Goal: Task Accomplishment & Management: Manage account settings

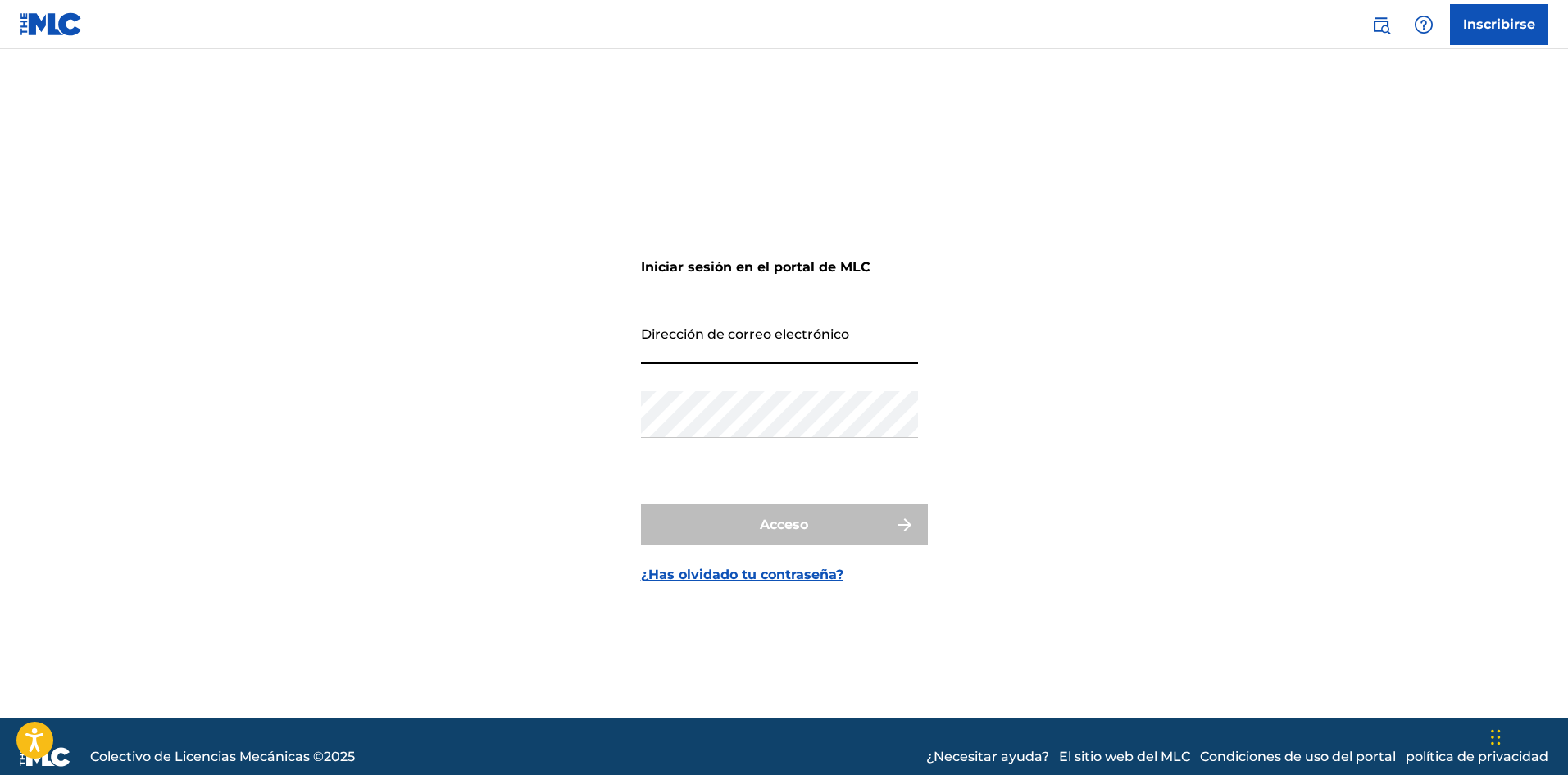
type input "[DOMAIN_NAME][EMAIL_ADDRESS][DOMAIN_NAME]"
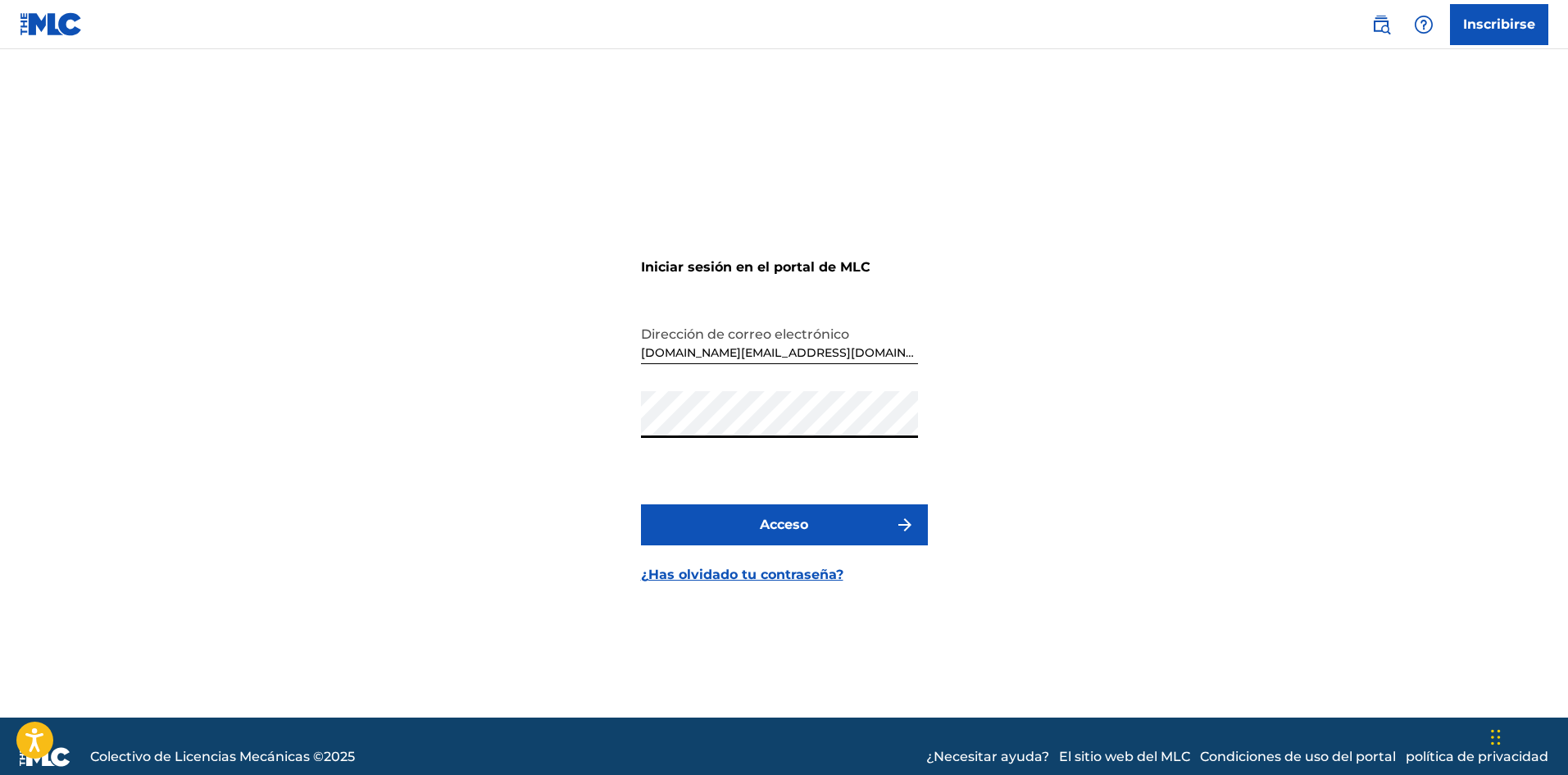
click at [856, 526] on button "Acceso" at bounding box center [784, 524] width 287 height 41
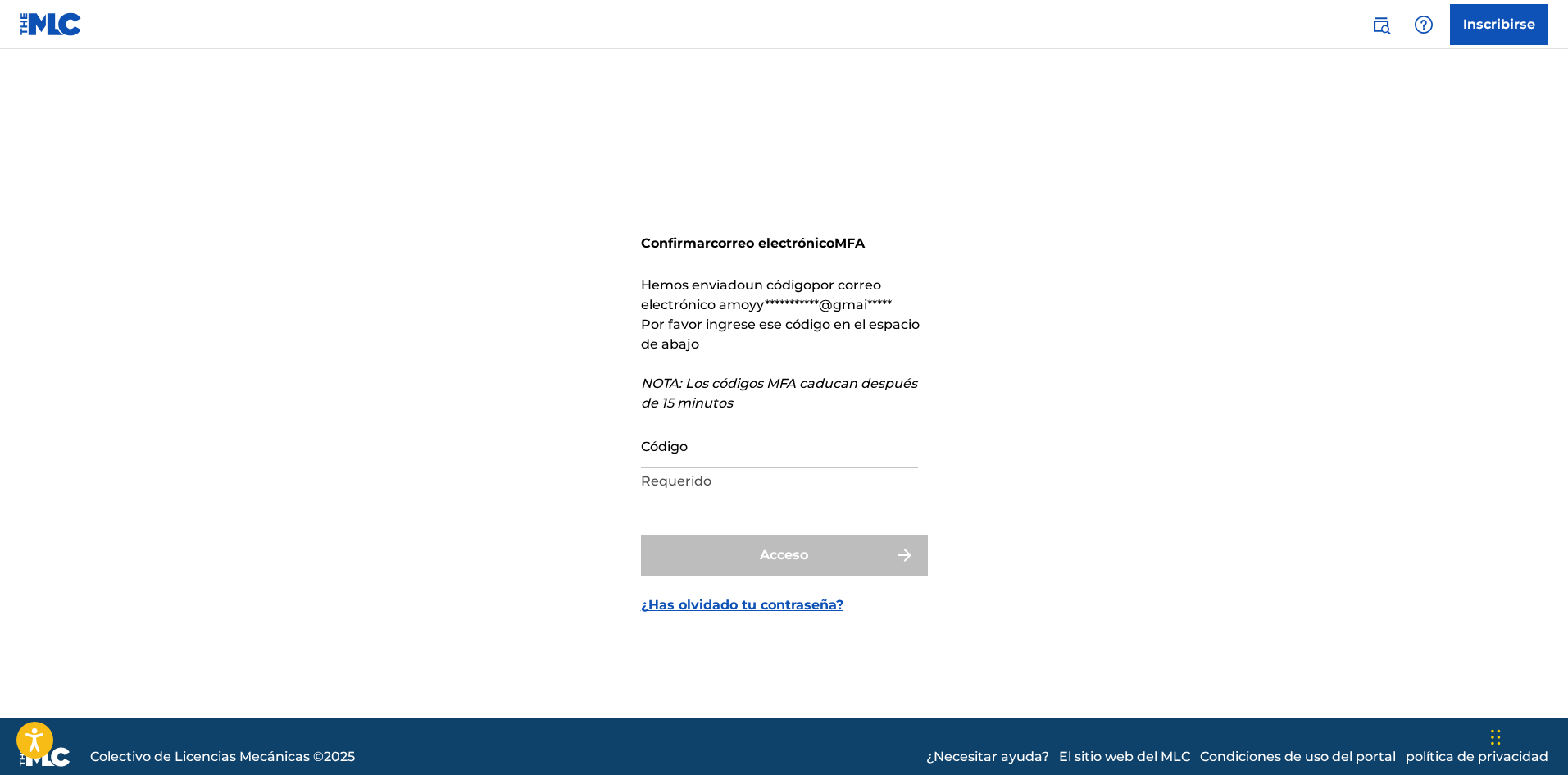
click at [793, 447] on input "Código" at bounding box center [779, 444] width 277 height 47
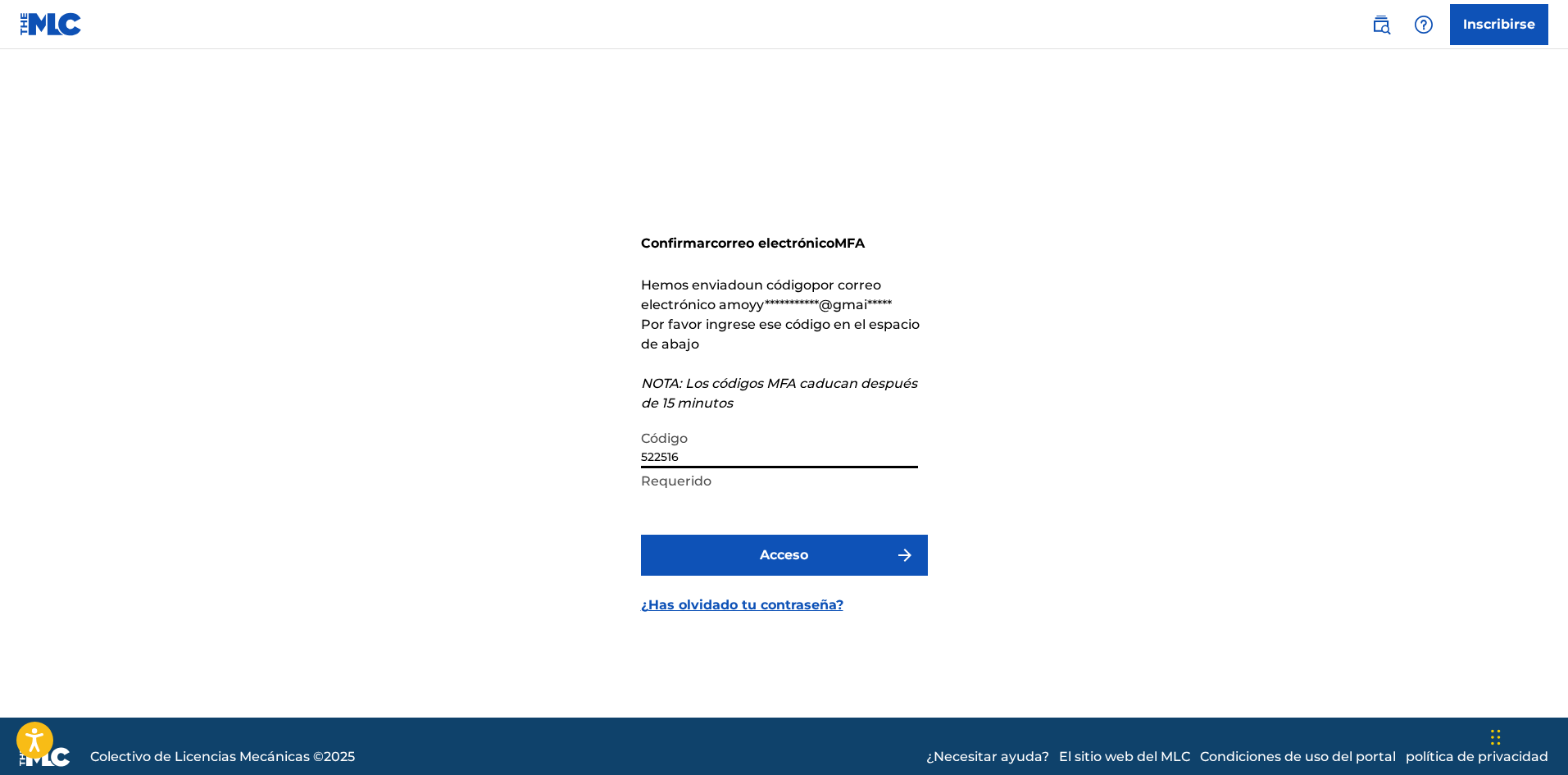
type input "522516"
click at [641, 534] on button "Acceso" at bounding box center [784, 555] width 287 height 41
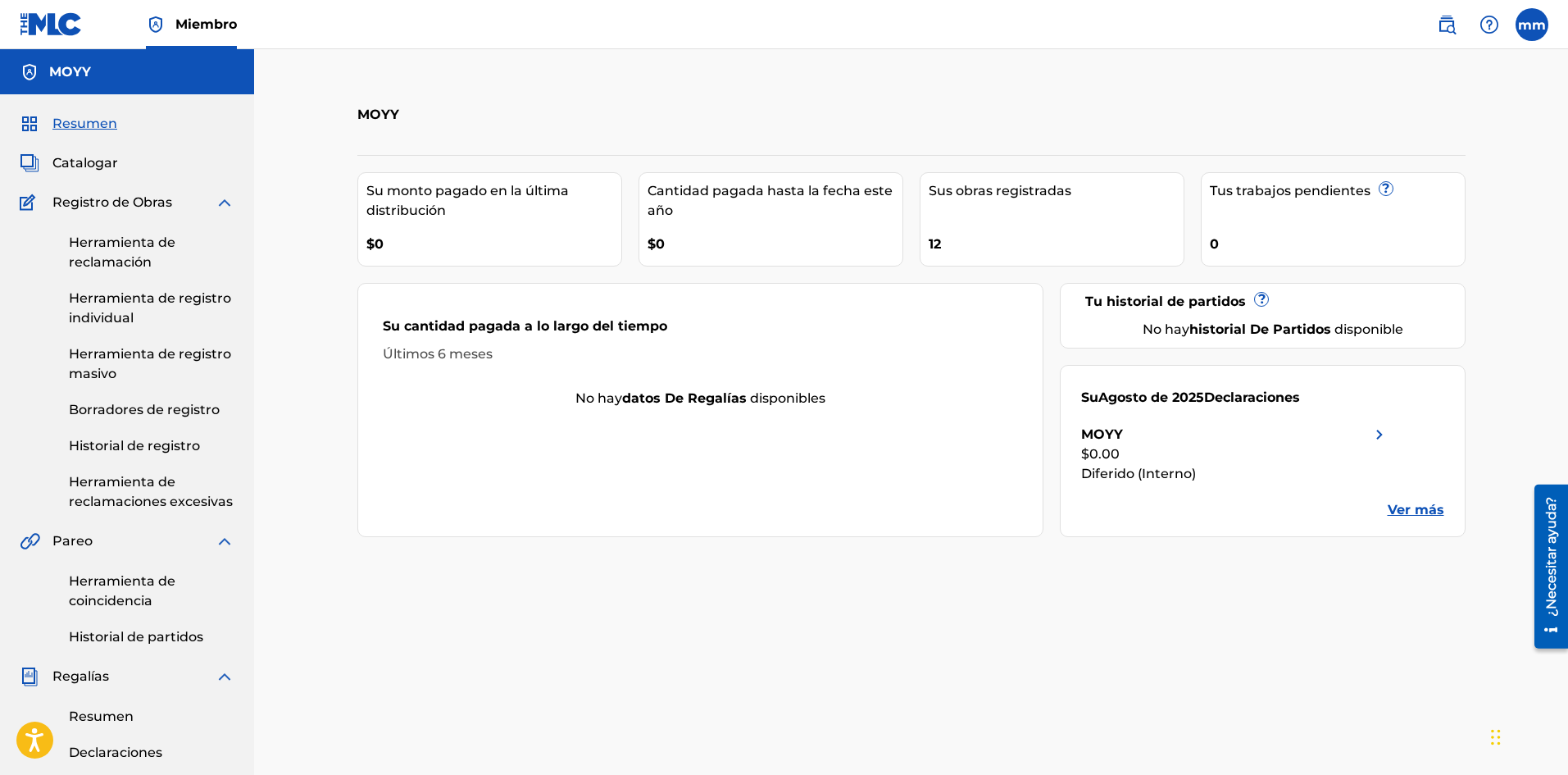
click at [89, 240] on font "Herramienta de reclamación" at bounding box center [122, 252] width 107 height 36
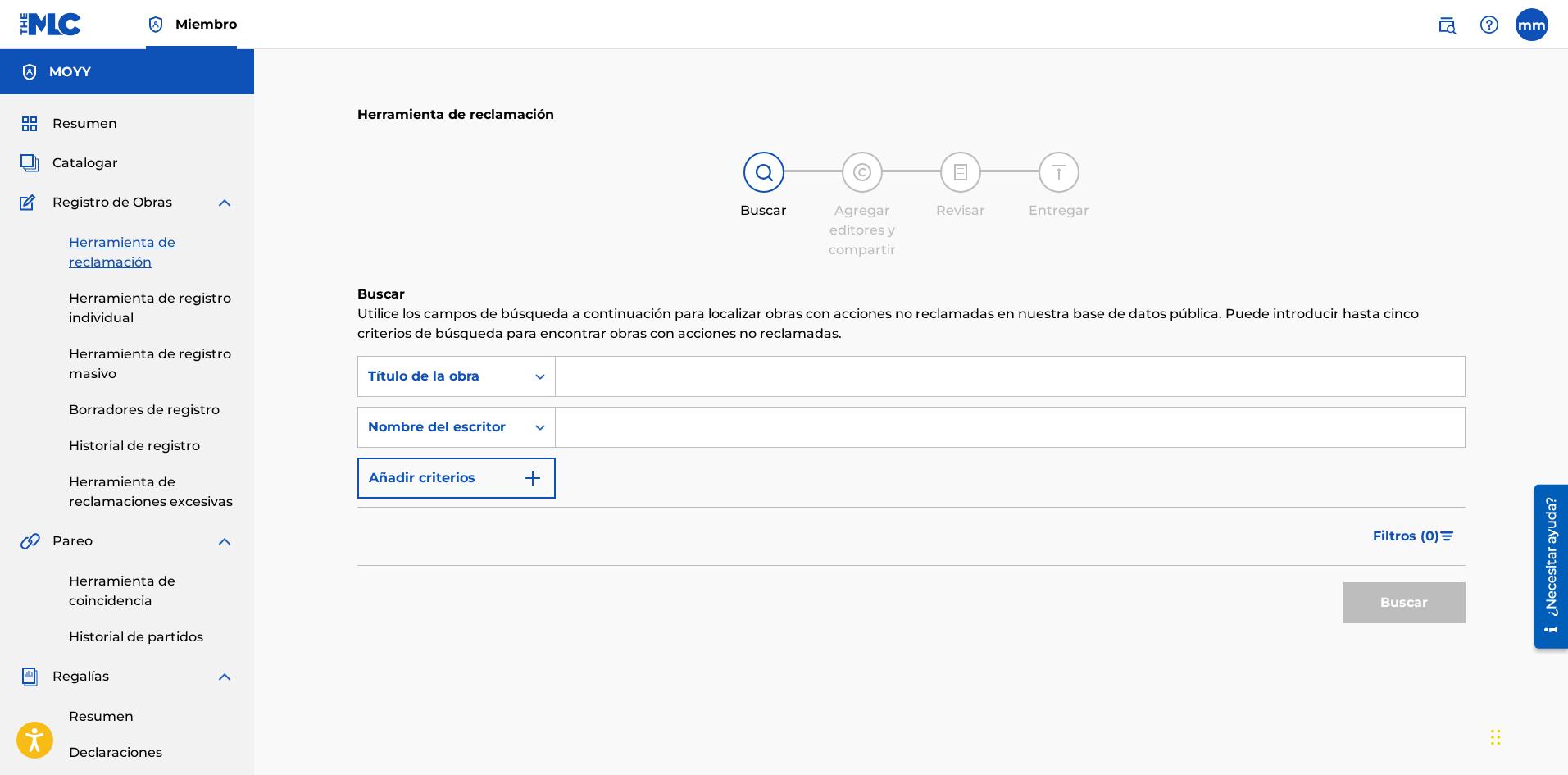
click at [112, 296] on font "Herramienta de registro individual" at bounding box center [150, 308] width 163 height 36
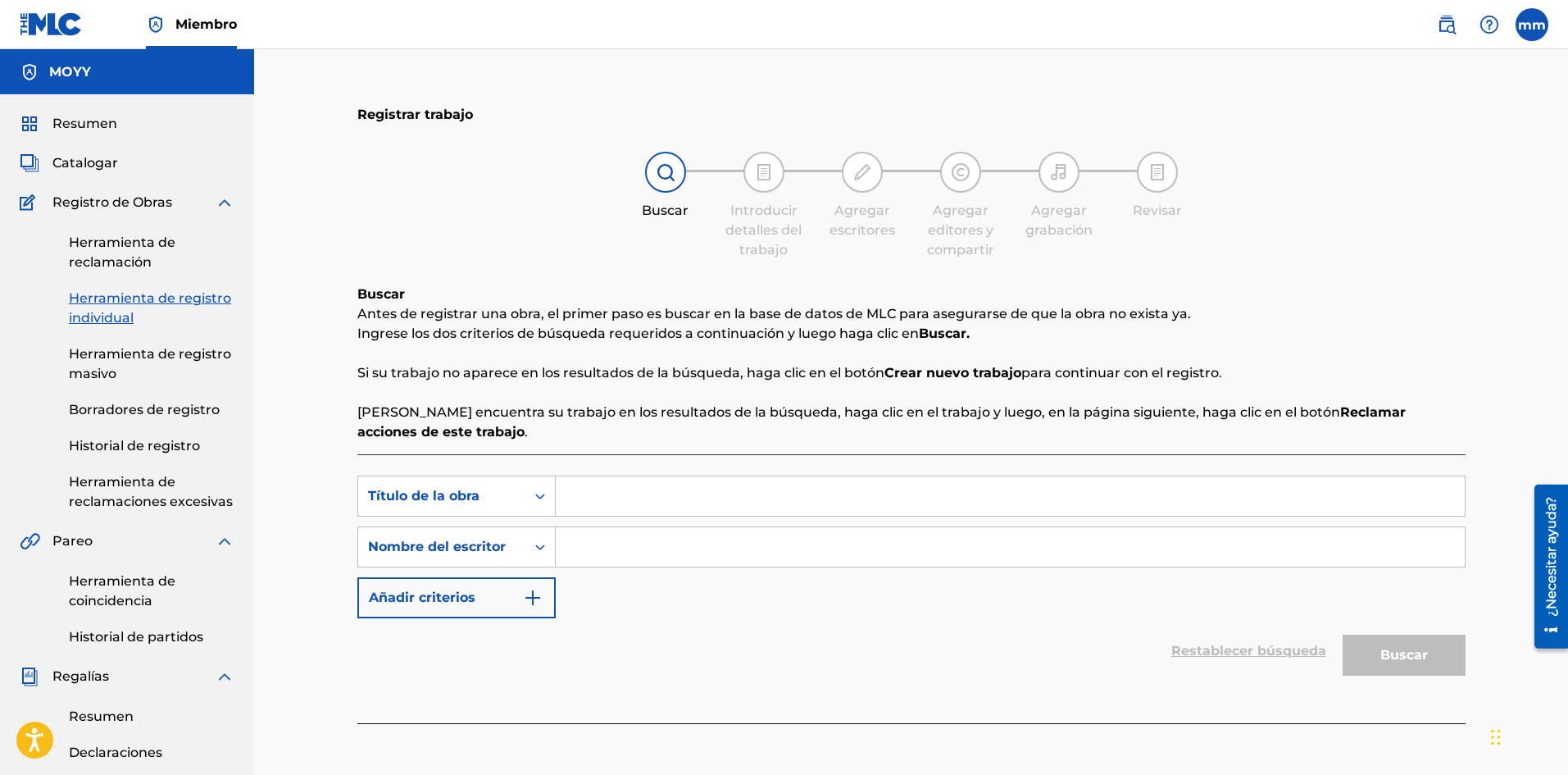
click at [128, 356] on font "Herramienta de registro masivo" at bounding box center [150, 363] width 163 height 36
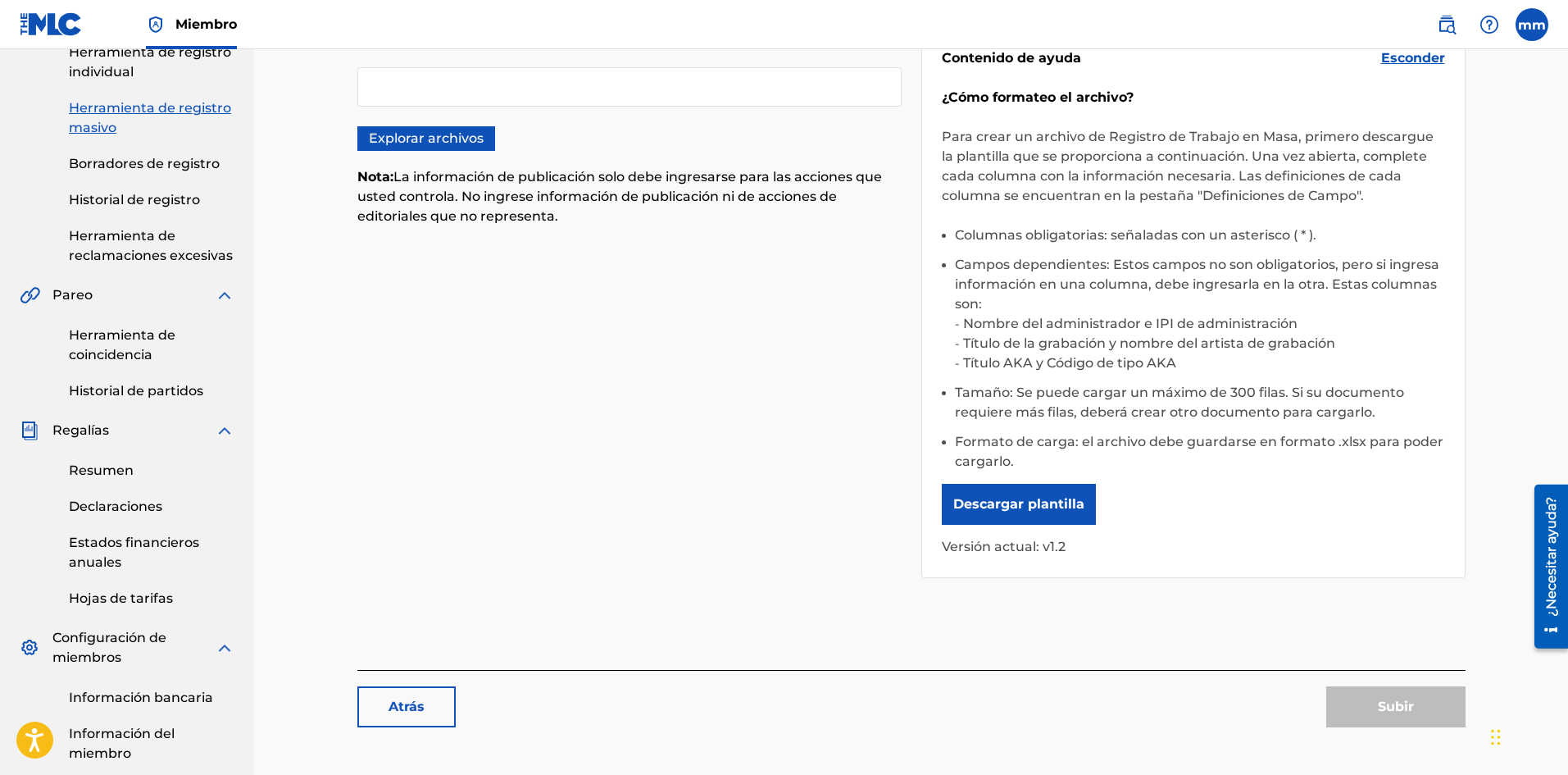
scroll to position [328, 0]
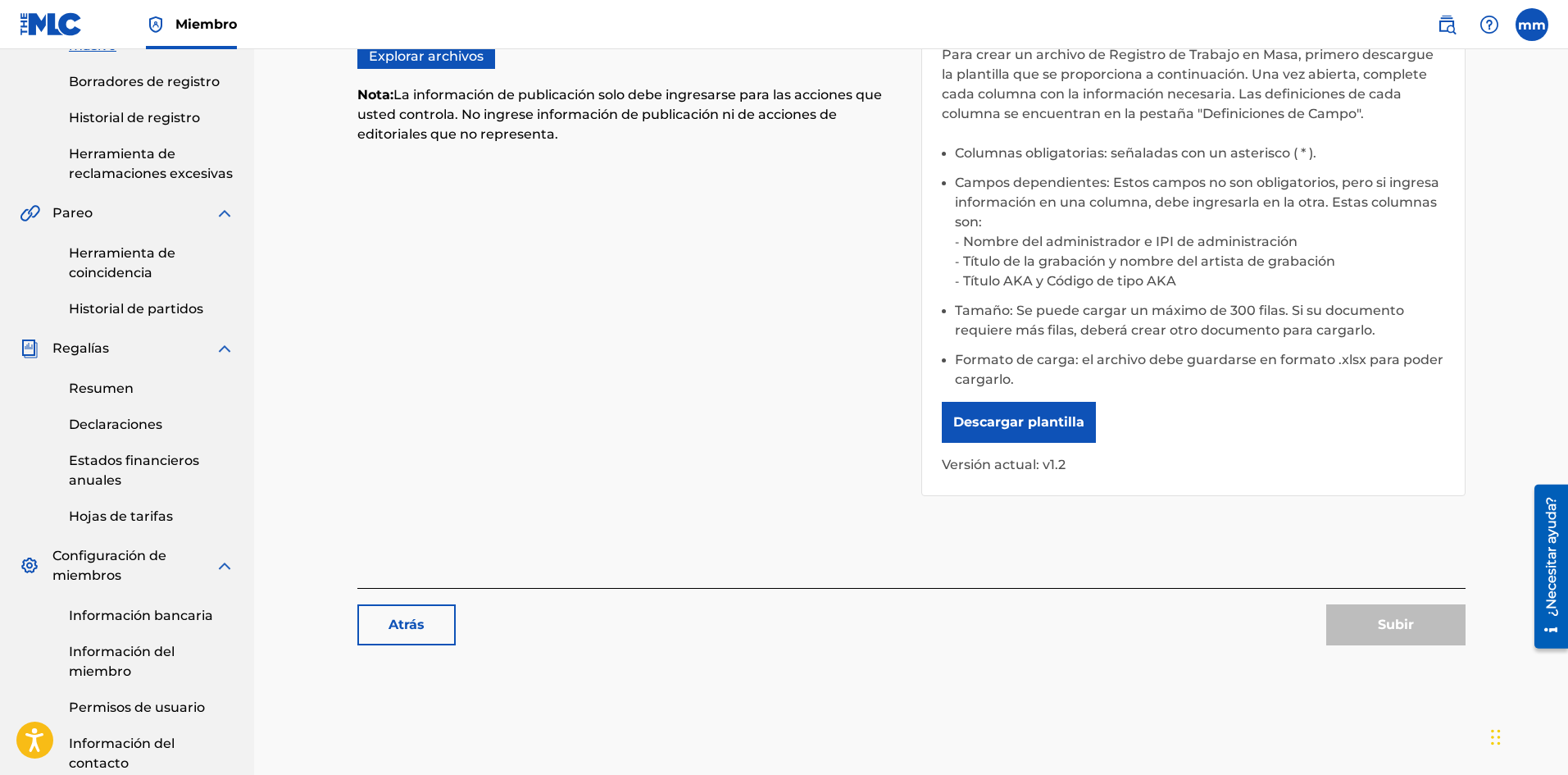
click at [138, 418] on font "Declaraciones" at bounding box center [115, 424] width 93 height 15
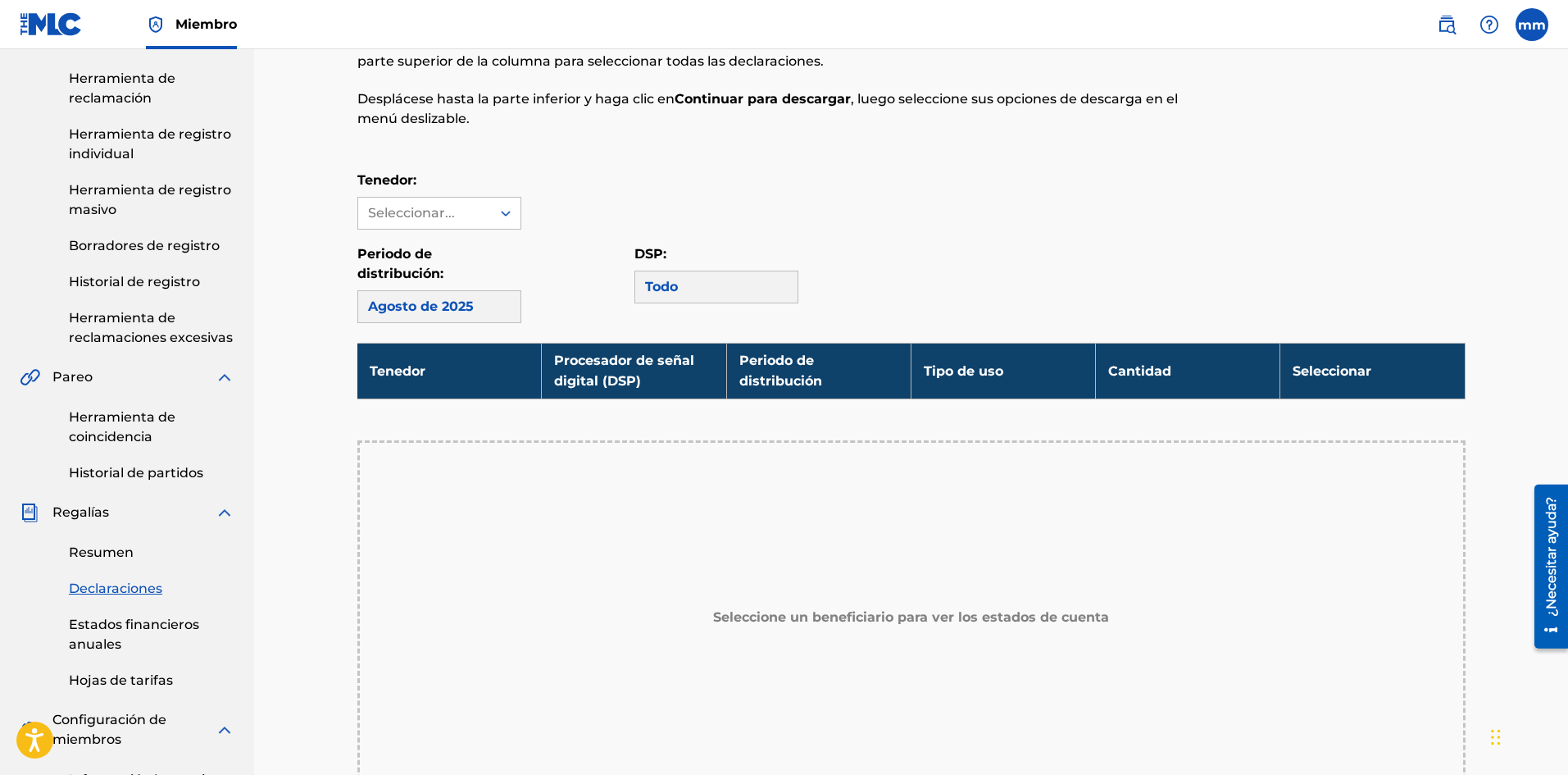
scroll to position [328, 0]
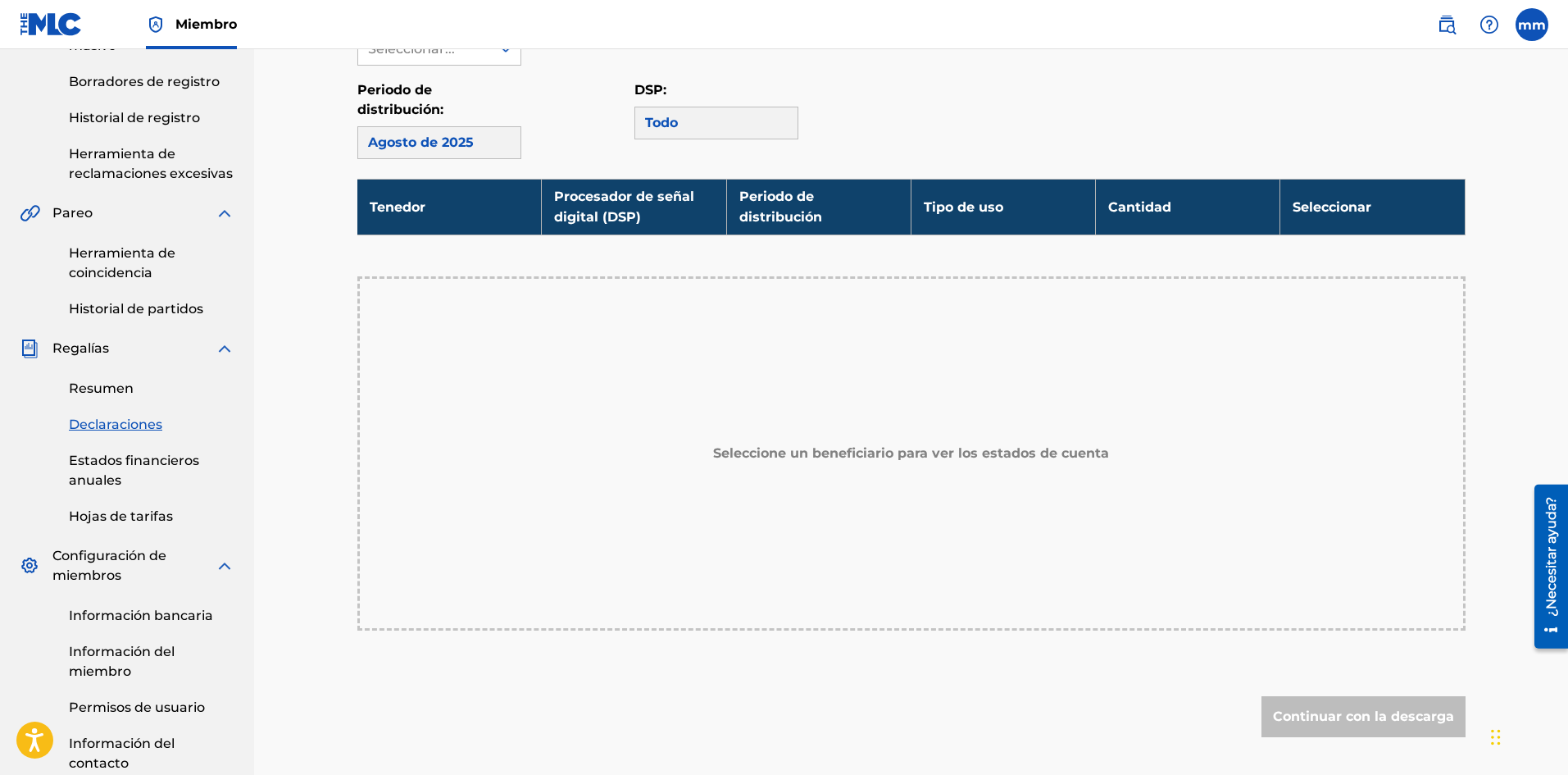
click at [119, 392] on font "Resumen" at bounding box center [101, 388] width 64 height 15
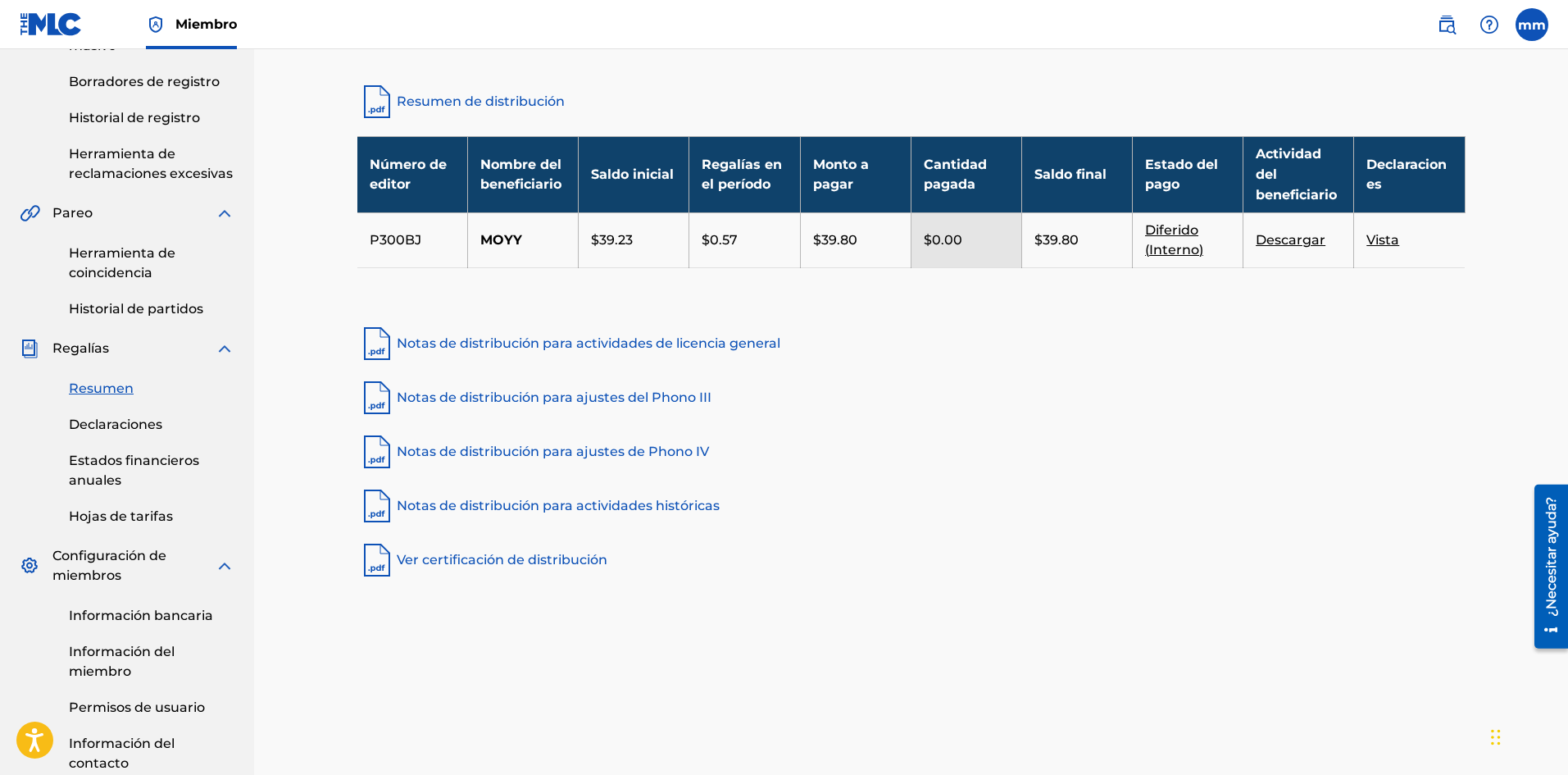
scroll to position [410, 0]
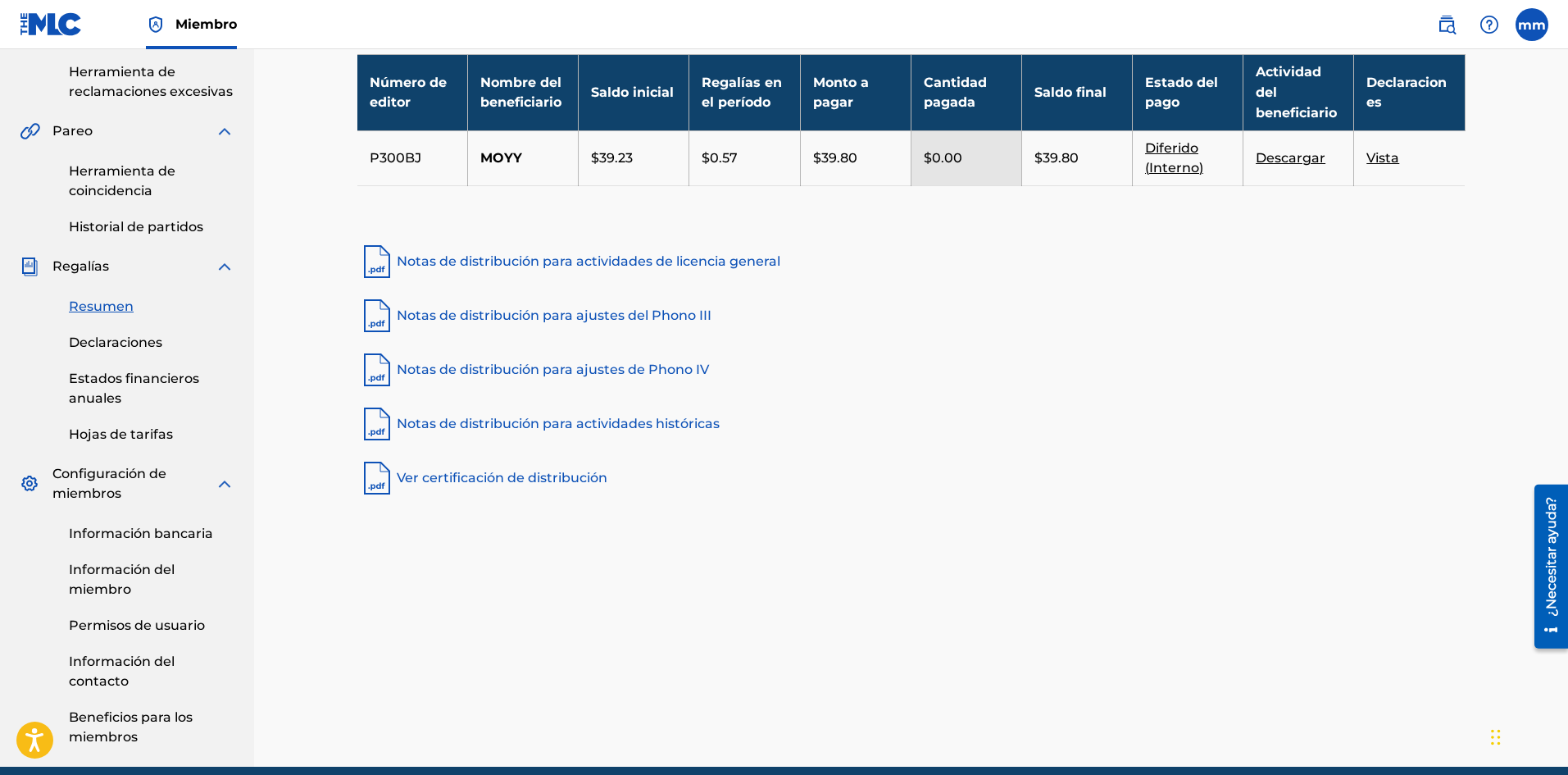
click at [167, 528] on font "Información bancaria" at bounding box center [141, 533] width 144 height 15
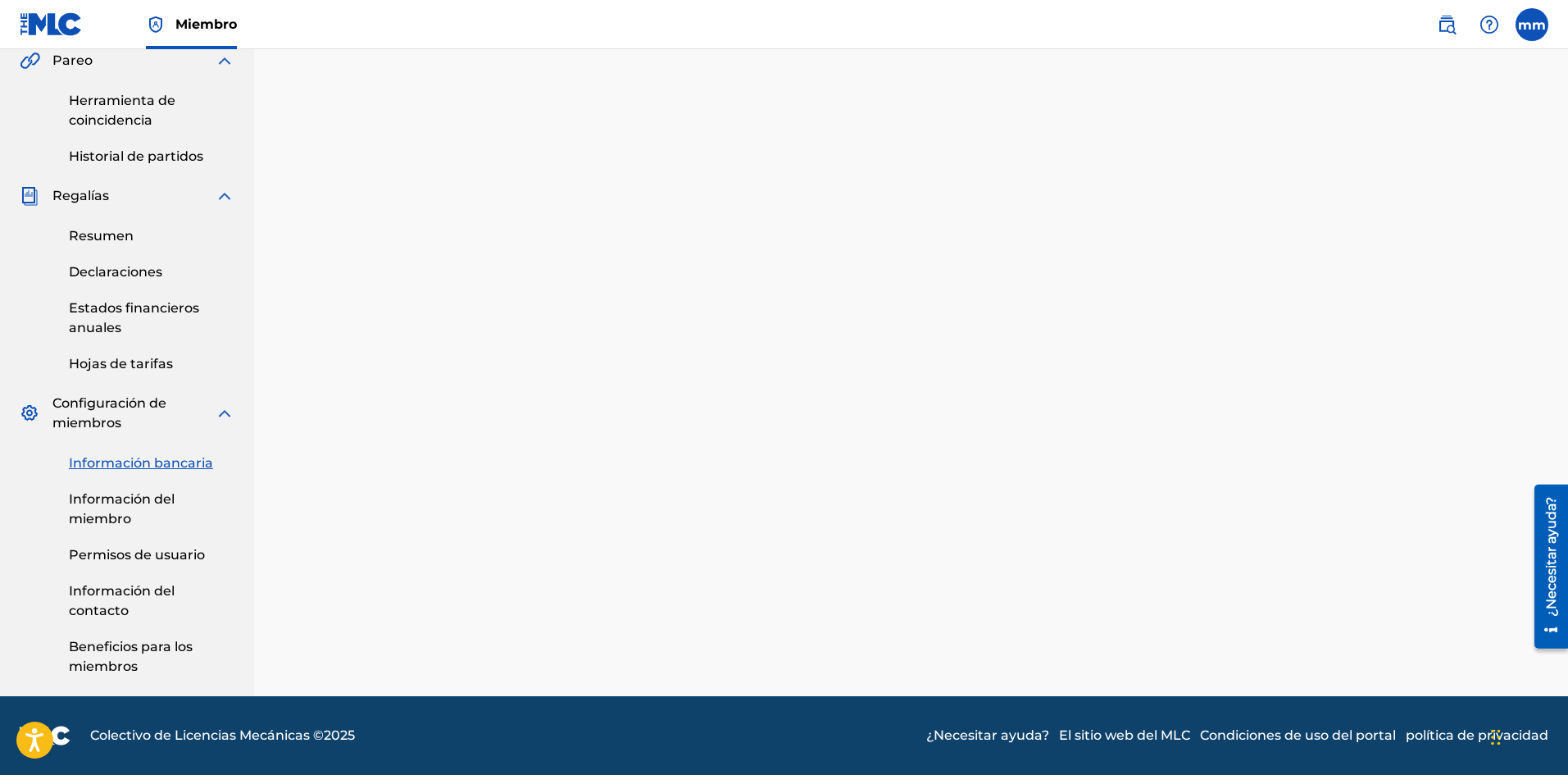
scroll to position [480, 0]
click at [106, 512] on font "Información del miembro" at bounding box center [121, 509] width 106 height 36
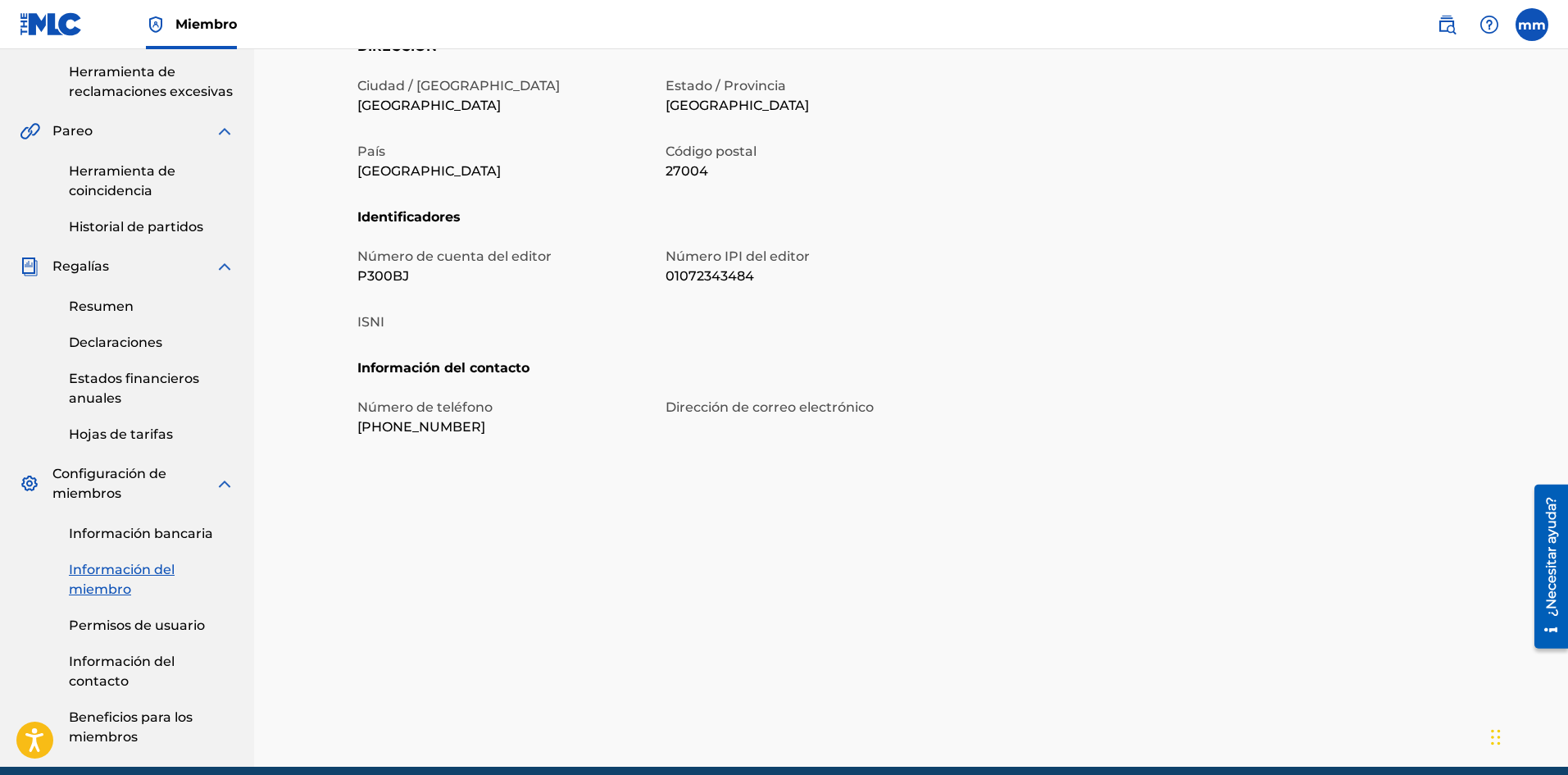
scroll to position [480, 0]
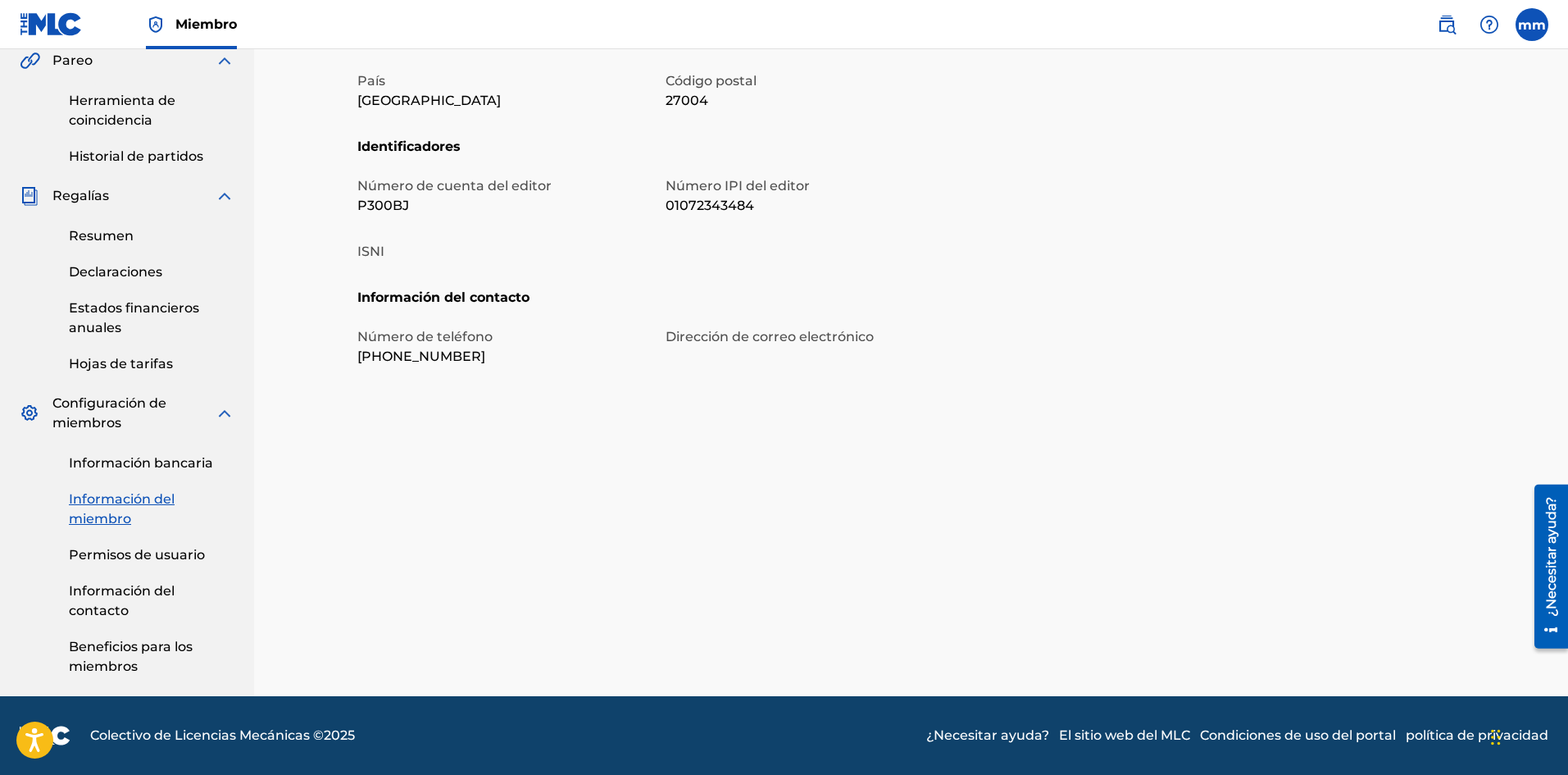
click at [169, 463] on font "Información bancaria" at bounding box center [141, 462] width 144 height 15
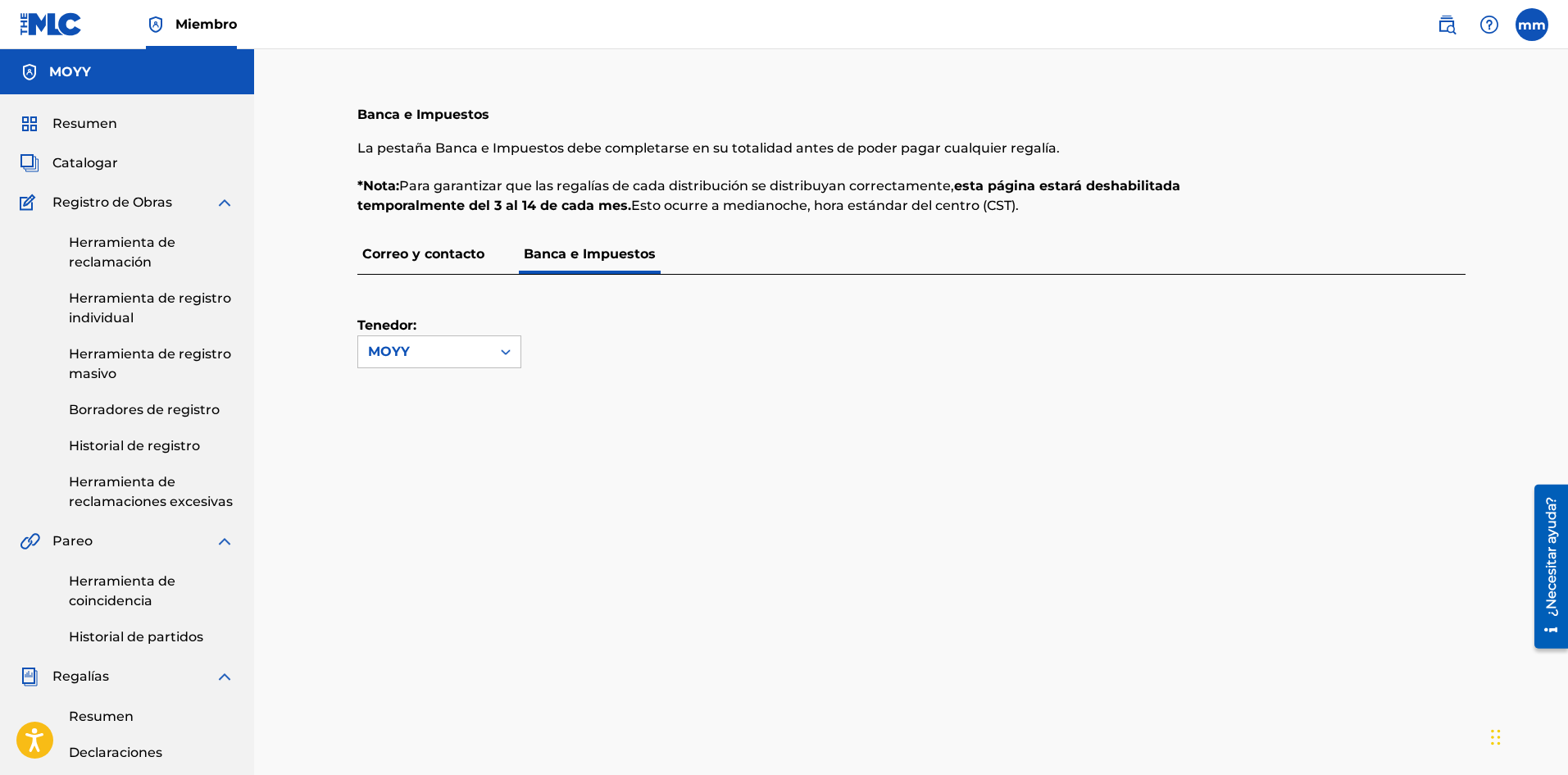
click at [97, 75] on div "MOYY" at bounding box center [127, 71] width 254 height 45
click at [69, 113] on div "Resumen Catalogar Registro de Obras Herramienta de reclamación Herramienta de r…" at bounding box center [127, 634] width 254 height 1082
click at [86, 122] on font "Resumen" at bounding box center [85, 123] width 64 height 15
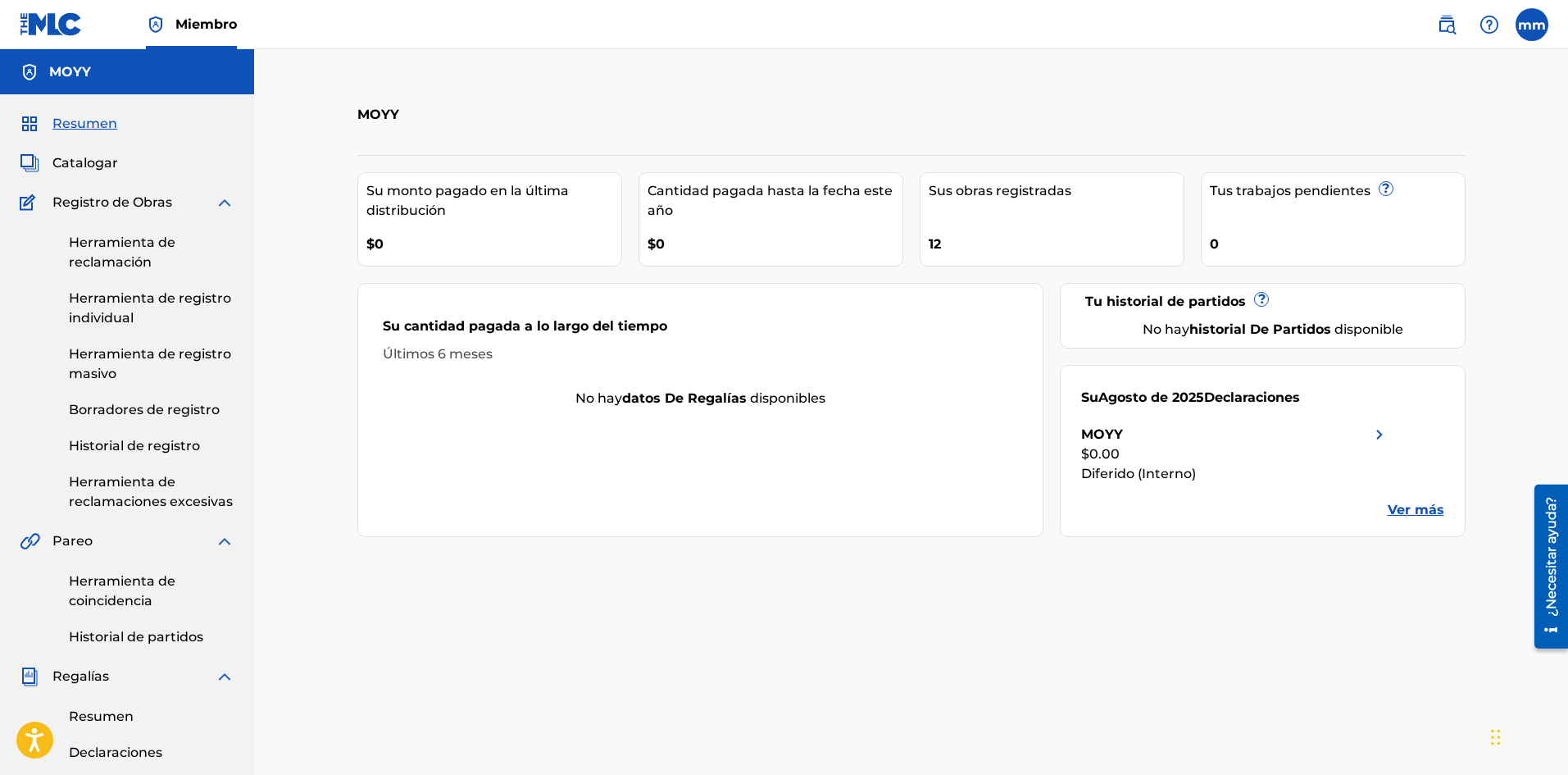
click at [114, 249] on font "Herramienta de reclamación" at bounding box center [122, 252] width 107 height 36
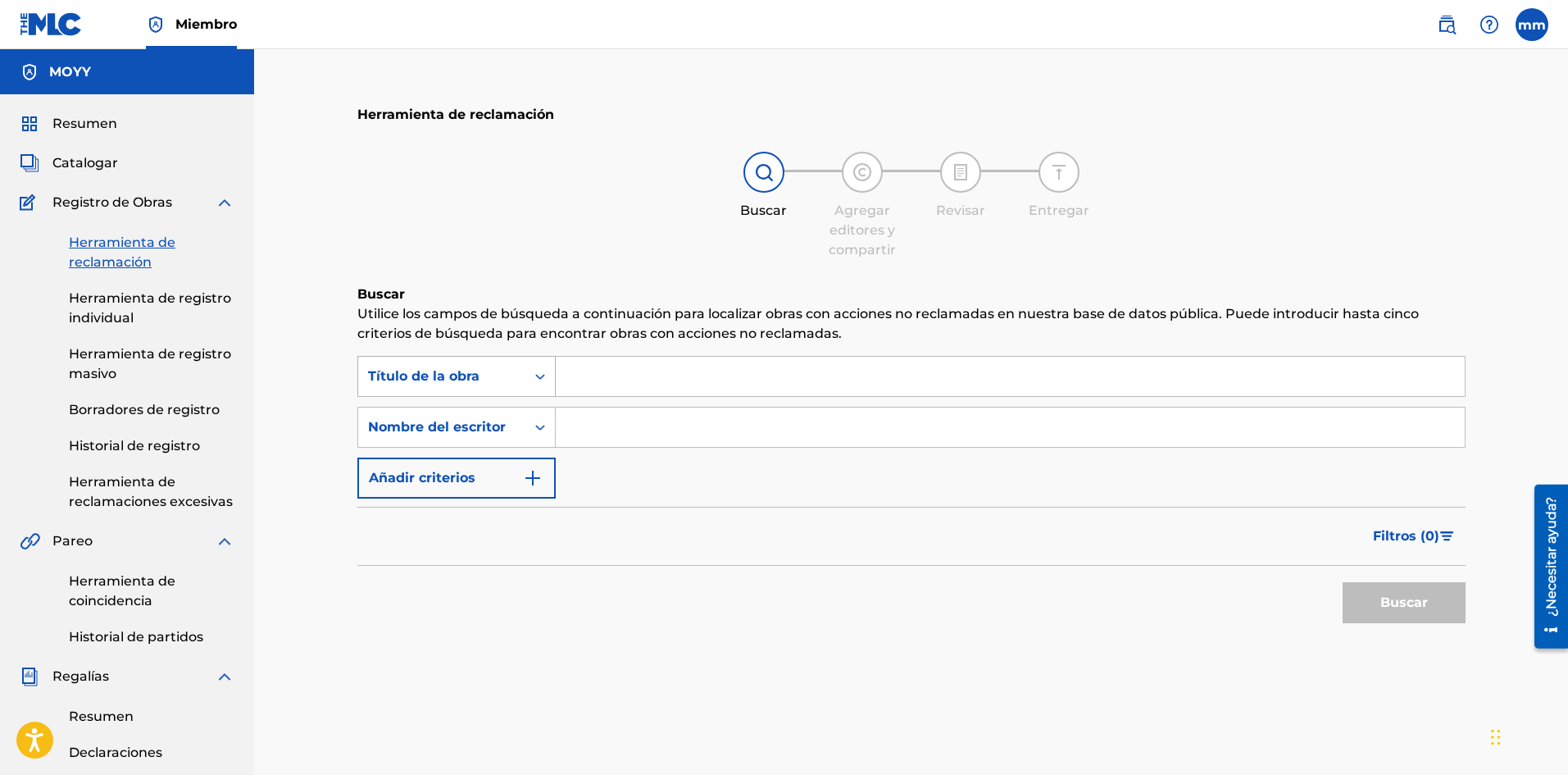
click at [454, 373] on font "Título de la obra" at bounding box center [424, 376] width 112 height 15
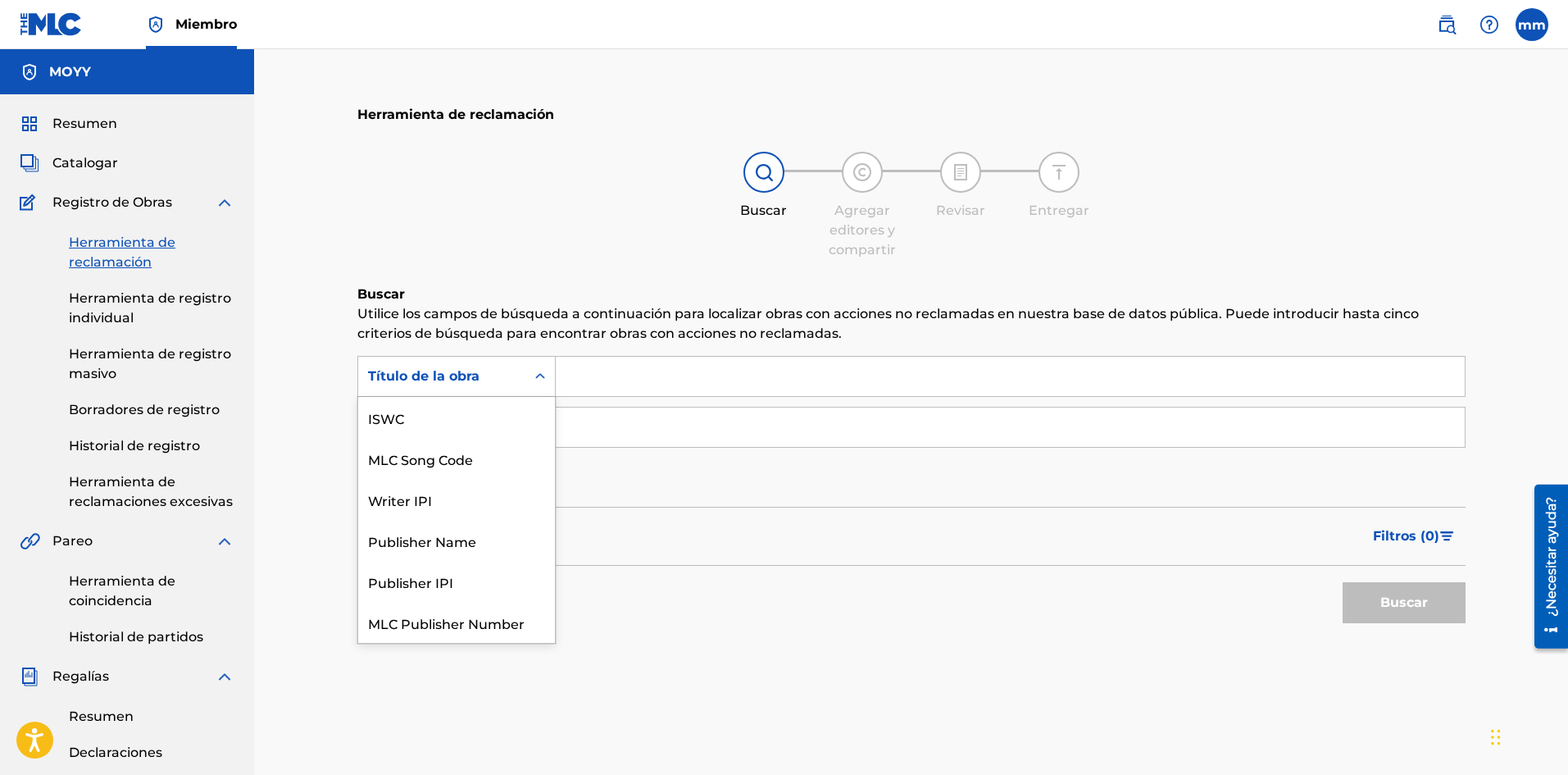
scroll to position [41, 0]
click at [488, 370] on div "Título de la obra" at bounding box center [442, 376] width 147 height 19
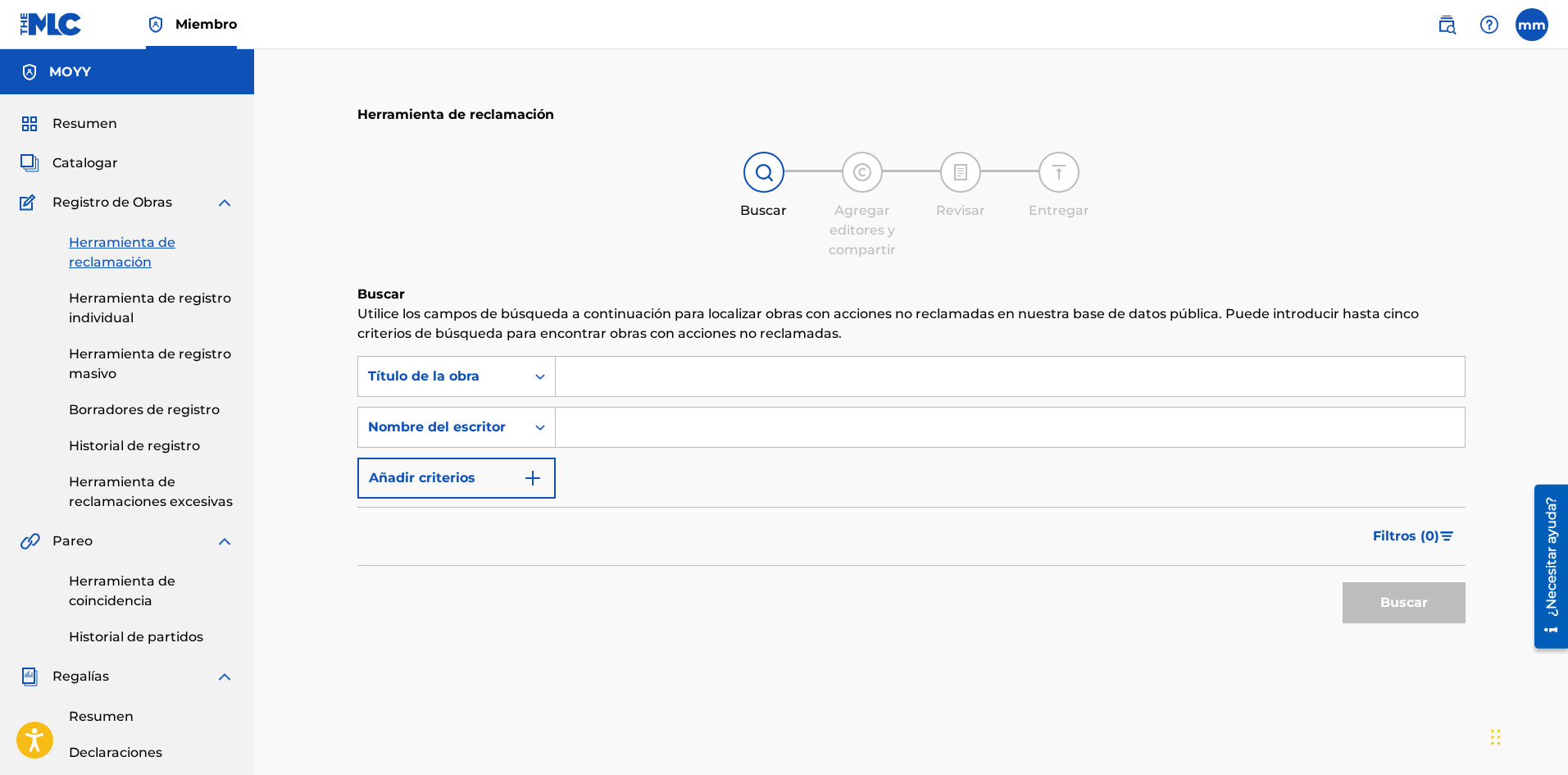
click at [611, 428] on input "Formulario de búsqueda" at bounding box center [1010, 427] width 909 height 39
type input "moises matos matos"
click at [1449, 605] on button "Buscar" at bounding box center [1404, 602] width 123 height 41
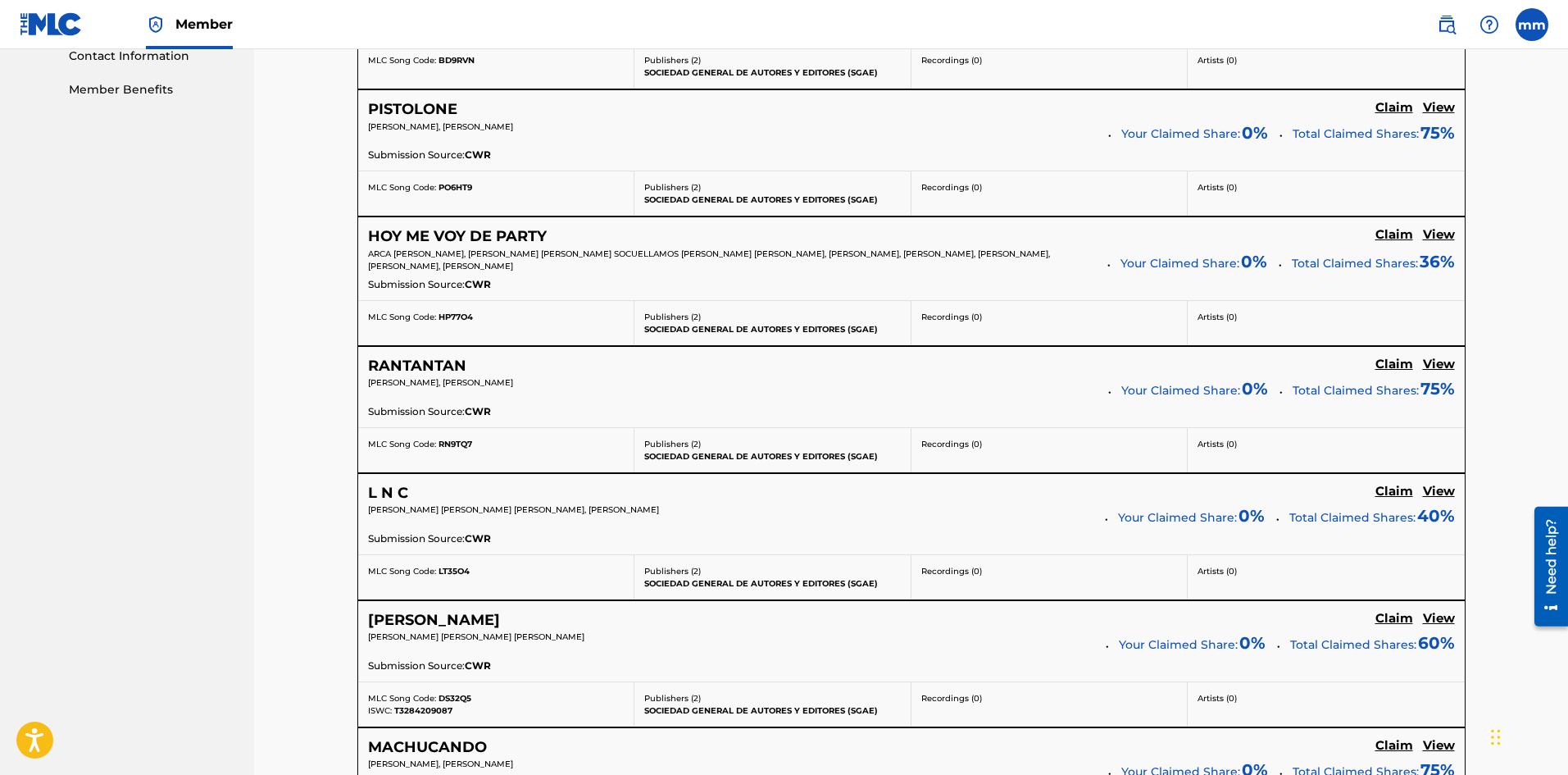
scroll to position [1148, 0]
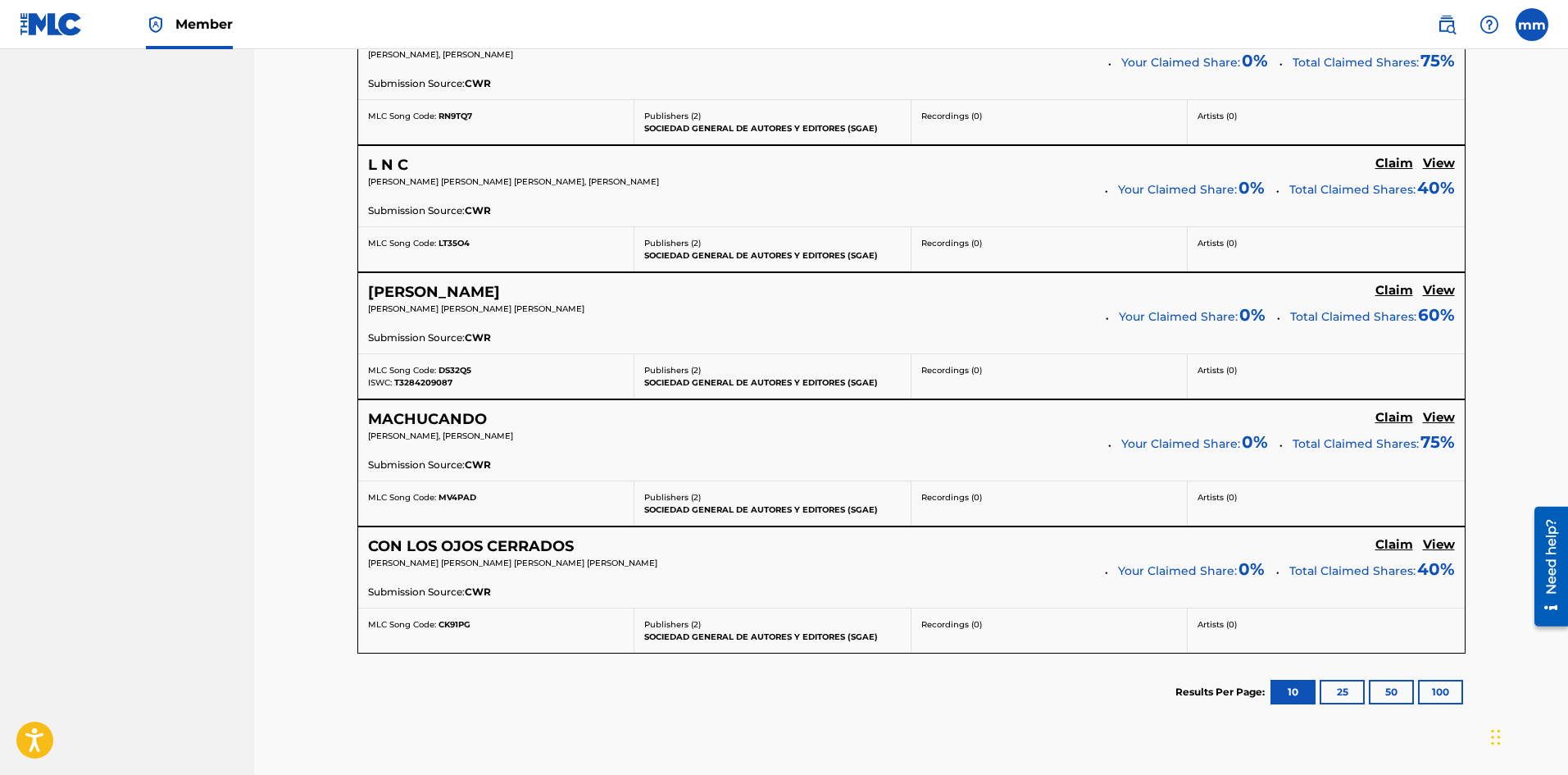
click at [1441, 698] on button "100" at bounding box center [1440, 691] width 45 height 25
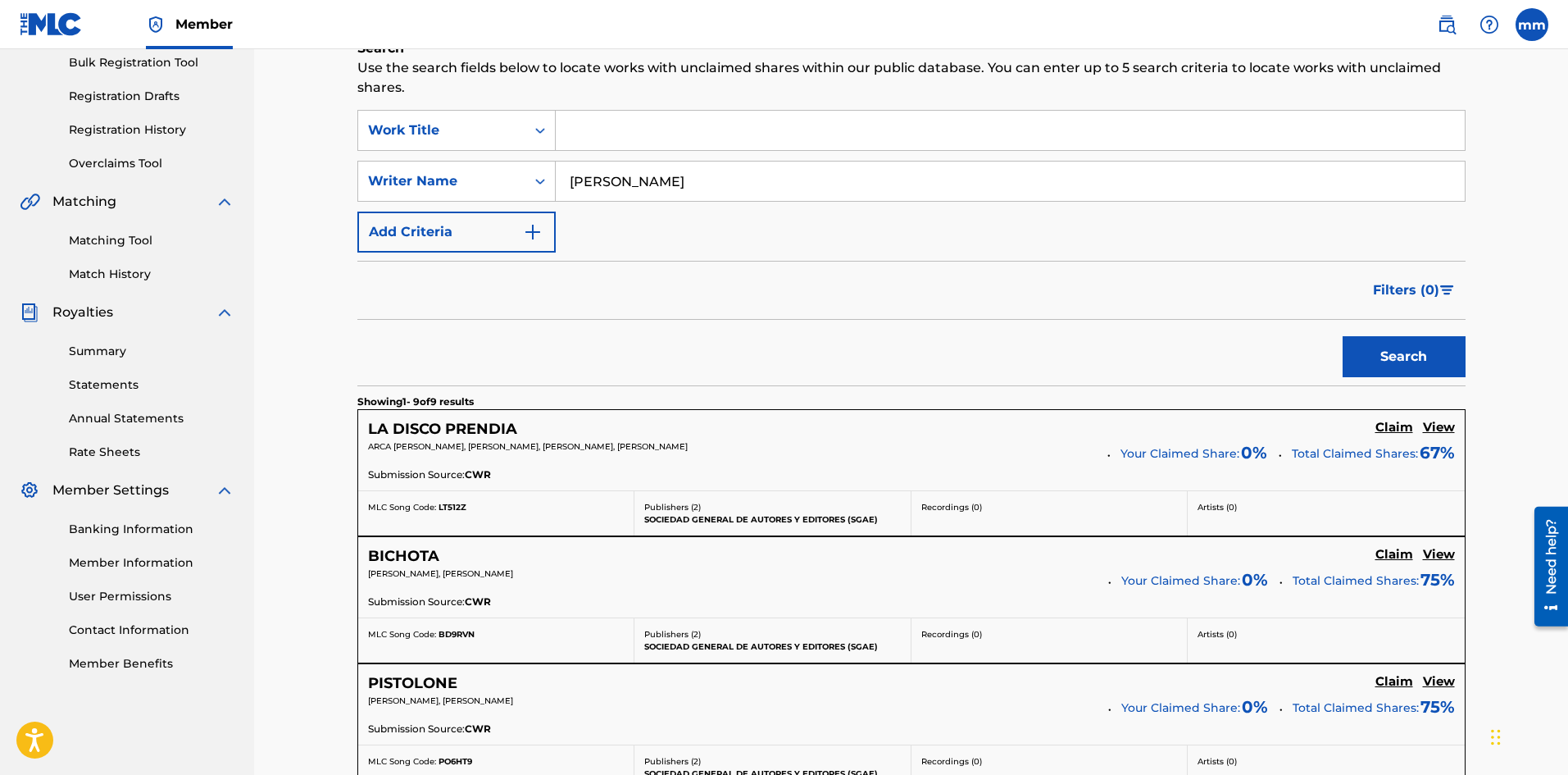
scroll to position [82, 0]
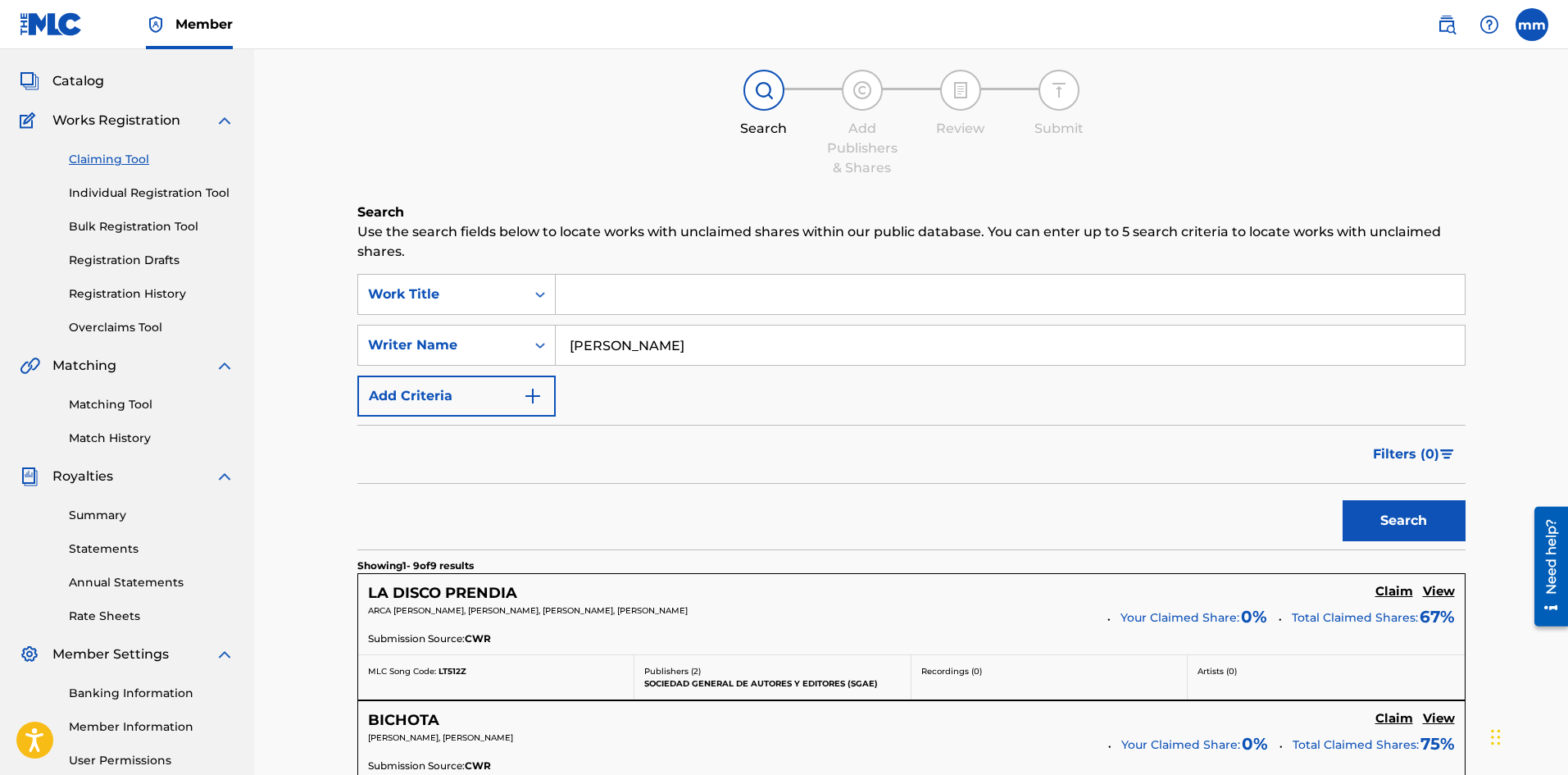
click at [165, 262] on link "Registration Drafts" at bounding box center [151, 260] width 165 height 17
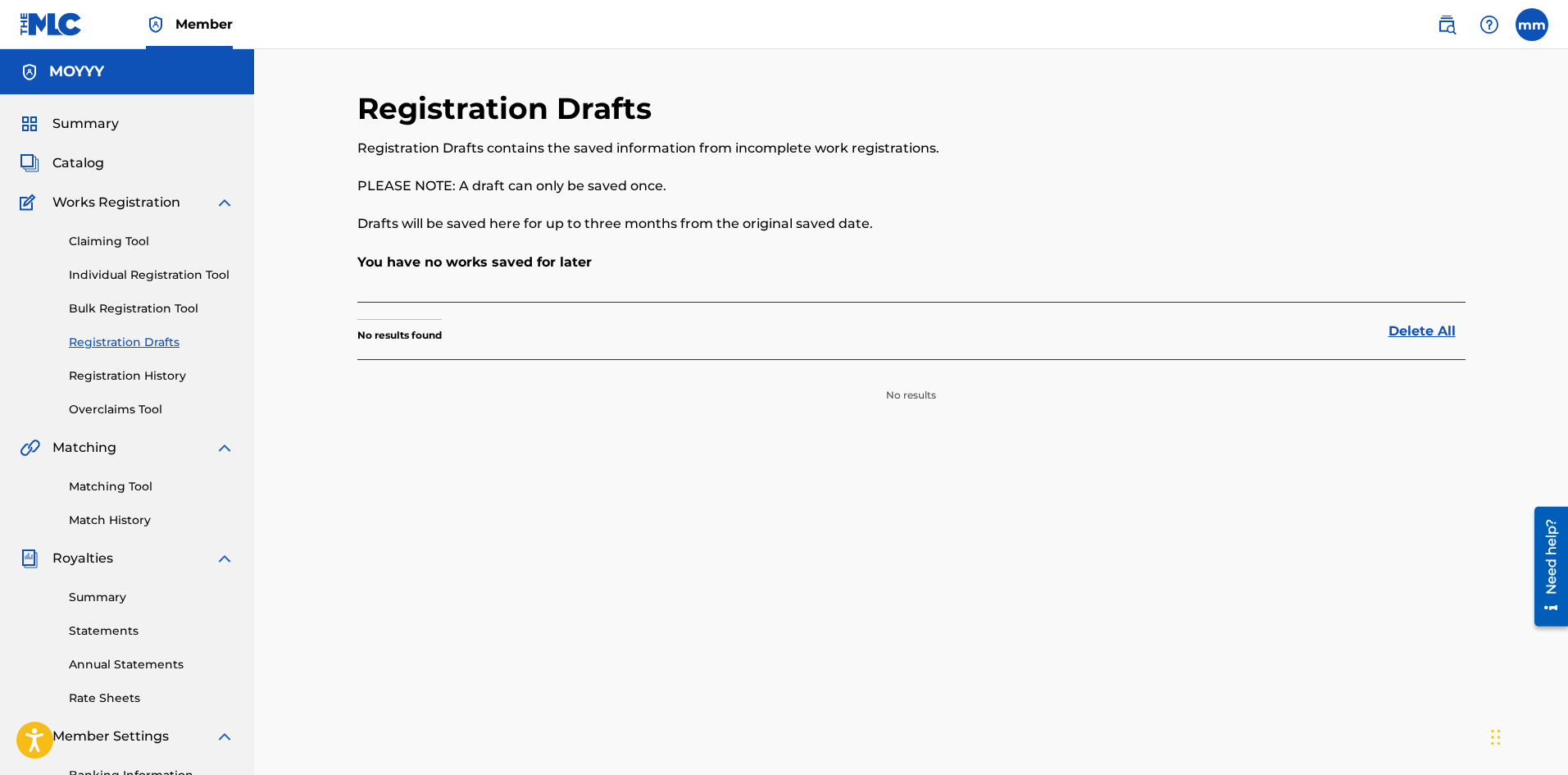
click at [144, 310] on link "Bulk Registration Tool" at bounding box center [151, 308] width 165 height 17
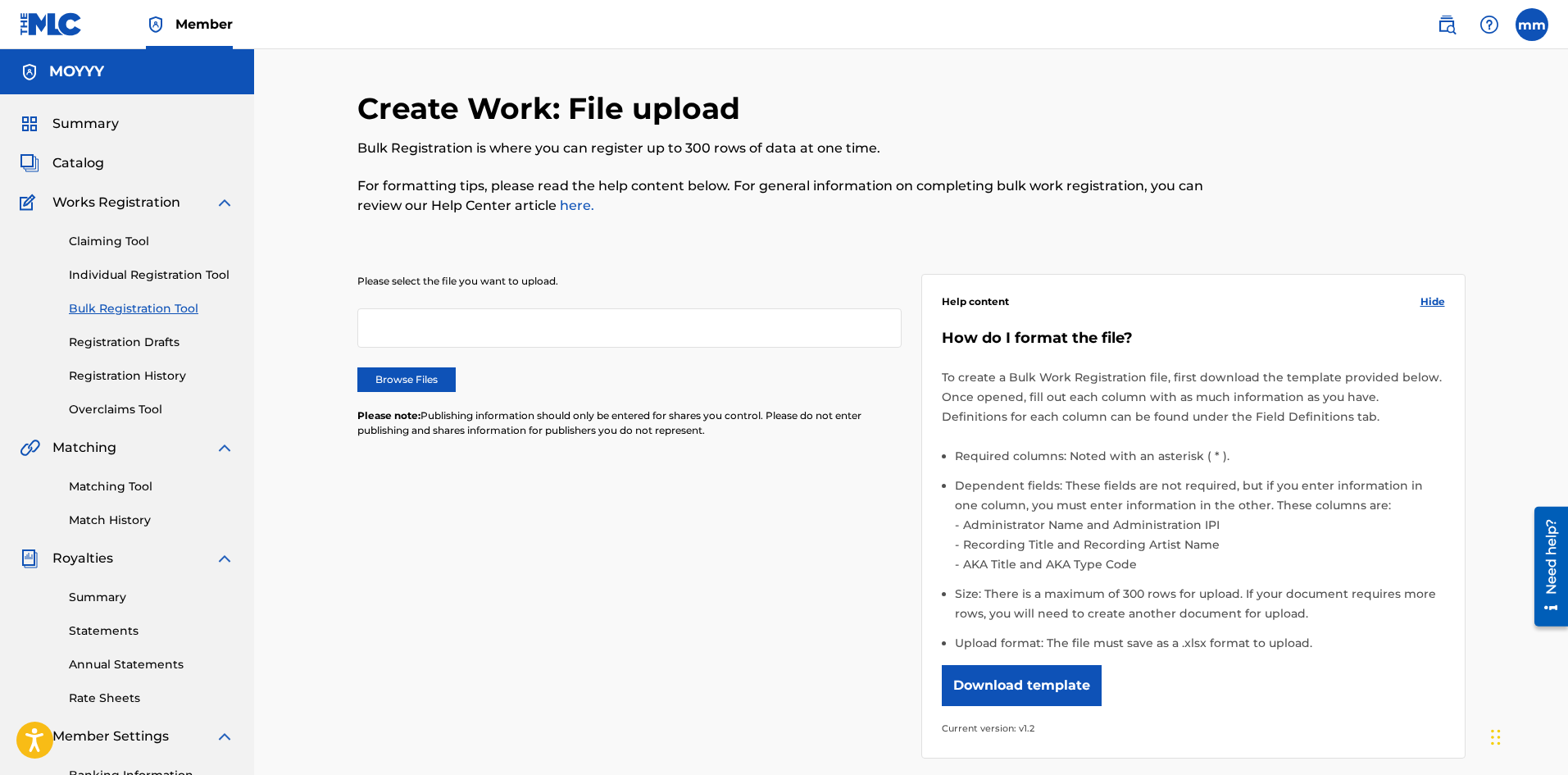
click at [130, 380] on link "Registration History" at bounding box center [151, 376] width 165 height 17
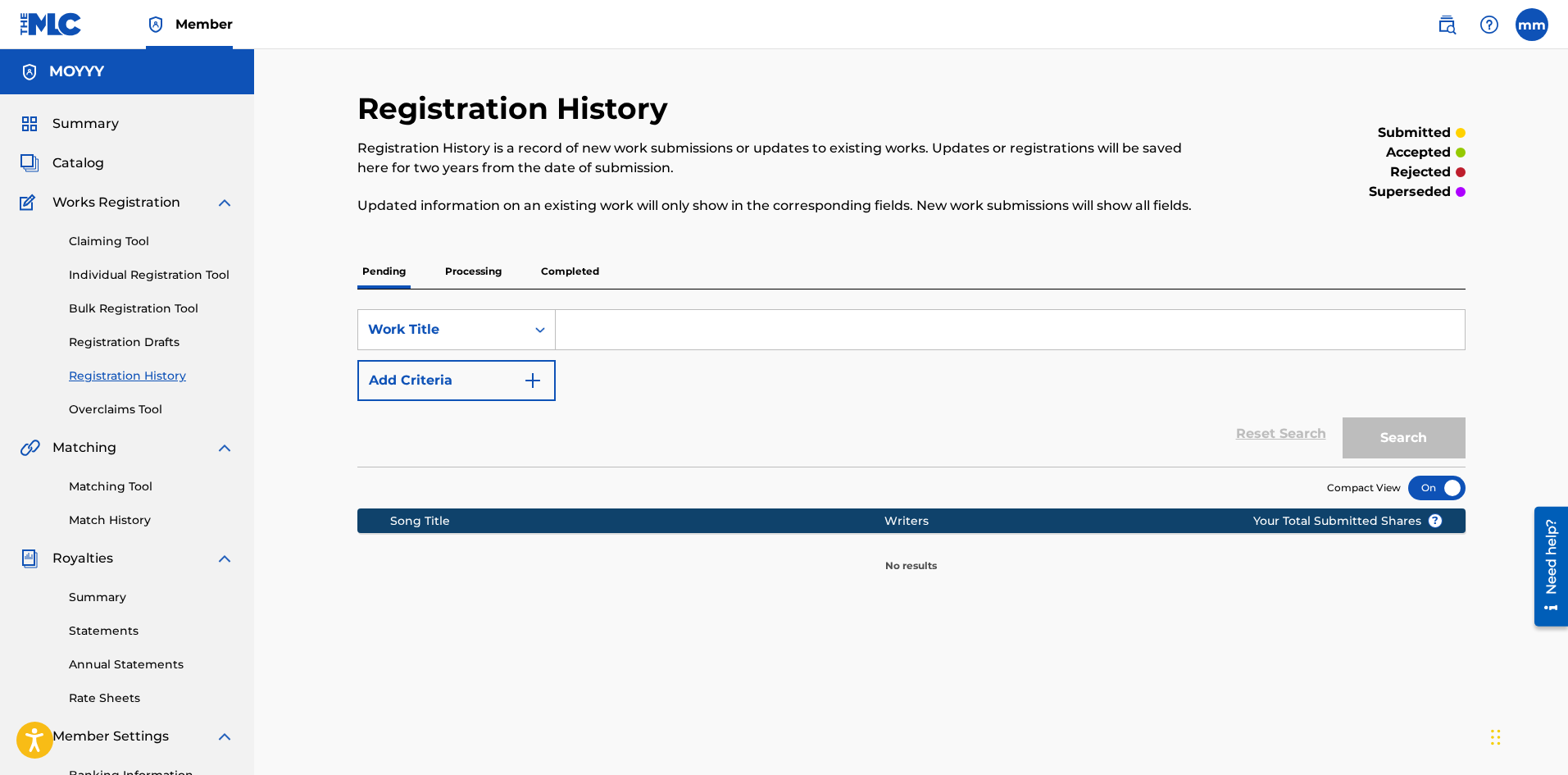
click at [495, 279] on p "Processing" at bounding box center [474, 271] width 66 height 35
click at [579, 274] on p "Completed" at bounding box center [570, 271] width 68 height 35
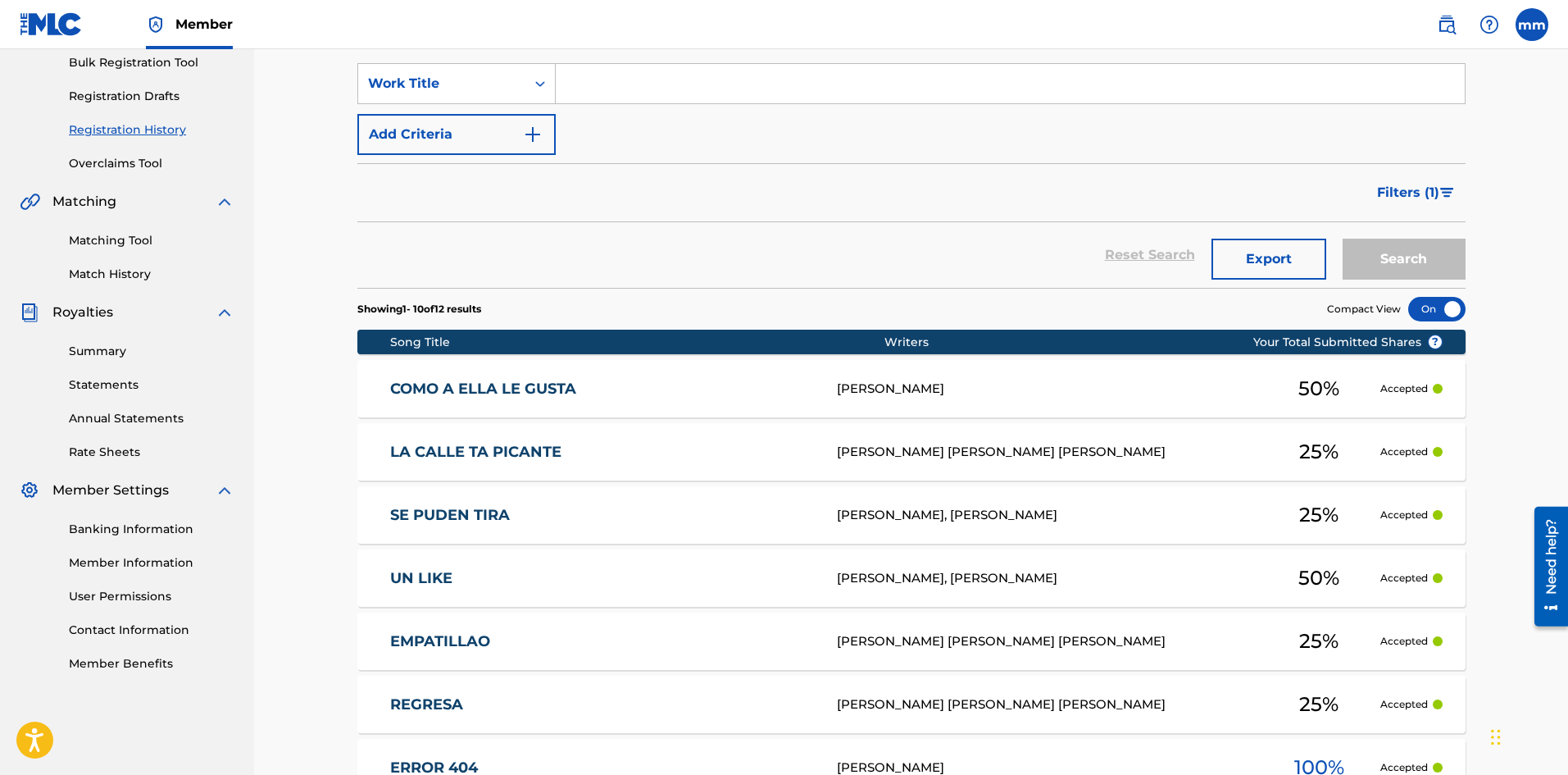
scroll to position [164, 0]
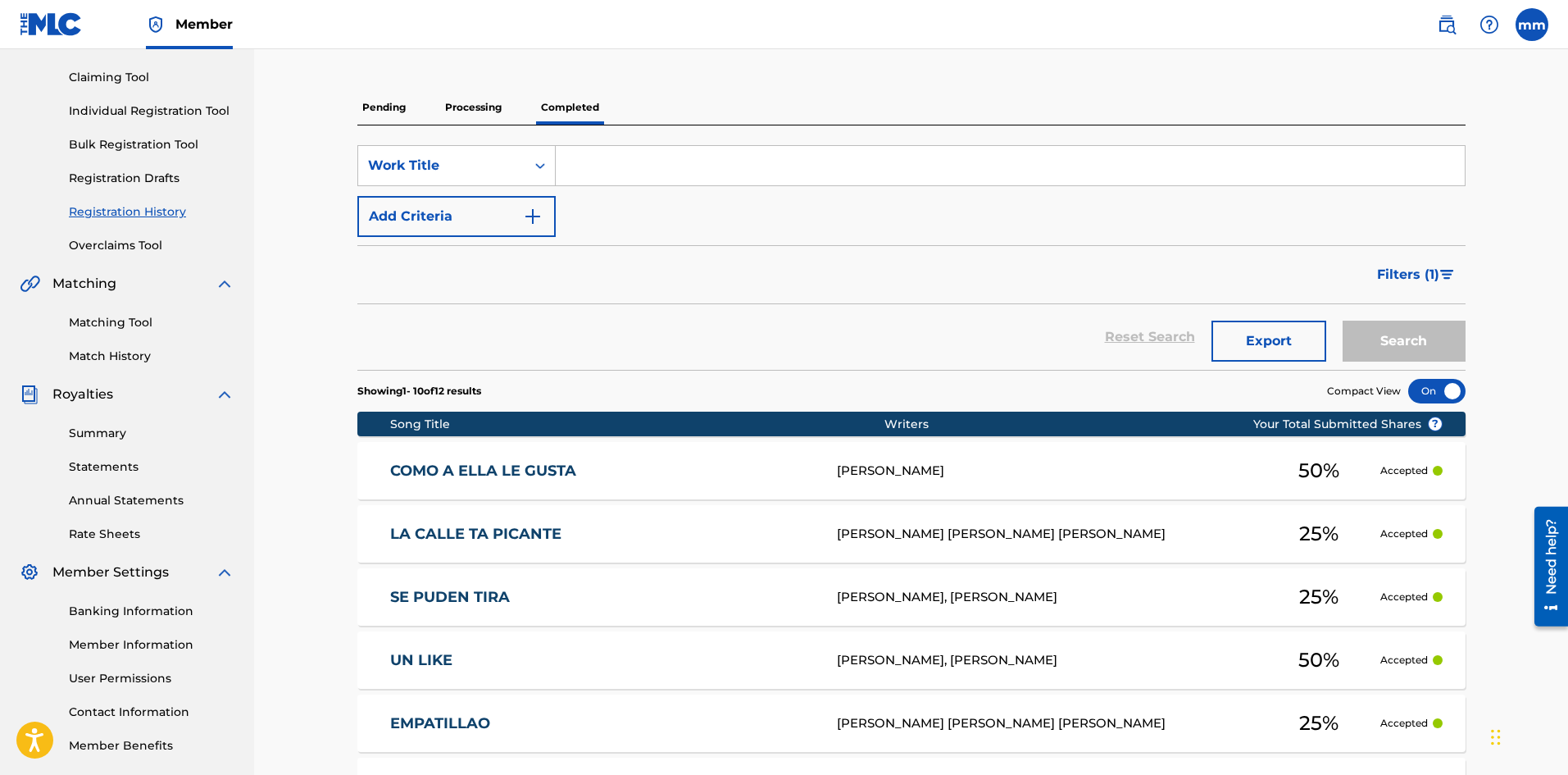
click at [1423, 276] on span "Filters ( 1 )" at bounding box center [1409, 274] width 63 height 19
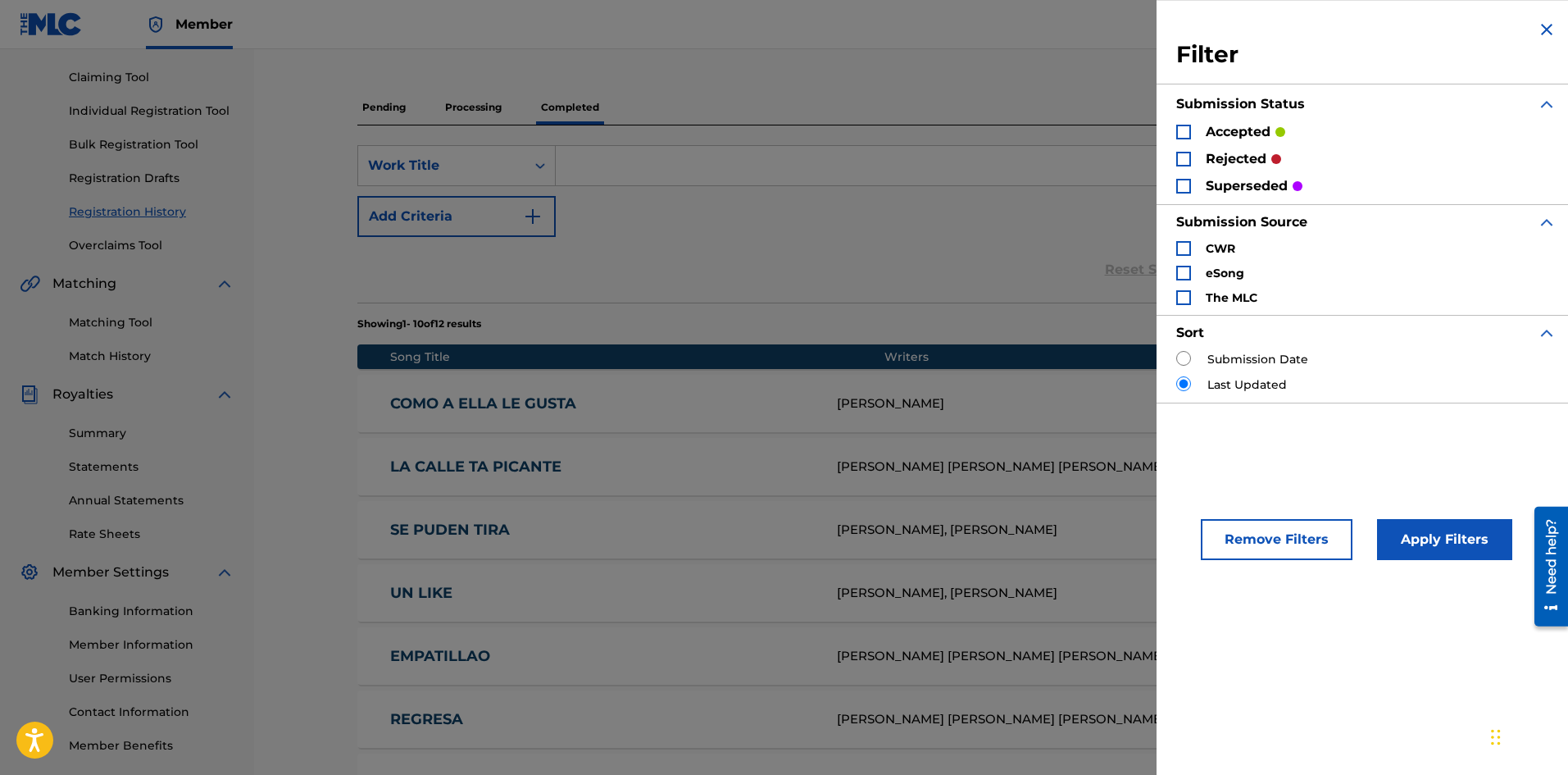
click at [1183, 158] on div "Search Form" at bounding box center [1183, 158] width 14 height 14
click at [1039, 141] on div "SearchWithCriteriab8ac7421-c88e-485f-85c1-528bdf133425 Work Title Add Criteria …" at bounding box center [911, 213] width 1108 height 177
click at [1463, 545] on button "Apply Filters" at bounding box center [1445, 540] width 136 height 41
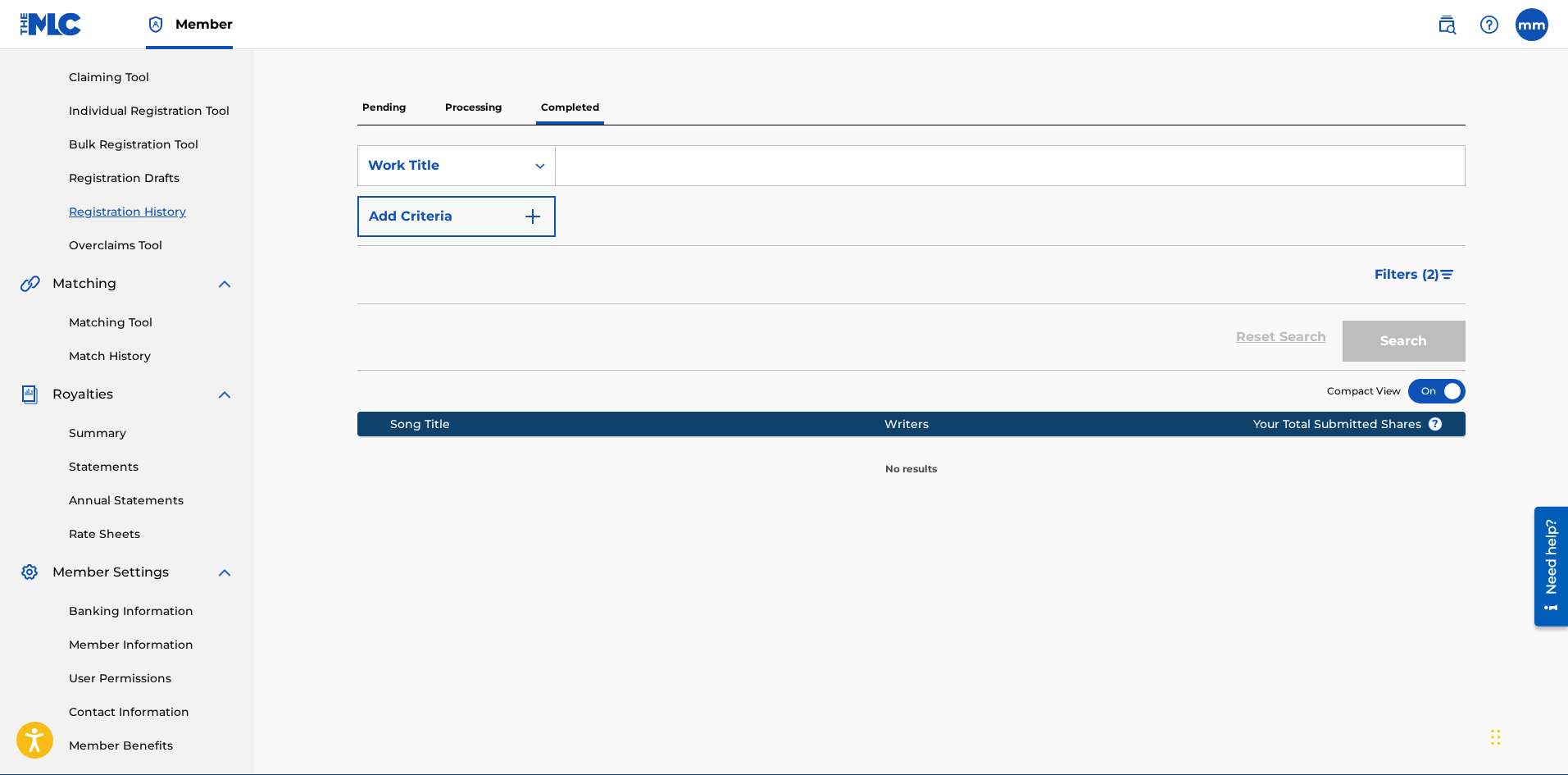
scroll to position [0, 0]
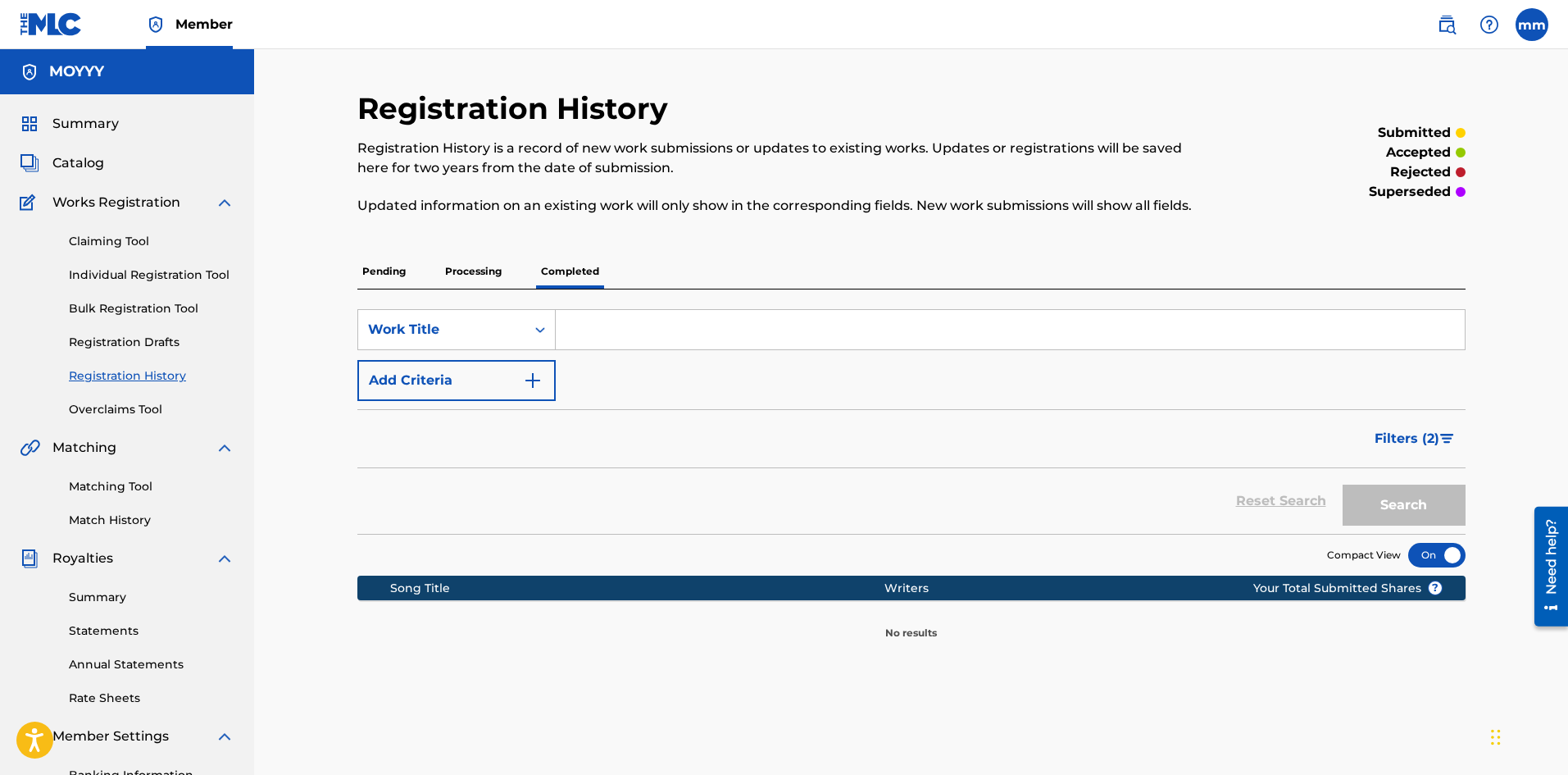
click at [468, 273] on p "Processing" at bounding box center [474, 271] width 66 height 35
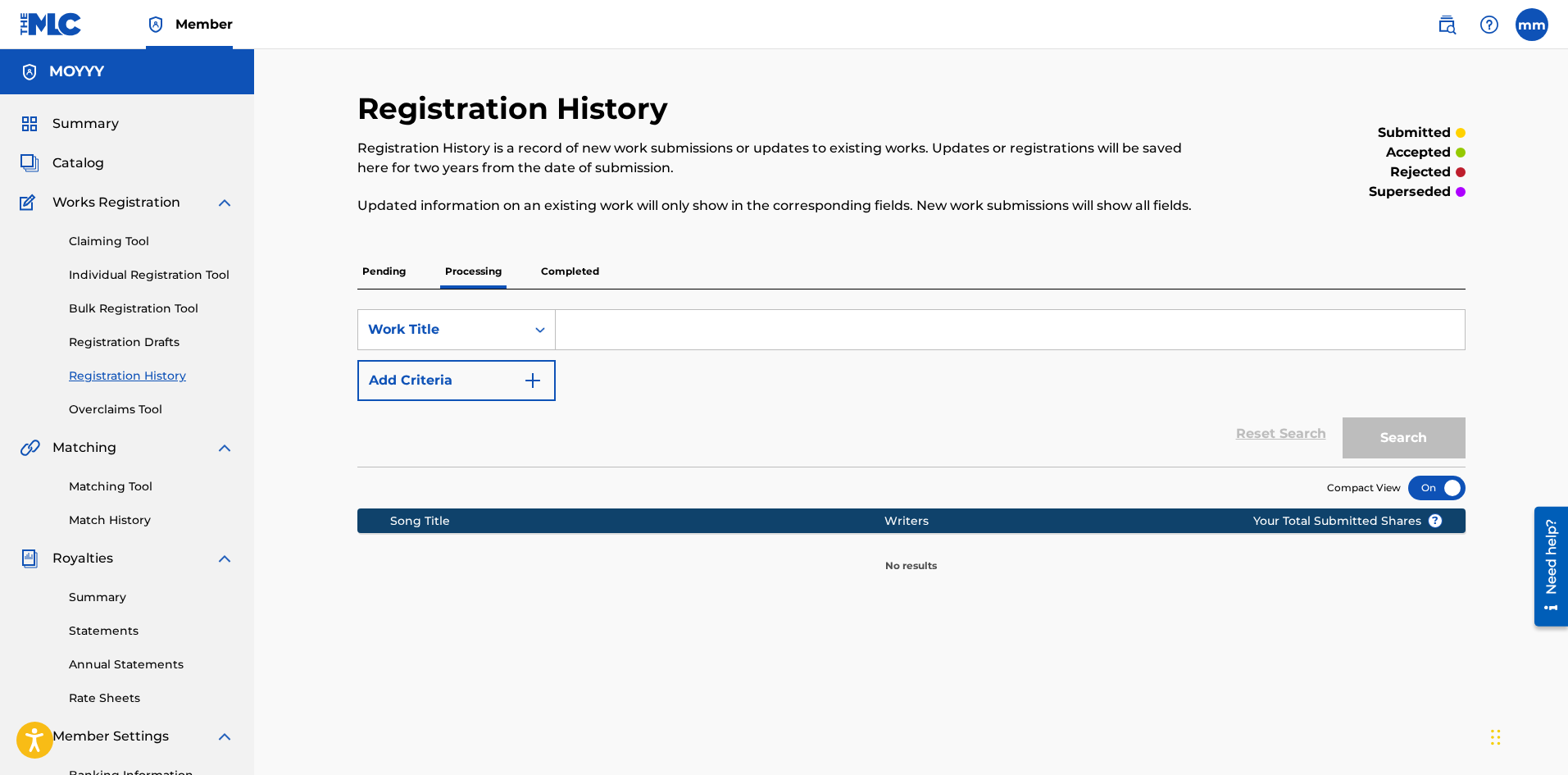
click at [380, 263] on p "Pending" at bounding box center [384, 271] width 53 height 35
click at [586, 278] on p "Completed" at bounding box center [570, 271] width 68 height 35
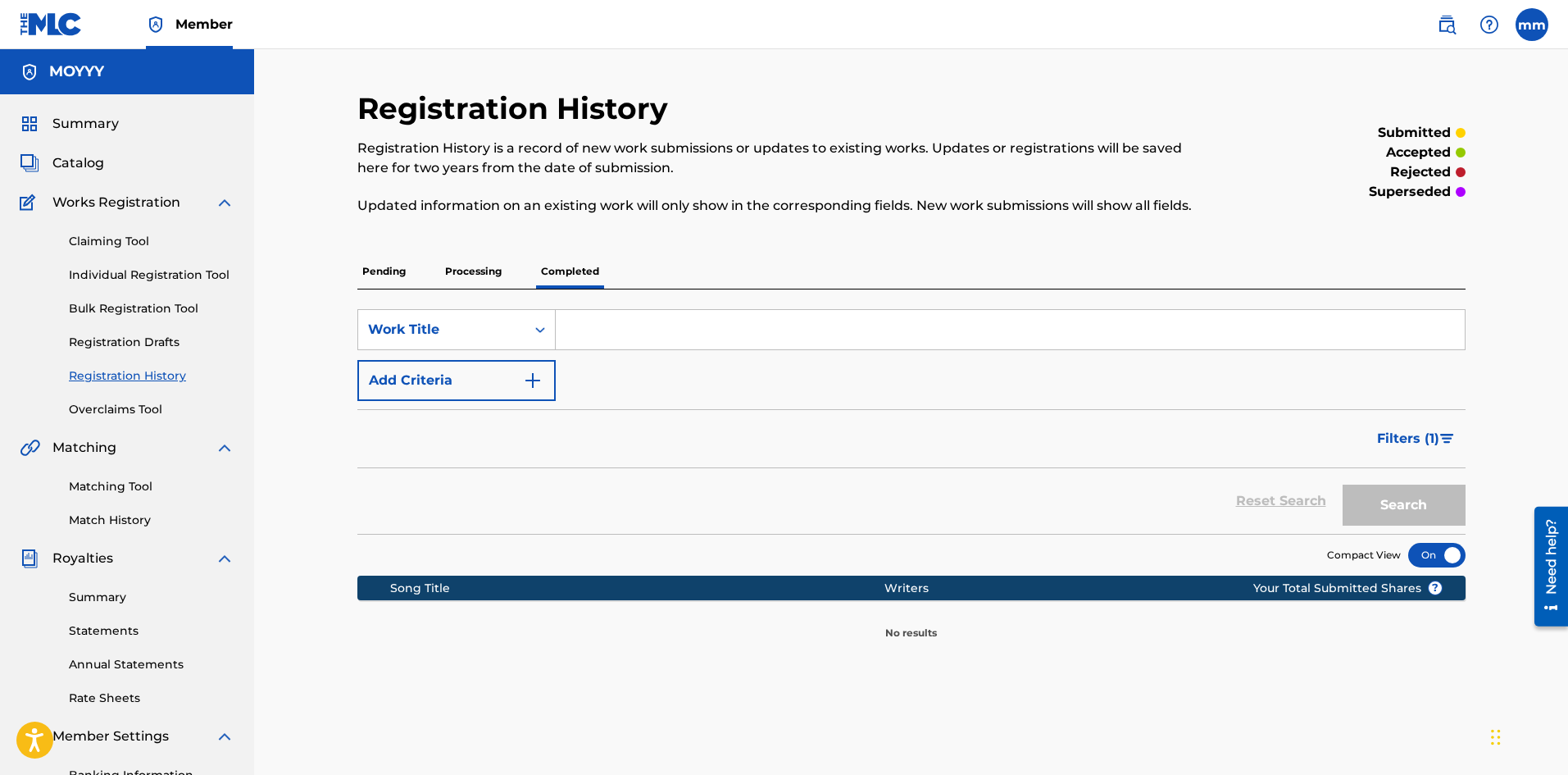
click at [1414, 438] on span "Filters ( 1 )" at bounding box center [1409, 438] width 63 height 19
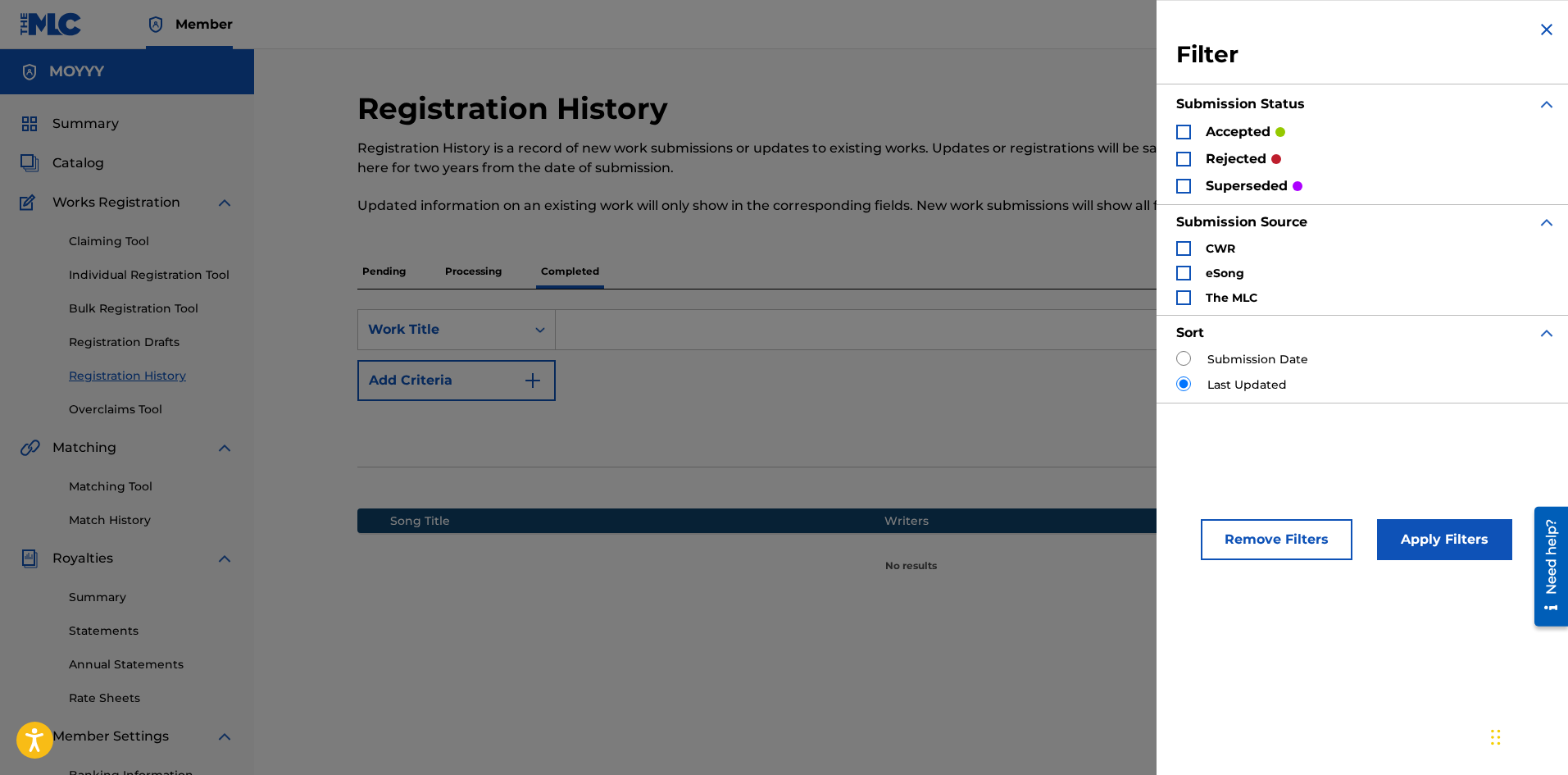
click at [1178, 365] on input "Search Form" at bounding box center [1183, 357] width 14 height 14
radio input "true"
click at [1188, 131] on div "Search Form" at bounding box center [1183, 131] width 14 height 14
click at [1431, 518] on div "Apply Filters" at bounding box center [1421, 535] width 136 height 49
click at [1439, 535] on button "Apply Filters" at bounding box center [1445, 540] width 136 height 41
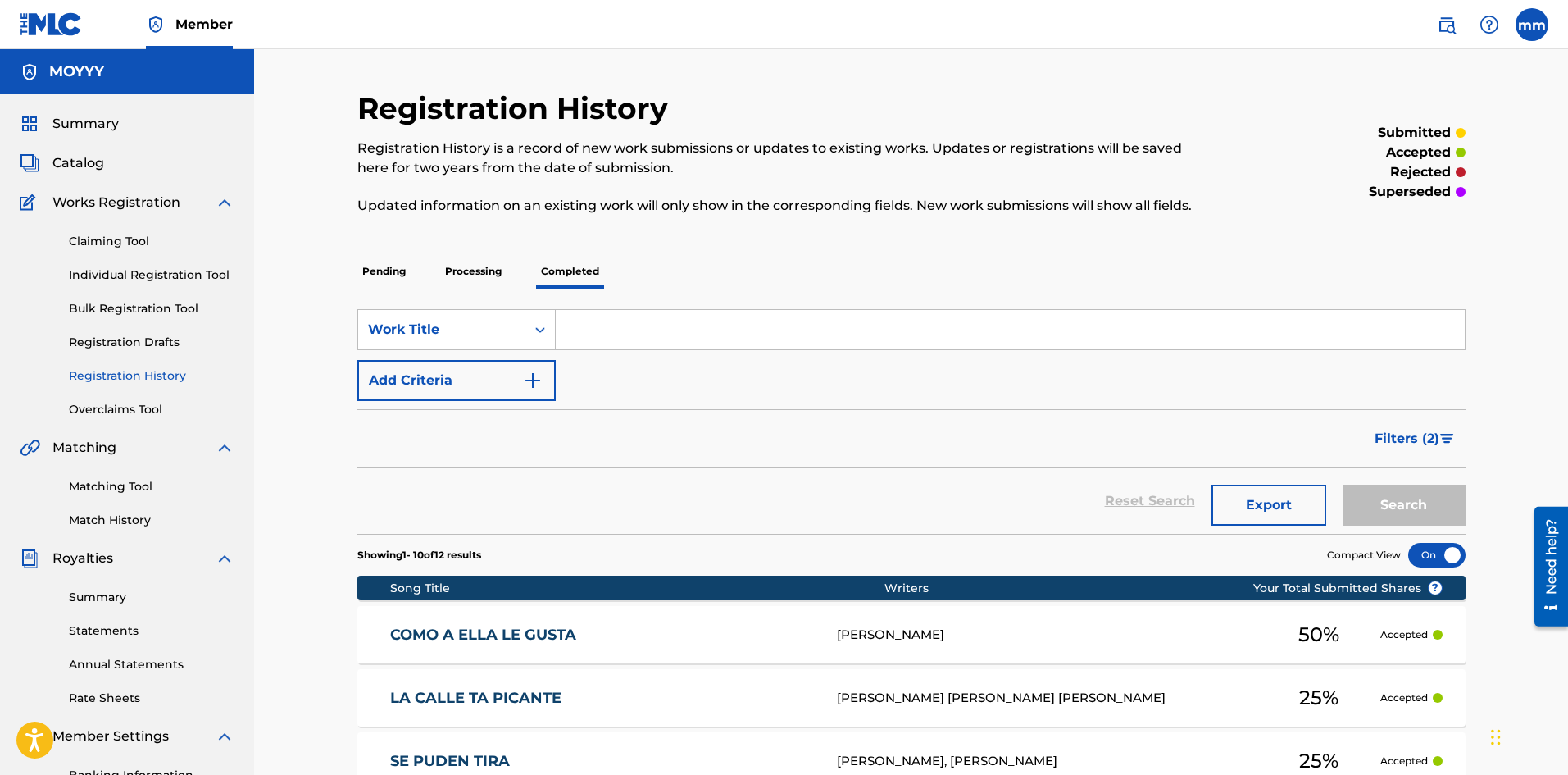
click at [97, 216] on div "Claiming Tool Individual Registration Tool Bulk Registration Tool Registration …" at bounding box center [127, 315] width 215 height 206
click at [102, 227] on div "Claiming Tool Individual Registration Tool Bulk Registration Tool Registration …" at bounding box center [127, 315] width 215 height 206
click at [112, 236] on link "Claiming Tool" at bounding box center [151, 241] width 165 height 17
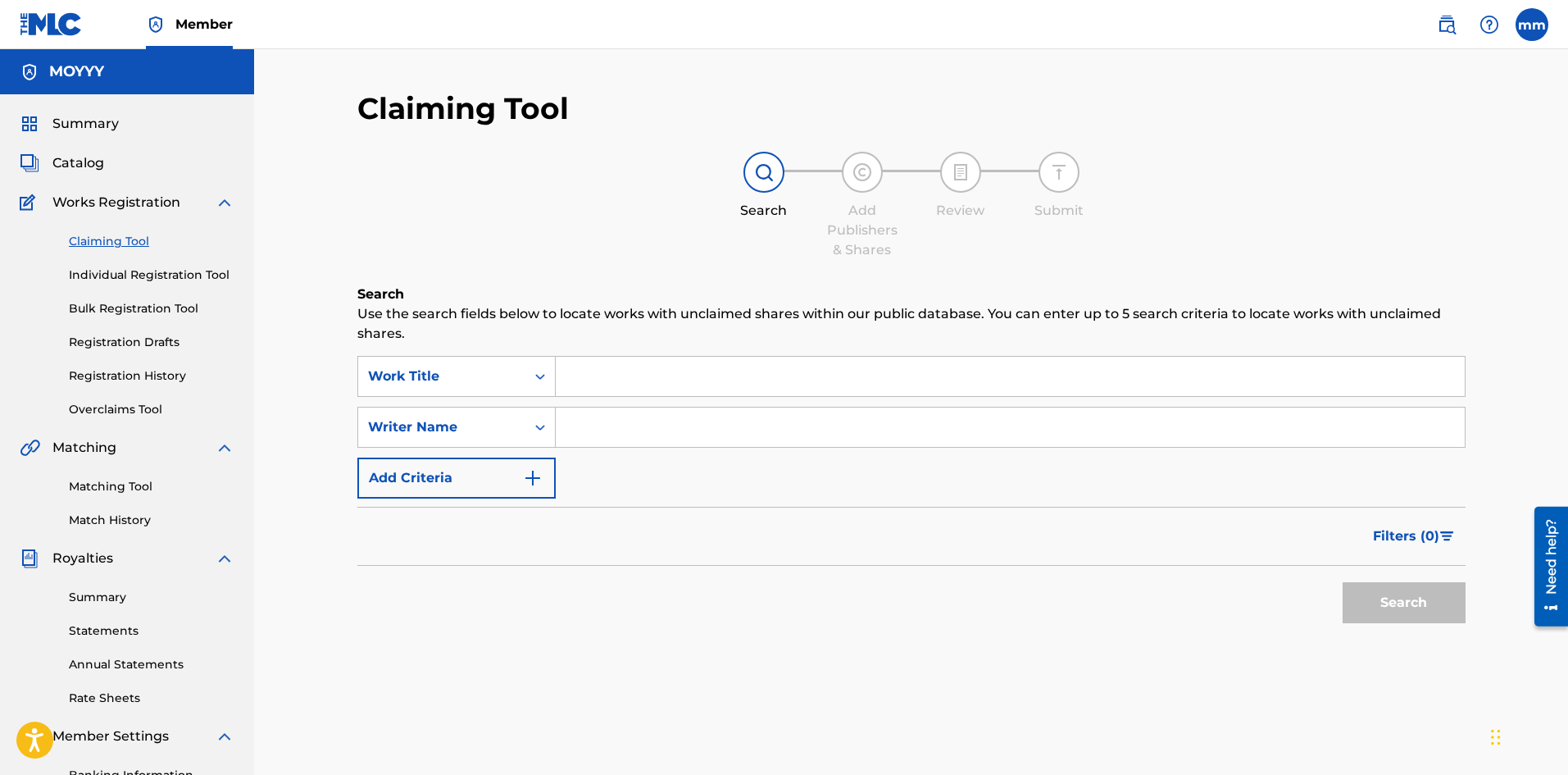
click at [658, 380] on input "Search Form" at bounding box center [1010, 376] width 909 height 39
click at [610, 410] on input "Search Form" at bounding box center [1010, 427] width 909 height 39
type input "moises matos matos"
click at [1412, 616] on button "Search" at bounding box center [1404, 602] width 123 height 41
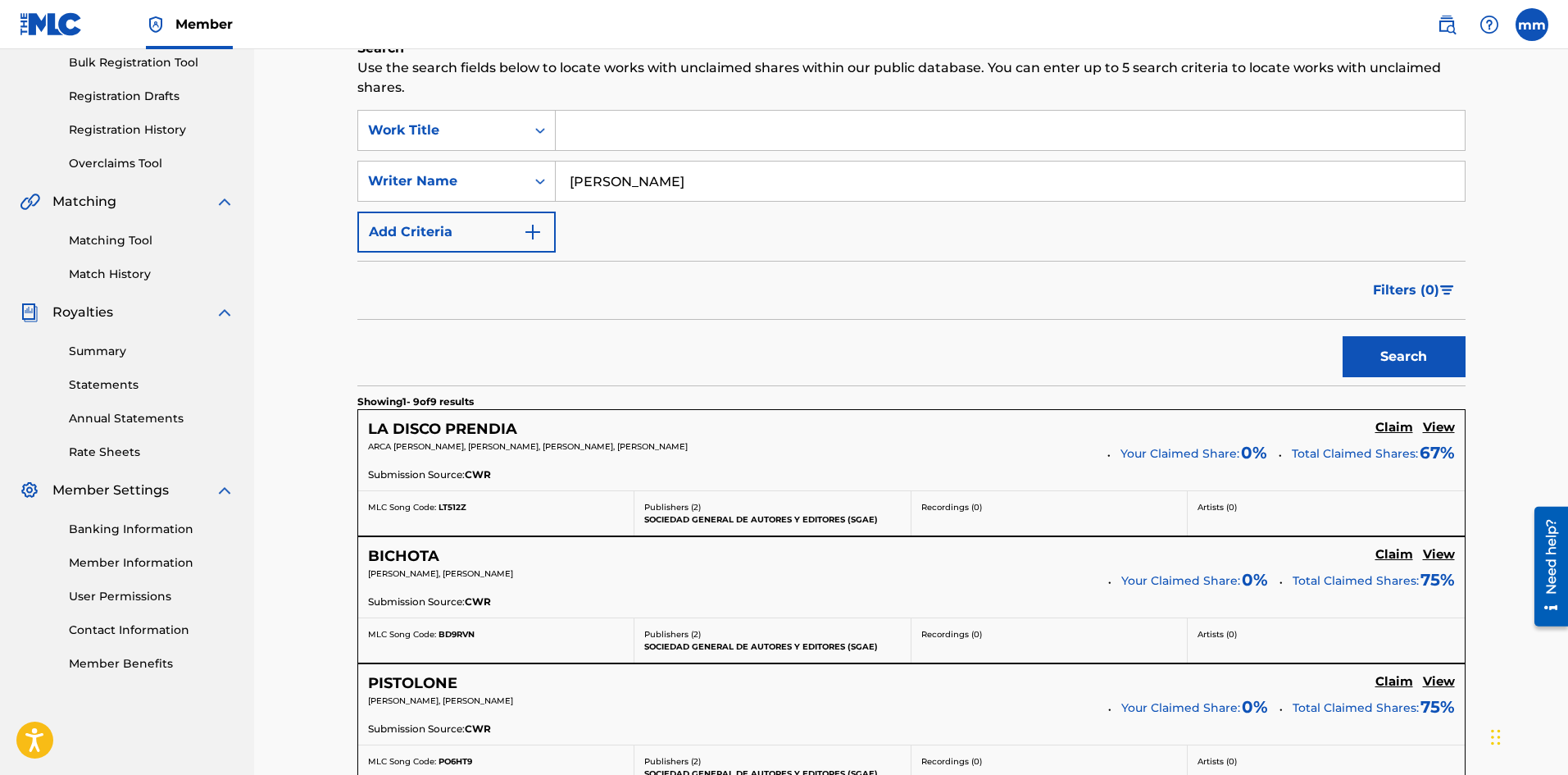
scroll to position [328, 0]
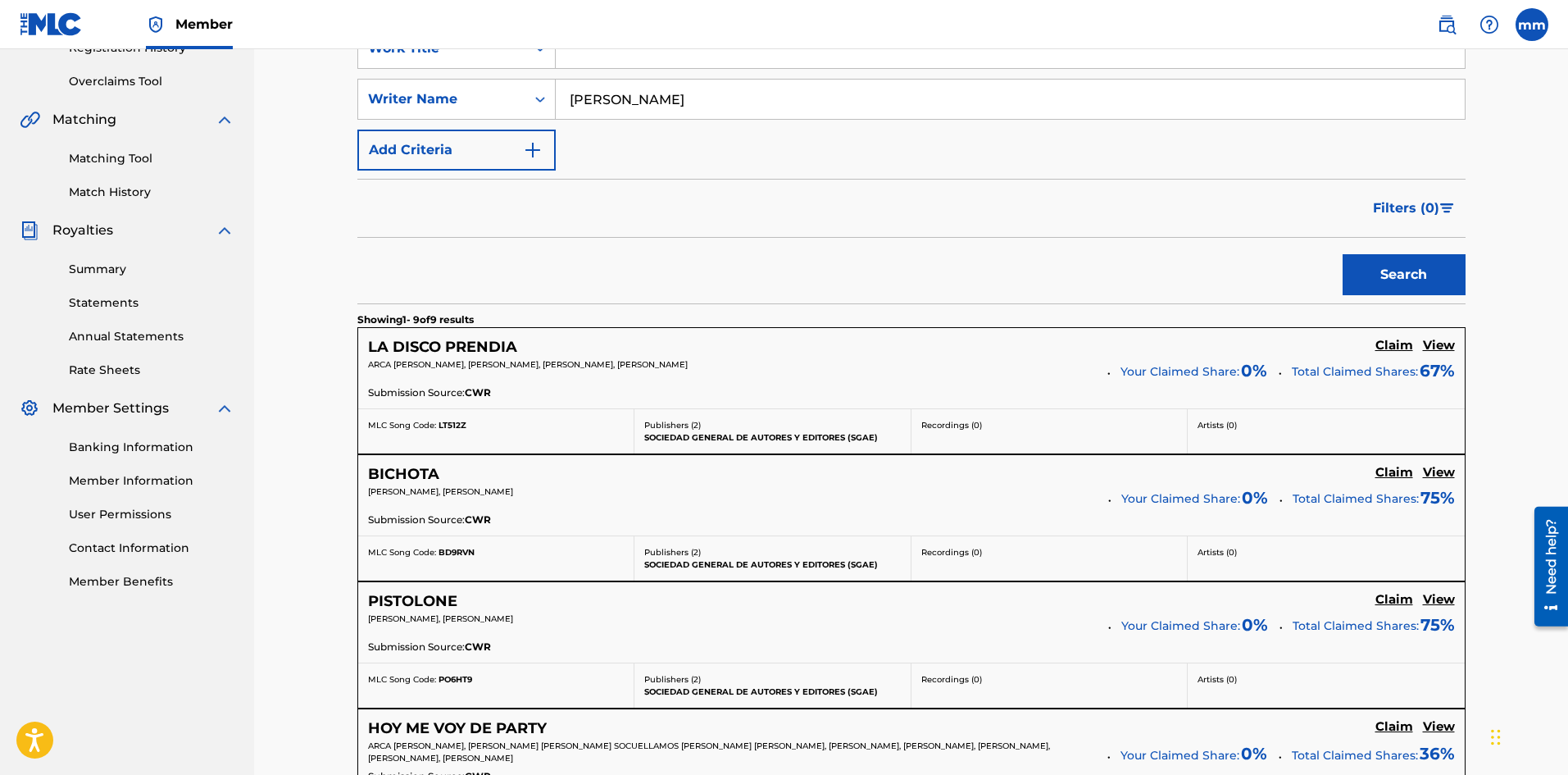
click at [1382, 346] on h5 "Claim" at bounding box center [1394, 346] width 38 height 15
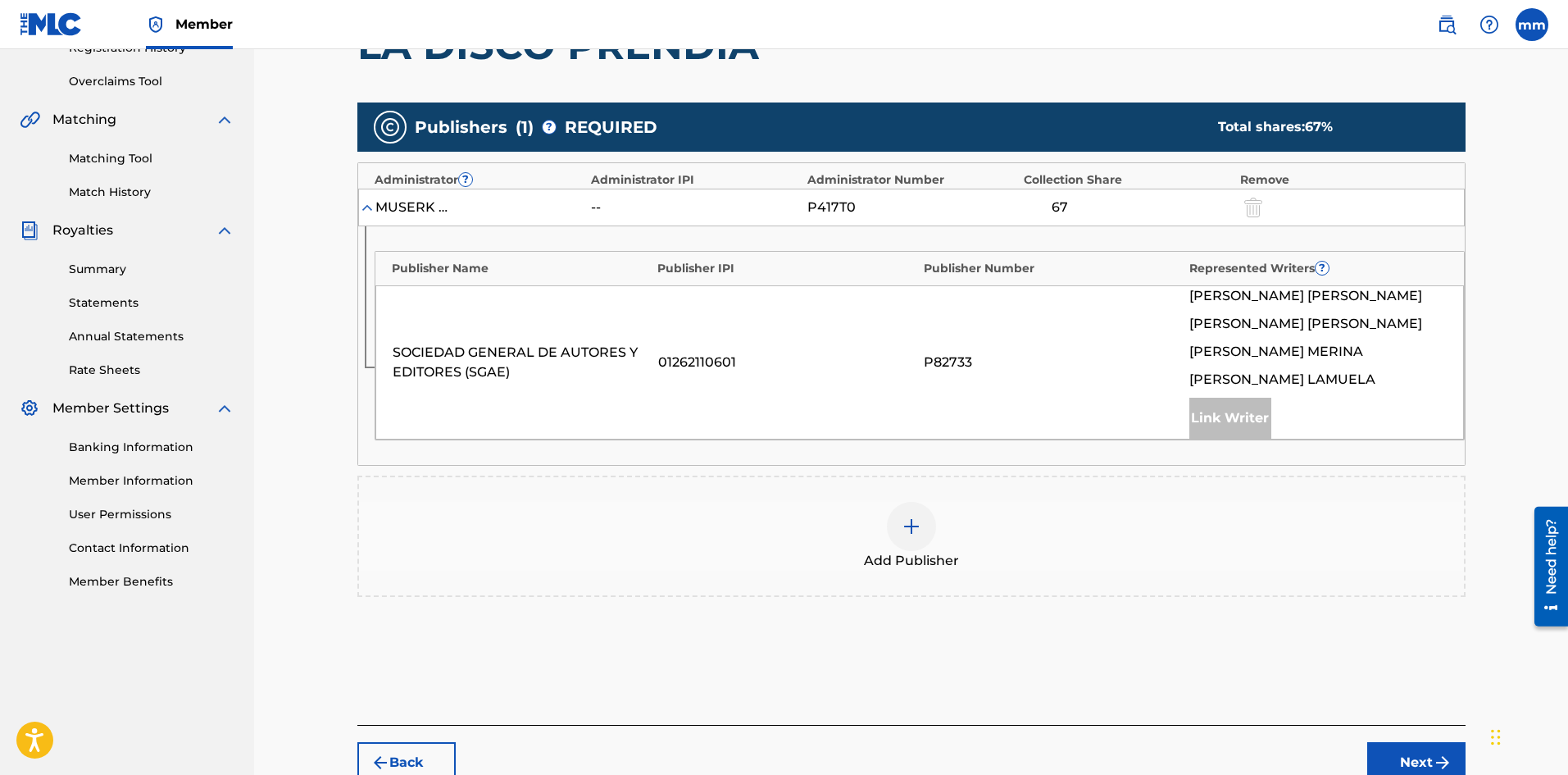
click at [909, 519] on img at bounding box center [911, 526] width 19 height 19
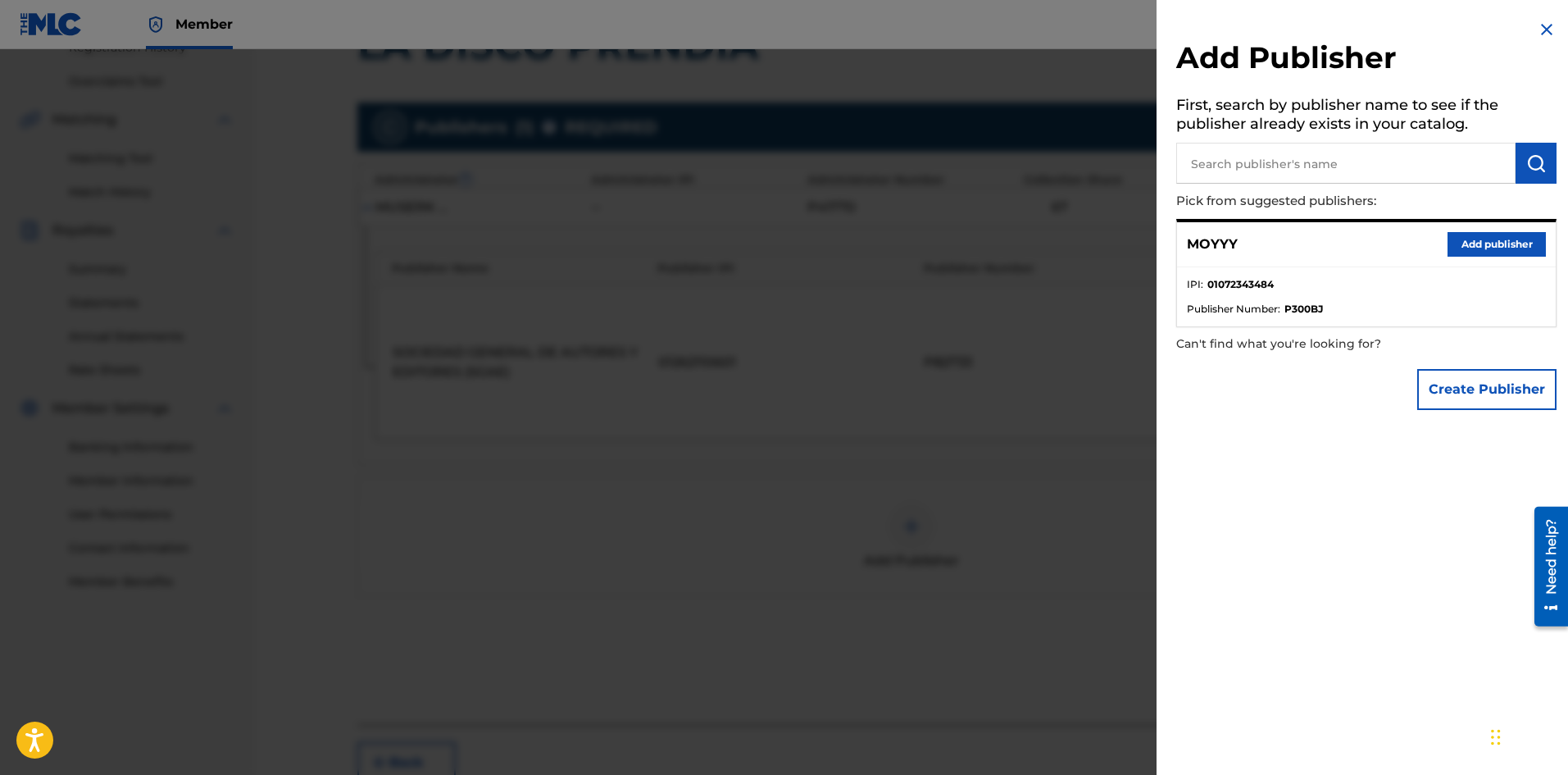
click at [1515, 246] on button "Add publisher" at bounding box center [1497, 244] width 98 height 25
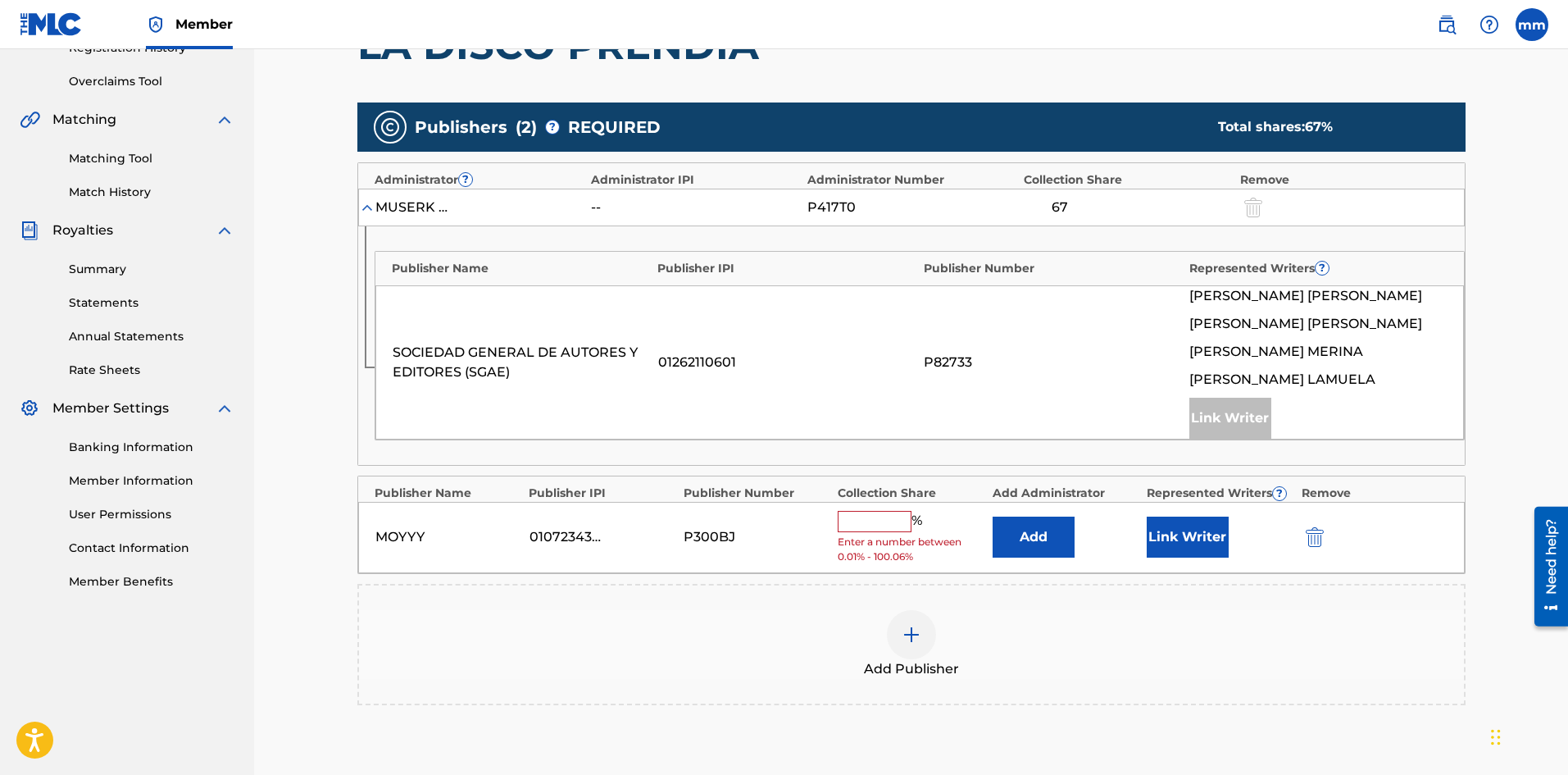
click at [869, 508] on div "MOYYY 01072343484 P300BJ % Enter a number between 0.01% - 100.06% Add Link Writ…" at bounding box center [911, 537] width 1106 height 71
click at [900, 518] on input "text" at bounding box center [874, 521] width 74 height 21
type input "25"
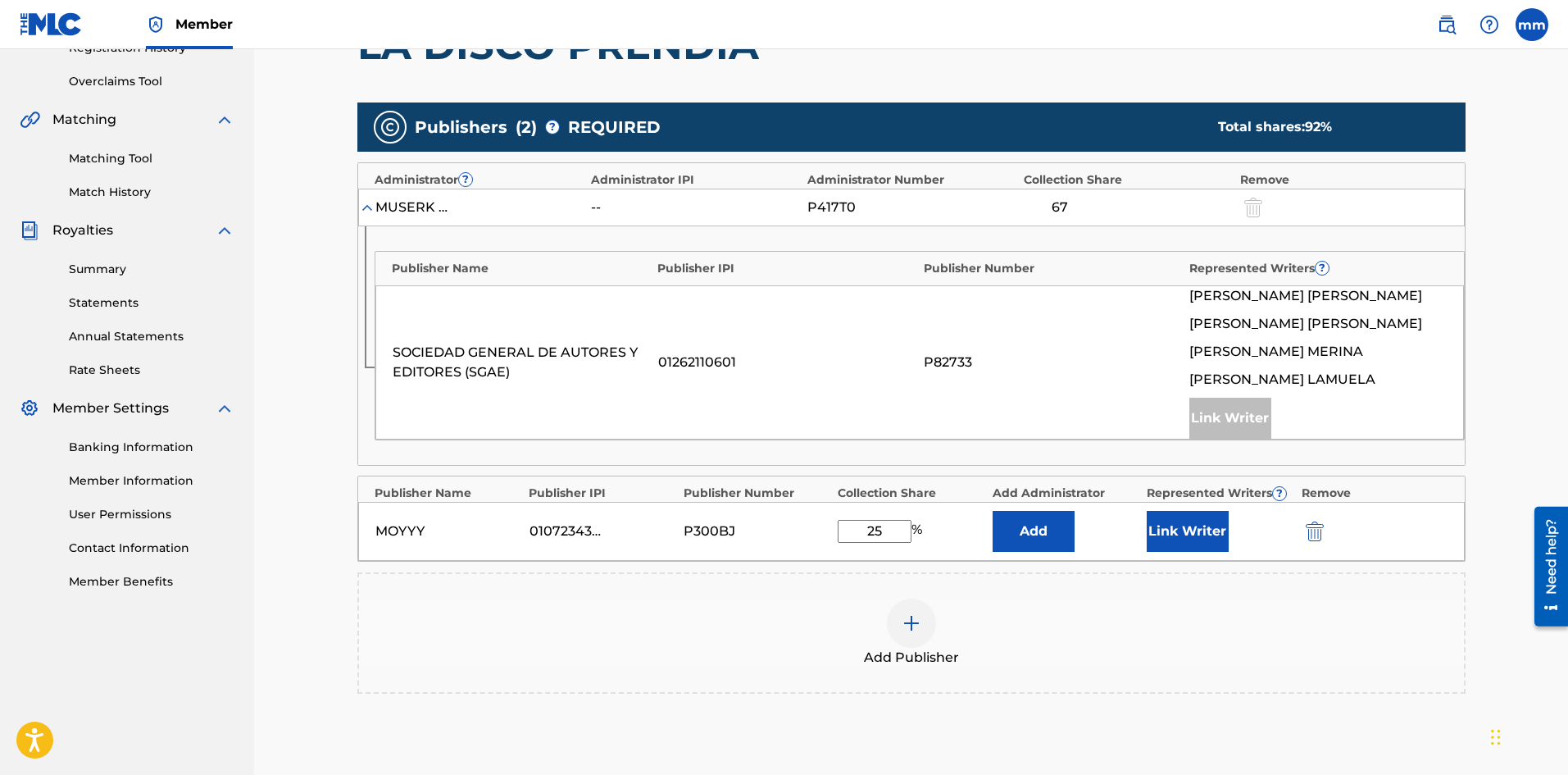
click at [1033, 536] on button "Add" at bounding box center [1033, 531] width 82 height 41
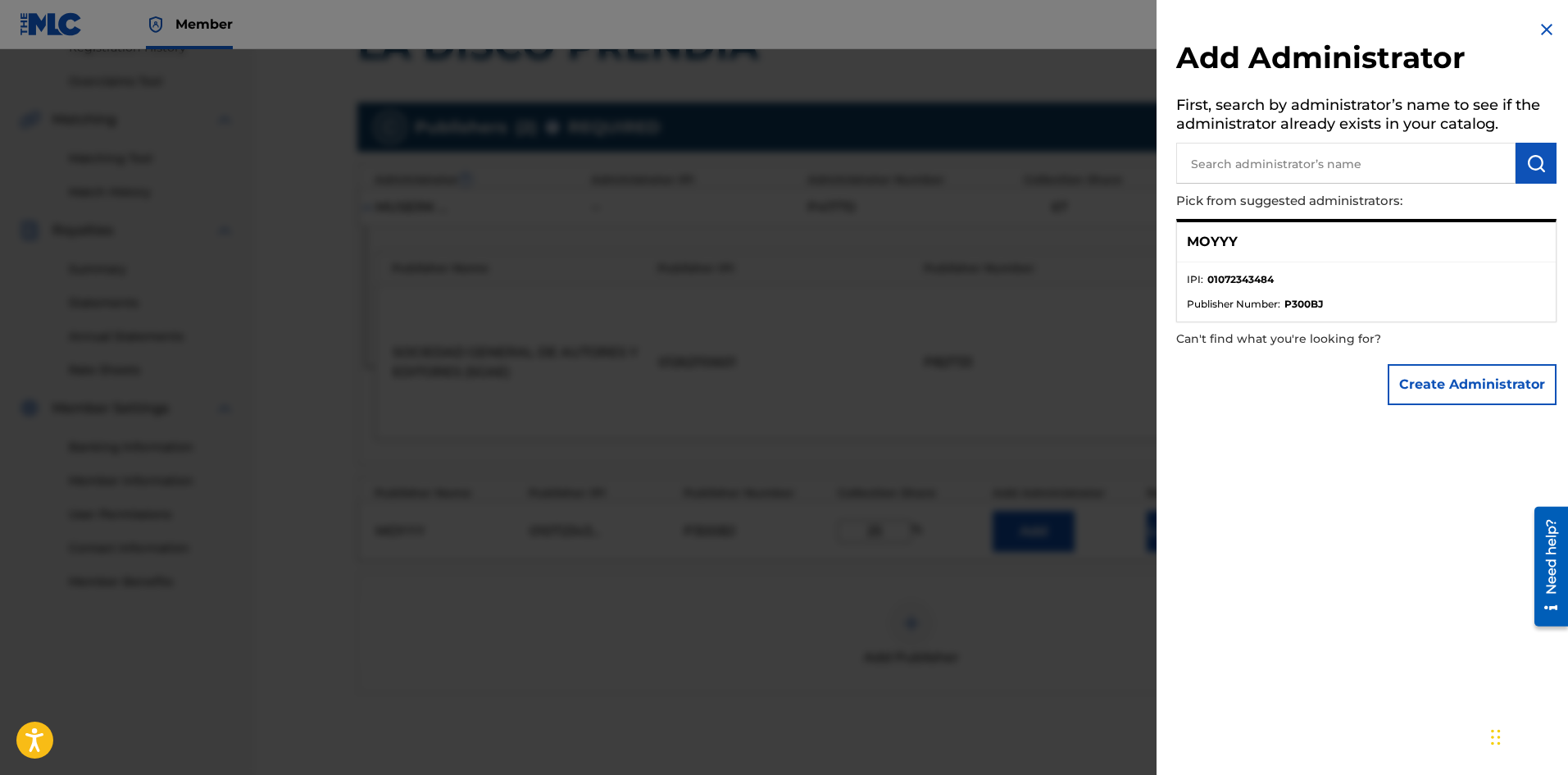
click at [1442, 252] on div "MOYYY" at bounding box center [1366, 241] width 379 height 40
click at [1539, 31] on img at bounding box center [1547, 29] width 19 height 19
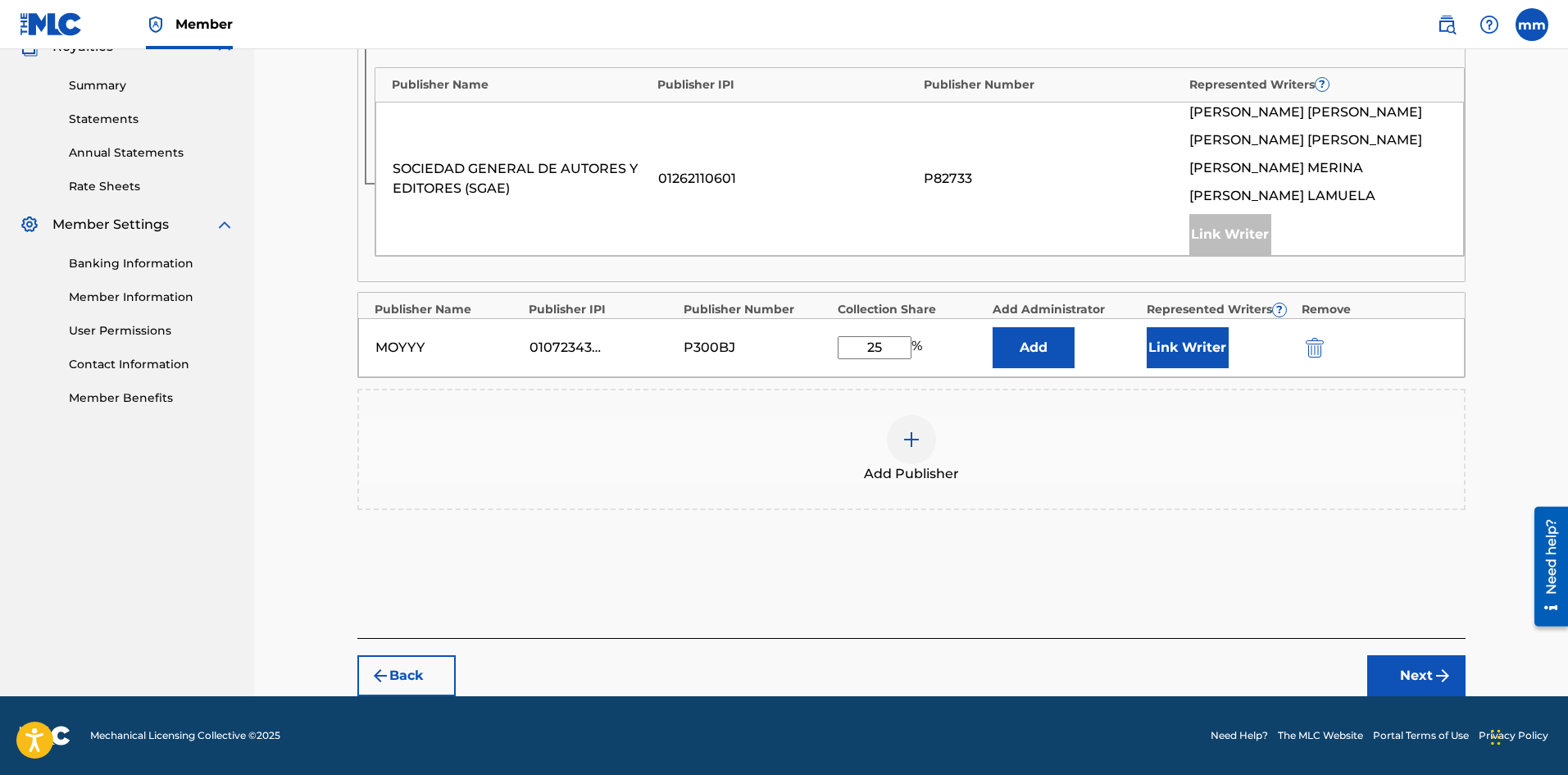
click at [1442, 678] on img "submit" at bounding box center [1443, 675] width 19 height 19
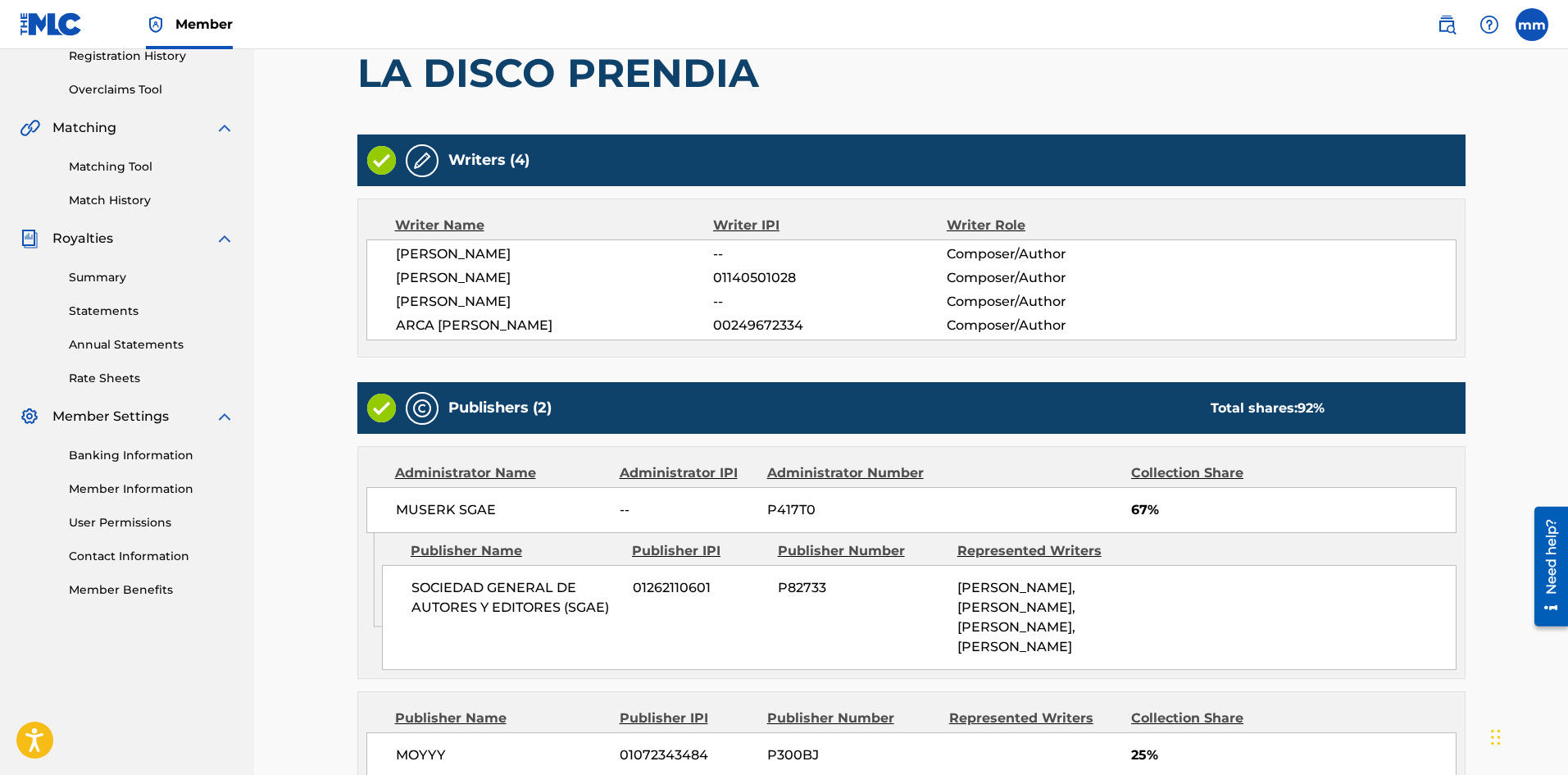
scroll to position [484, 0]
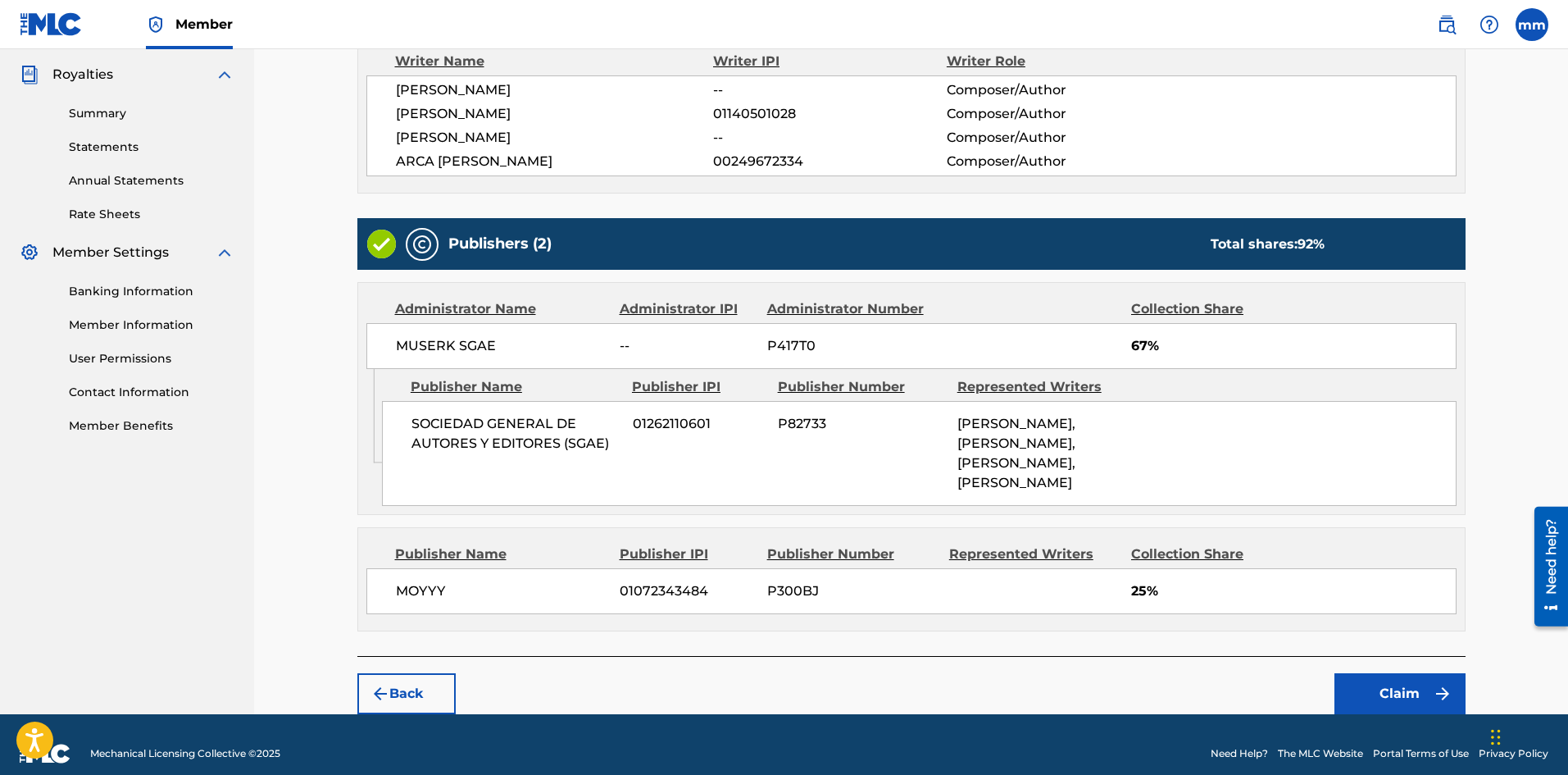
click at [1370, 711] on button "Claim" at bounding box center [1400, 694] width 131 height 41
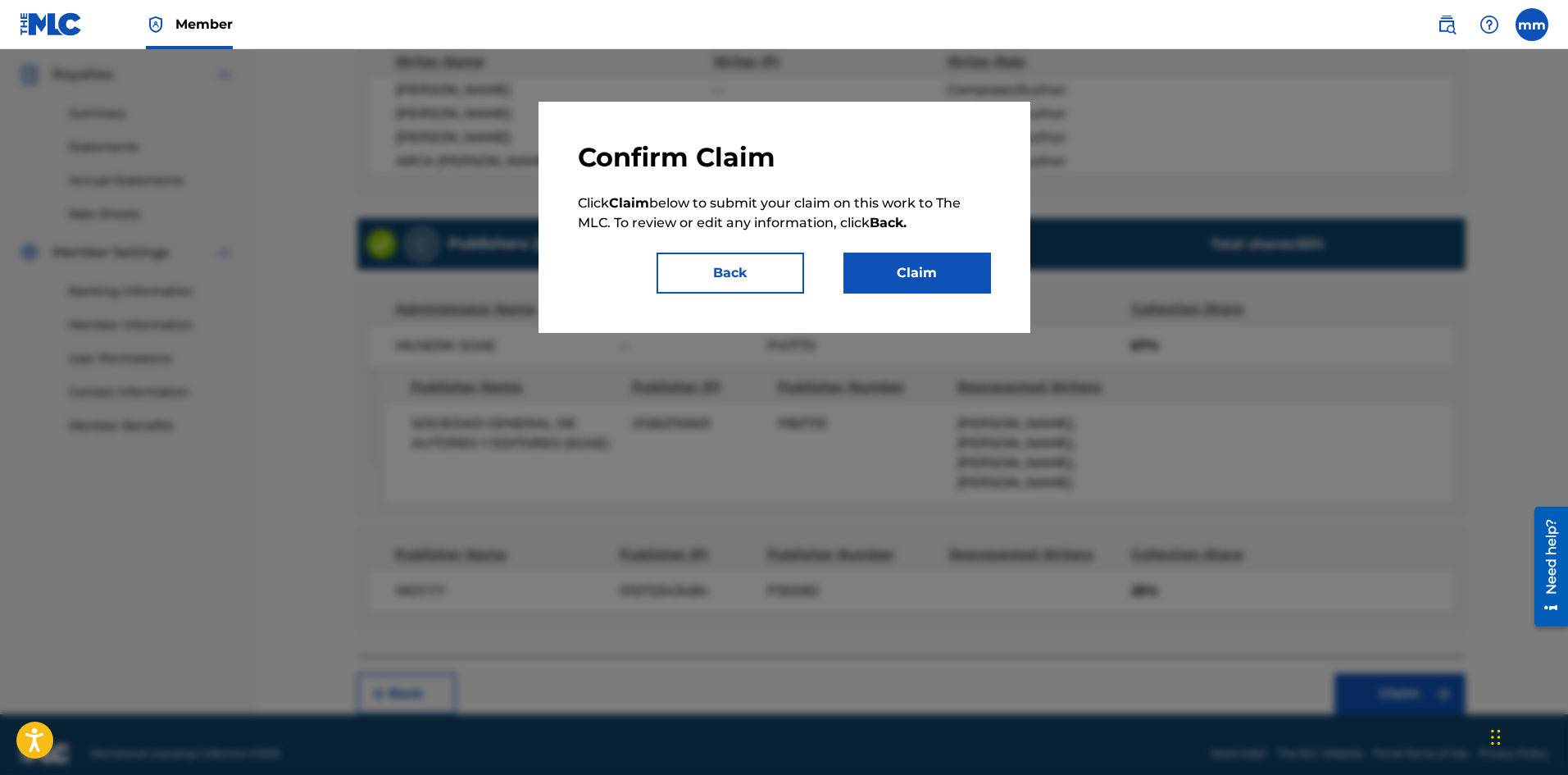
click at [937, 278] on button "Claim" at bounding box center [917, 273] width 147 height 41
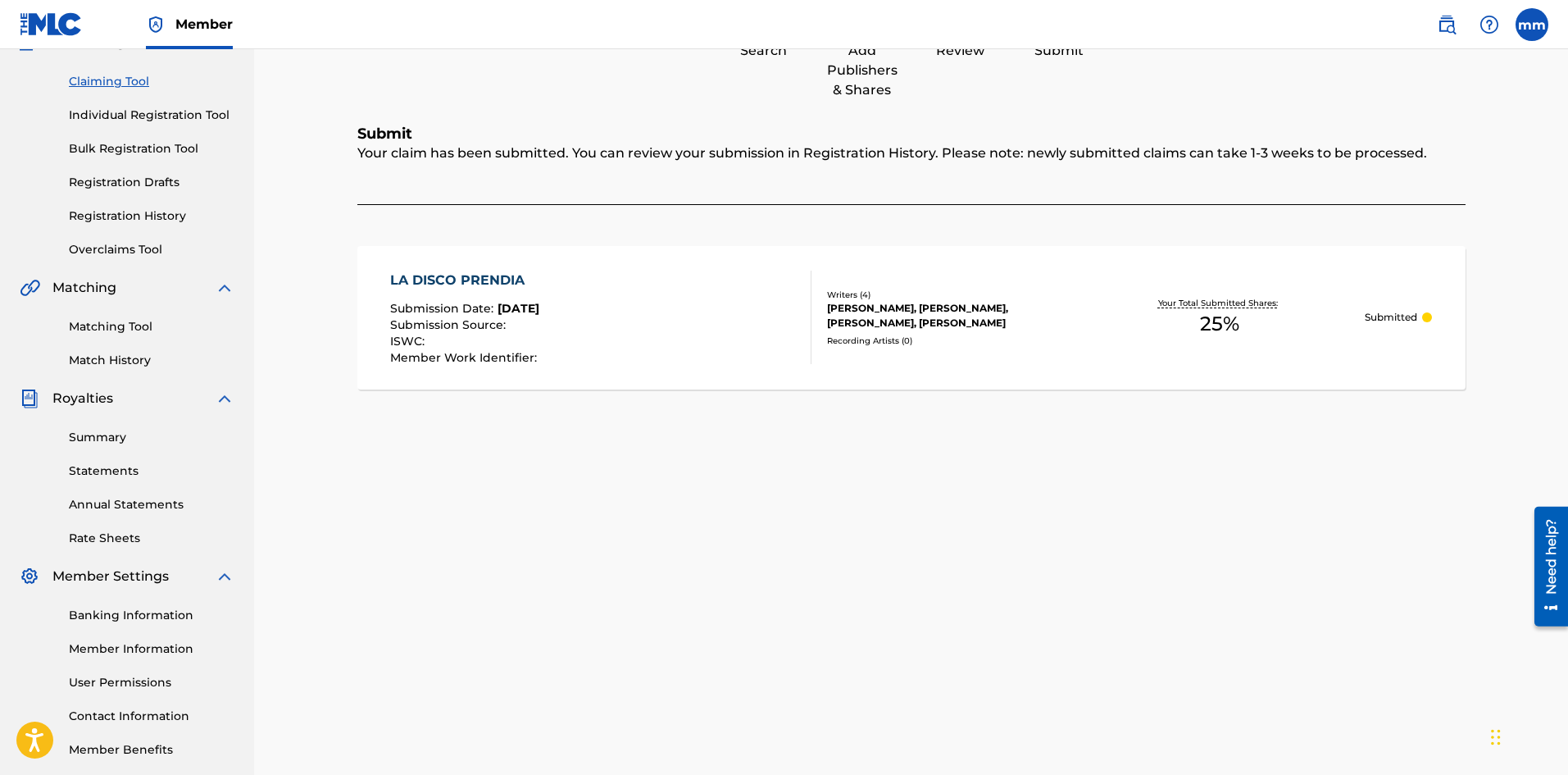
scroll to position [78, 0]
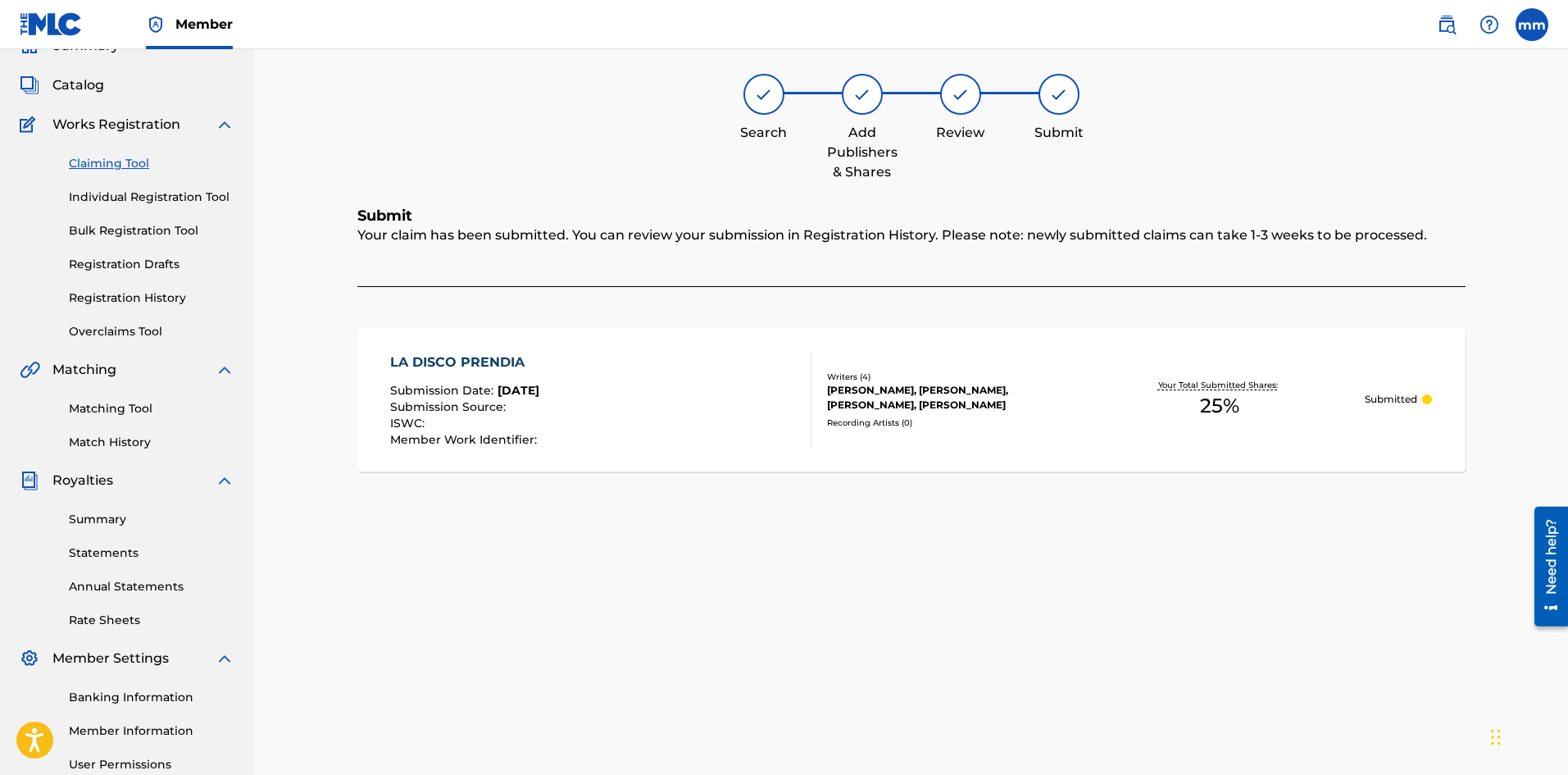
click at [107, 162] on link "Claiming Tool" at bounding box center [151, 163] width 165 height 17
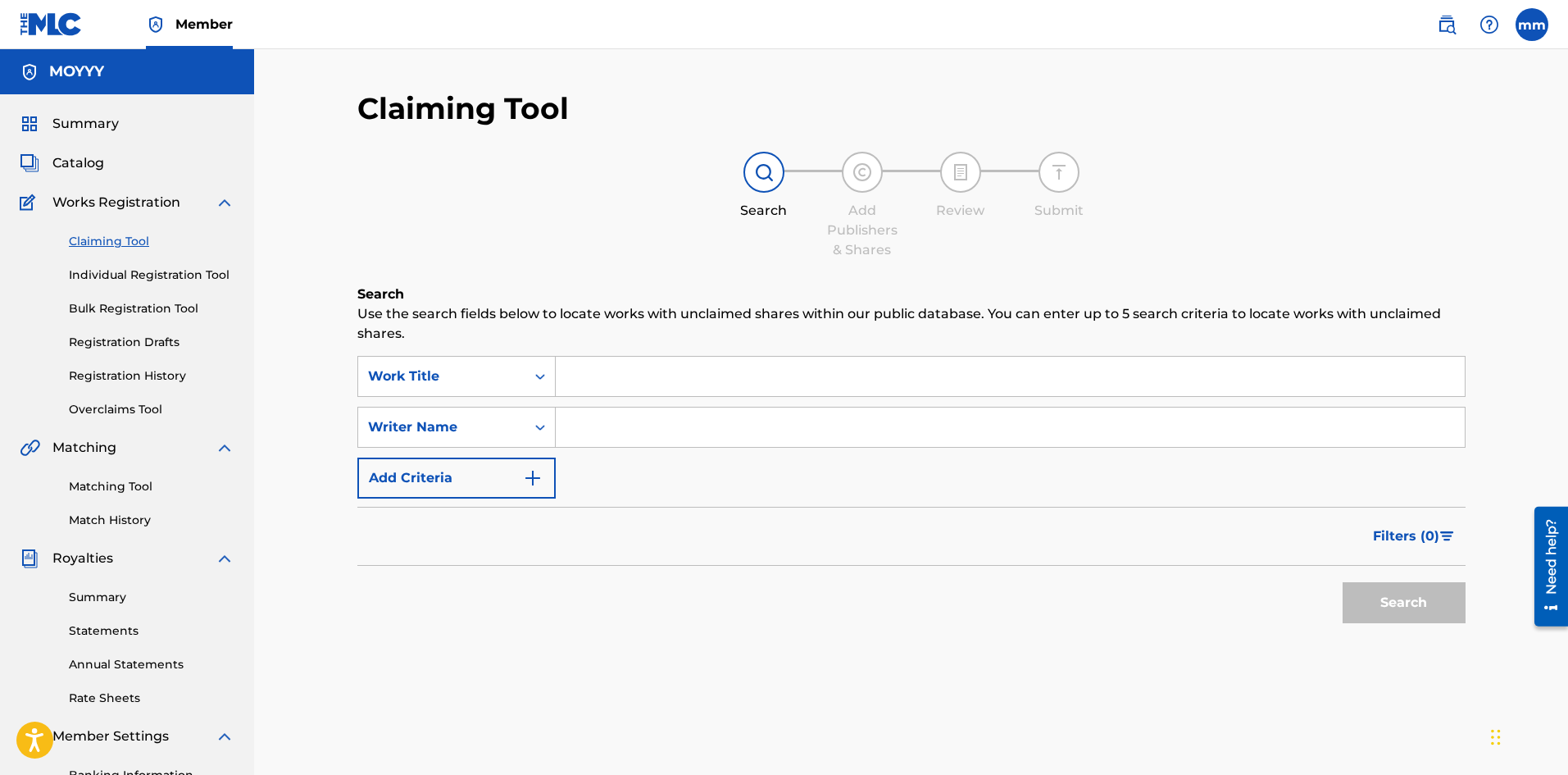
click at [618, 426] on input "Search Form" at bounding box center [1010, 427] width 909 height 39
type input "moises matos matos"
click at [1374, 608] on button "Search" at bounding box center [1404, 602] width 123 height 41
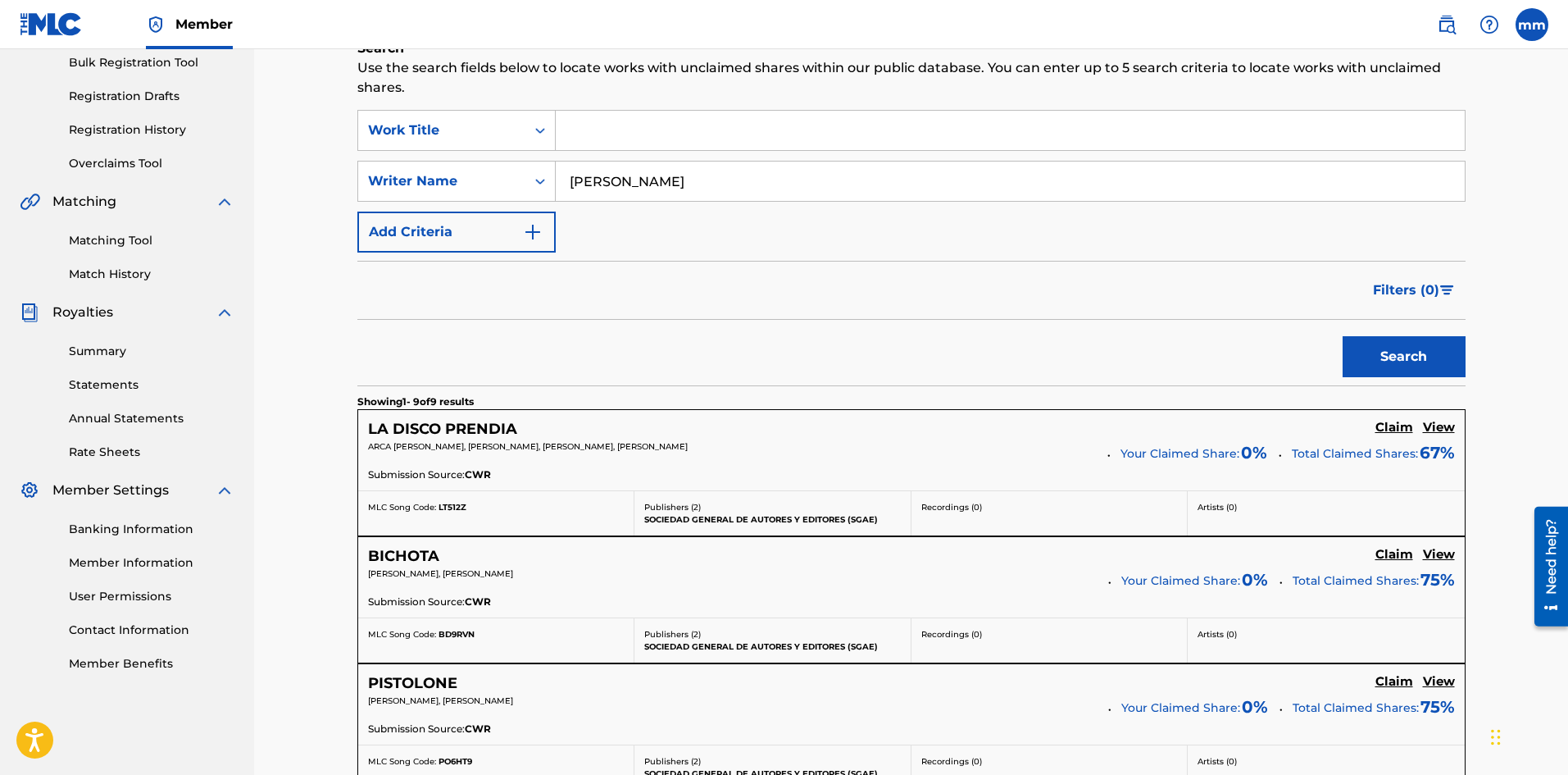
scroll to position [328, 0]
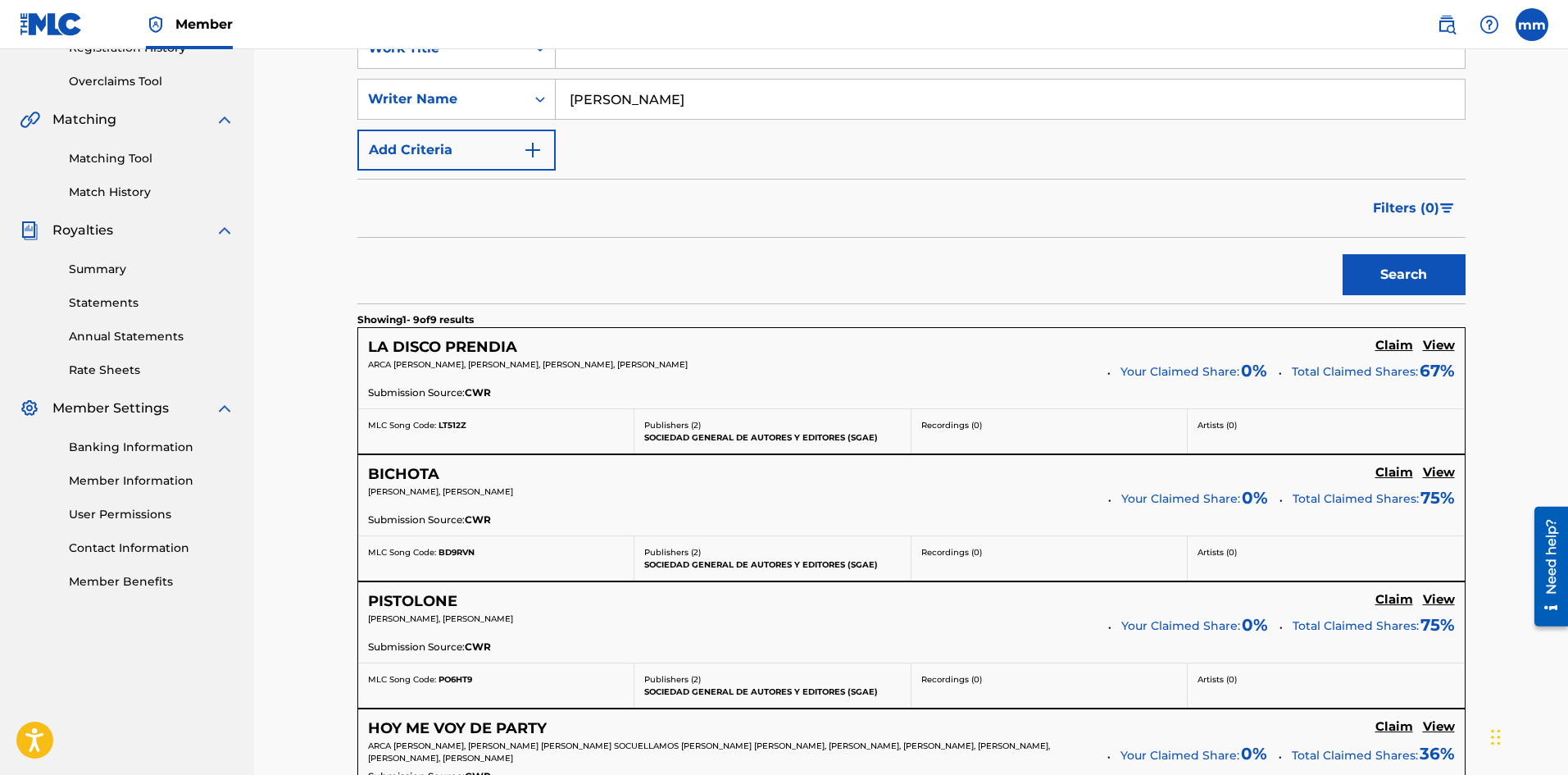
click at [1390, 473] on h5 "Claim" at bounding box center [1394, 473] width 38 height 15
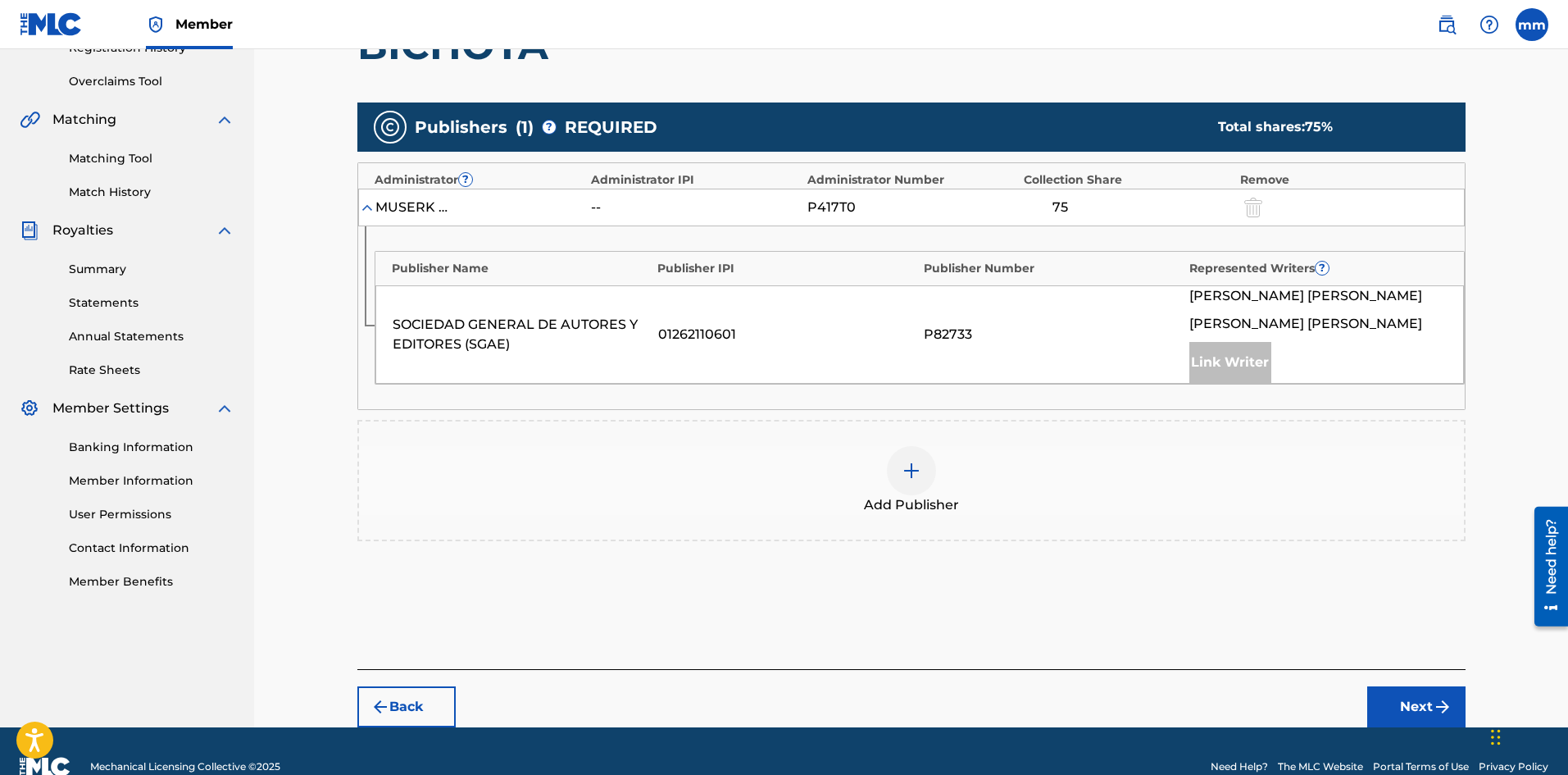
click at [914, 453] on div at bounding box center [911, 470] width 49 height 49
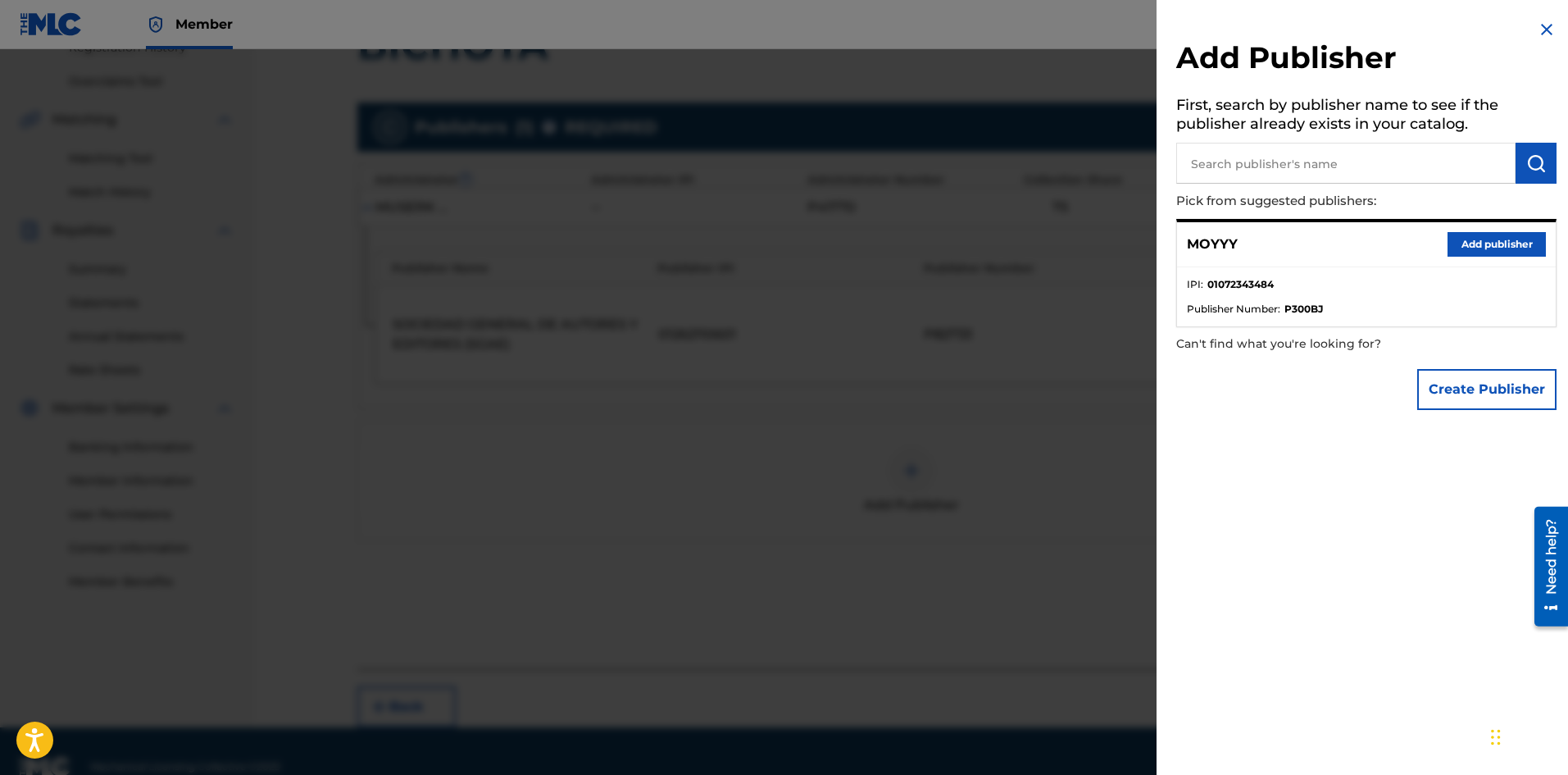
click at [1477, 241] on button "Add publisher" at bounding box center [1497, 244] width 98 height 25
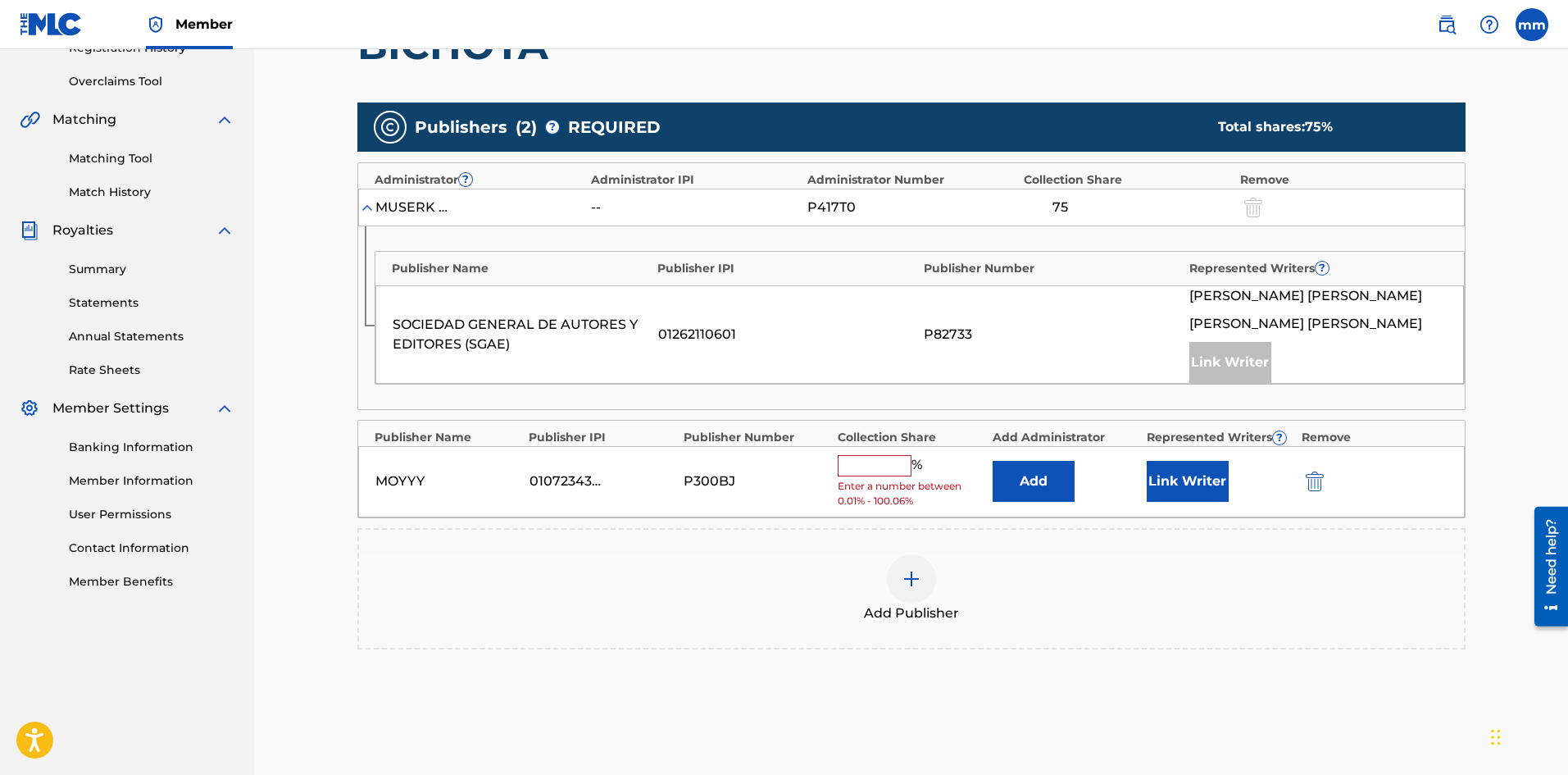
click at [889, 467] on input "text" at bounding box center [874, 465] width 74 height 21
type input "25"
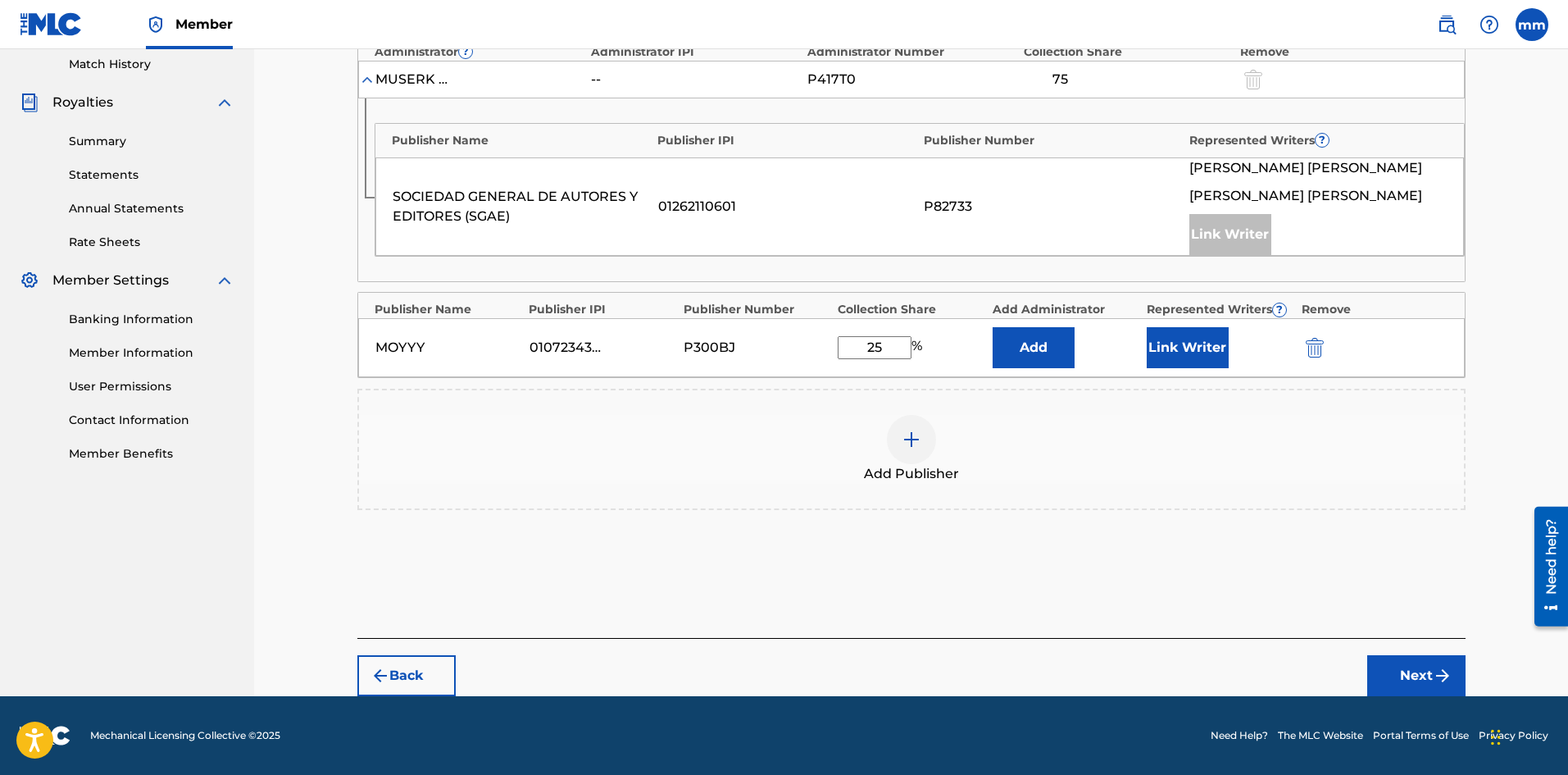
click at [1409, 677] on button "Next" at bounding box center [1416, 675] width 98 height 41
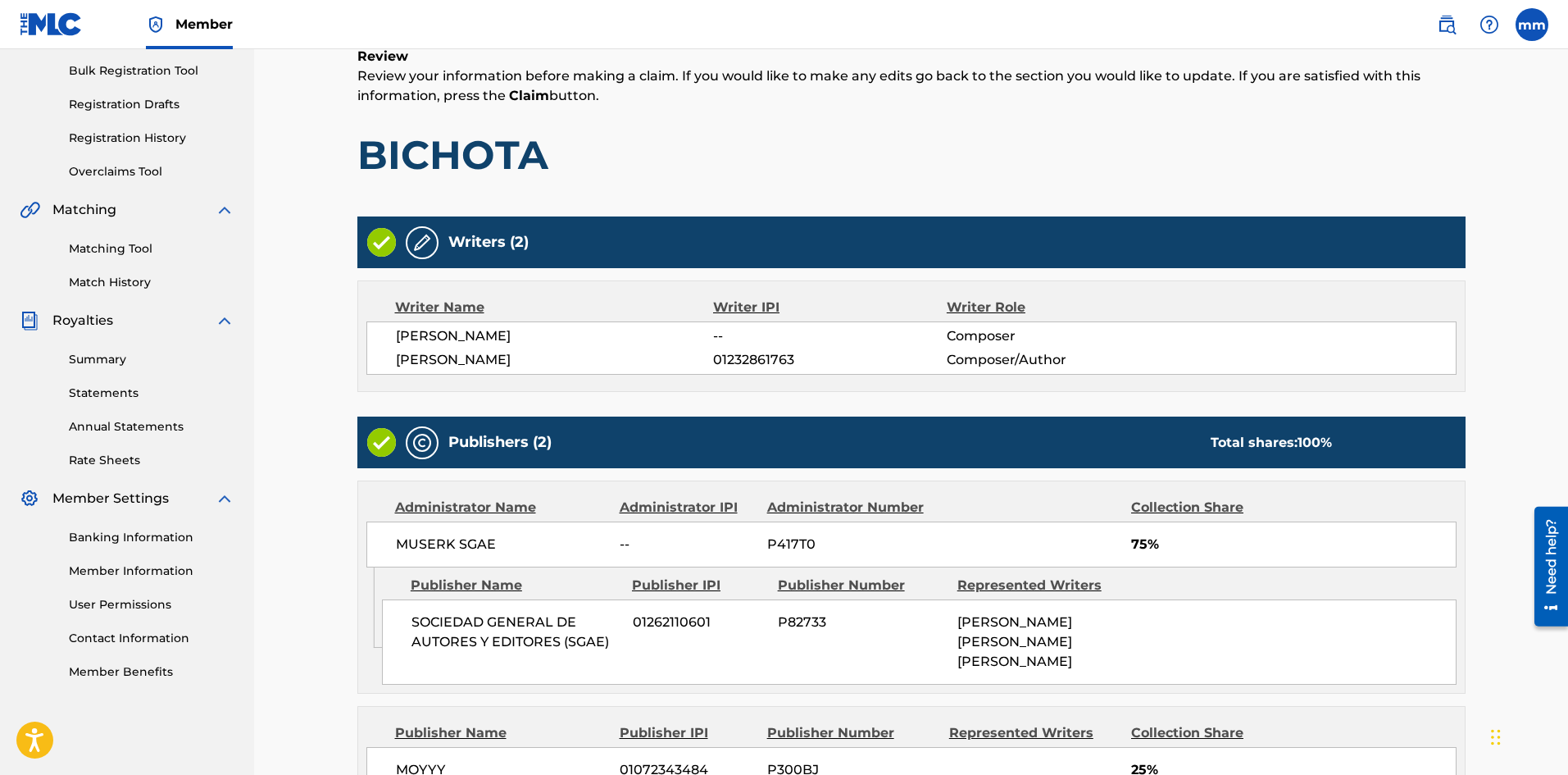
scroll to position [435, 0]
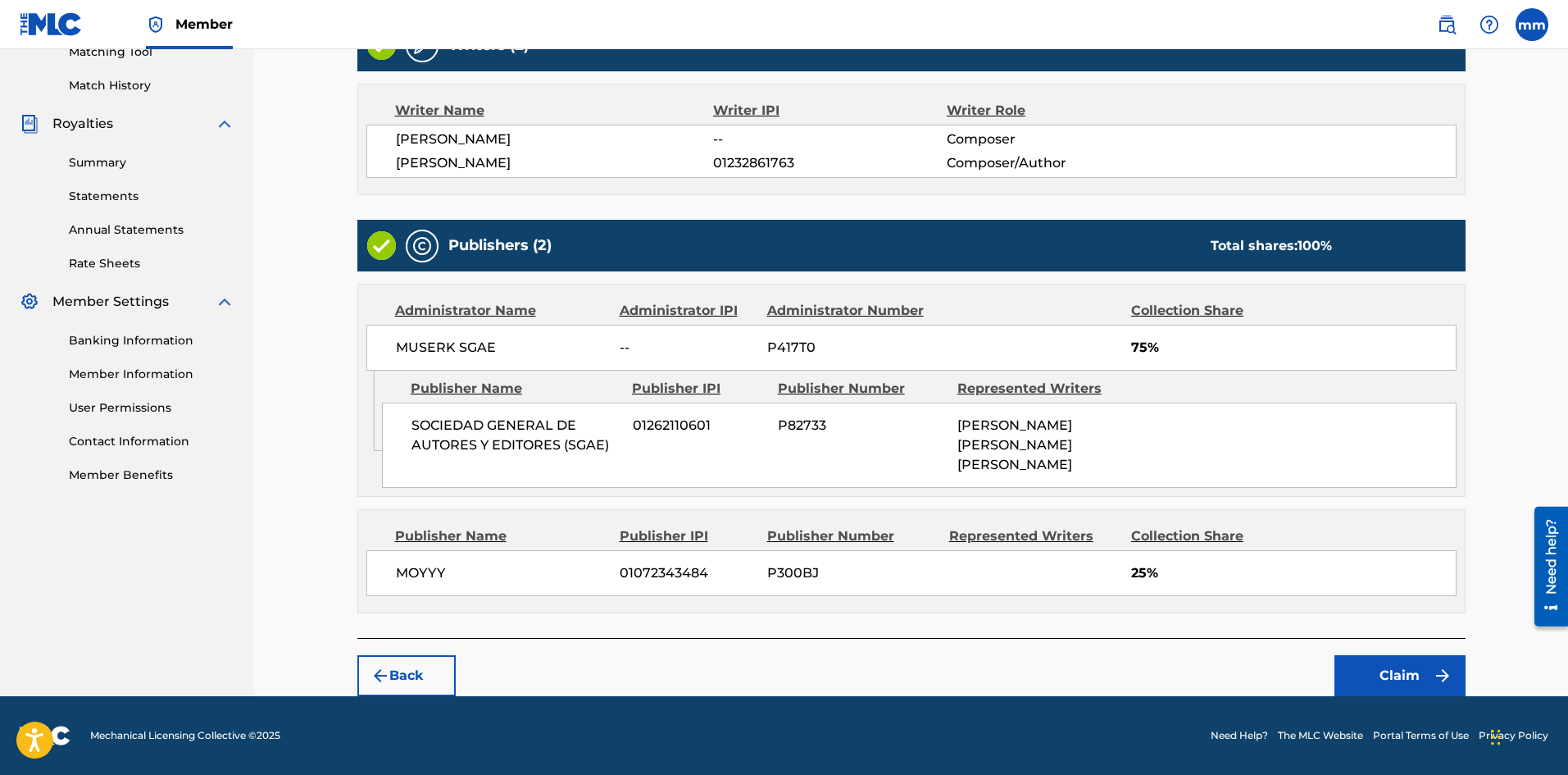
click at [1394, 655] on button "Claim" at bounding box center [1400, 675] width 131 height 41
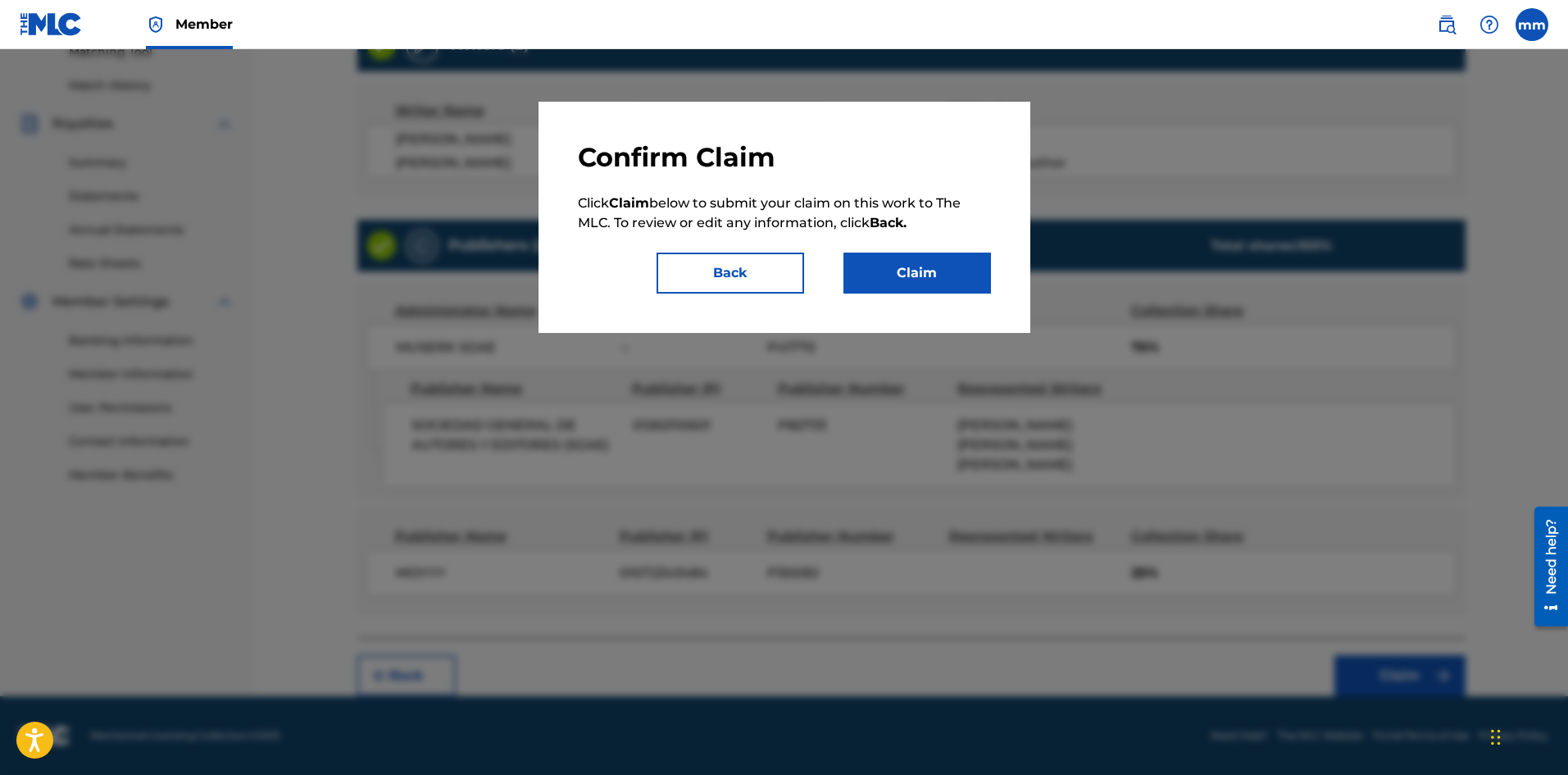
click at [937, 270] on button "Claim" at bounding box center [917, 273] width 147 height 41
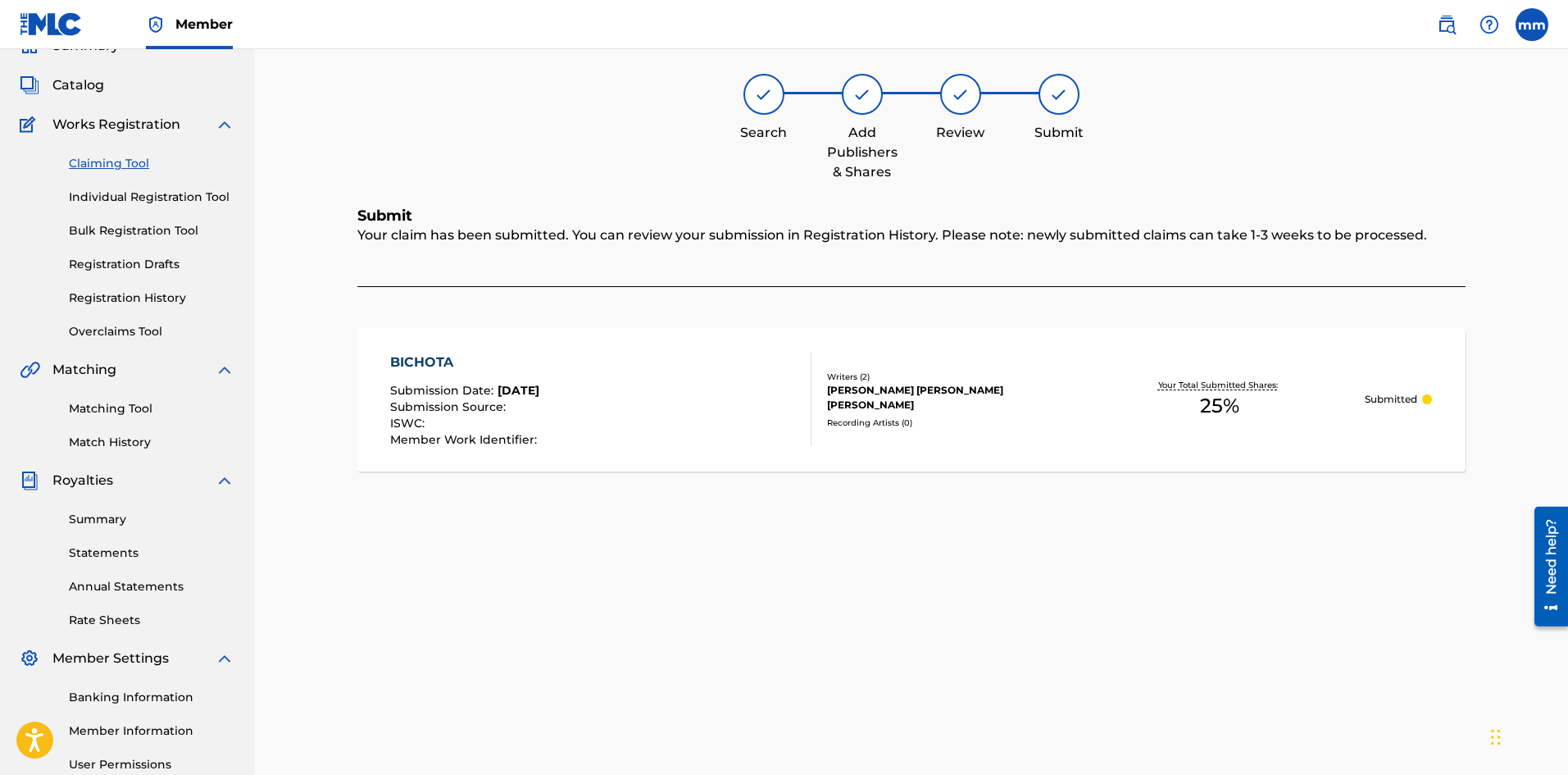
scroll to position [0, 0]
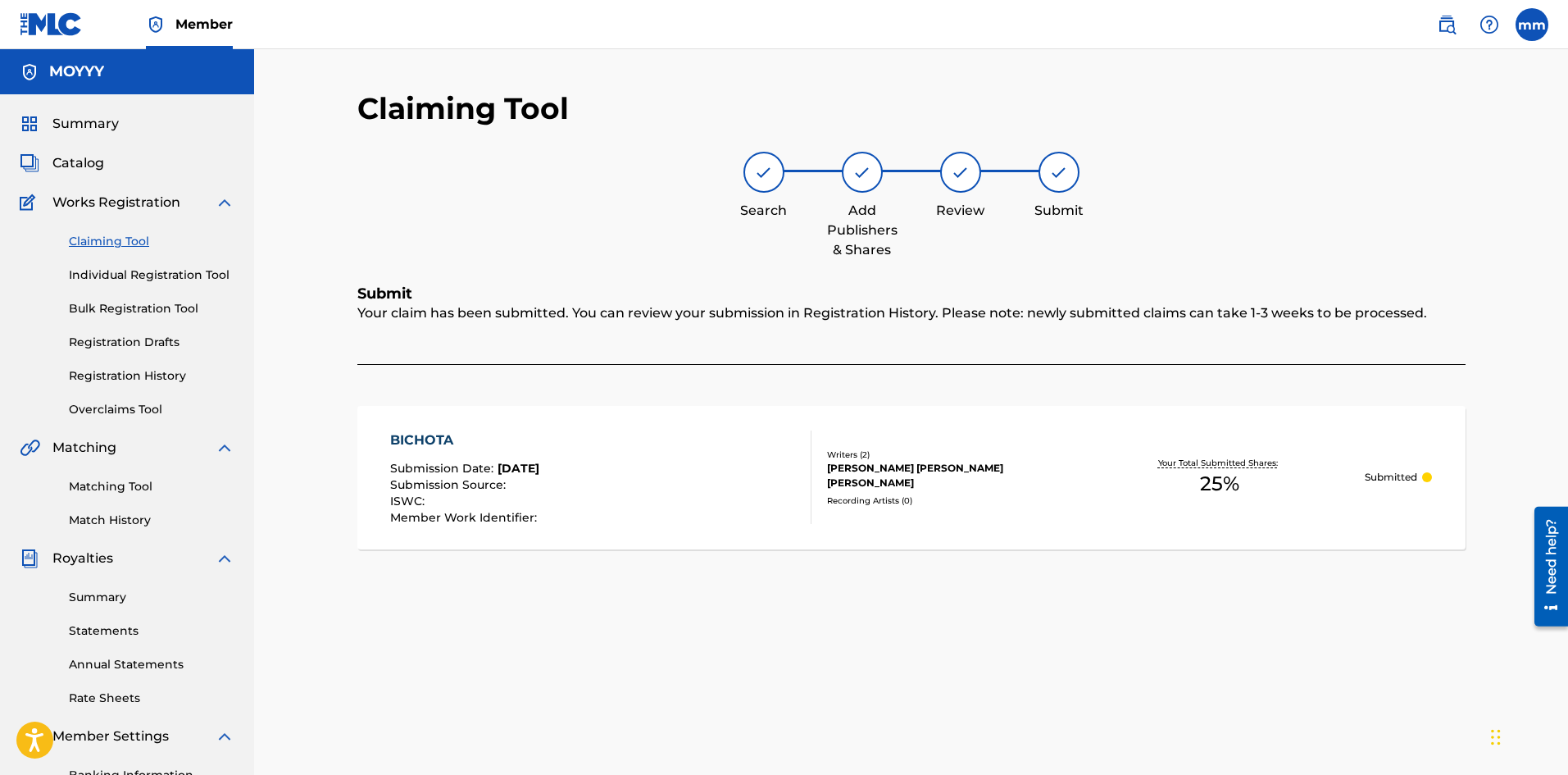
click at [95, 241] on link "Claiming Tool" at bounding box center [151, 241] width 165 height 17
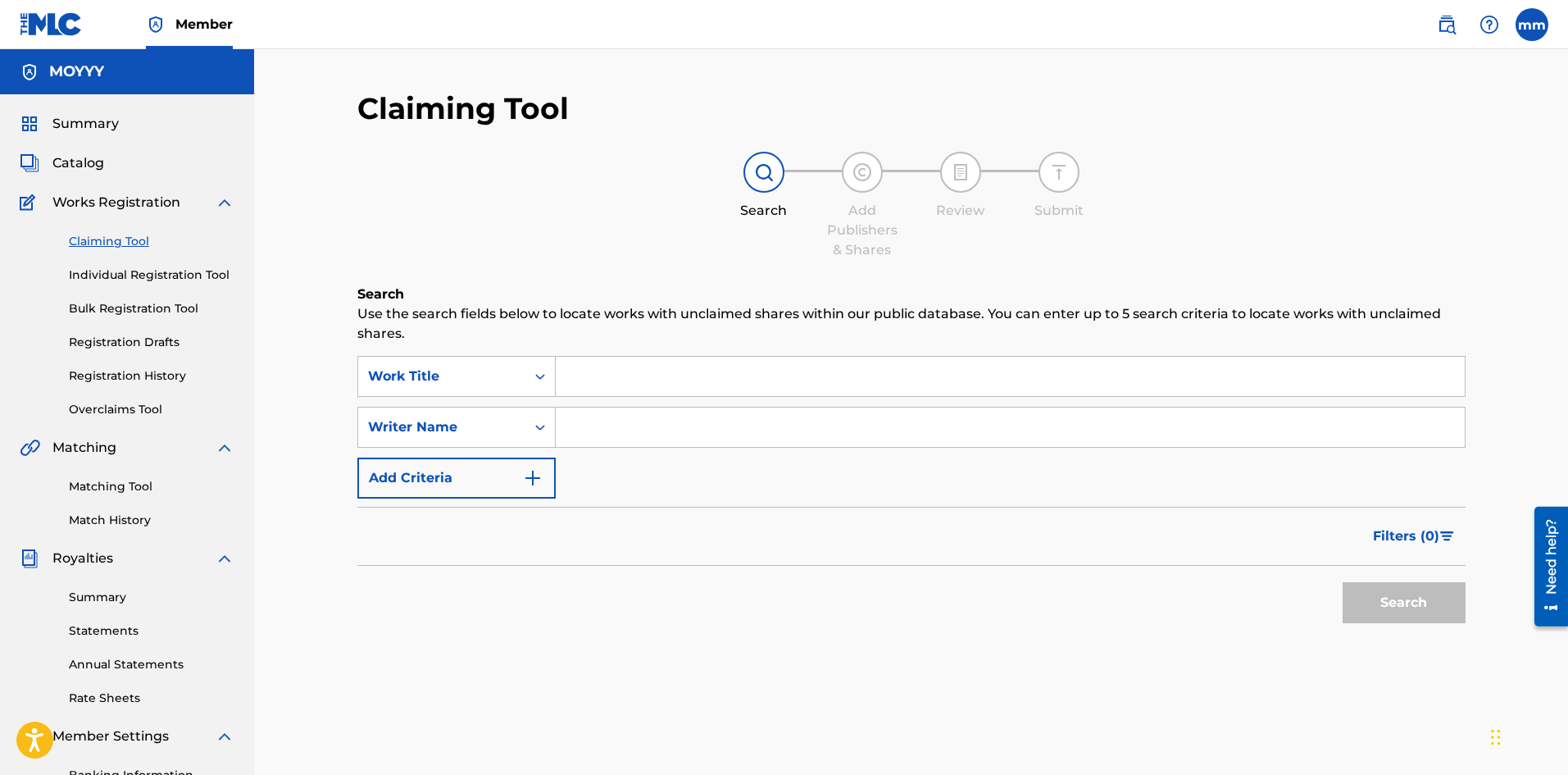
click at [584, 381] on input "Search Form" at bounding box center [1010, 376] width 909 height 39
click at [591, 415] on input "Search Form" at bounding box center [1010, 427] width 909 height 39
type input "moises matos matos"
click at [1389, 606] on button "Search" at bounding box center [1404, 602] width 123 height 41
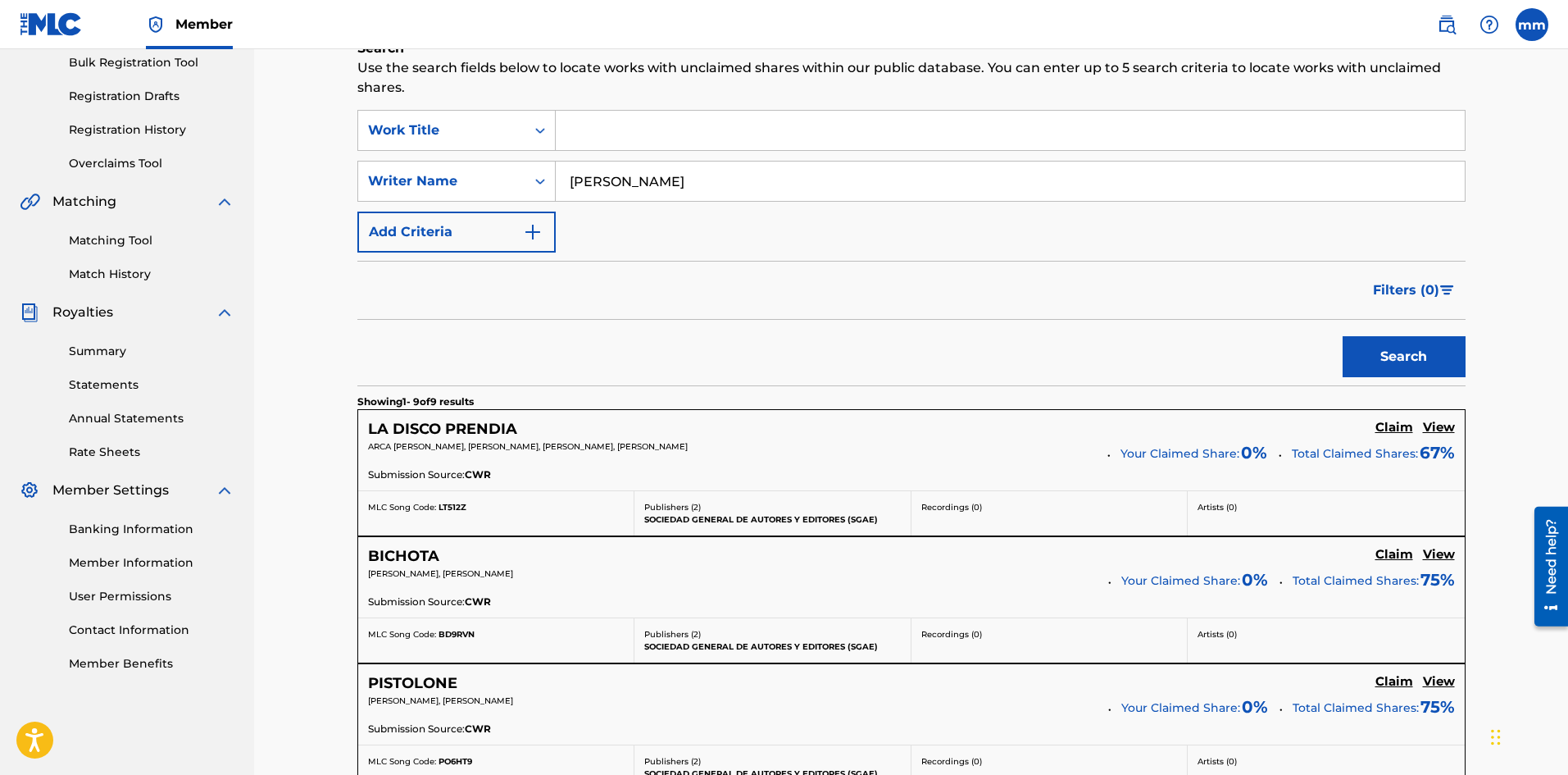
scroll to position [410, 0]
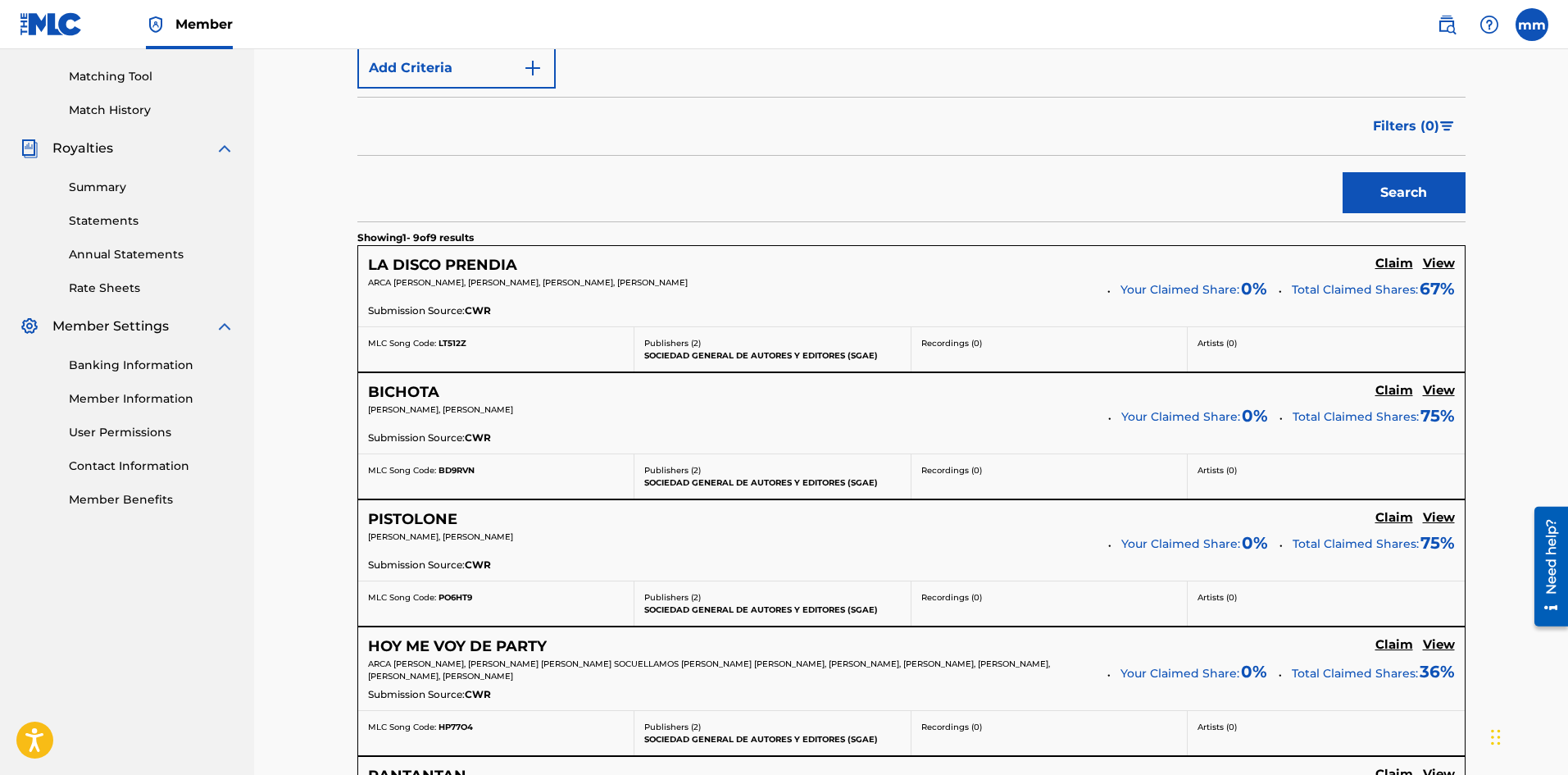
click at [1387, 518] on h5 "Claim" at bounding box center [1394, 518] width 38 height 15
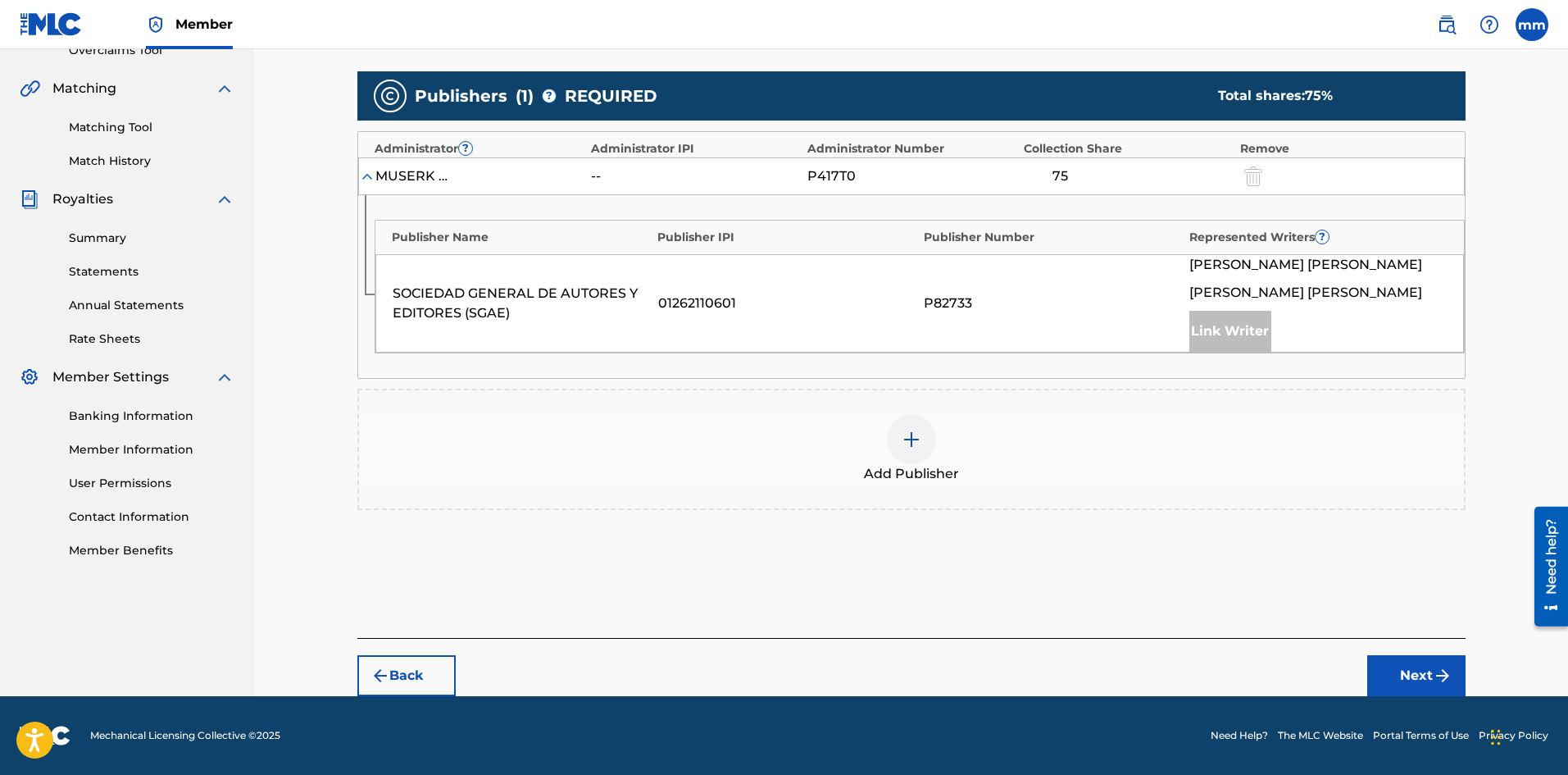
click at [900, 423] on div at bounding box center [911, 440] width 49 height 49
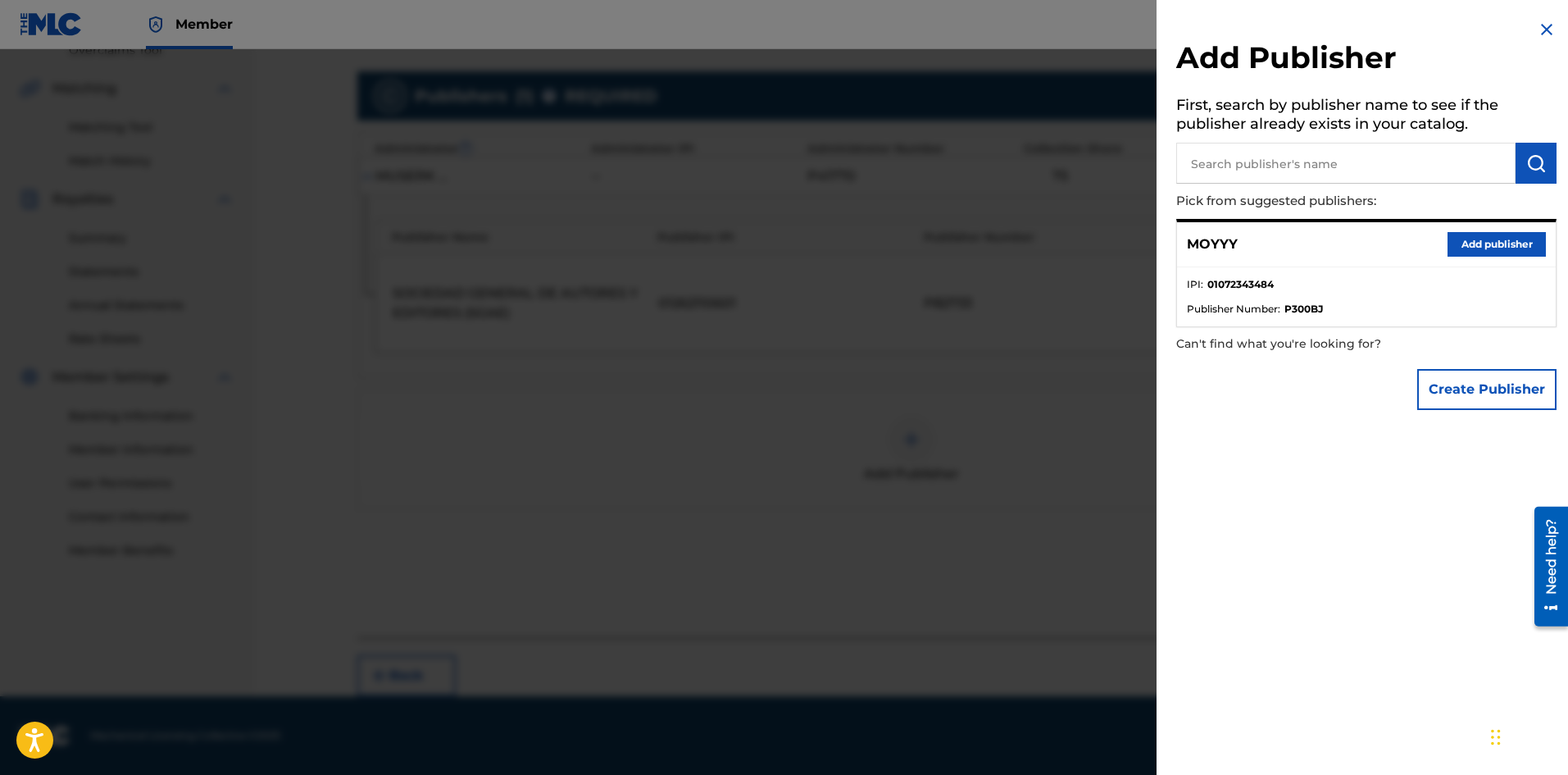
click at [1268, 165] on input "text" at bounding box center [1346, 163] width 340 height 41
click at [1417, 277] on li "IPI : 01072343484" at bounding box center [1366, 289] width 359 height 25
click at [1293, 296] on li "IPI : 01072343484" at bounding box center [1366, 289] width 359 height 25
click at [1514, 250] on button "Add publisher" at bounding box center [1497, 244] width 98 height 25
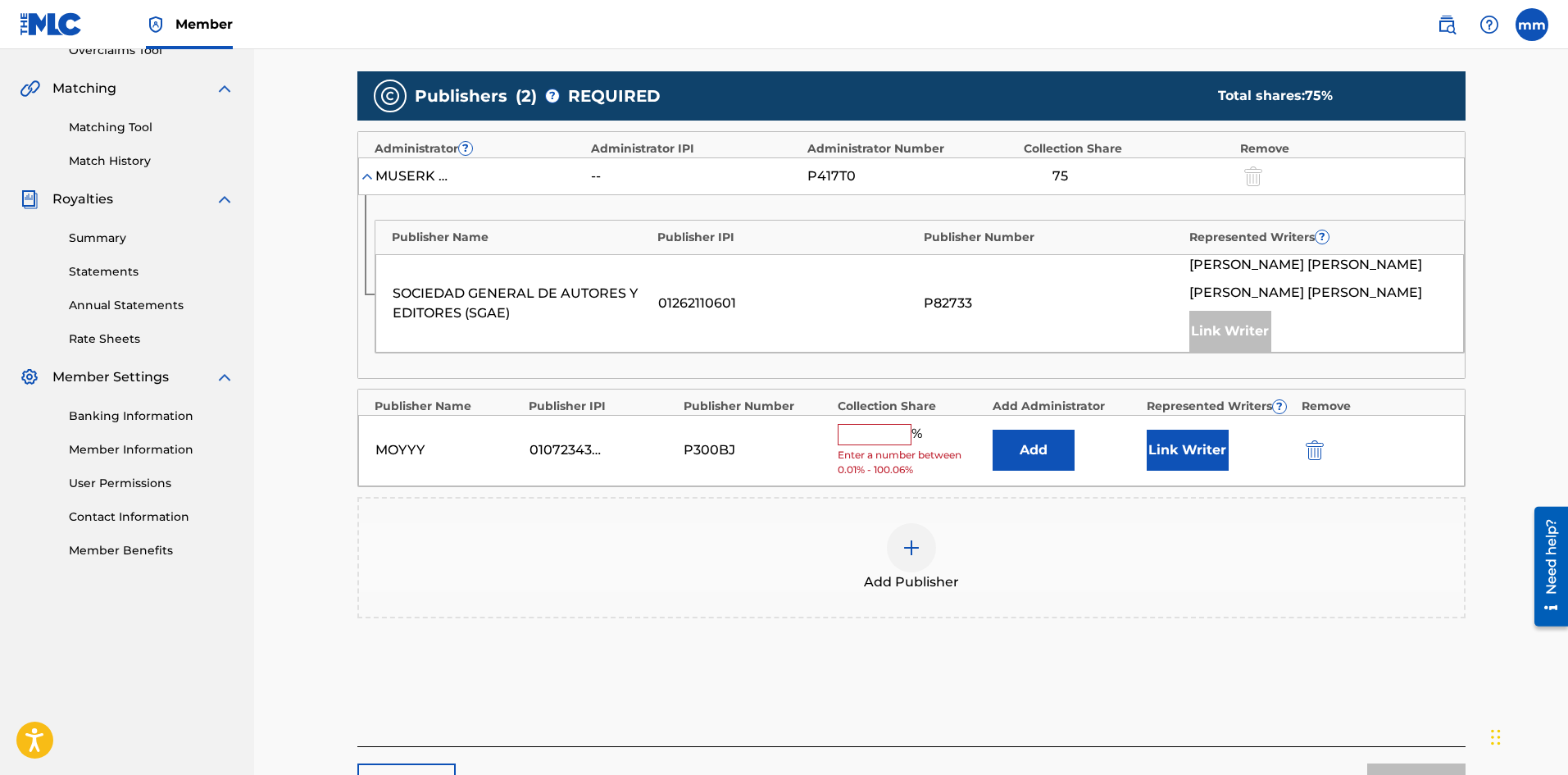
click at [861, 432] on input "text" at bounding box center [874, 434] width 74 height 21
type input "25"
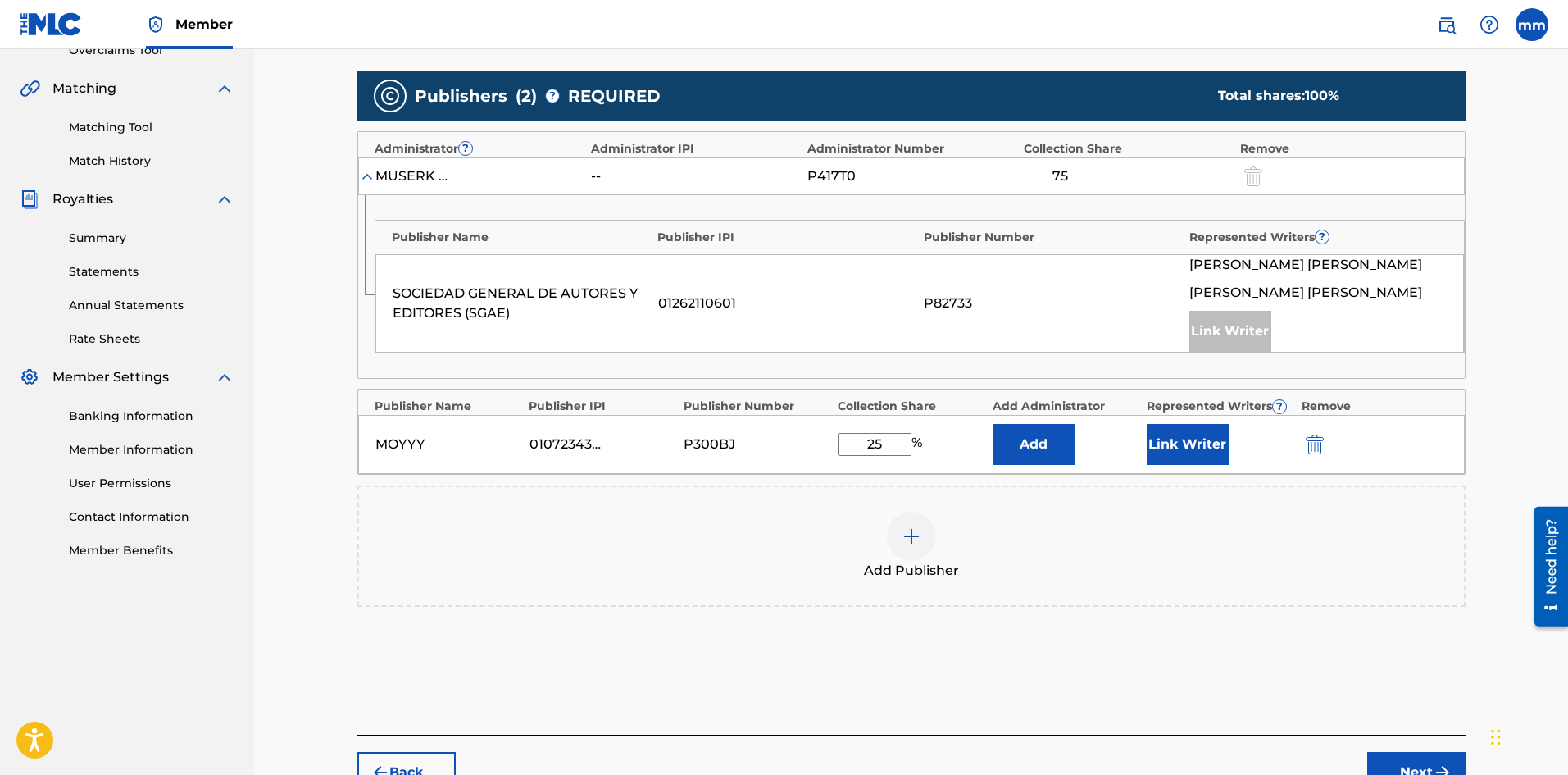
click at [1033, 458] on button "Add" at bounding box center [1033, 444] width 82 height 41
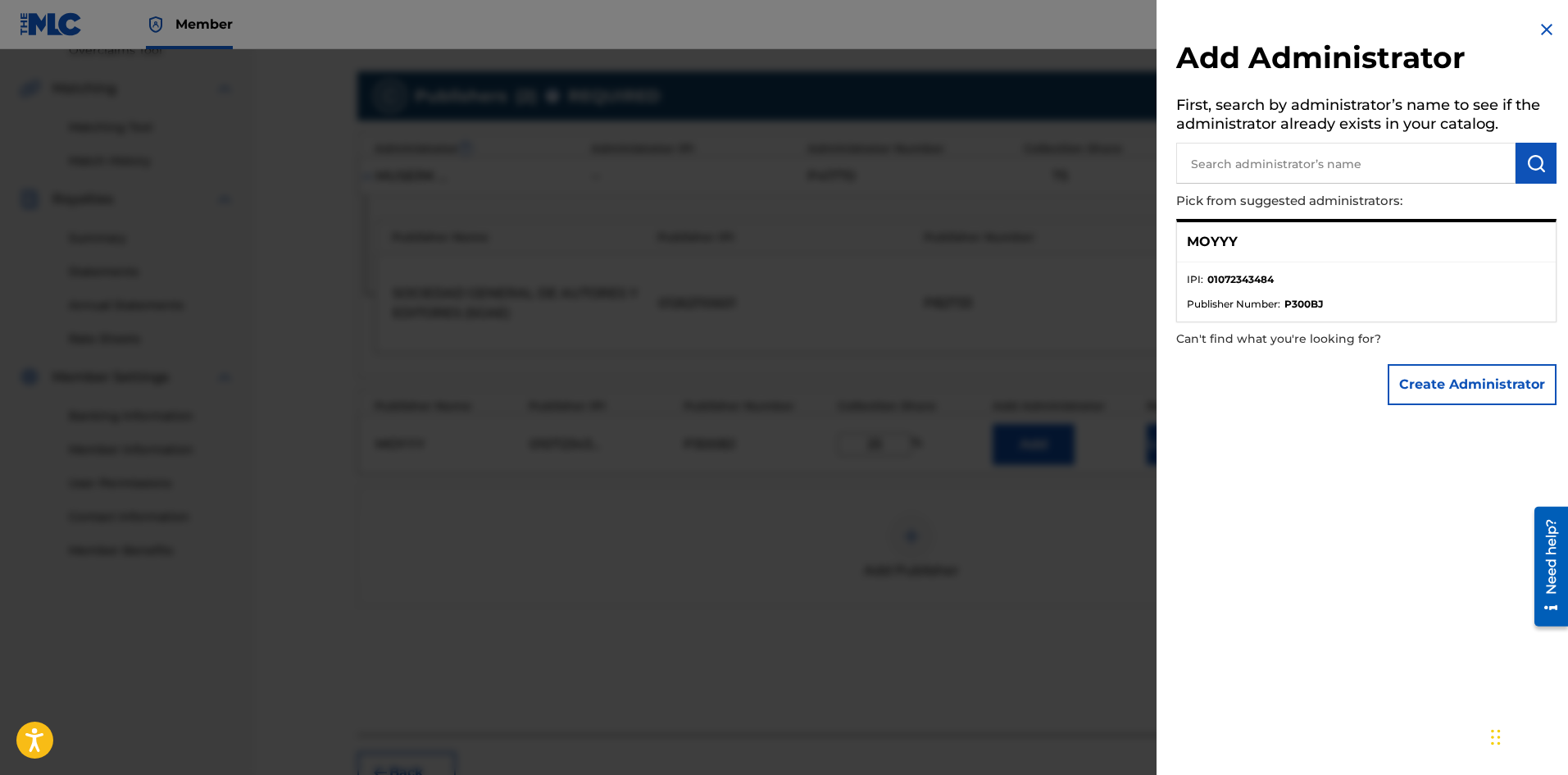
click at [1423, 423] on div "Add Administrator First, search by administrator’s name to see if the administr…" at bounding box center [1367, 216] width 420 height 433
drag, startPoint x: 1429, startPoint y: 306, endPoint x: 1244, endPoint y: 296, distance: 185.3
click at [1427, 307] on li "Publisher Number : P300BJ" at bounding box center [1366, 303] width 359 height 14
click at [1234, 295] on li "IPI : 01072343484" at bounding box center [1366, 284] width 359 height 25
click at [1236, 290] on li "IPI : 01072343484" at bounding box center [1366, 284] width 359 height 25
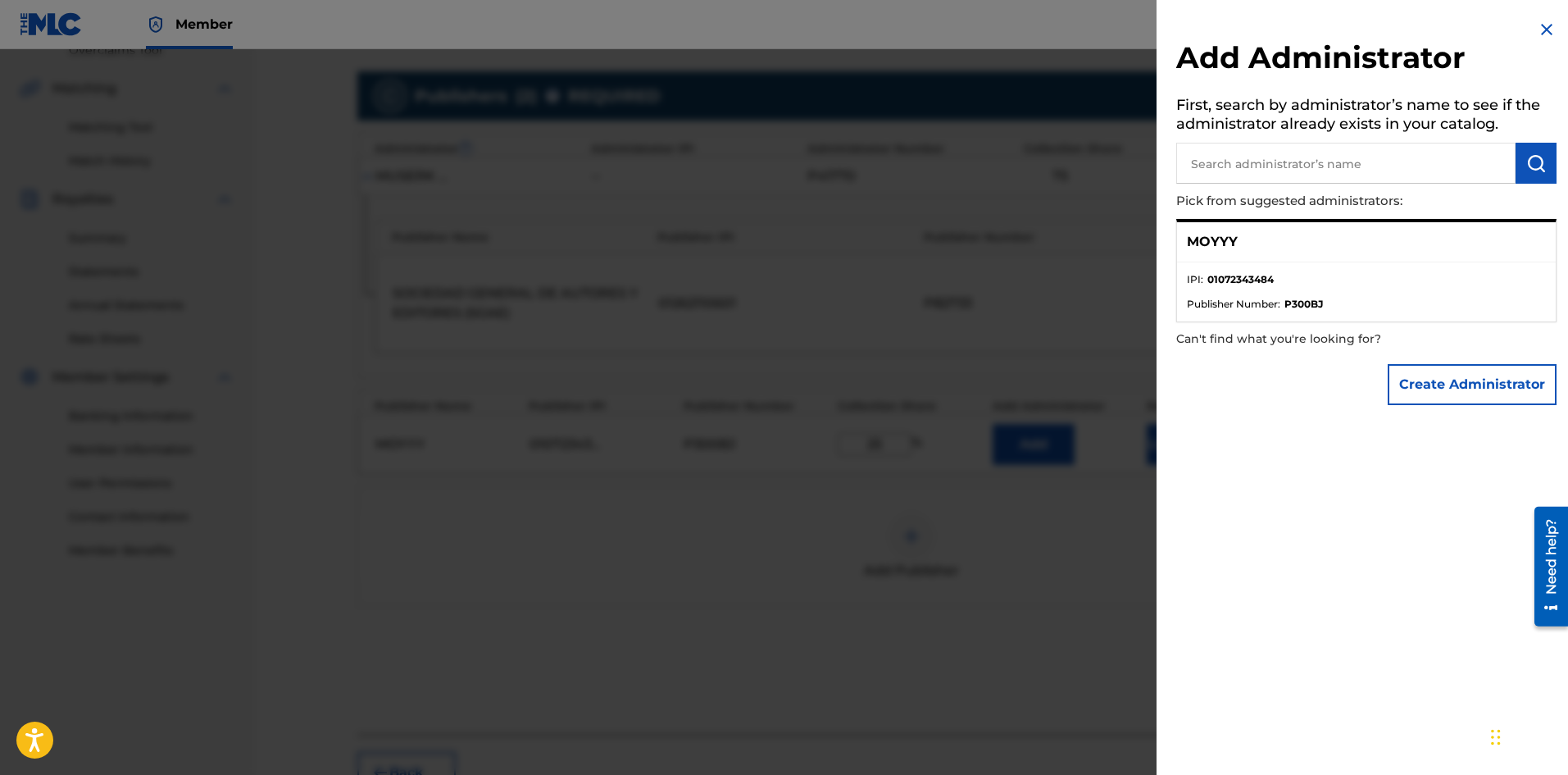
click at [1534, 158] on img "submit" at bounding box center [1536, 163] width 19 height 19
click at [1538, 34] on img at bounding box center [1547, 29] width 19 height 19
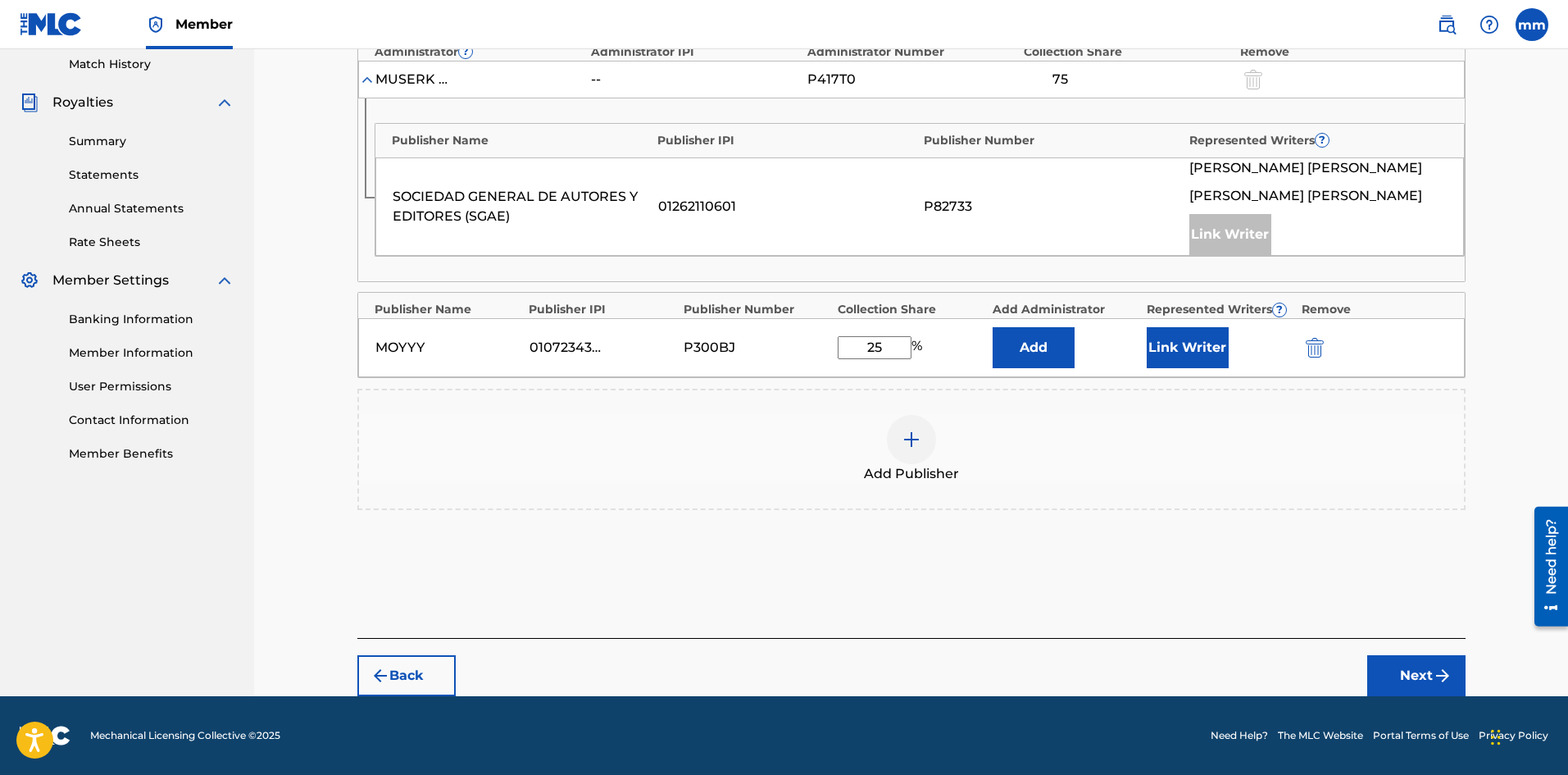
click at [1452, 678] on img "submit" at bounding box center [1443, 675] width 19 height 19
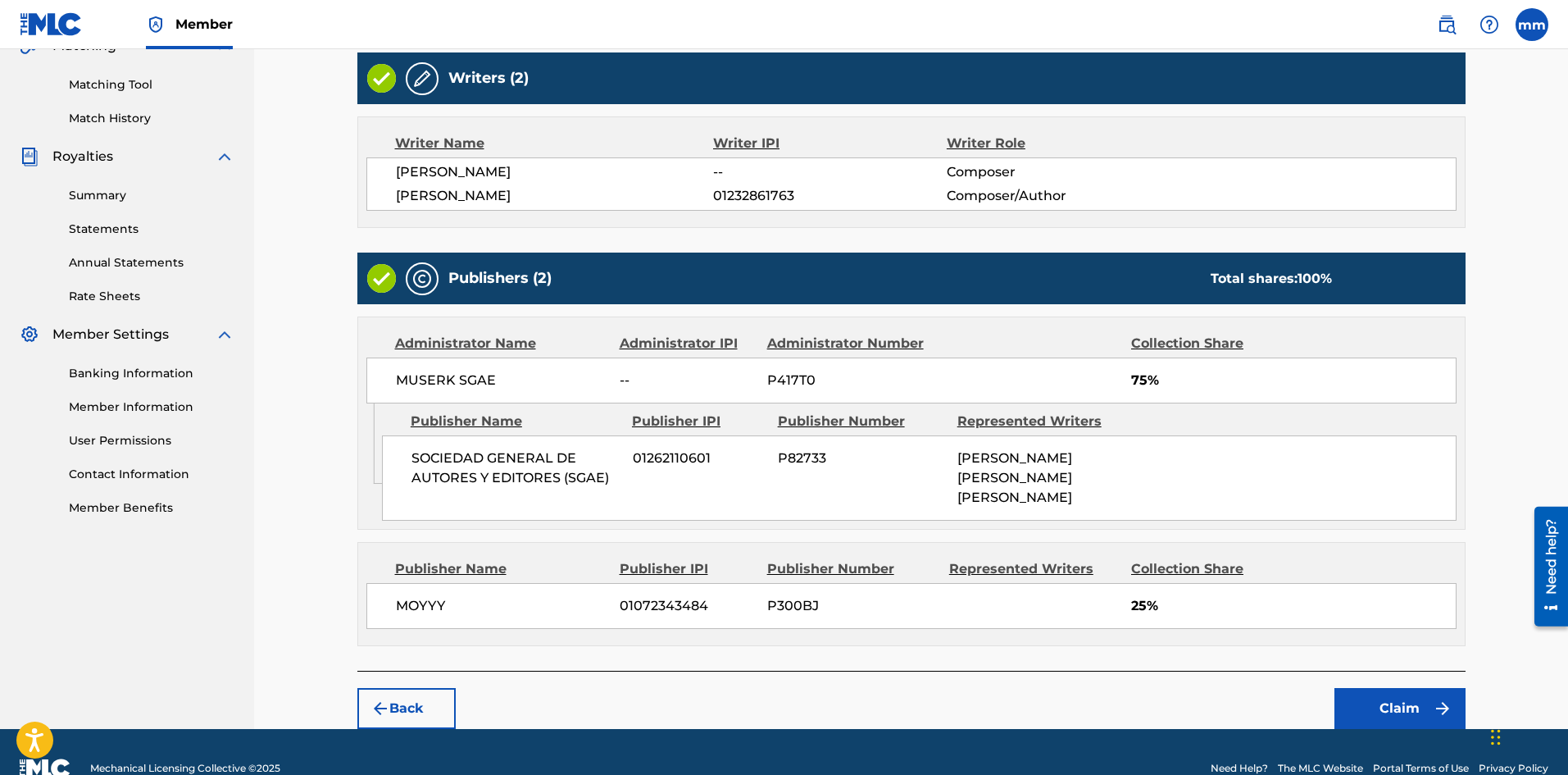
scroll to position [435, 0]
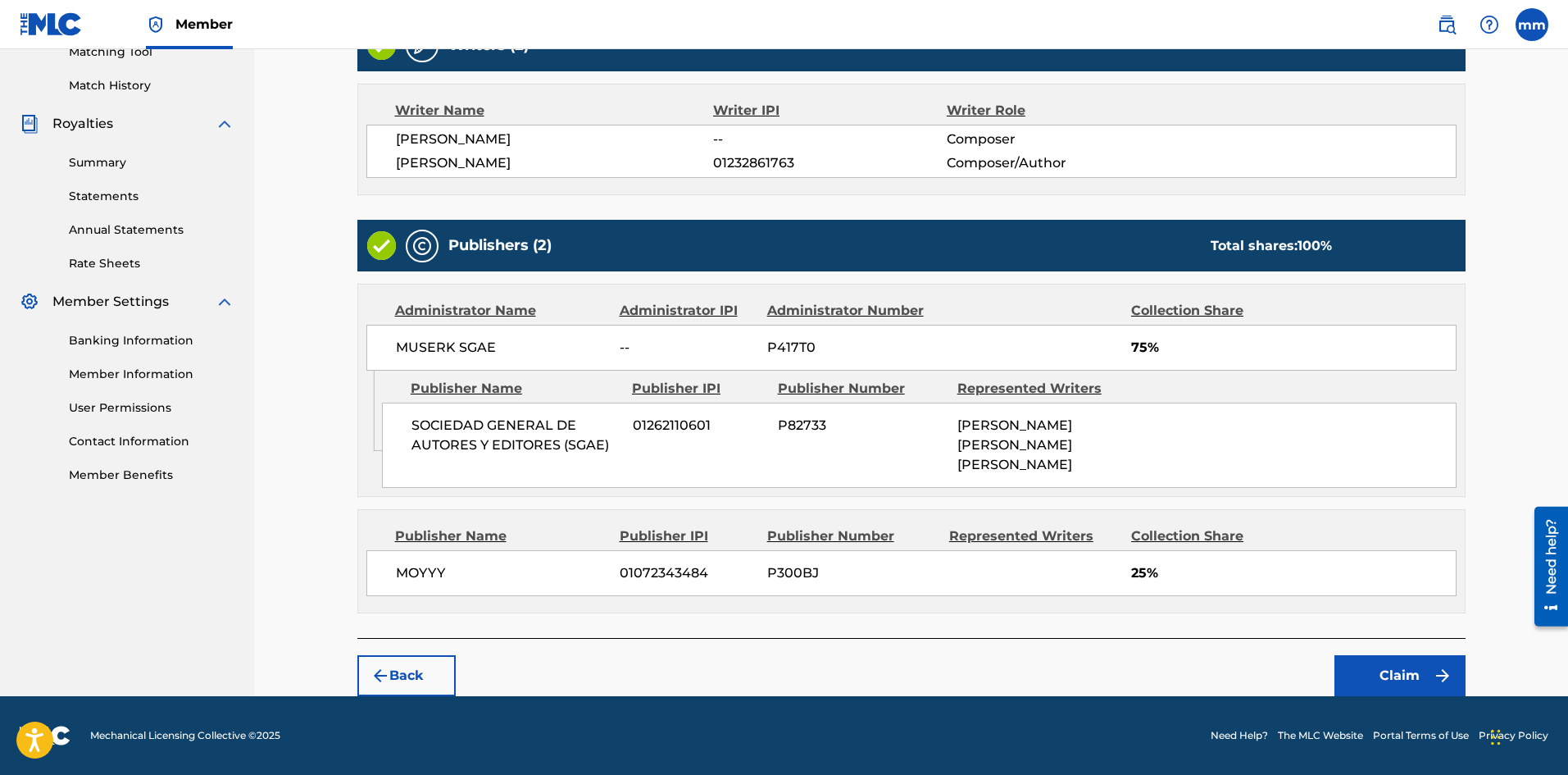
click at [1372, 662] on button "Claim" at bounding box center [1400, 675] width 131 height 41
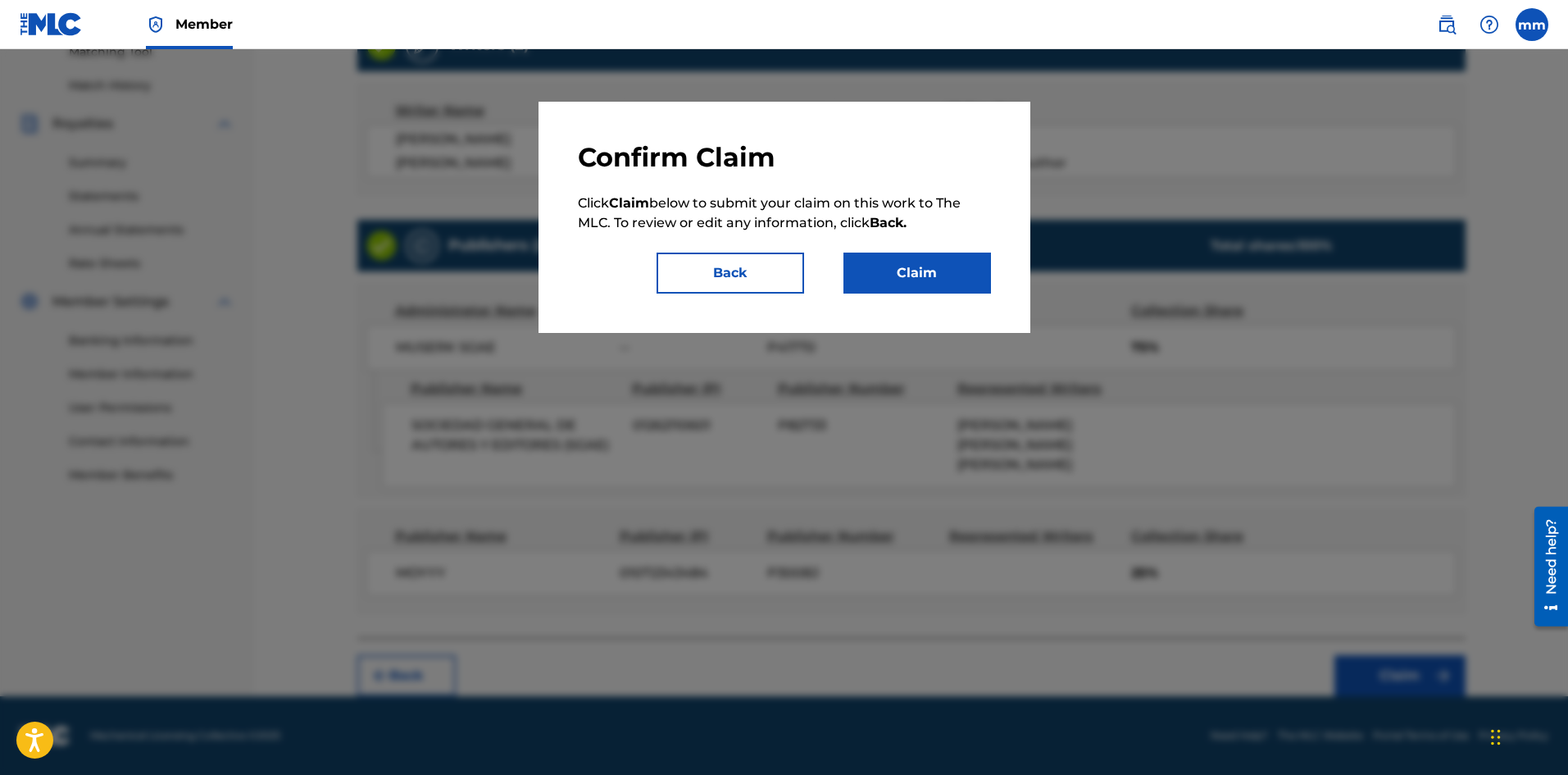
click at [956, 268] on button "Claim" at bounding box center [917, 273] width 147 height 41
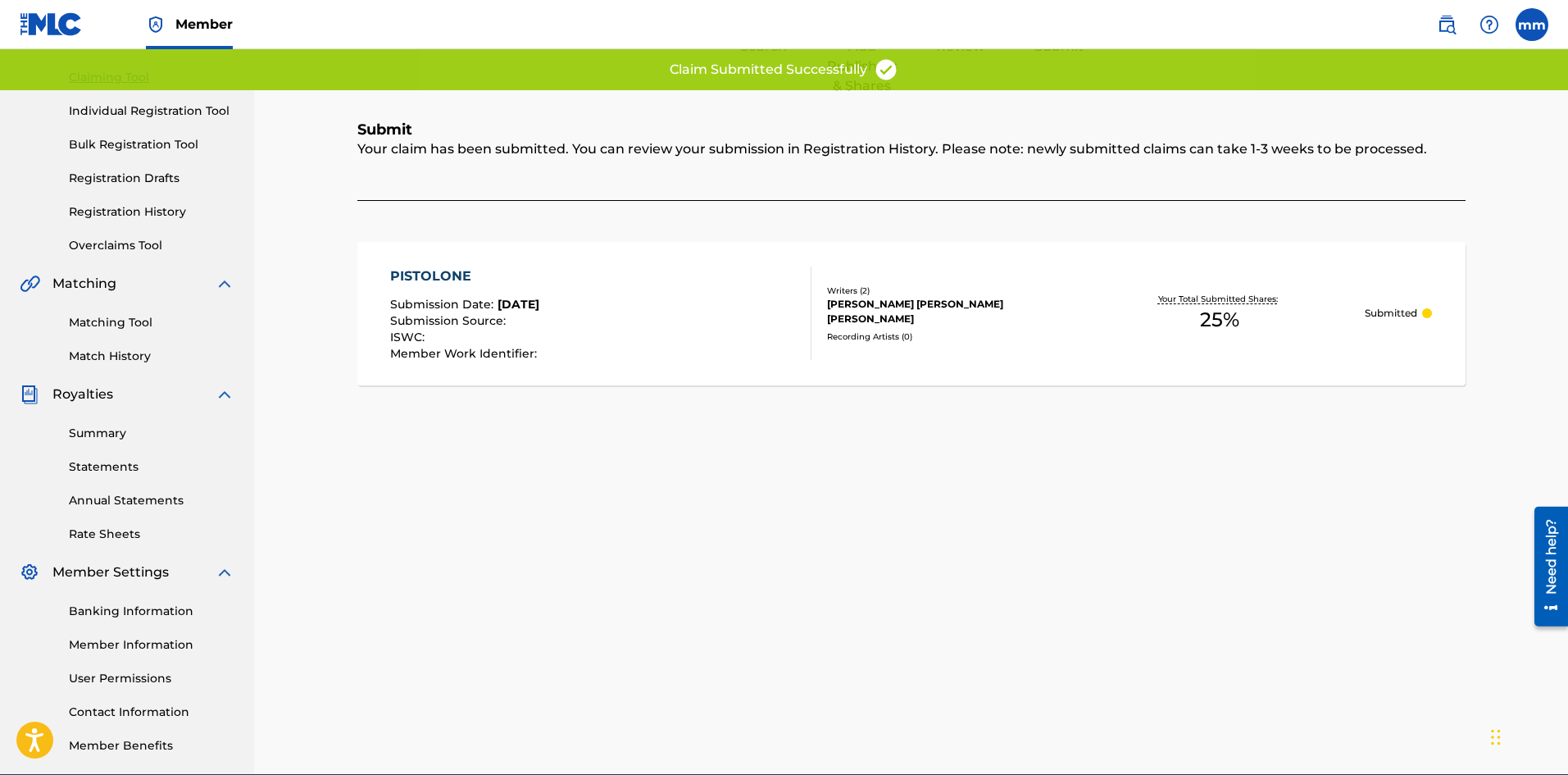
scroll to position [82, 0]
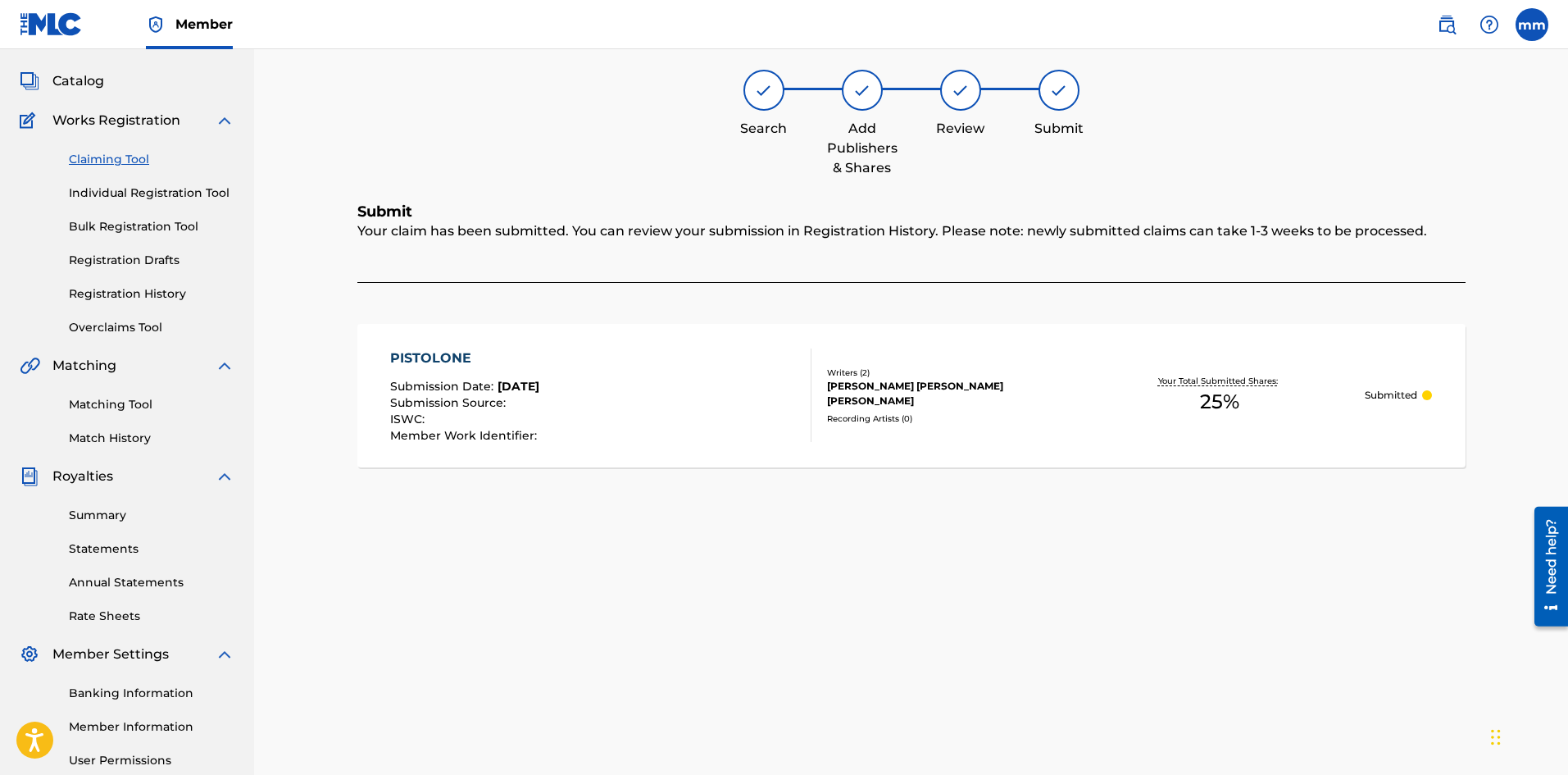
click at [141, 168] on div "Claiming Tool Individual Registration Tool Bulk Registration Tool Registration …" at bounding box center [127, 233] width 215 height 206
click at [138, 159] on link "Claiming Tool" at bounding box center [151, 159] width 165 height 17
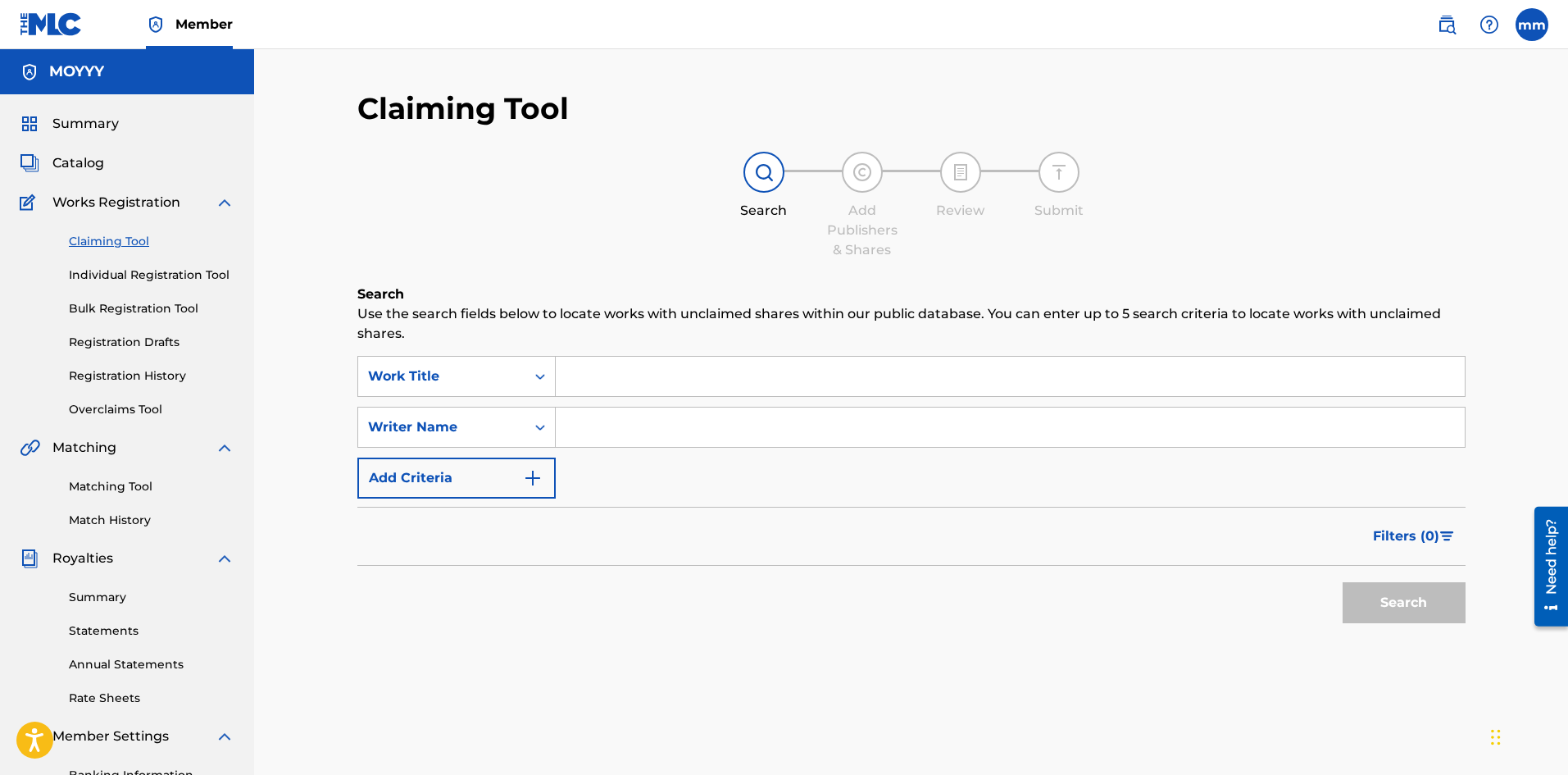
click at [613, 425] on input "Search Form" at bounding box center [1010, 427] width 909 height 39
type input "moises matos matos"
click at [1396, 612] on button "Search" at bounding box center [1404, 602] width 123 height 41
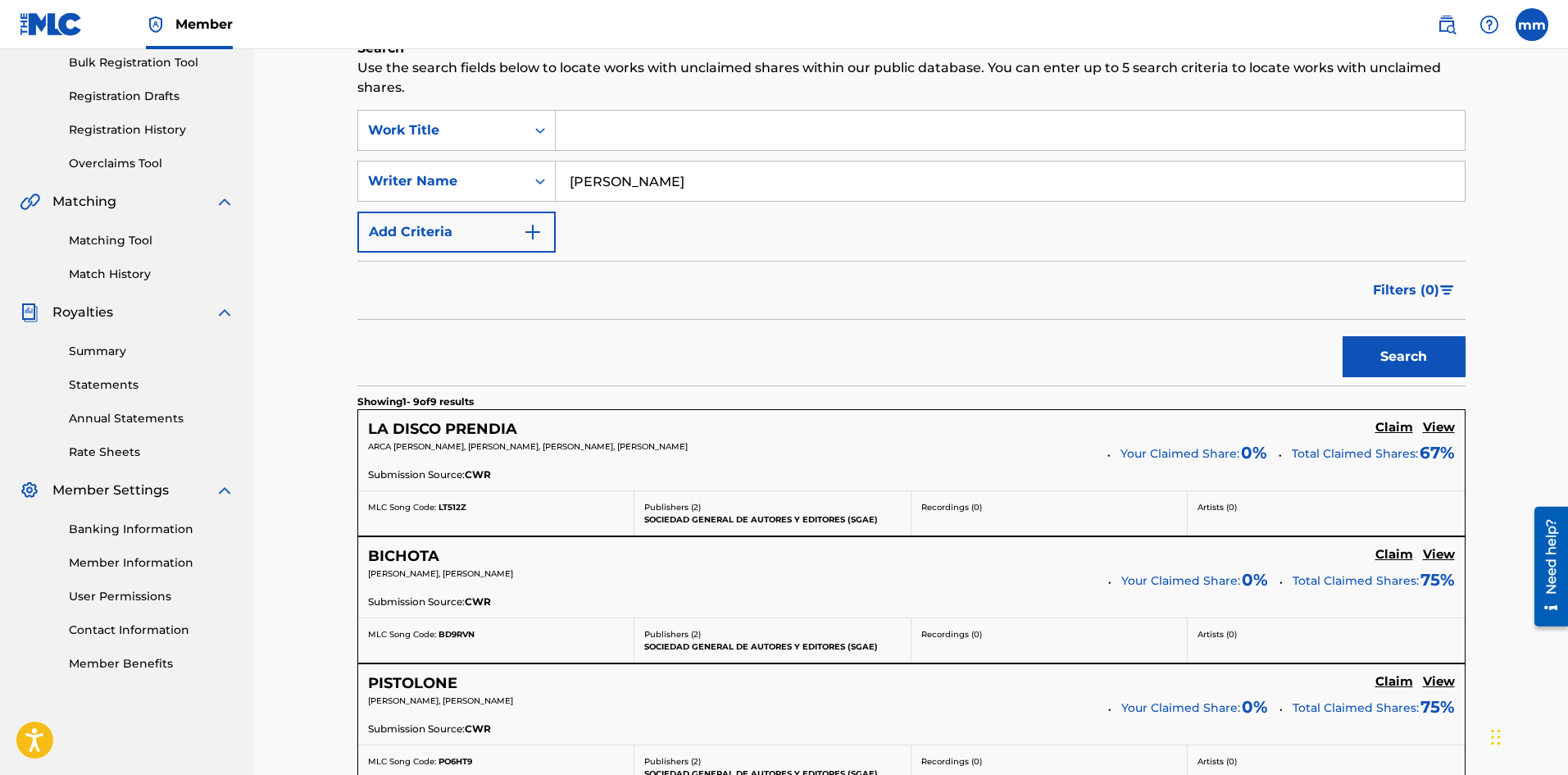
scroll to position [573, 0]
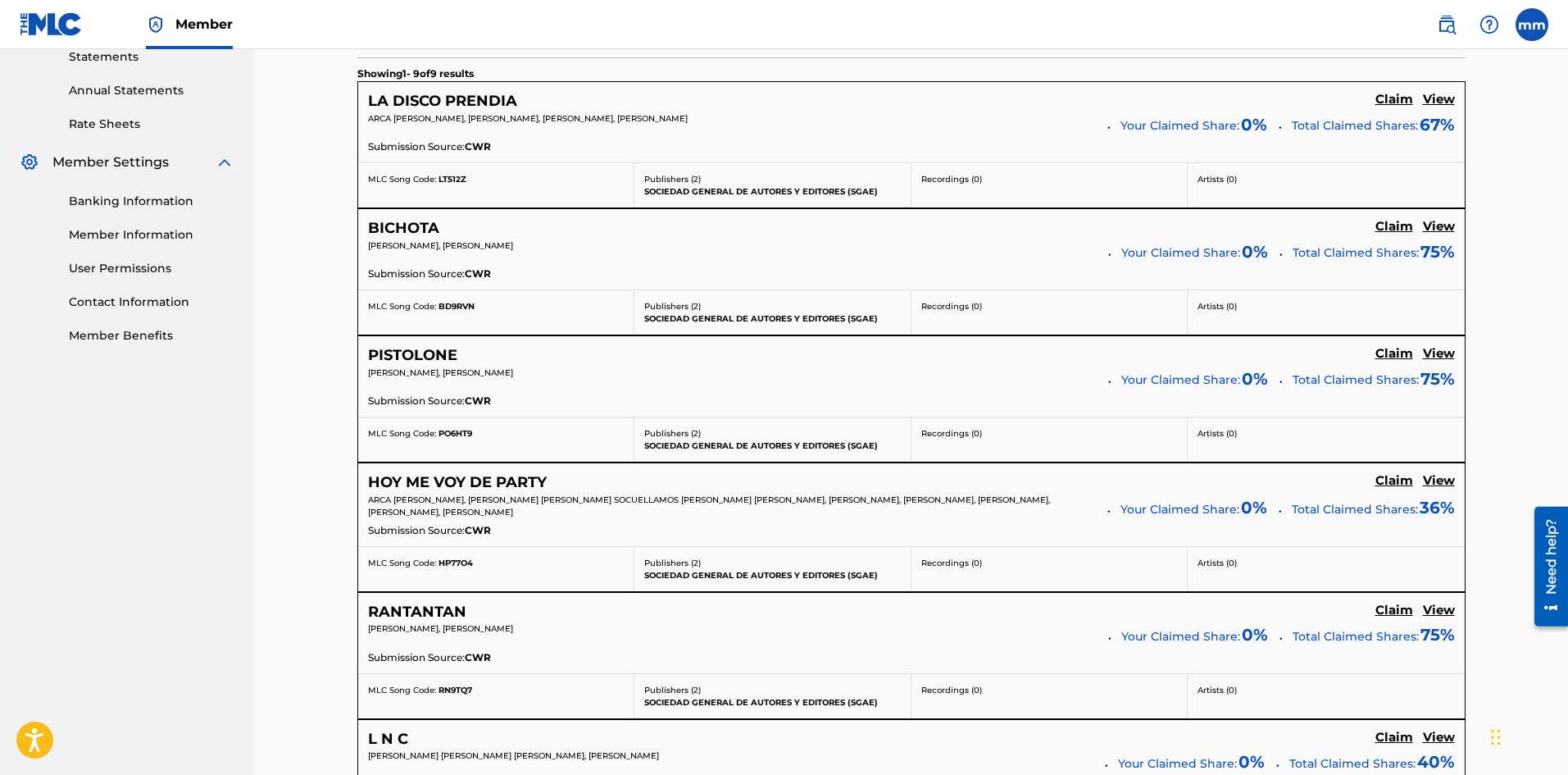
click at [1393, 484] on h5 "Claim" at bounding box center [1394, 480] width 38 height 15
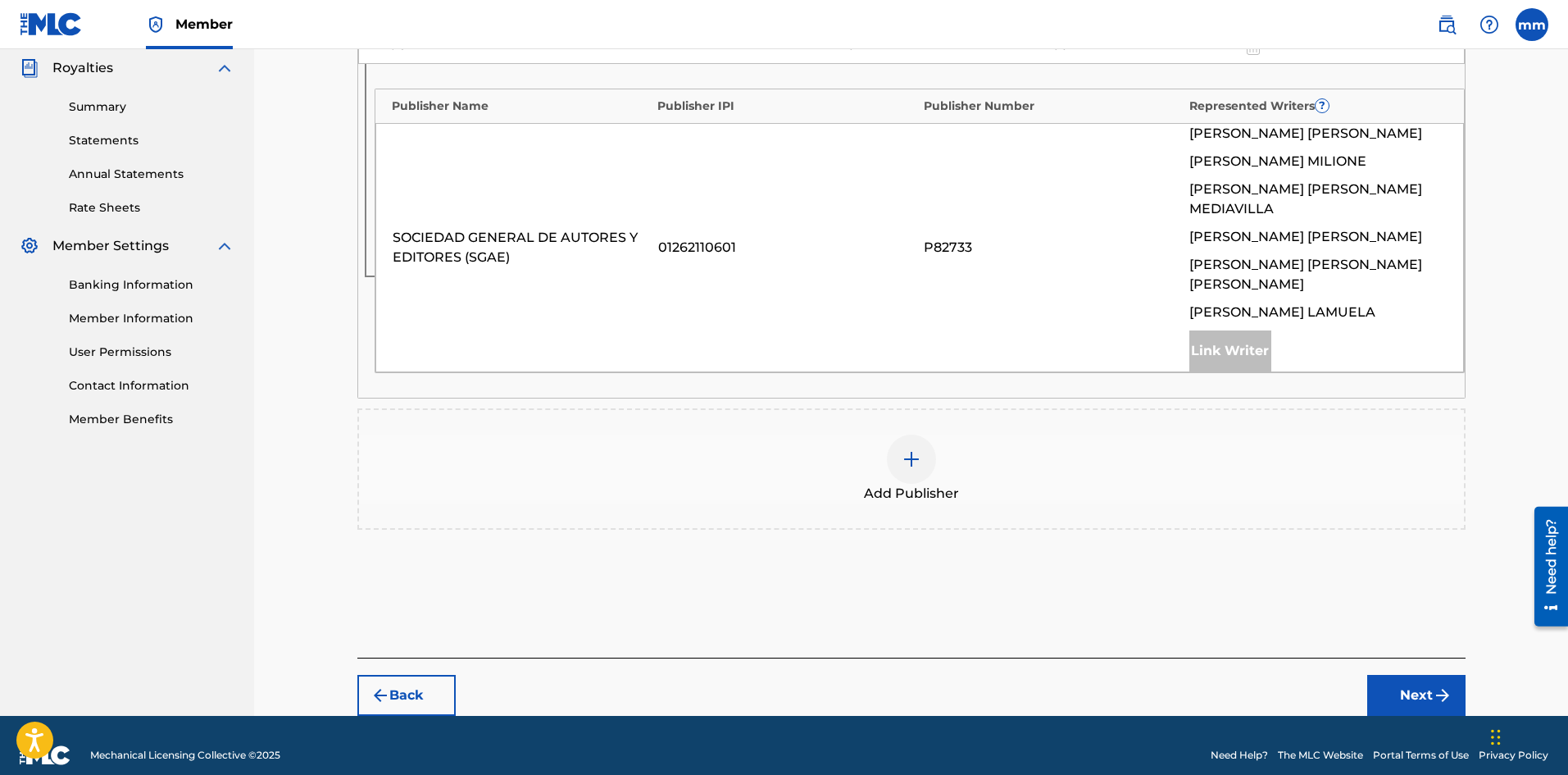
click at [914, 450] on div at bounding box center [911, 459] width 49 height 49
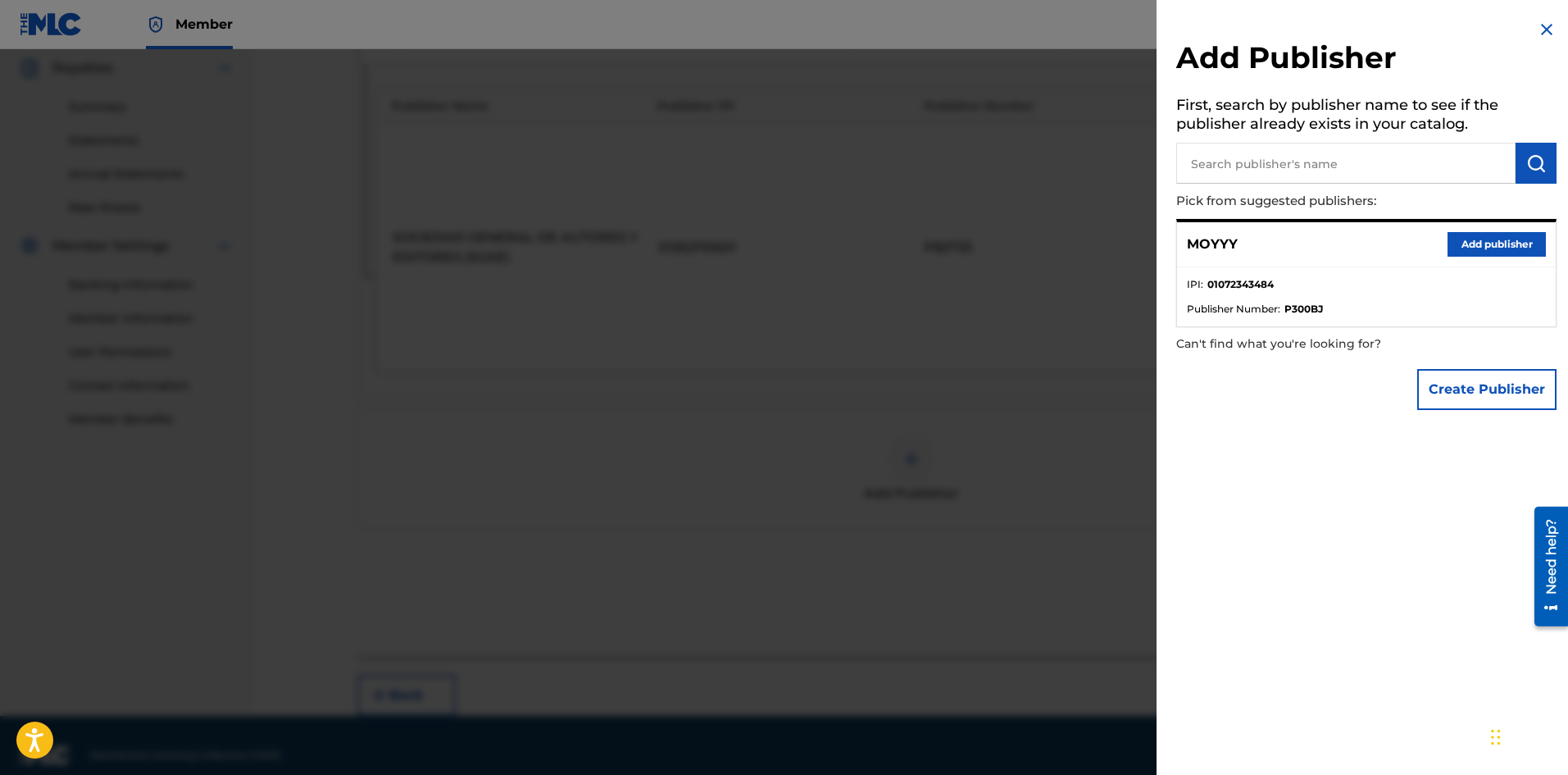
click at [1468, 246] on button "Add publisher" at bounding box center [1497, 244] width 98 height 25
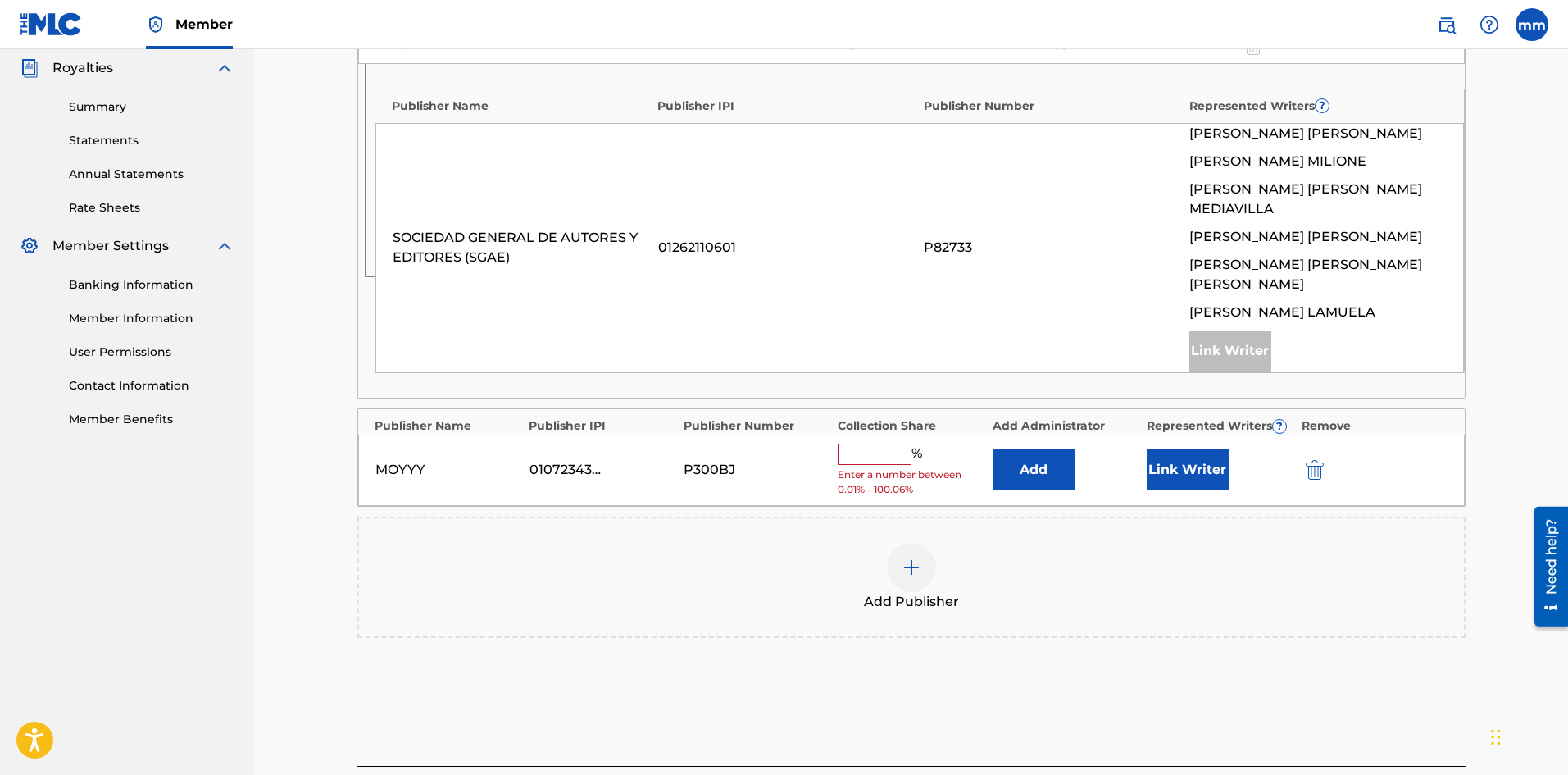
click at [901, 444] on input "text" at bounding box center [874, 454] width 74 height 21
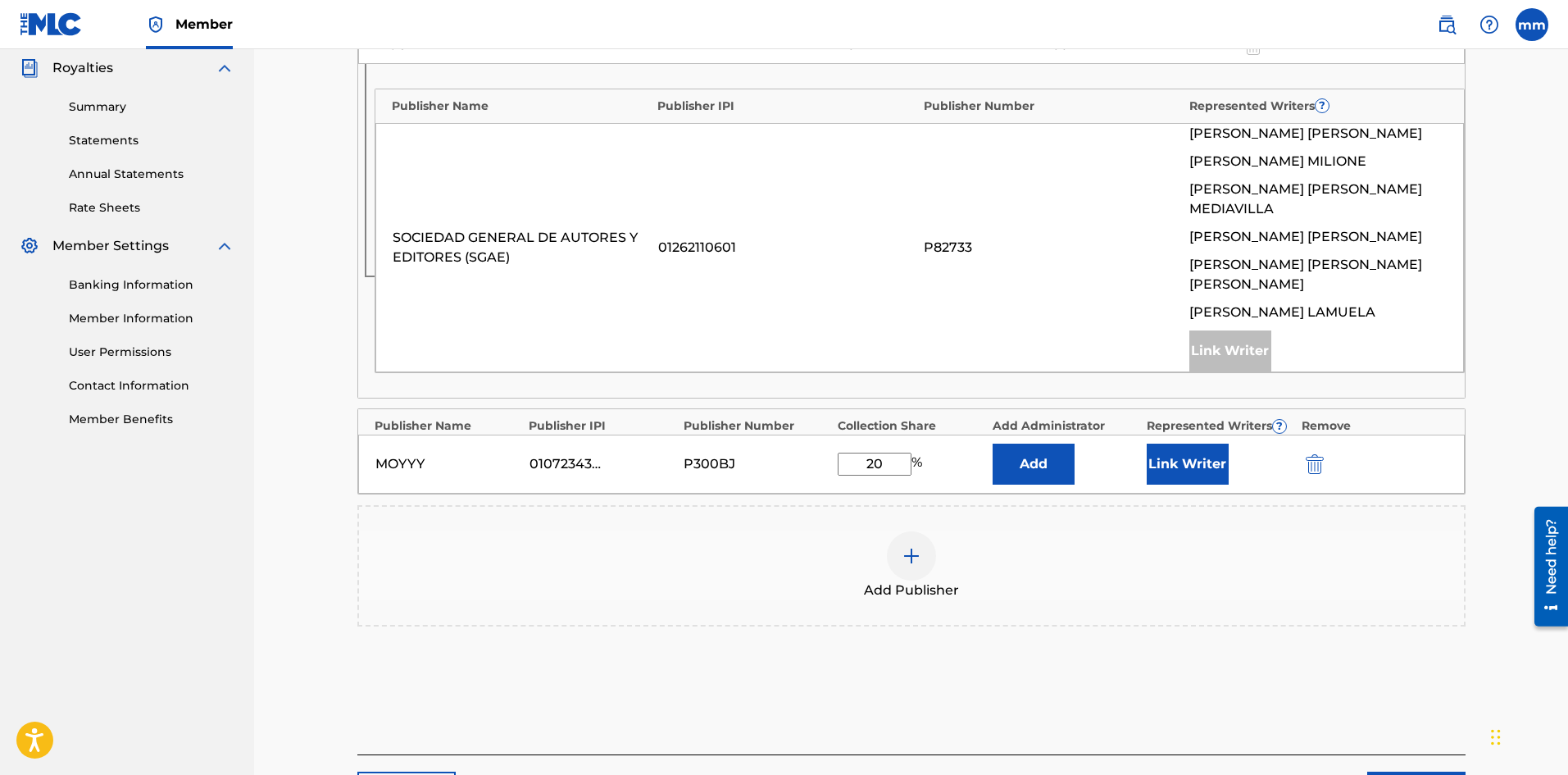
type input "20"
click at [1029, 444] on button "Add" at bounding box center [1033, 464] width 82 height 41
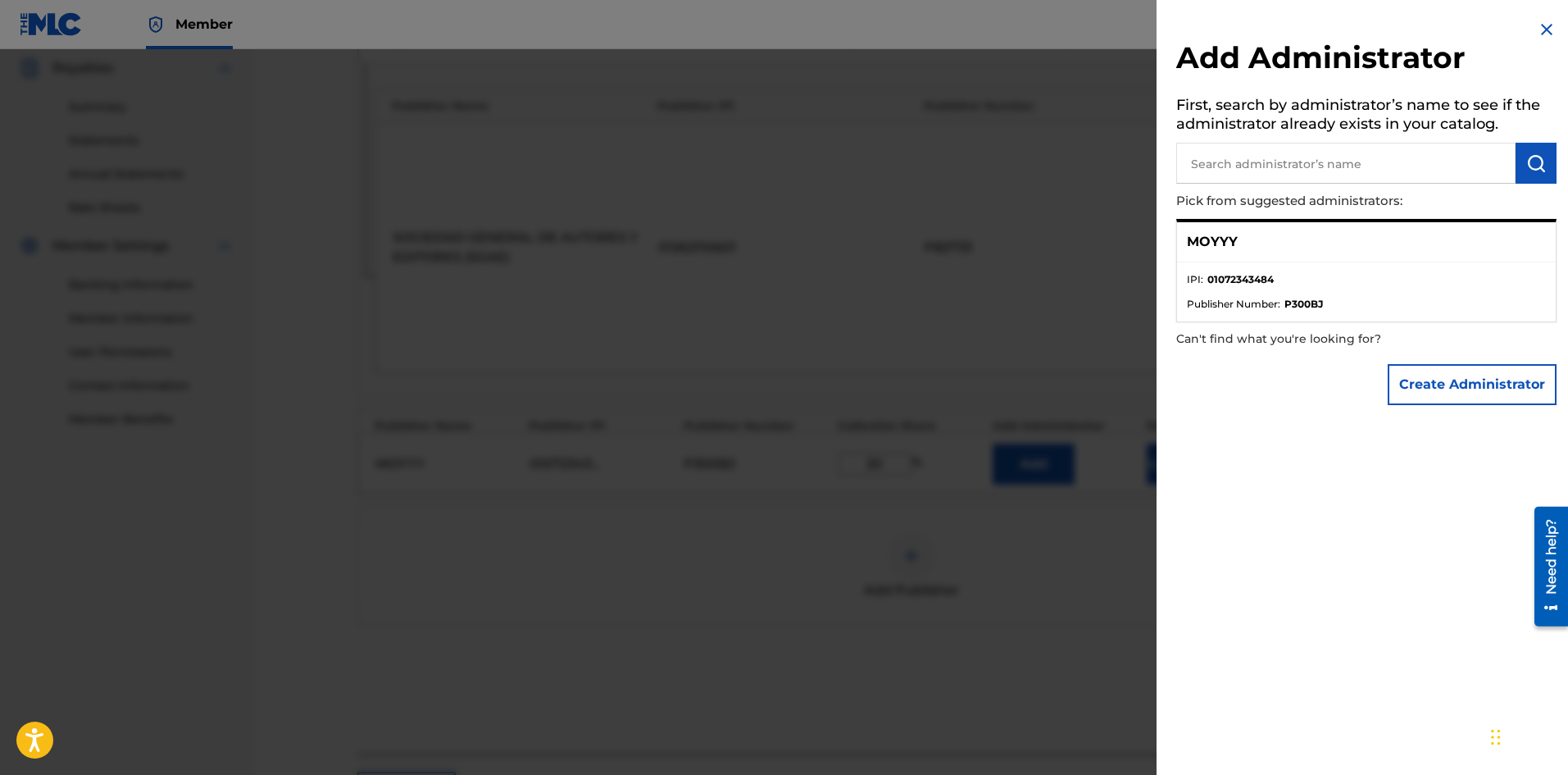
click at [1429, 307] on li "Publisher Number : P300BJ" at bounding box center [1366, 303] width 359 height 14
click at [1549, 31] on img at bounding box center [1547, 29] width 19 height 19
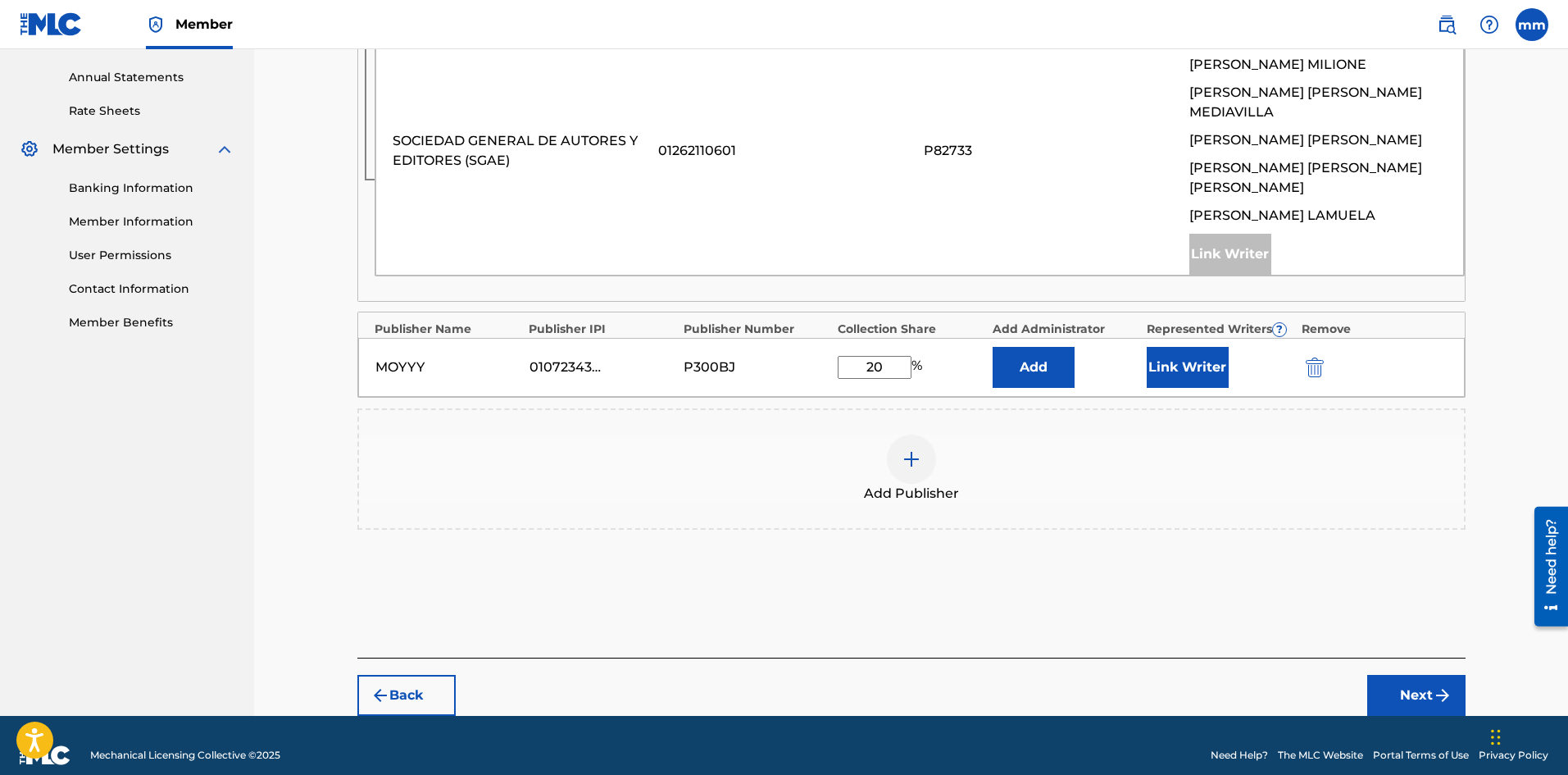
click at [1415, 687] on button "Next" at bounding box center [1416, 695] width 98 height 41
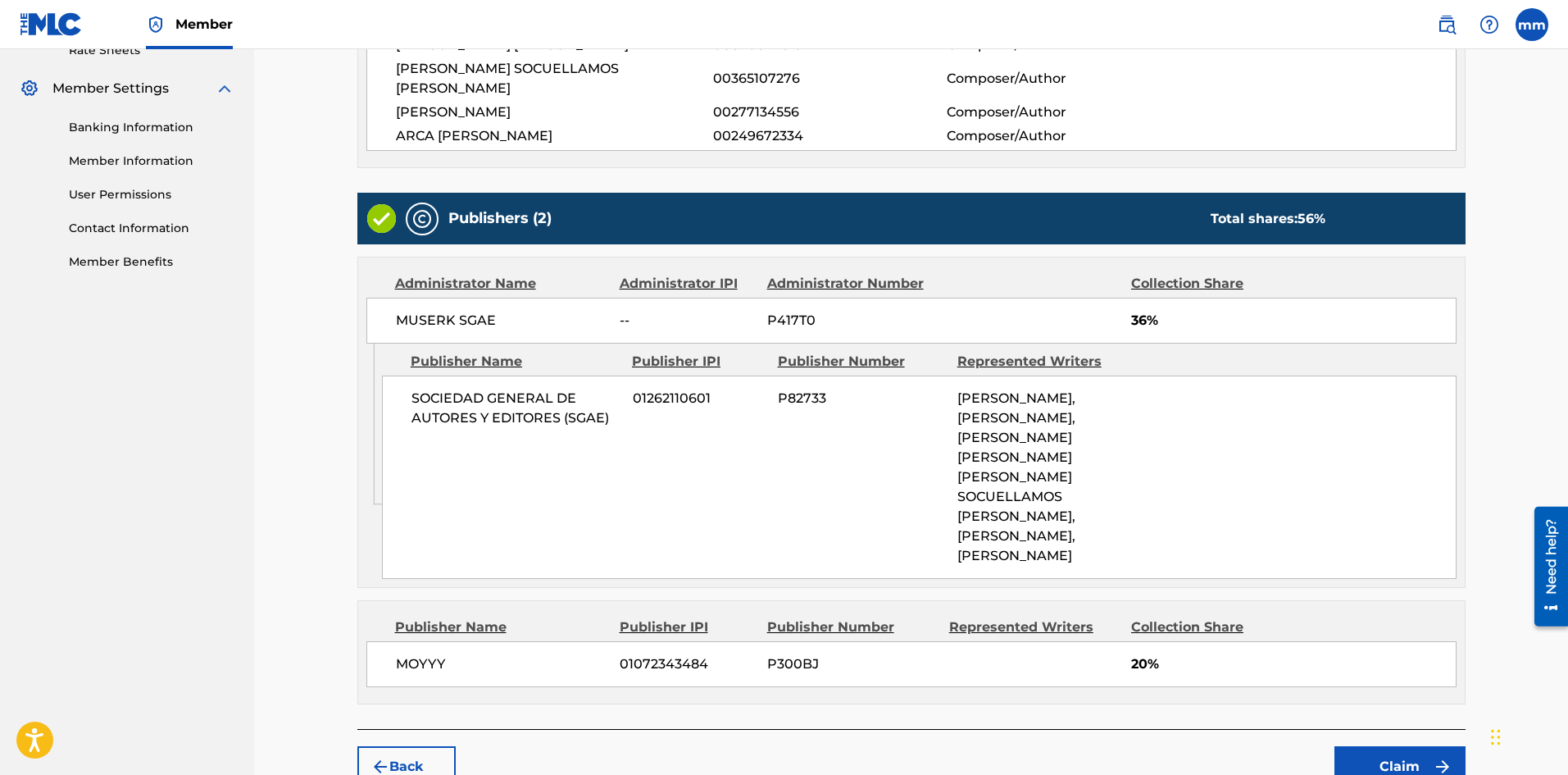
scroll to position [739, 0]
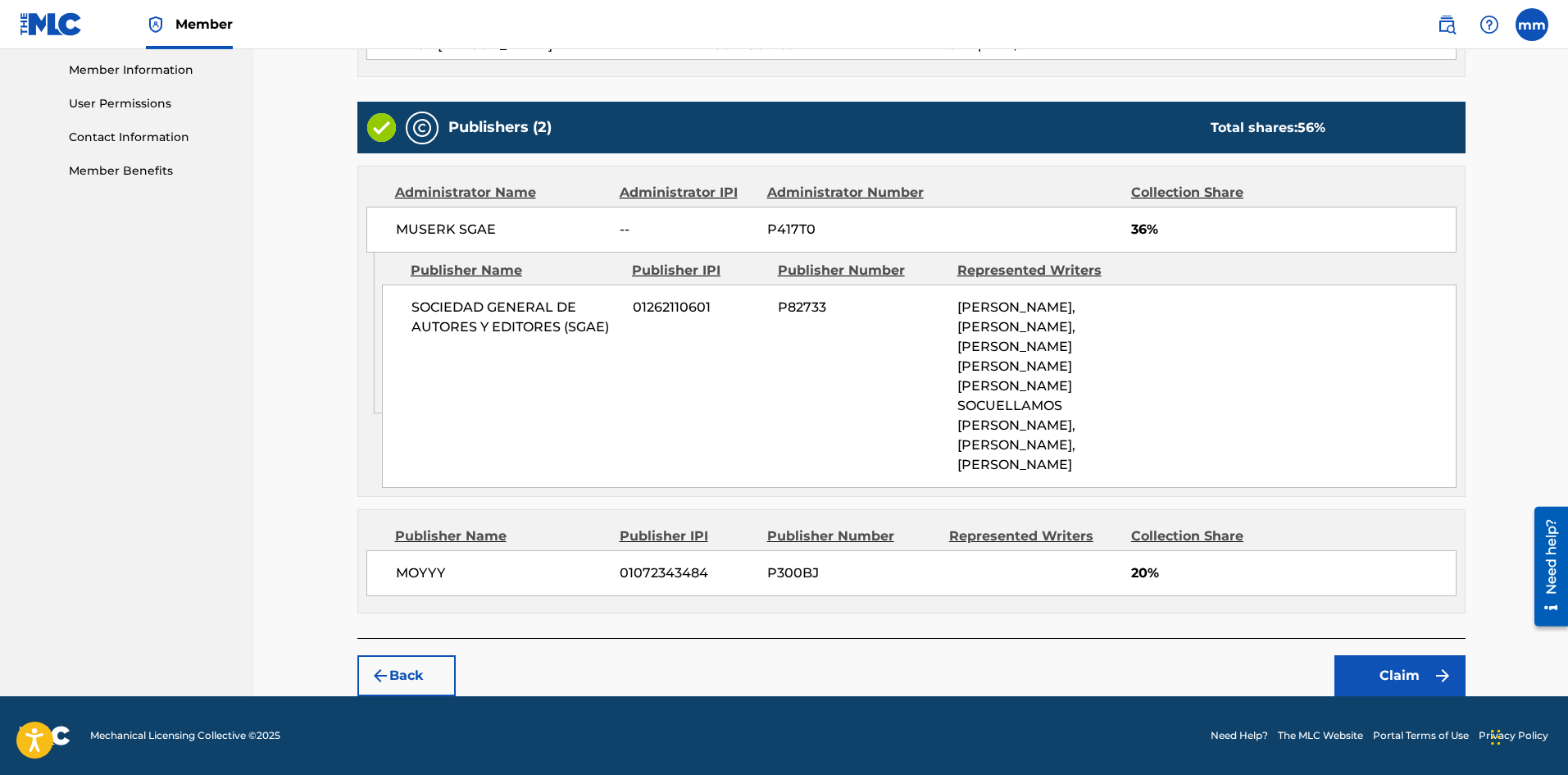
click at [1427, 673] on button "Claim" at bounding box center [1400, 675] width 131 height 41
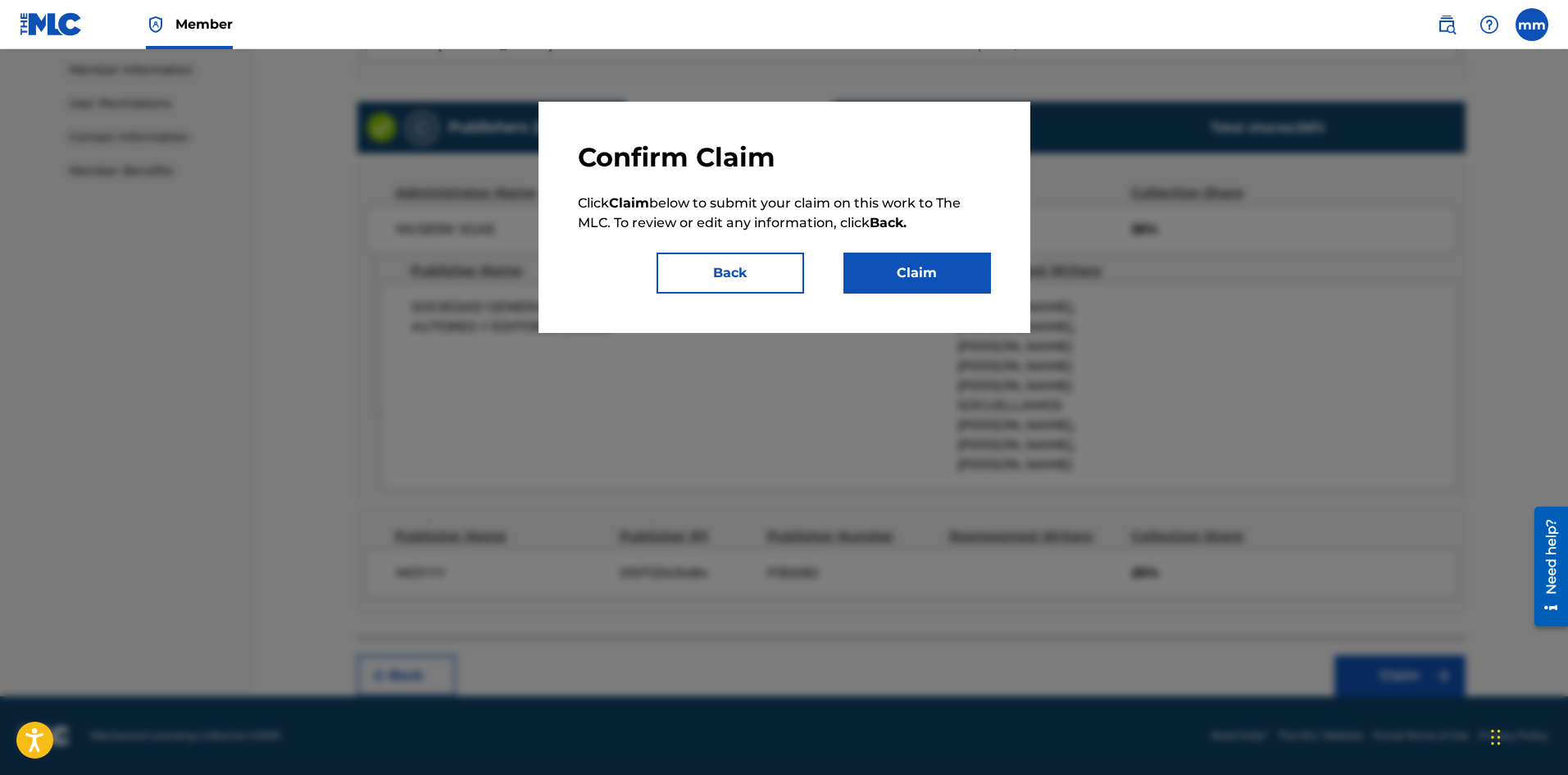
click at [896, 273] on button "Claim" at bounding box center [917, 273] width 147 height 41
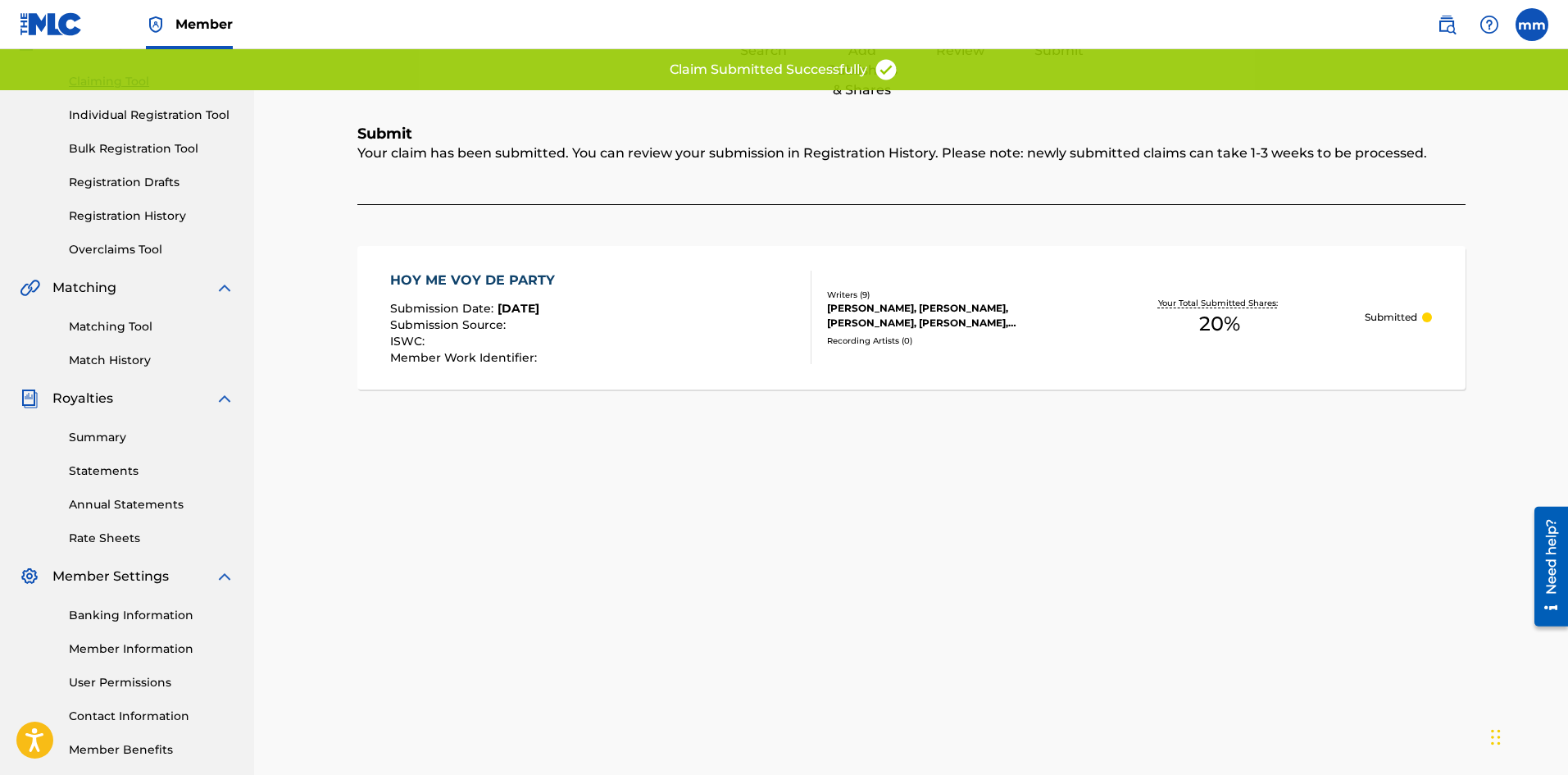
scroll to position [78, 0]
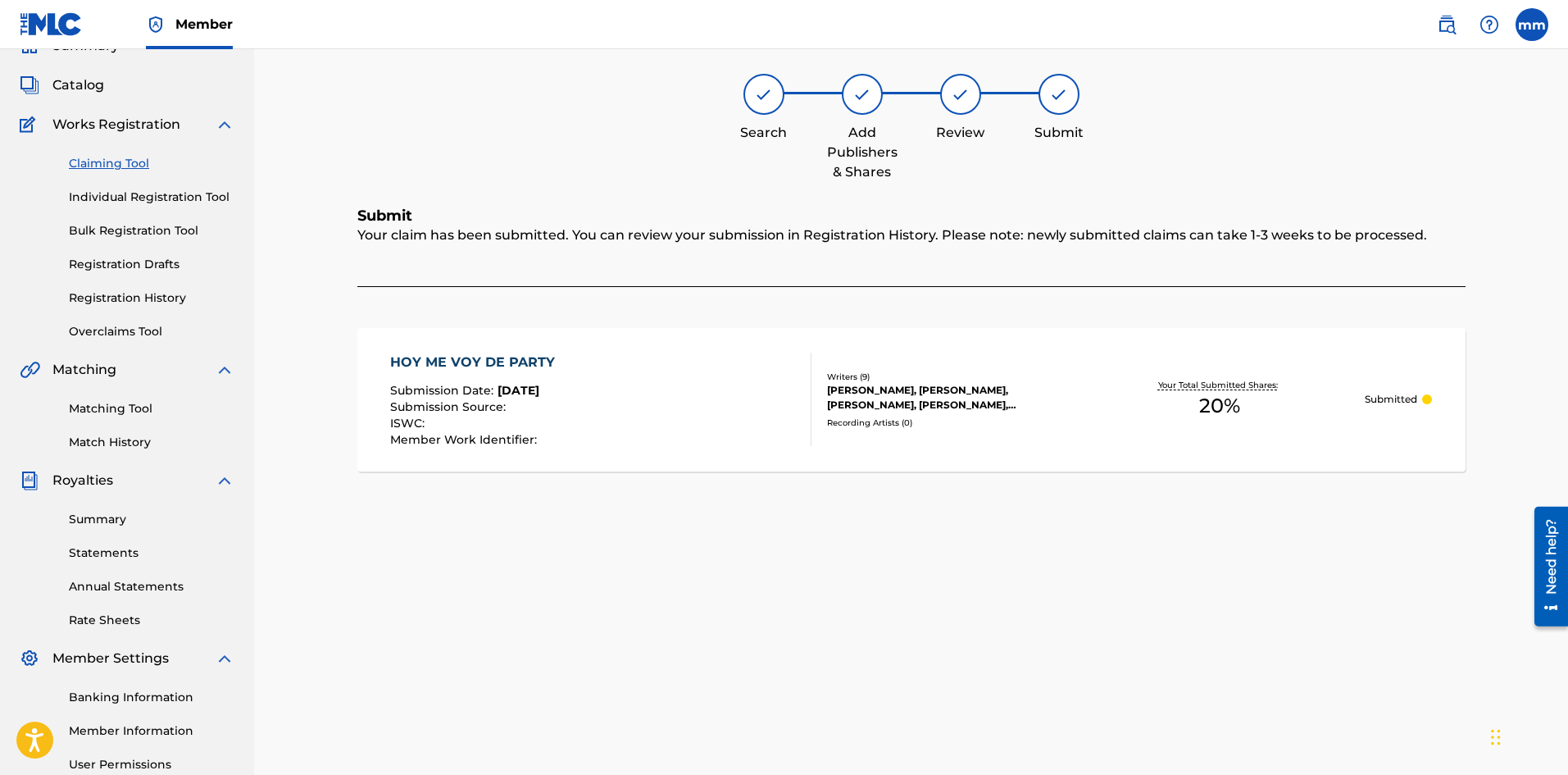
click at [112, 163] on link "Claiming Tool" at bounding box center [151, 163] width 165 height 17
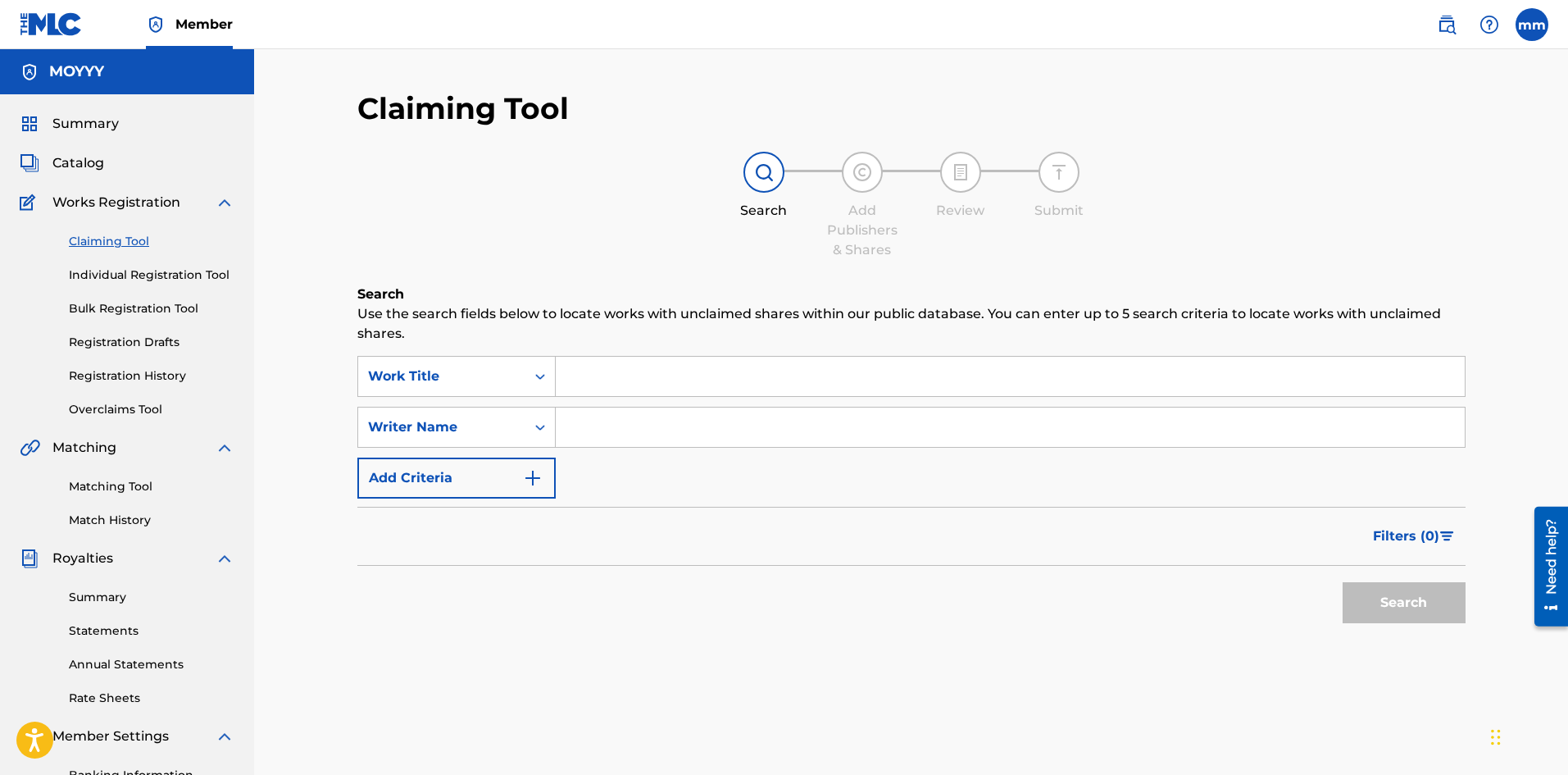
click at [634, 440] on input "Search Form" at bounding box center [1010, 427] width 909 height 39
type input "moises matos matos"
click at [1381, 605] on button "Search" at bounding box center [1404, 602] width 123 height 41
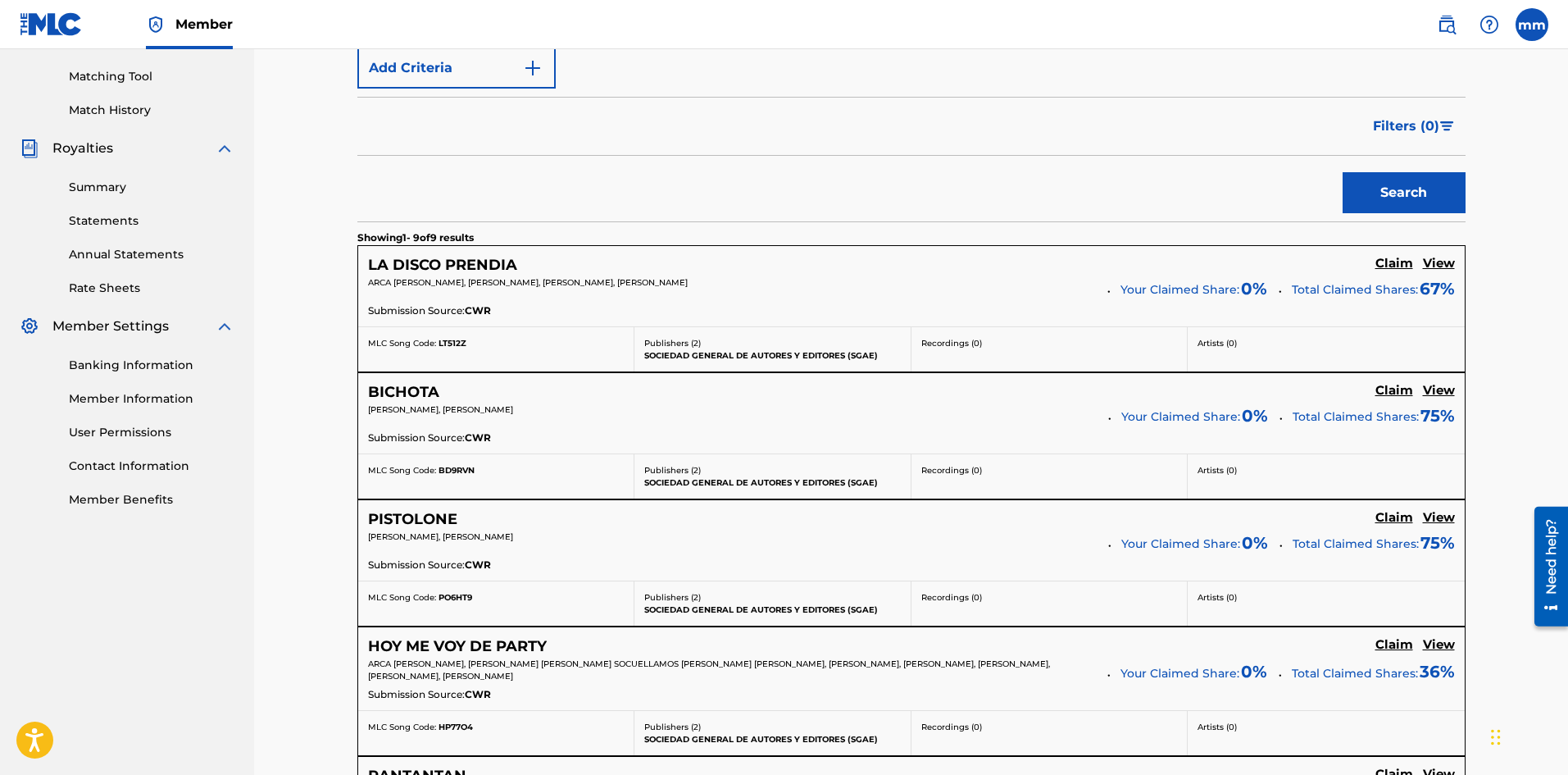
scroll to position [656, 0]
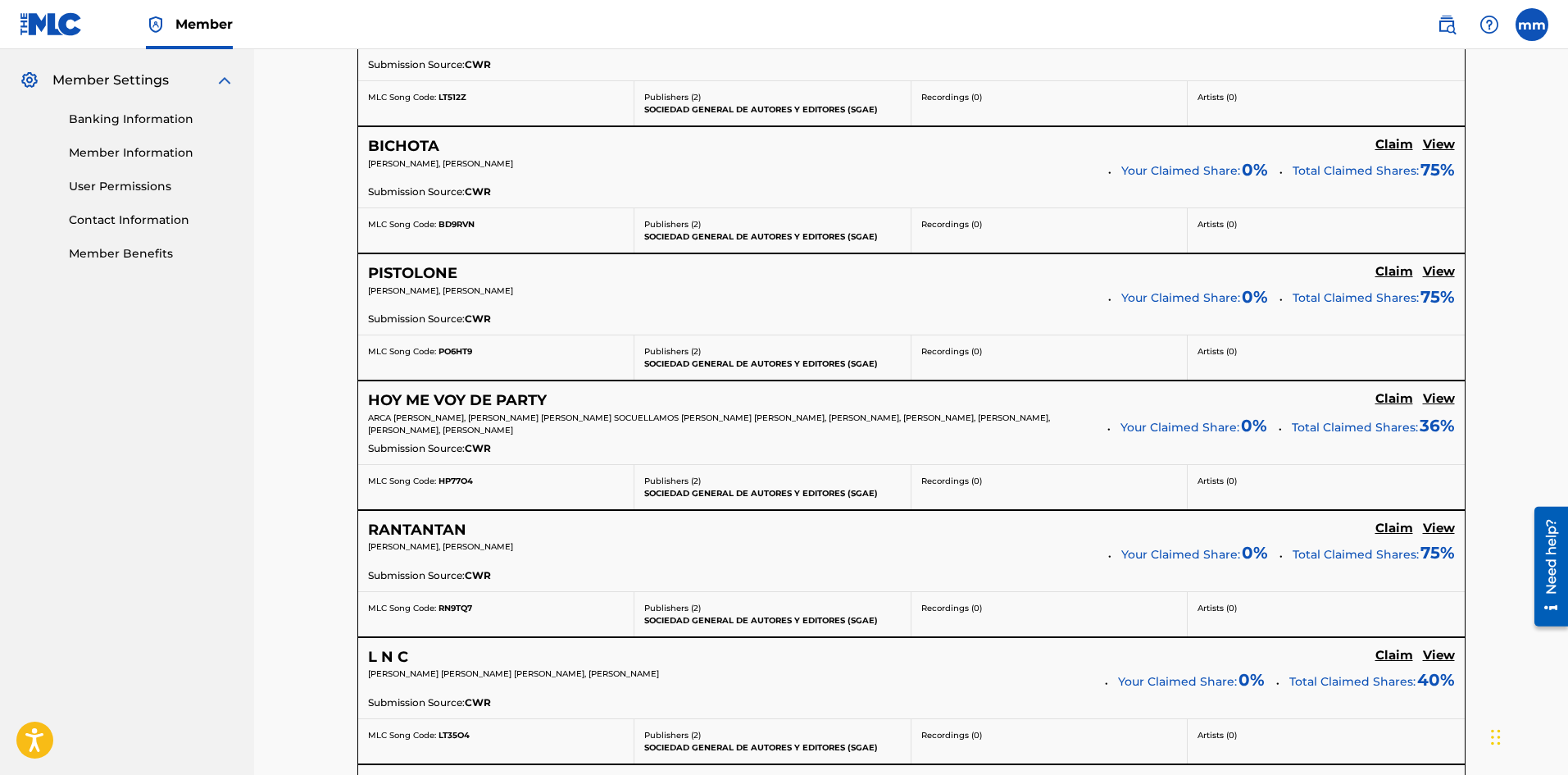
click at [1388, 523] on h5 "Claim" at bounding box center [1394, 529] width 38 height 15
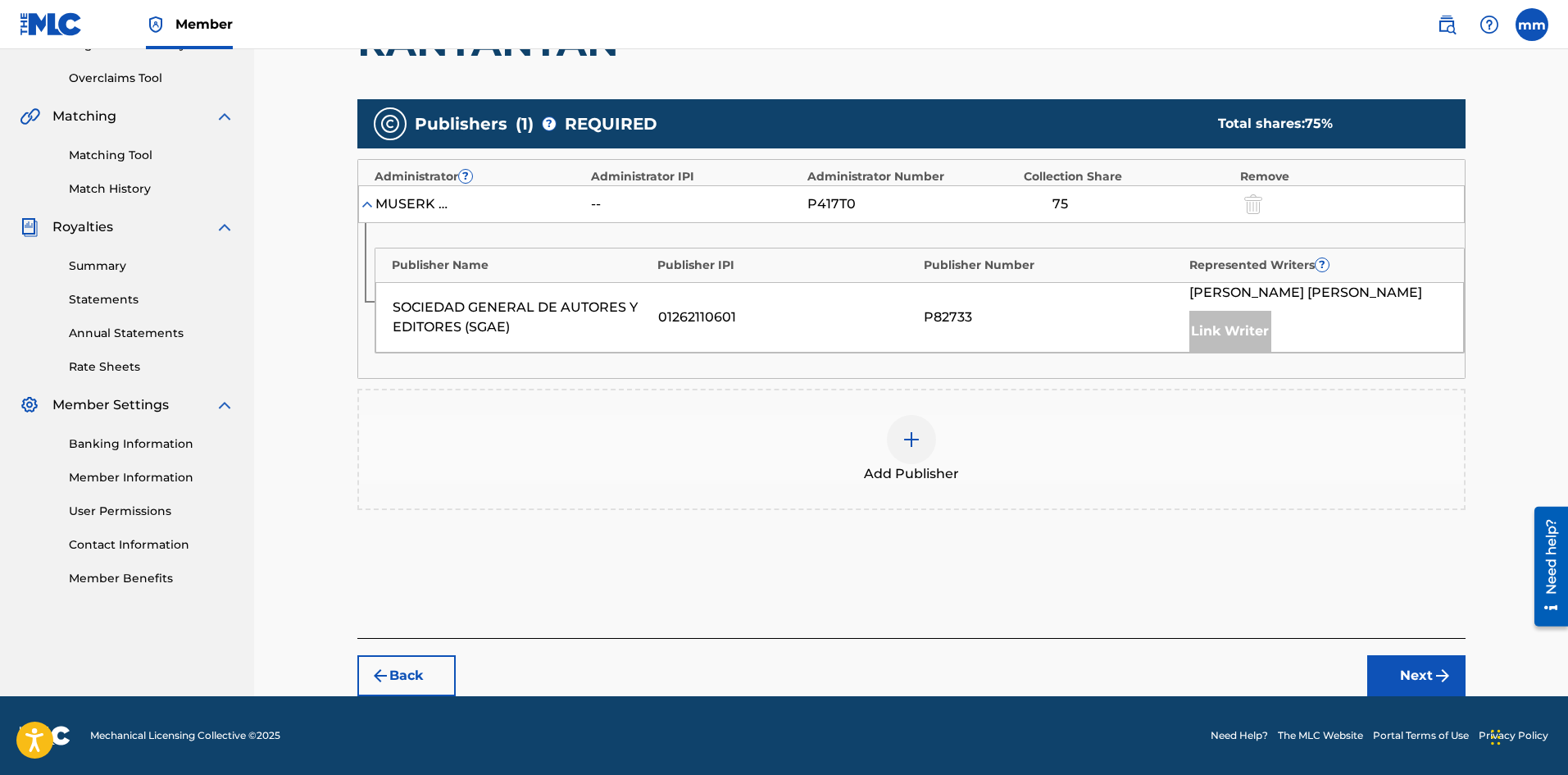
click at [1435, 666] on img "submit" at bounding box center [1443, 675] width 19 height 19
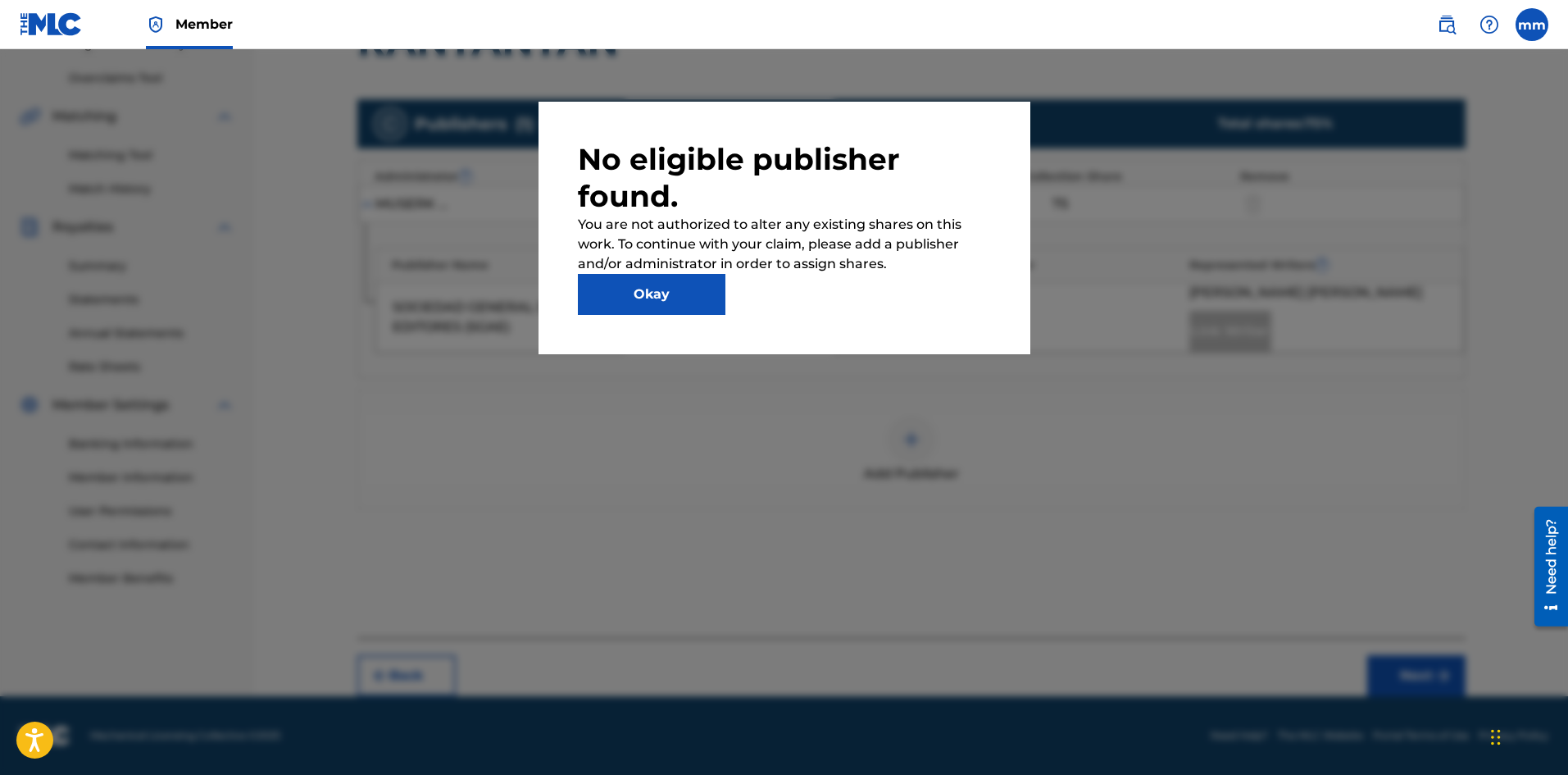
click at [695, 286] on button "Okay" at bounding box center [651, 294] width 147 height 41
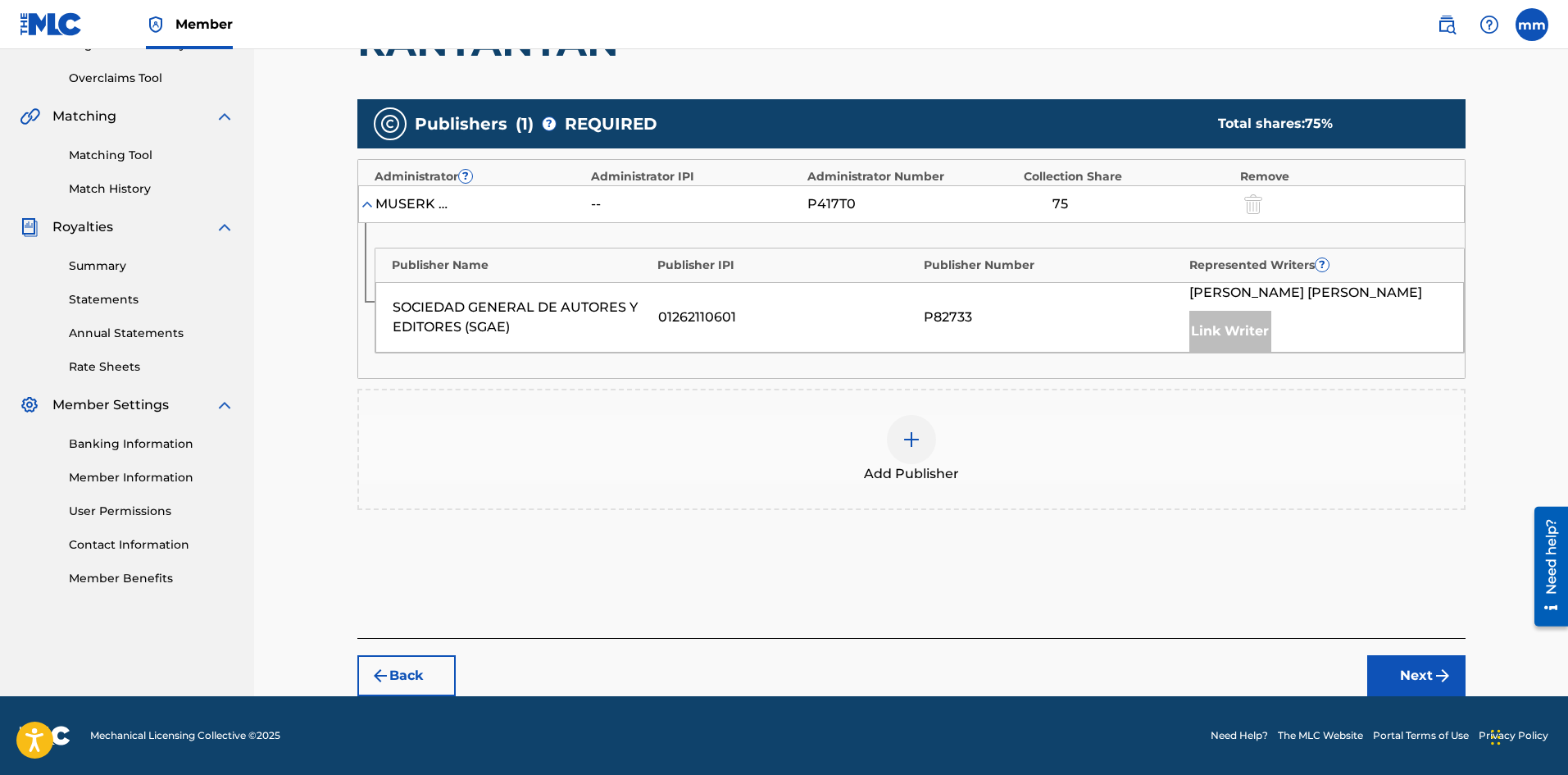
click at [895, 436] on div at bounding box center [911, 440] width 49 height 49
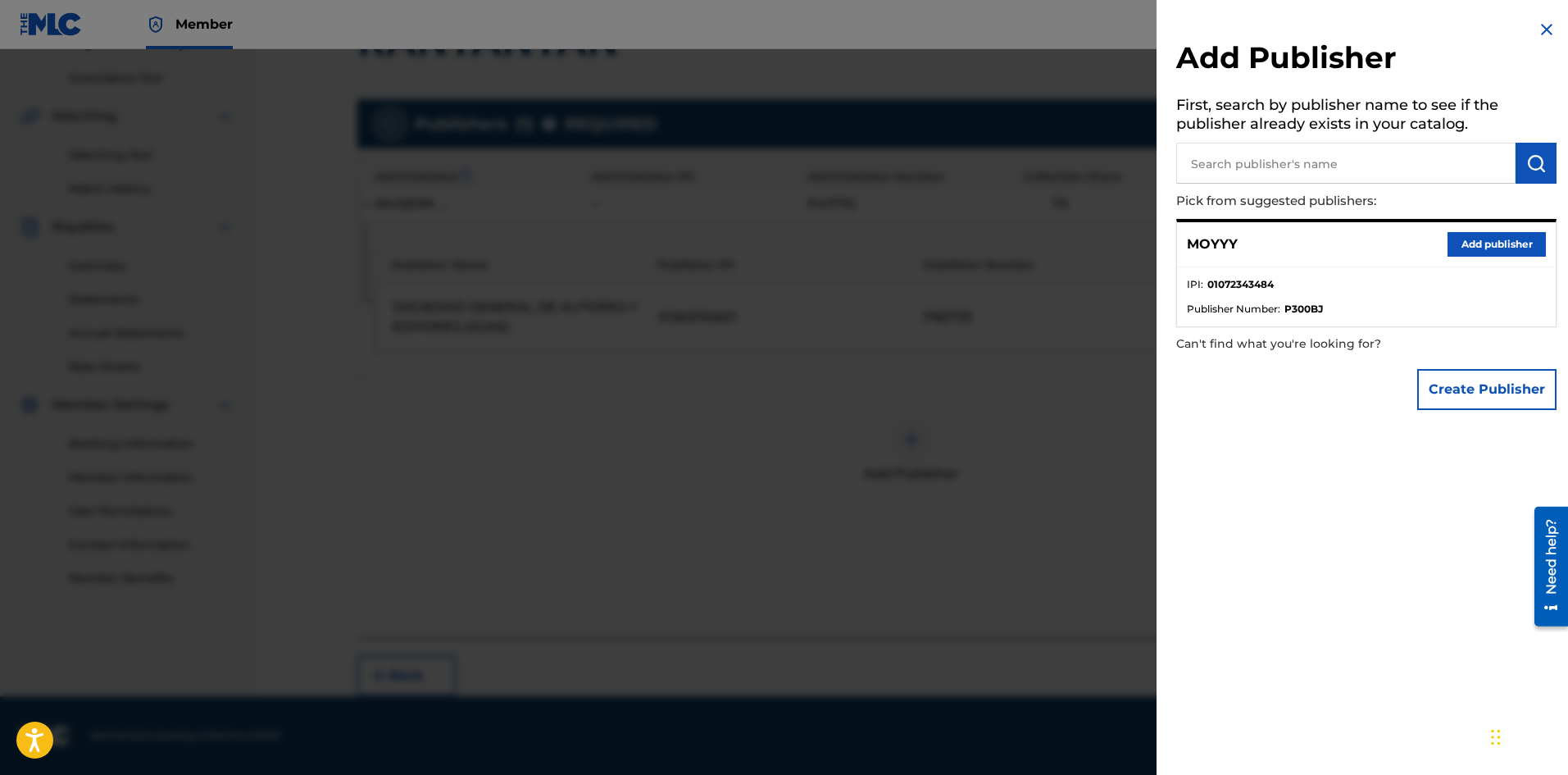
click at [1477, 254] on button "Add publisher" at bounding box center [1497, 244] width 98 height 25
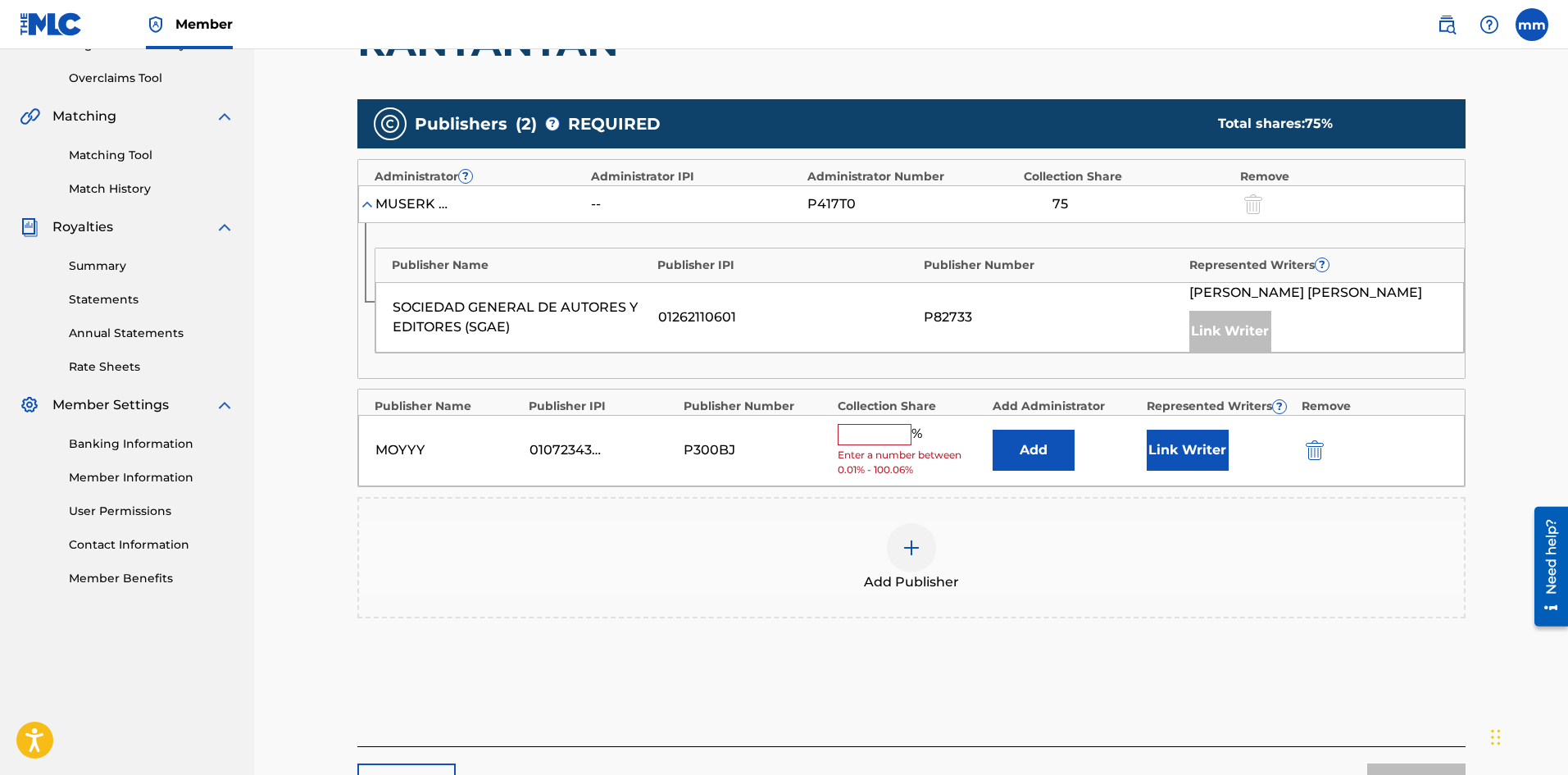
click at [900, 431] on input "text" at bounding box center [874, 434] width 74 height 21
type input "25"
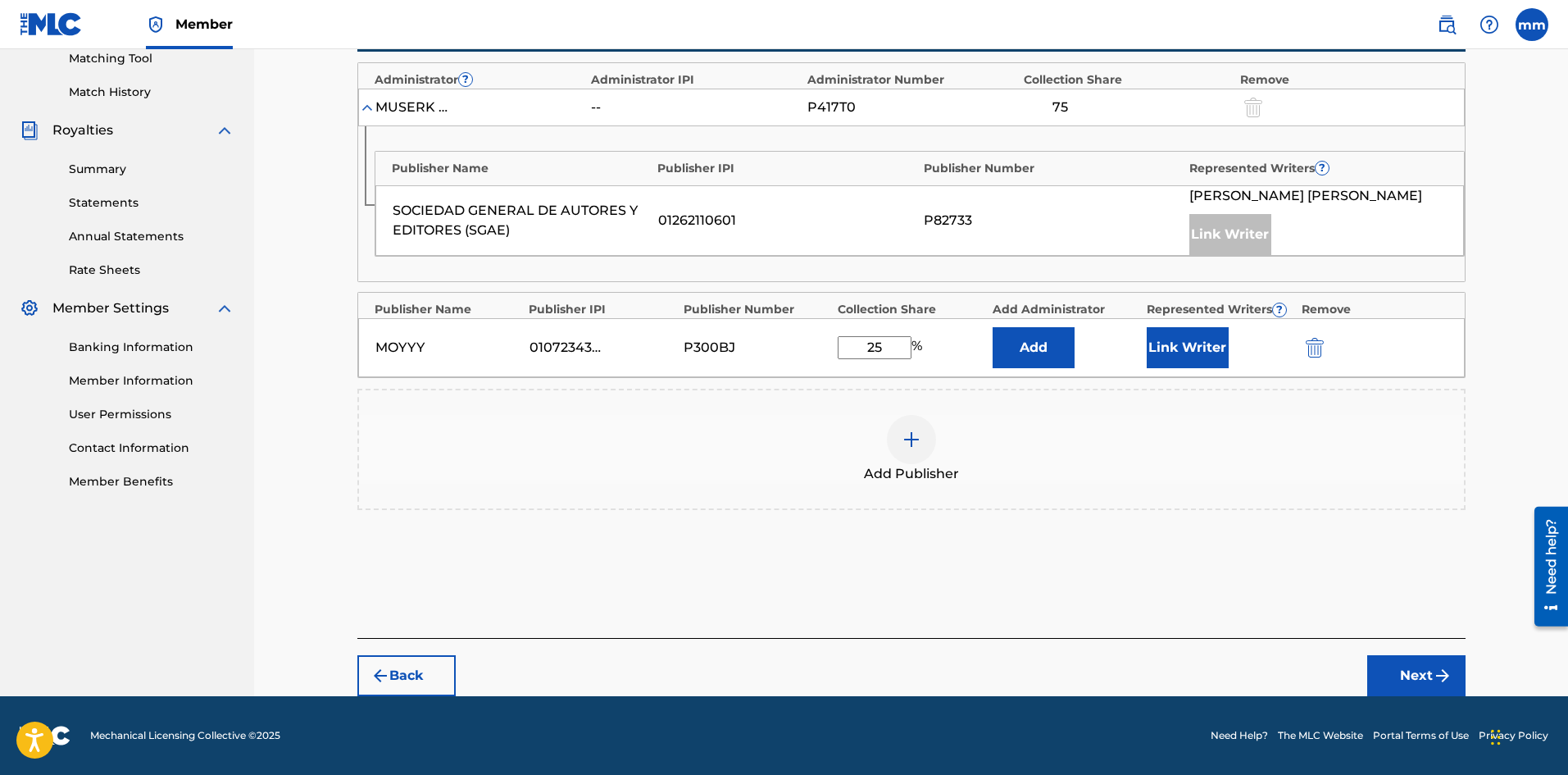
click at [1435, 667] on img "submit" at bounding box center [1443, 675] width 19 height 19
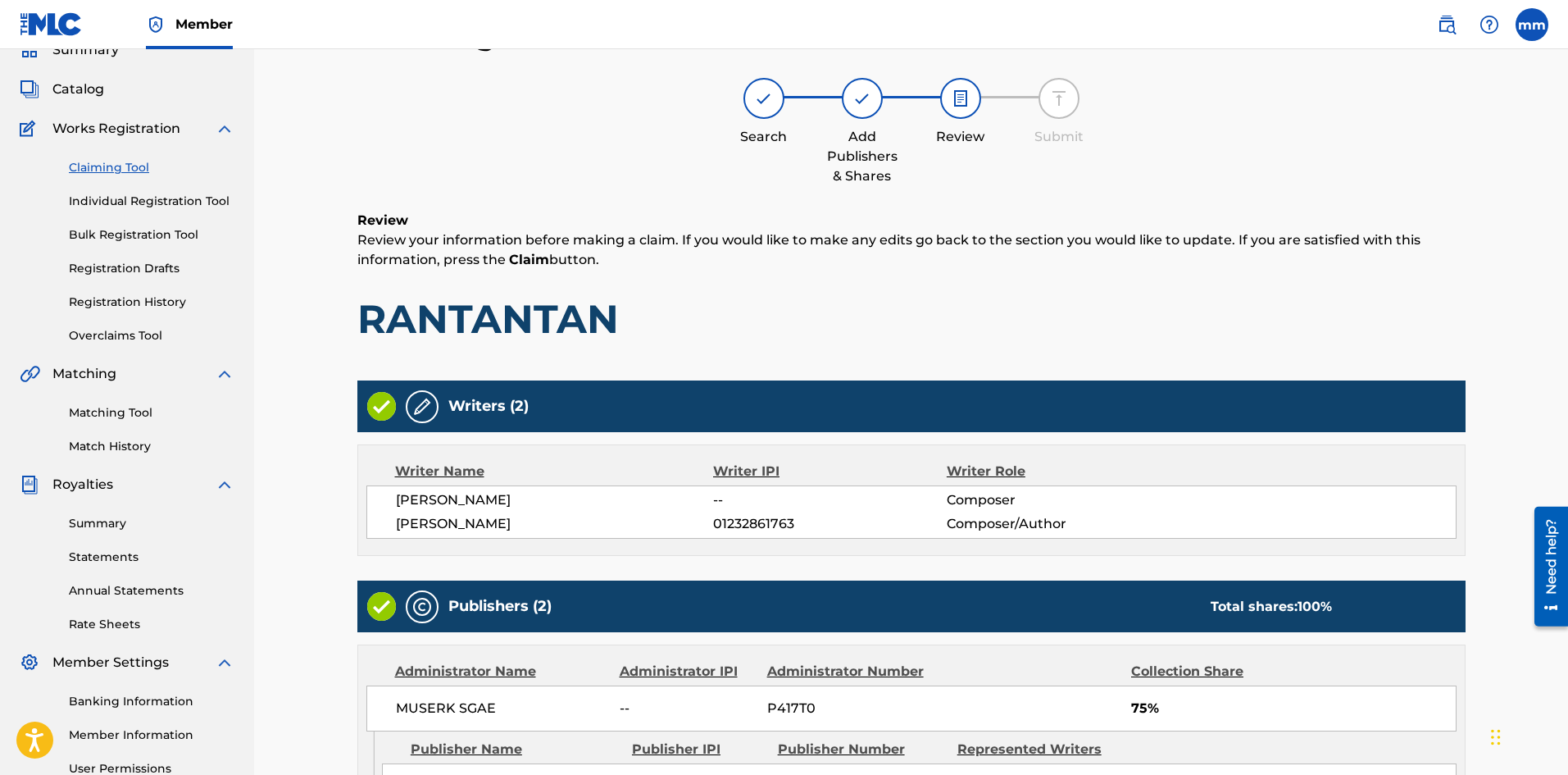
scroll to position [415, 0]
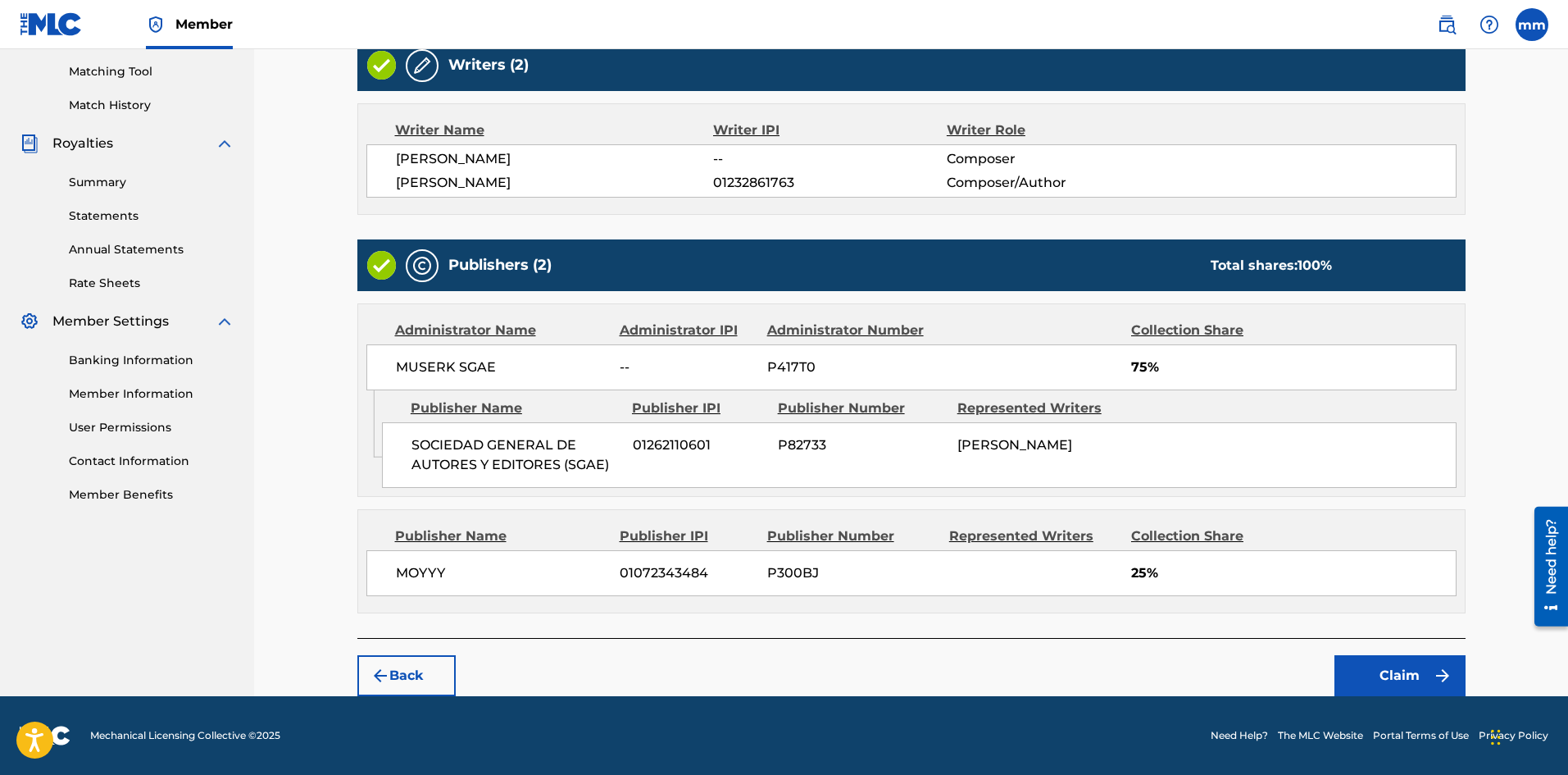
click at [1388, 671] on button "Claim" at bounding box center [1400, 675] width 131 height 41
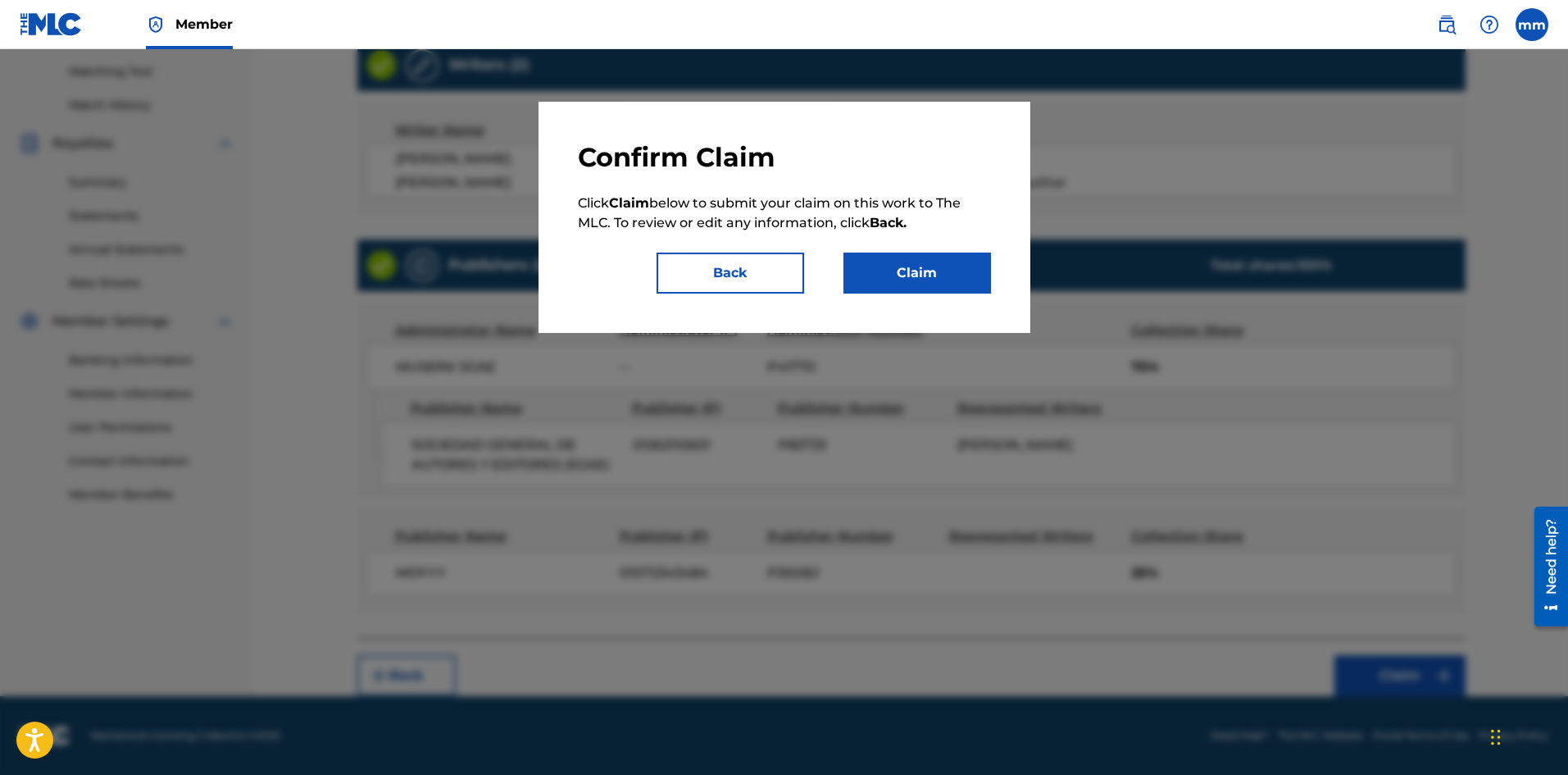
click at [947, 295] on div "Confirm Claim Click Claim below to submit your claim on this work to The MLC. T…" at bounding box center [784, 217] width 492 height 231
click at [936, 279] on button "Claim" at bounding box center [917, 273] width 147 height 41
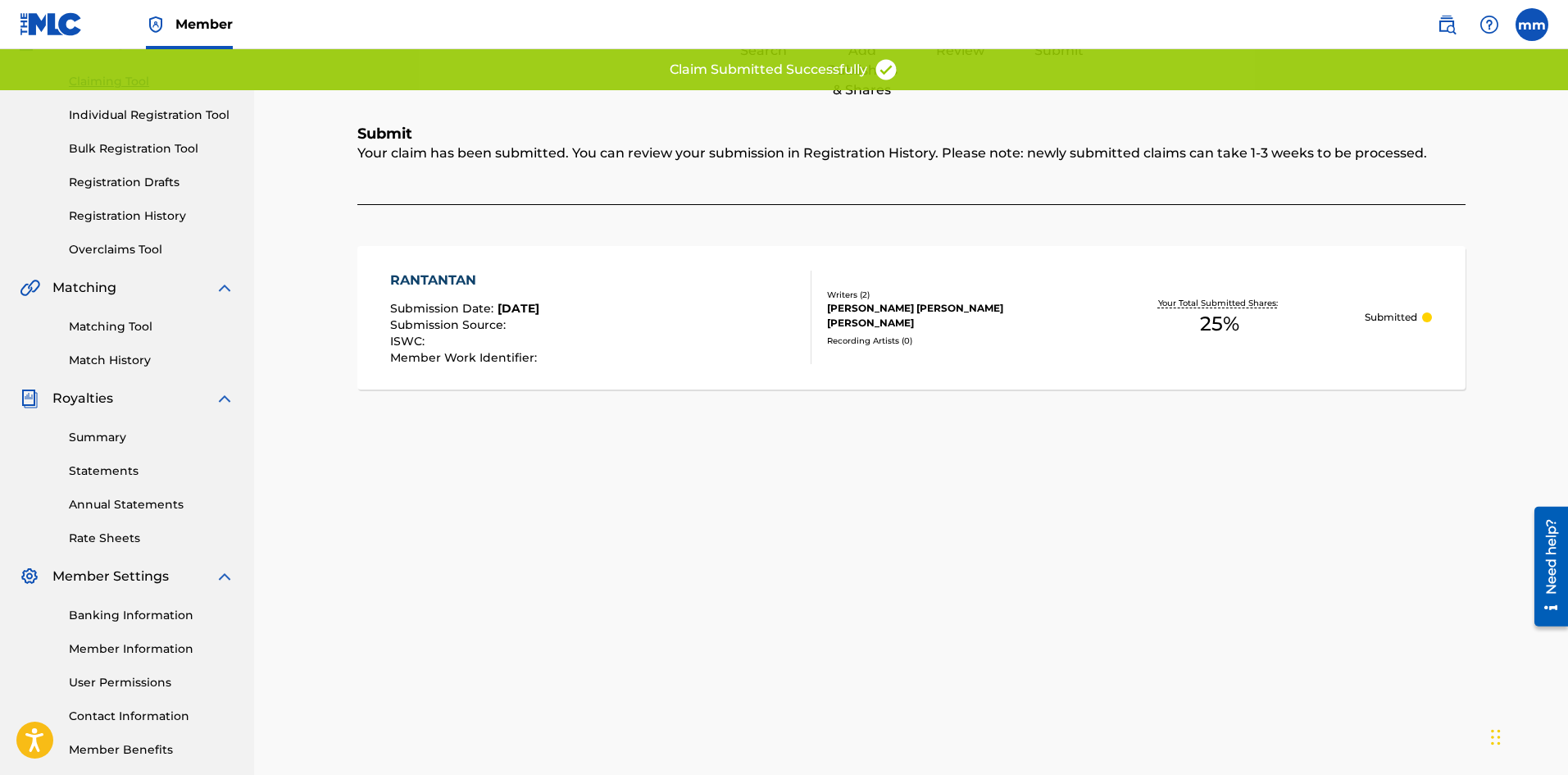
scroll to position [78, 0]
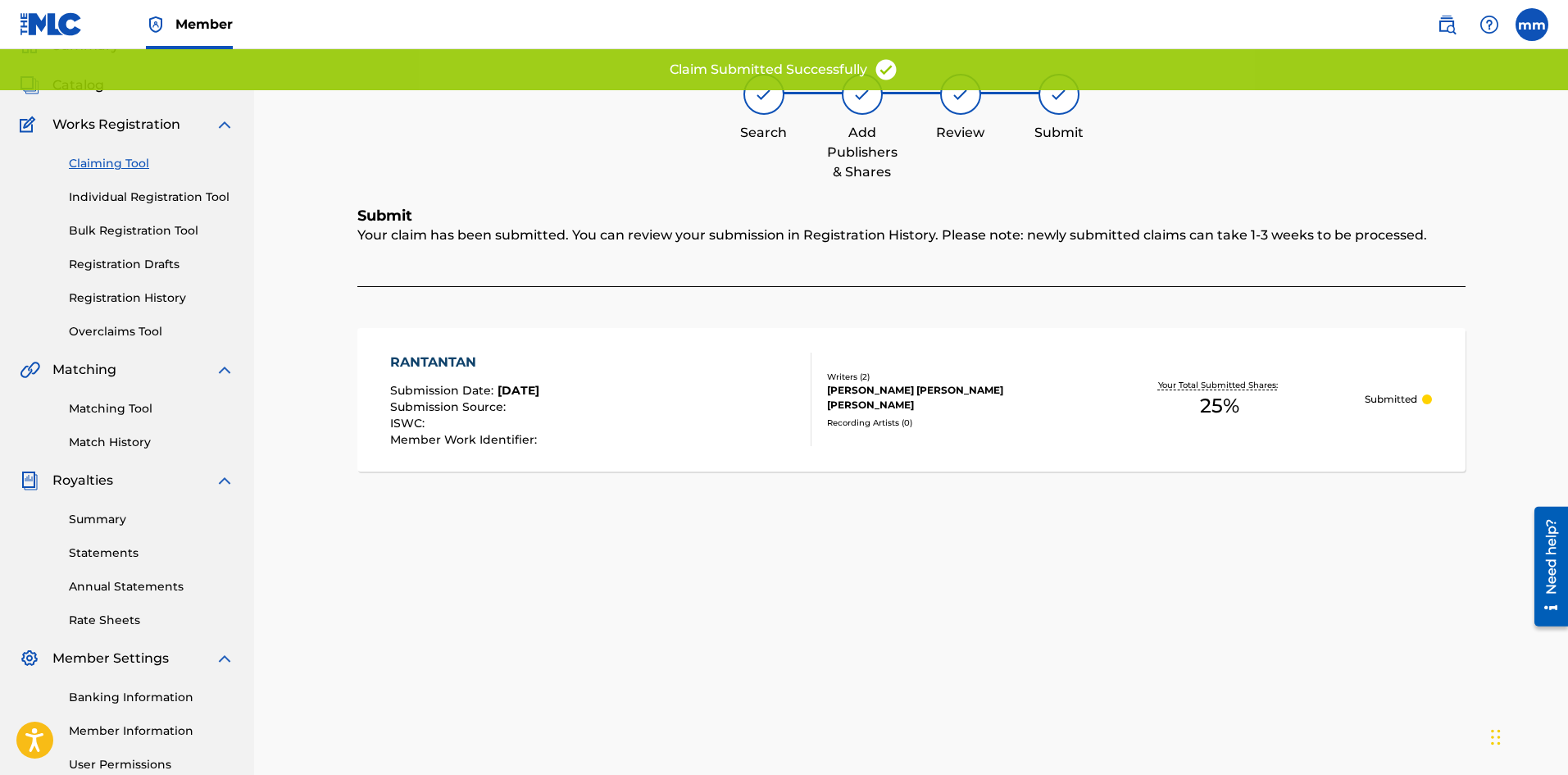
click at [122, 164] on link "Claiming Tool" at bounding box center [151, 163] width 165 height 17
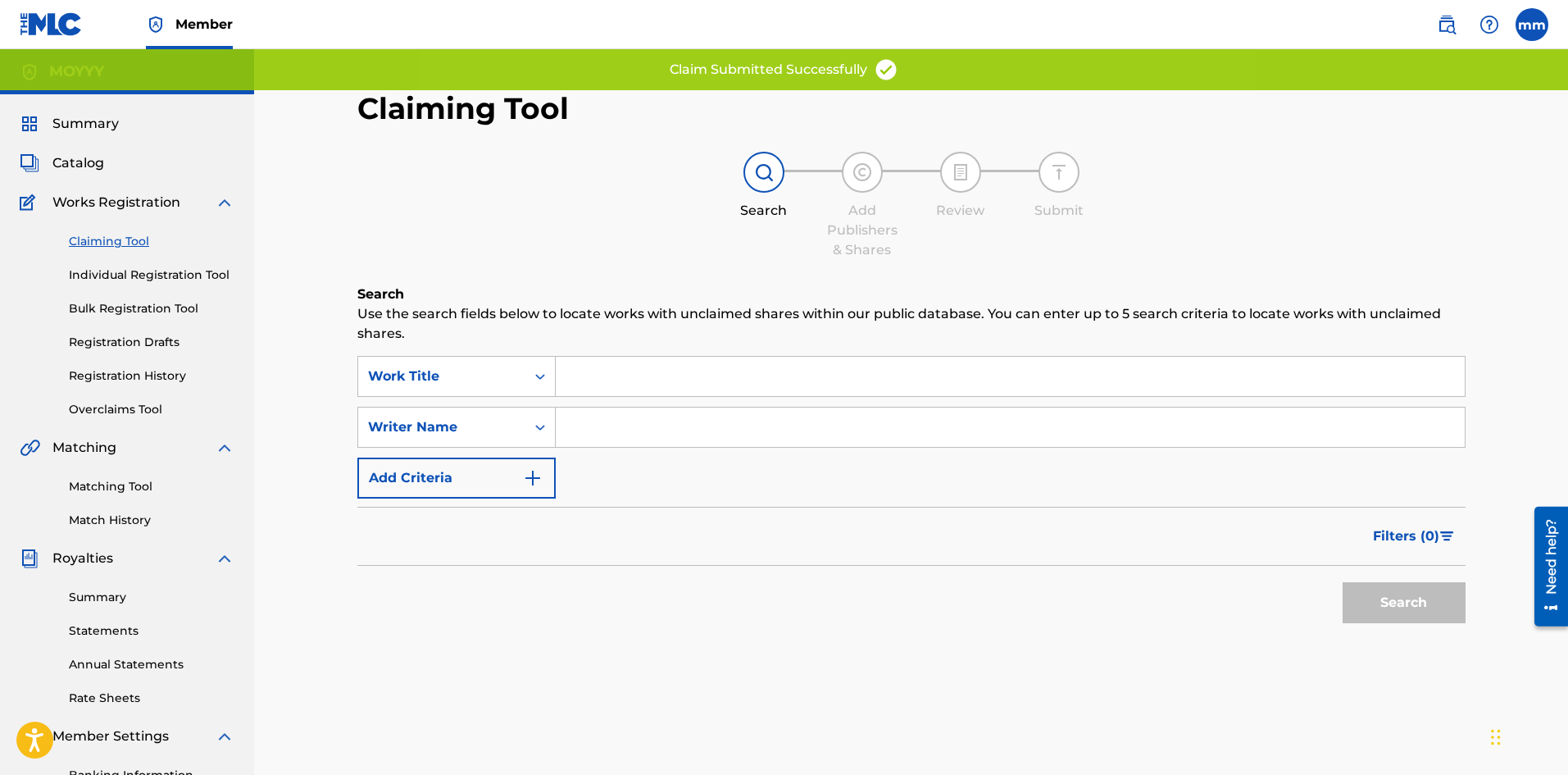
click at [639, 423] on input "Search Form" at bounding box center [1010, 427] width 909 height 39
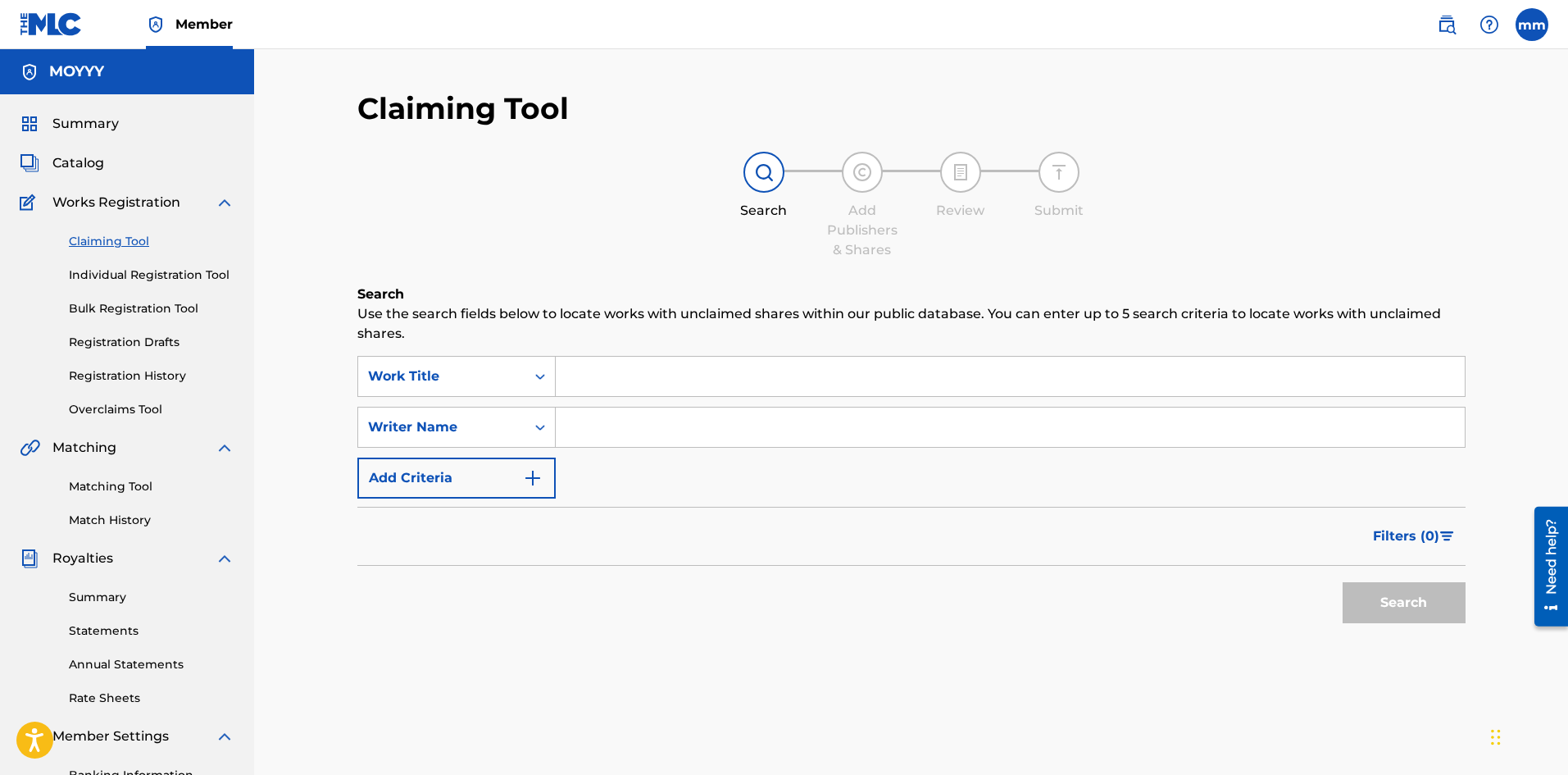
type input "moises matos matos"
click at [1424, 596] on button "Search" at bounding box center [1404, 602] width 123 height 41
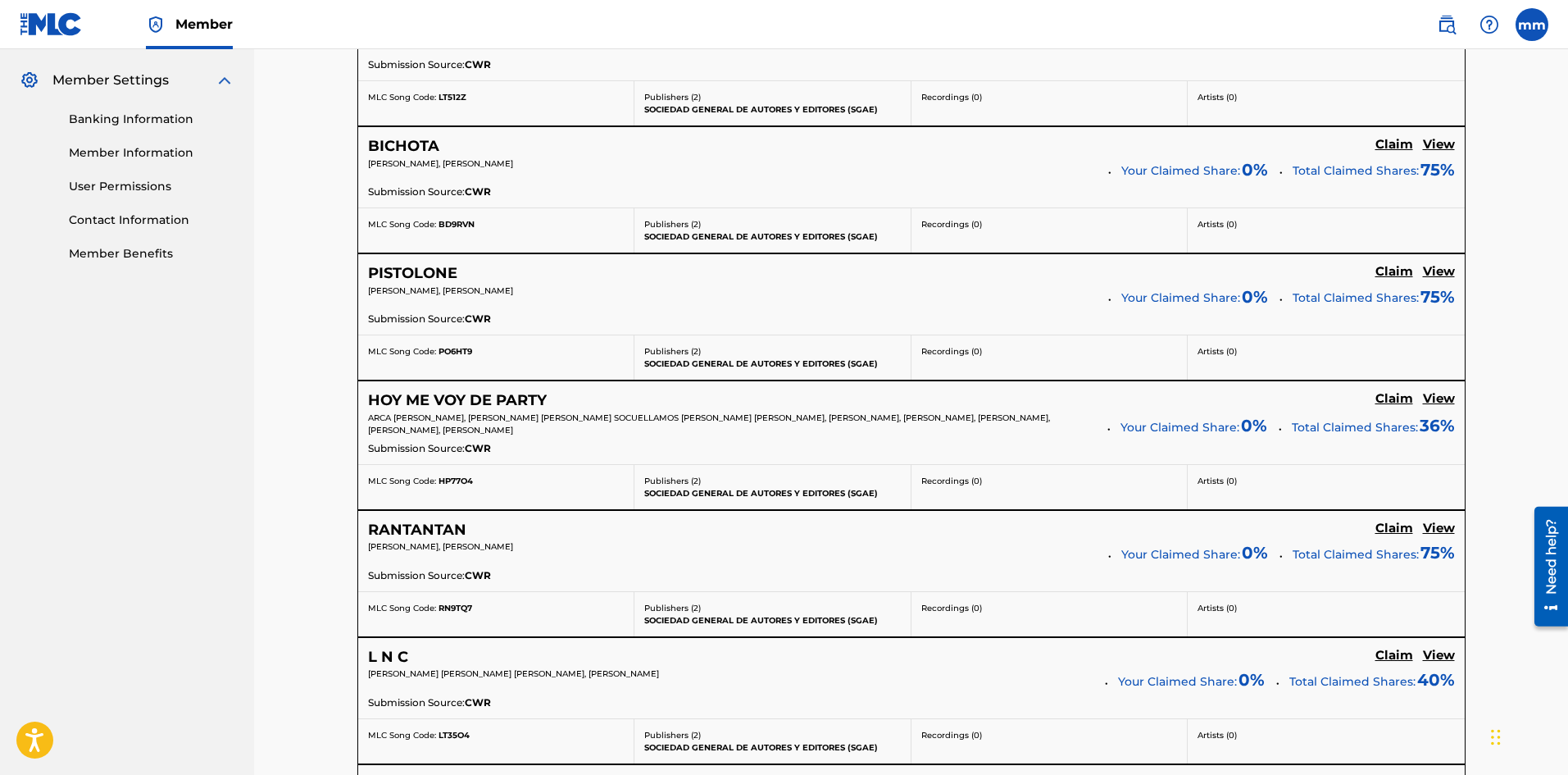
scroll to position [738, 0]
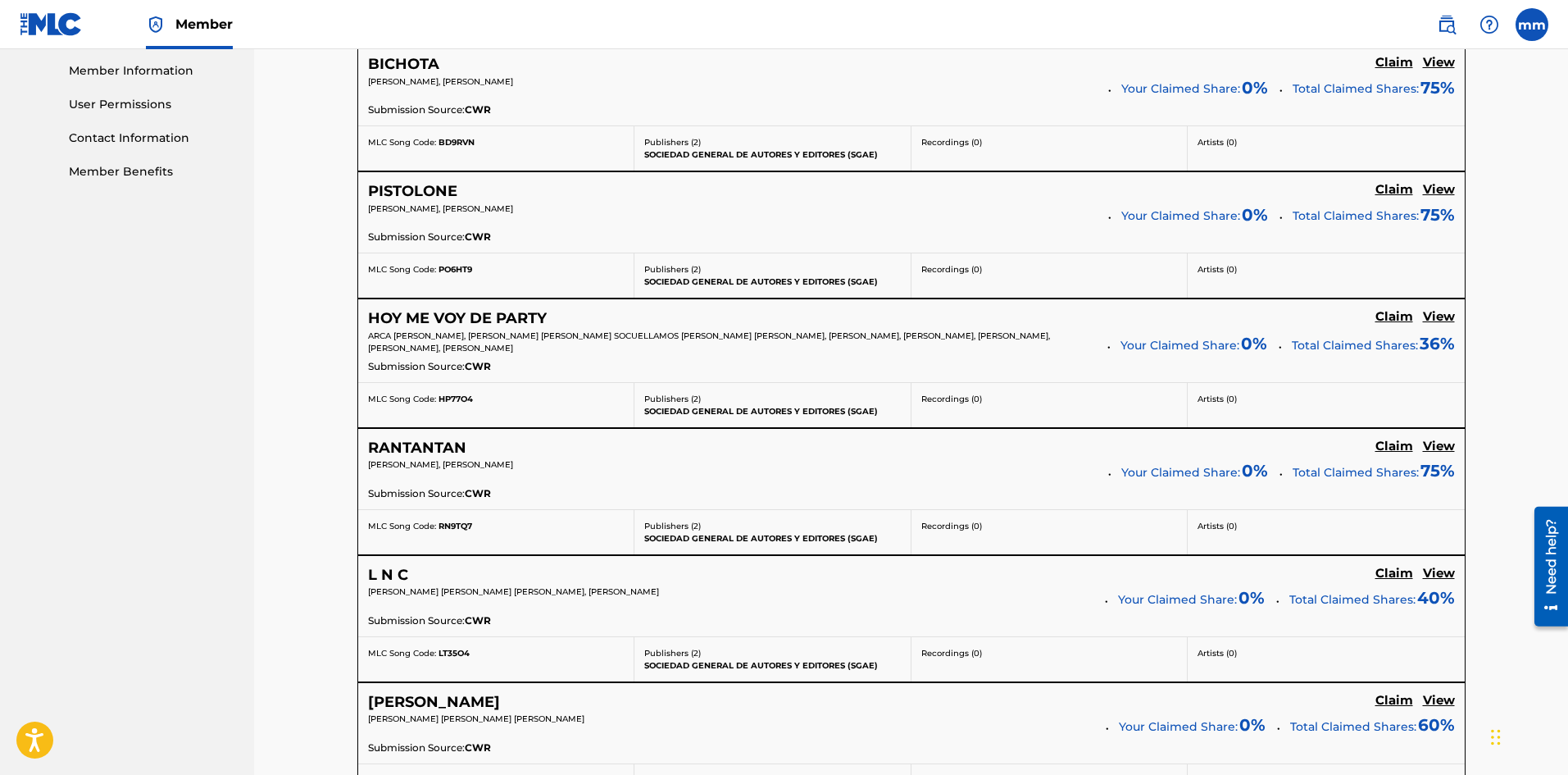
click at [1399, 573] on h5 "Claim" at bounding box center [1394, 573] width 38 height 15
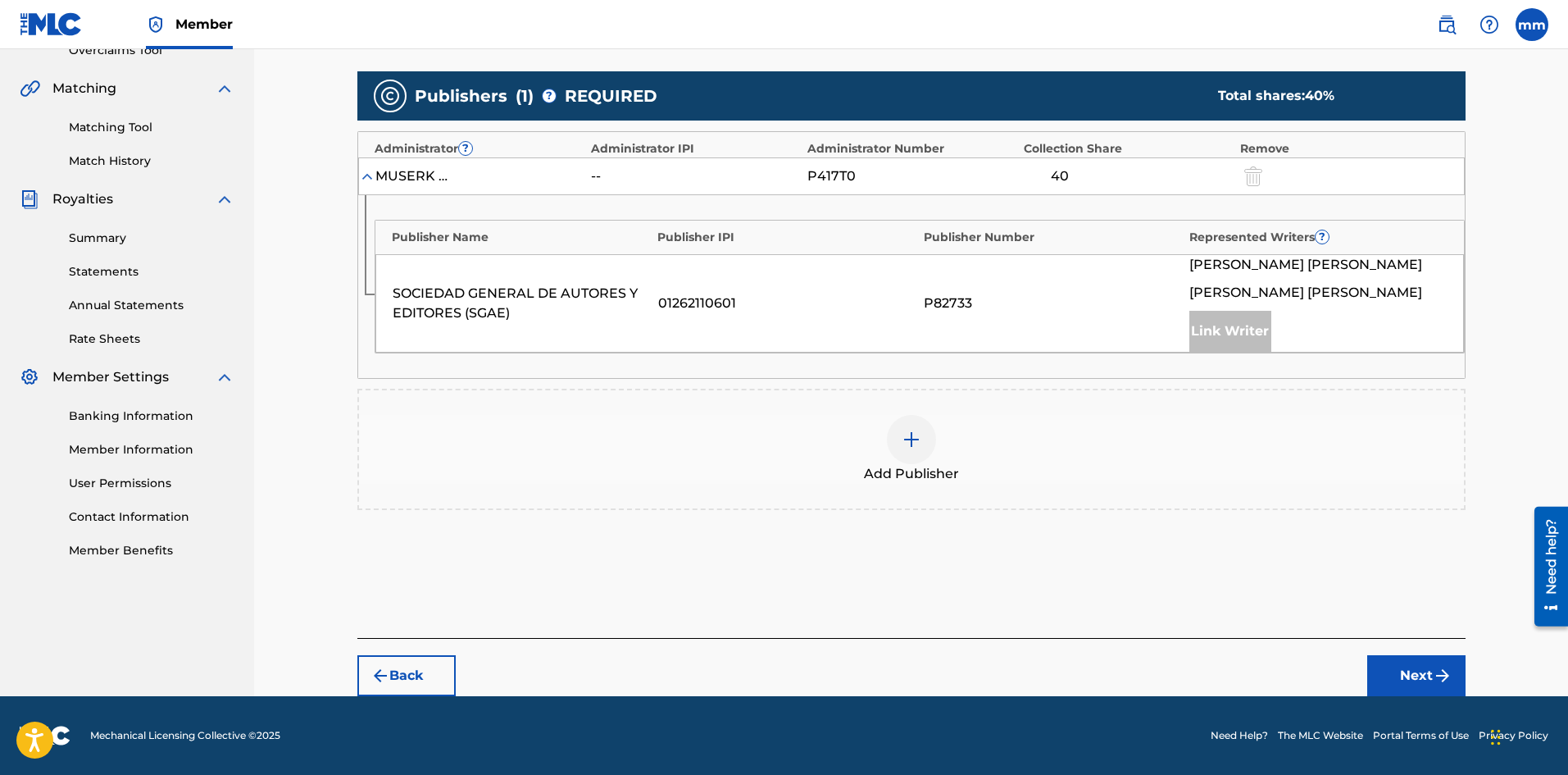
click at [920, 443] on img at bounding box center [911, 439] width 19 height 19
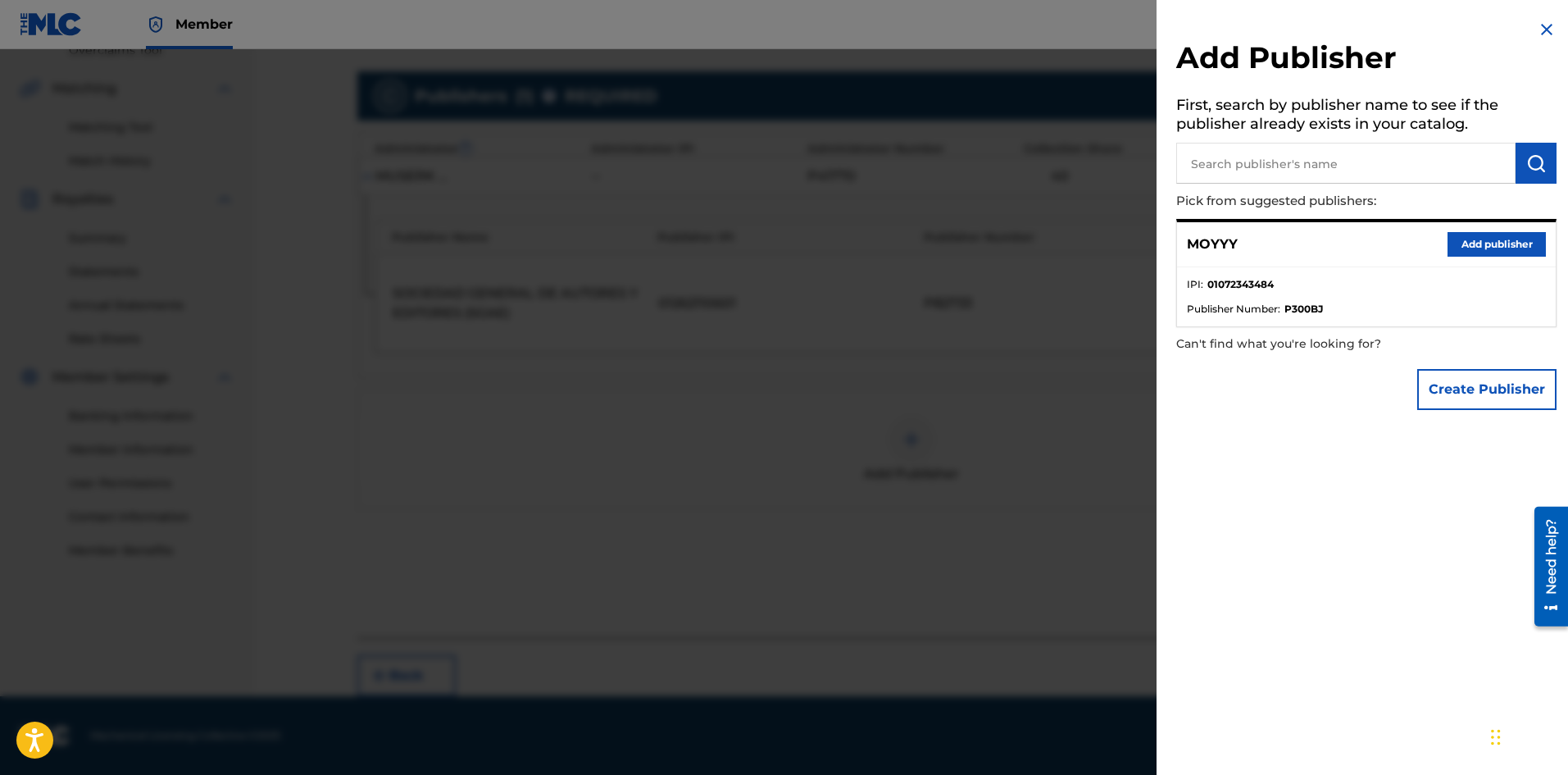
click at [1482, 241] on button "Add publisher" at bounding box center [1497, 244] width 98 height 25
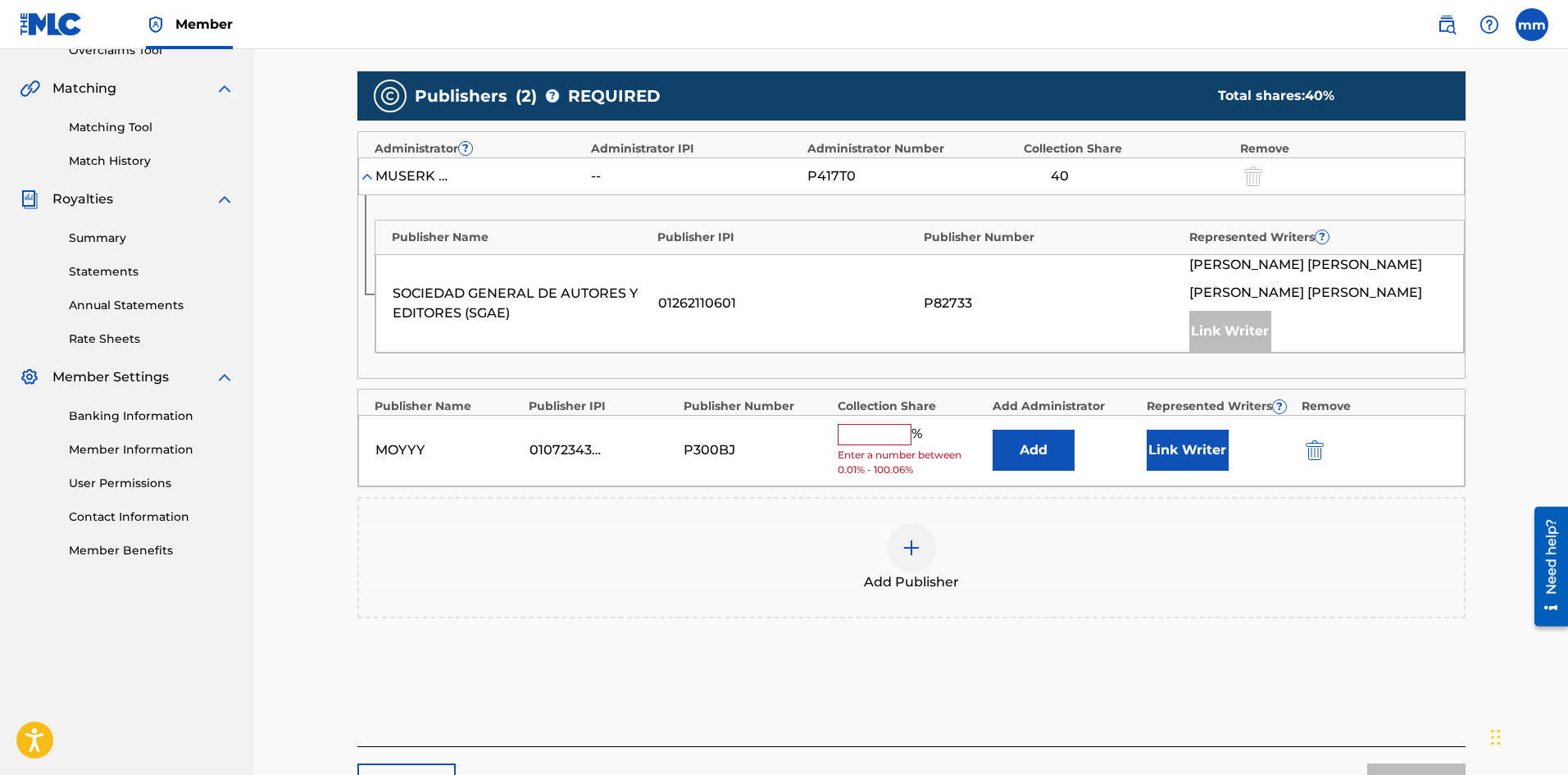
click at [885, 430] on input "text" at bounding box center [874, 434] width 74 height 21
type input "25"
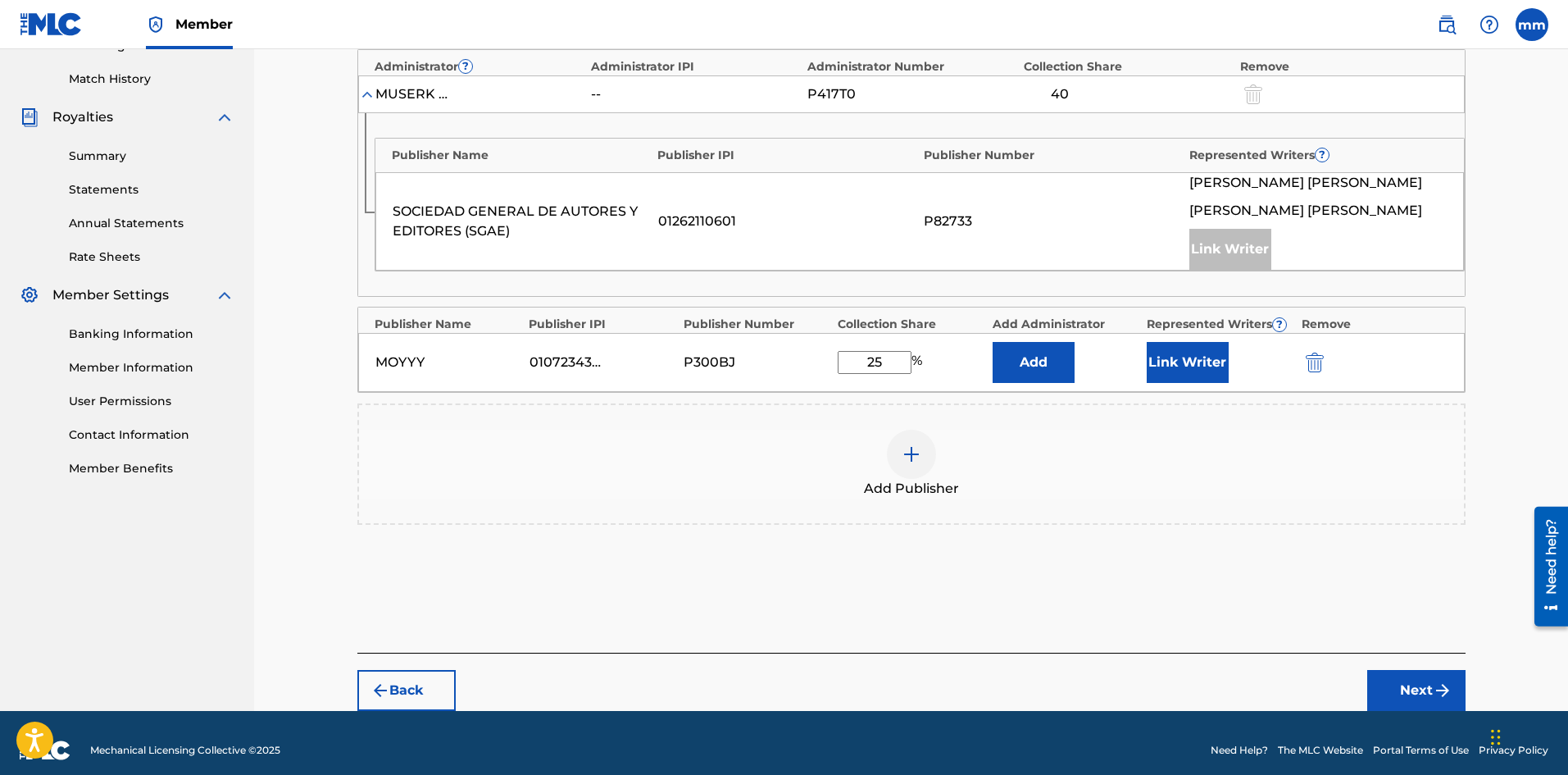
click at [1417, 676] on button "Next" at bounding box center [1416, 690] width 98 height 41
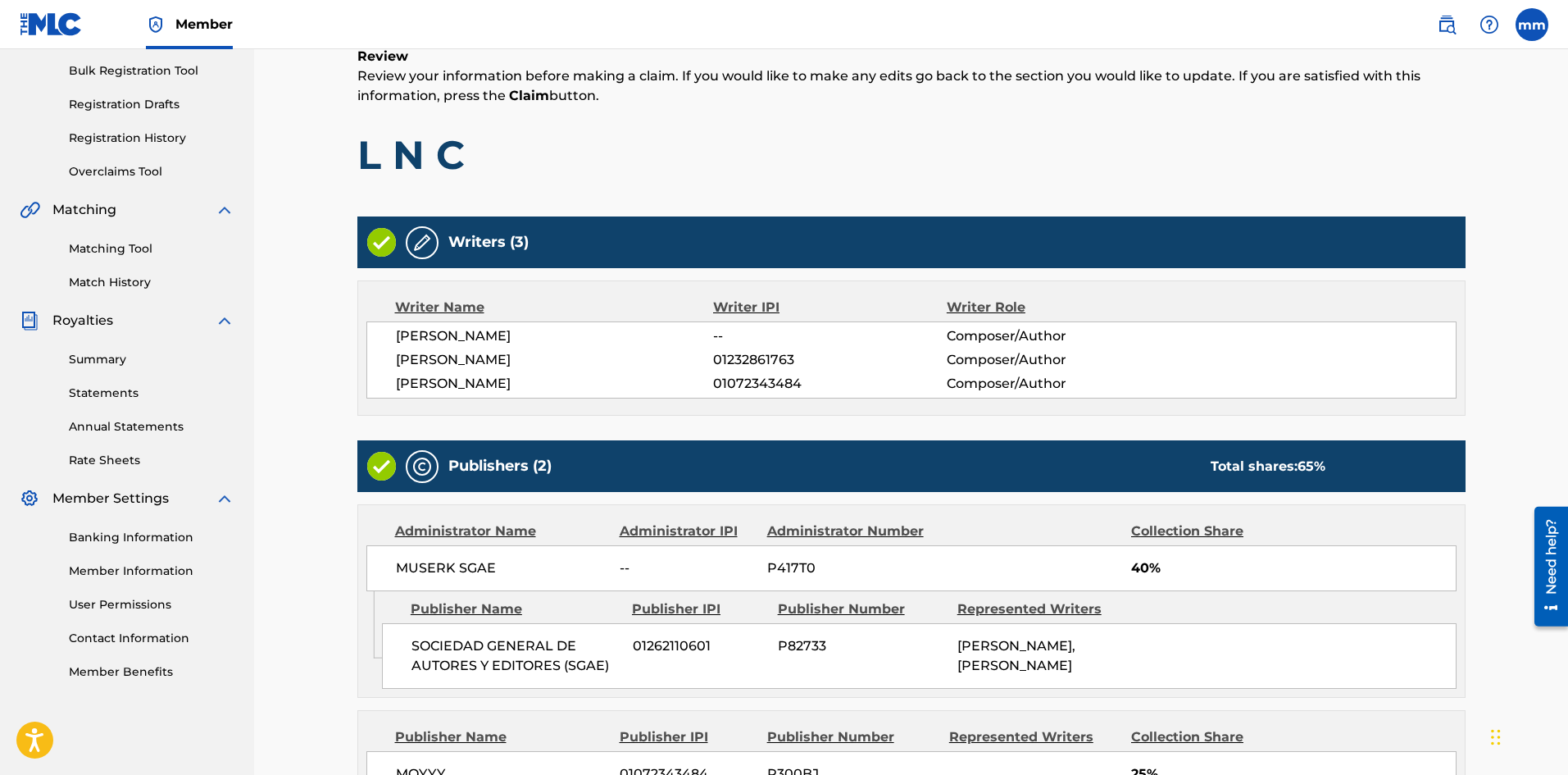
scroll to position [458, 0]
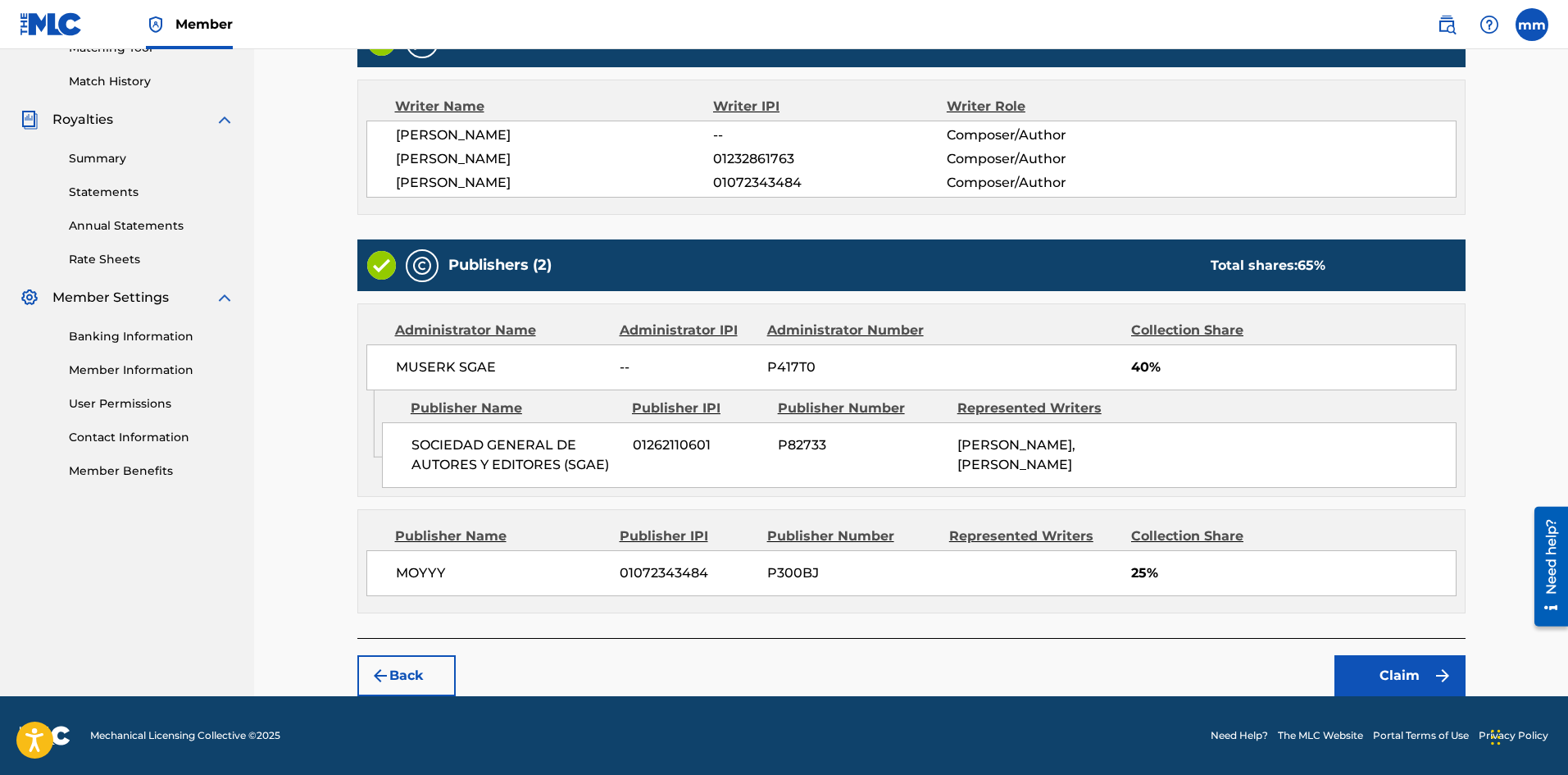
click at [1371, 665] on button "Claim" at bounding box center [1400, 675] width 131 height 41
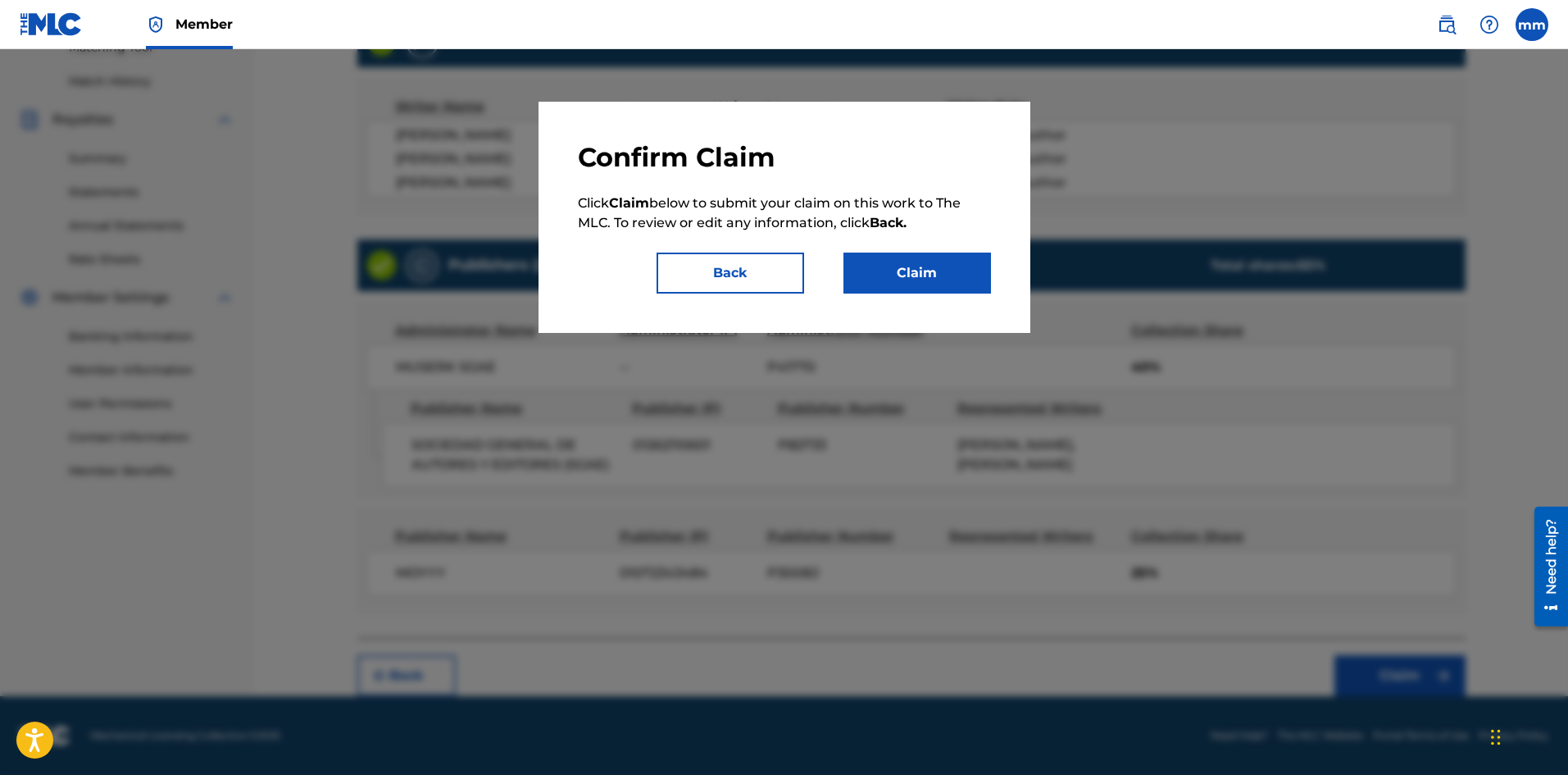
click at [982, 282] on button "Claim" at bounding box center [917, 273] width 147 height 41
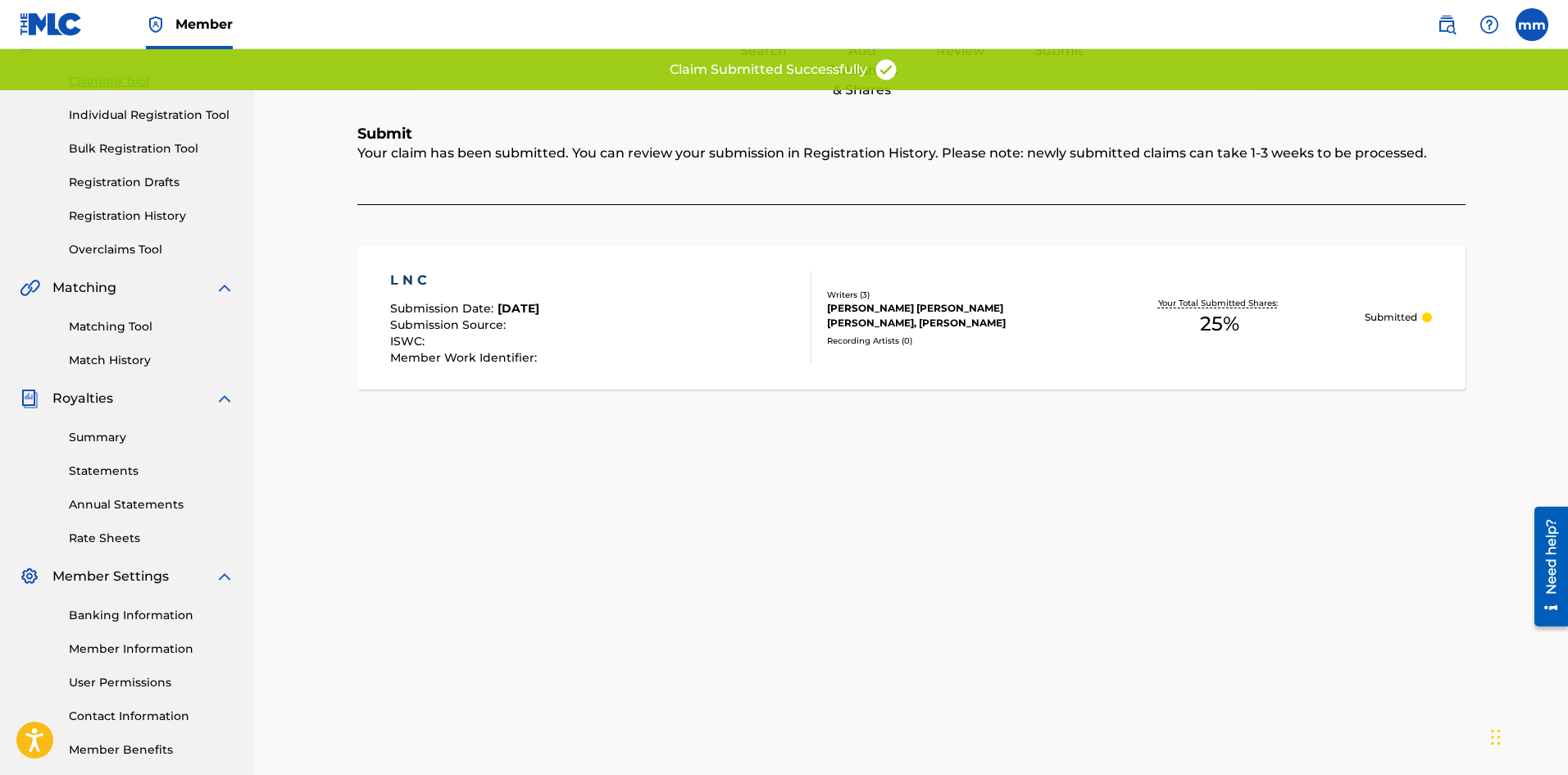
scroll to position [78, 0]
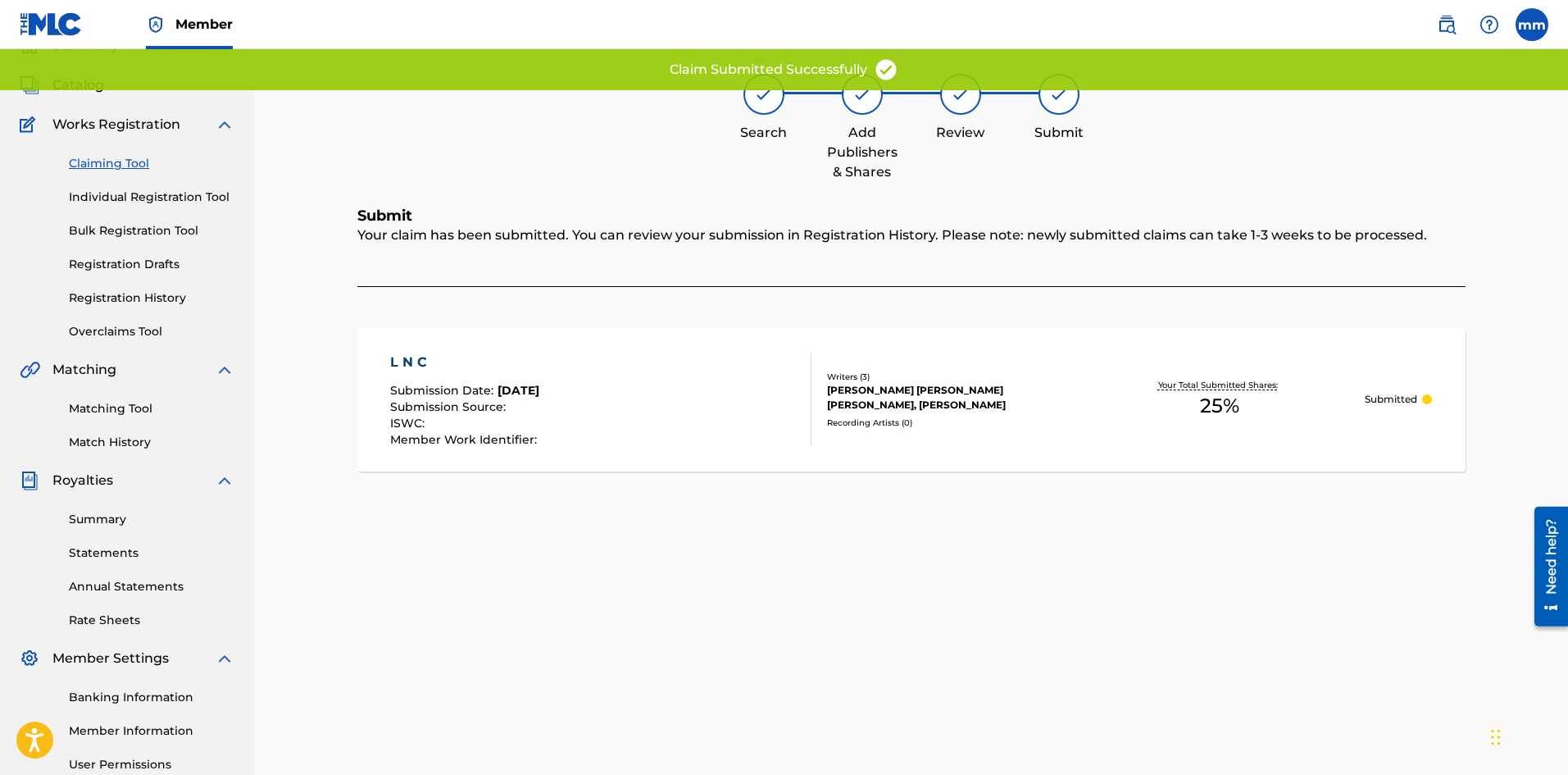
click at [134, 168] on link "Claiming Tool" at bounding box center [151, 163] width 165 height 17
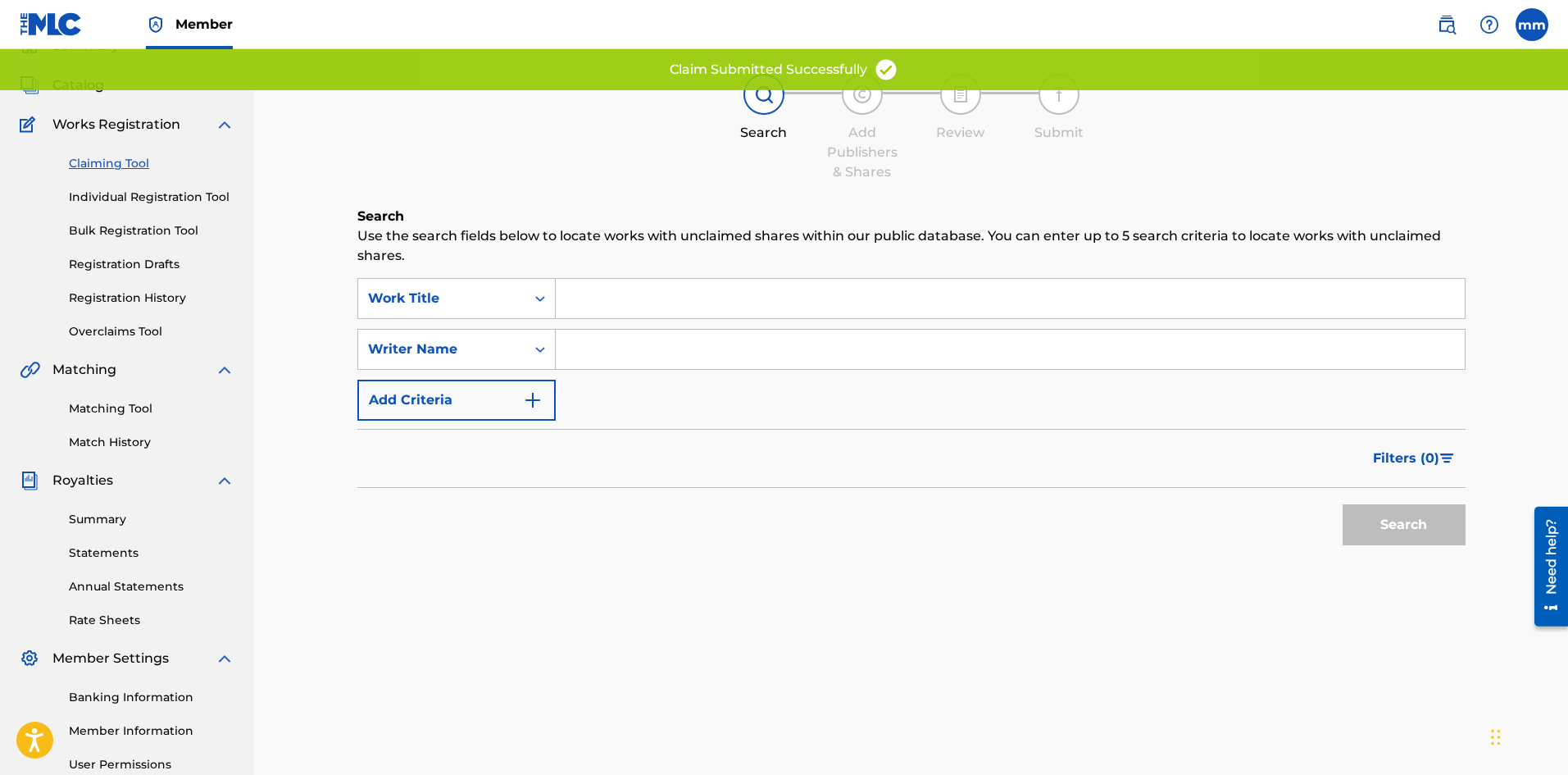
scroll to position [0, 0]
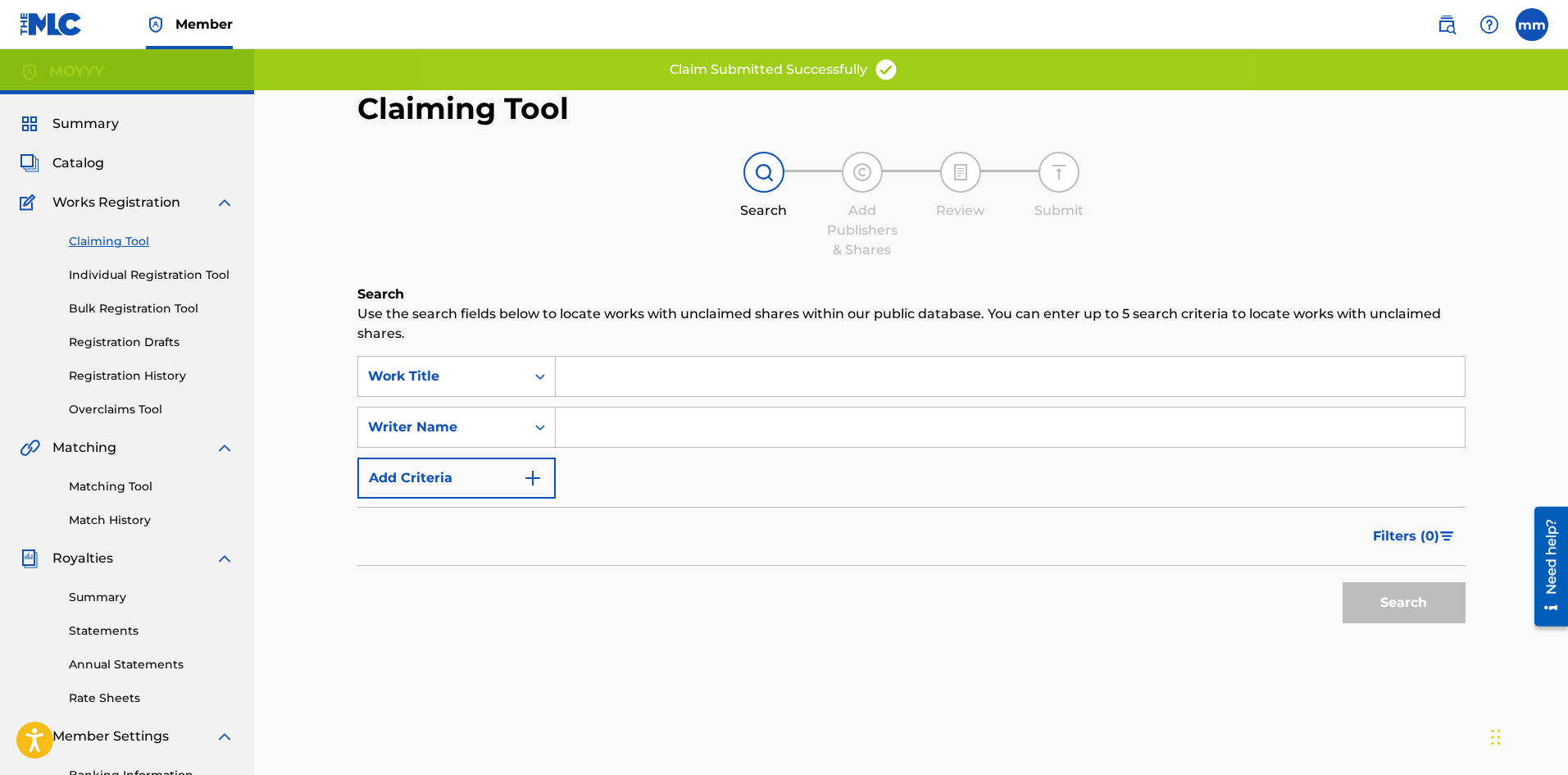
click at [598, 421] on input "Search Form" at bounding box center [1010, 427] width 909 height 39
type input "moises matos matos"
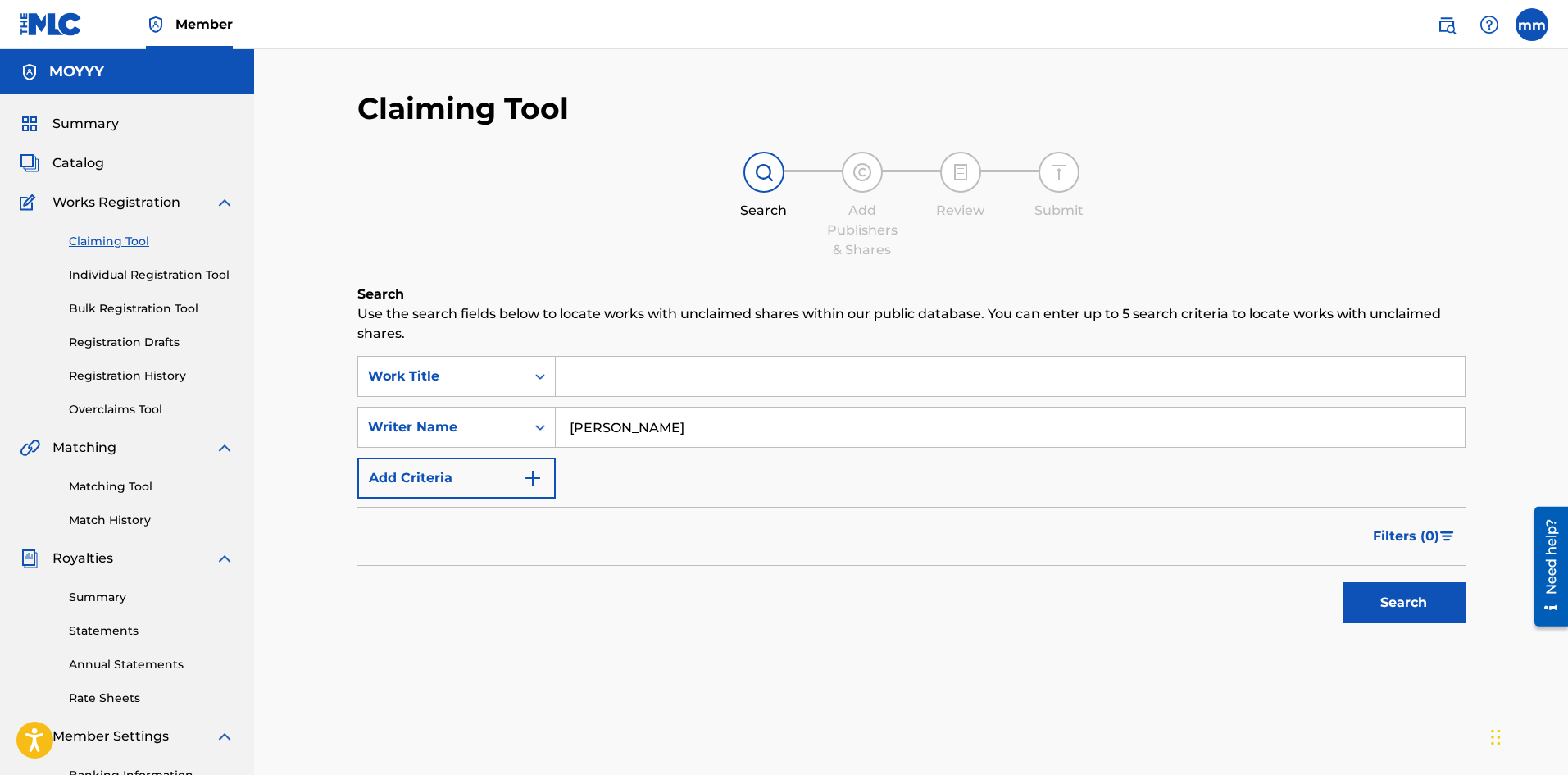
click at [1387, 601] on button "Search" at bounding box center [1404, 602] width 123 height 41
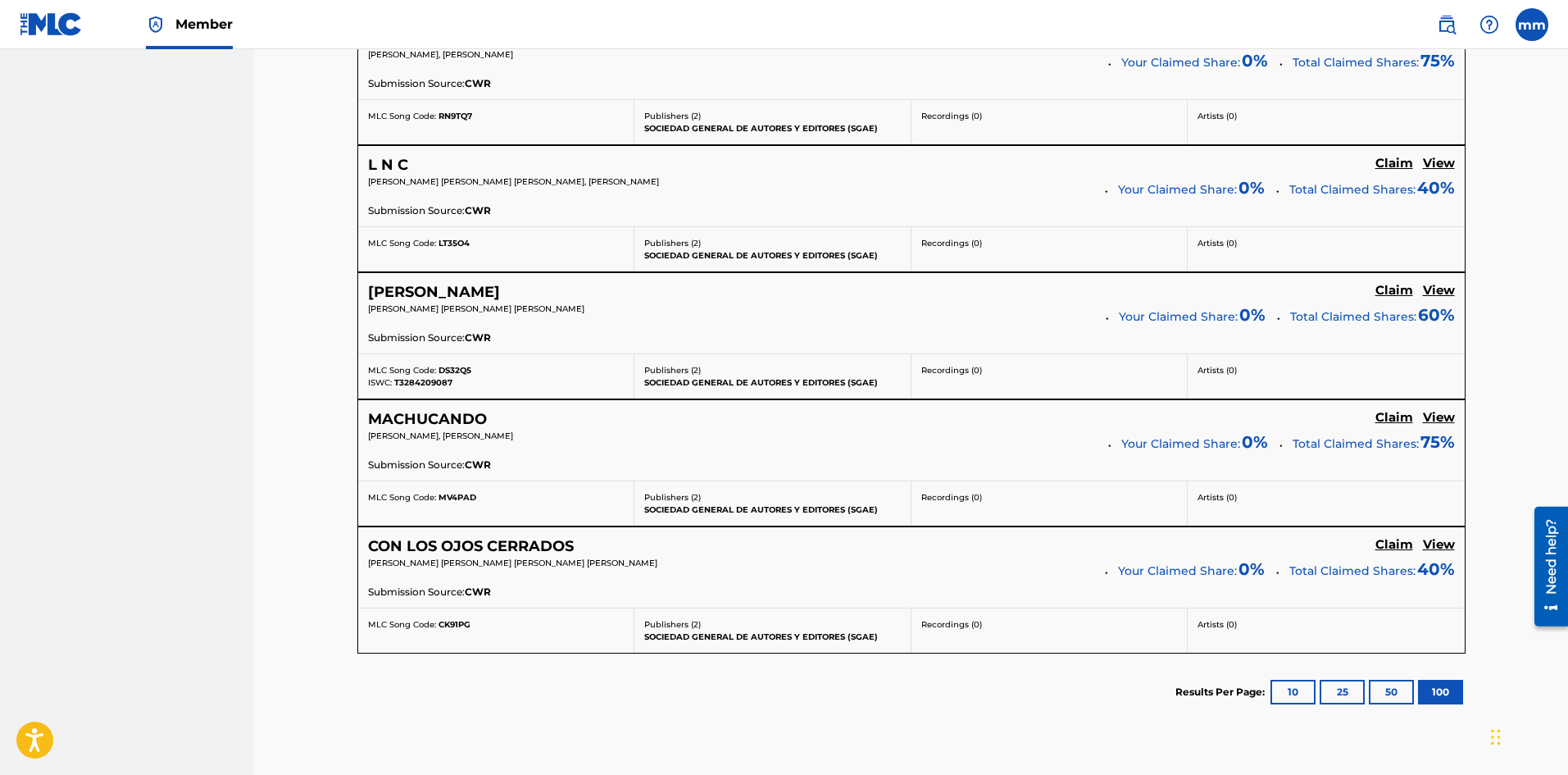
scroll to position [1230, 0]
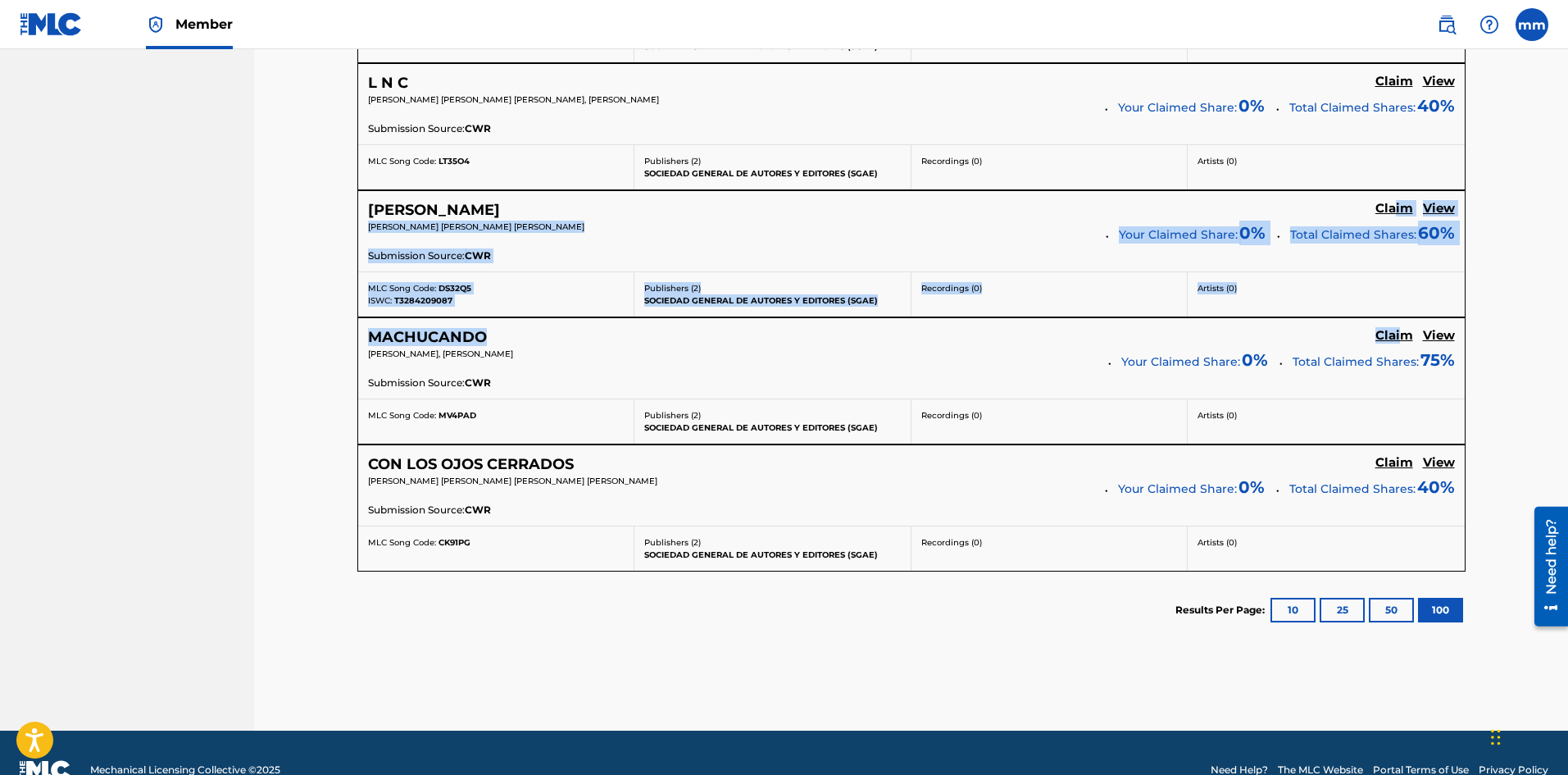
drag, startPoint x: 1402, startPoint y: 338, endPoint x: 1394, endPoint y: 211, distance: 127.3
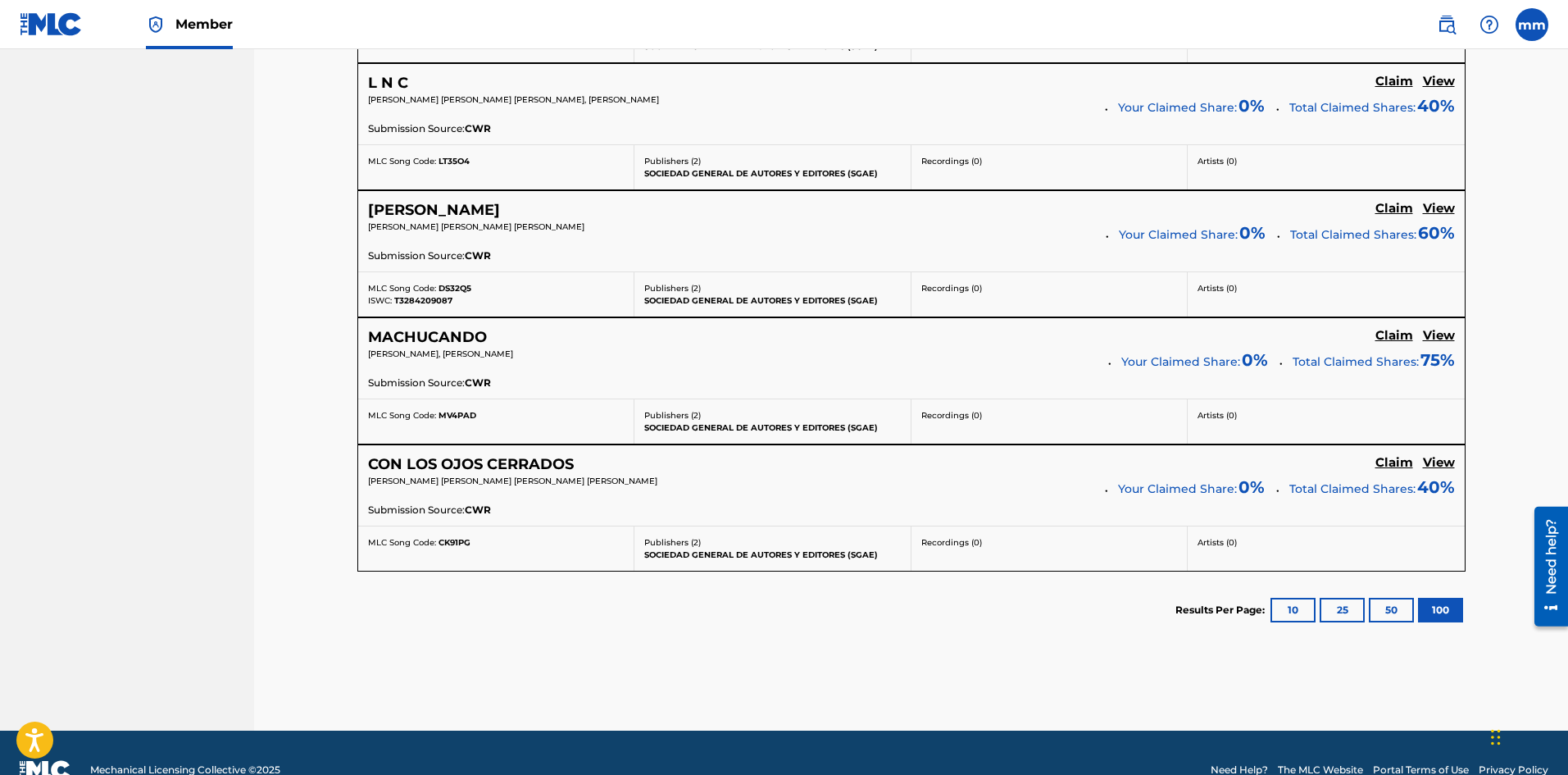
click at [1392, 205] on h5 "Claim" at bounding box center [1394, 208] width 38 height 15
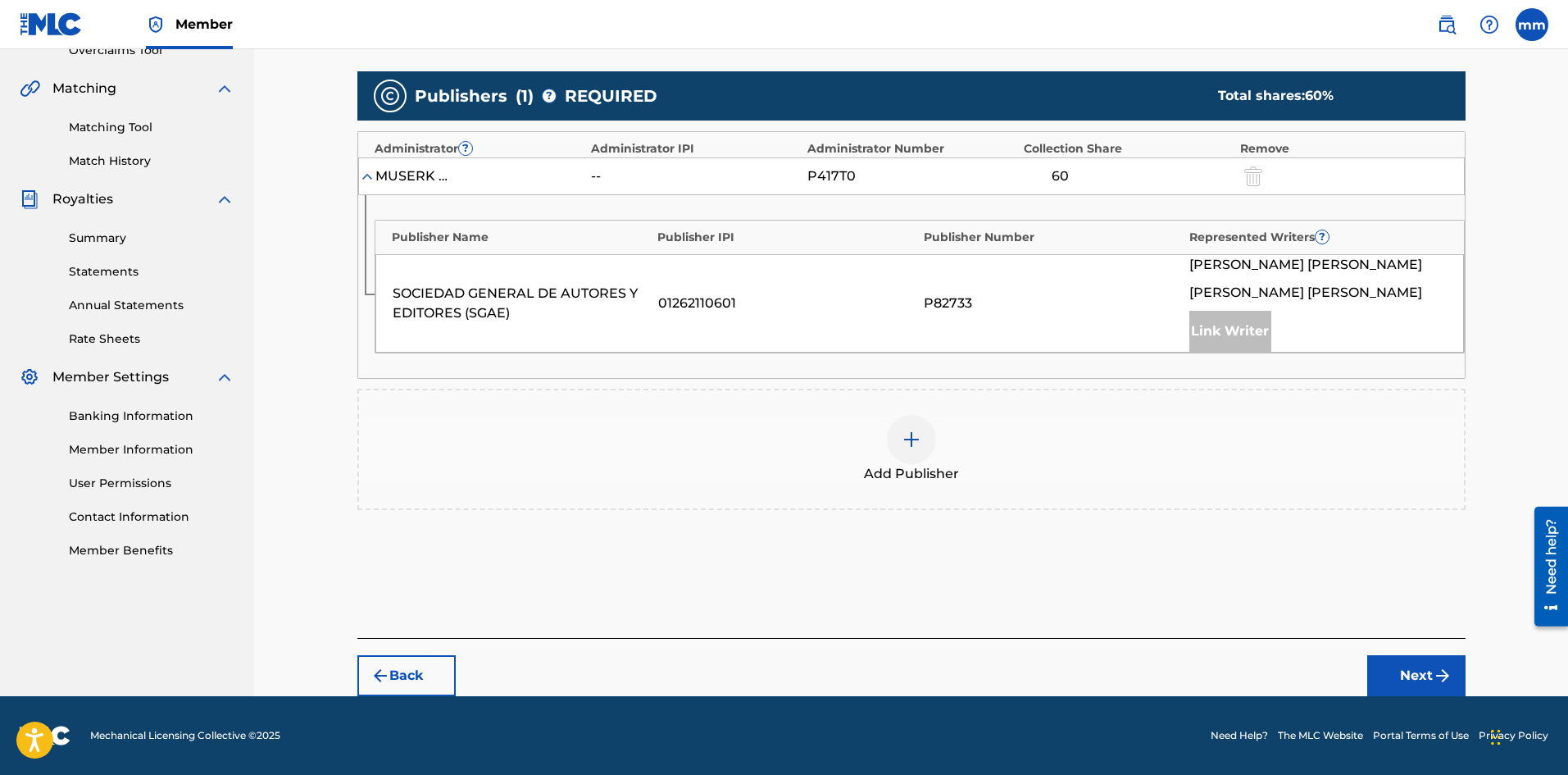
scroll to position [359, 0]
click at [917, 439] on img at bounding box center [911, 439] width 19 height 19
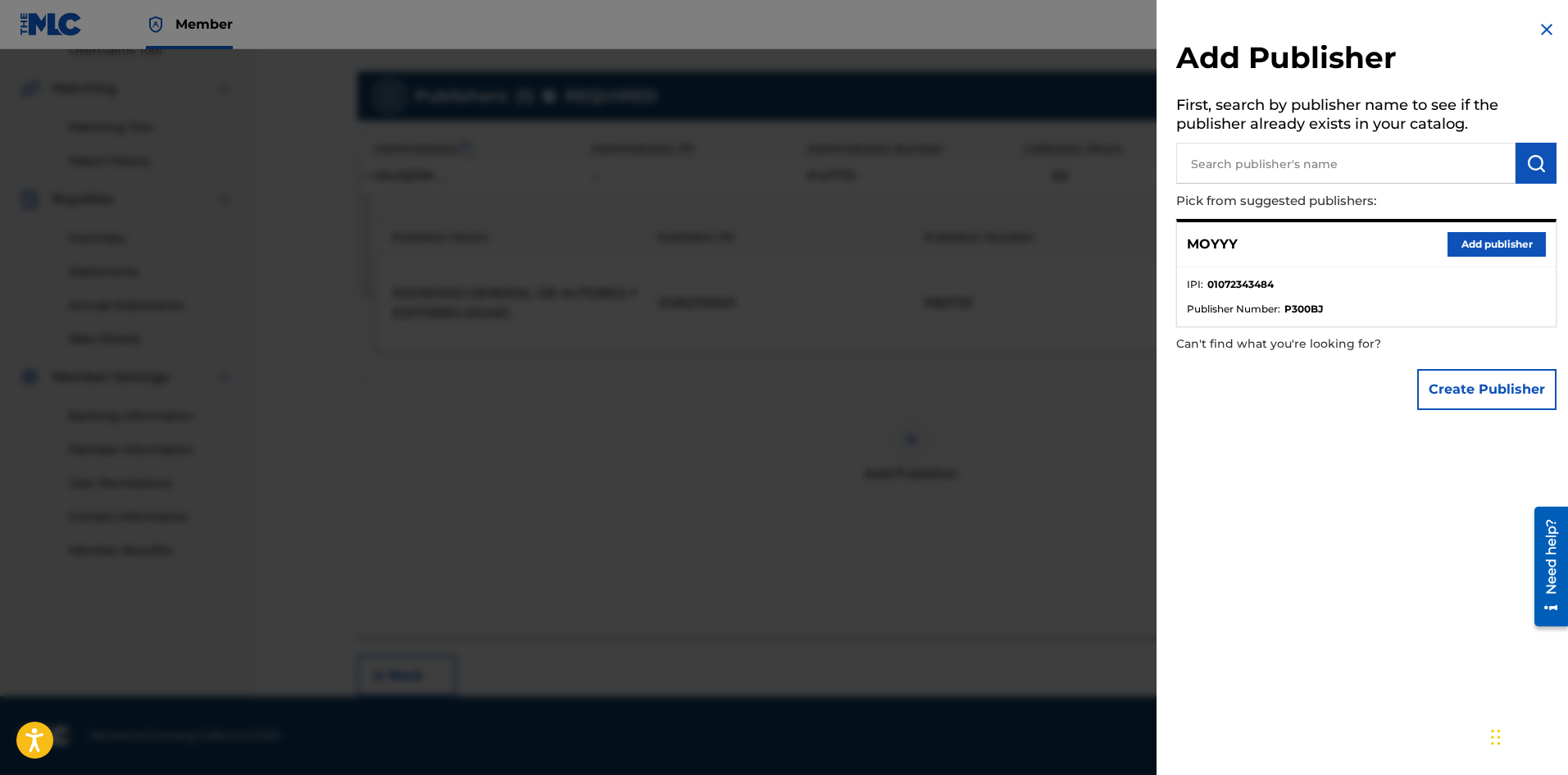
click at [1482, 243] on button "Add publisher" at bounding box center [1497, 244] width 98 height 25
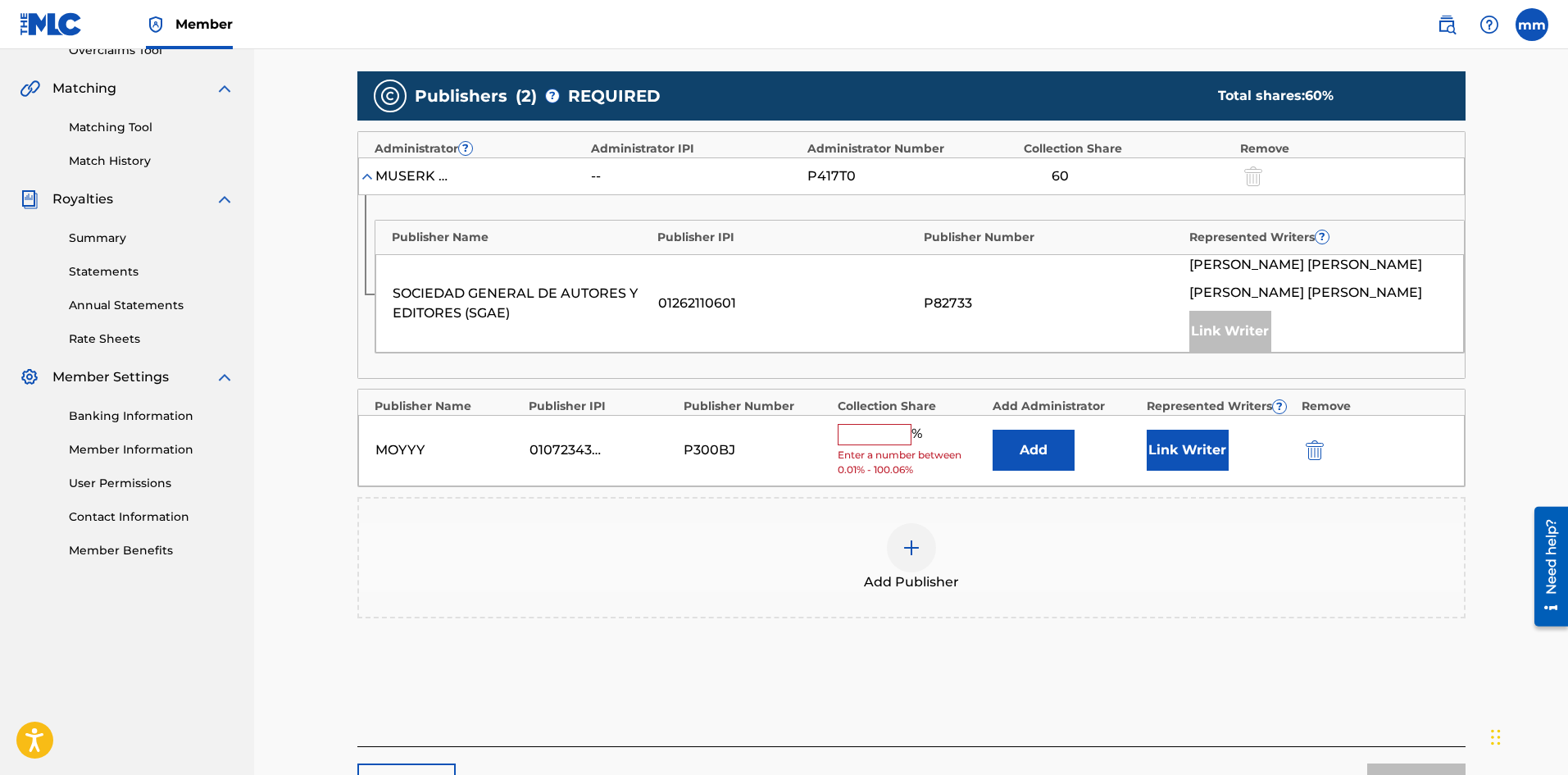
click at [890, 437] on input "text" at bounding box center [874, 434] width 74 height 21
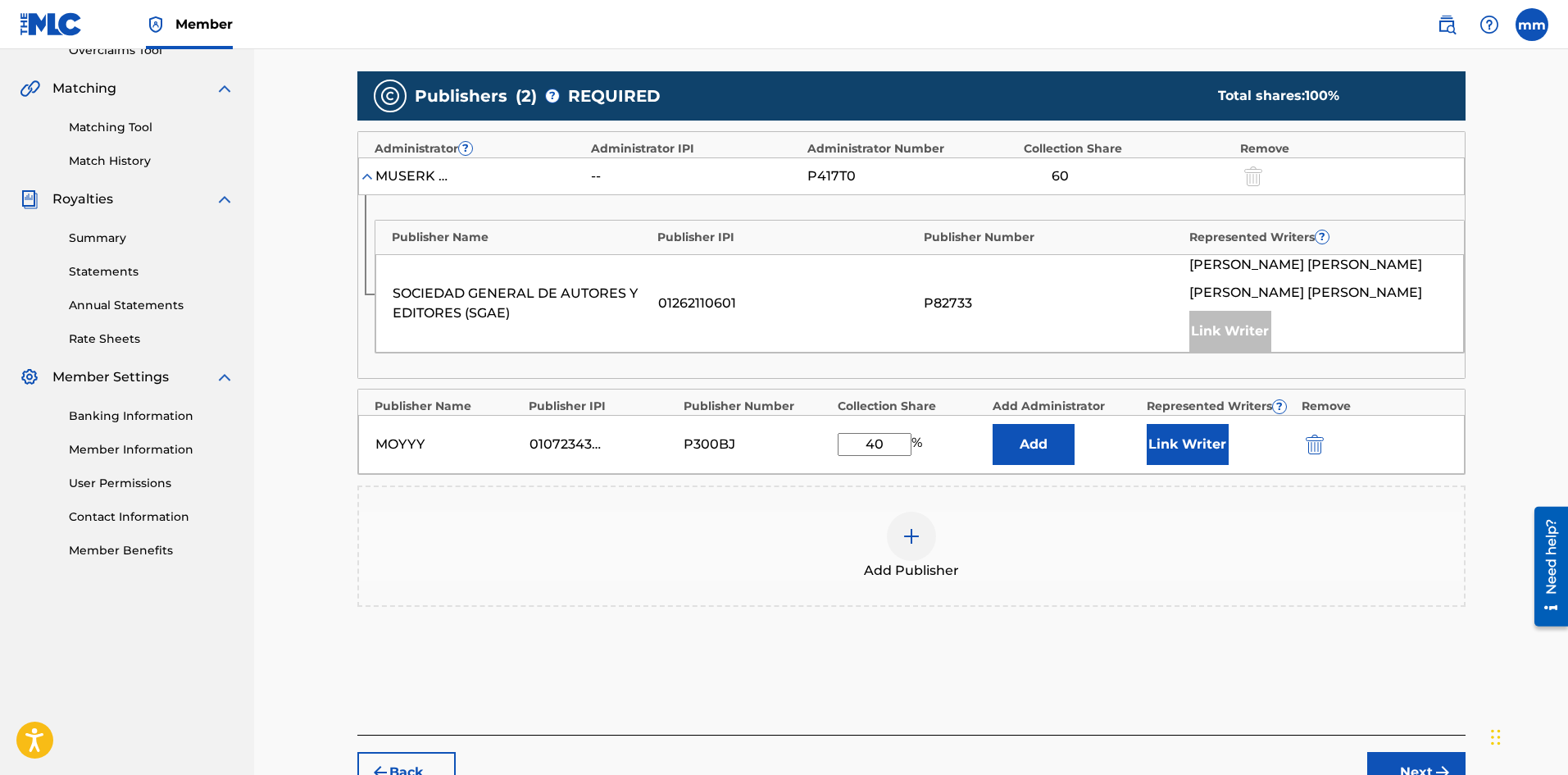
type input "40"
click at [1184, 437] on button "Link Writer" at bounding box center [1188, 444] width 82 height 41
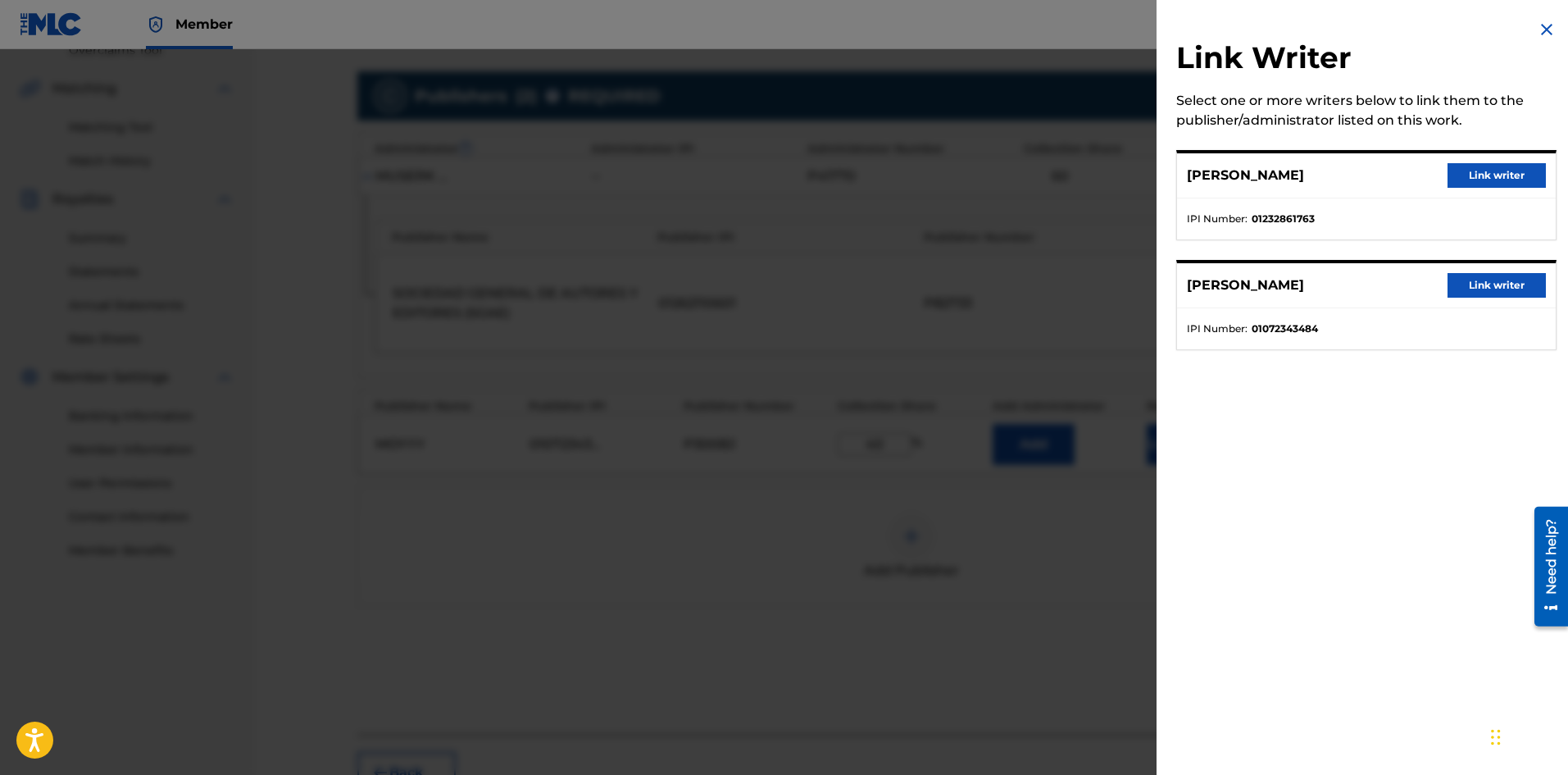
click at [1493, 292] on button "Link writer" at bounding box center [1497, 285] width 98 height 25
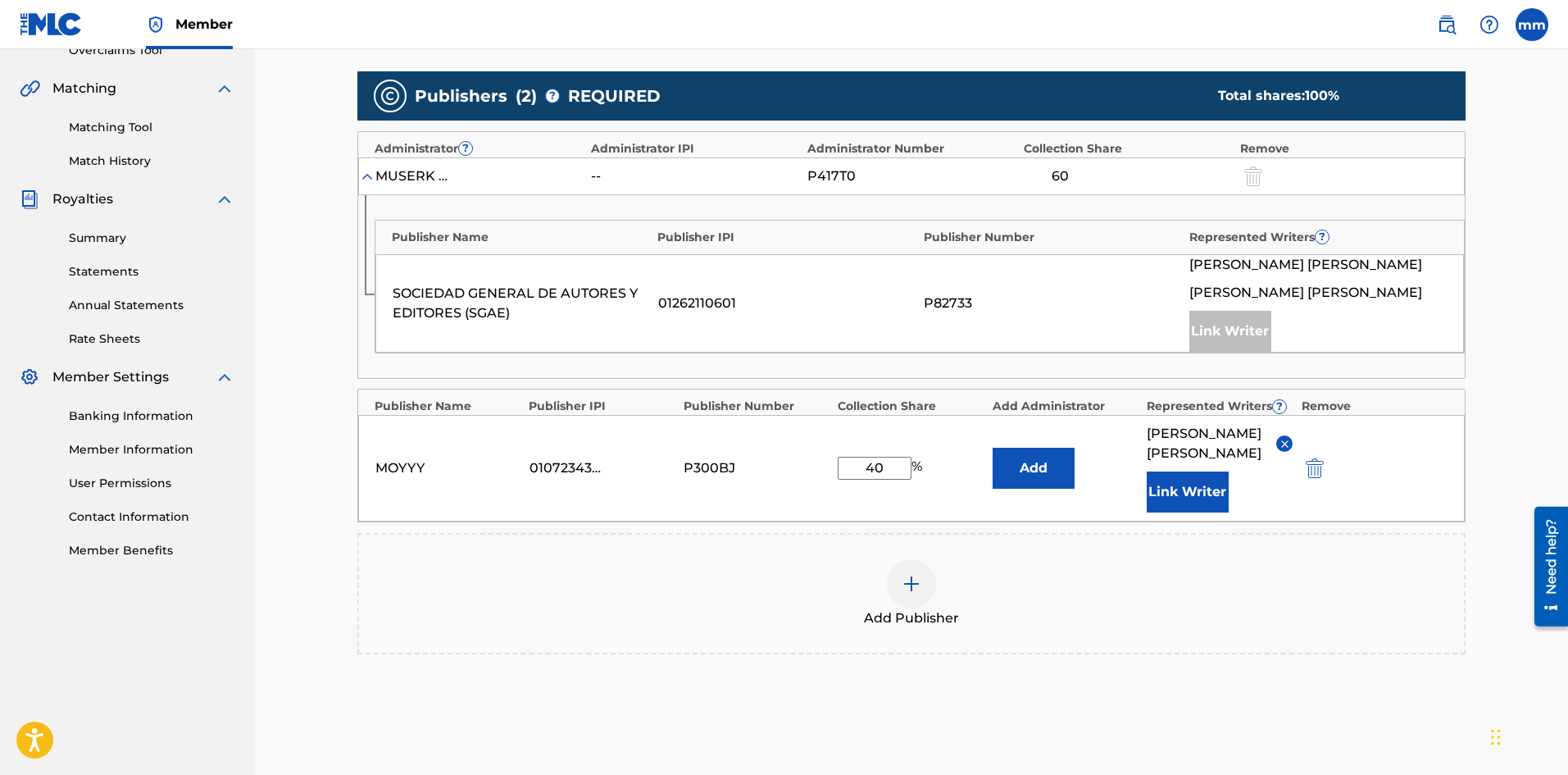
scroll to position [503, 0]
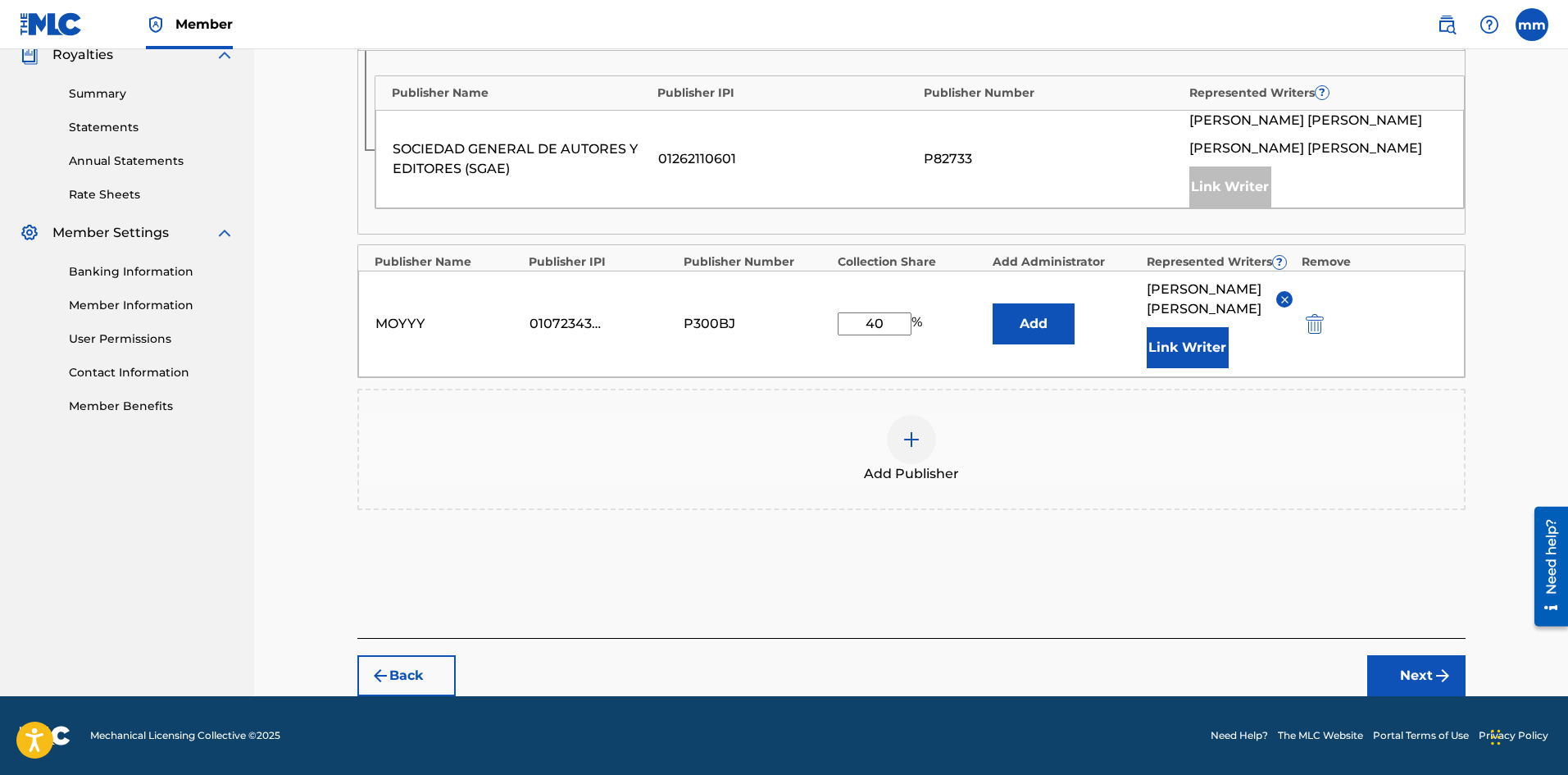
click at [1421, 673] on button "Next" at bounding box center [1416, 675] width 98 height 41
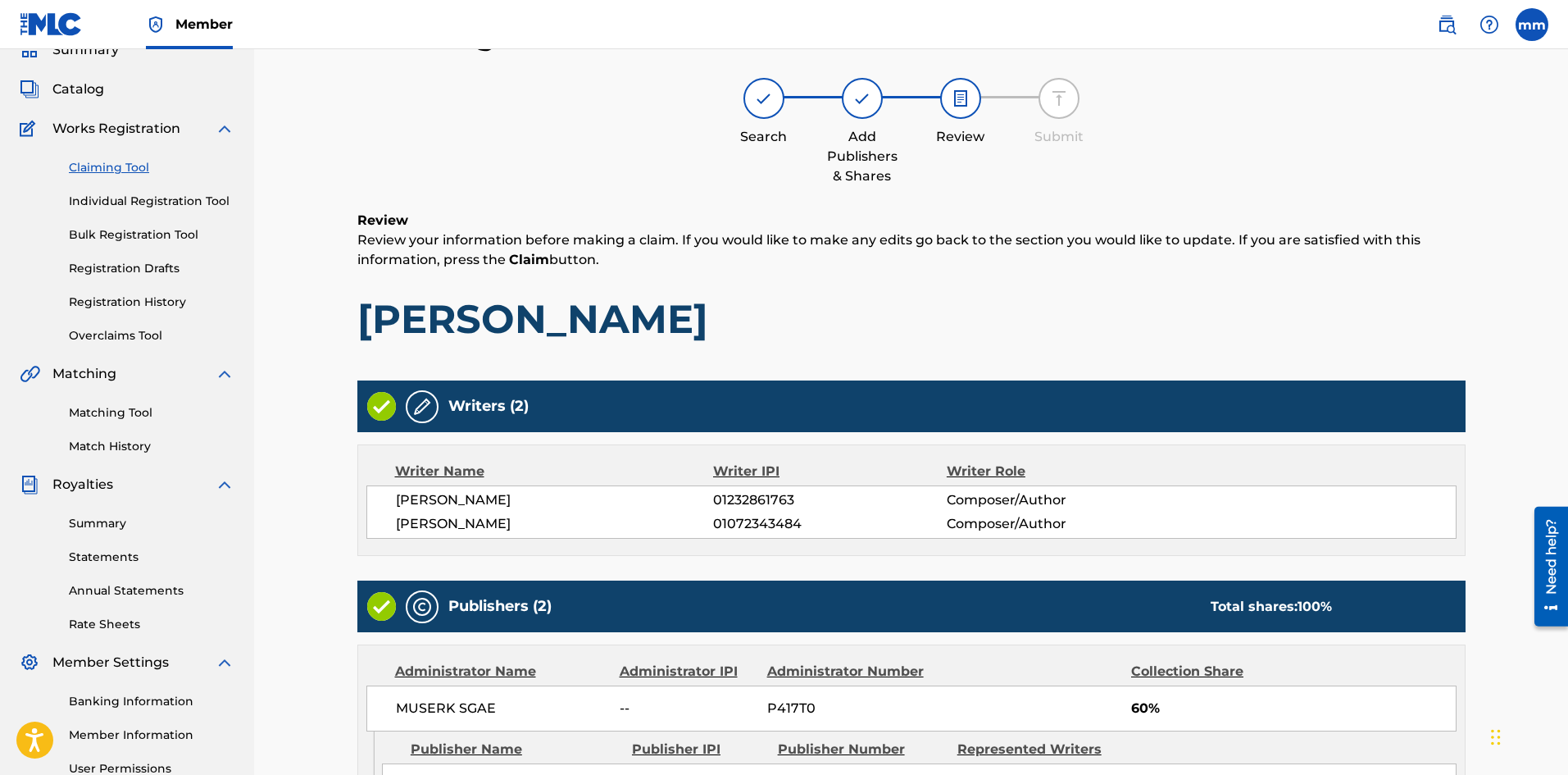
scroll to position [435, 0]
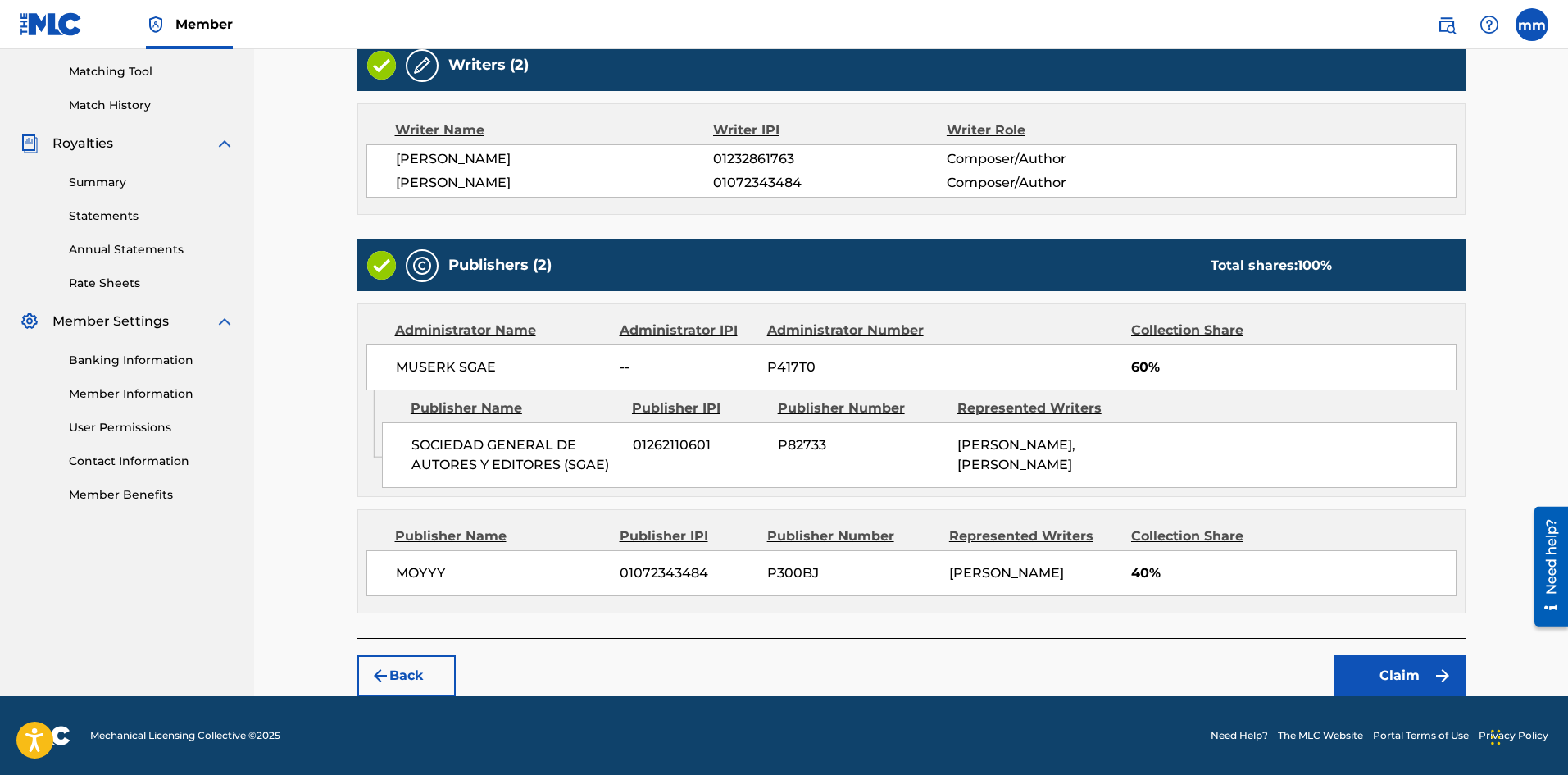
click at [1413, 682] on button "Claim" at bounding box center [1400, 675] width 131 height 41
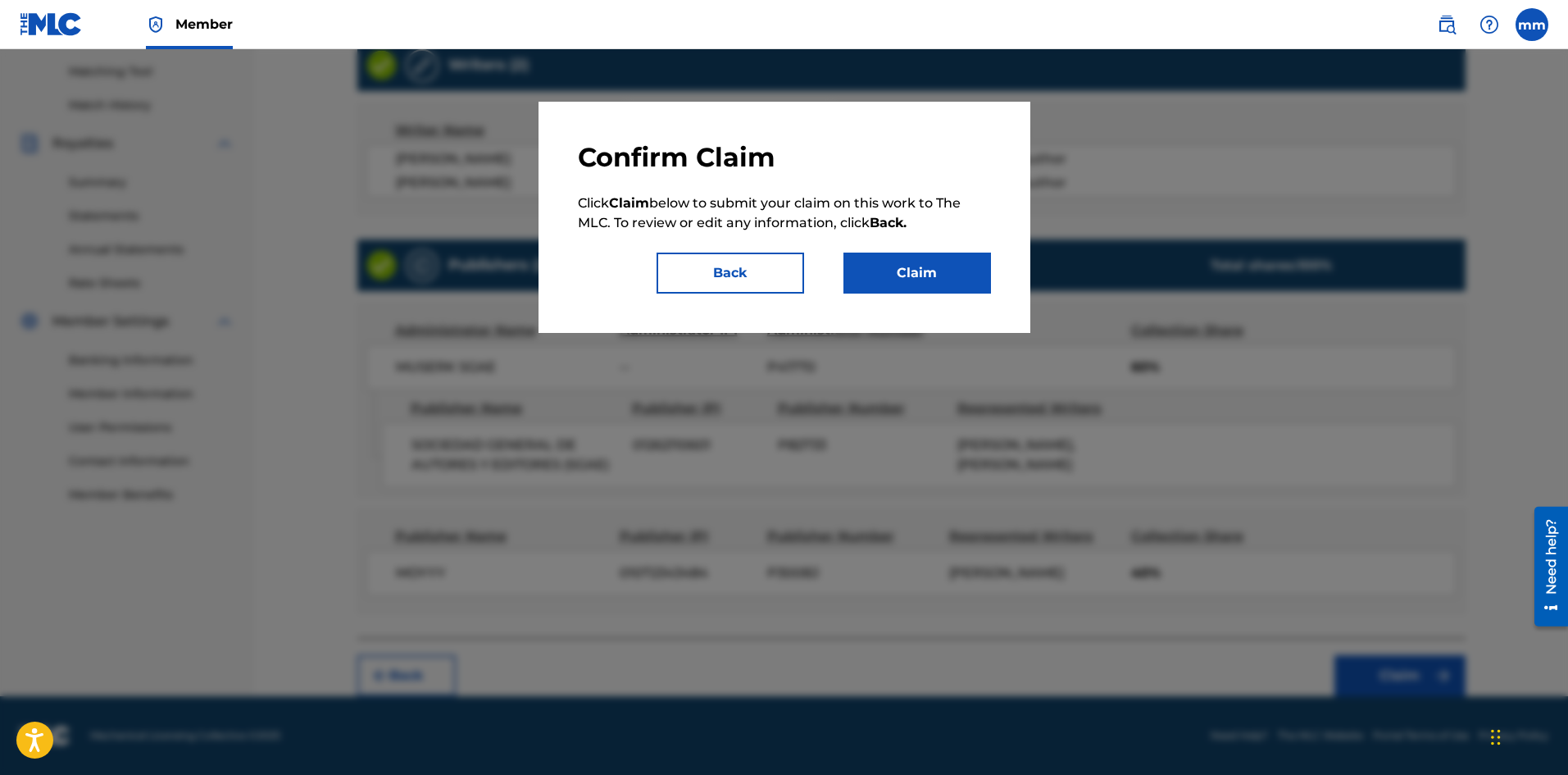
click at [909, 282] on button "Claim" at bounding box center [917, 273] width 147 height 41
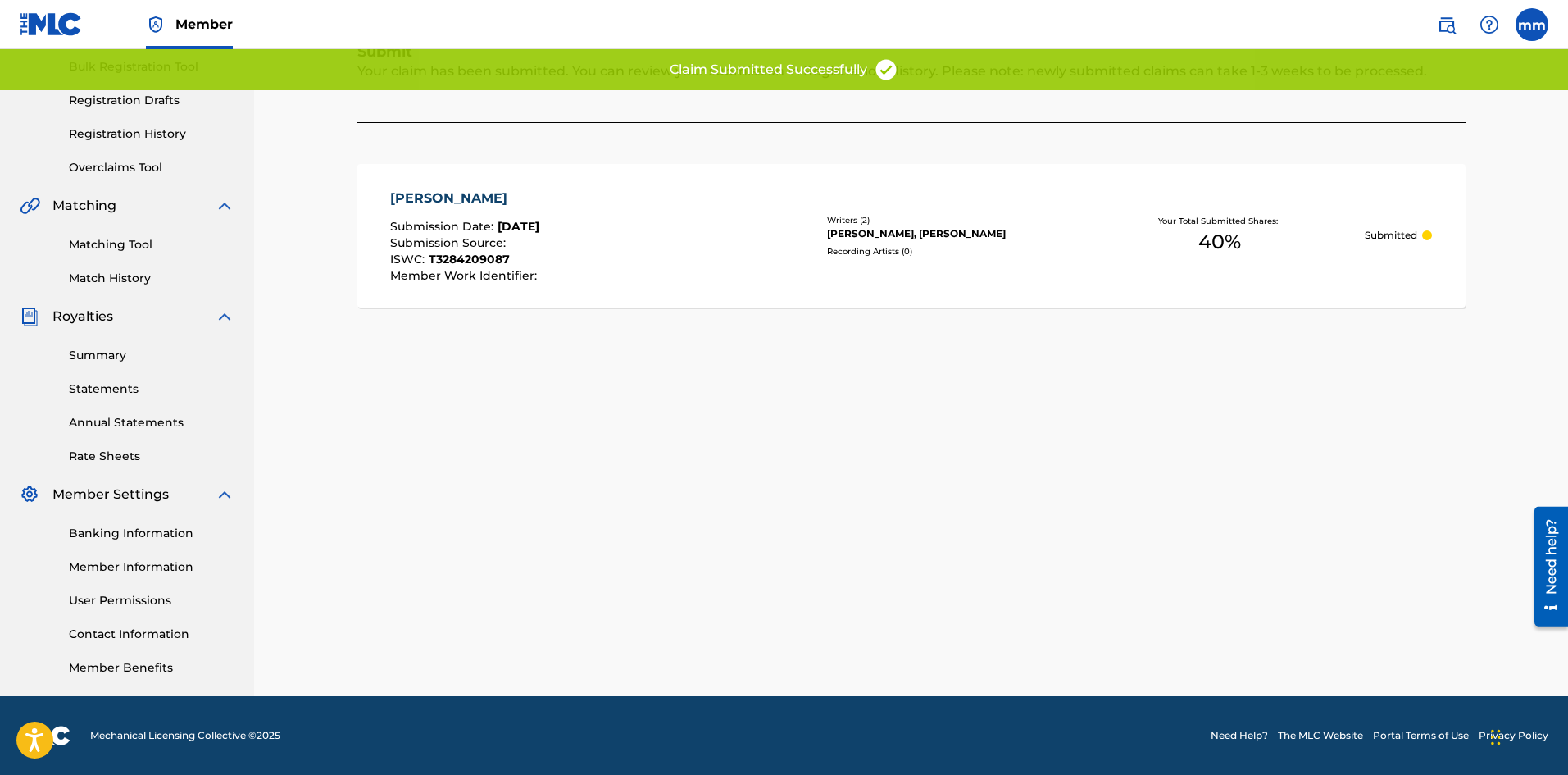
scroll to position [78, 0]
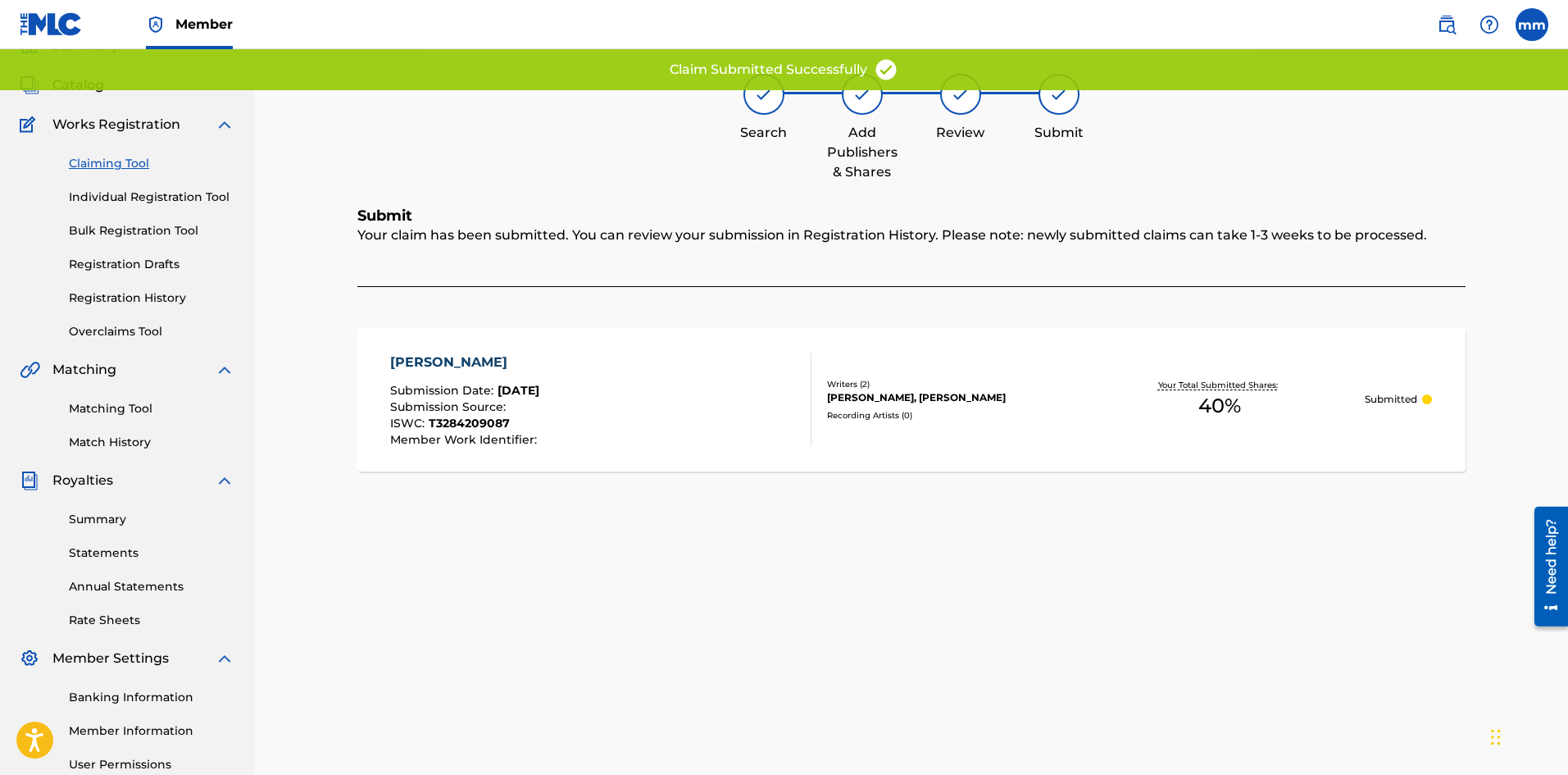
click at [88, 159] on link "Claiming Tool" at bounding box center [151, 163] width 165 height 17
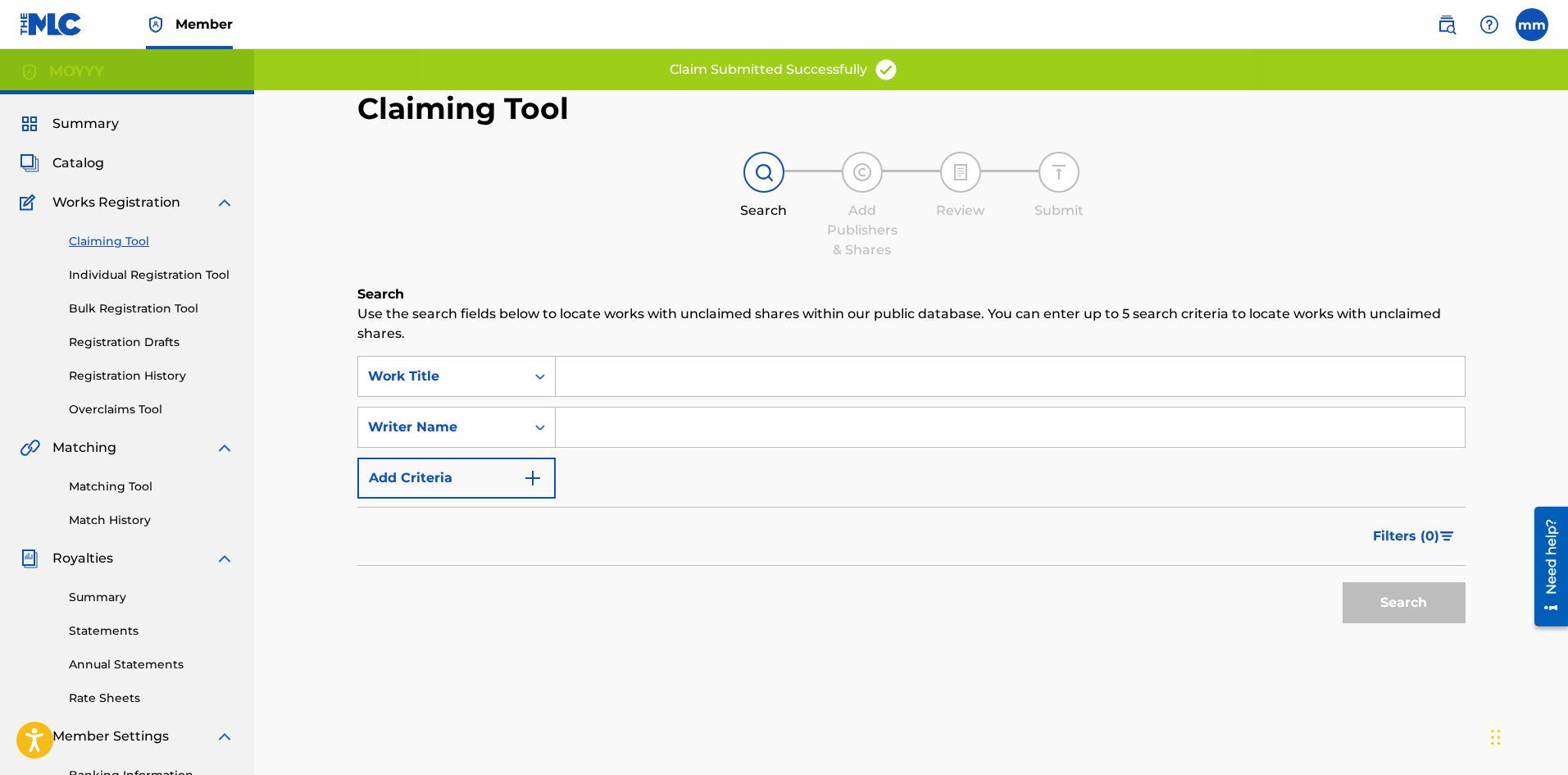
click at [589, 422] on input "Search Form" at bounding box center [1010, 427] width 909 height 39
type input "moises matos matos"
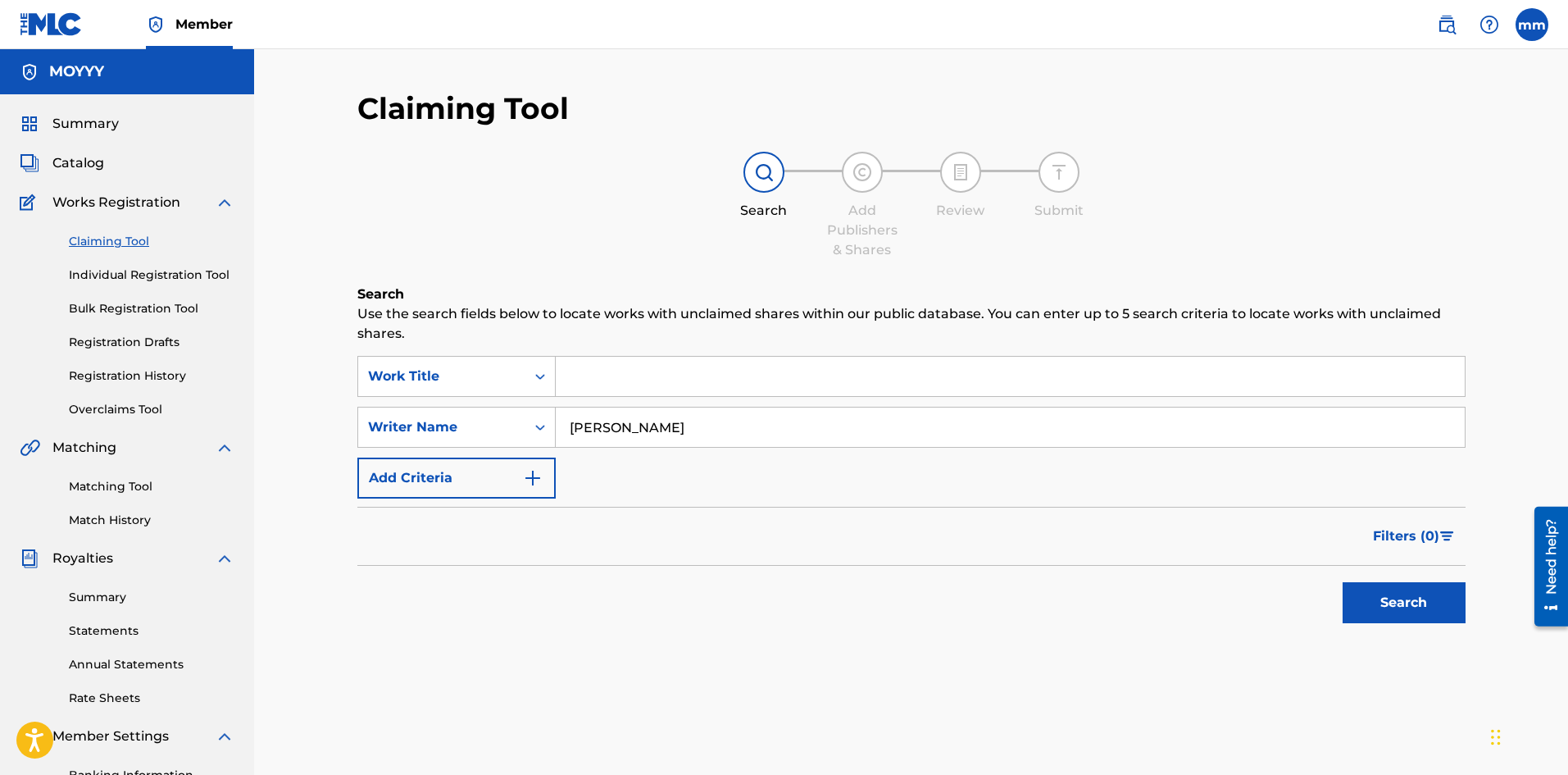
click at [1367, 596] on button "Search" at bounding box center [1404, 602] width 123 height 41
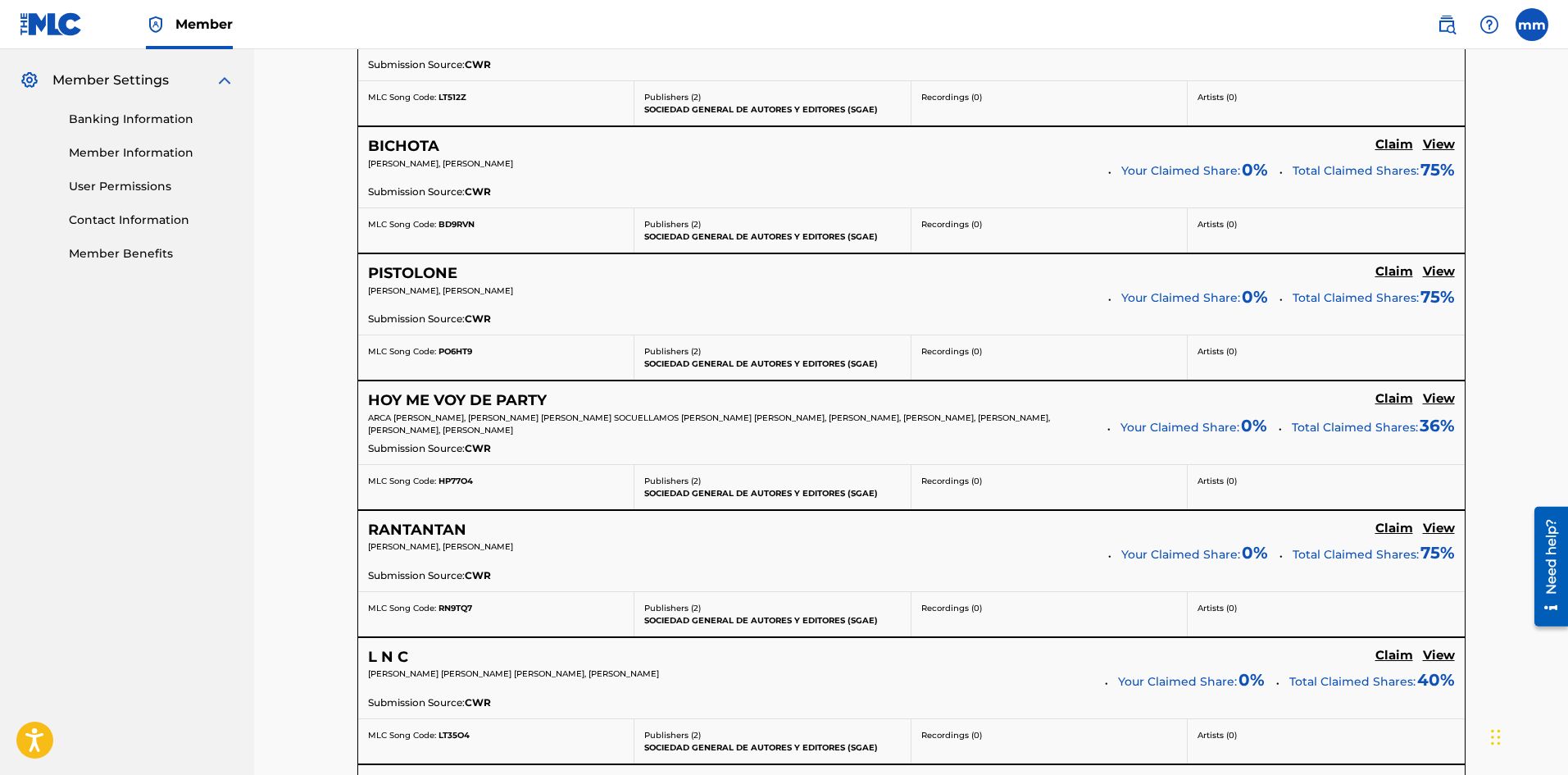
scroll to position [573, 0]
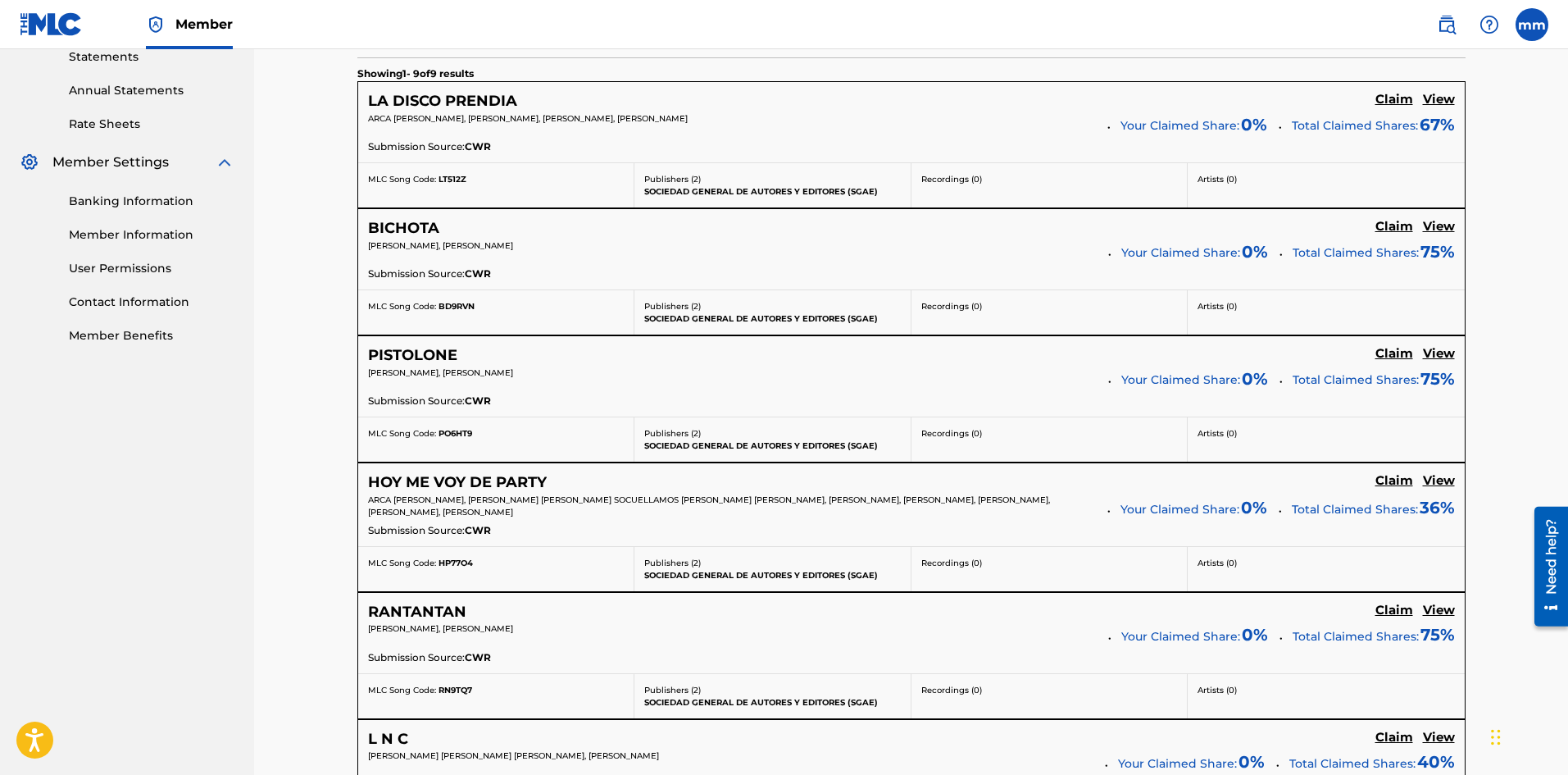
click at [1405, 224] on h5 "Claim" at bounding box center [1394, 226] width 38 height 15
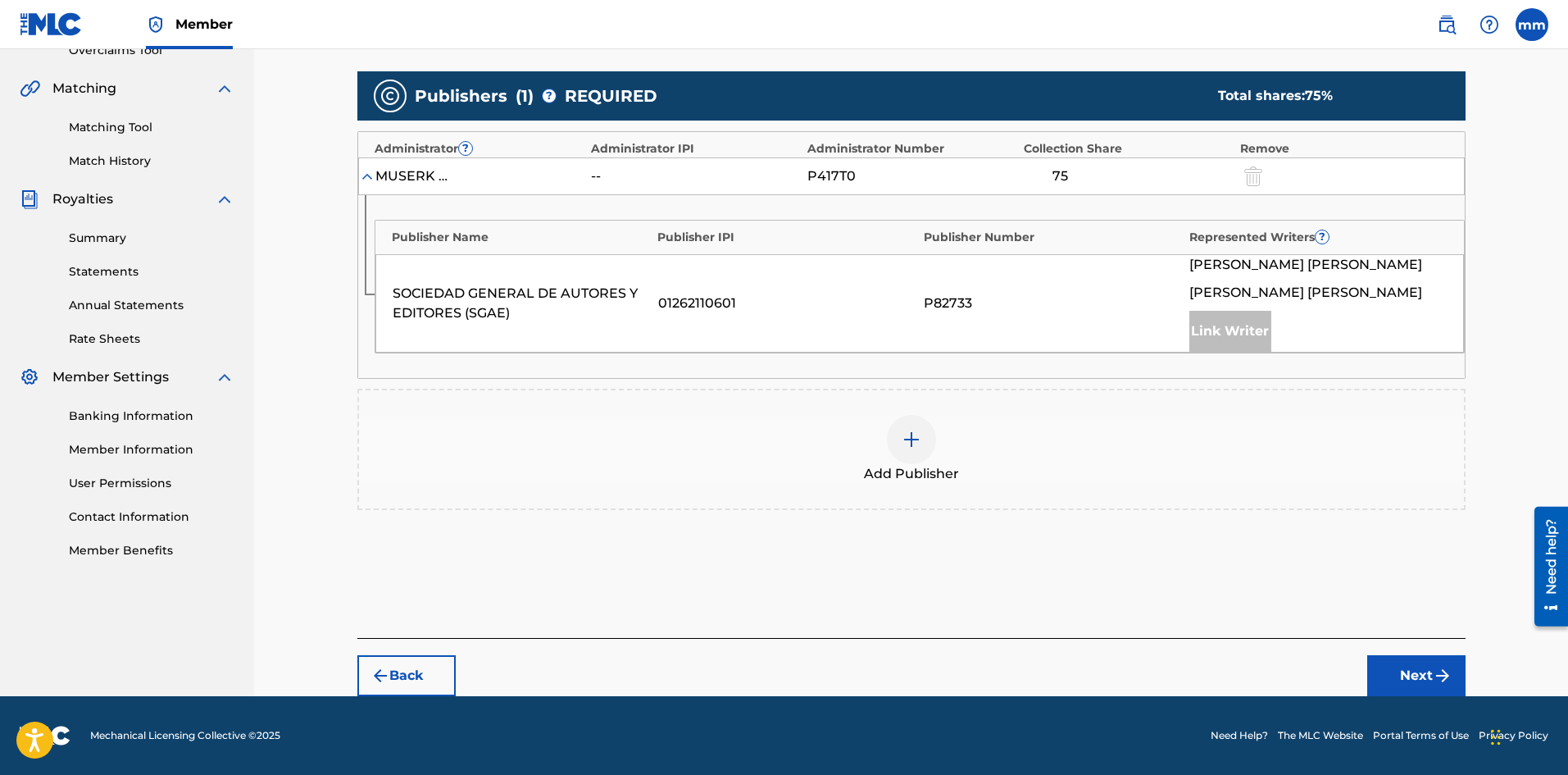
click at [911, 444] on img at bounding box center [911, 439] width 19 height 19
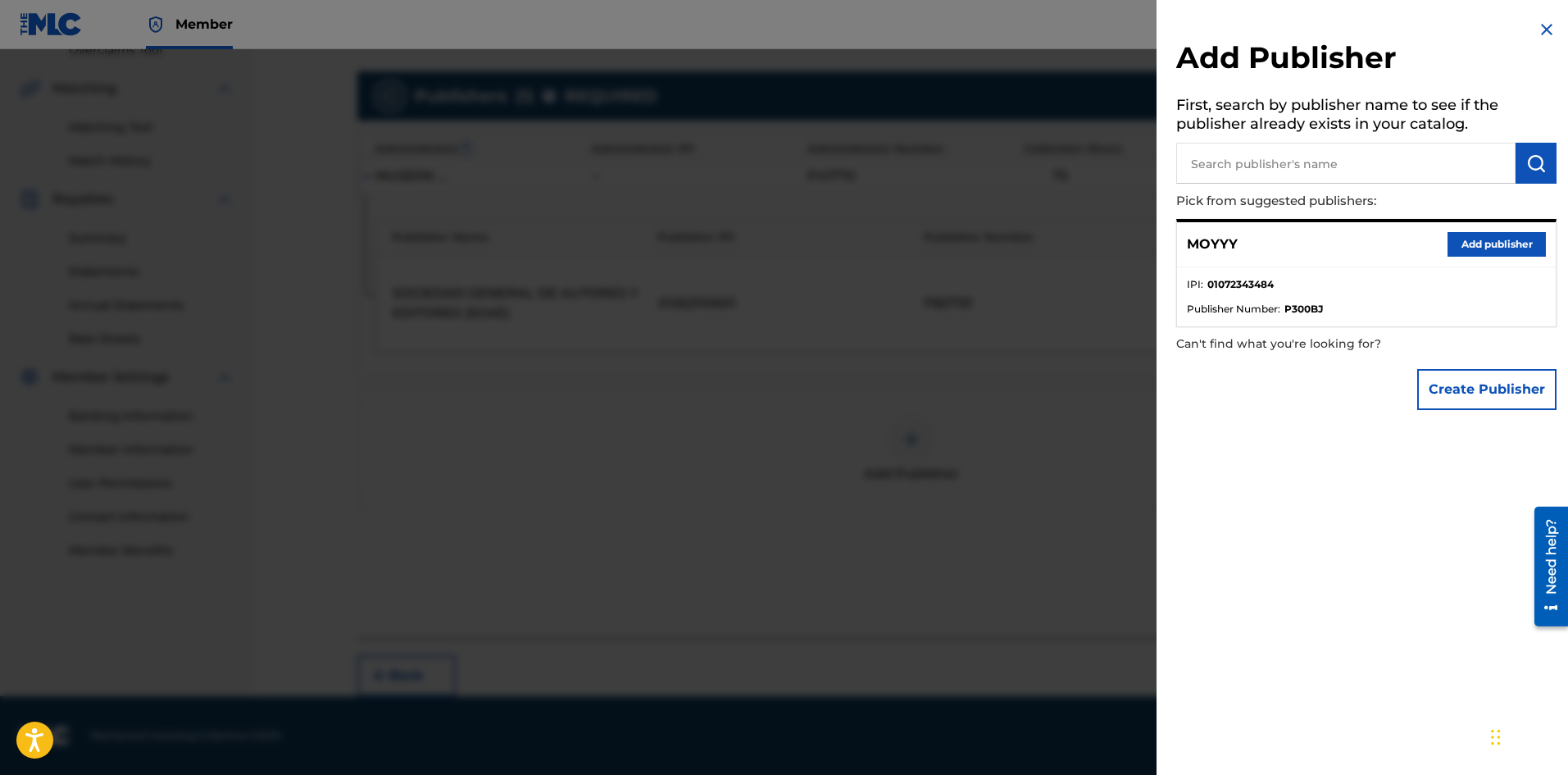
click at [1476, 238] on button "Add publisher" at bounding box center [1497, 244] width 98 height 25
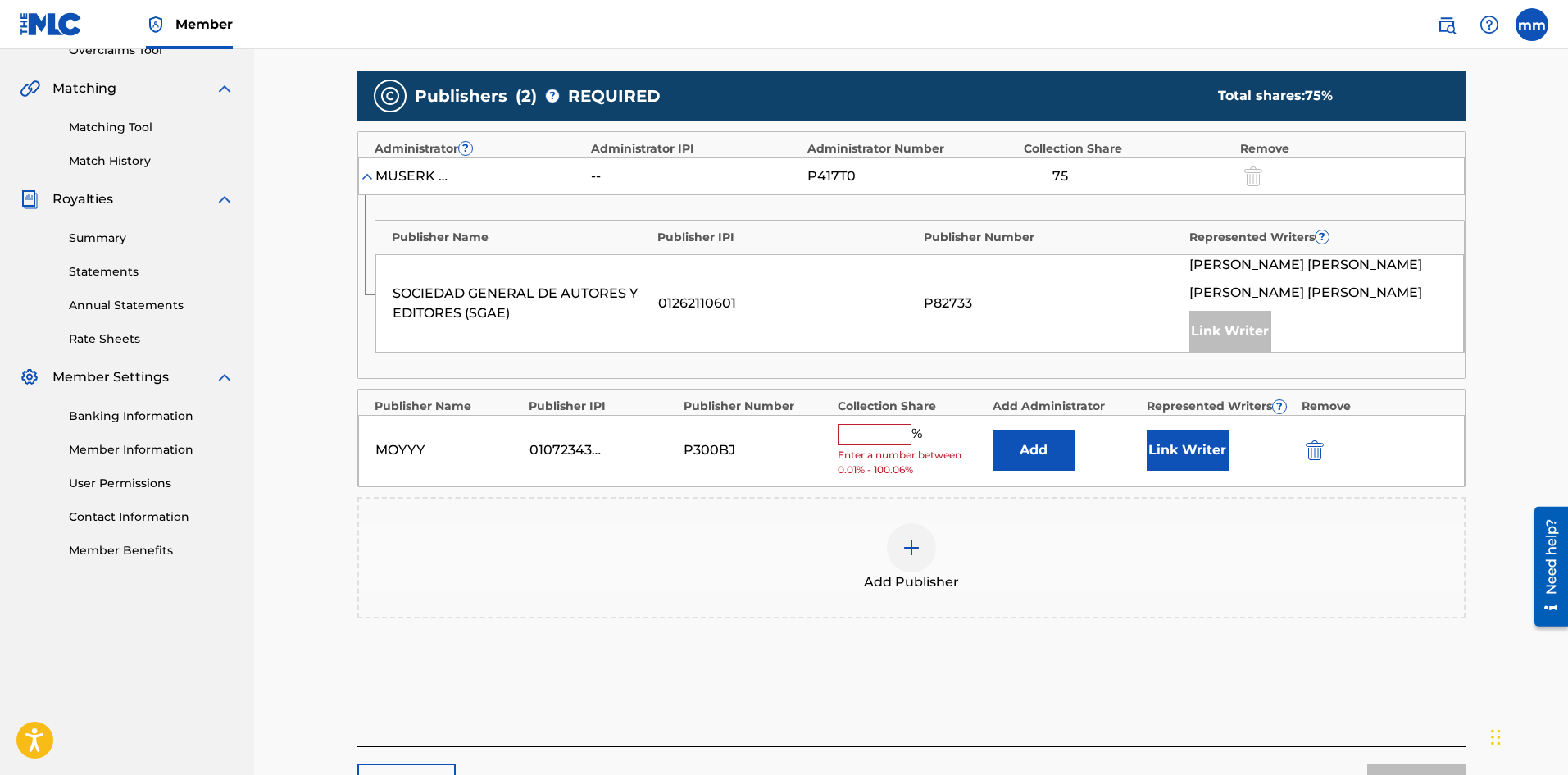
click at [878, 433] on input "text" at bounding box center [874, 434] width 74 height 21
type input "25"
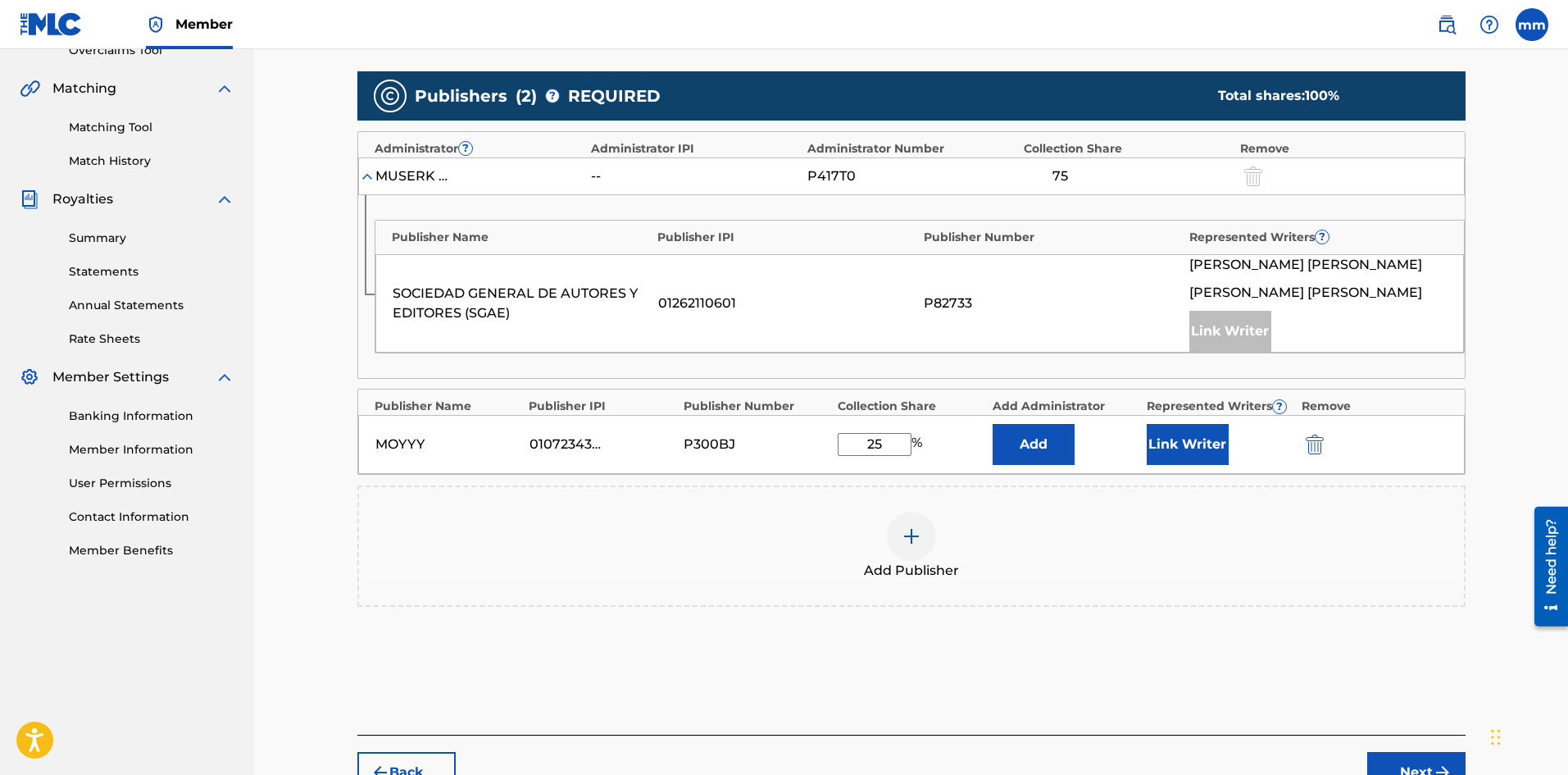
click at [1197, 437] on button "Link Writer" at bounding box center [1188, 444] width 82 height 41
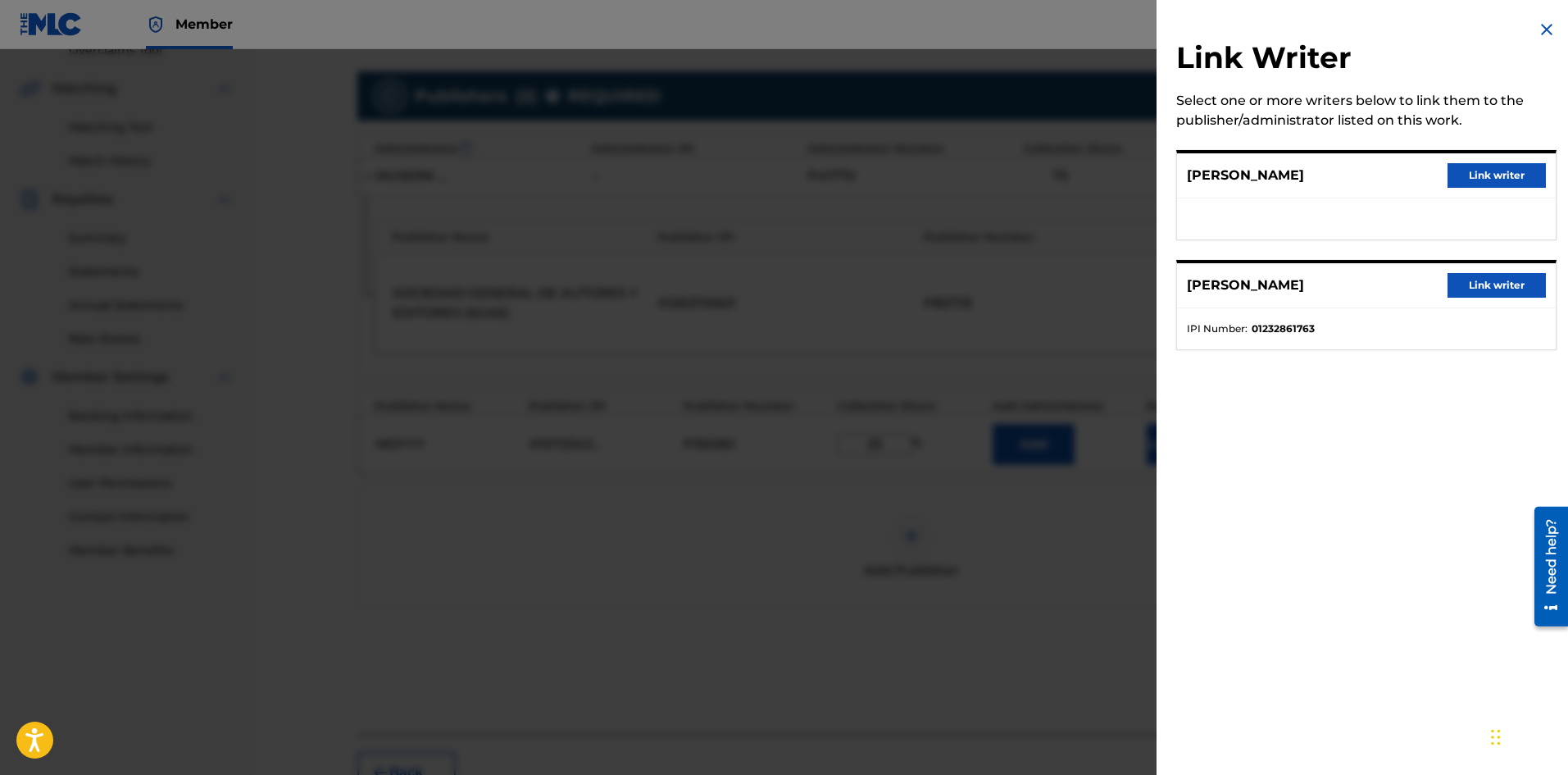
click at [1504, 180] on button "Link writer" at bounding box center [1497, 175] width 98 height 25
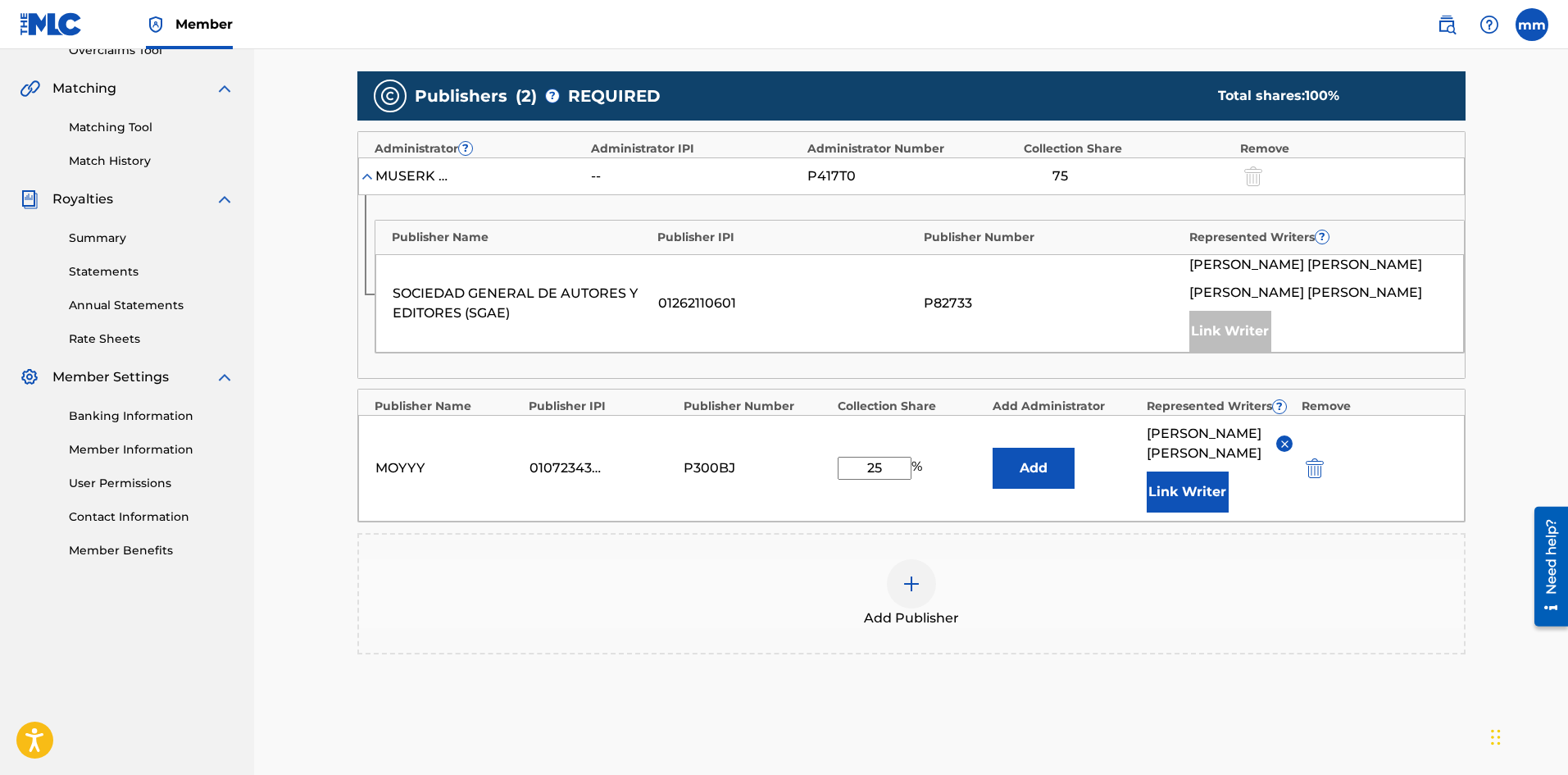
scroll to position [503, 0]
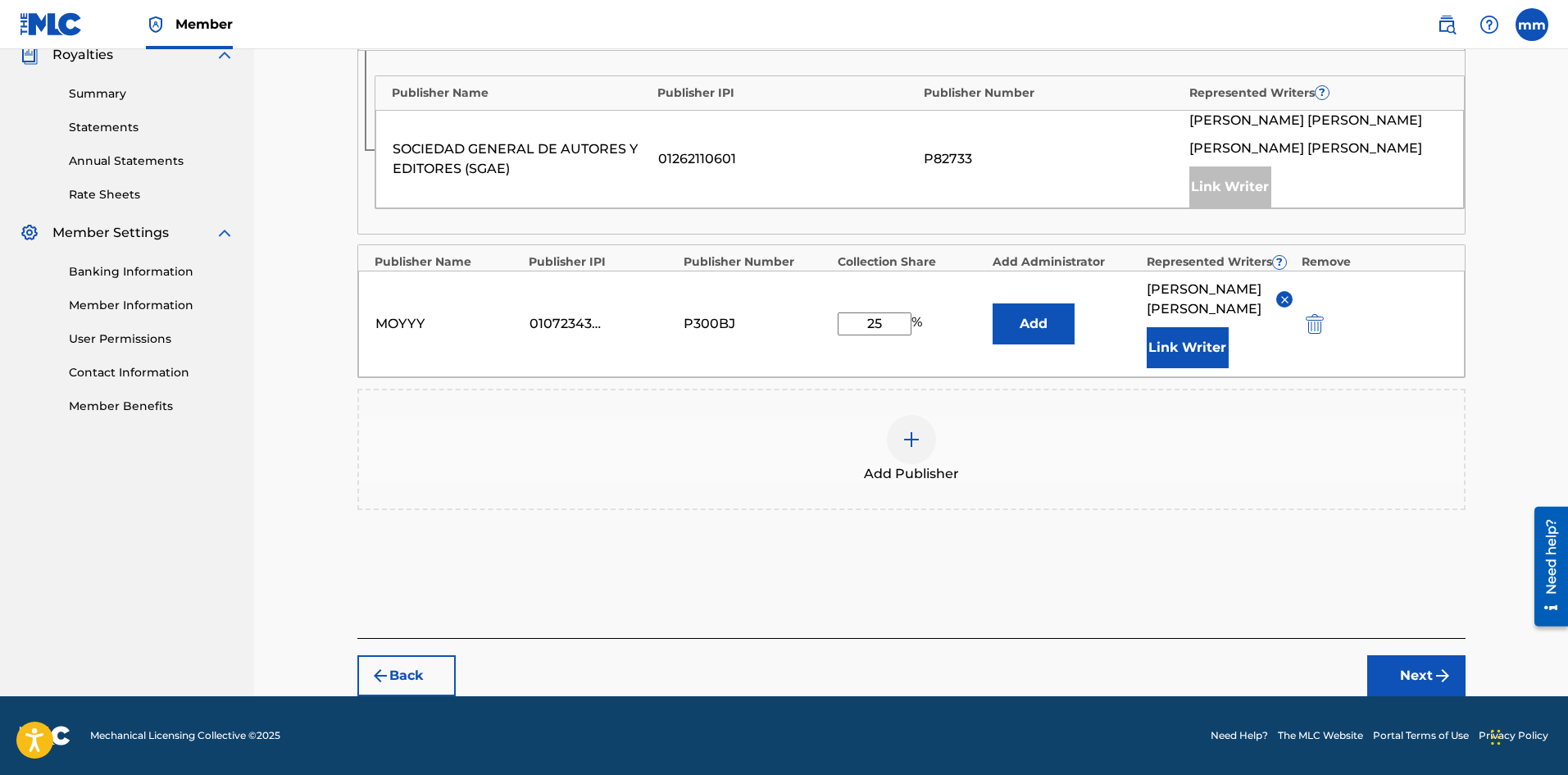
click at [1377, 674] on button "Next" at bounding box center [1416, 675] width 98 height 41
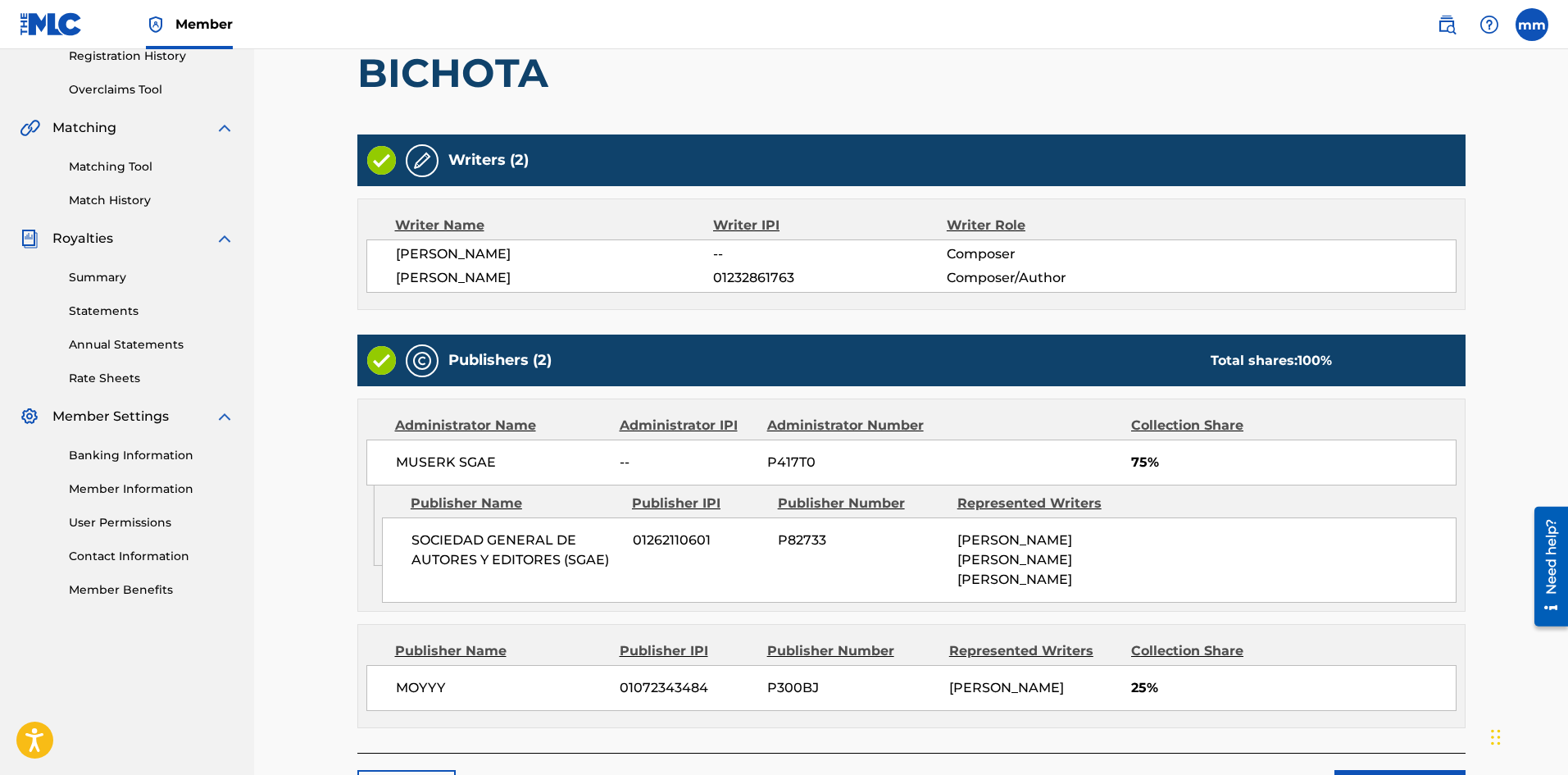
scroll to position [401, 0]
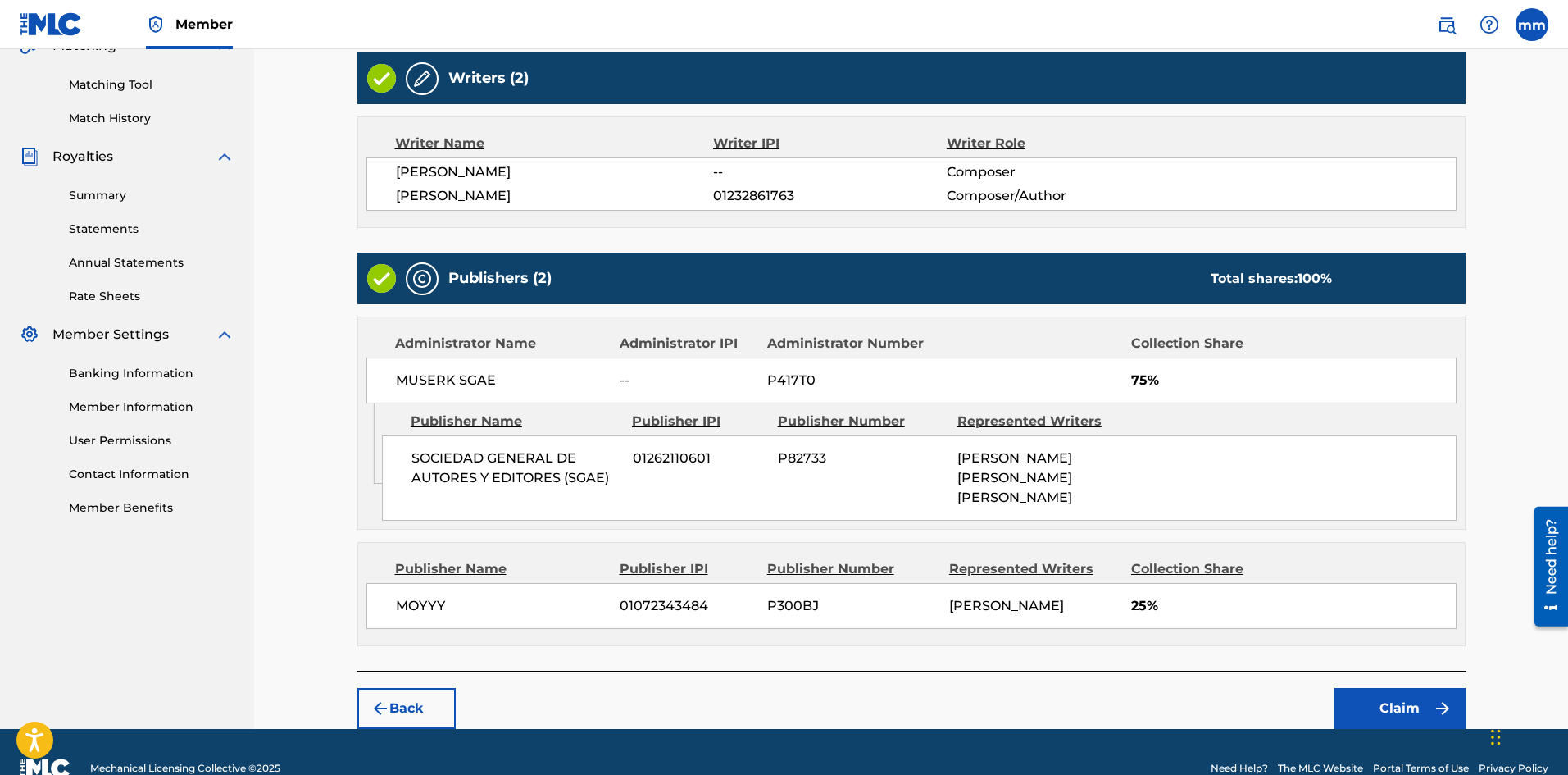
click at [1398, 711] on button "Claim" at bounding box center [1400, 708] width 131 height 41
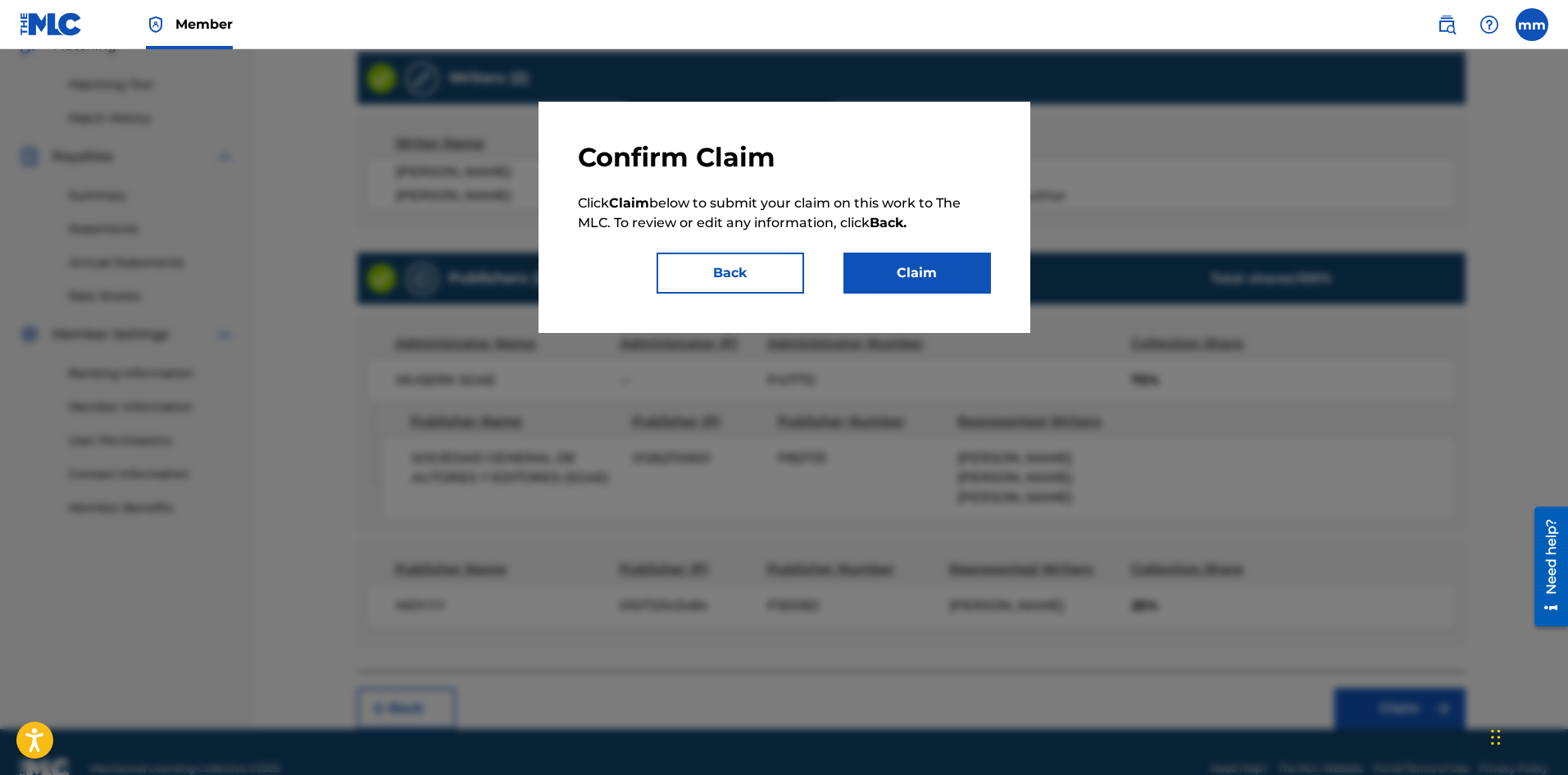
click at [889, 273] on button "Claim" at bounding box center [917, 273] width 147 height 41
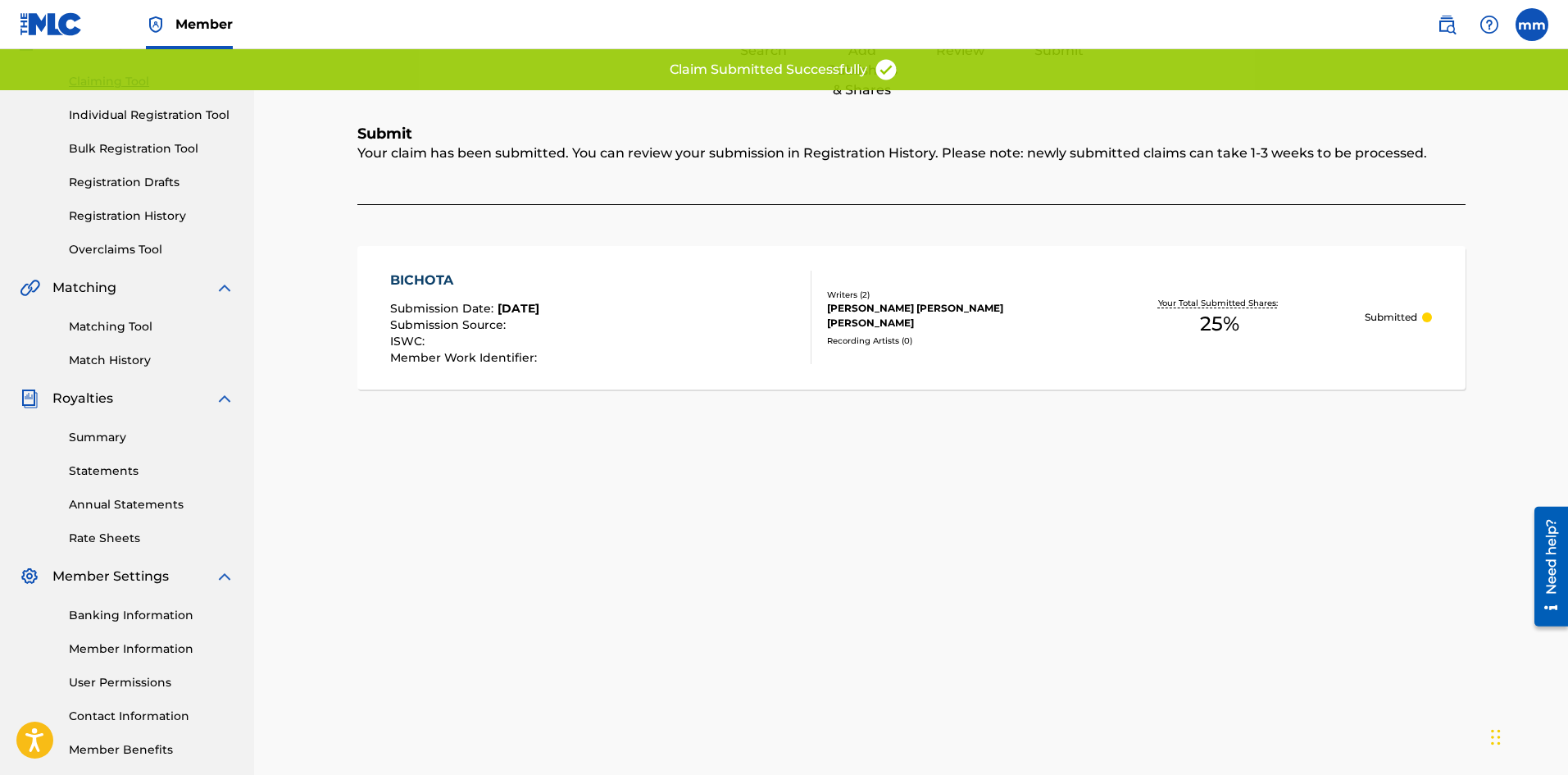
scroll to position [0, 0]
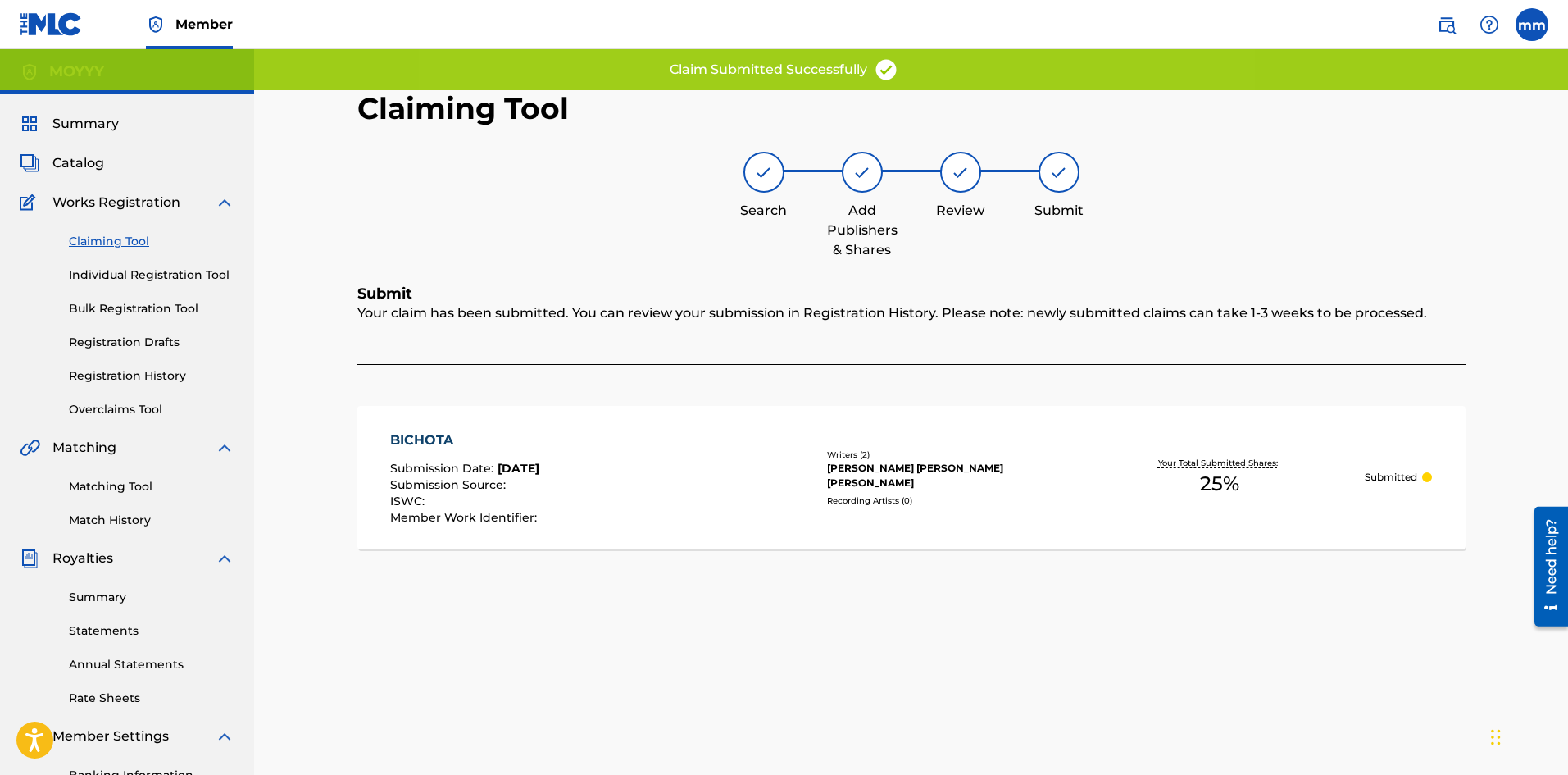
click at [103, 240] on link "Claiming Tool" at bounding box center [151, 241] width 165 height 17
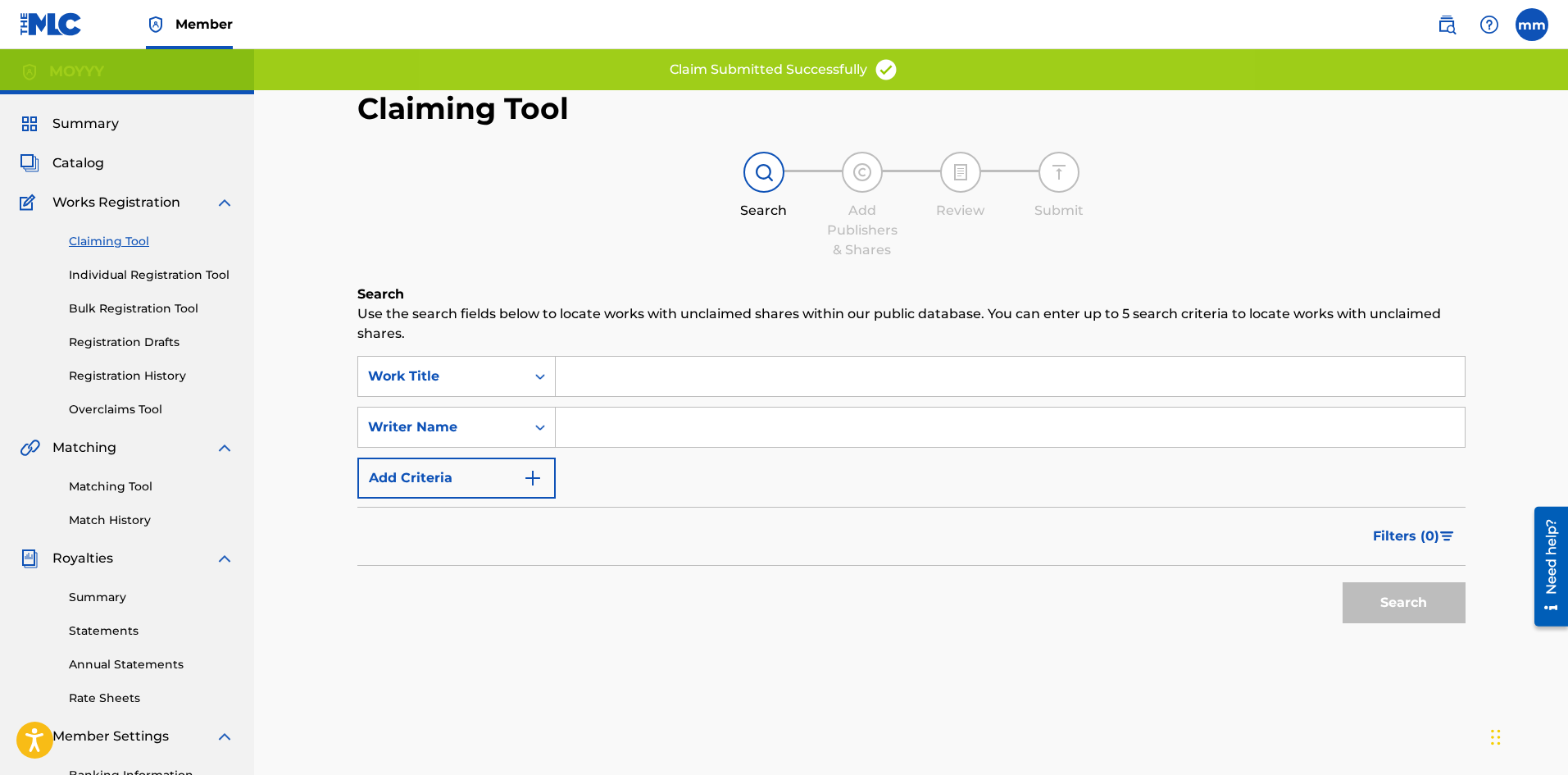
click at [585, 429] on input "Search Form" at bounding box center [1010, 427] width 909 height 39
type input "moises matos matos"
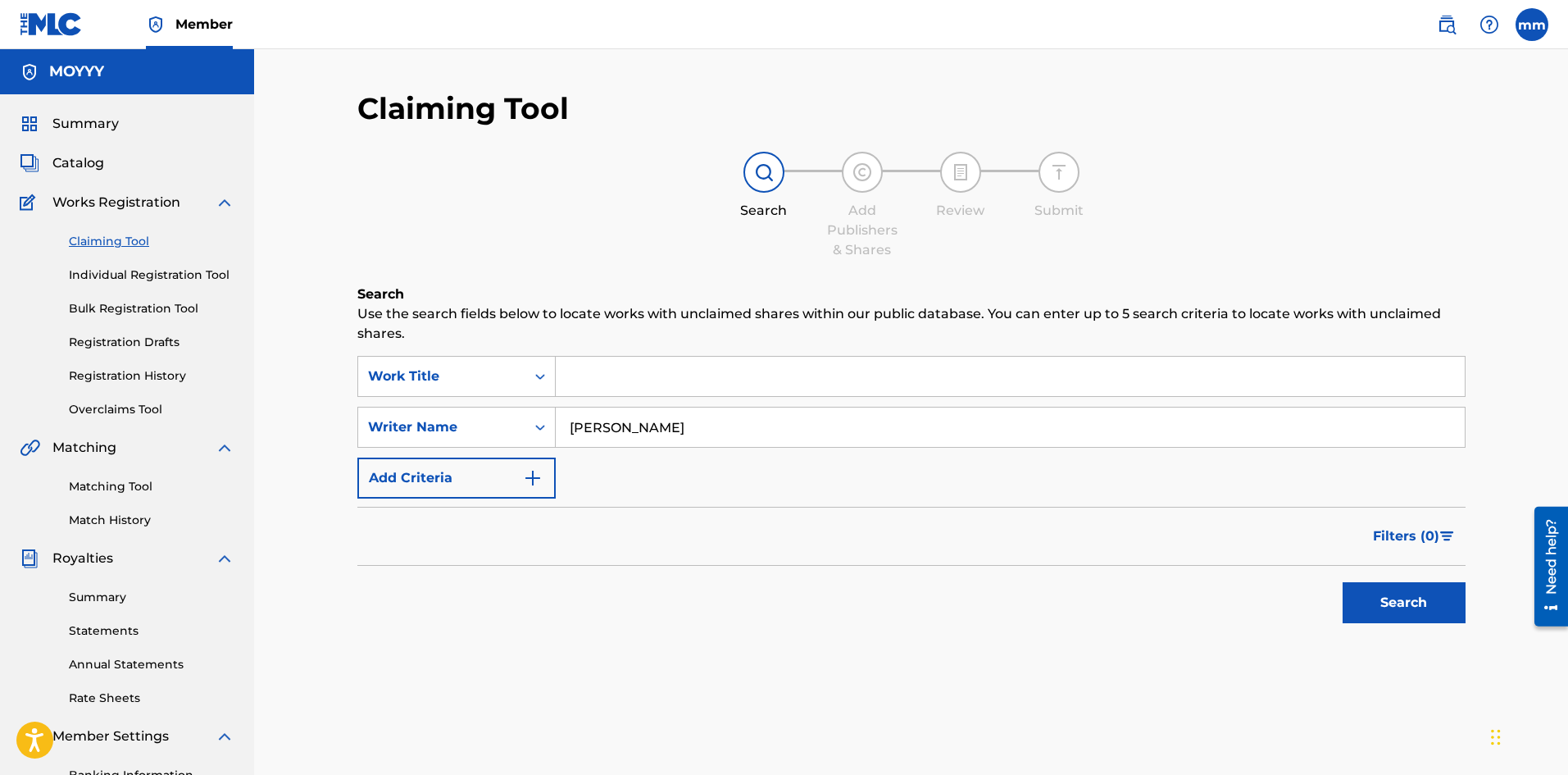
click at [1438, 599] on button "Search" at bounding box center [1404, 602] width 123 height 41
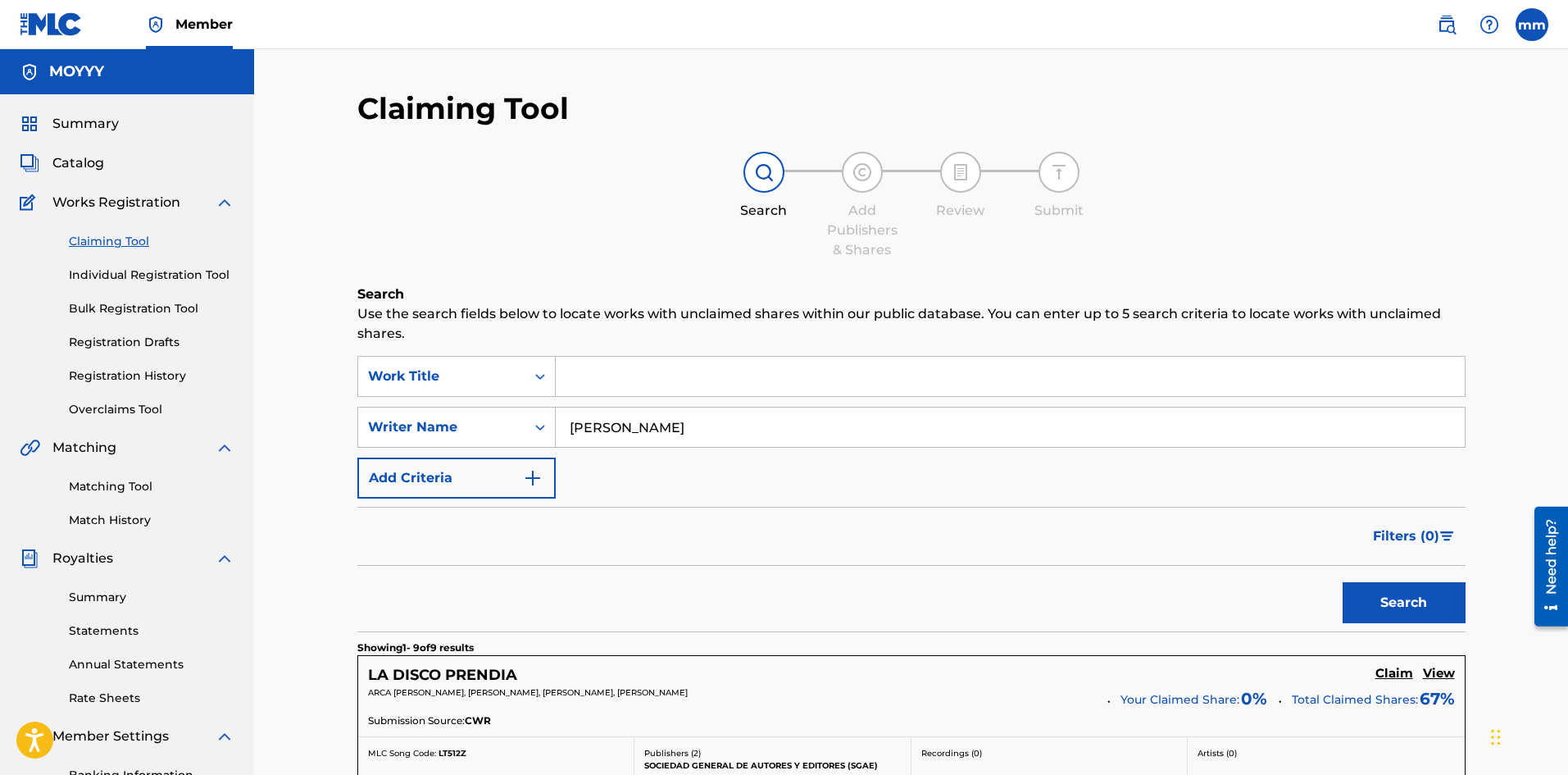
scroll to position [82, 0]
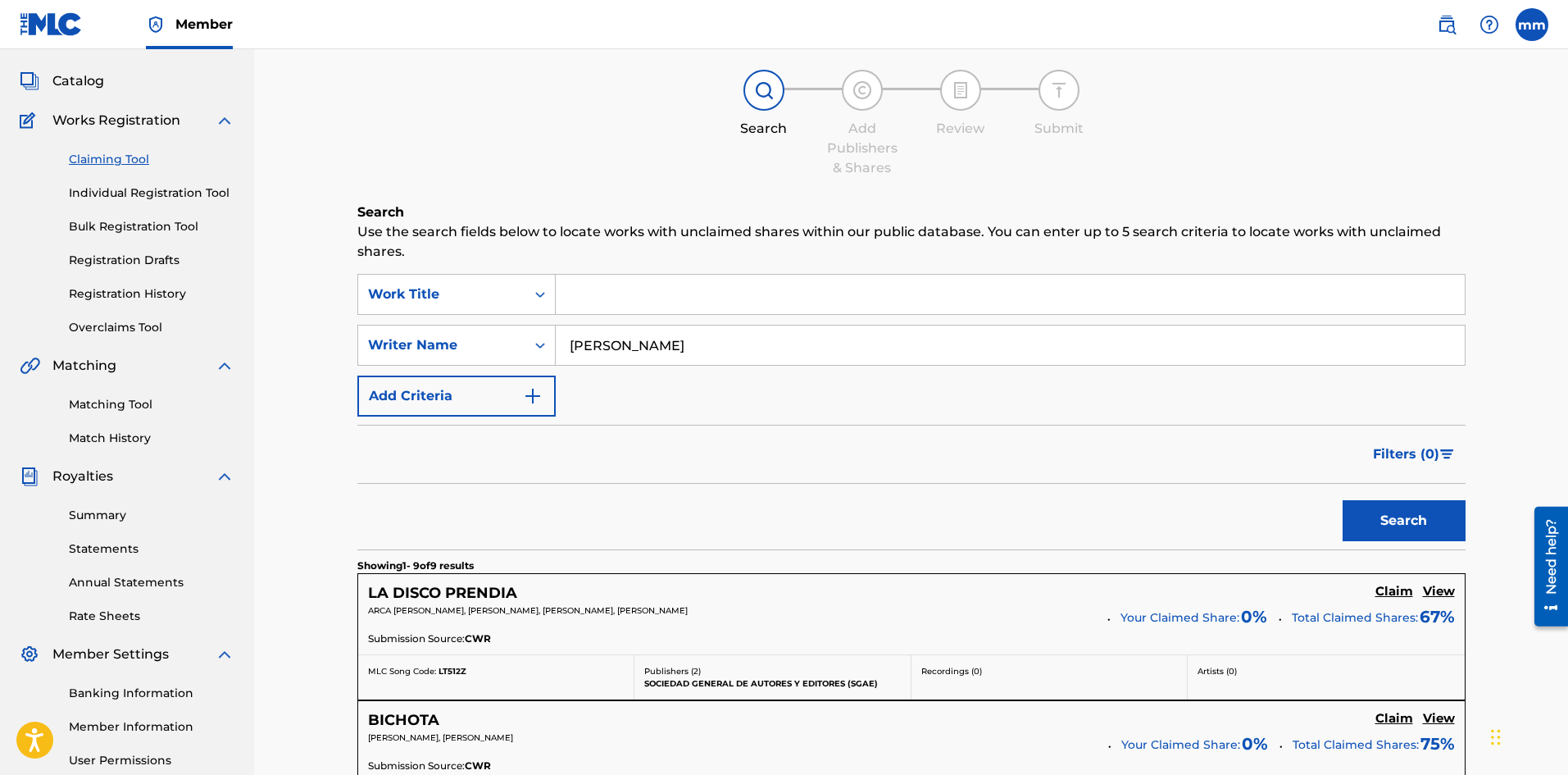
click at [1393, 598] on h5 "Claim" at bounding box center [1394, 591] width 38 height 15
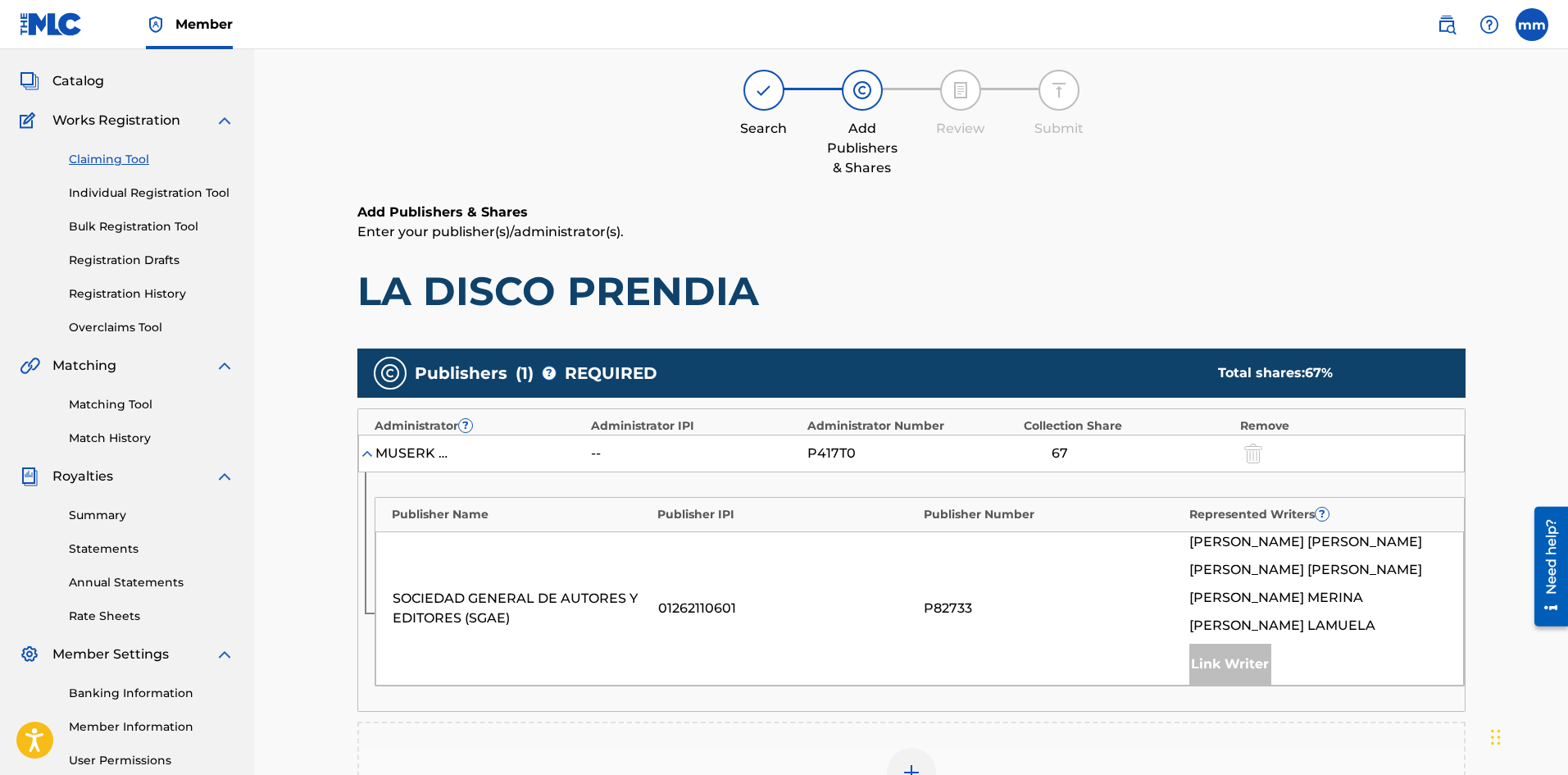
scroll to position [246, 0]
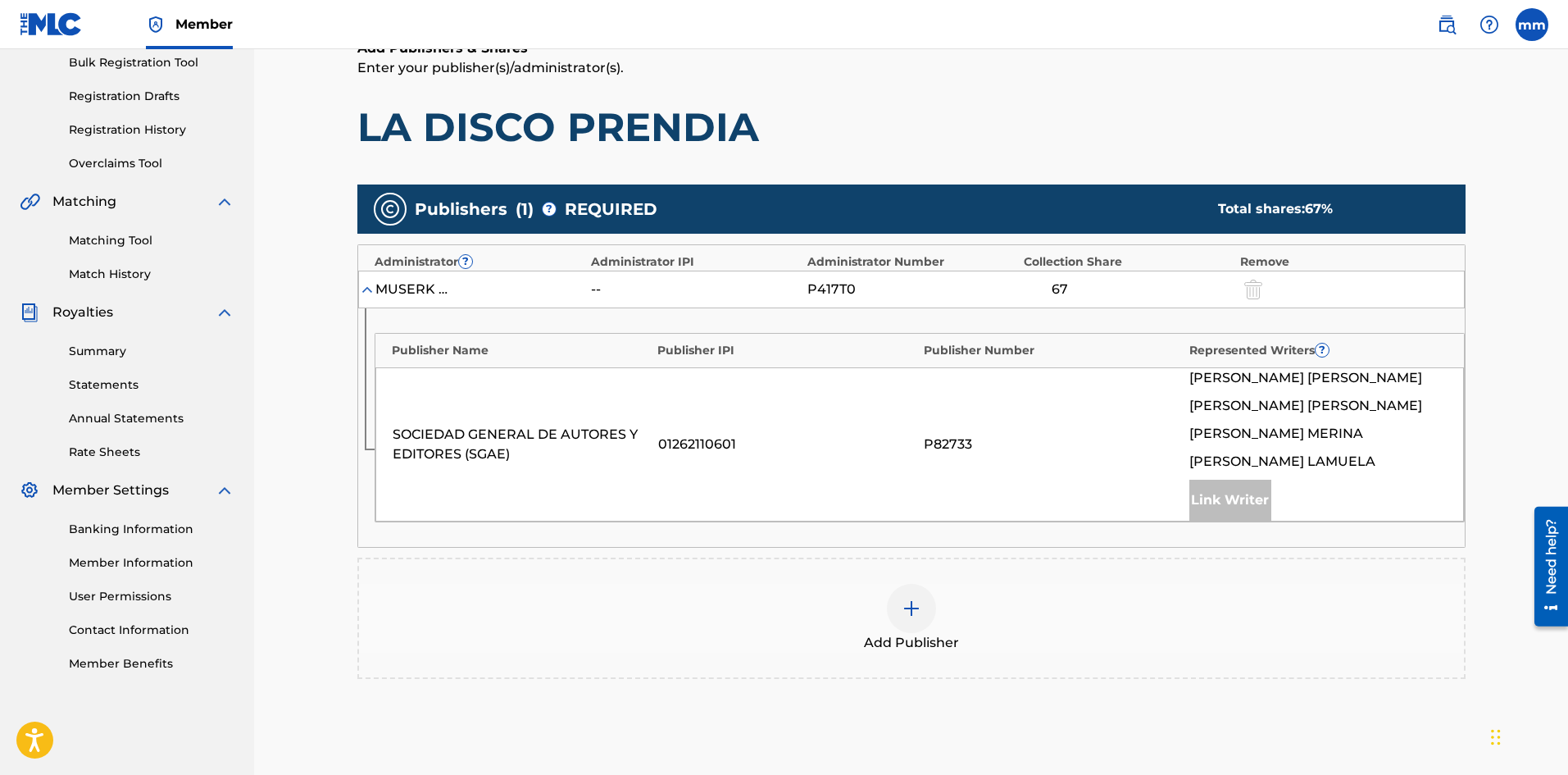
click at [911, 605] on img at bounding box center [911, 607] width 19 height 19
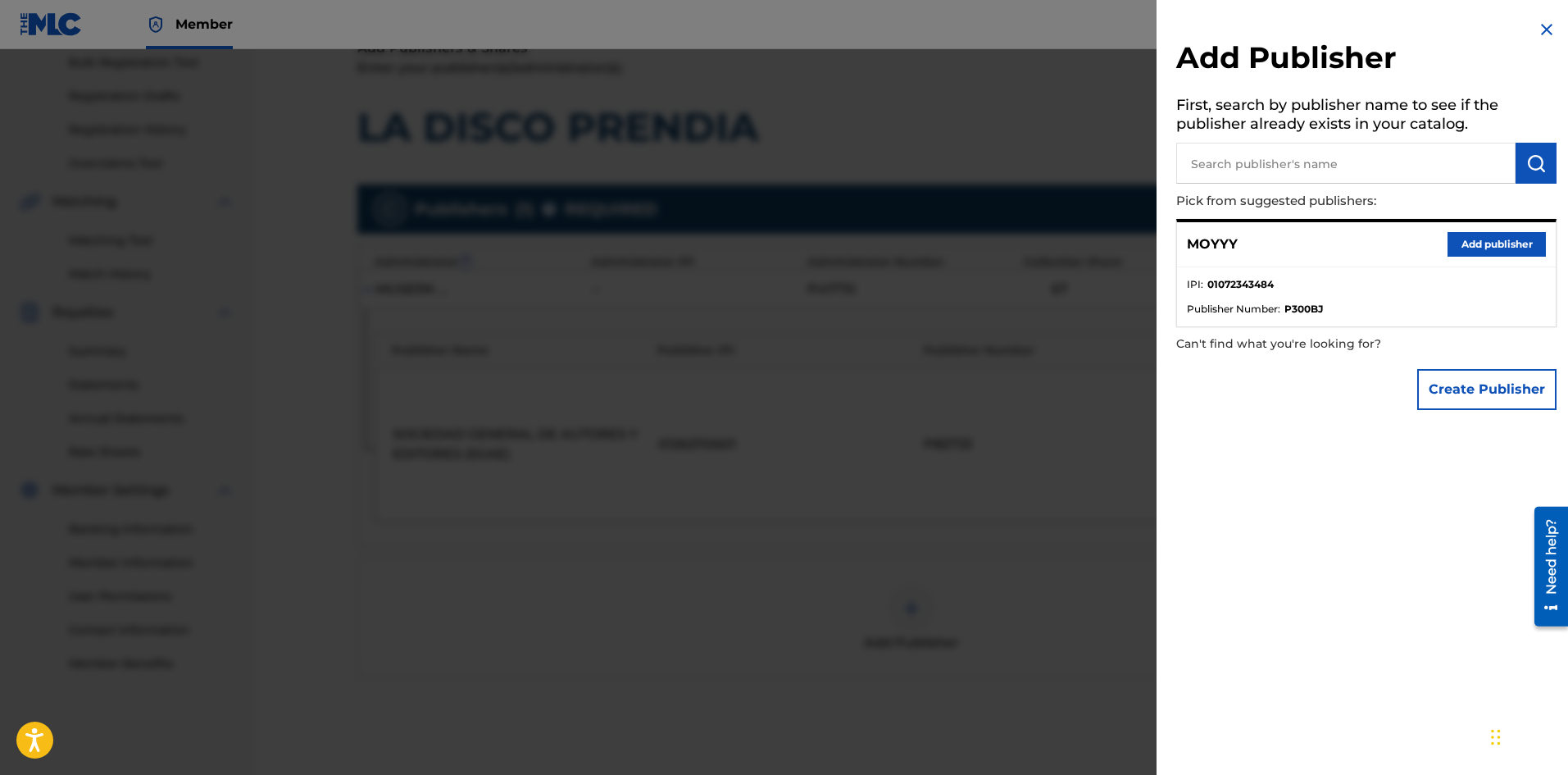
click at [1460, 247] on button "Add publisher" at bounding box center [1497, 244] width 98 height 25
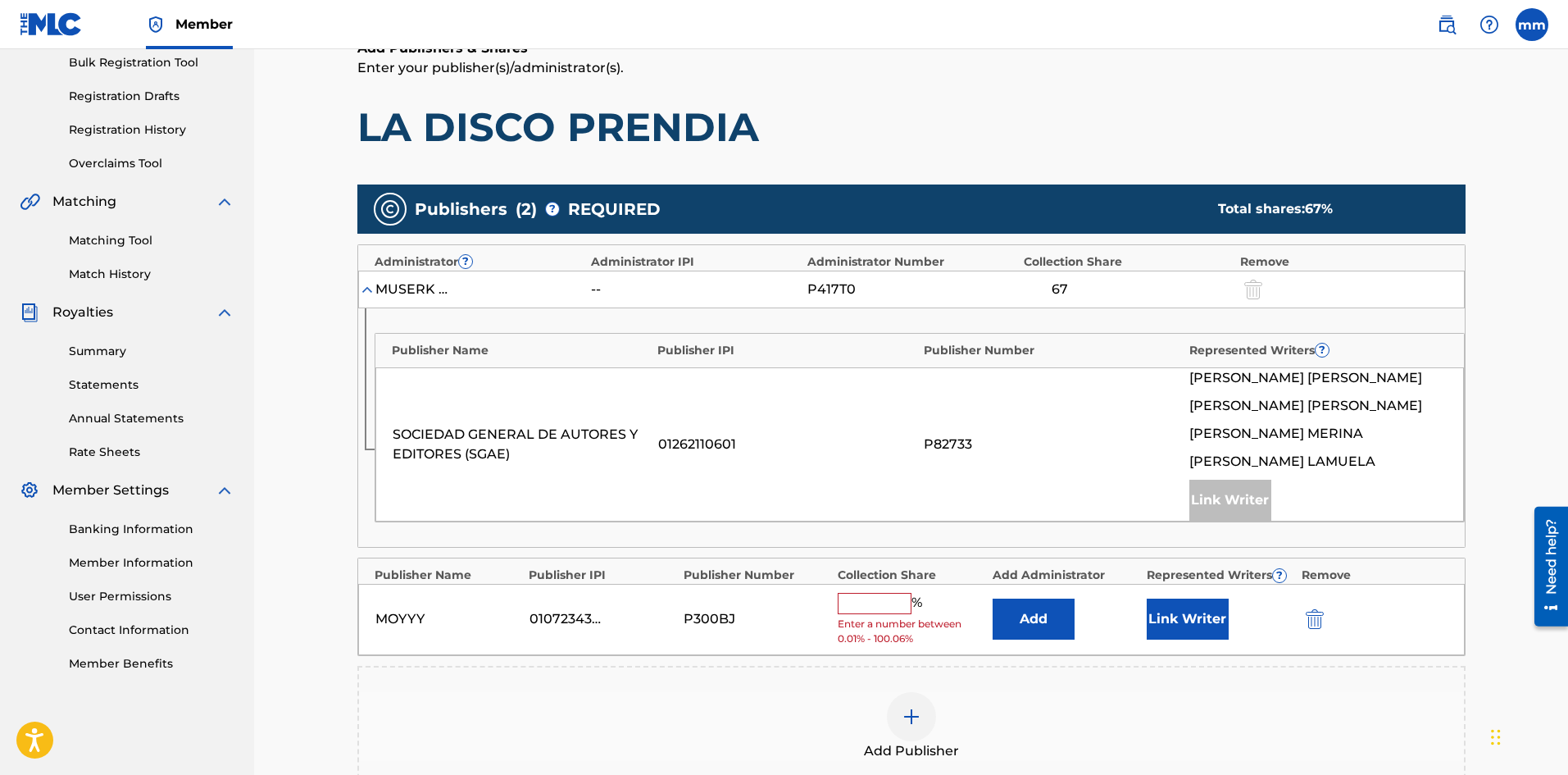
click at [890, 603] on input "text" at bounding box center [874, 603] width 74 height 21
type input "25"
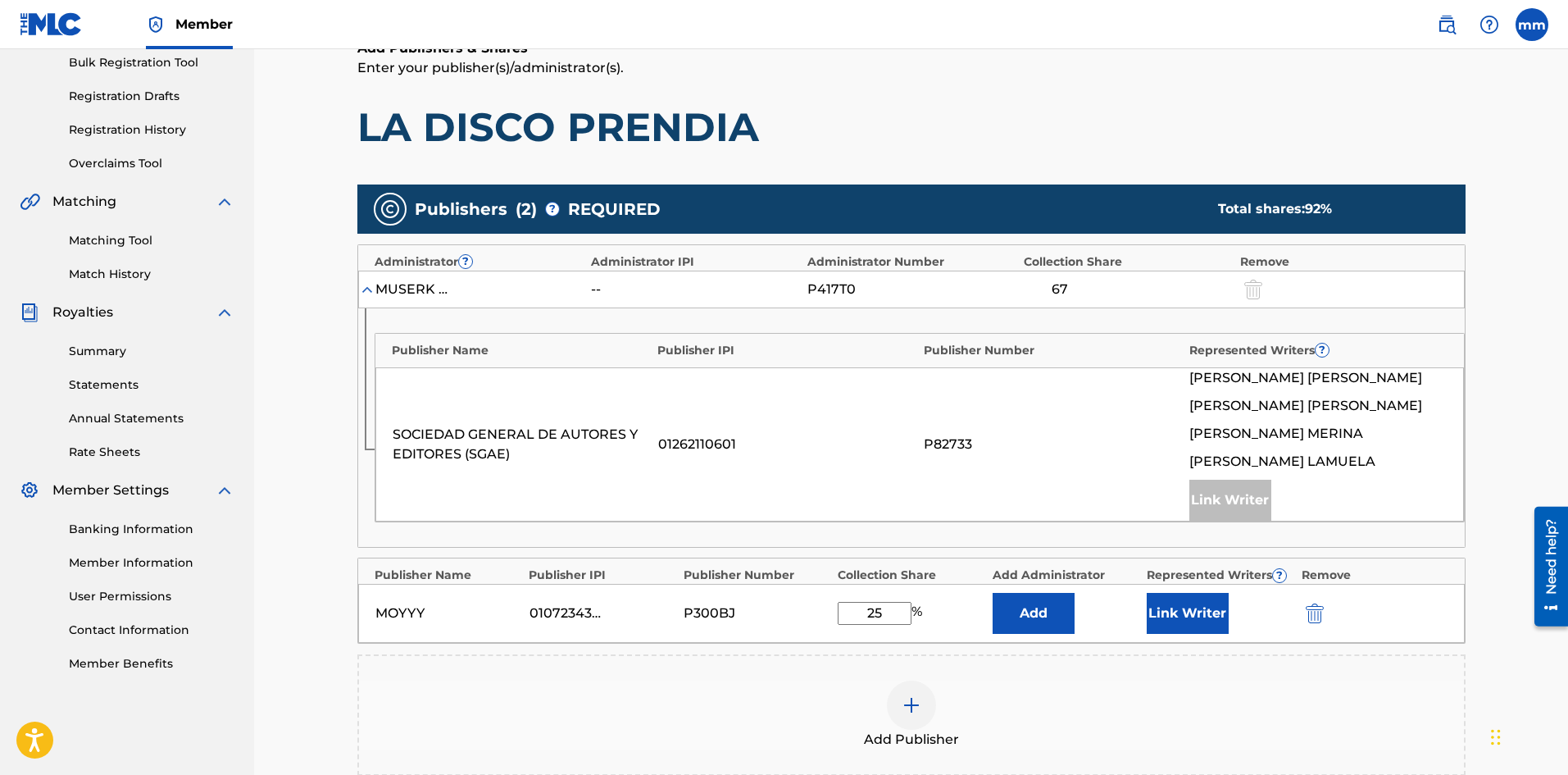
click at [1176, 618] on button "Link Writer" at bounding box center [1188, 613] width 82 height 41
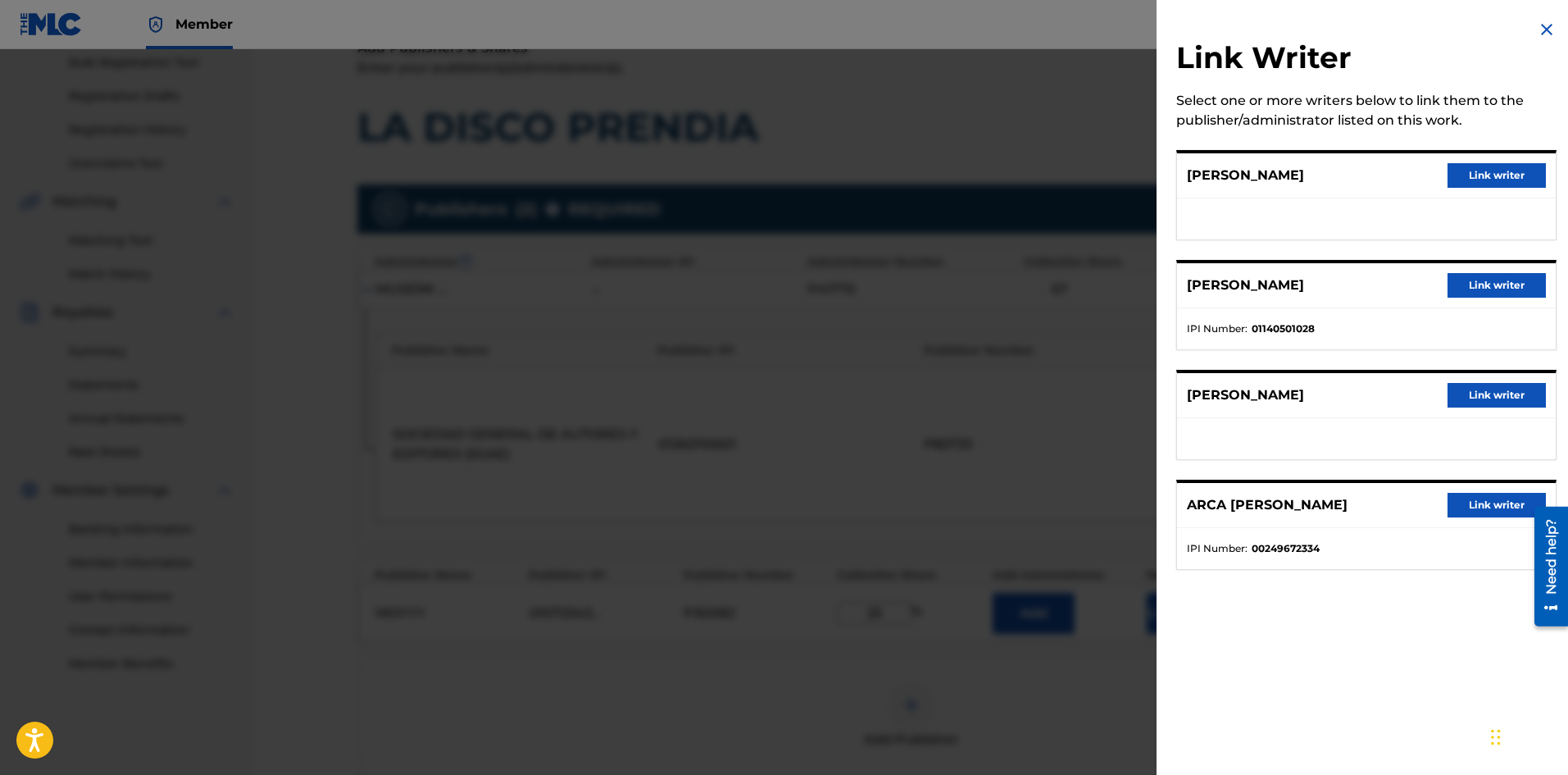
click at [1488, 172] on button "Link writer" at bounding box center [1497, 175] width 98 height 25
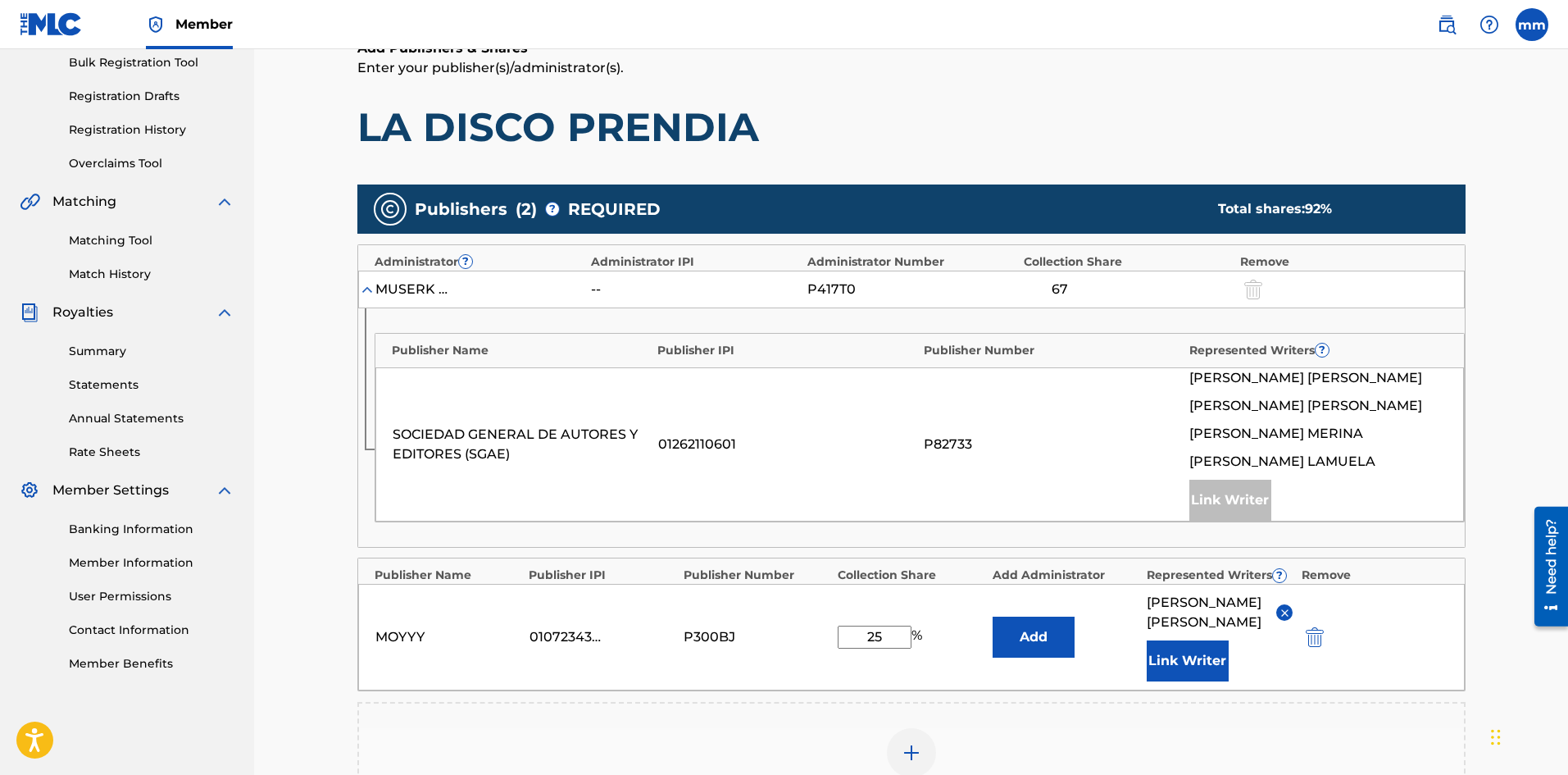
scroll to position [559, 0]
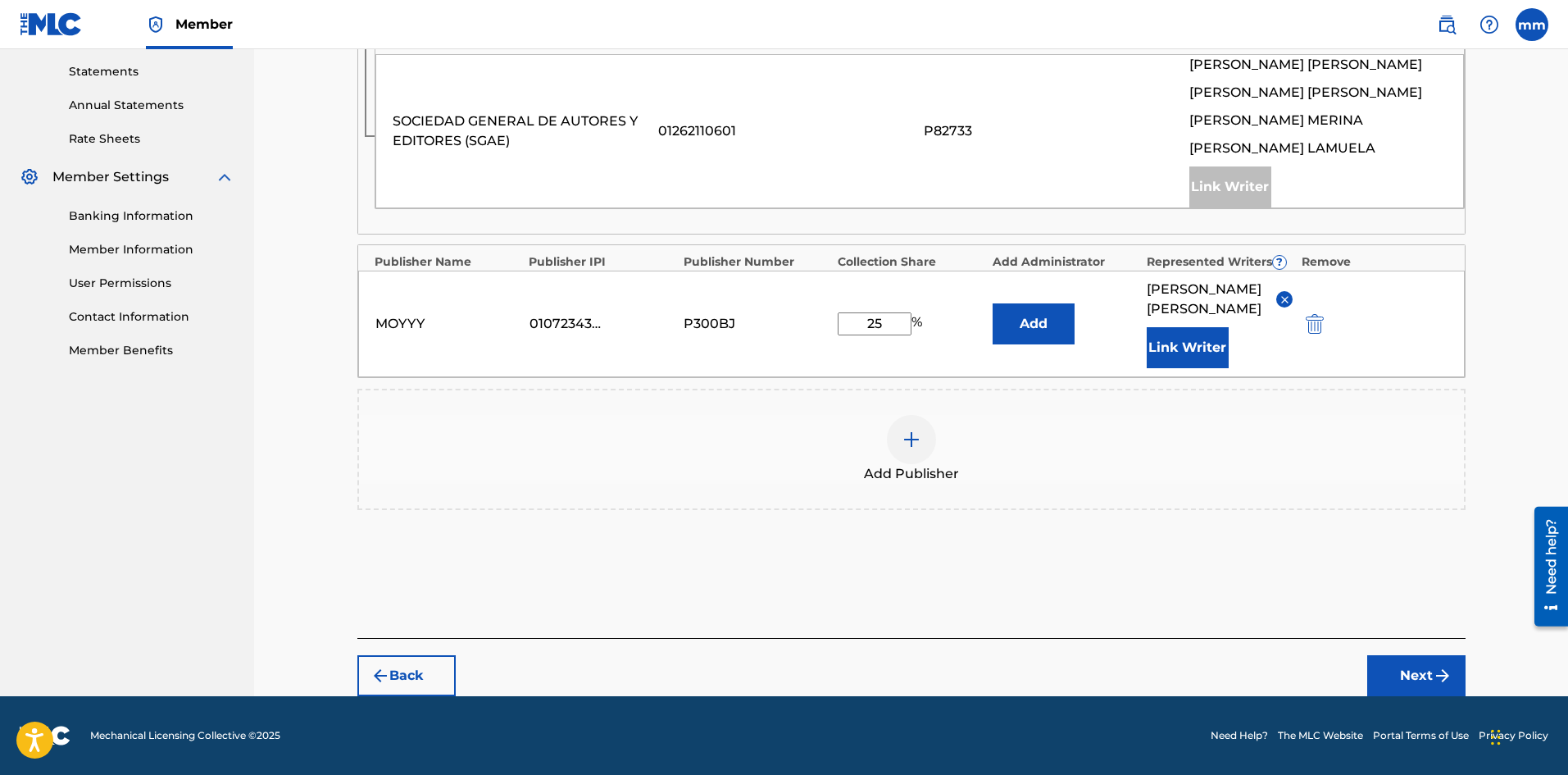
click at [1441, 674] on img "submit" at bounding box center [1443, 675] width 19 height 19
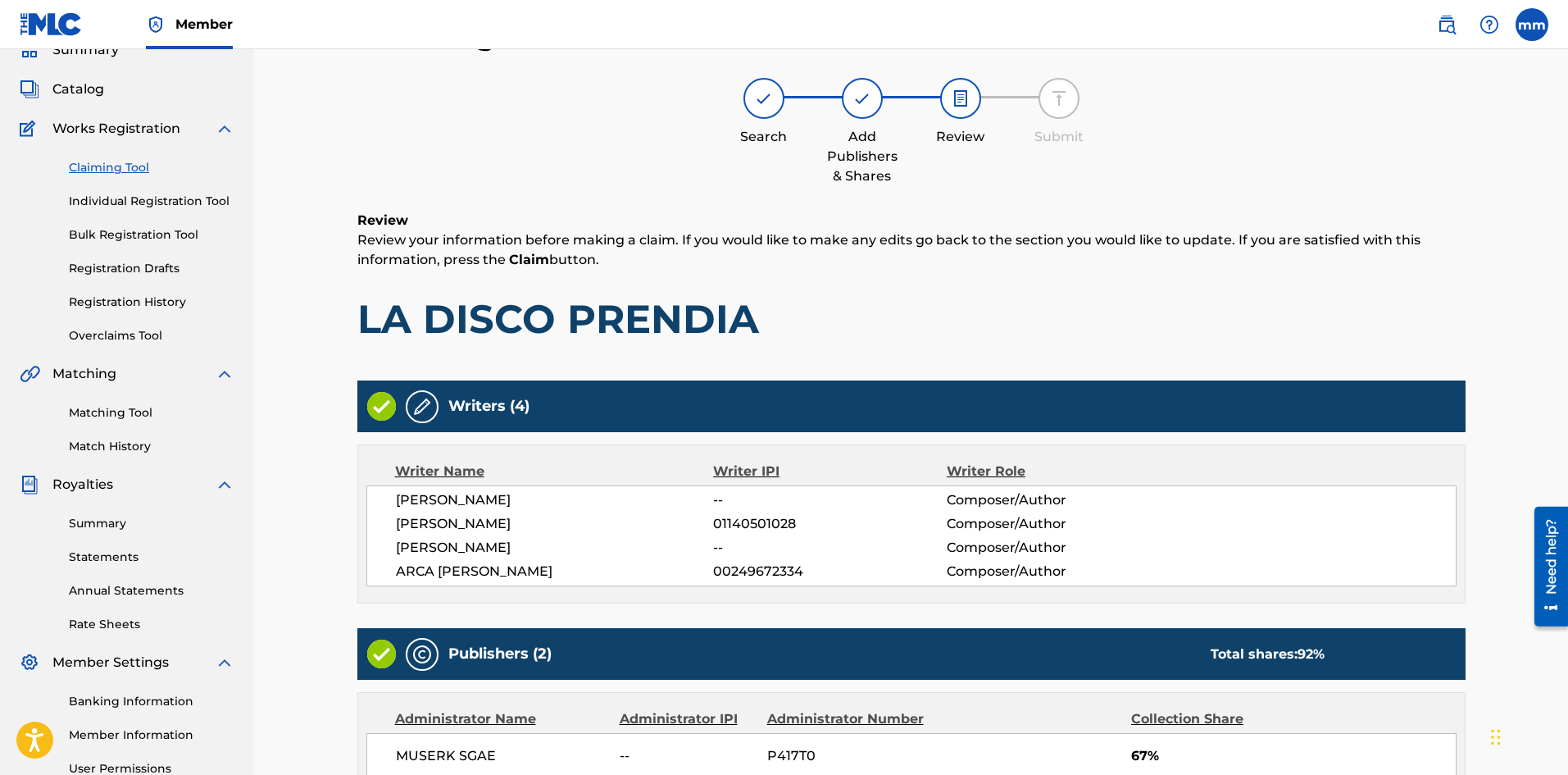
scroll to position [484, 0]
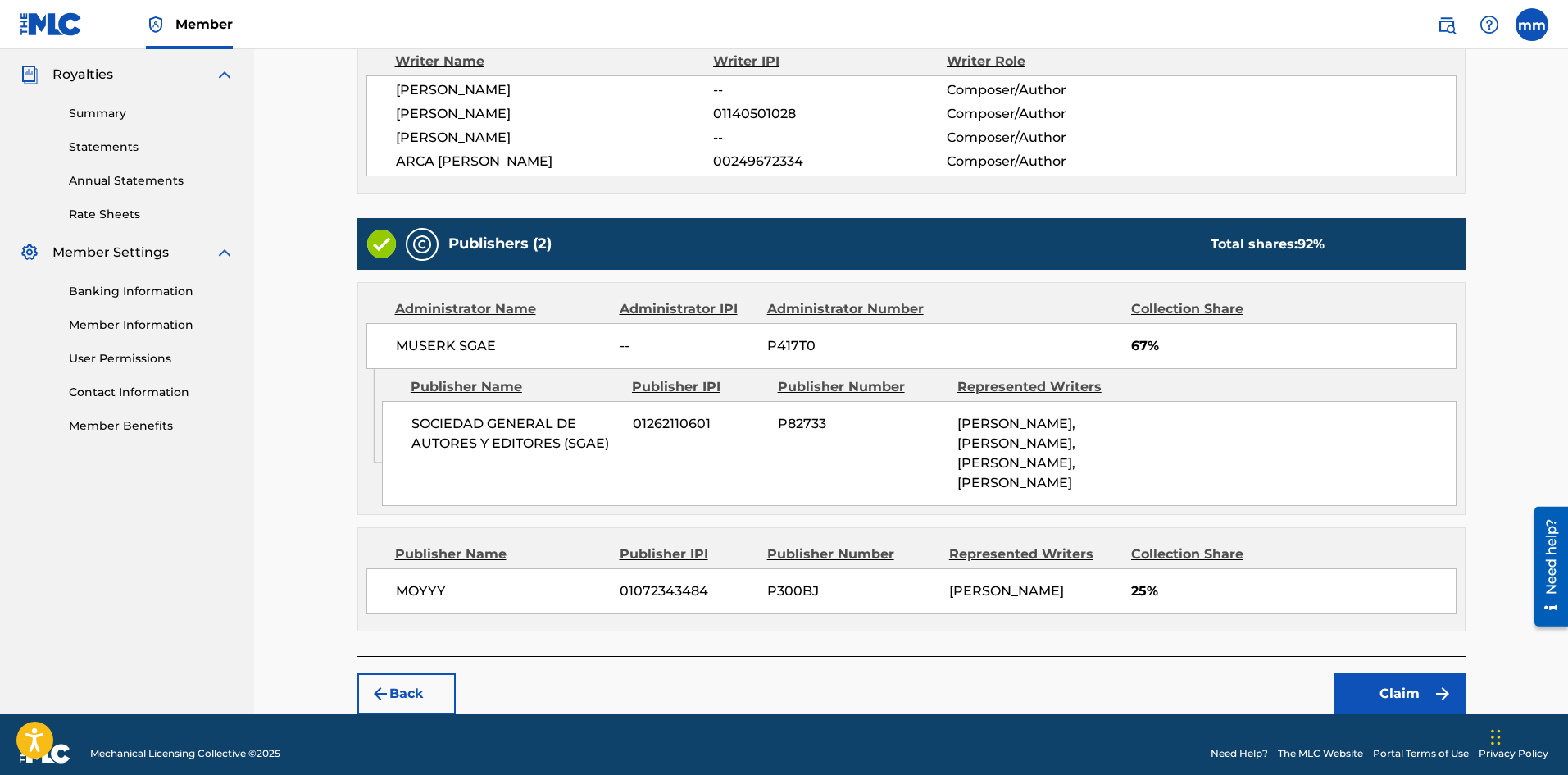
click at [1399, 700] on button "Claim" at bounding box center [1400, 694] width 131 height 41
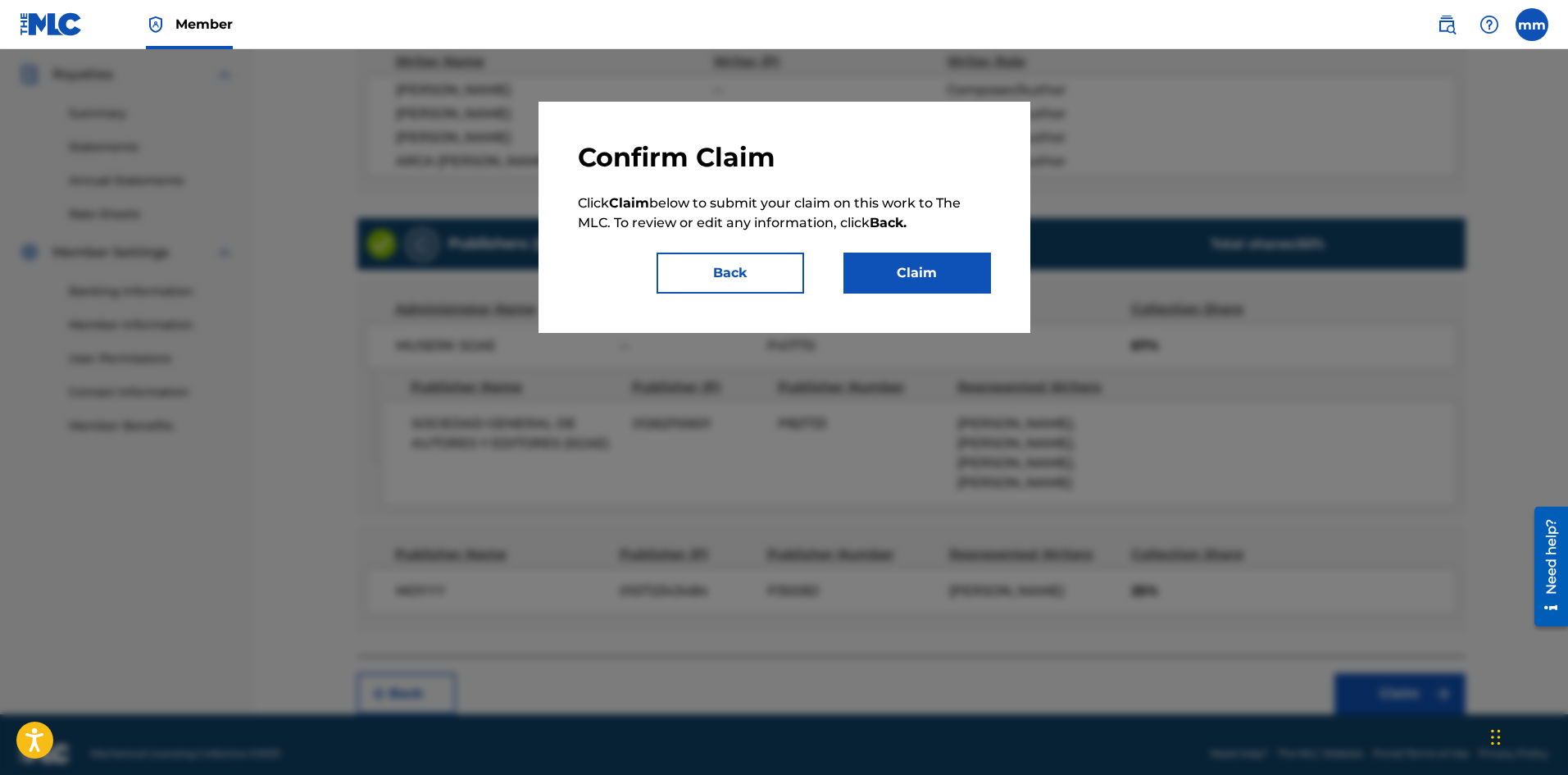
click at [947, 286] on button "Claim" at bounding box center [917, 273] width 147 height 41
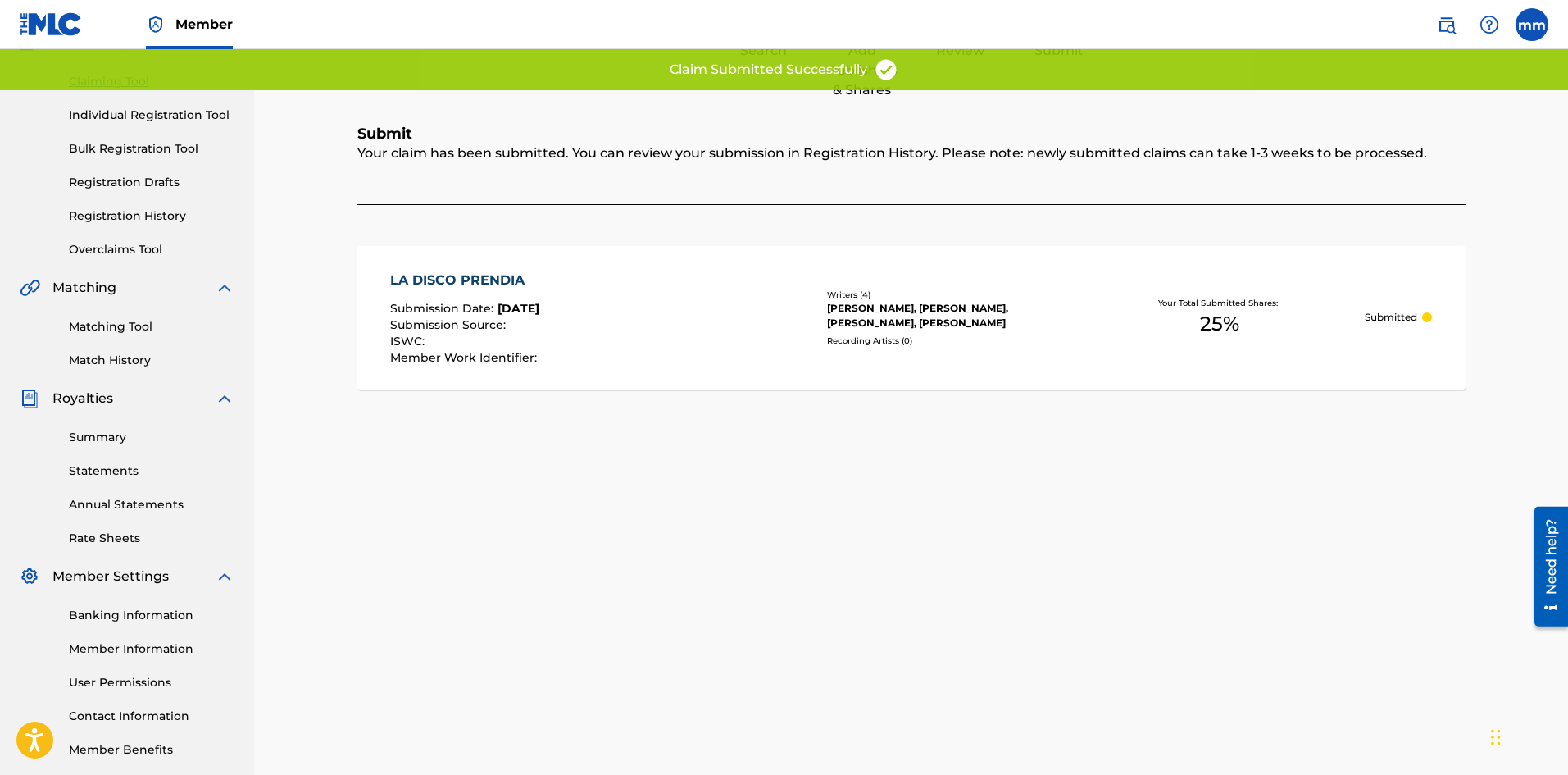
scroll to position [0, 0]
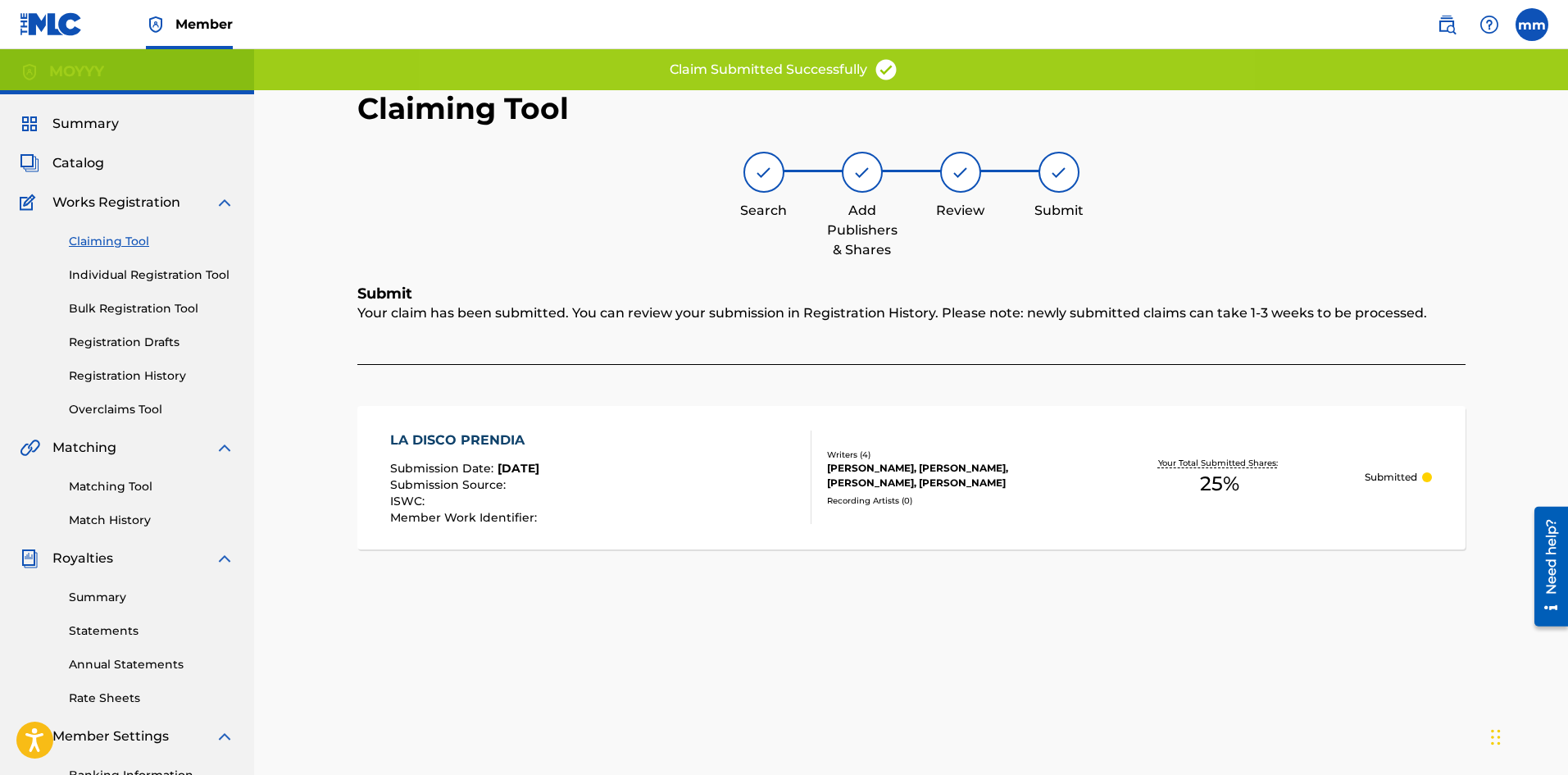
click at [125, 244] on link "Claiming Tool" at bounding box center [151, 241] width 165 height 17
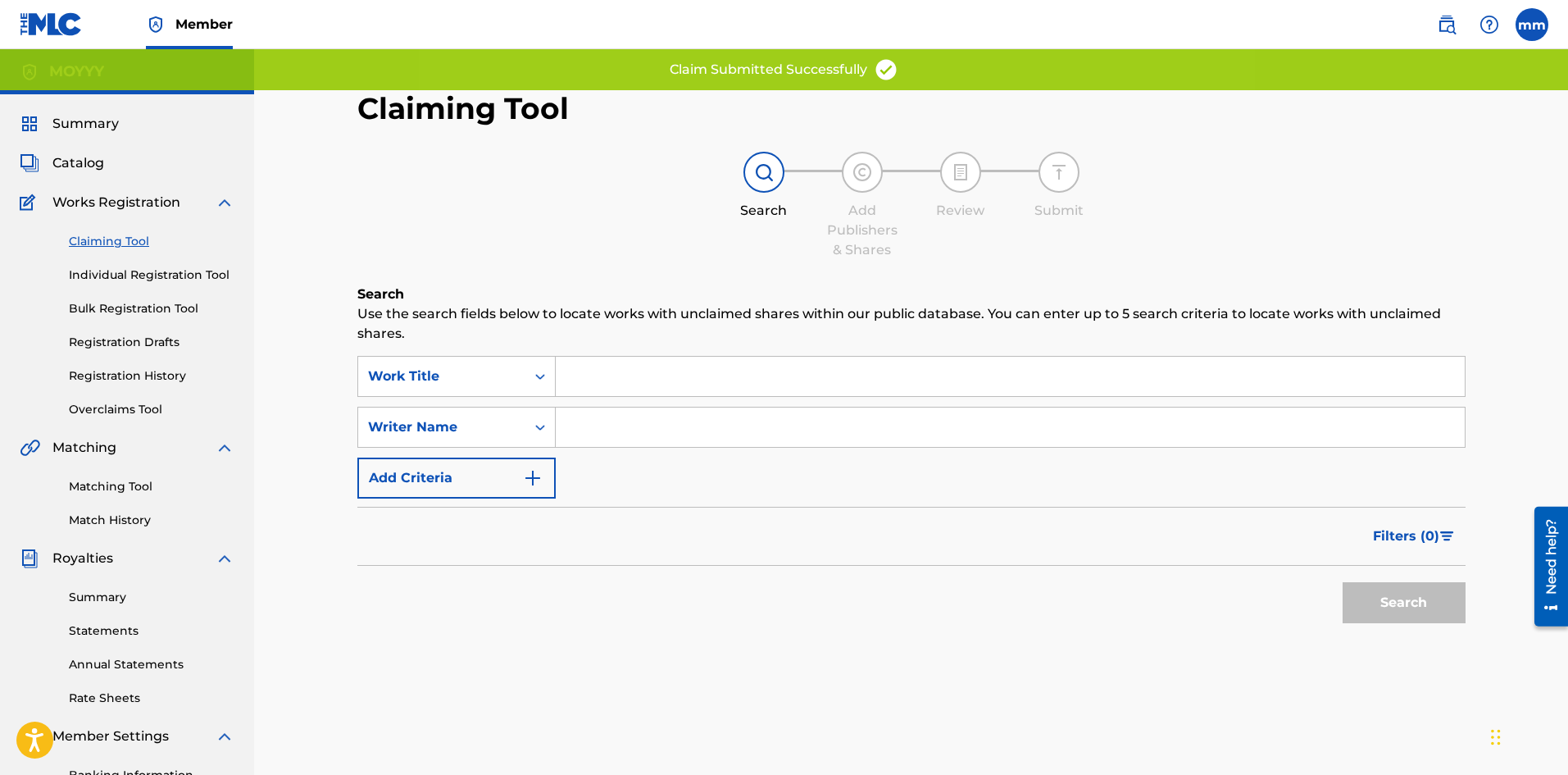
click at [619, 428] on input "Search Form" at bounding box center [1010, 427] width 909 height 39
type input "moises matos matos"
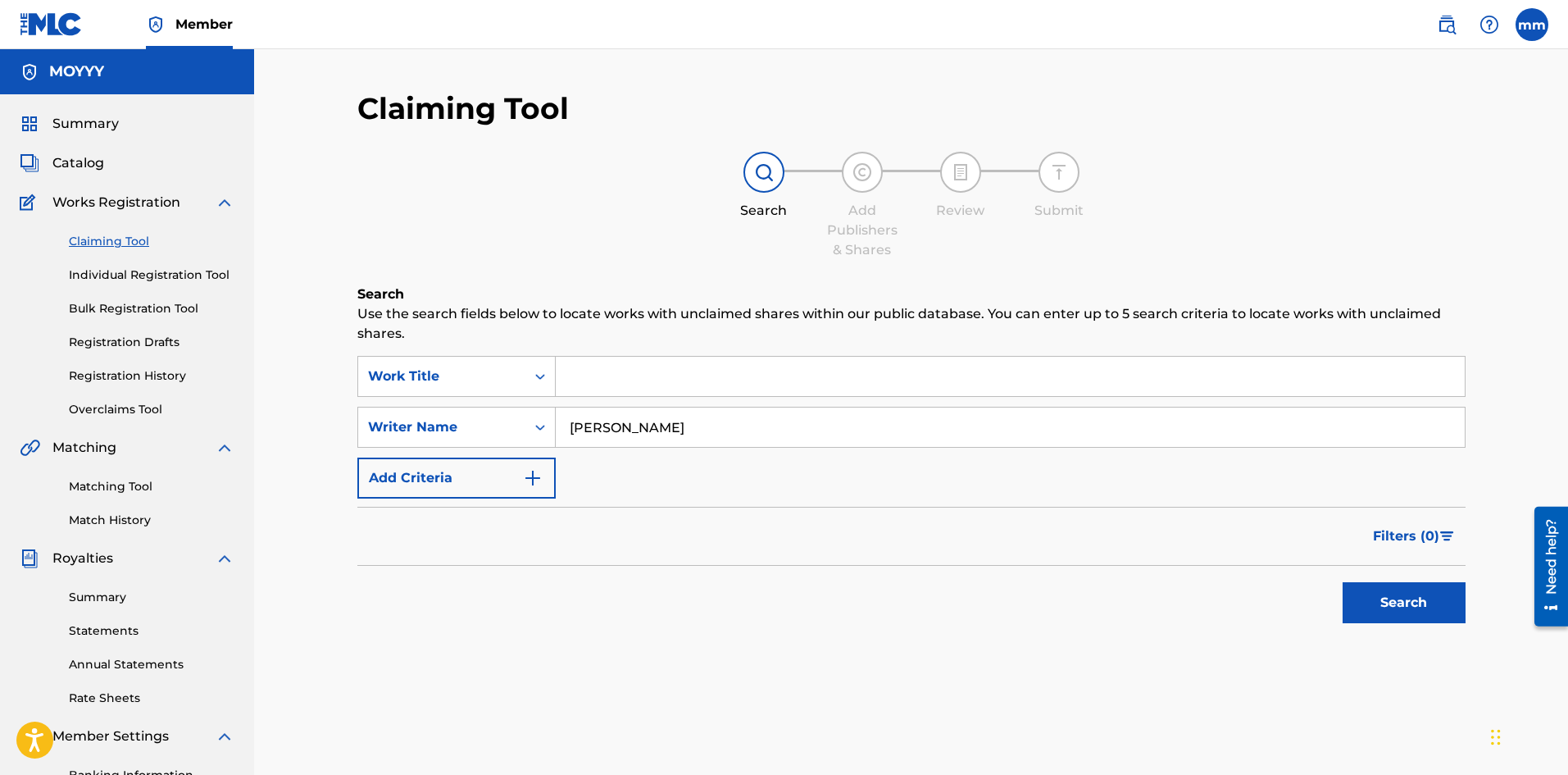
click at [1434, 618] on button "Search" at bounding box center [1404, 602] width 123 height 41
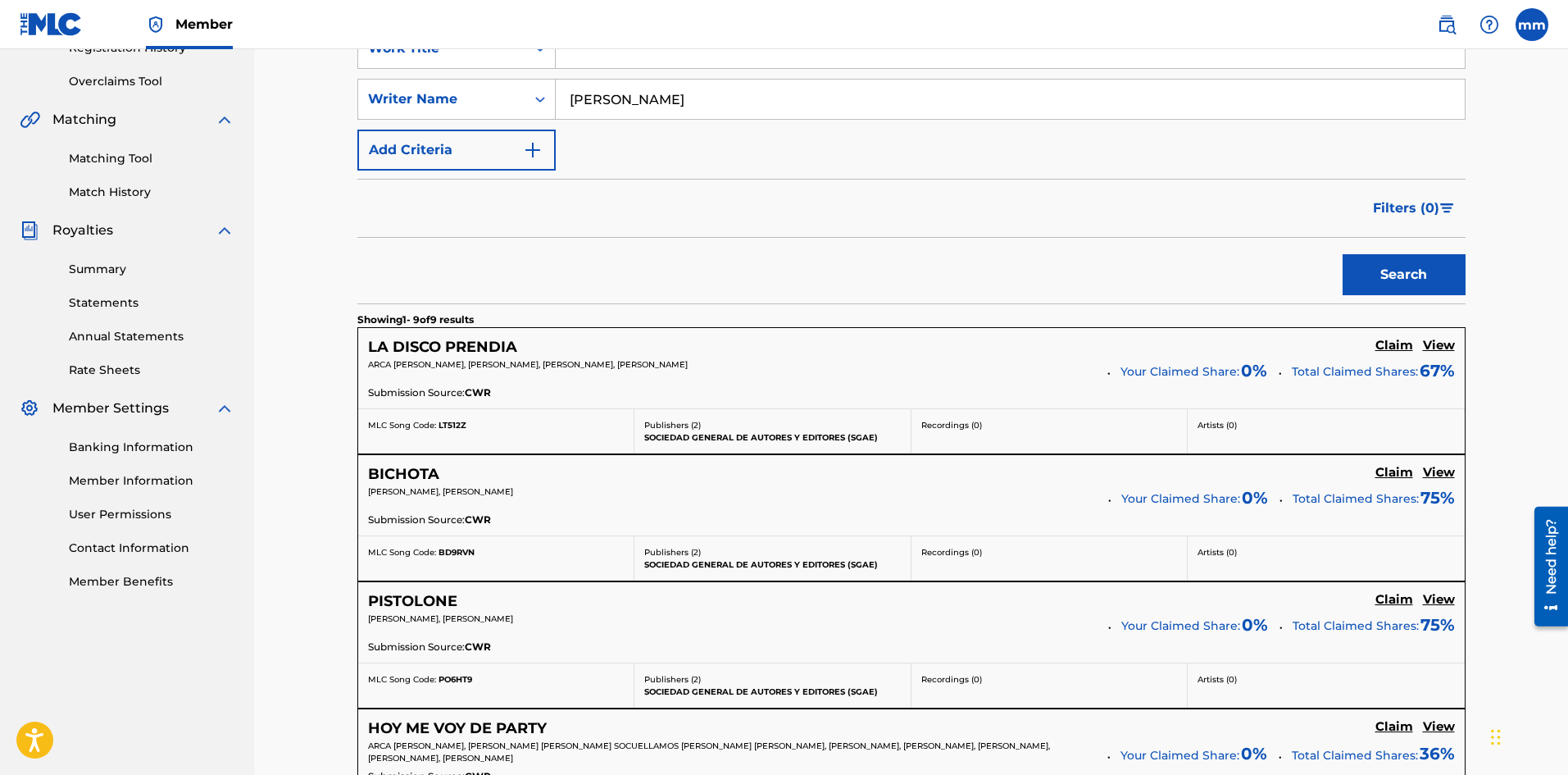
scroll to position [410, 0]
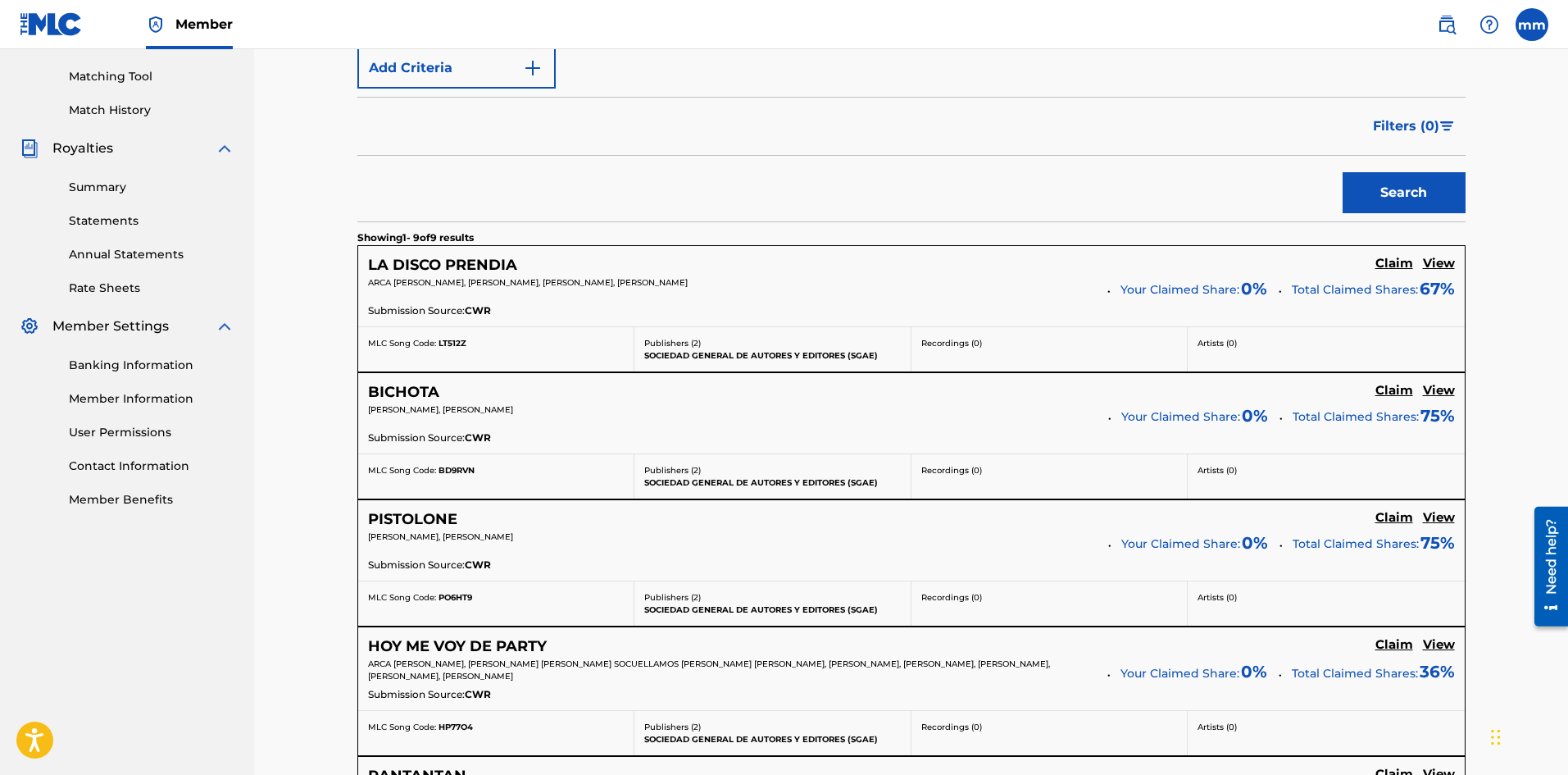
click at [1393, 523] on h5 "Claim" at bounding box center [1394, 518] width 38 height 15
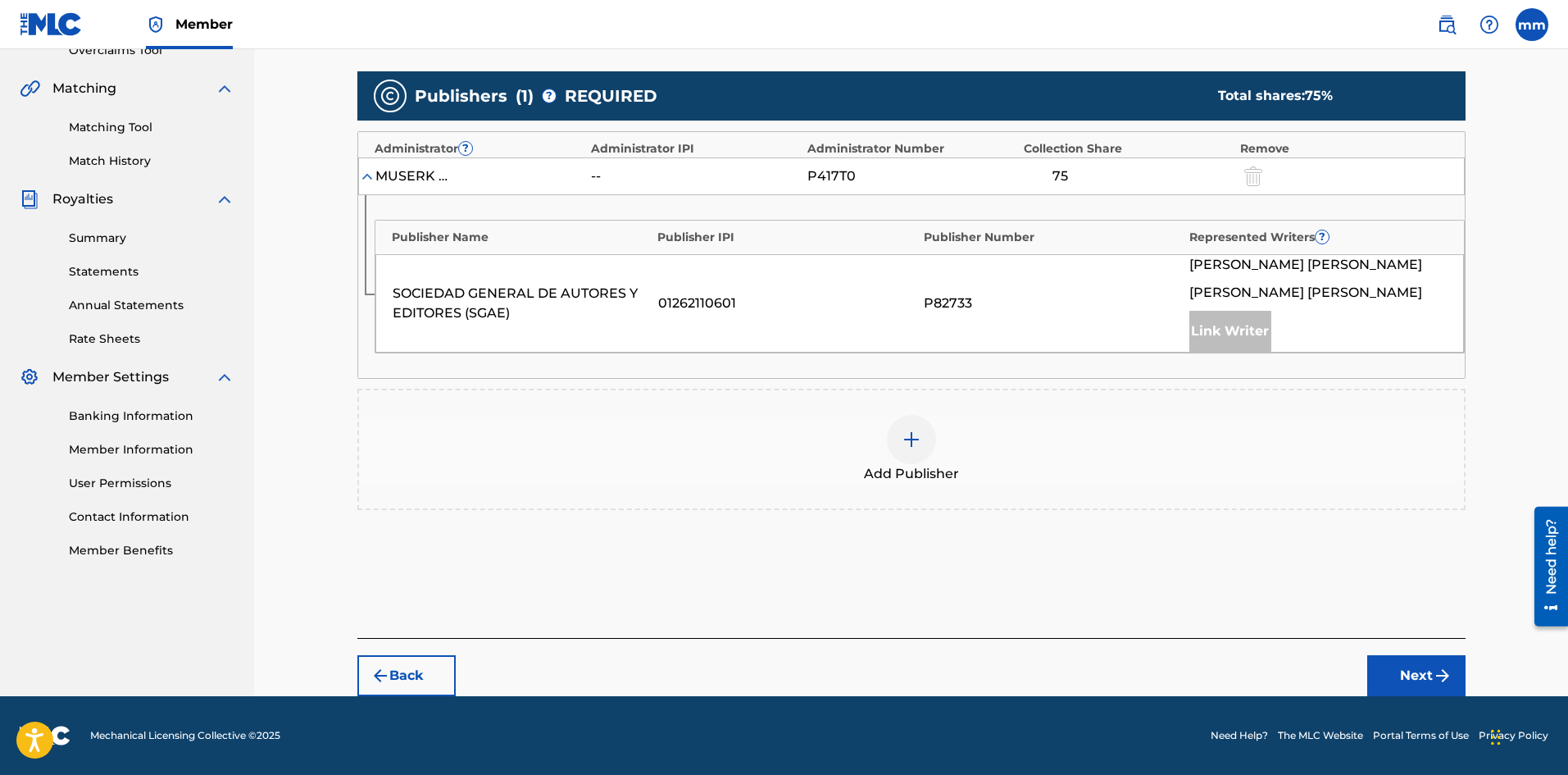
click at [923, 433] on div at bounding box center [911, 440] width 49 height 49
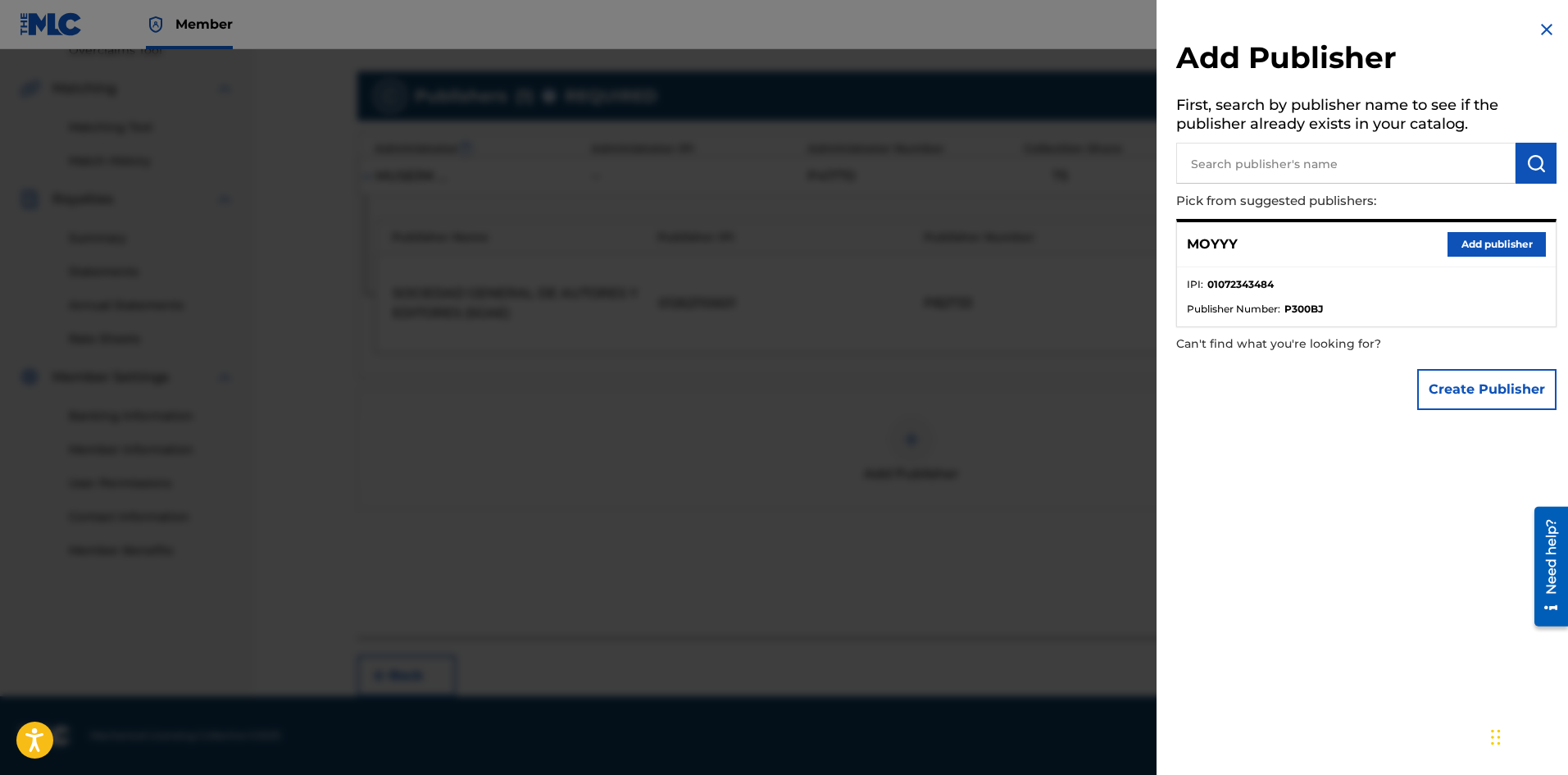
click at [1477, 246] on button "Add publisher" at bounding box center [1497, 244] width 98 height 25
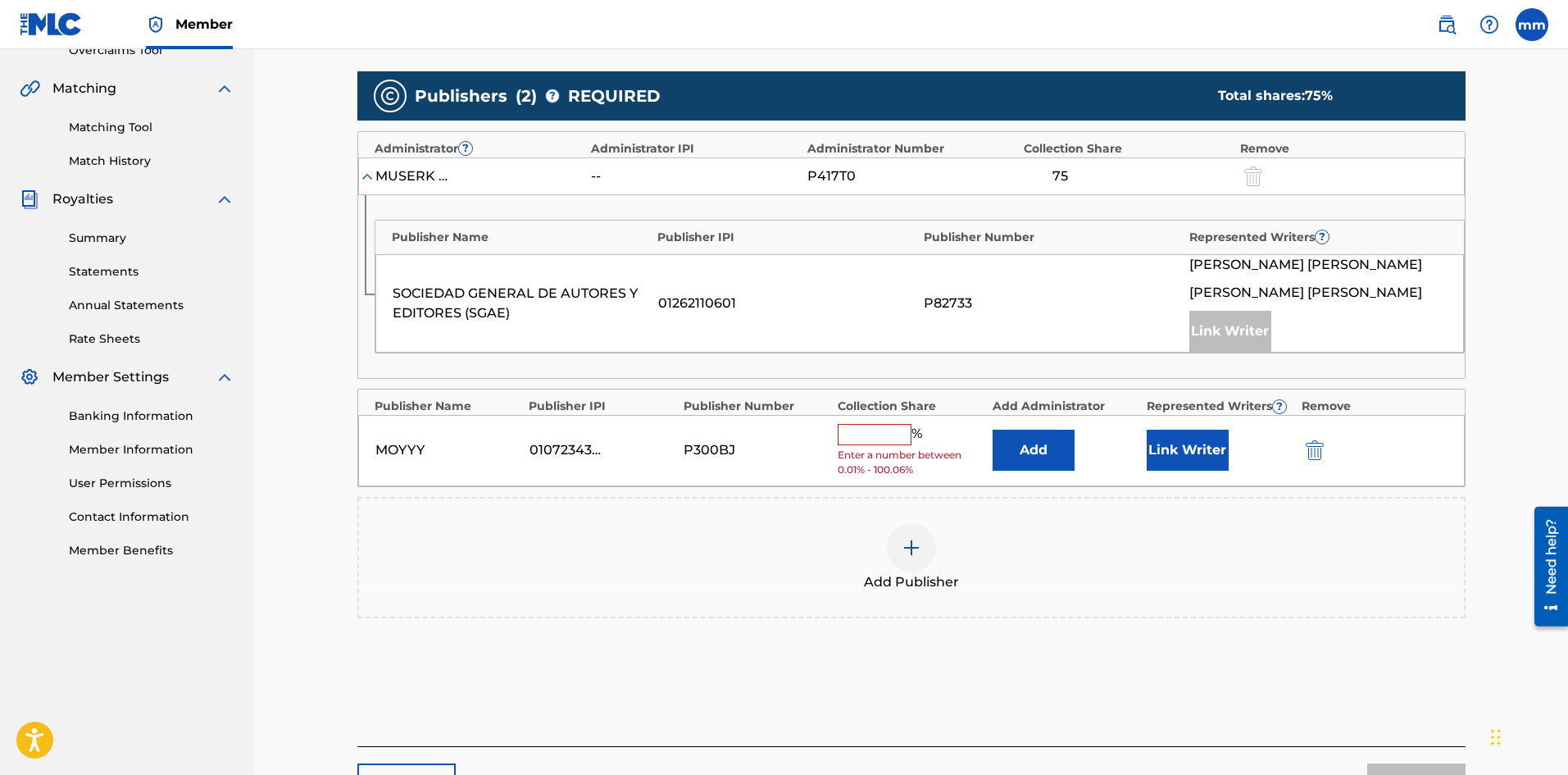
click at [1201, 443] on button "Link Writer" at bounding box center [1188, 450] width 82 height 41
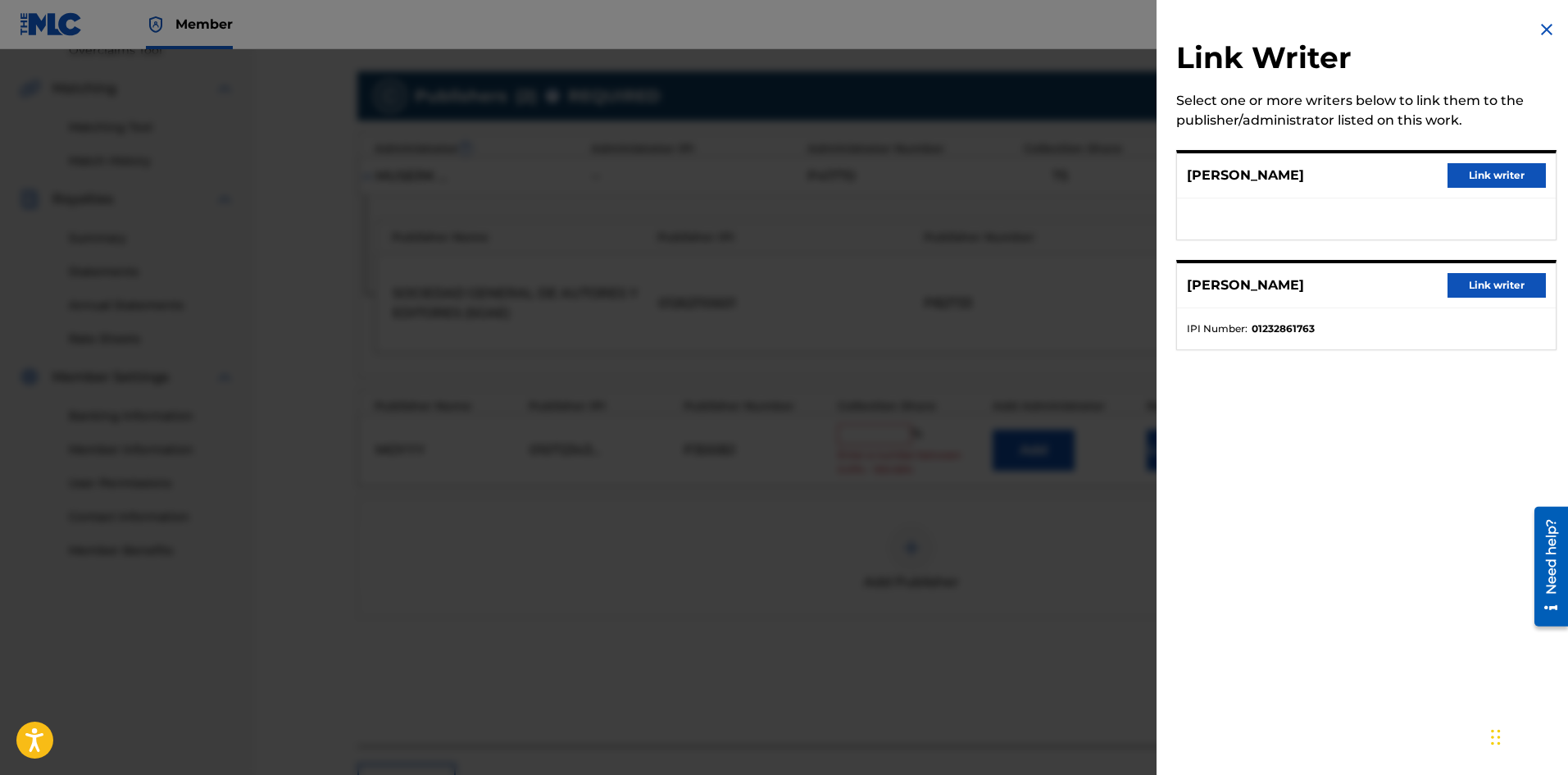
click at [1459, 176] on button "Link writer" at bounding box center [1497, 175] width 98 height 25
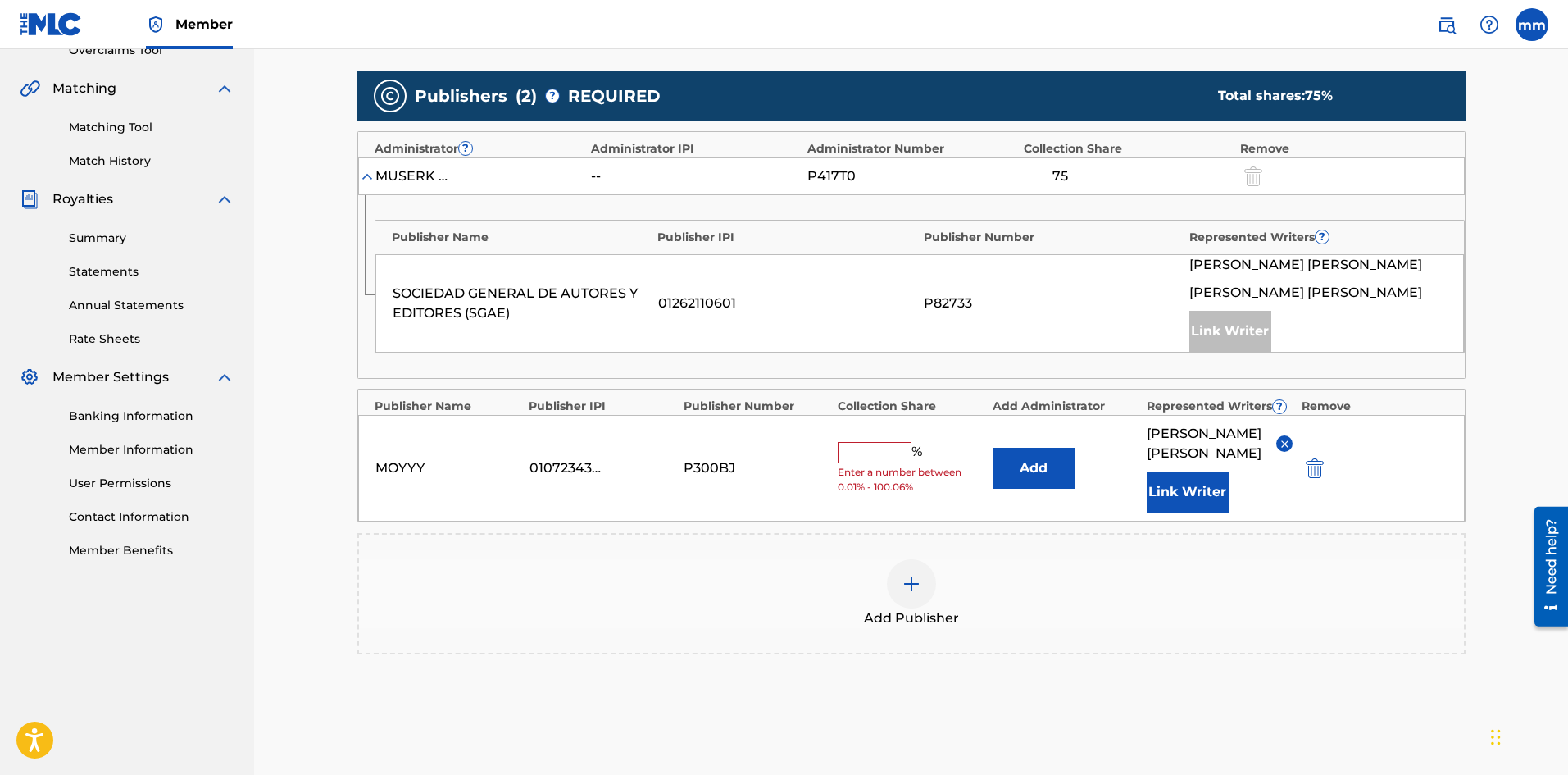
scroll to position [503, 0]
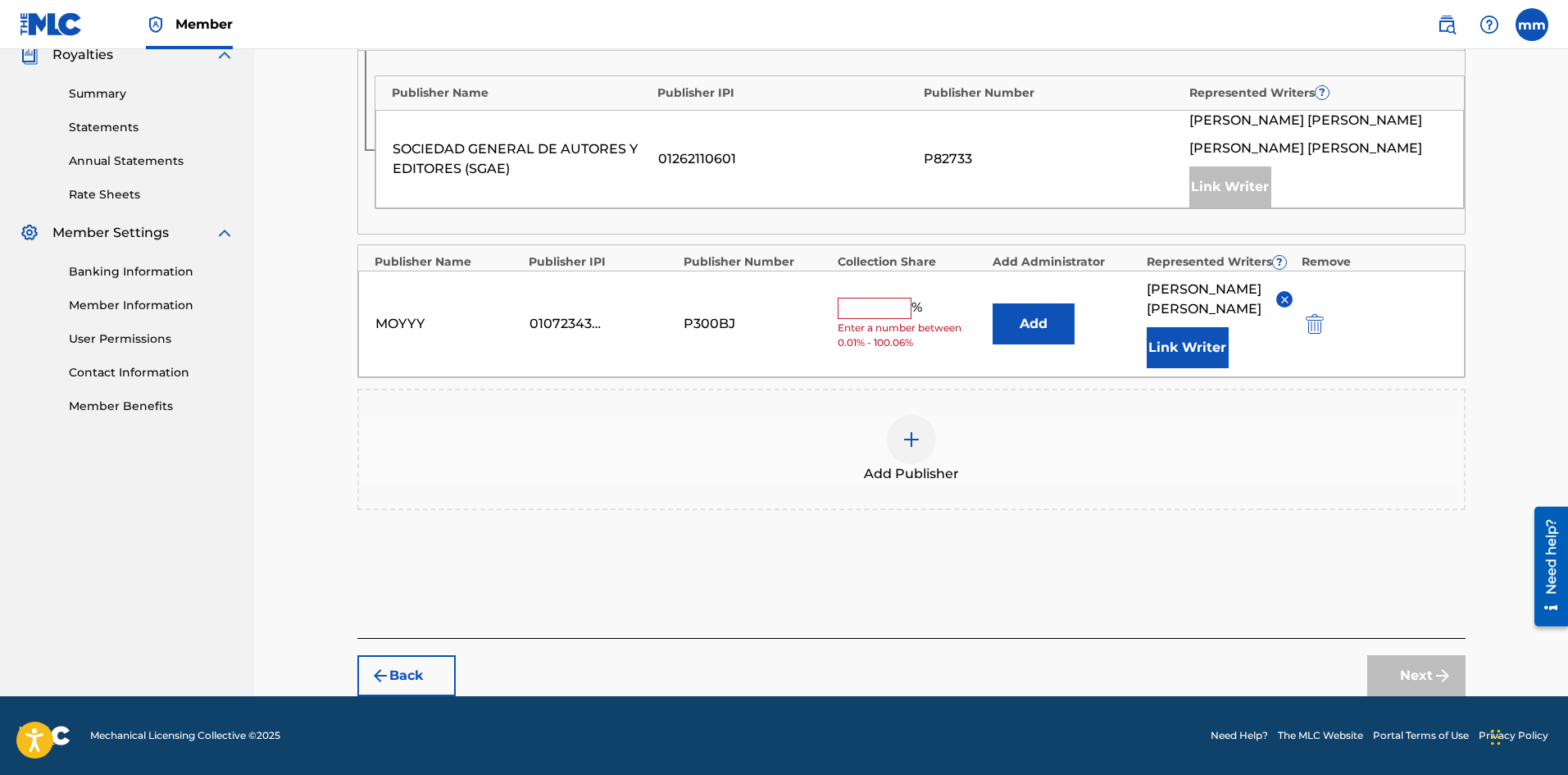
click at [886, 307] on input "text" at bounding box center [874, 307] width 74 height 21
type input "25"
click at [1414, 664] on button "Next" at bounding box center [1416, 675] width 98 height 41
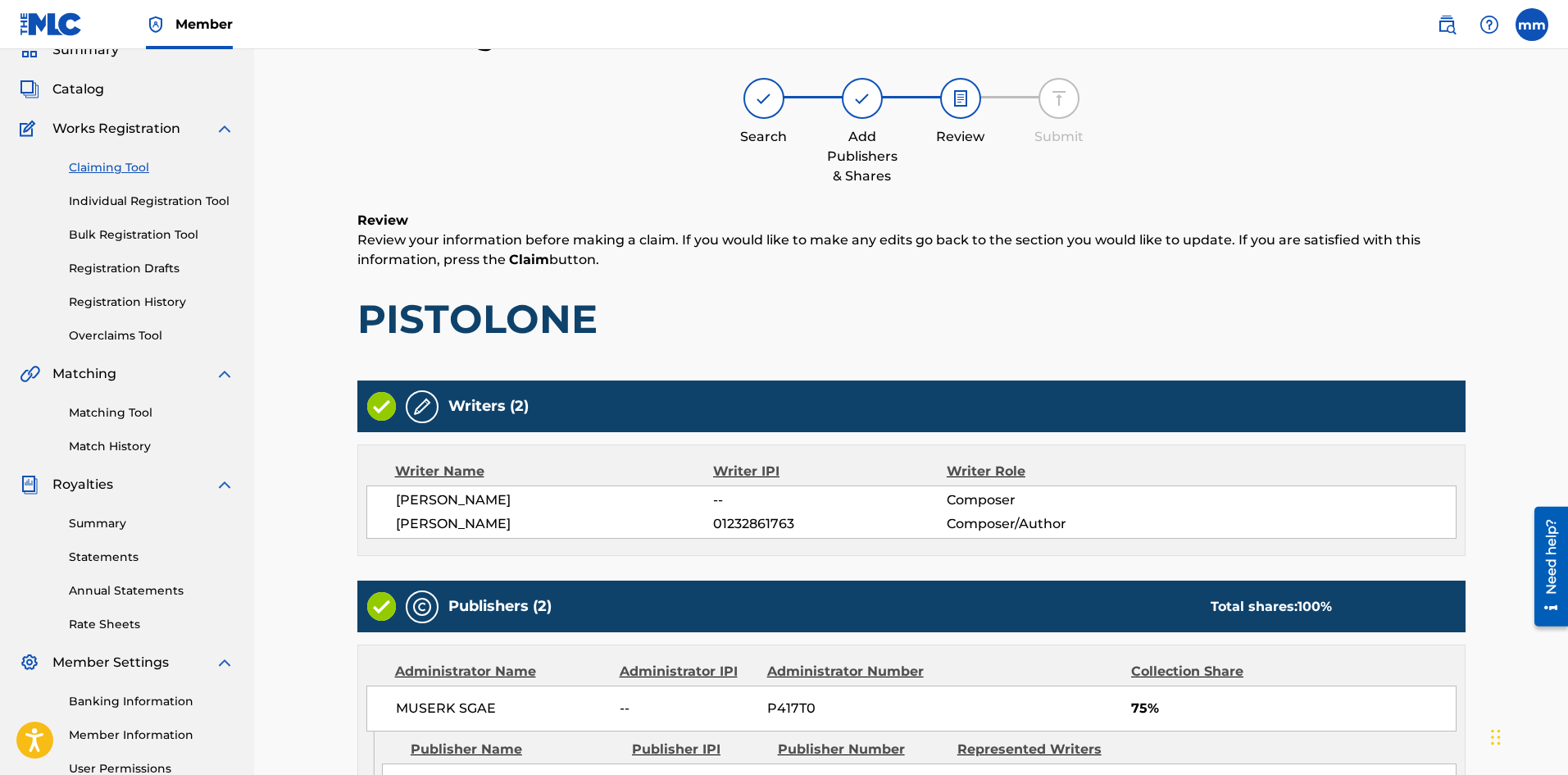
scroll to position [401, 0]
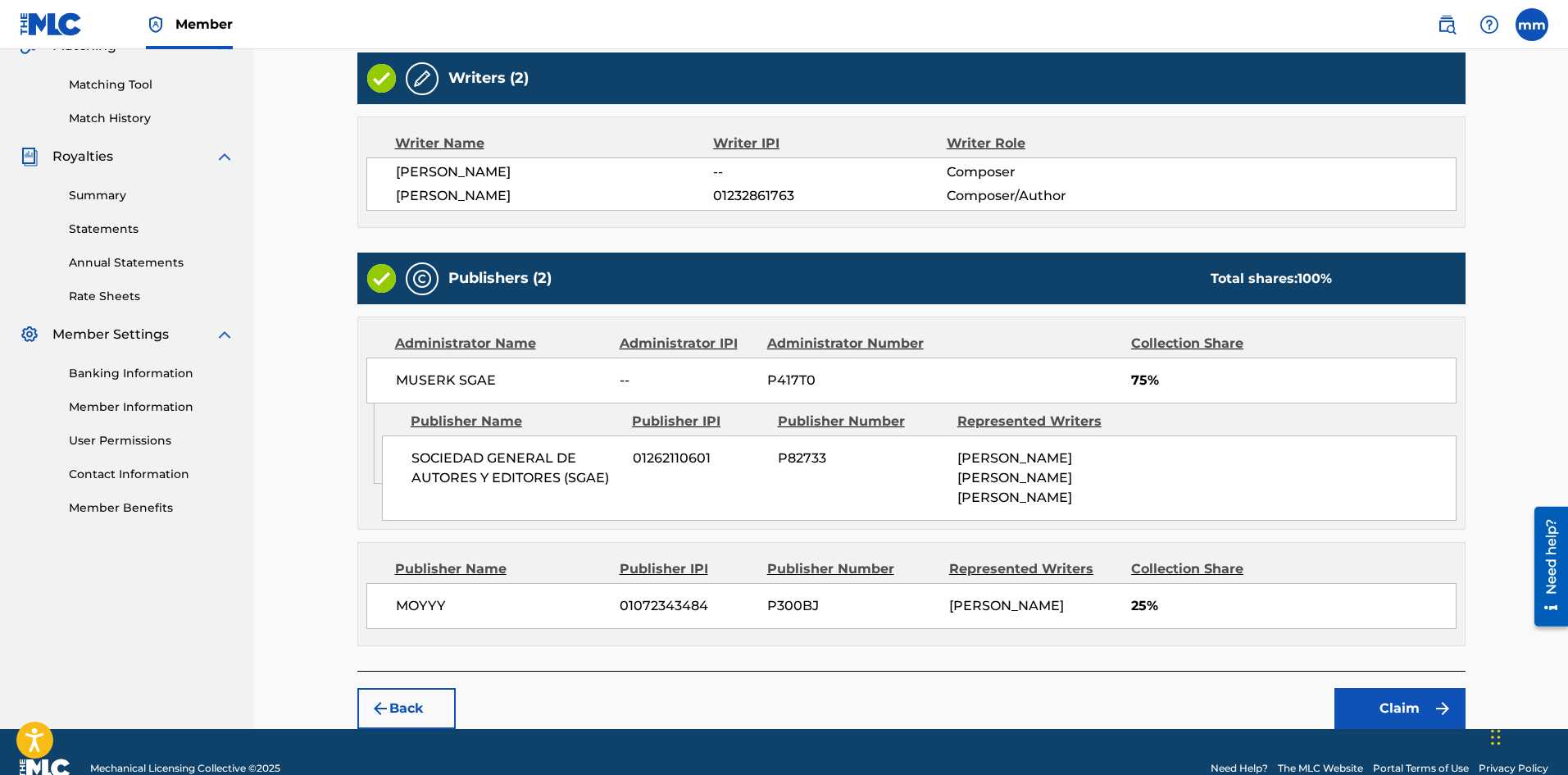
click at [1417, 711] on button "Claim" at bounding box center [1400, 708] width 131 height 41
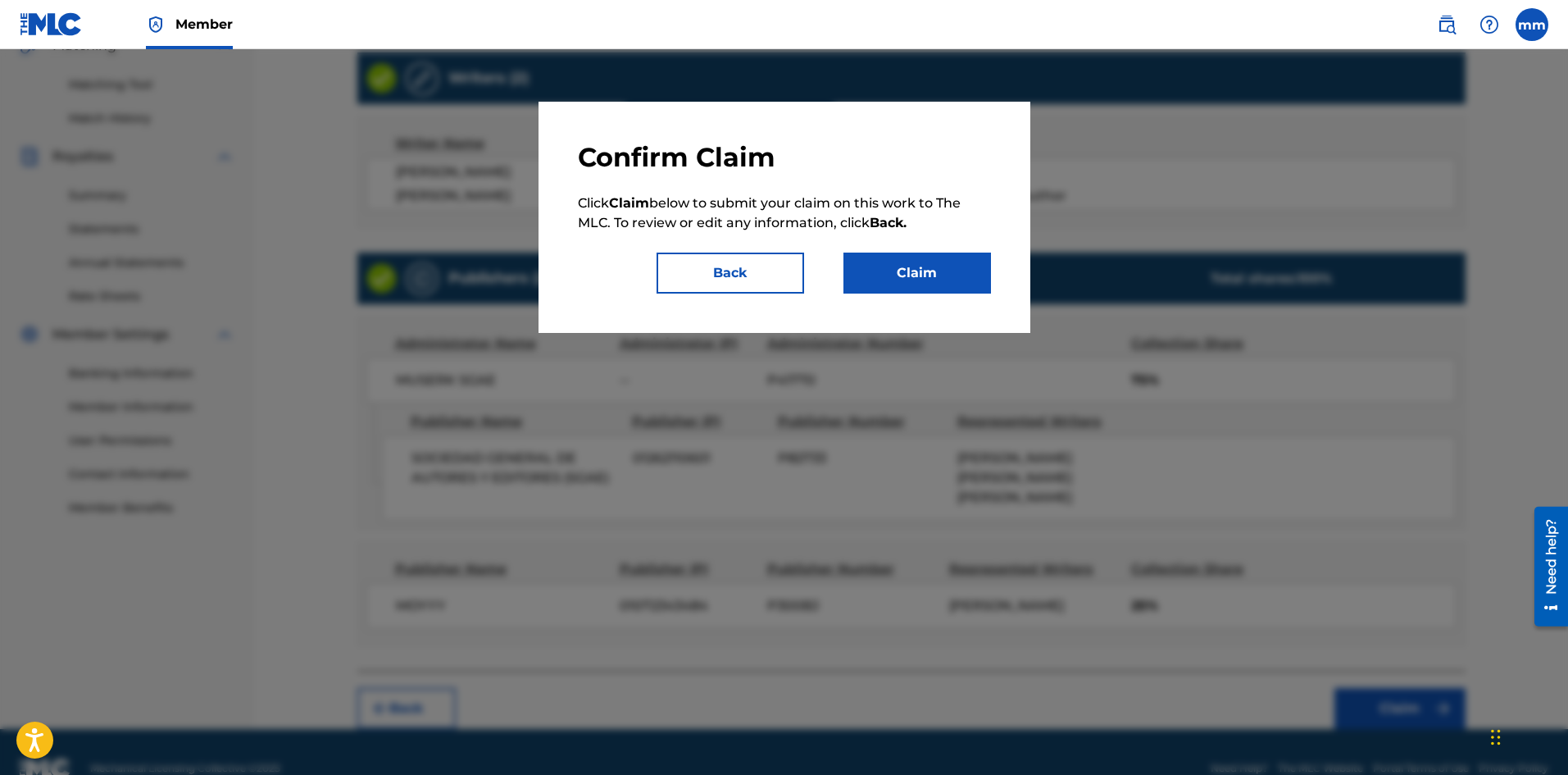
click at [945, 278] on button "Claim" at bounding box center [917, 273] width 147 height 41
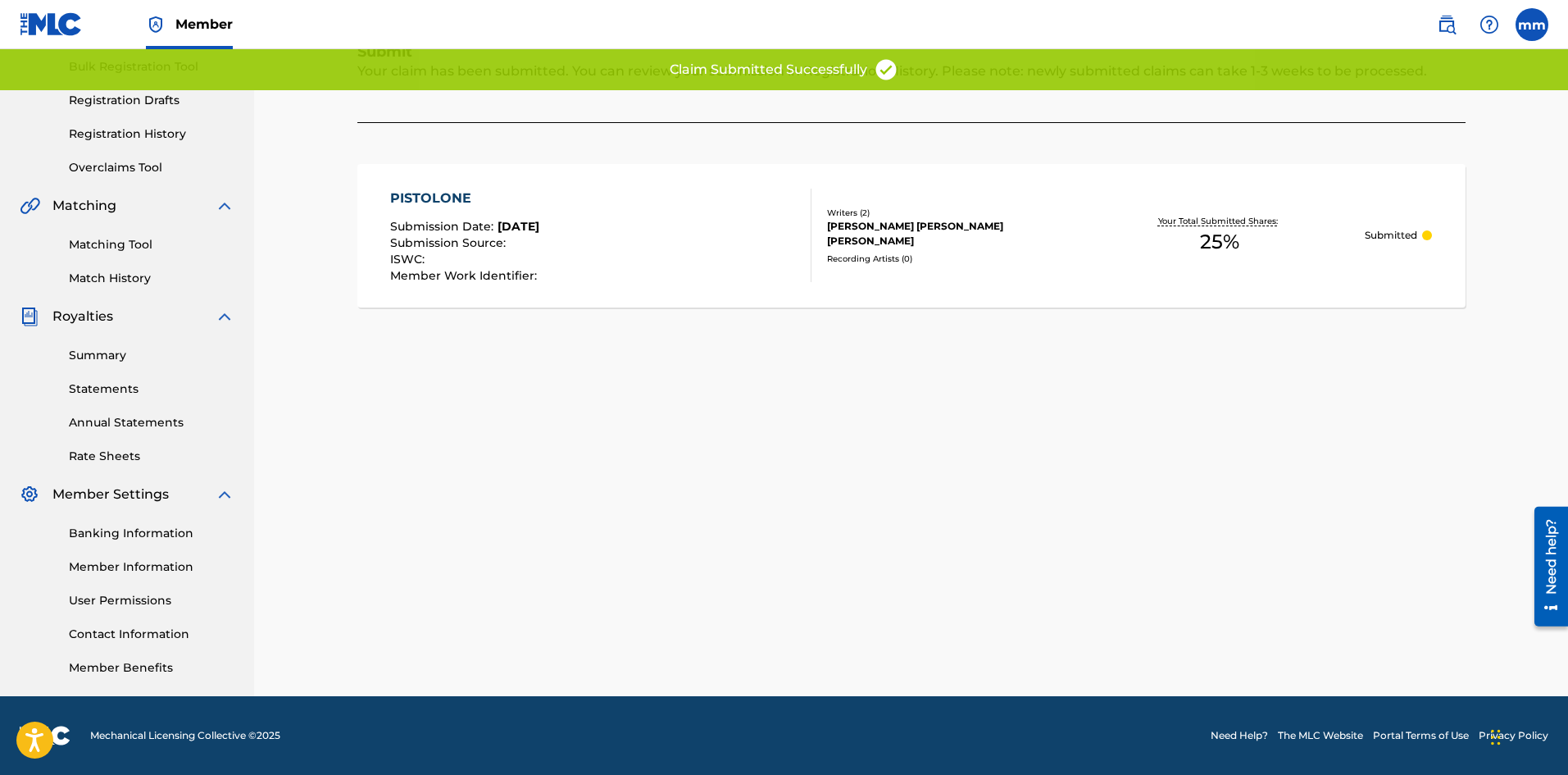
scroll to position [78, 0]
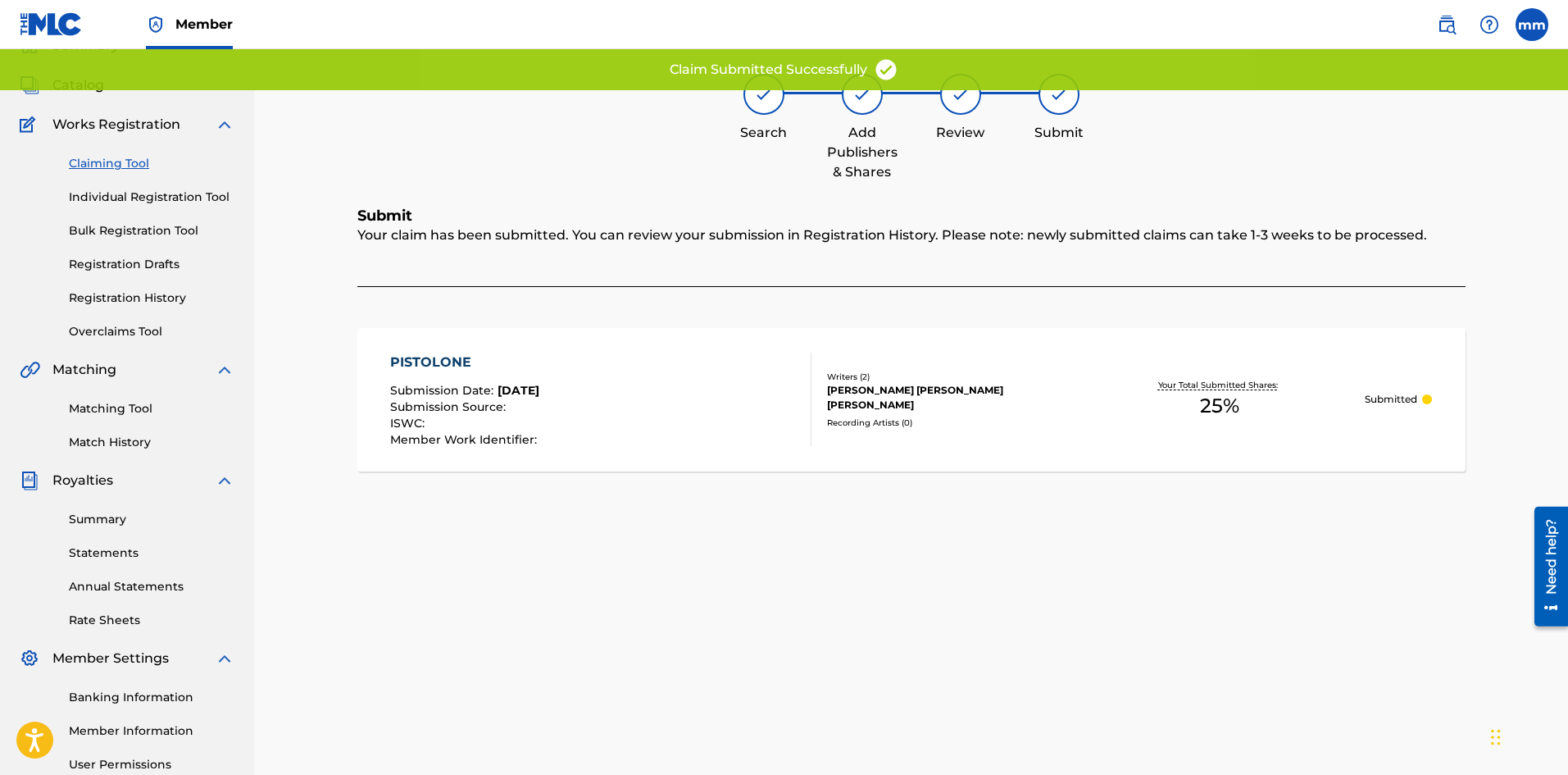
click at [103, 161] on link "Claiming Tool" at bounding box center [151, 163] width 165 height 17
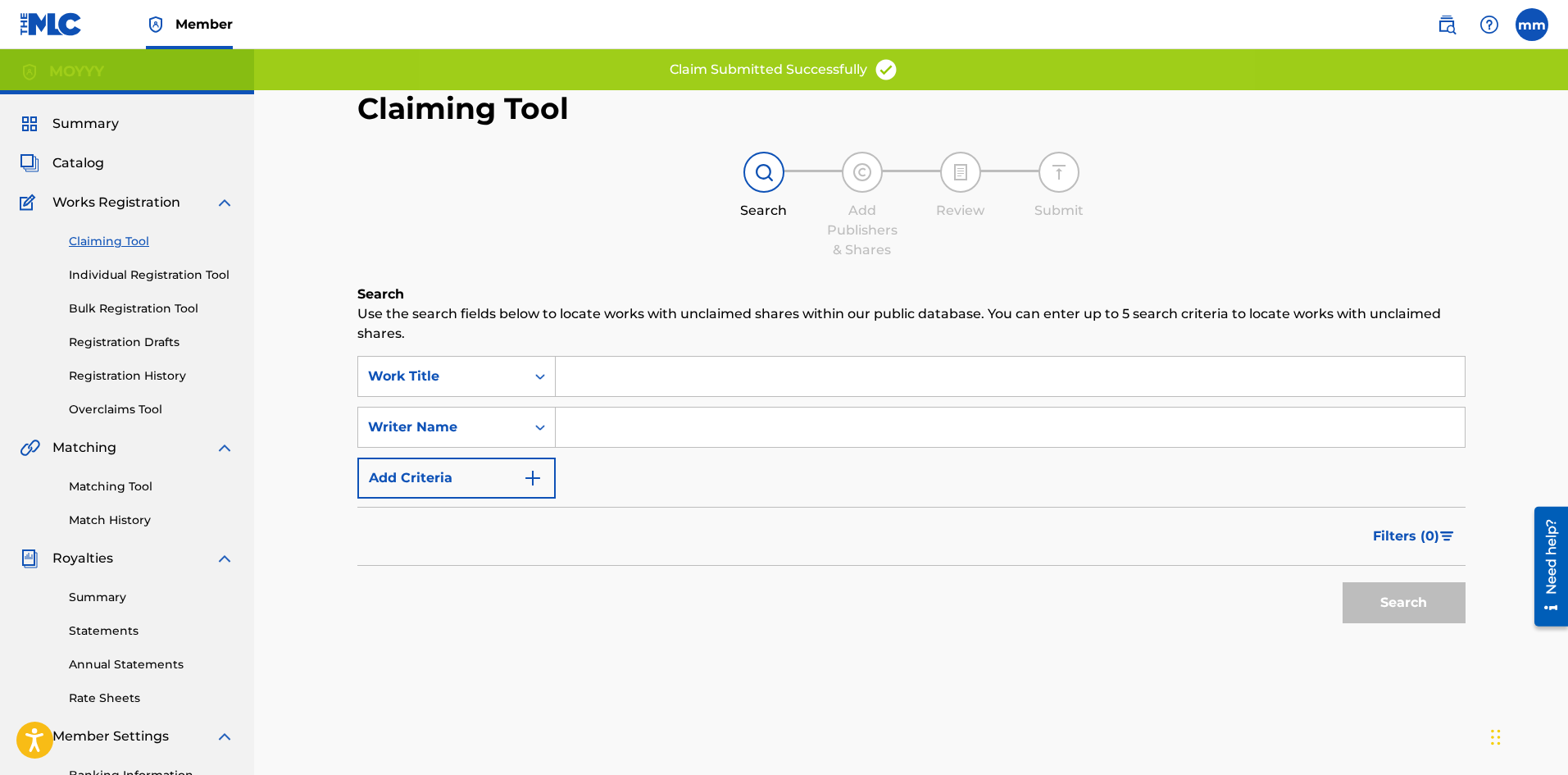
drag, startPoint x: 622, startPoint y: 427, endPoint x: 629, endPoint y: 437, distance: 12.2
click at [622, 426] on input "Search Form" at bounding box center [1010, 427] width 909 height 39
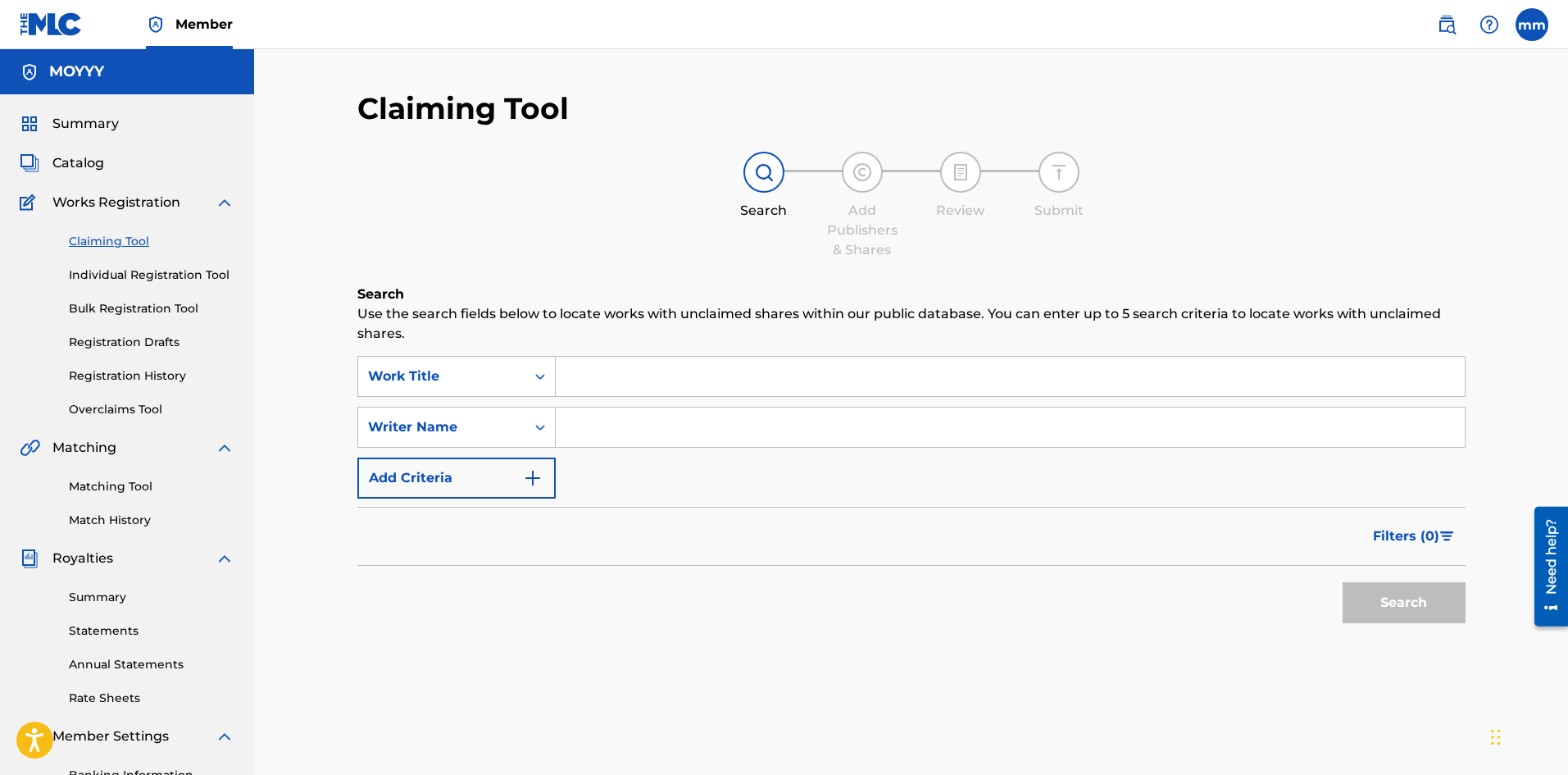
type input "moises matos matos"
click at [1393, 605] on button "Search" at bounding box center [1404, 602] width 123 height 41
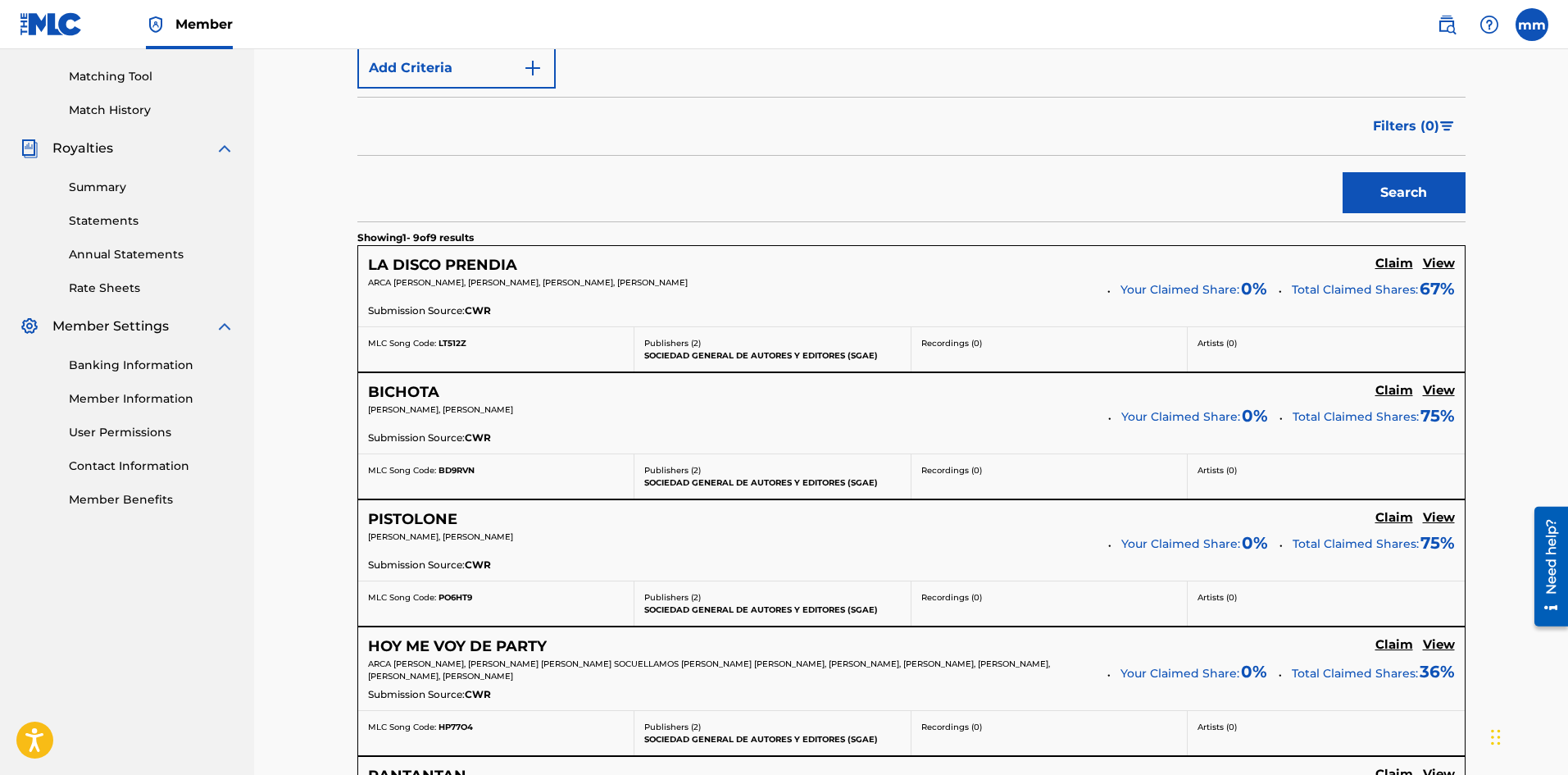
scroll to position [492, 0]
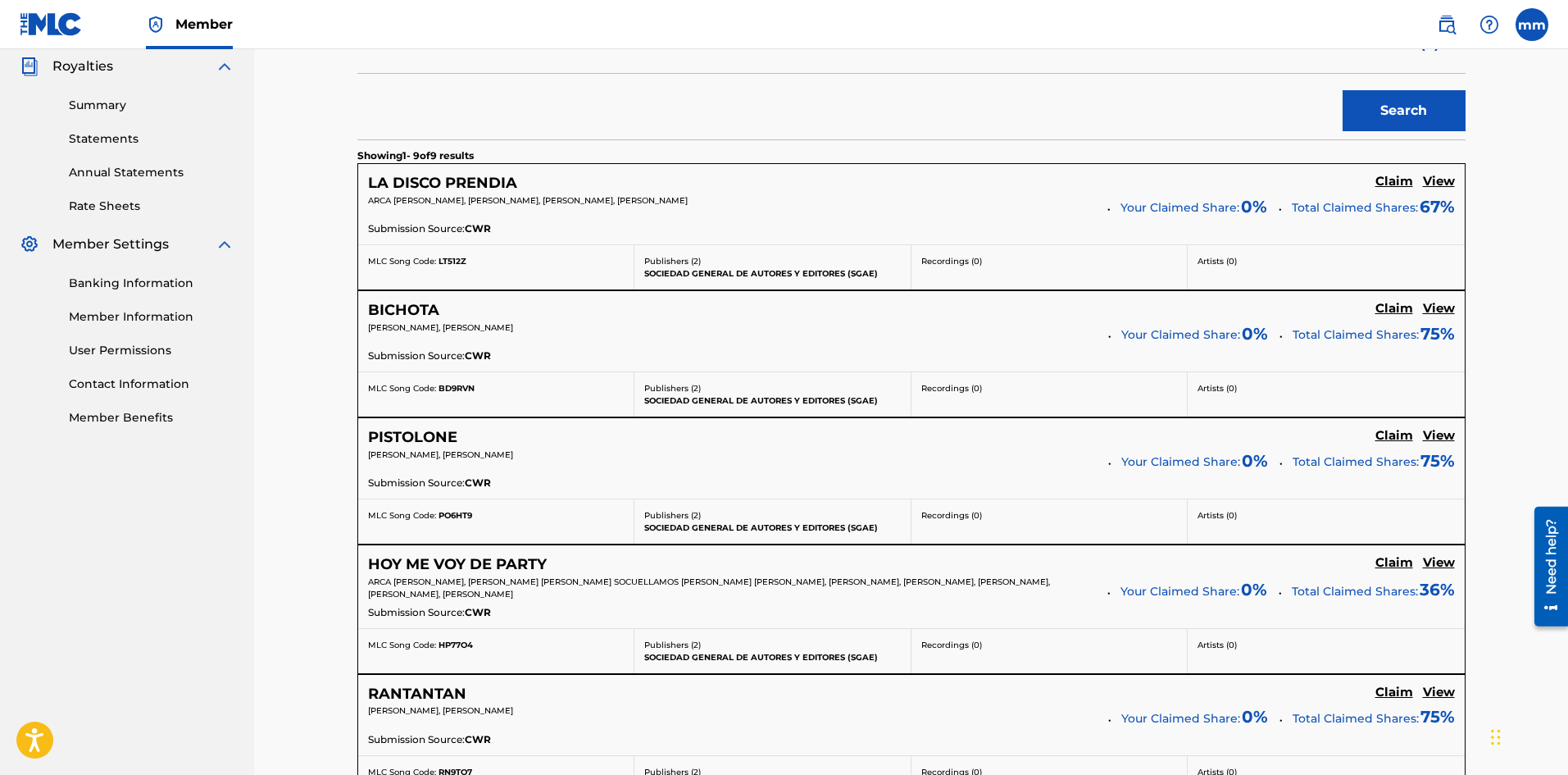
click at [1397, 428] on h5 "Claim" at bounding box center [1394, 435] width 38 height 15
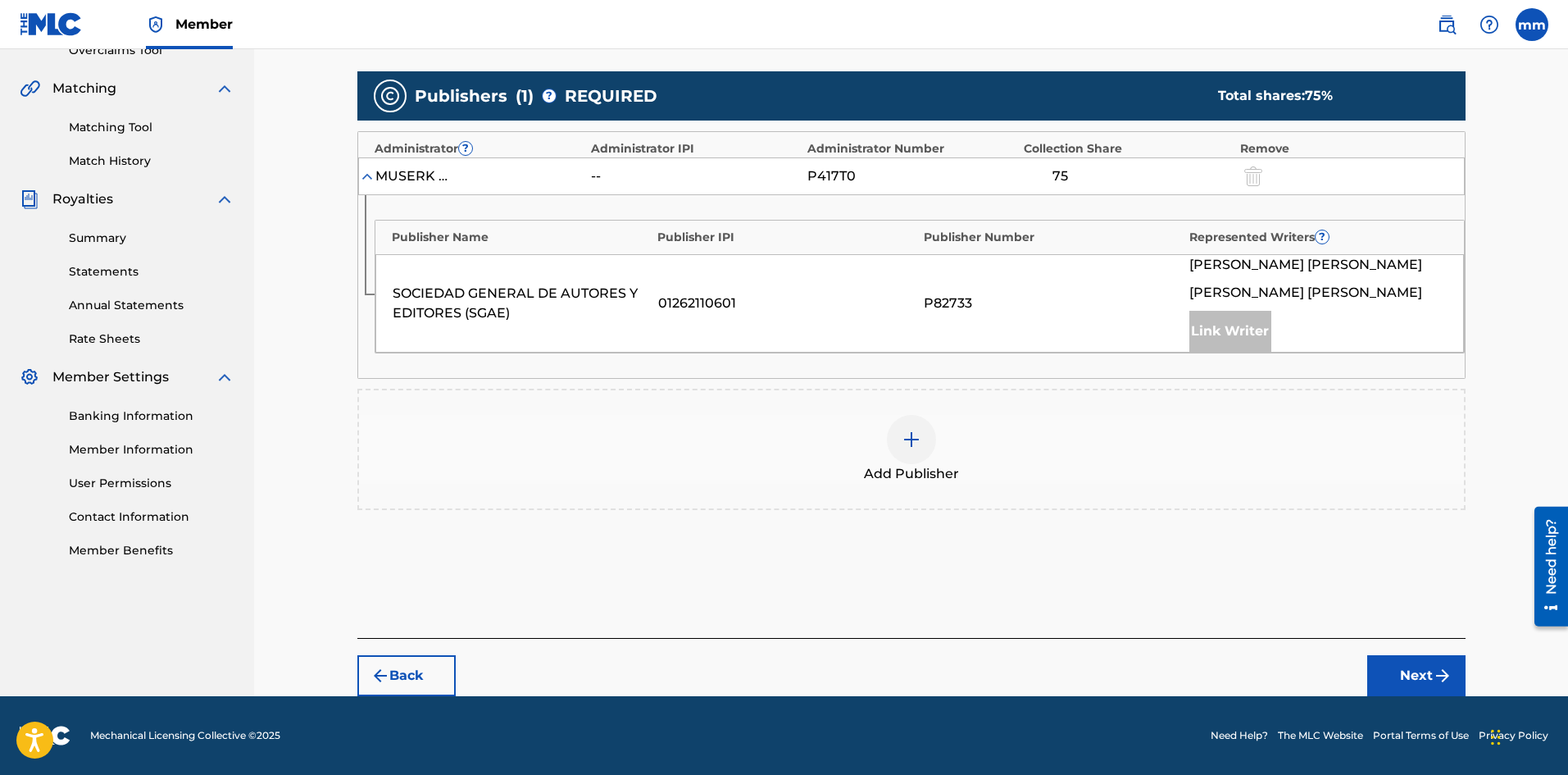
scroll to position [359, 0]
click at [911, 445] on img at bounding box center [911, 439] width 19 height 19
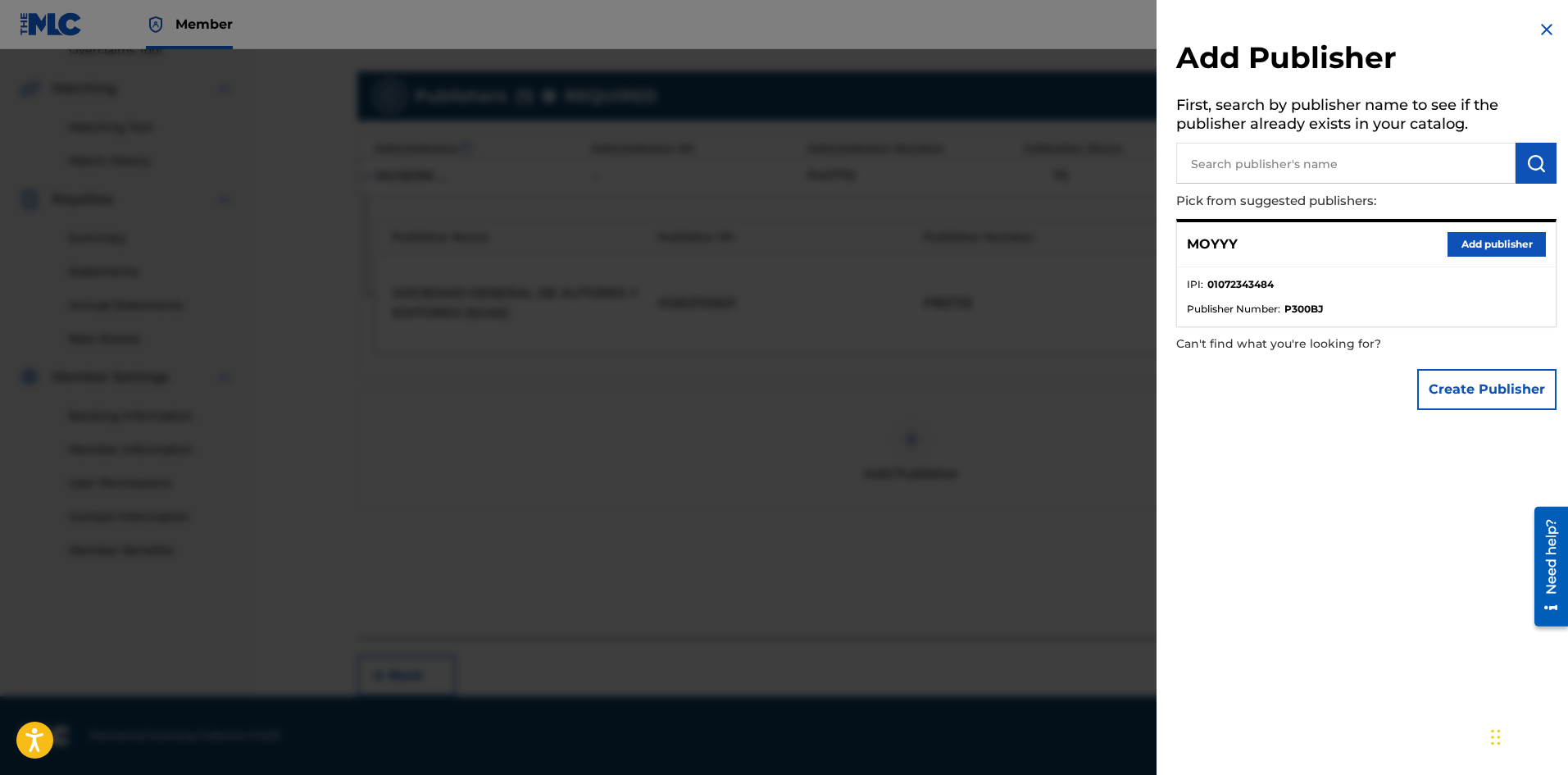
click at [1499, 244] on button "Add publisher" at bounding box center [1497, 244] width 98 height 25
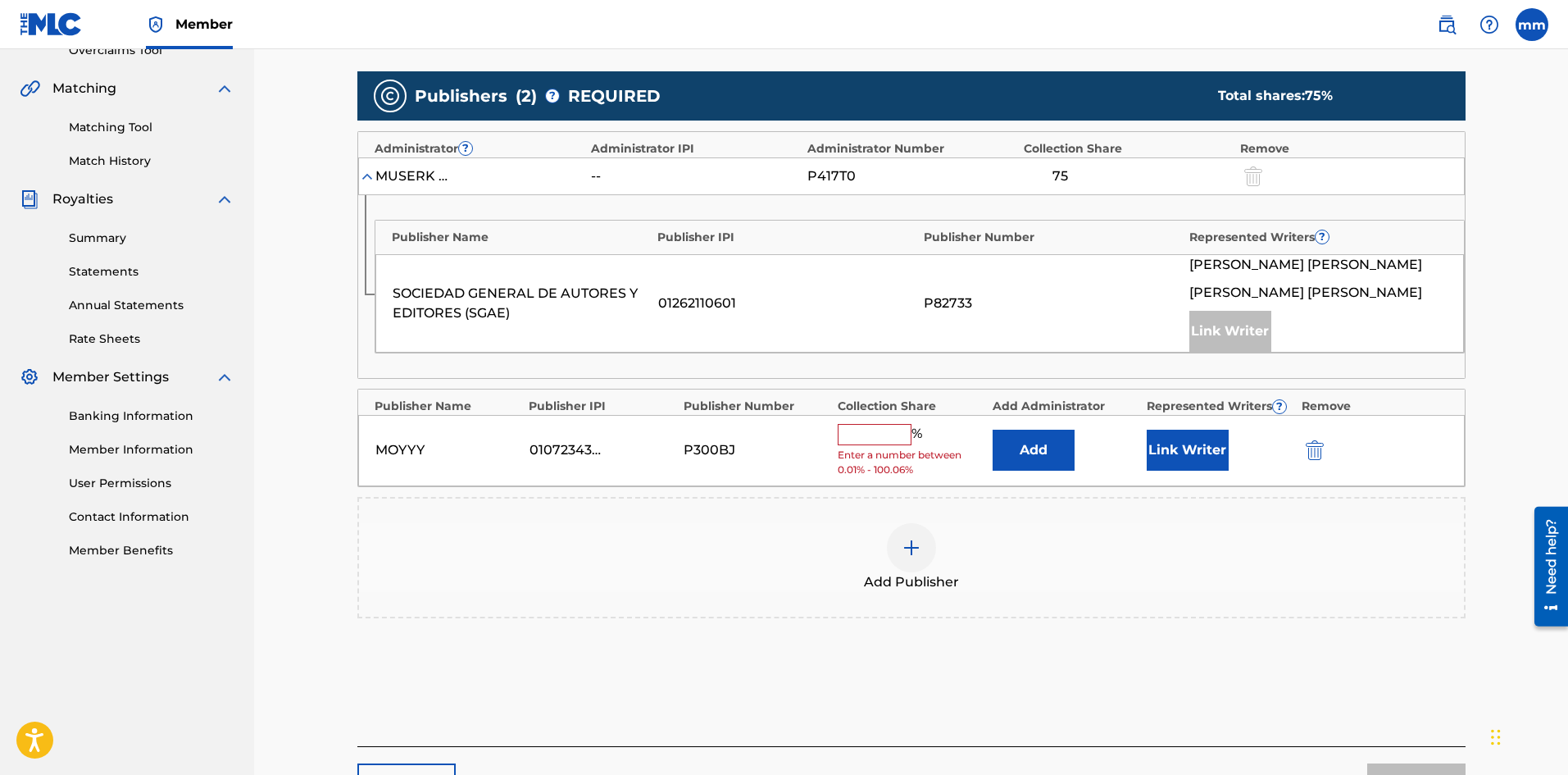
click at [884, 432] on input "text" at bounding box center [874, 434] width 74 height 21
type input "25"
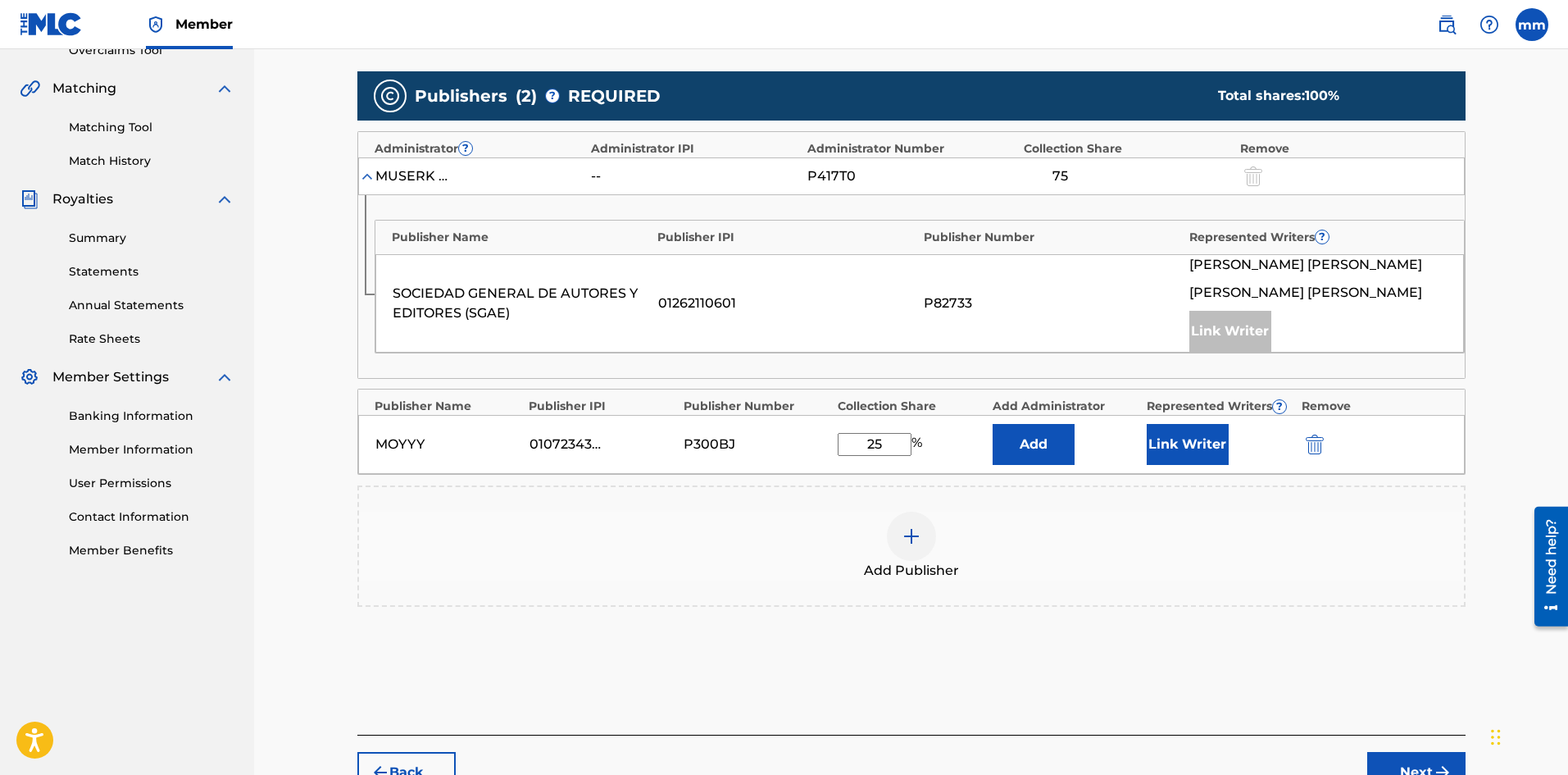
click at [1151, 443] on button "Link Writer" at bounding box center [1188, 444] width 82 height 41
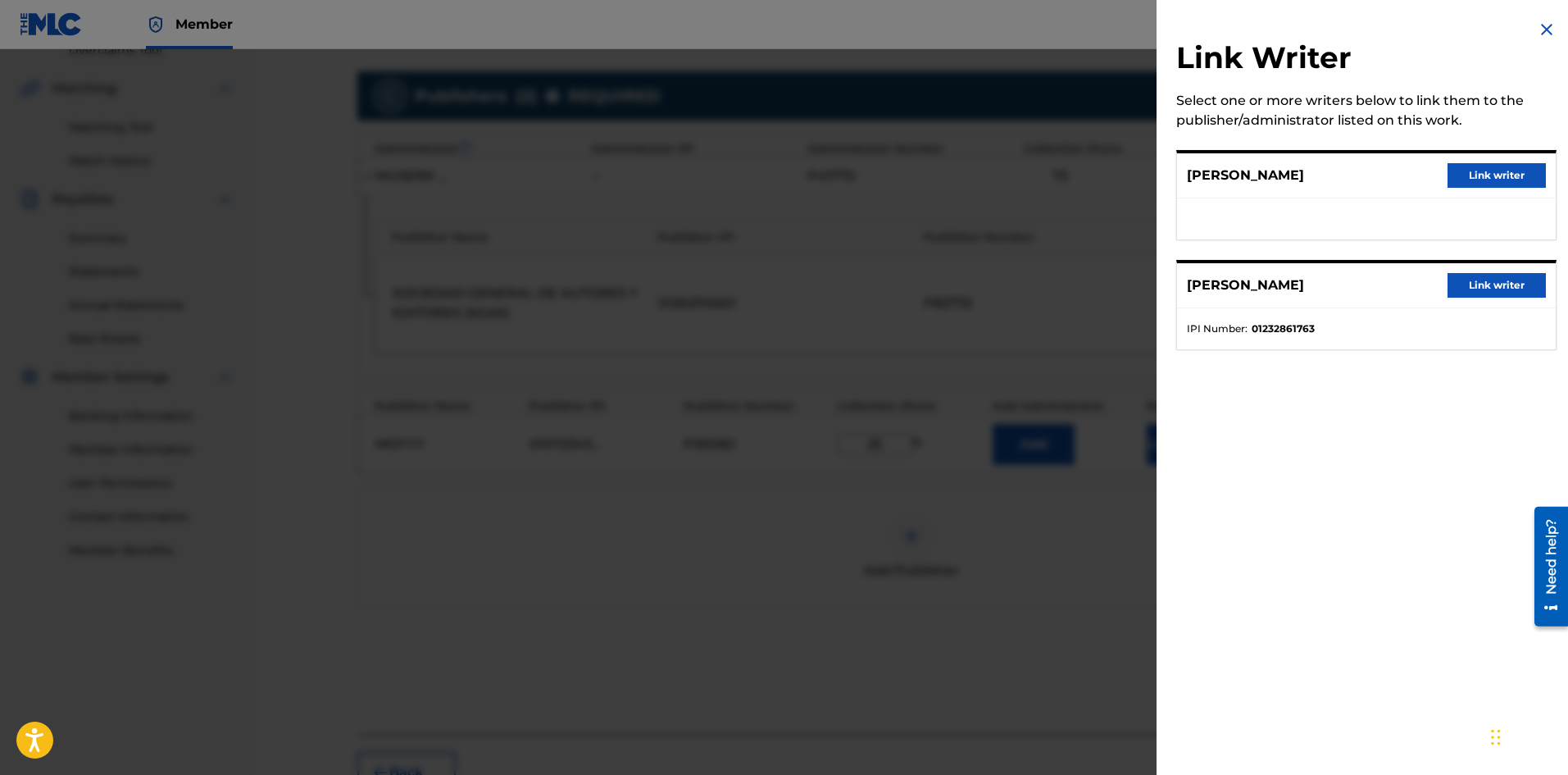
click at [1487, 185] on button "Link writer" at bounding box center [1497, 175] width 98 height 25
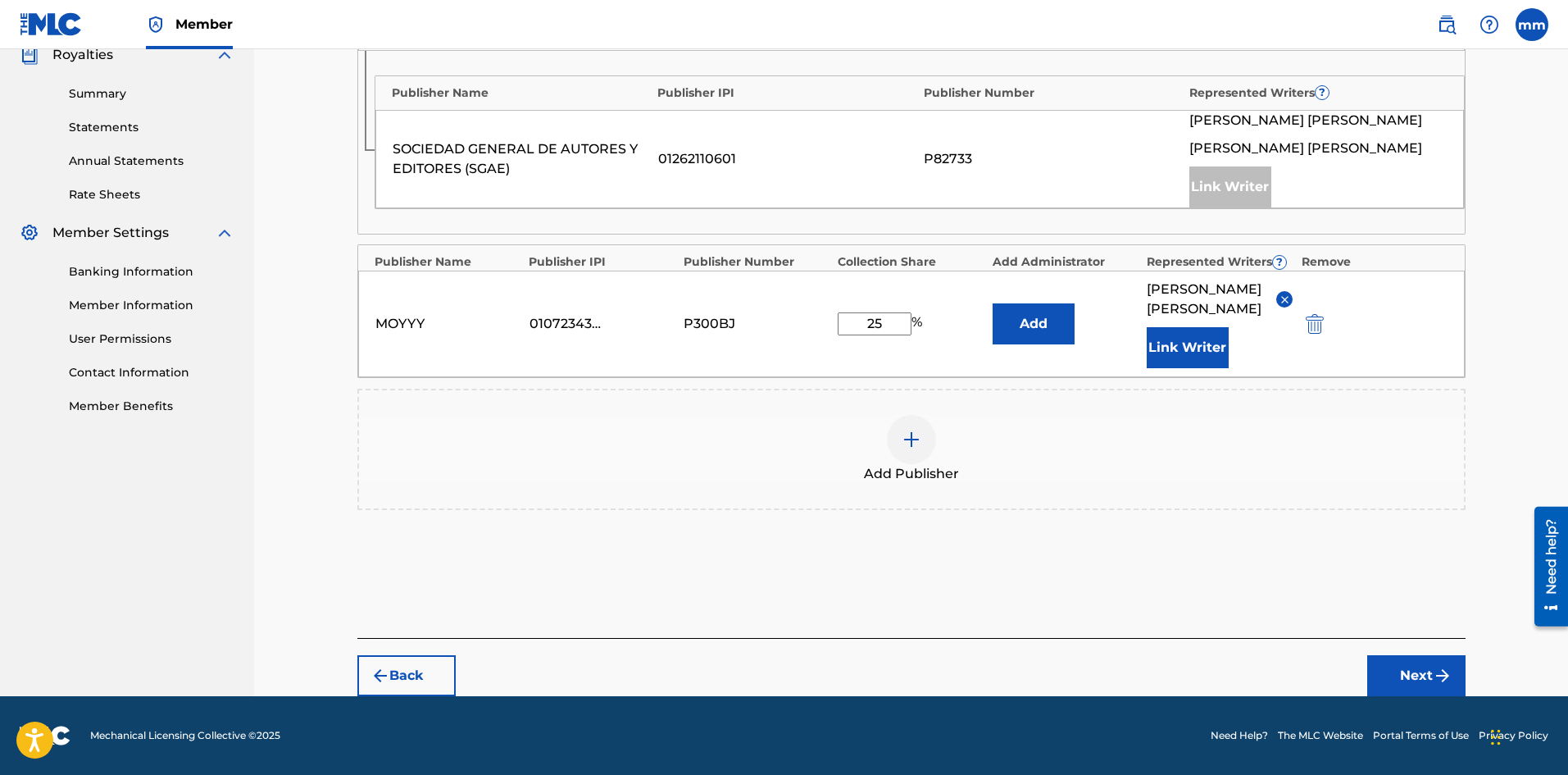
click at [1426, 667] on button "Next" at bounding box center [1416, 675] width 98 height 41
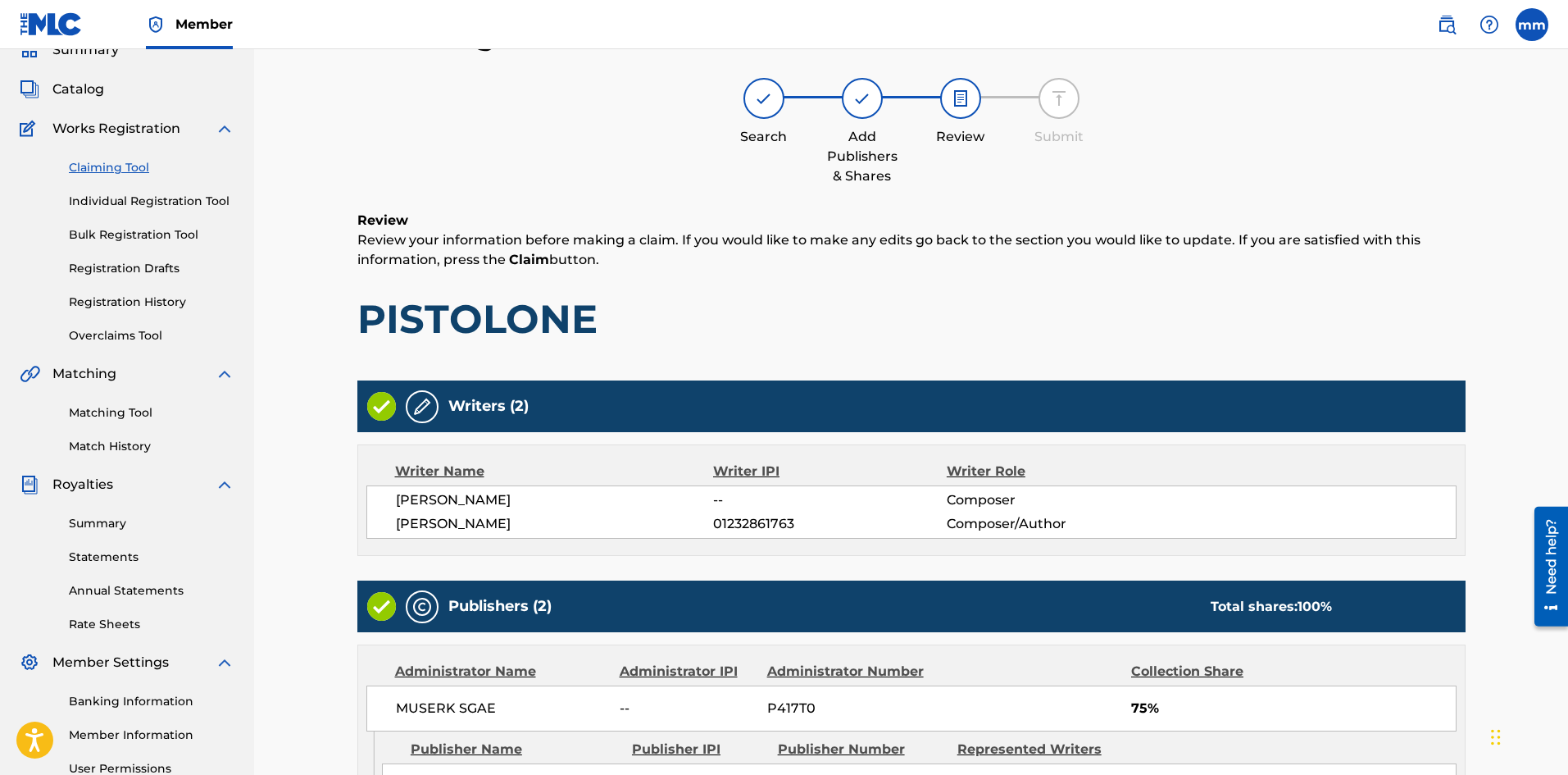
scroll to position [435, 0]
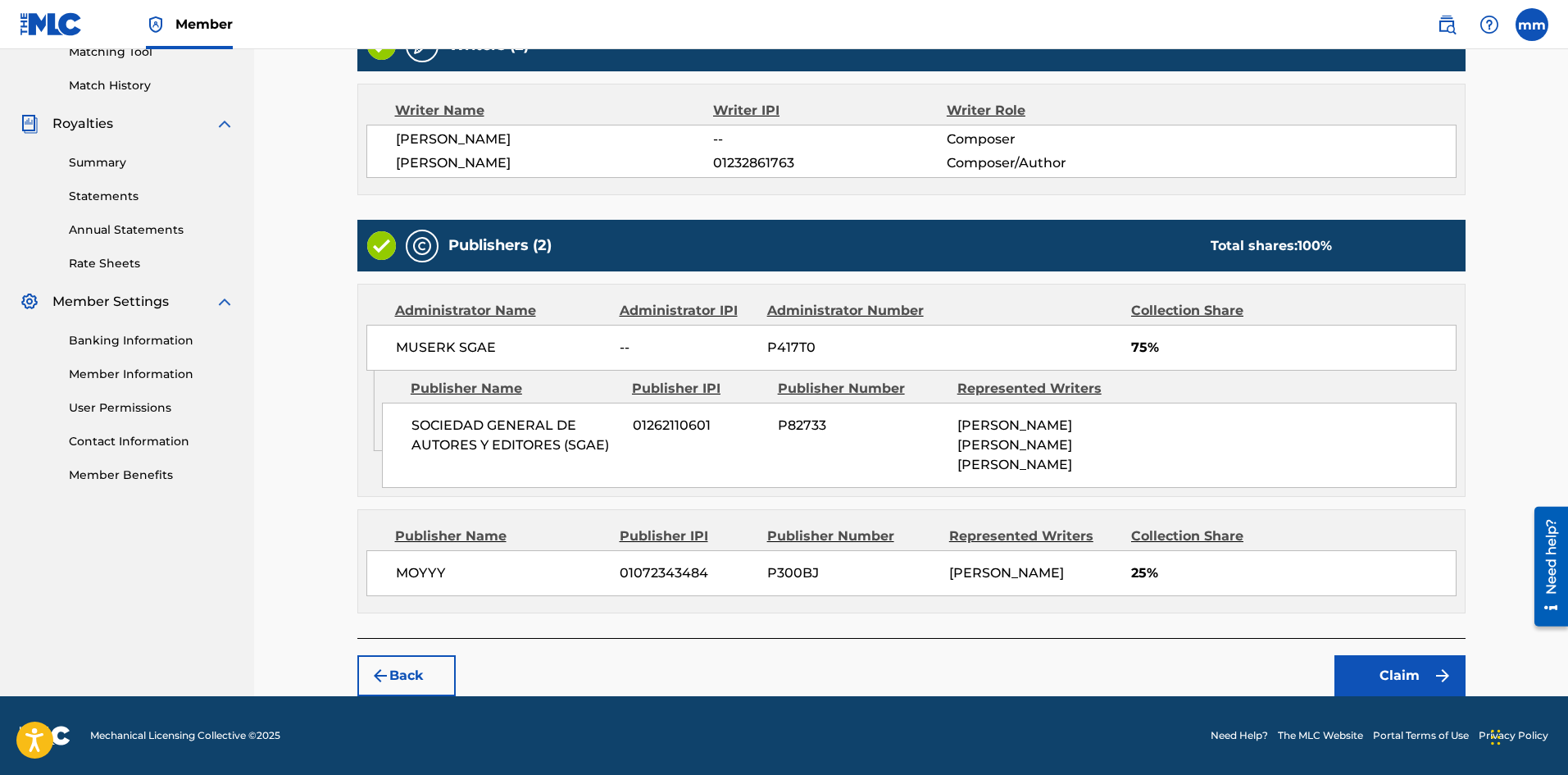
click at [1448, 675] on img "submit" at bounding box center [1443, 675] width 19 height 19
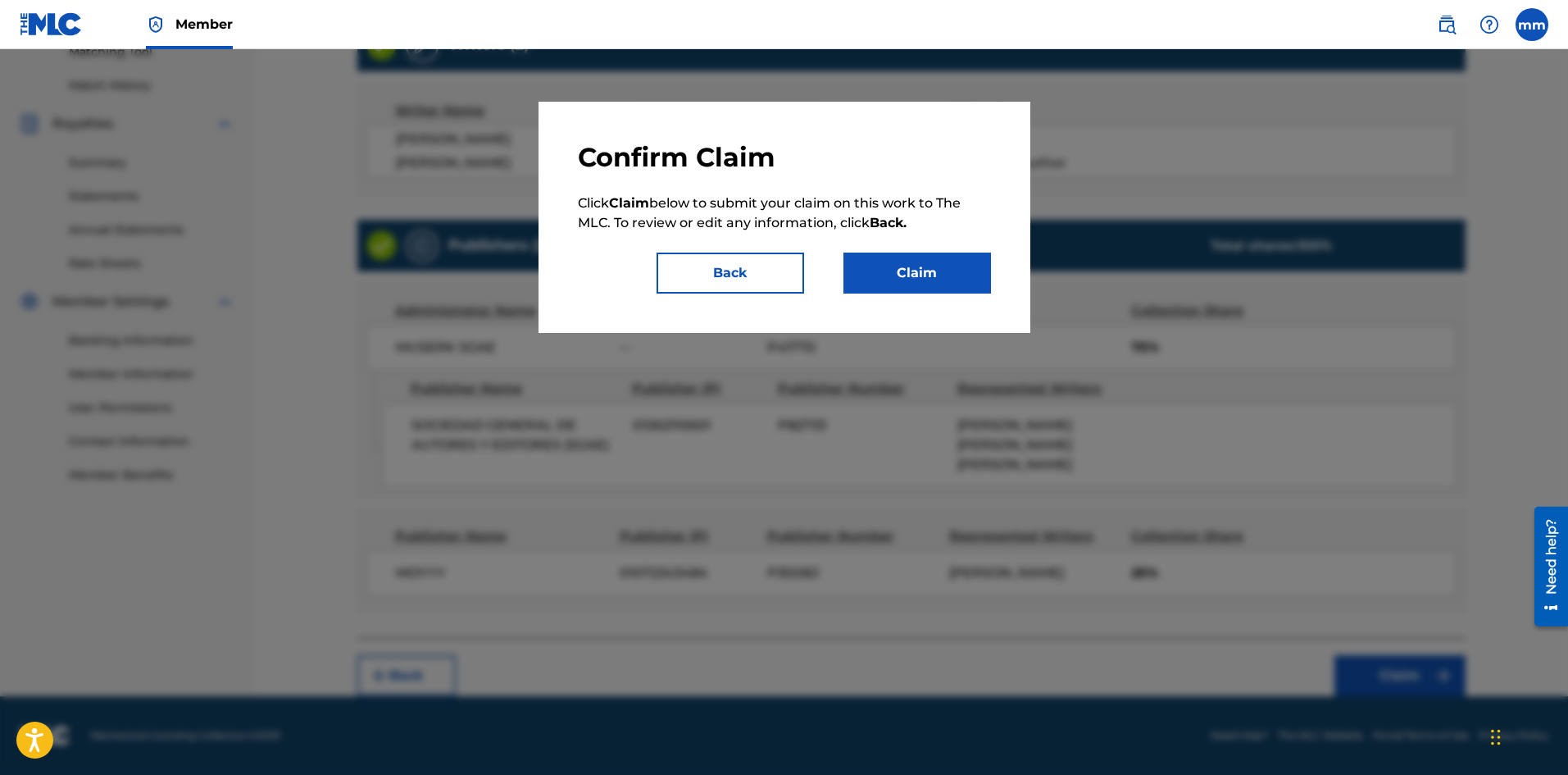
click at [912, 285] on button "Claim" at bounding box center [917, 273] width 147 height 41
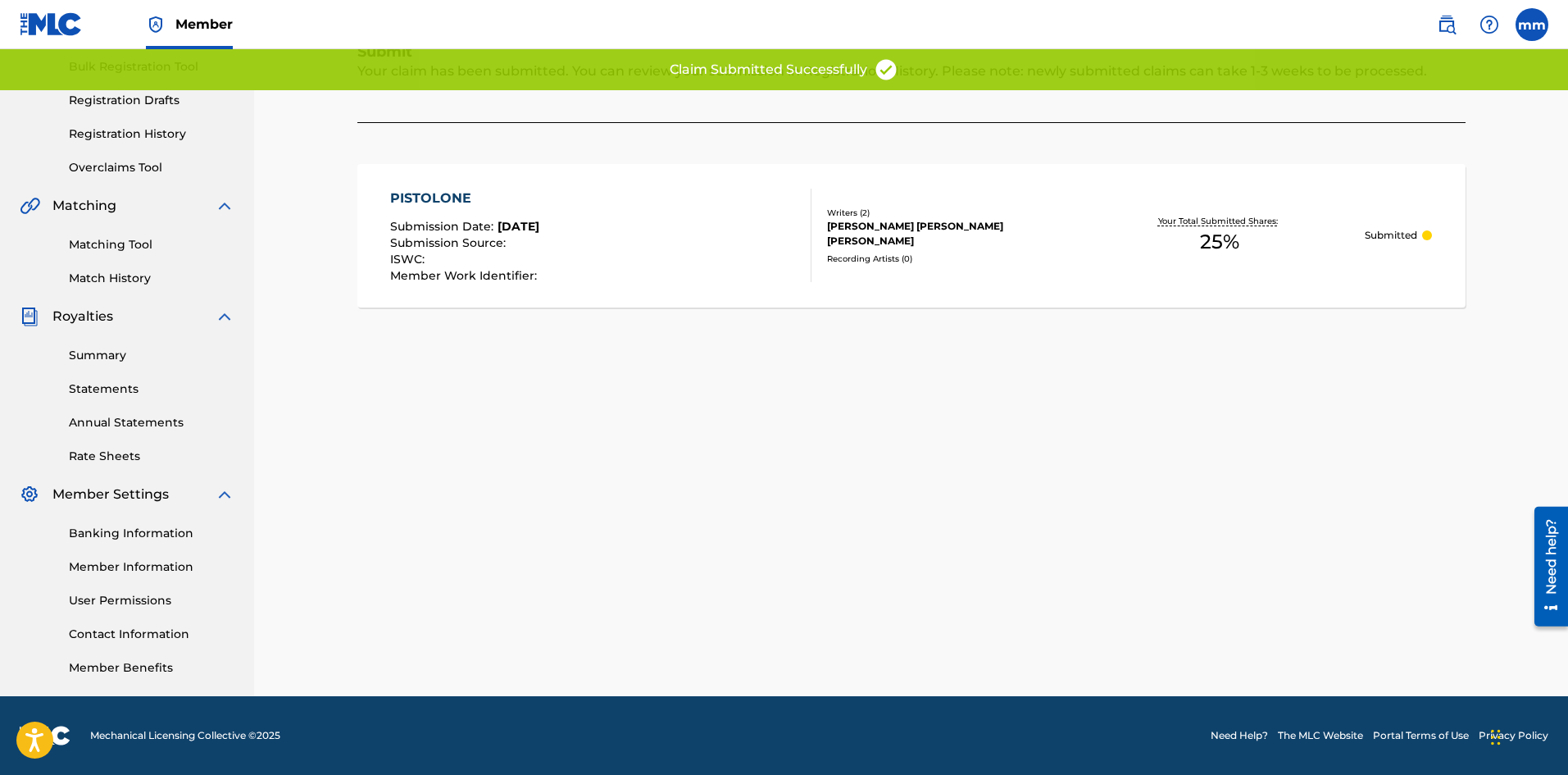
scroll to position [0, 0]
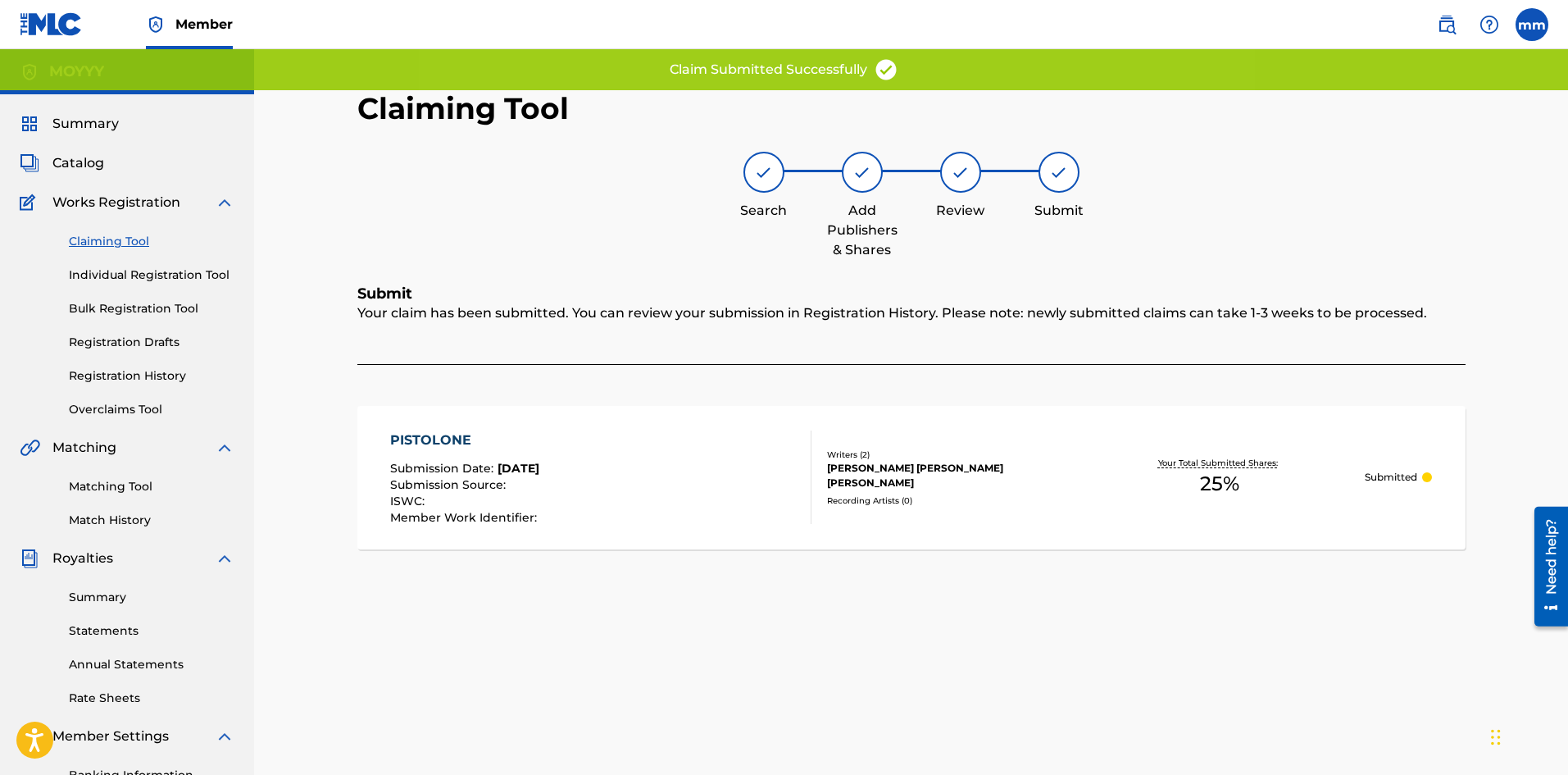
click at [125, 235] on link "Claiming Tool" at bounding box center [151, 241] width 165 height 17
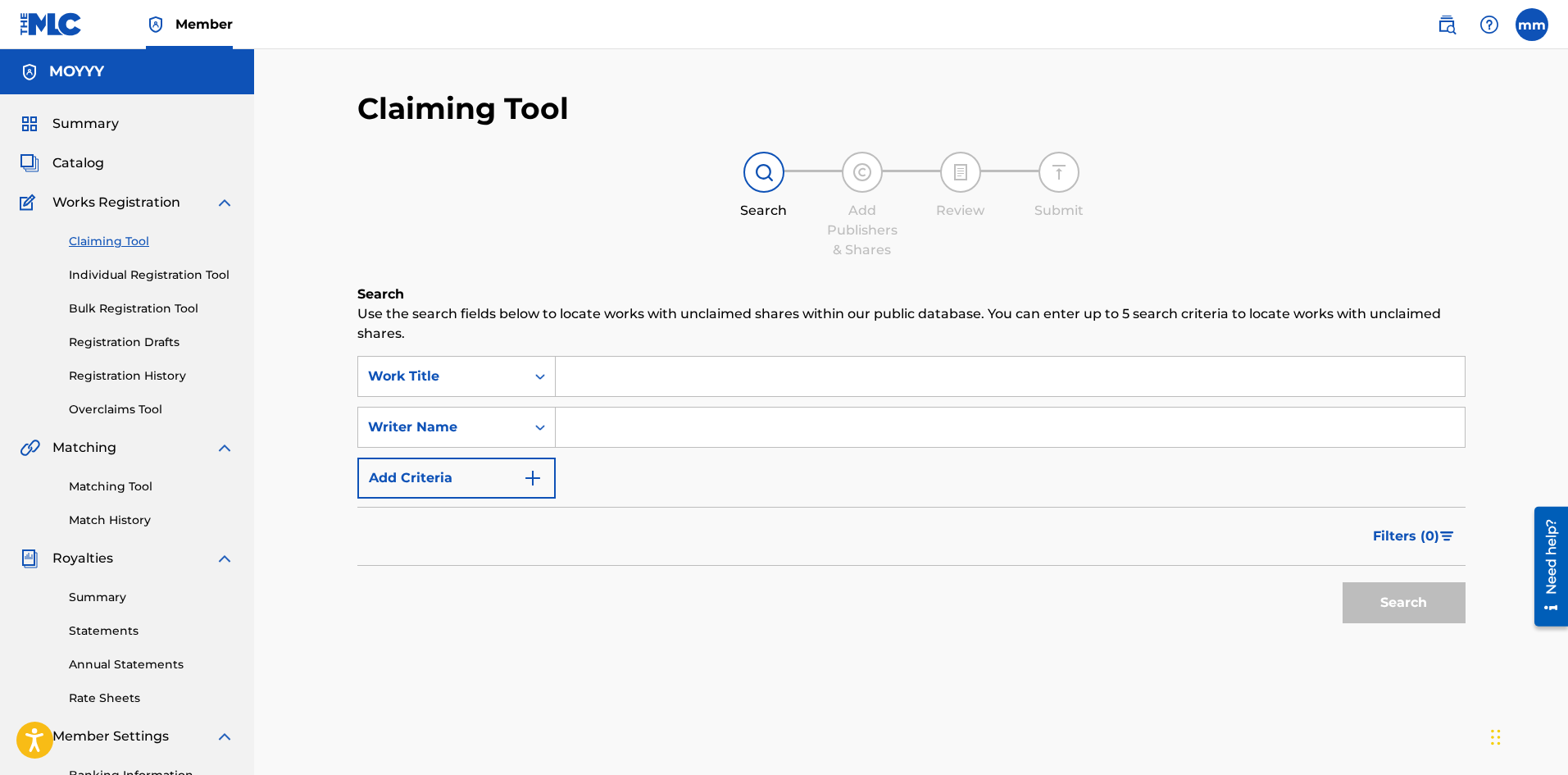
click at [590, 419] on input "Search Form" at bounding box center [1010, 427] width 909 height 39
type input "moises matos matos"
click at [1365, 606] on button "Search" at bounding box center [1404, 602] width 123 height 41
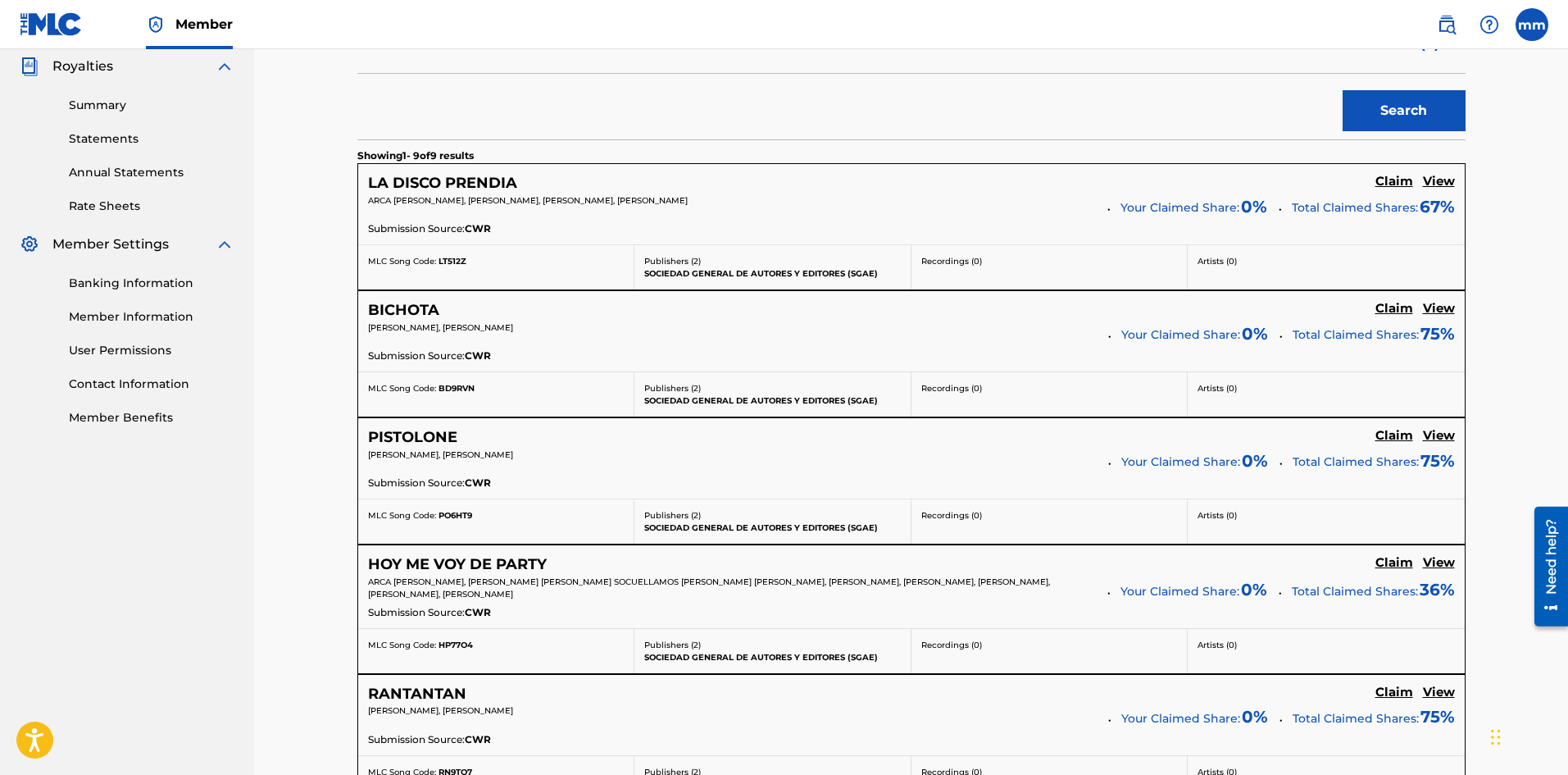
scroll to position [573, 0]
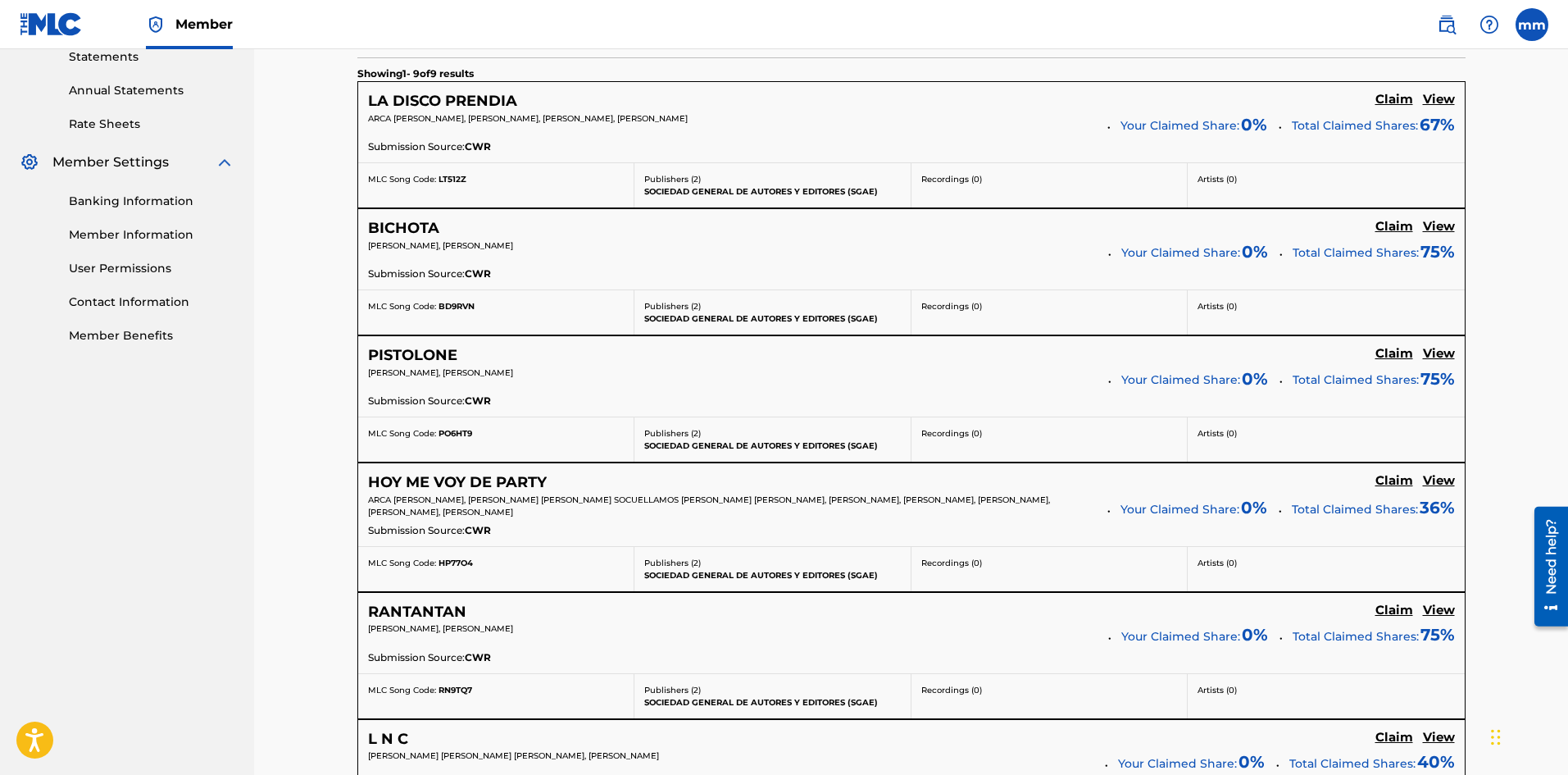
click at [1392, 479] on h5 "Claim" at bounding box center [1394, 480] width 38 height 15
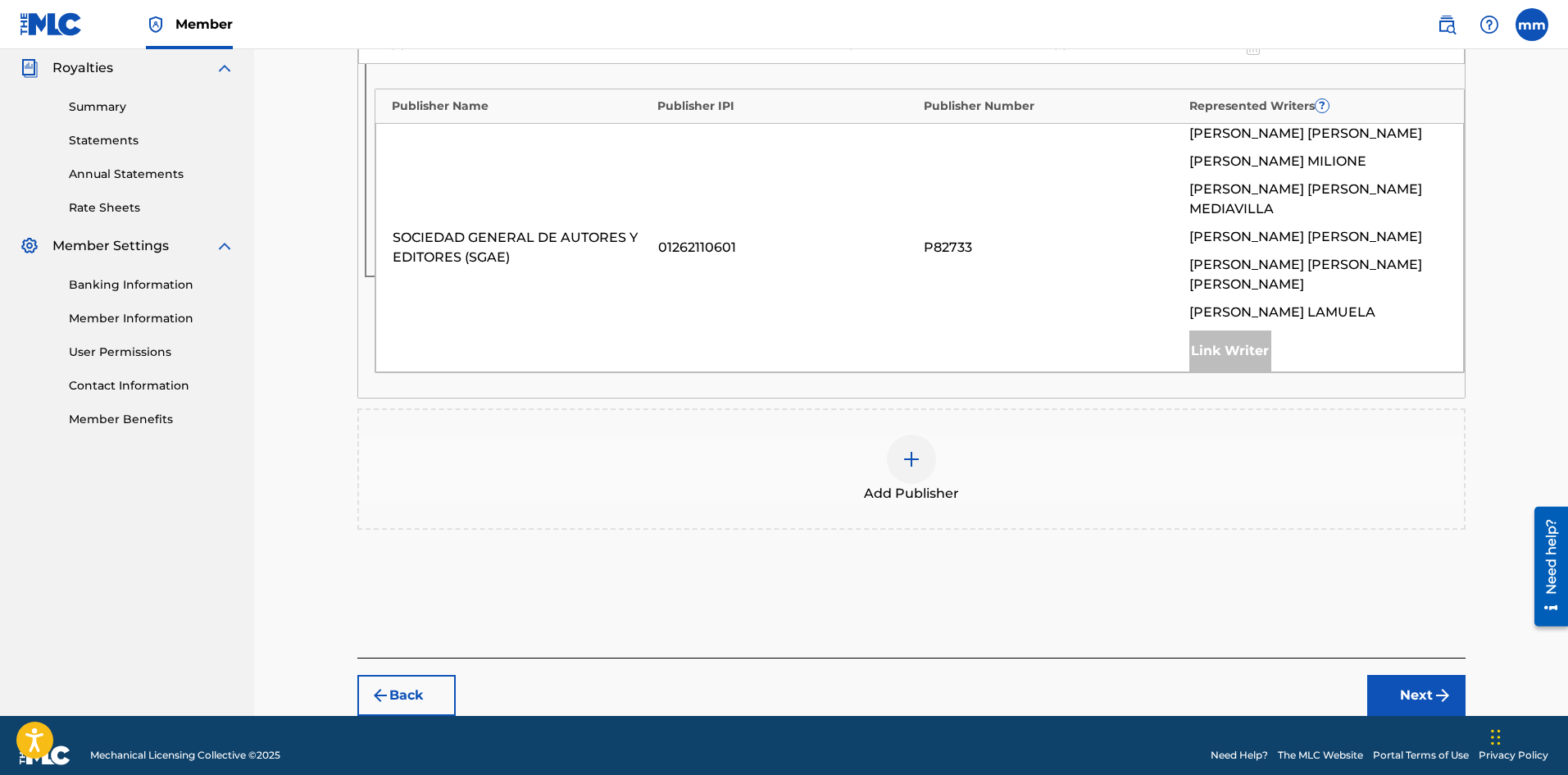
scroll to position [408, 0]
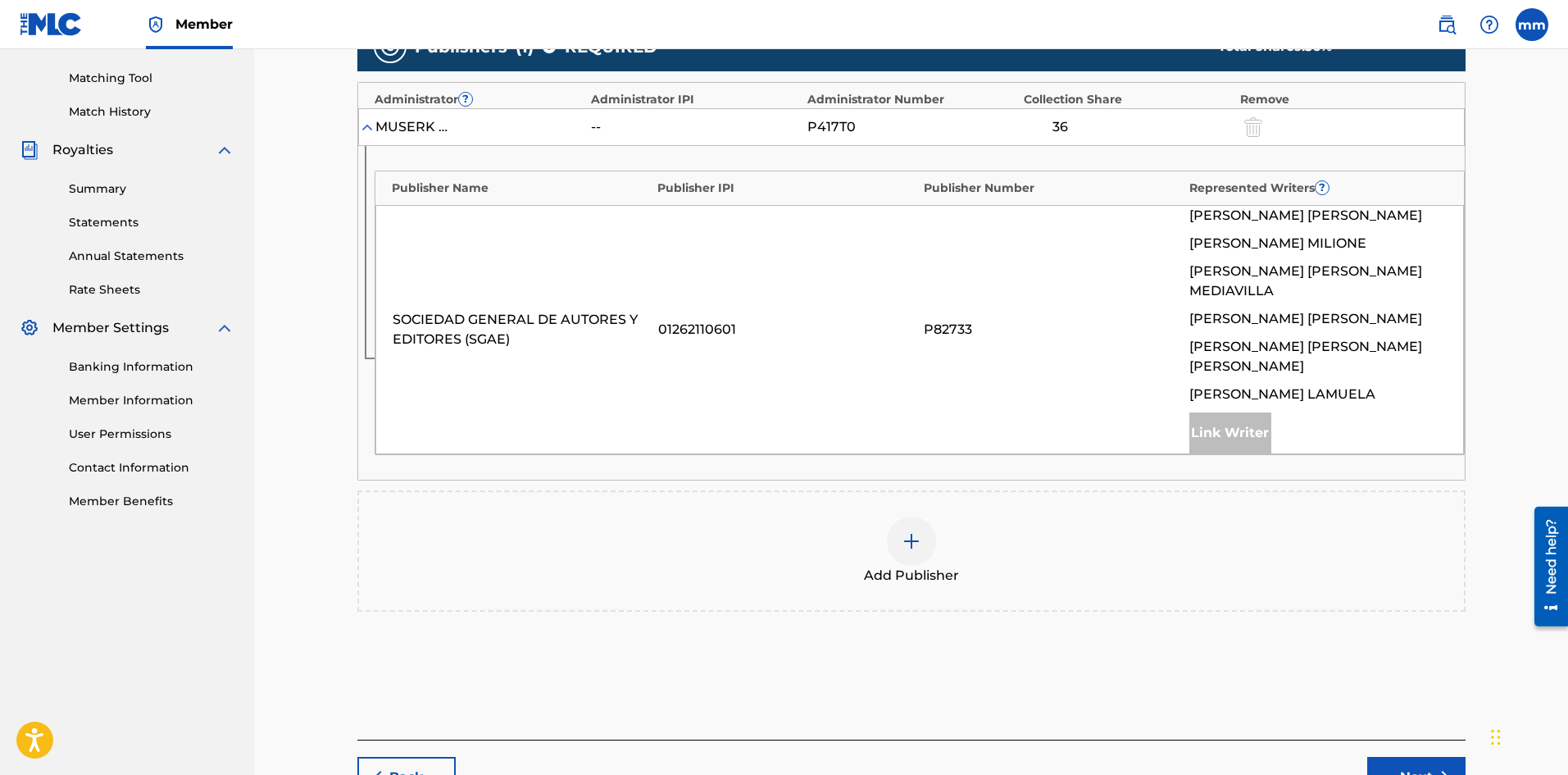
click at [917, 531] on img at bounding box center [911, 540] width 19 height 19
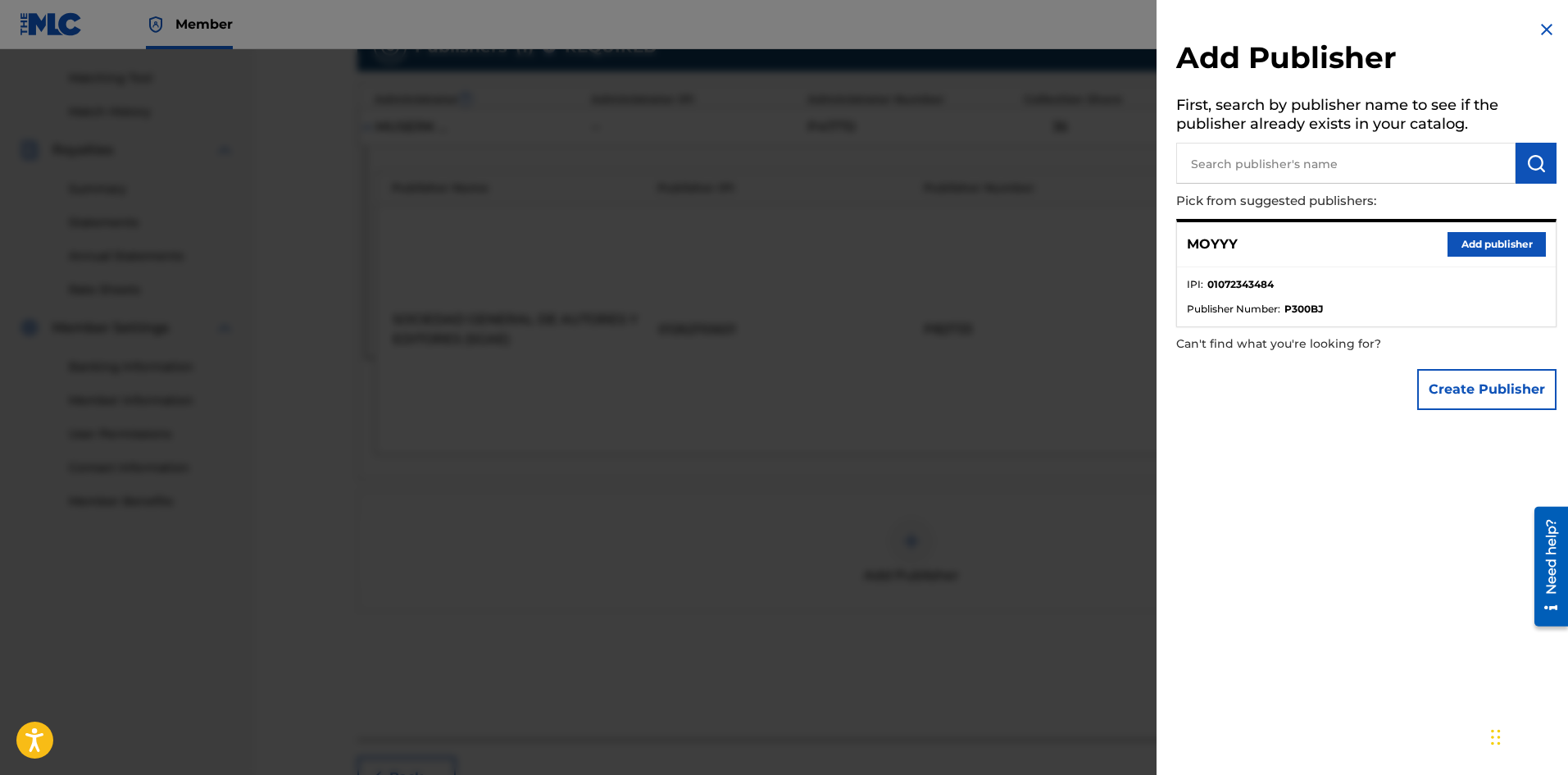
click at [1488, 246] on button "Add publisher" at bounding box center [1497, 244] width 98 height 25
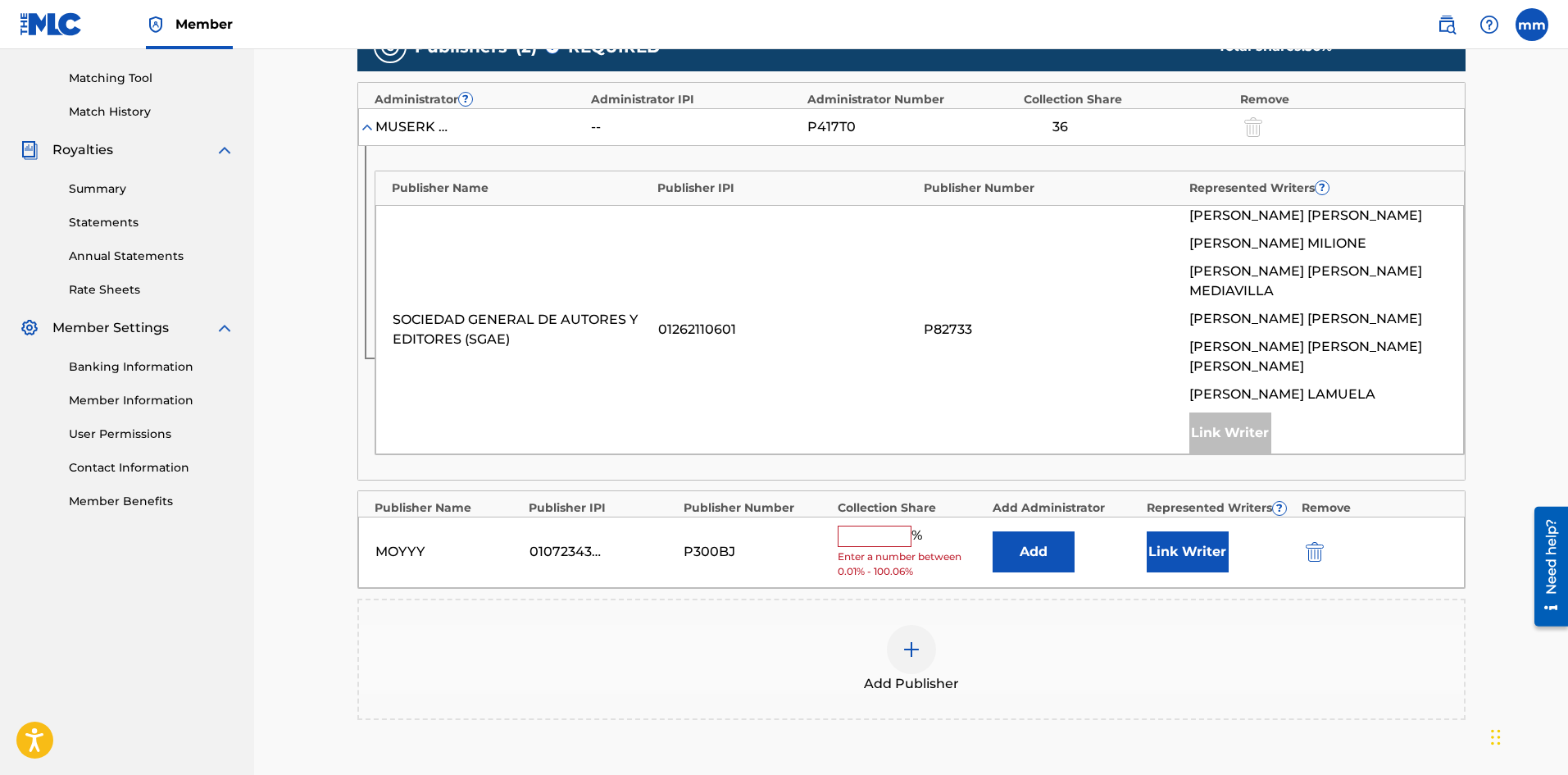
click at [856, 525] on input "text" at bounding box center [874, 535] width 74 height 21
type input "25"
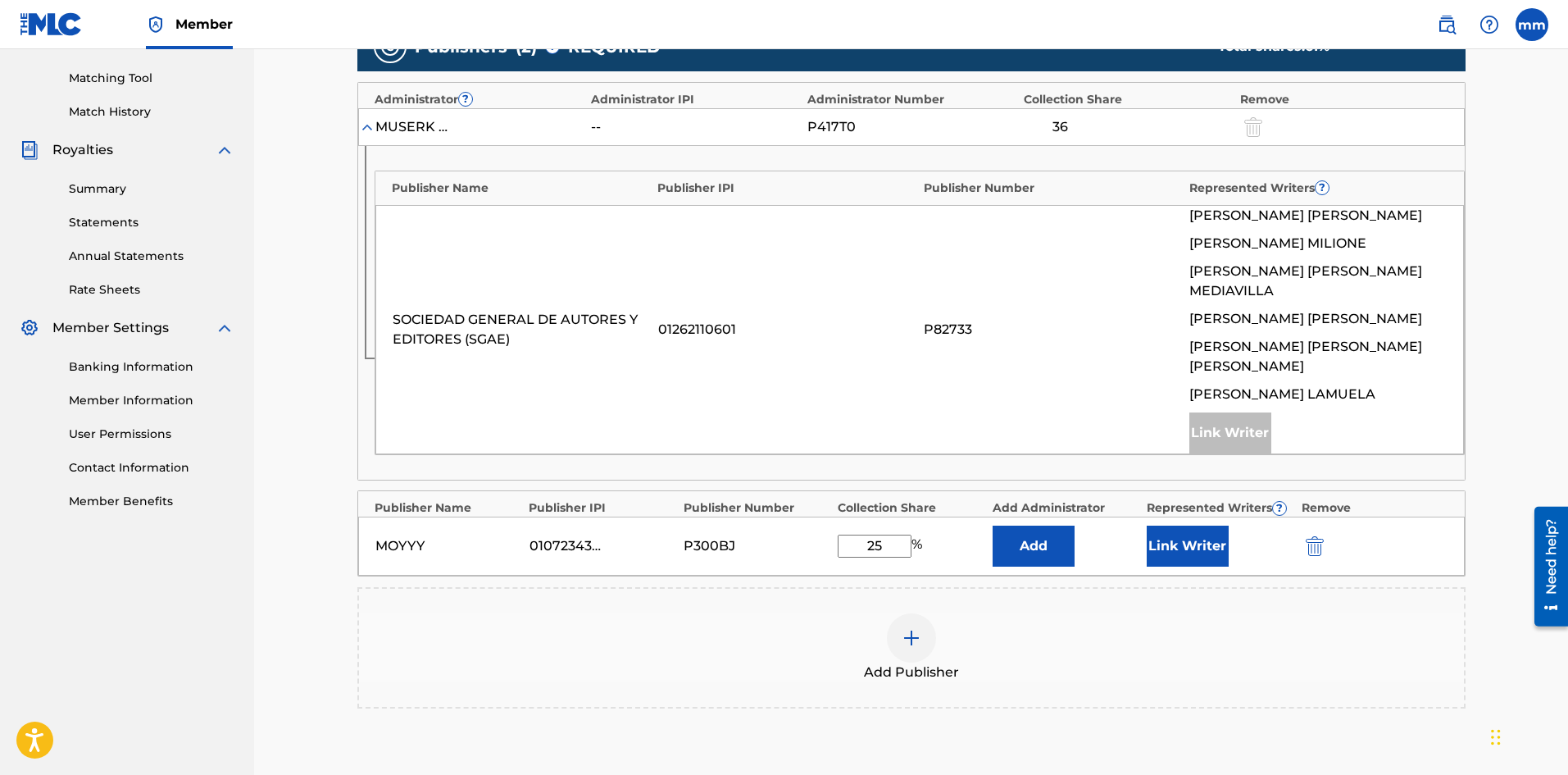
click at [1185, 531] on button "Link Writer" at bounding box center [1188, 545] width 82 height 41
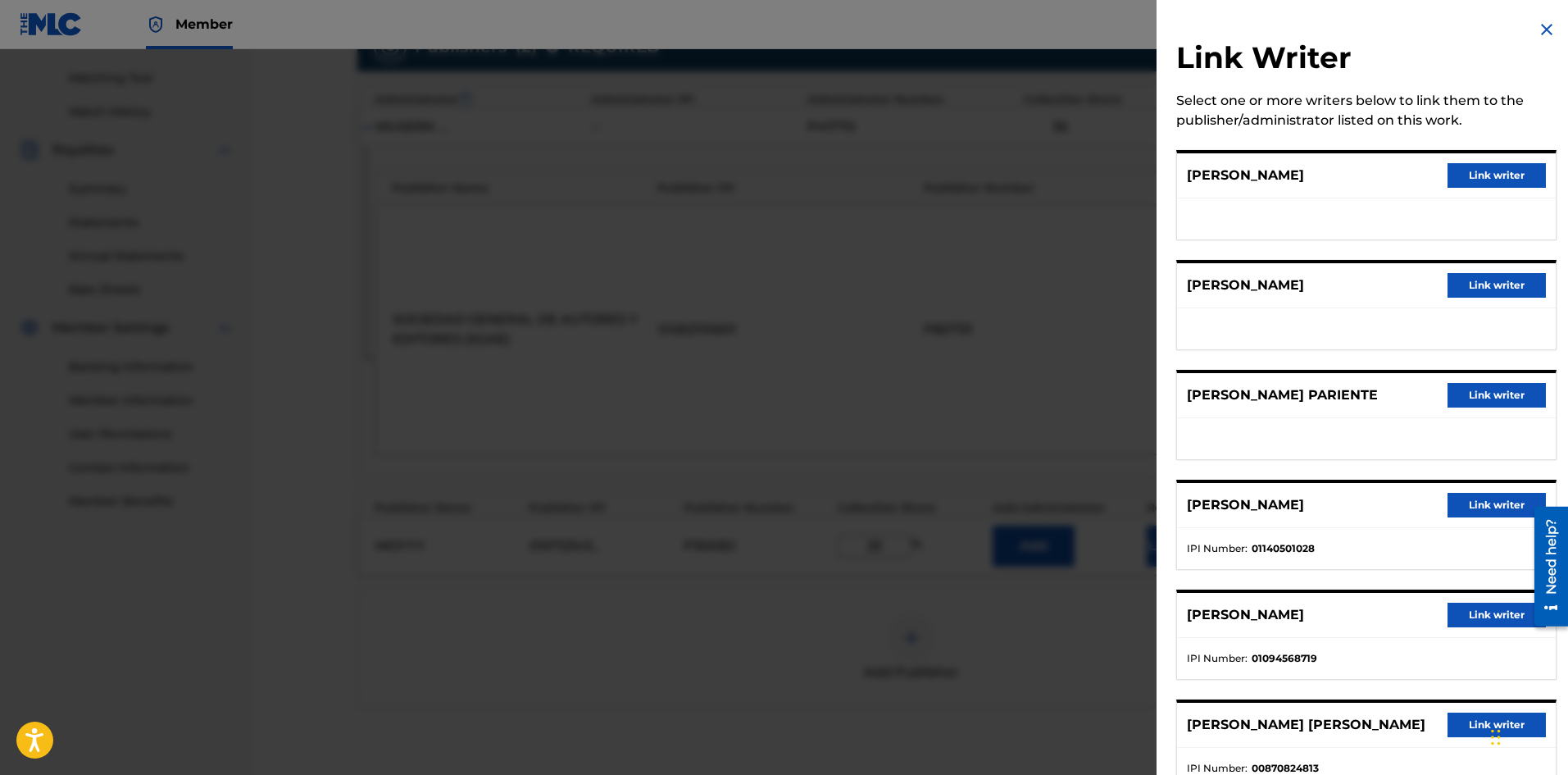
click at [1510, 280] on button "Link writer" at bounding box center [1497, 285] width 98 height 25
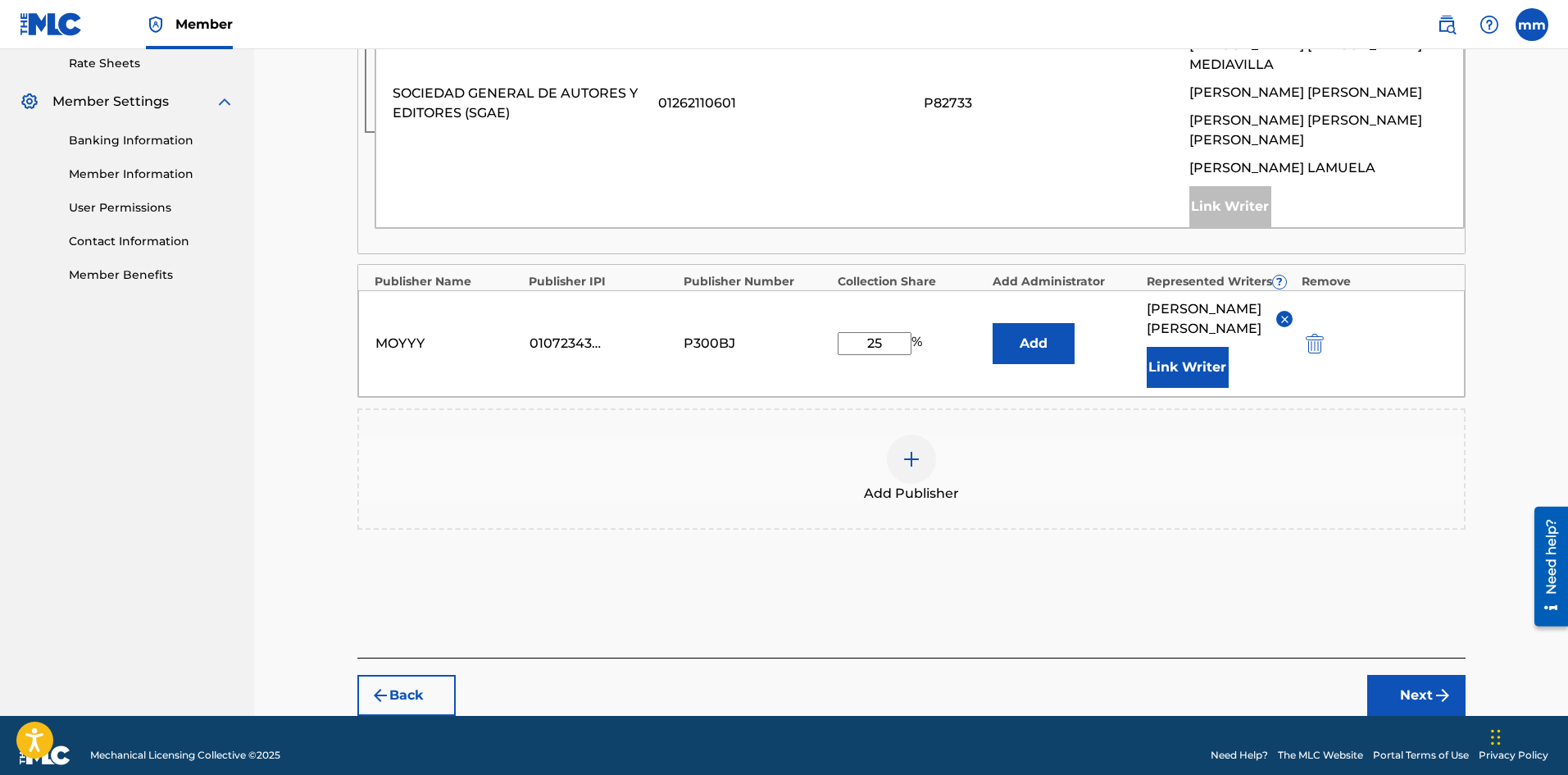
click at [1427, 678] on button "Next" at bounding box center [1416, 695] width 98 height 41
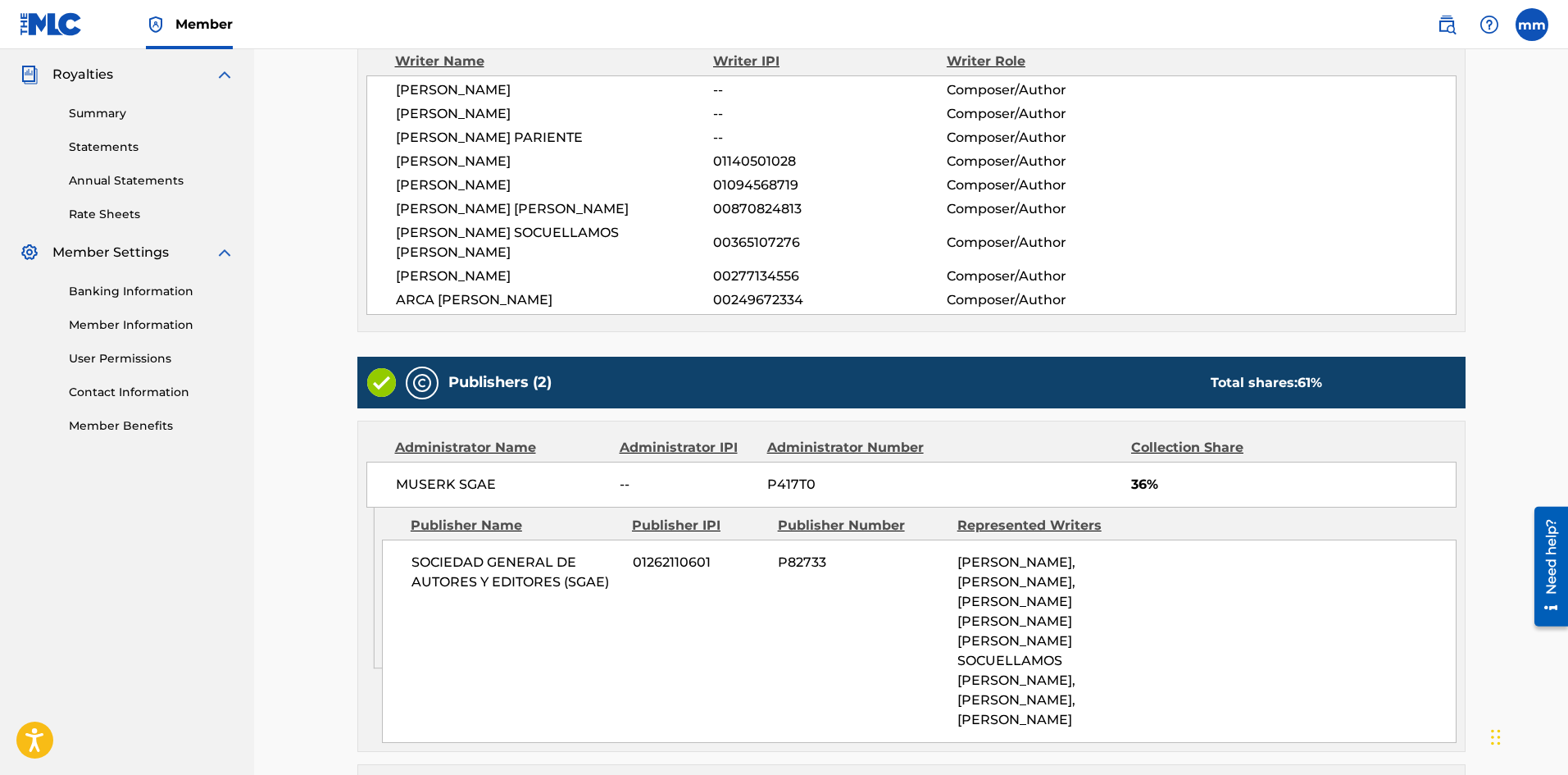
scroll to position [739, 0]
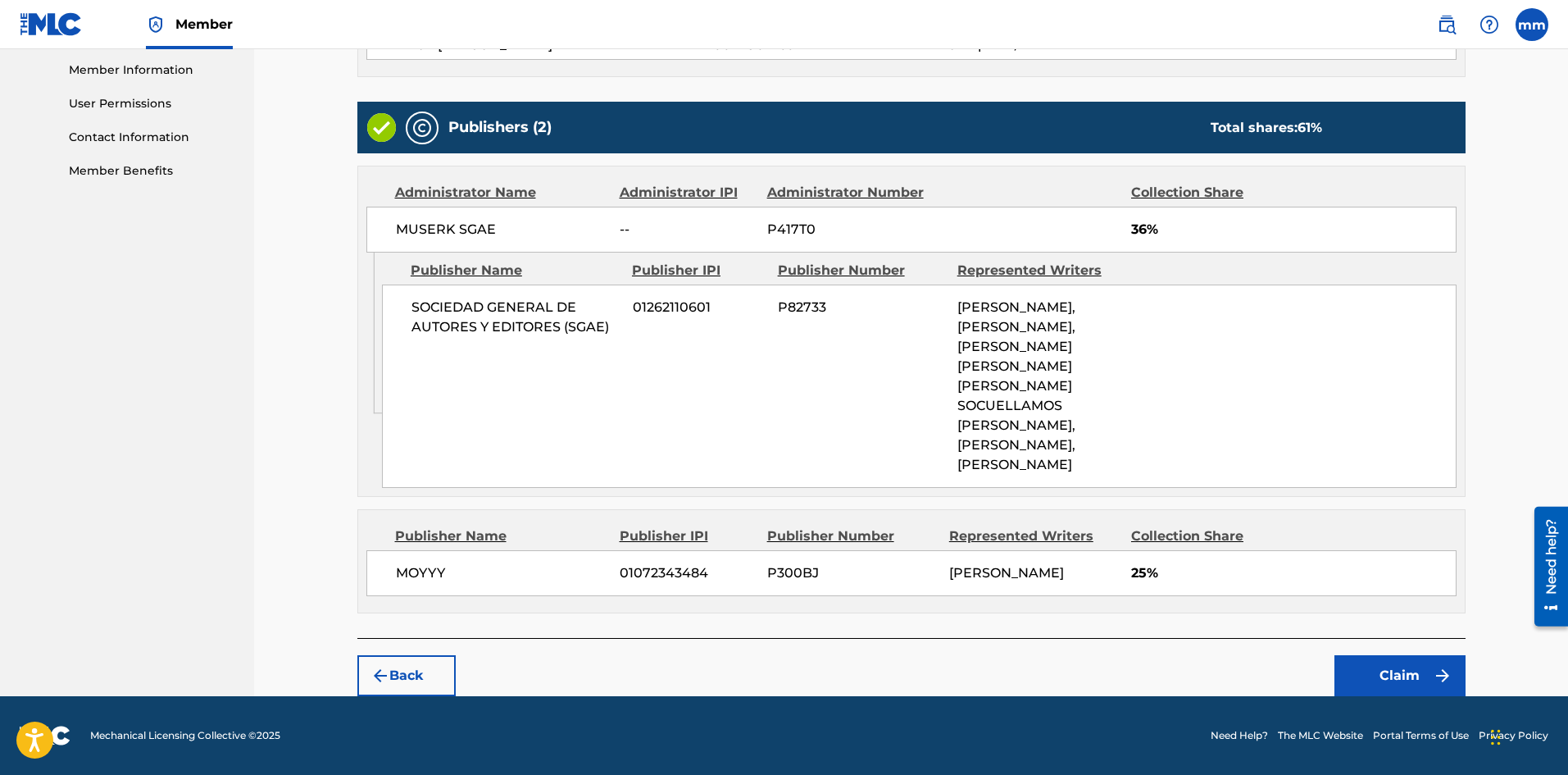
click at [1409, 667] on button "Claim" at bounding box center [1400, 675] width 131 height 41
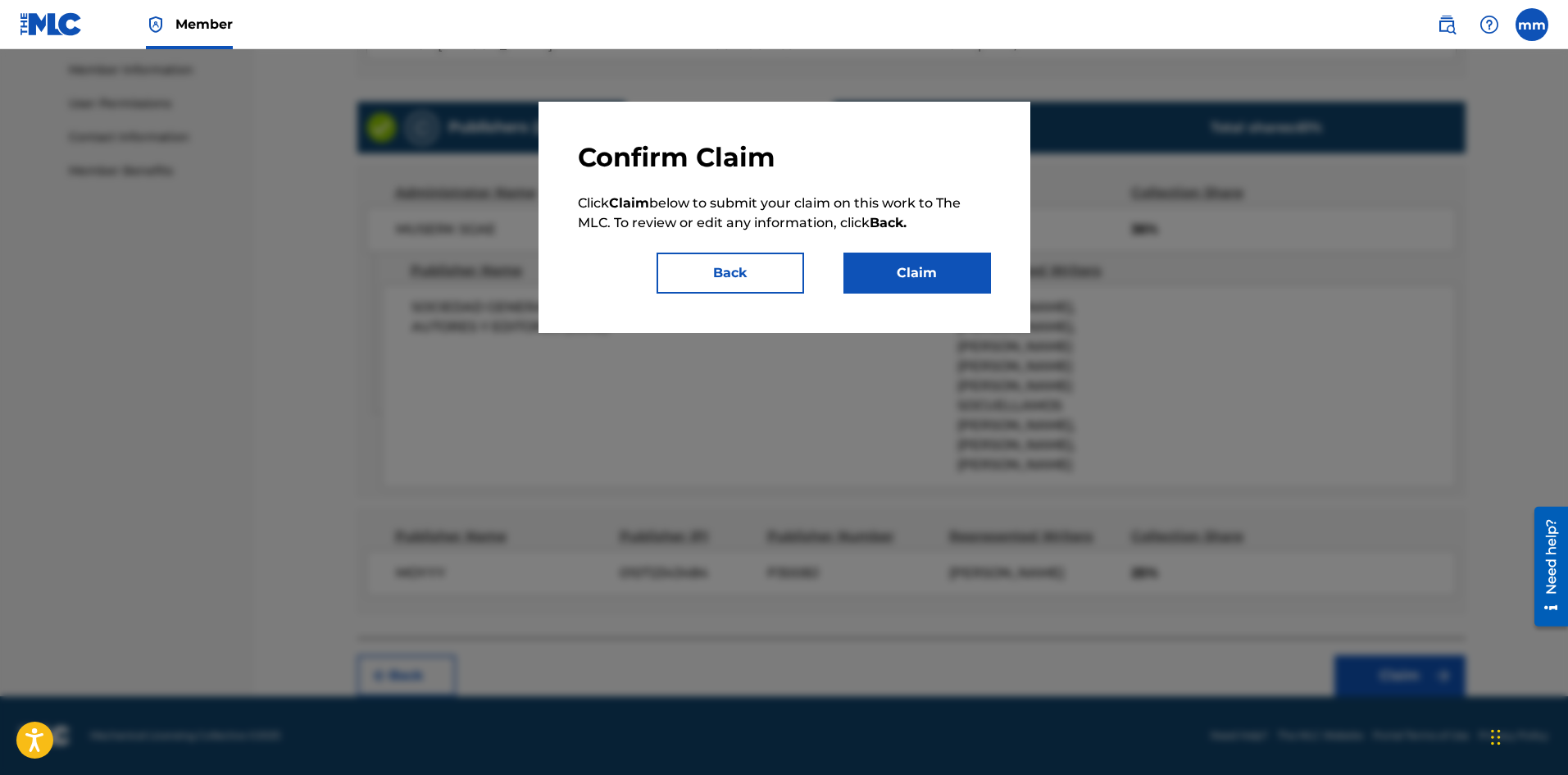
click at [909, 276] on button "Claim" at bounding box center [917, 273] width 147 height 41
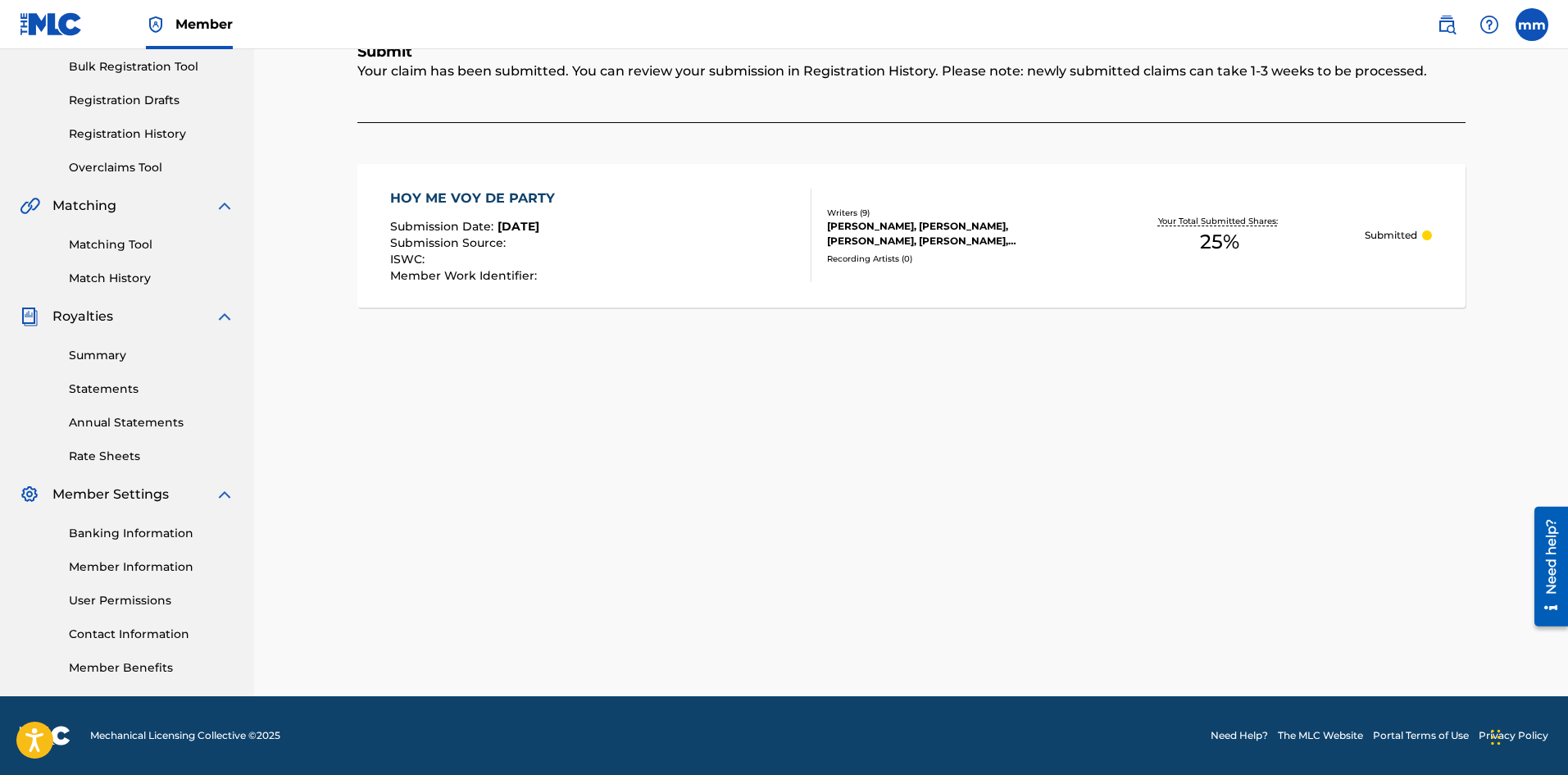
scroll to position [0, 0]
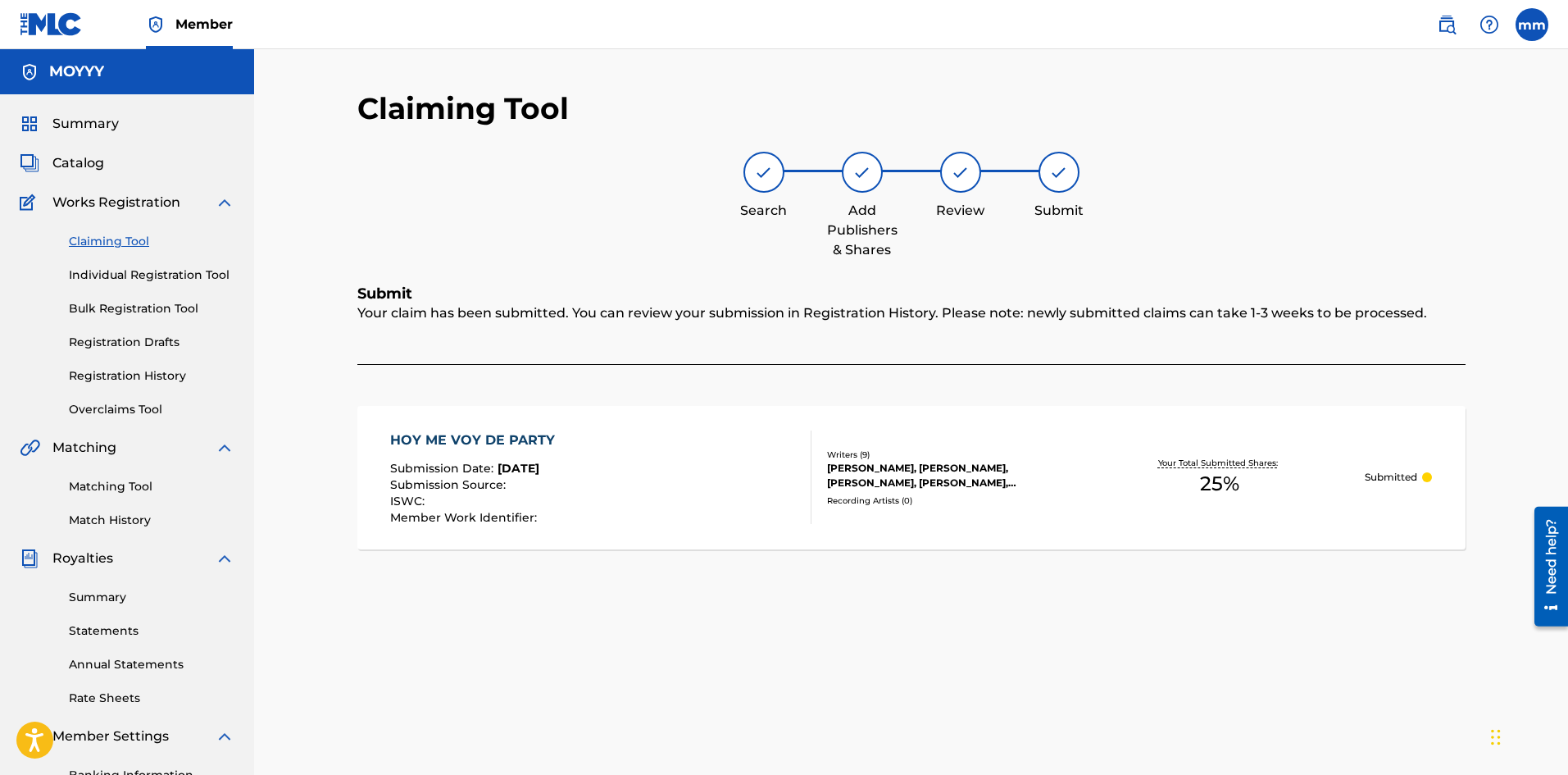
click at [102, 241] on link "Claiming Tool" at bounding box center [151, 241] width 165 height 17
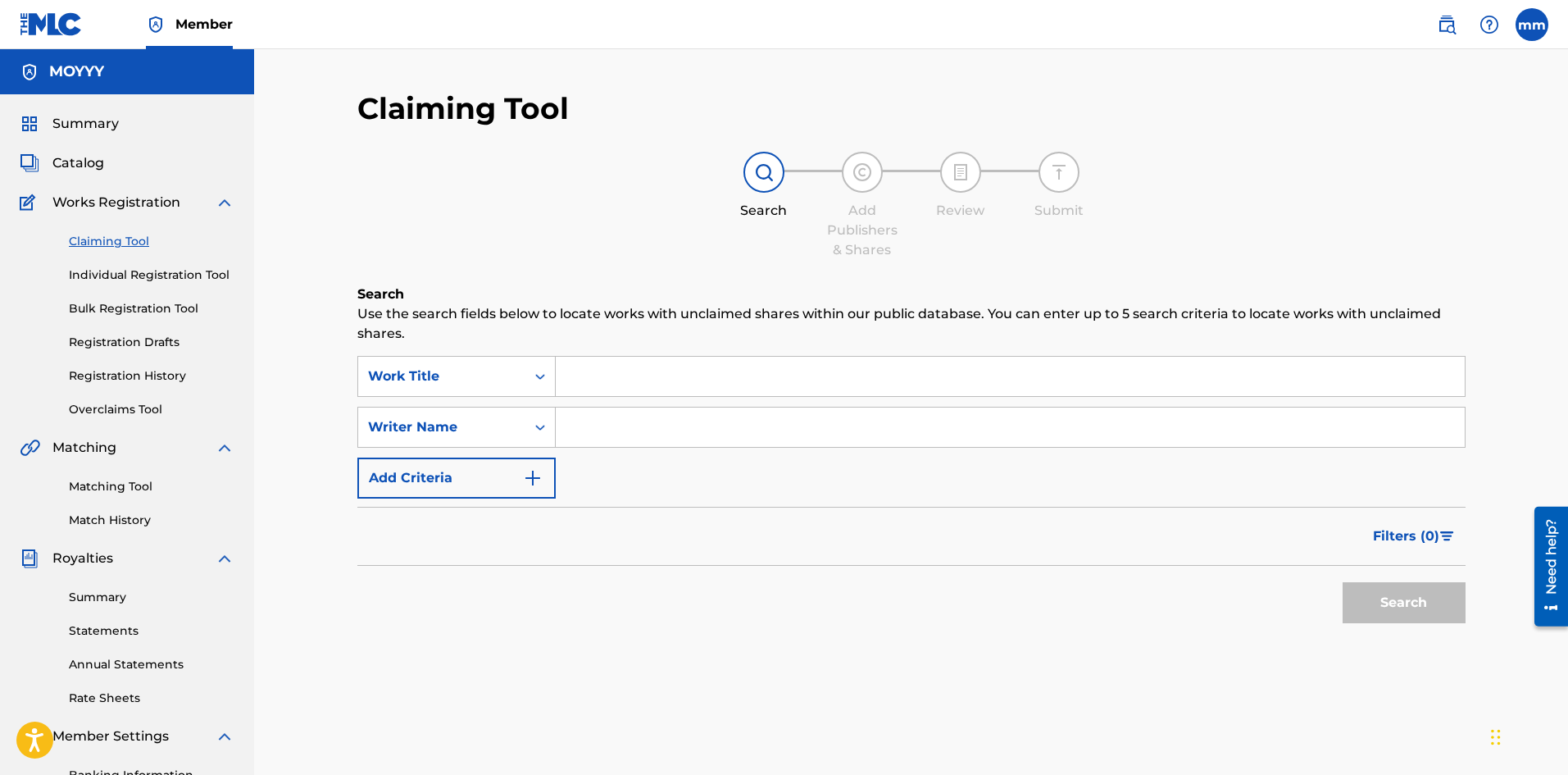
click at [660, 425] on input "Search Form" at bounding box center [1010, 427] width 909 height 39
type input "moises matos matos"
click at [1418, 599] on button "Search" at bounding box center [1404, 602] width 123 height 41
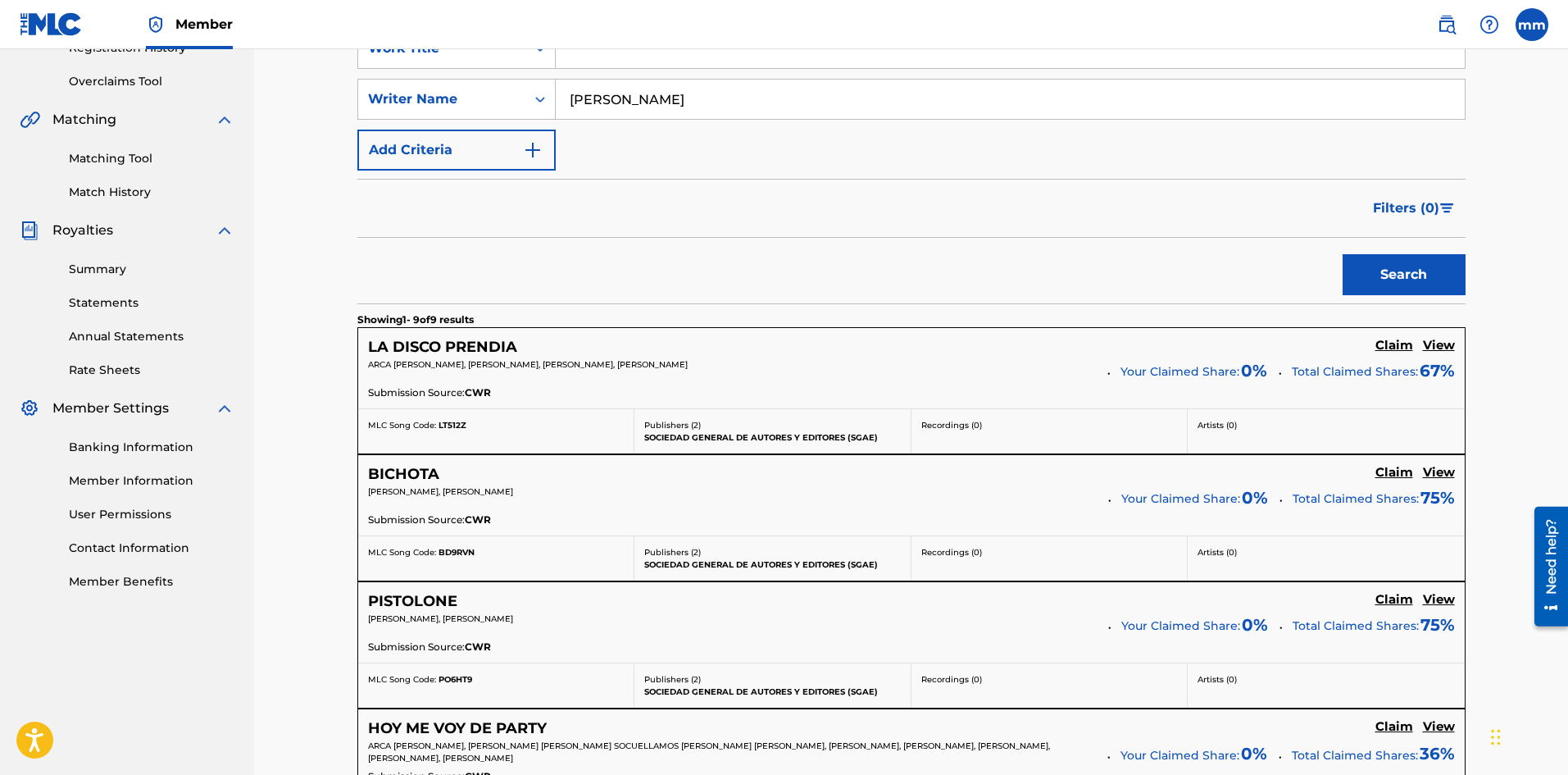
scroll to position [656, 0]
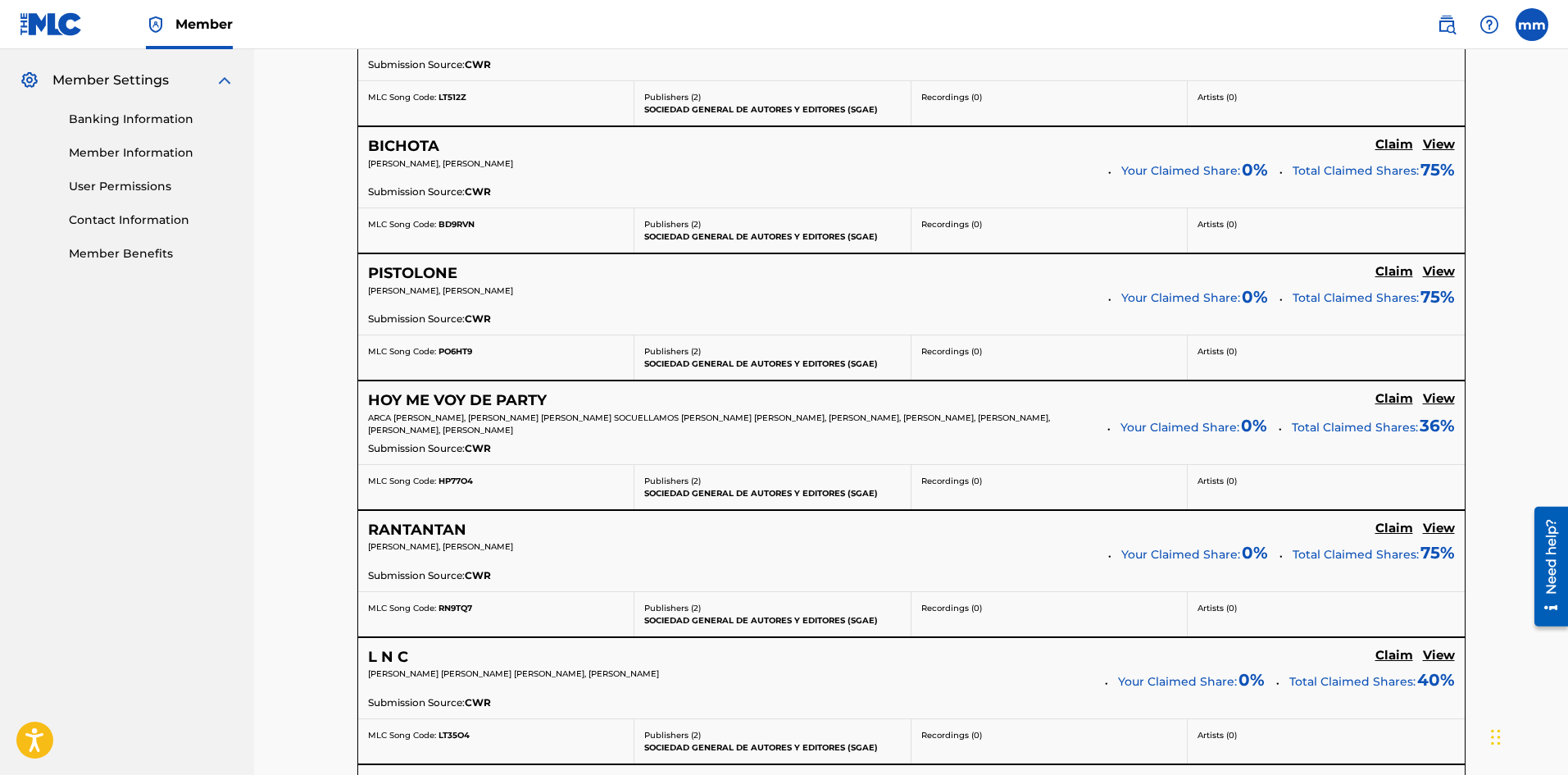
click at [1386, 523] on h5 "Claim" at bounding box center [1394, 529] width 38 height 15
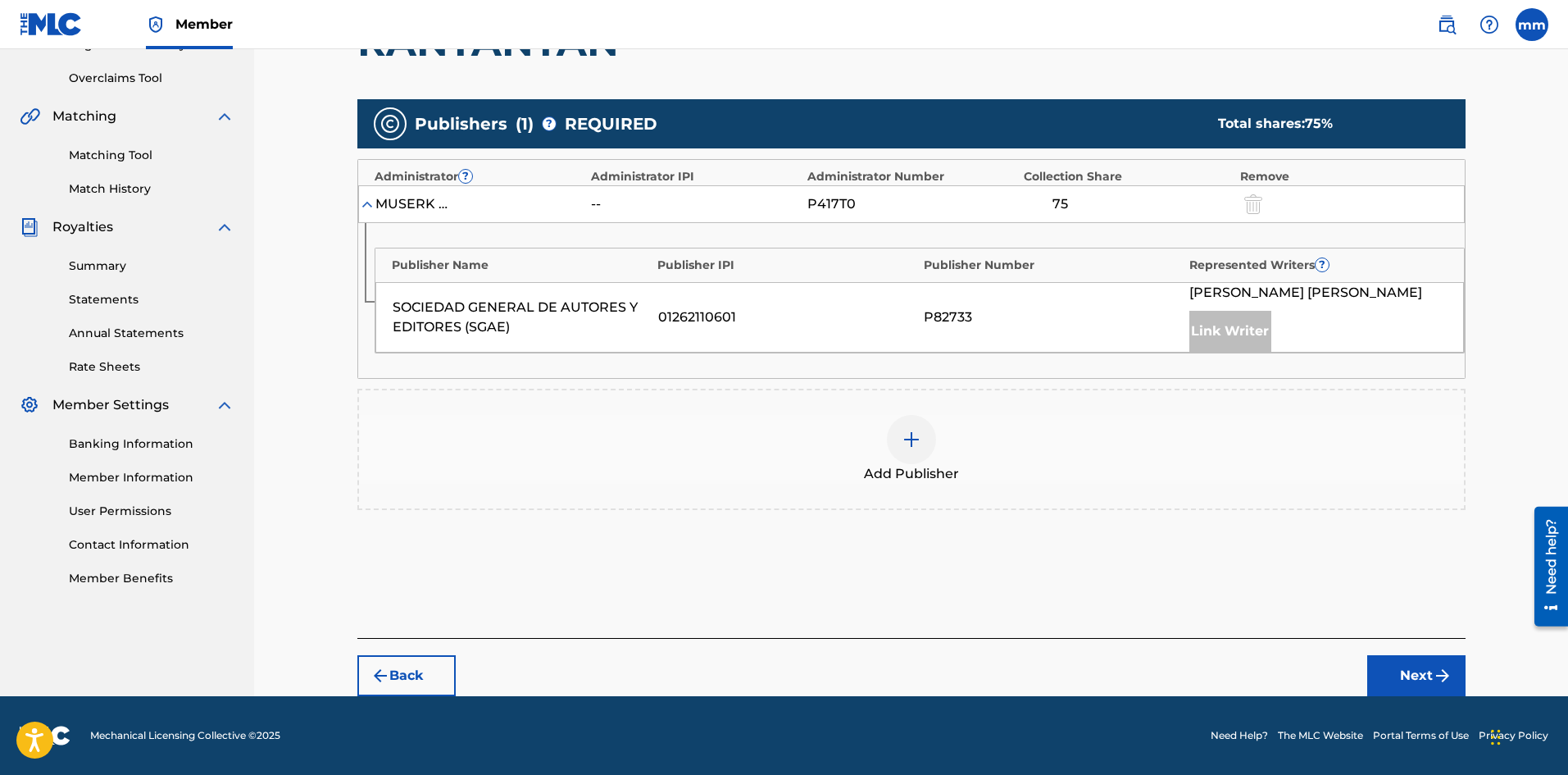
click at [927, 431] on div at bounding box center [911, 440] width 49 height 49
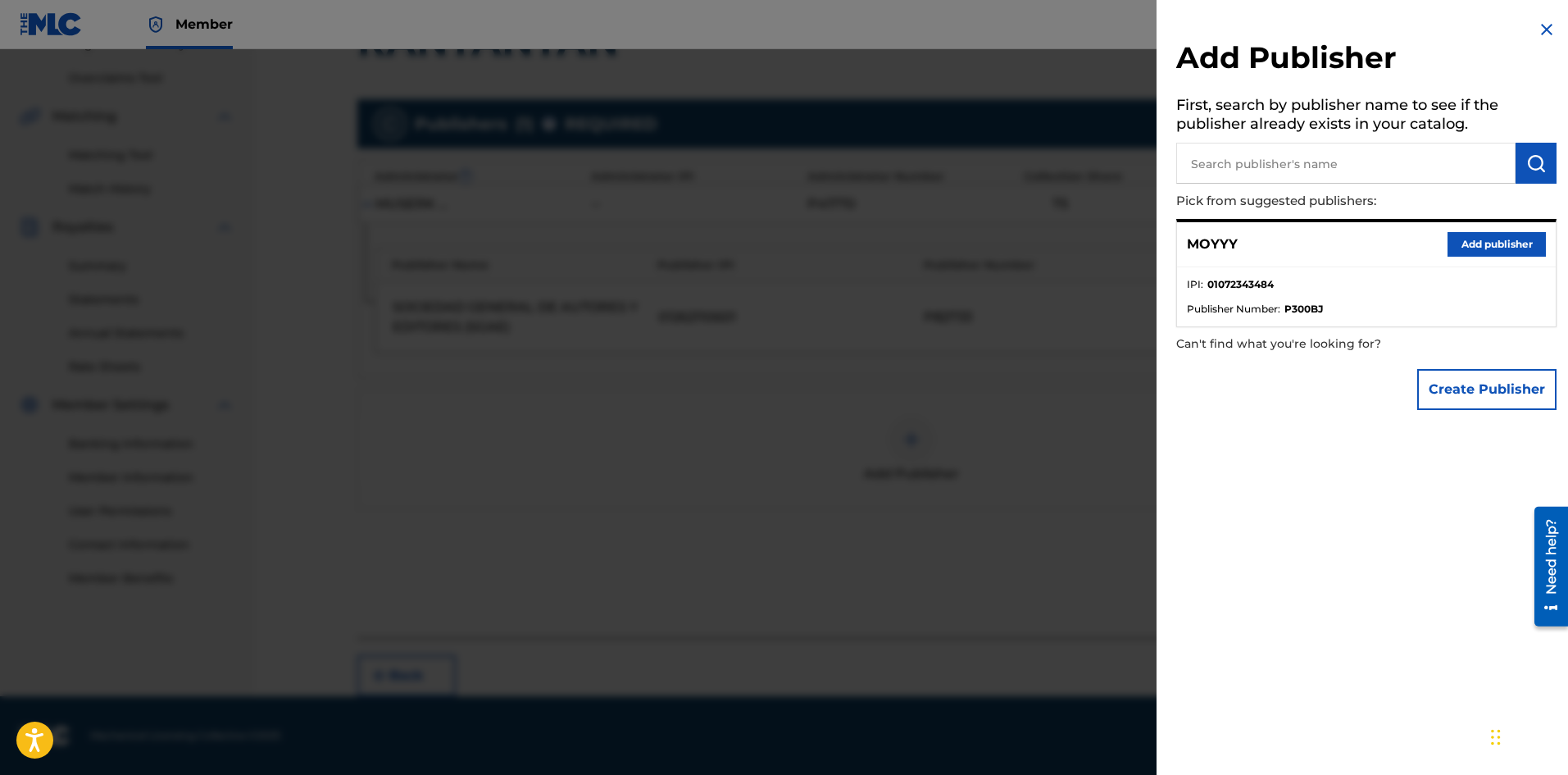
click at [1504, 238] on button "Add publisher" at bounding box center [1497, 244] width 98 height 25
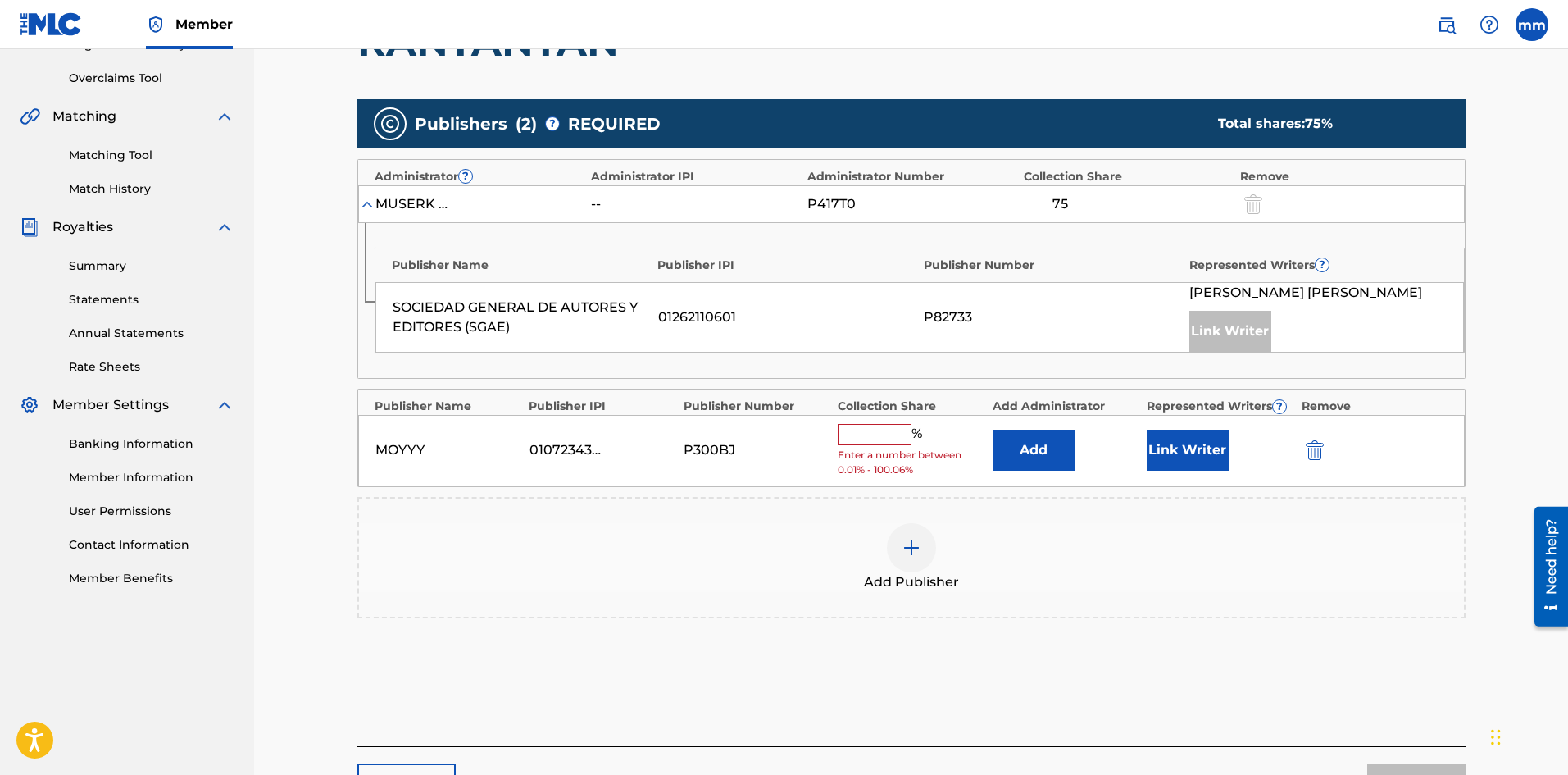
click at [890, 429] on input "text" at bounding box center [874, 434] width 74 height 21
type input "25"
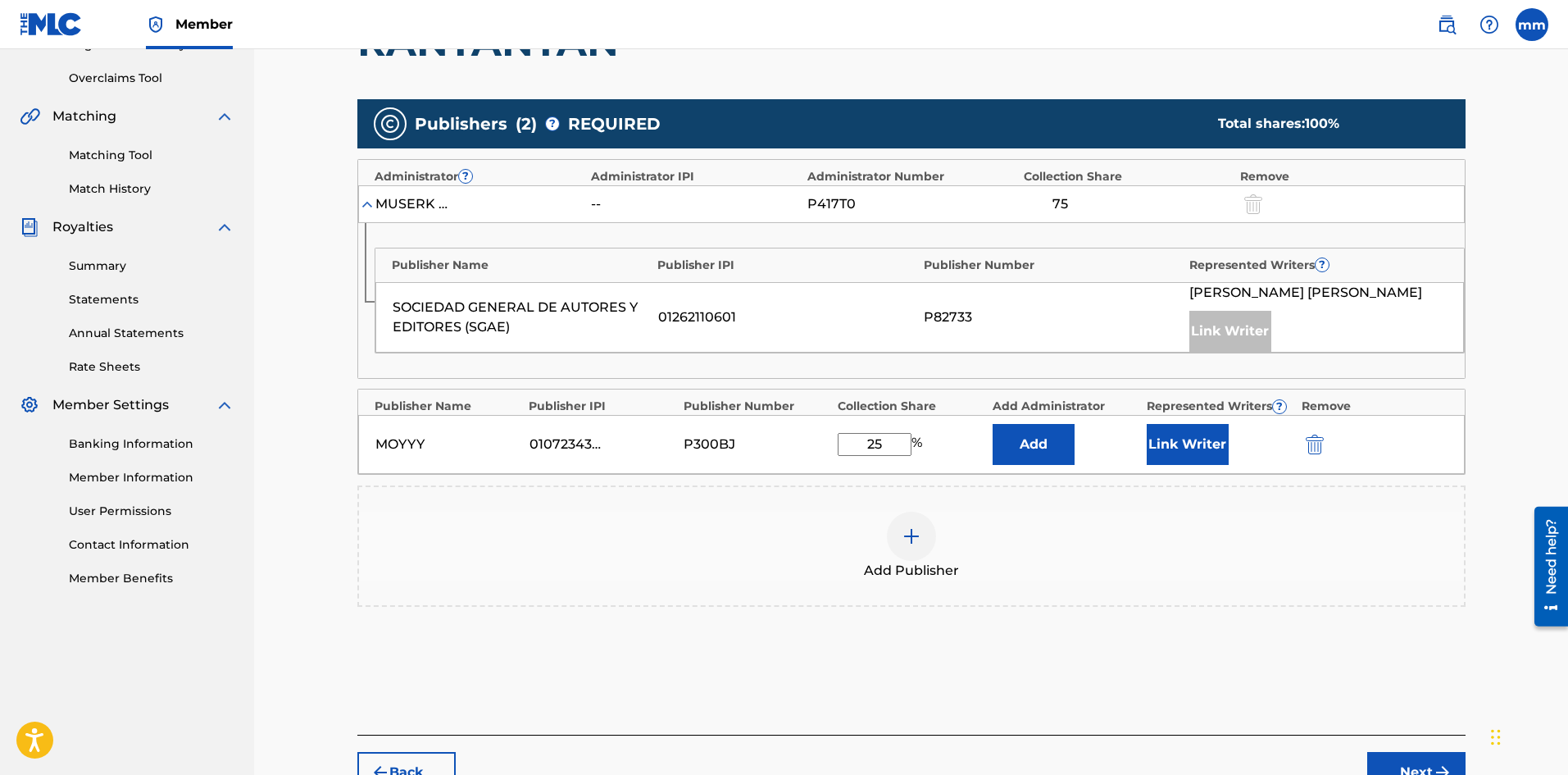
click at [1204, 462] on button "Link Writer" at bounding box center [1188, 444] width 82 height 41
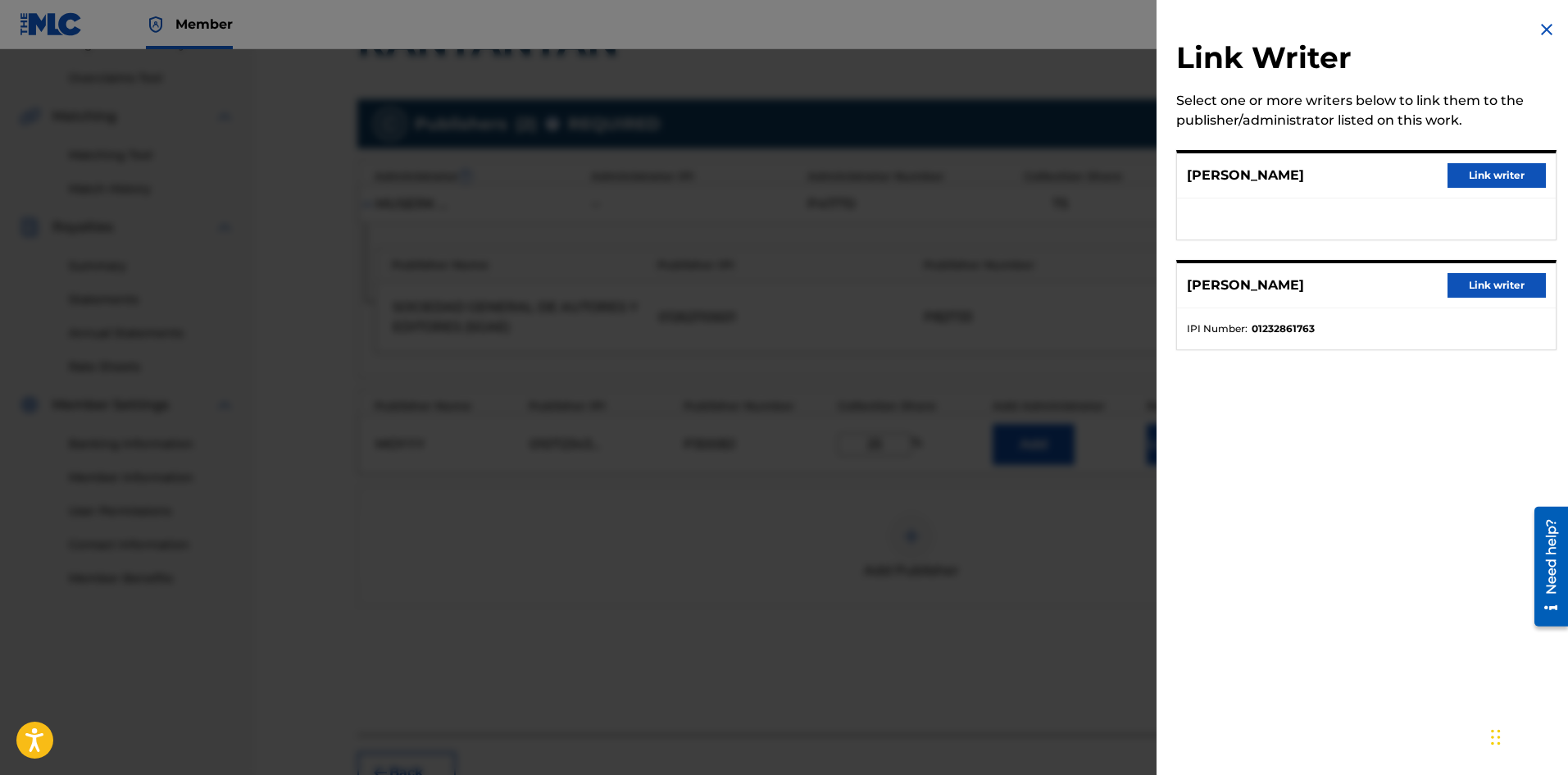
click at [1510, 174] on button "Link writer" at bounding box center [1497, 175] width 98 height 25
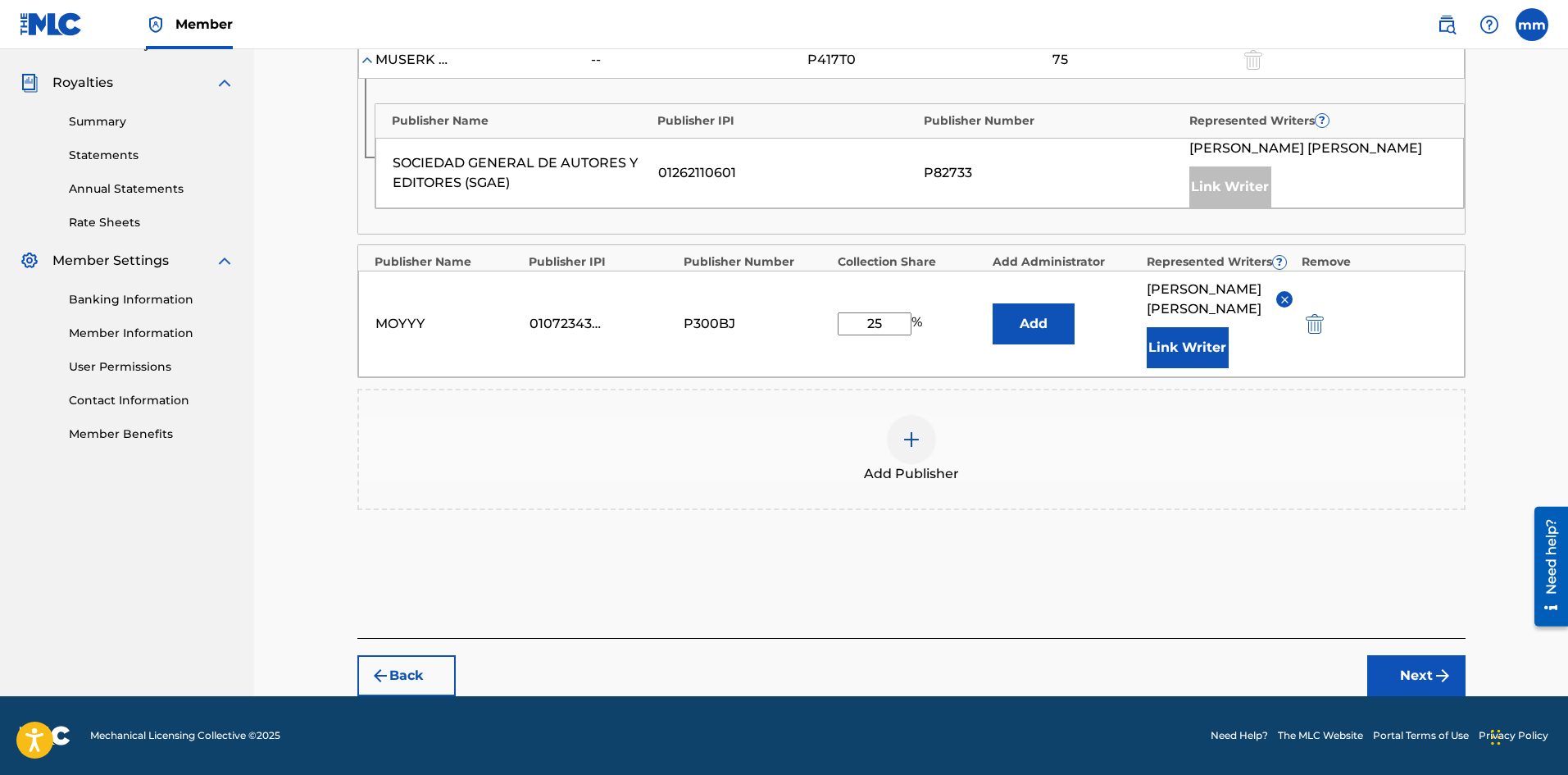
click at [1412, 663] on button "Next" at bounding box center [1416, 675] width 98 height 41
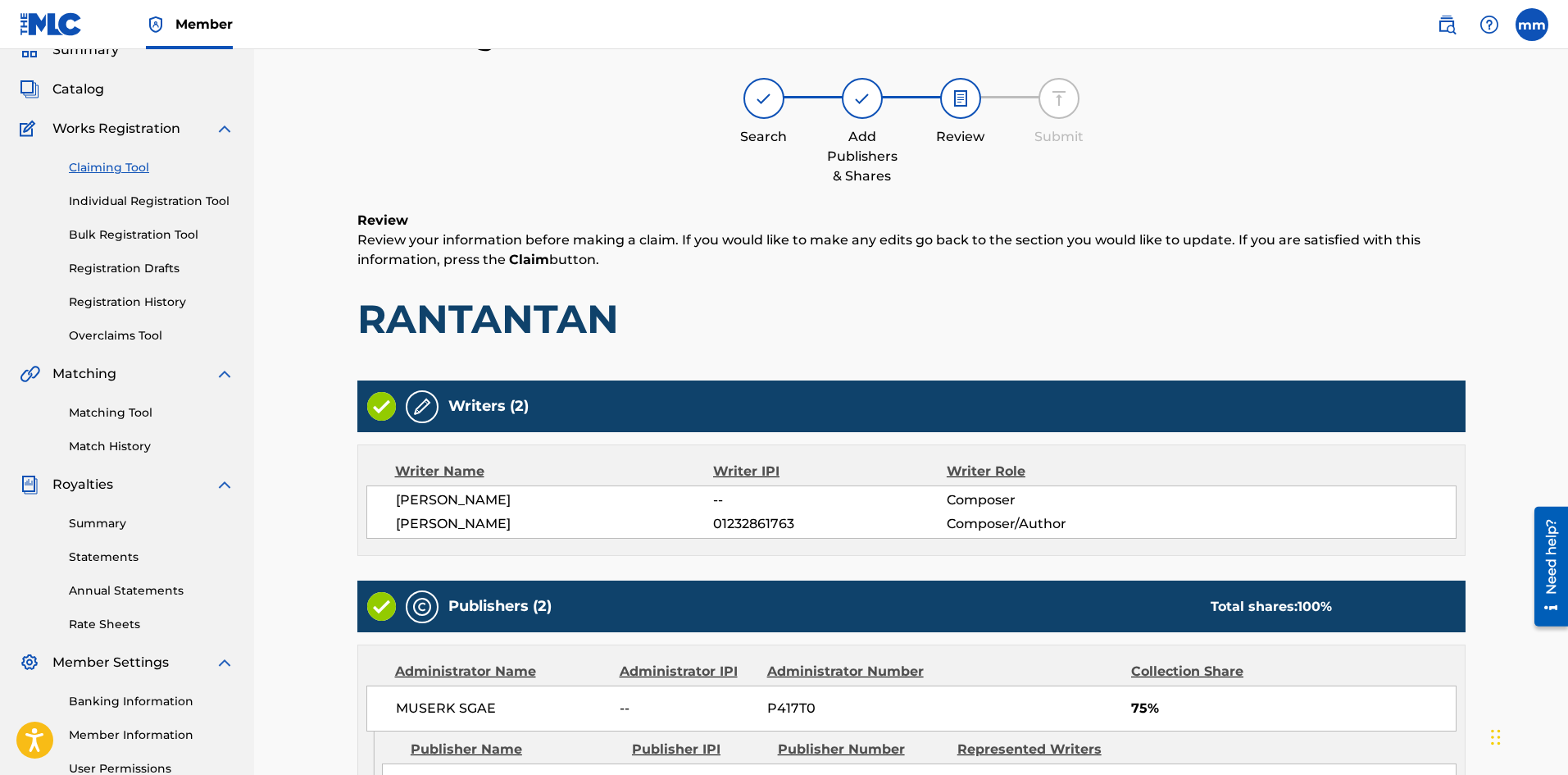
scroll to position [401, 0]
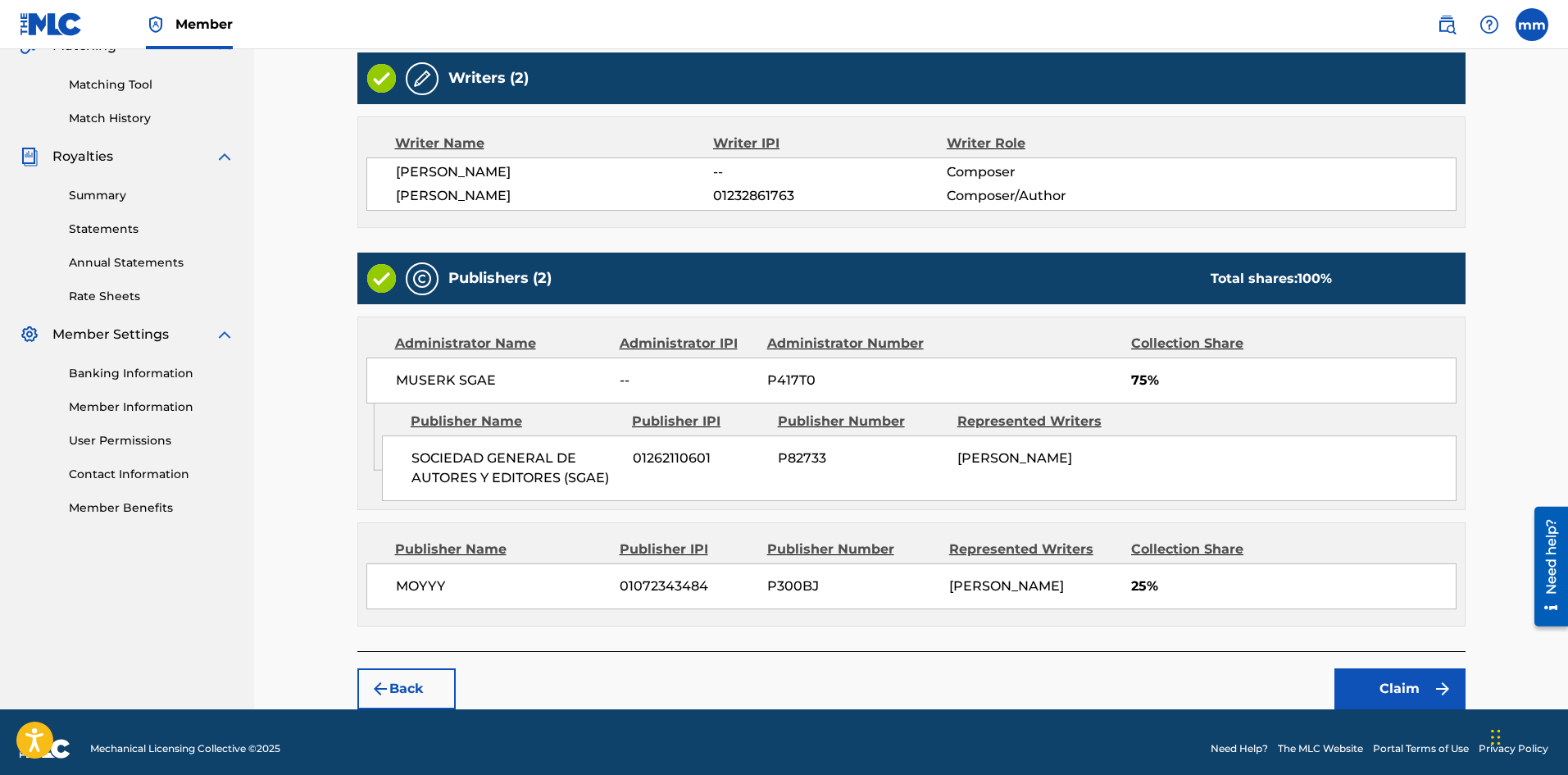
drag, startPoint x: 1375, startPoint y: 678, endPoint x: 1411, endPoint y: 685, distance: 36.7
click at [1411, 685] on button "Claim" at bounding box center [1400, 689] width 131 height 41
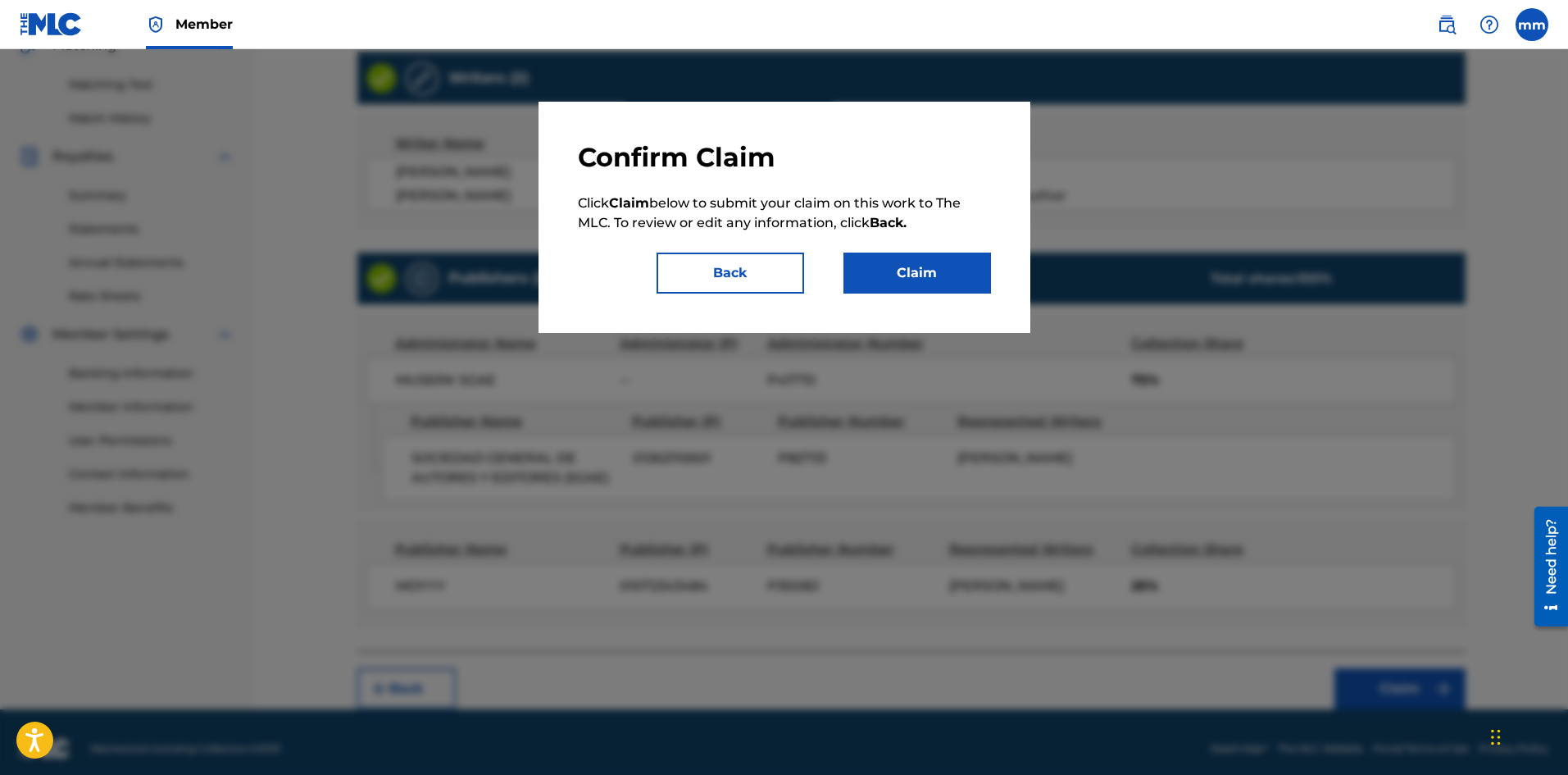
click at [952, 280] on button "Claim" at bounding box center [917, 273] width 147 height 41
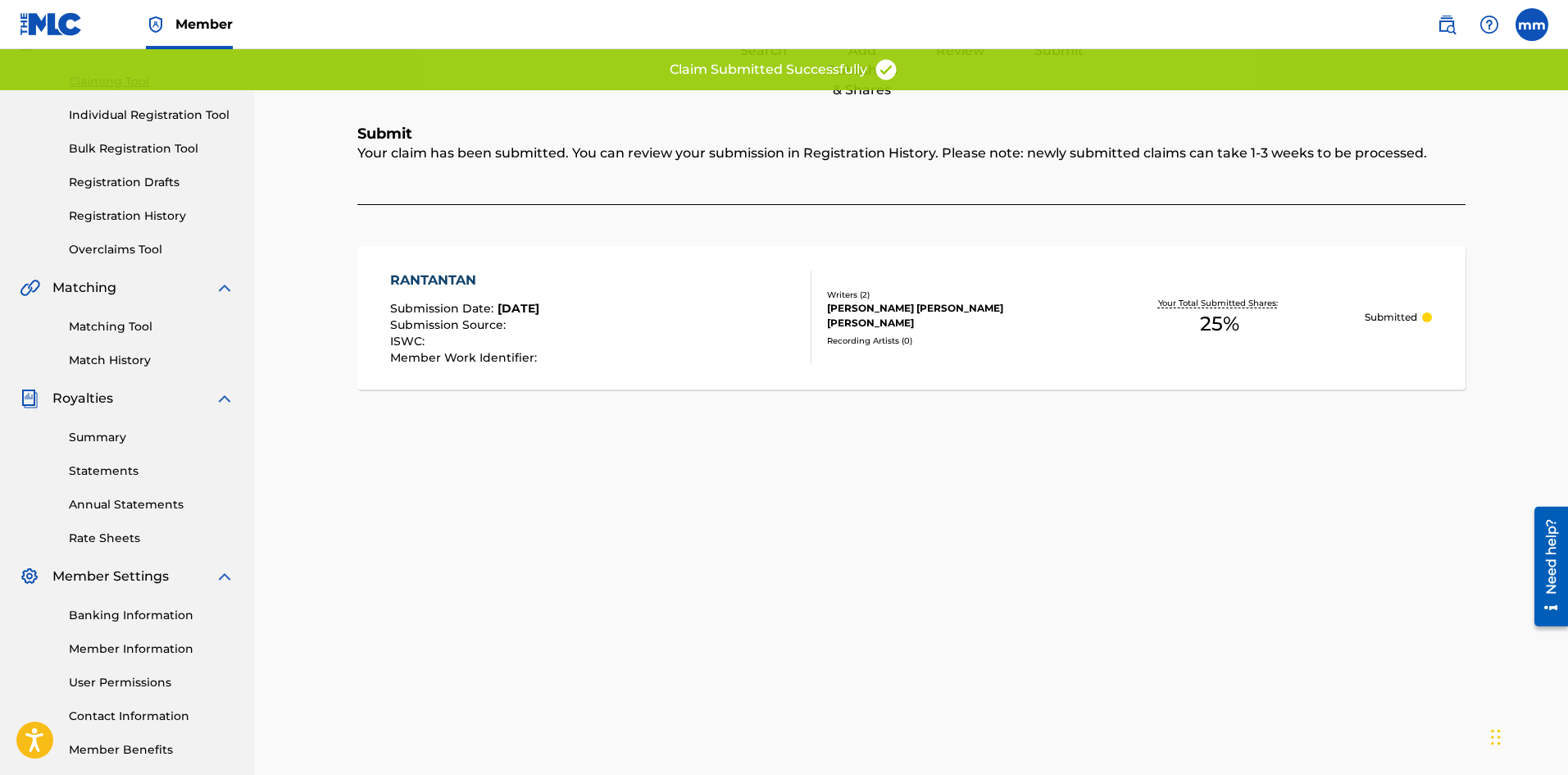
scroll to position [78, 0]
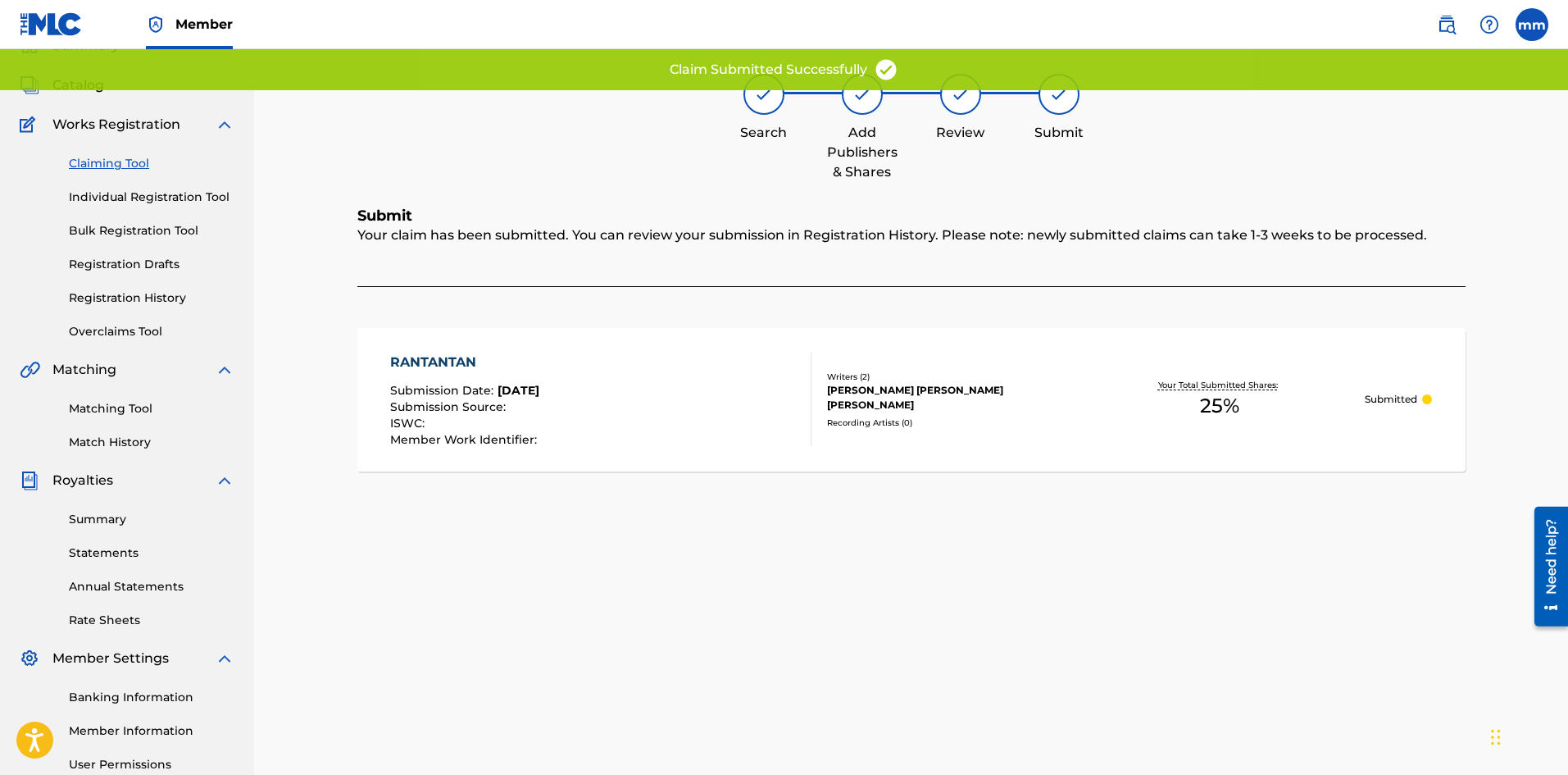
click at [135, 163] on link "Claiming Tool" at bounding box center [151, 163] width 165 height 17
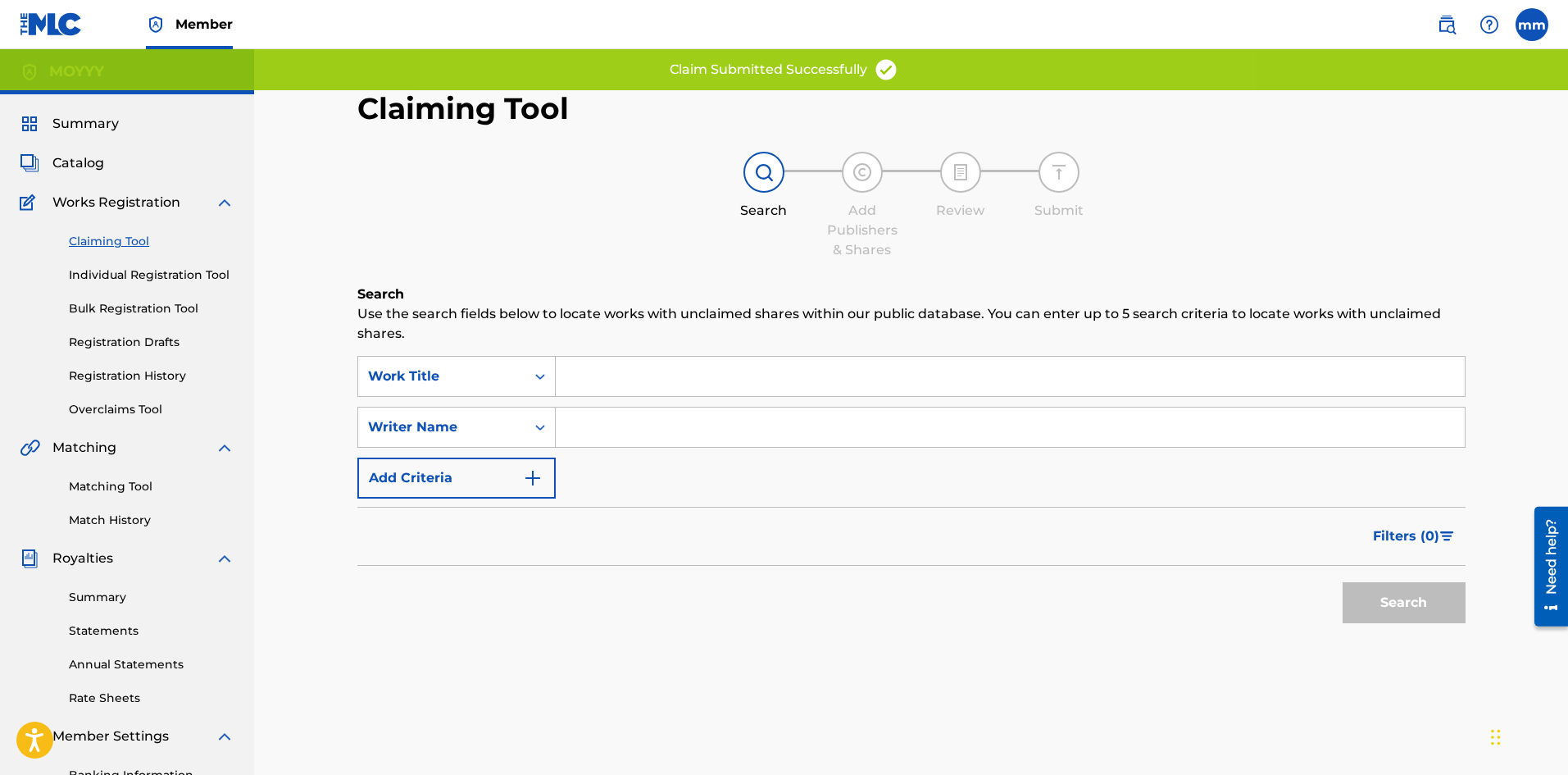
drag, startPoint x: 610, startPoint y: 420, endPoint x: 623, endPoint y: 422, distance: 13.2
click at [610, 420] on input "Search Form" at bounding box center [1010, 427] width 909 height 39
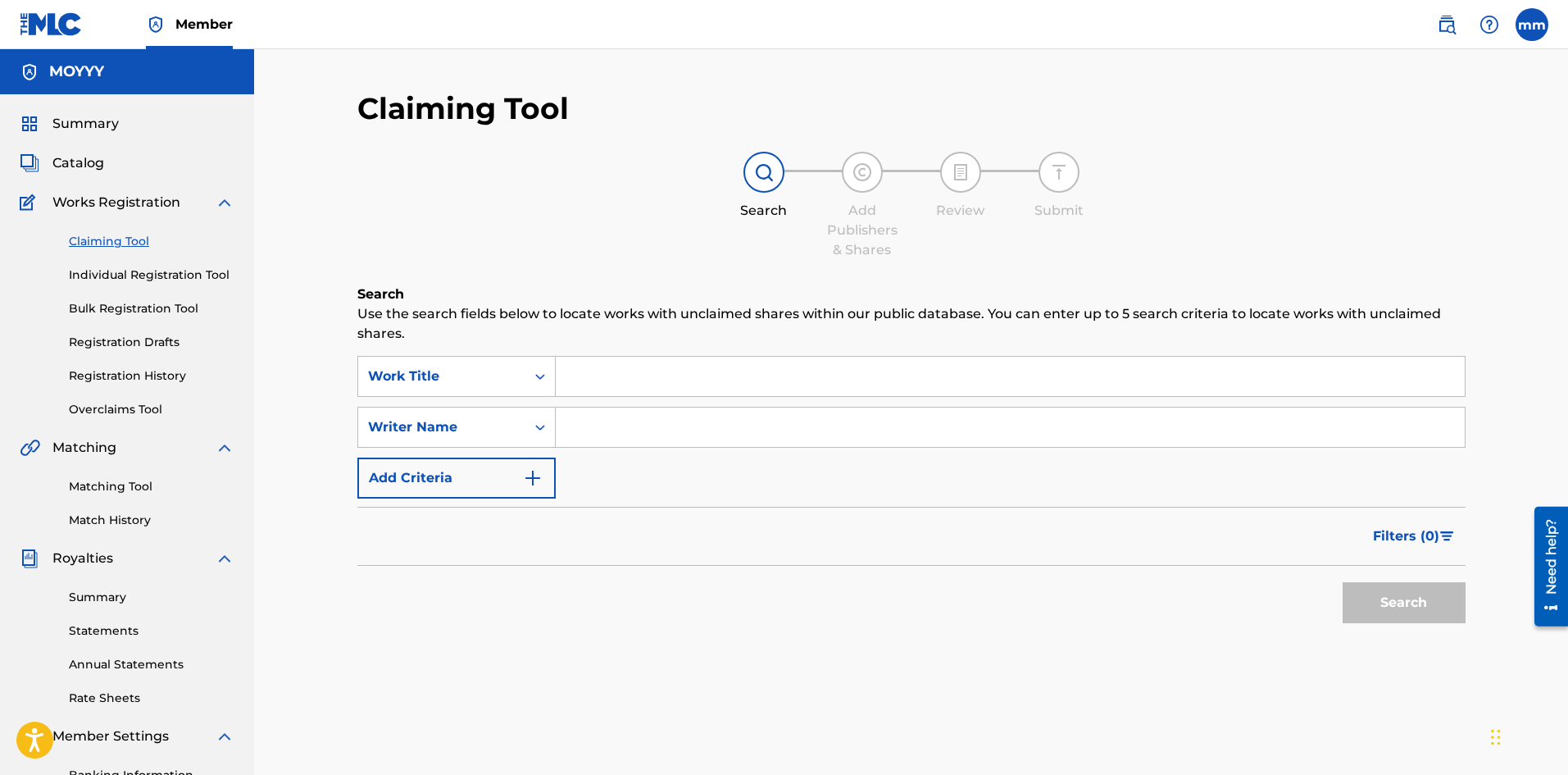
type input "moises matos matos"
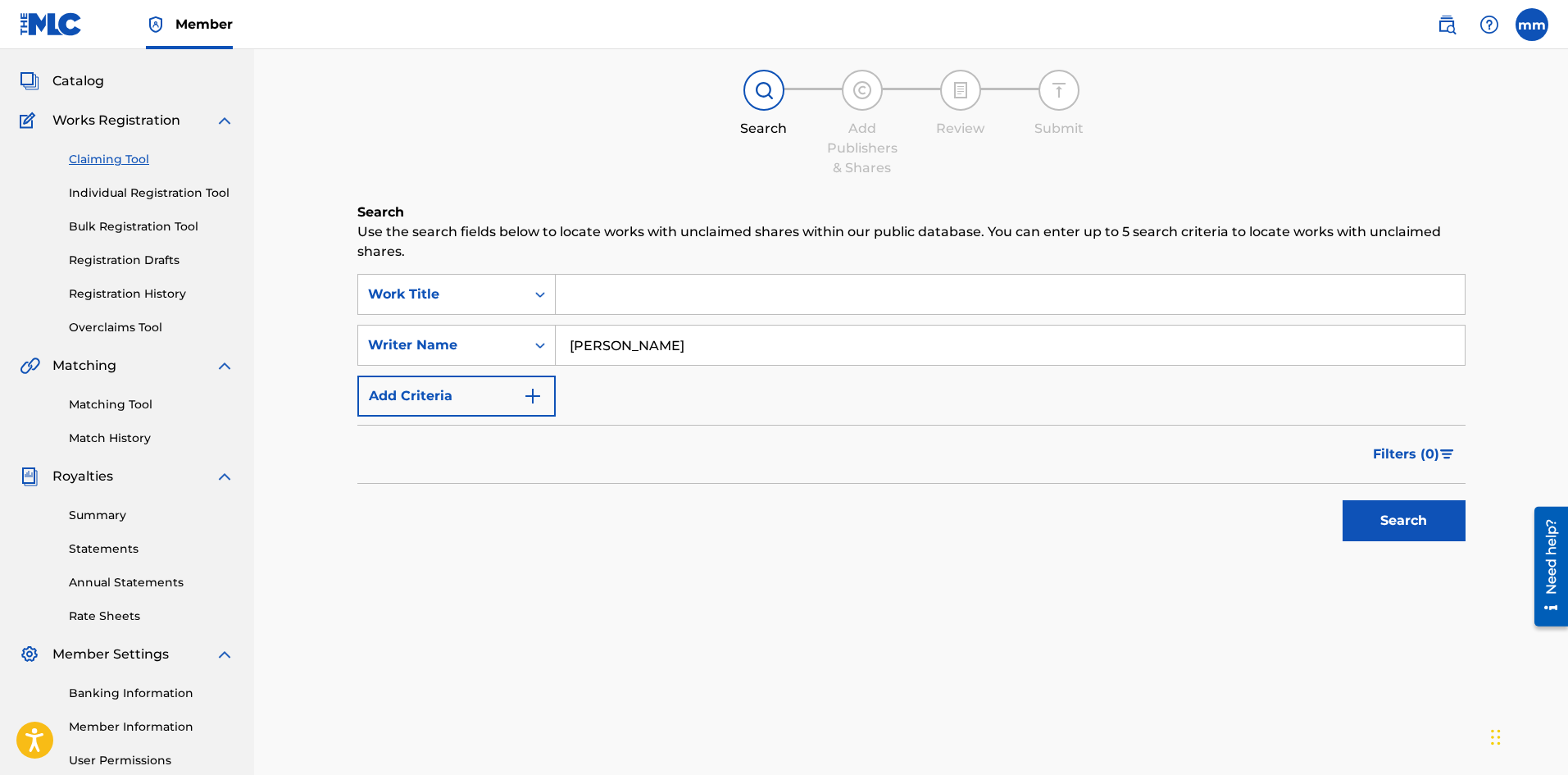
scroll to position [241, 0]
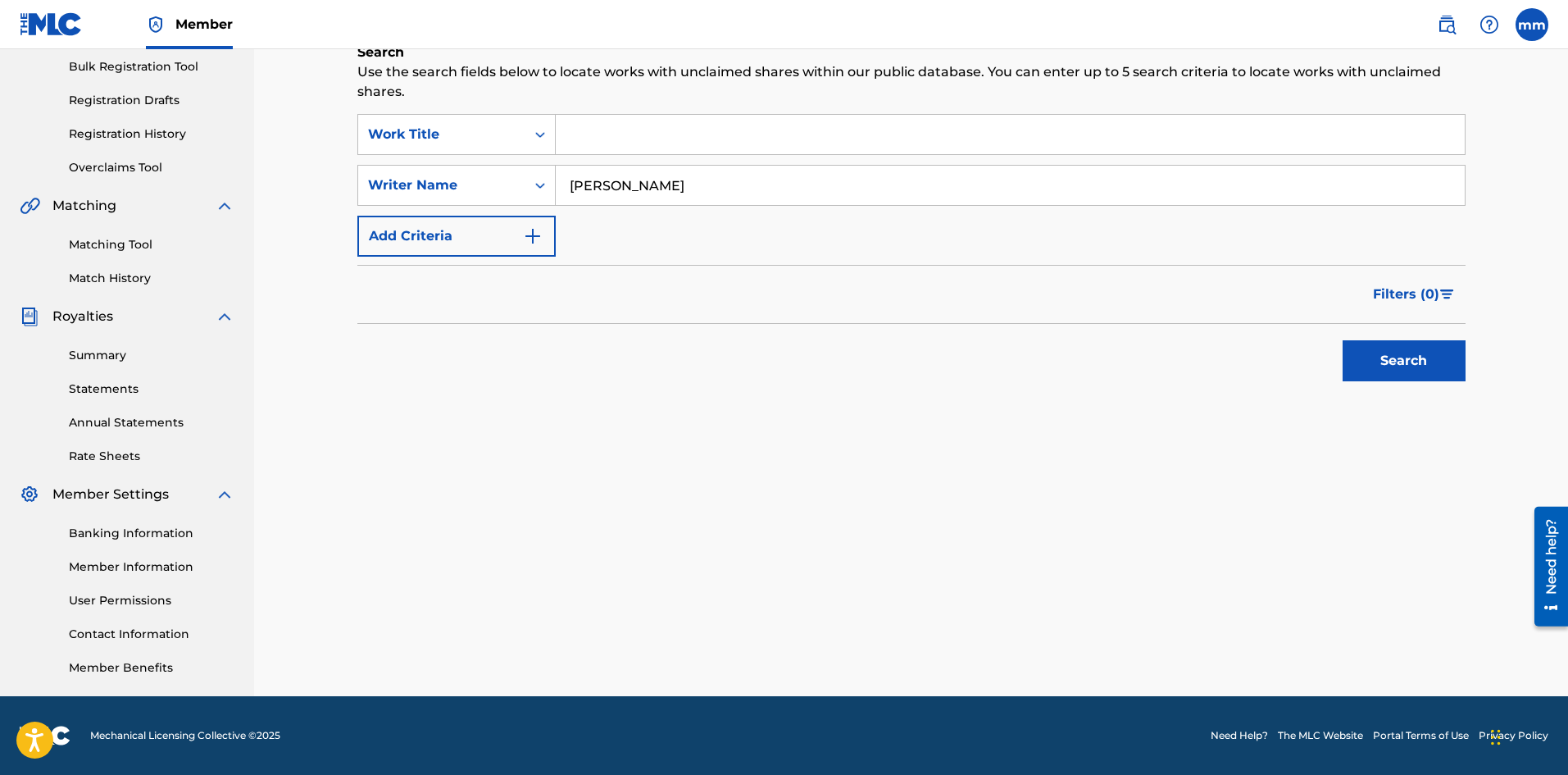
click at [1465, 365] on button "Search" at bounding box center [1404, 361] width 123 height 41
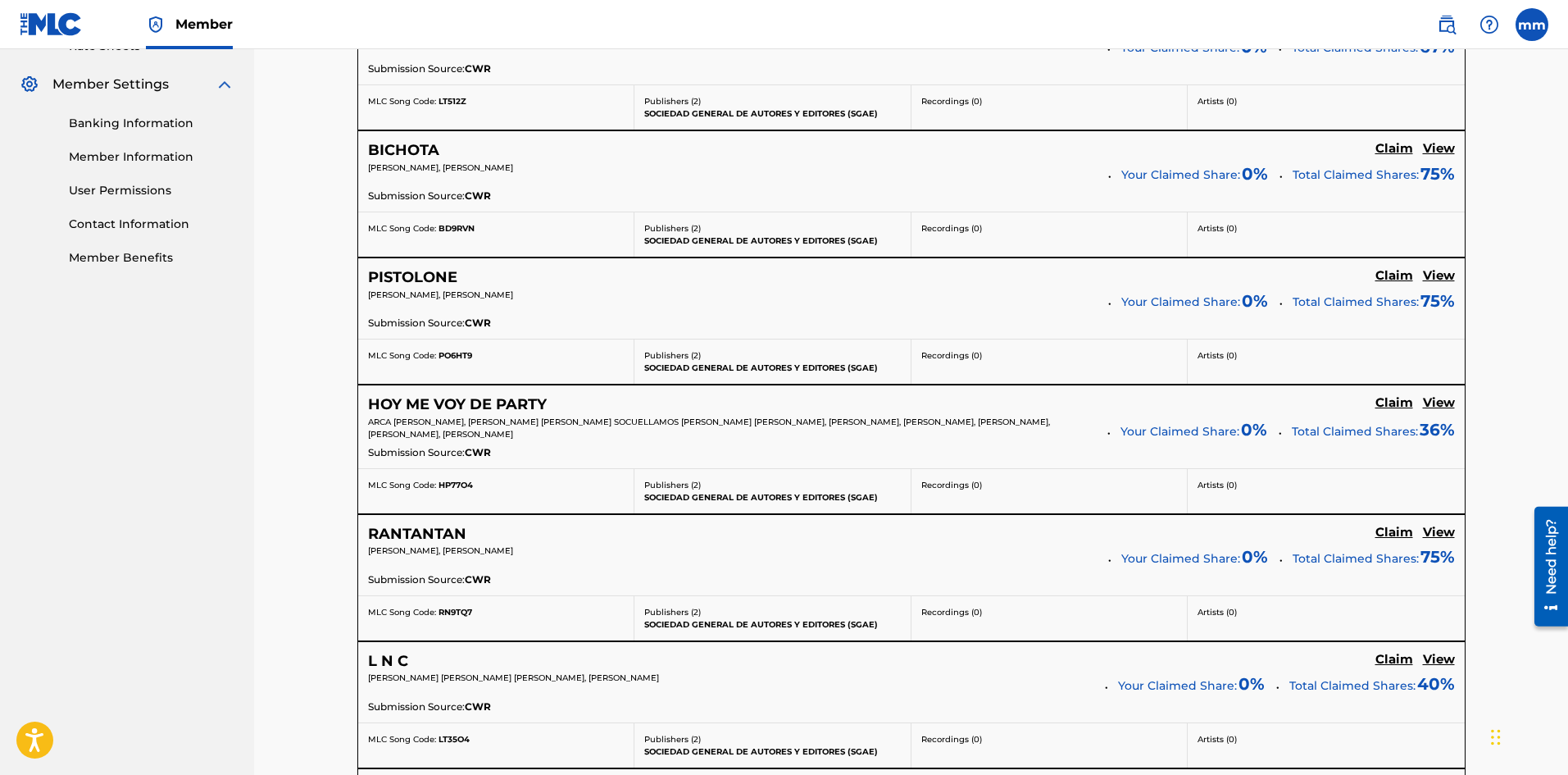
scroll to position [898, 0]
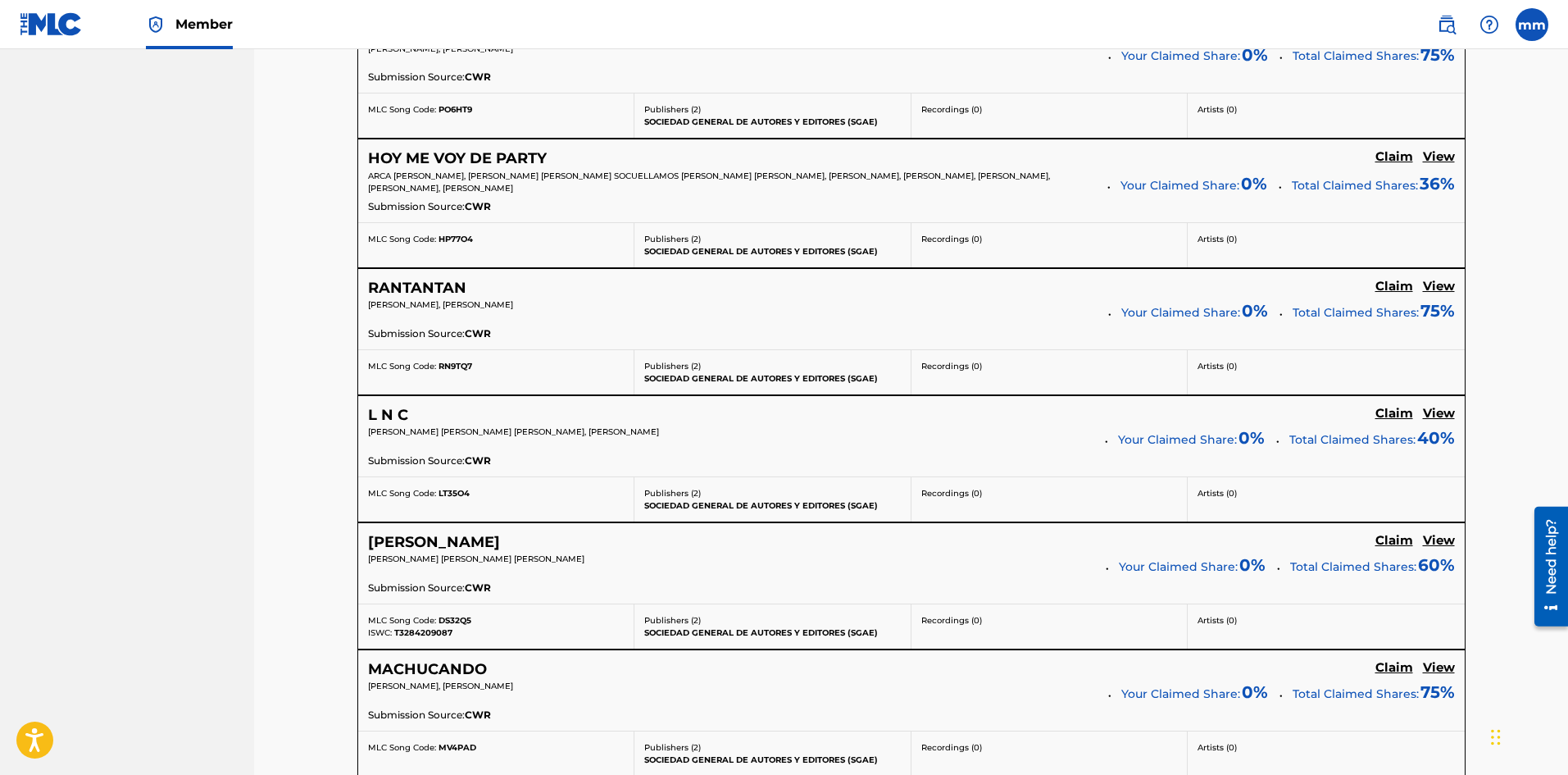
click at [1403, 412] on h5 "Claim" at bounding box center [1394, 413] width 38 height 15
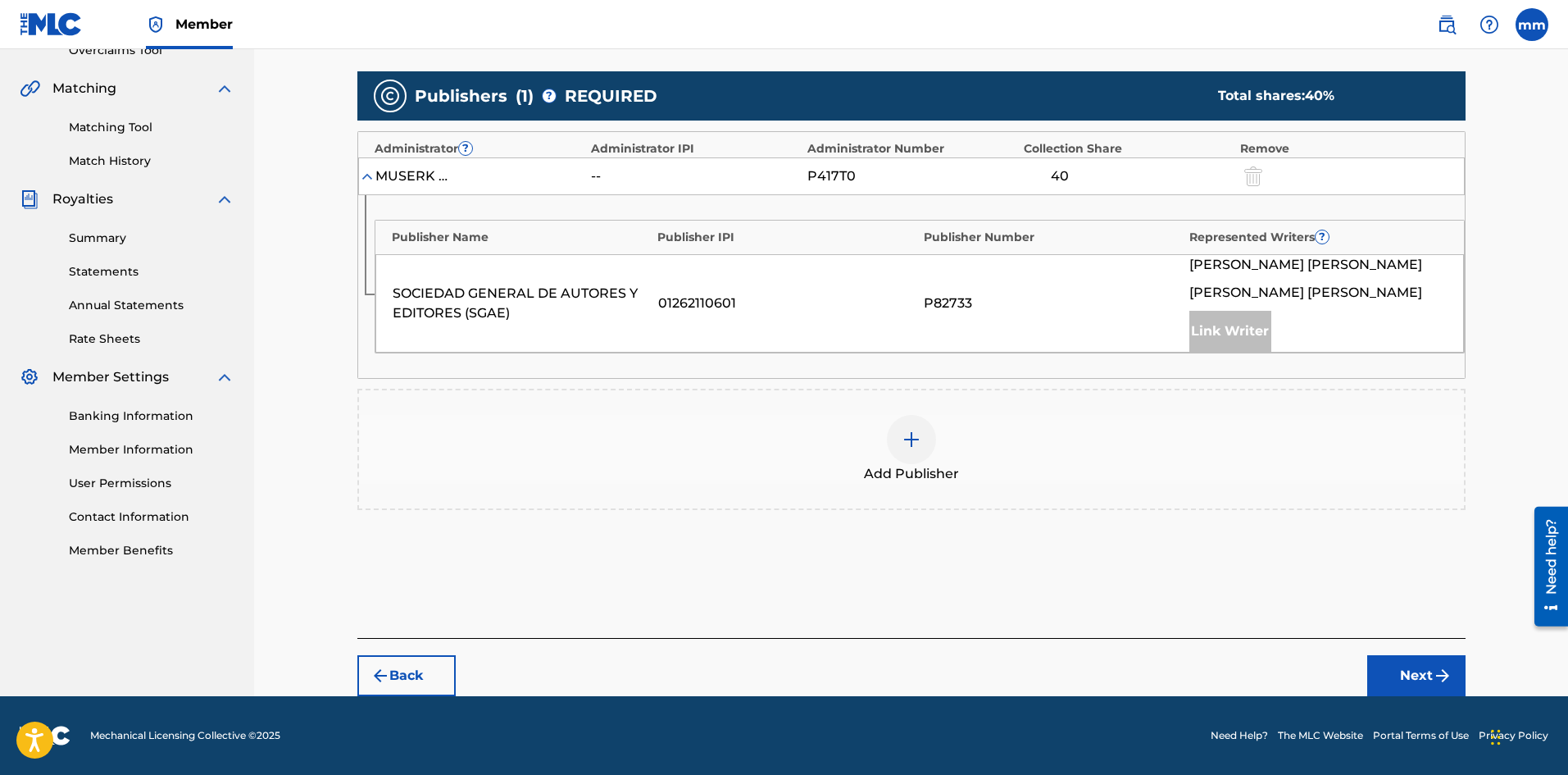
click at [928, 426] on div at bounding box center [911, 440] width 49 height 49
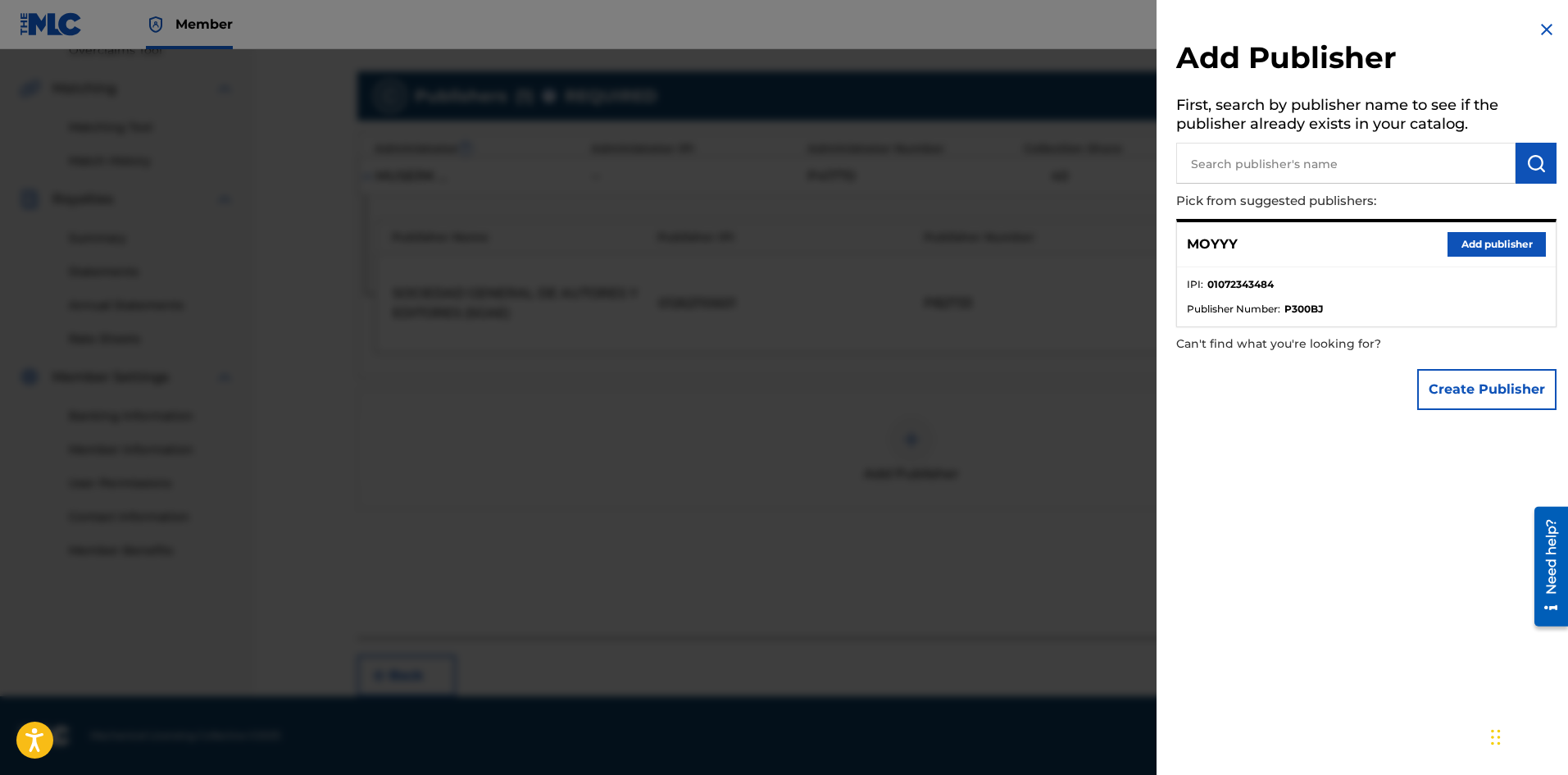
click at [1494, 241] on button "Add publisher" at bounding box center [1497, 244] width 98 height 25
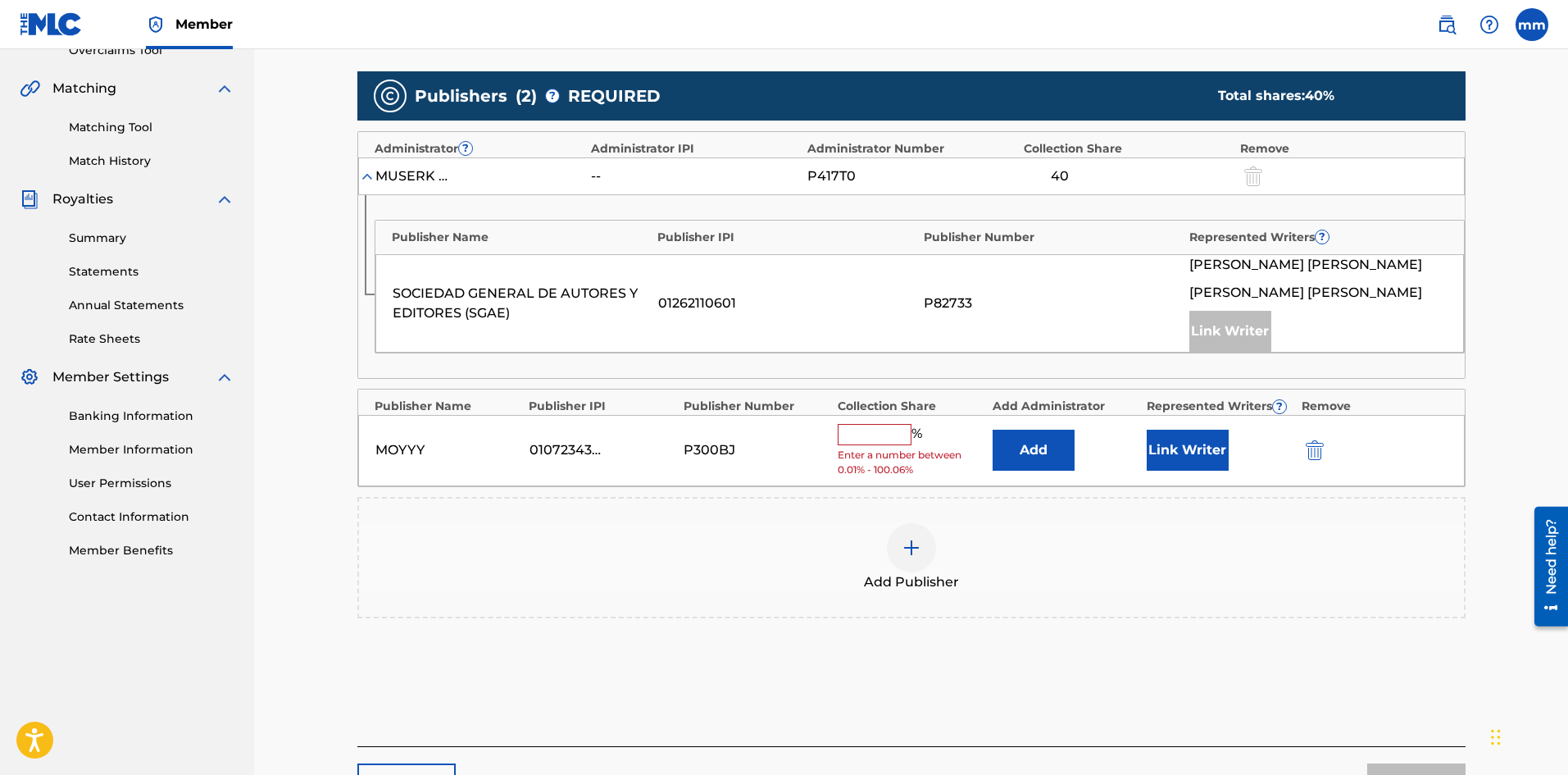
click at [896, 435] on input "text" at bounding box center [874, 434] width 74 height 21
type input "25"
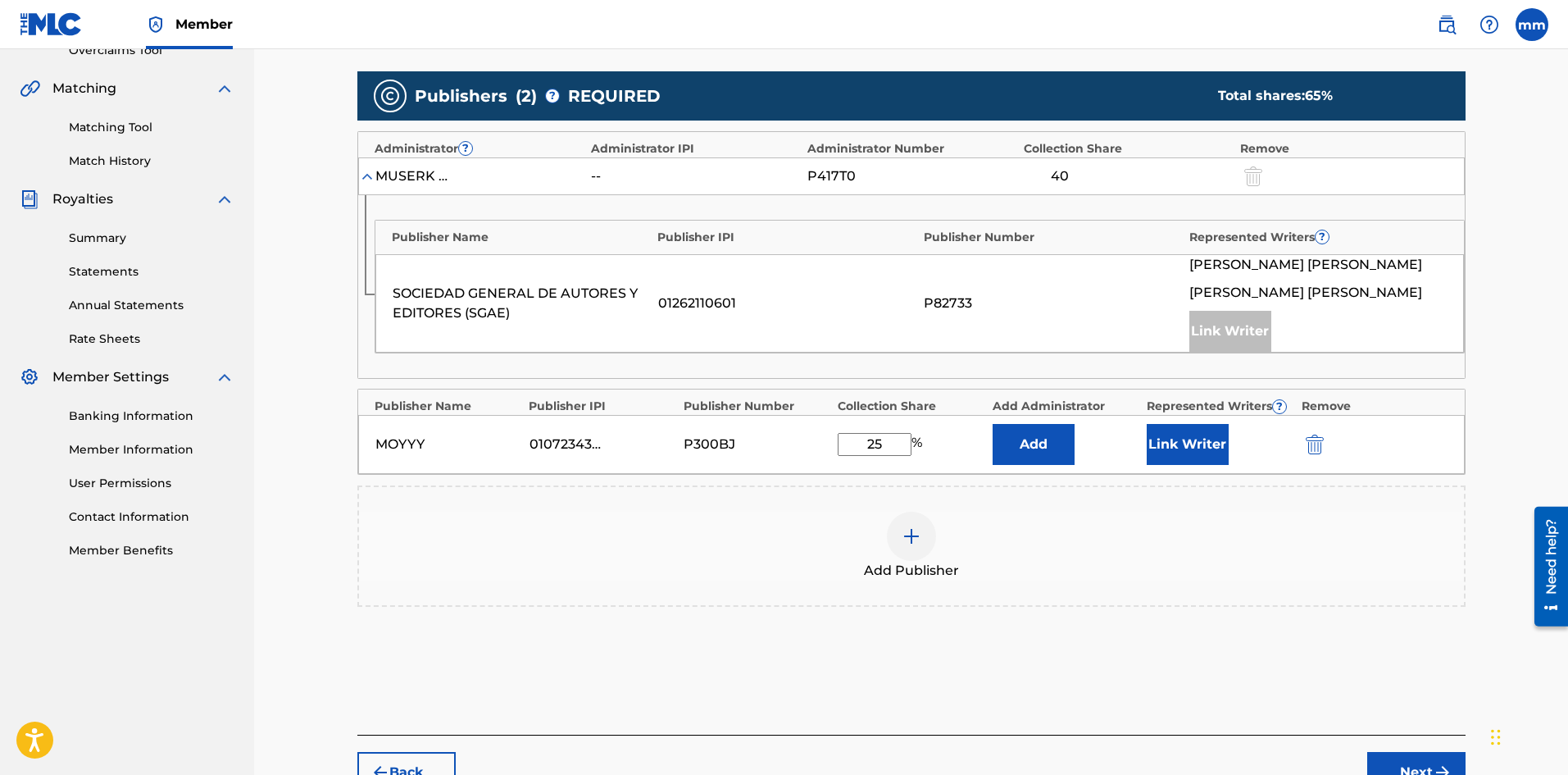
click at [1195, 457] on button "Link Writer" at bounding box center [1188, 444] width 82 height 41
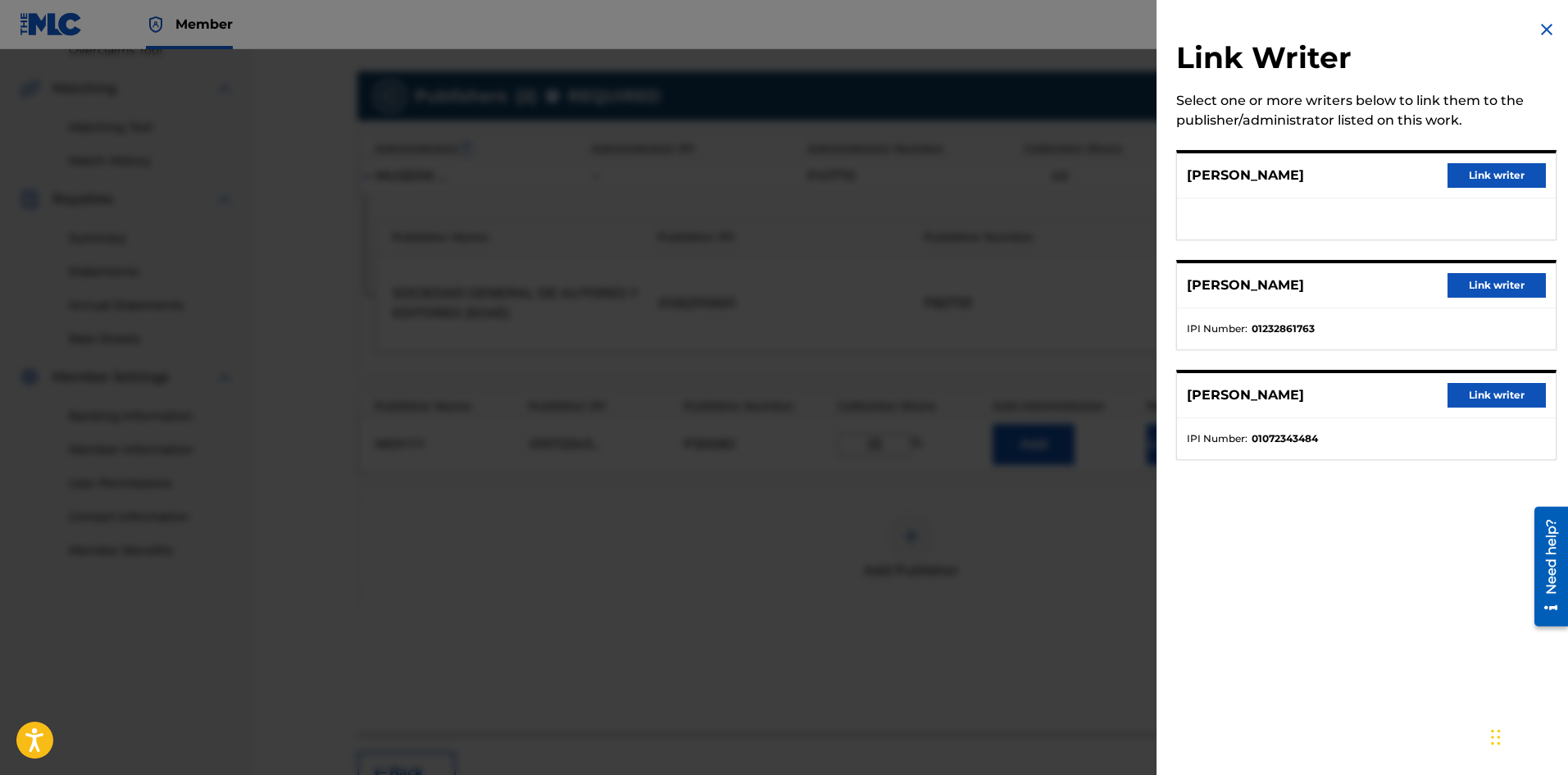
click at [1463, 400] on button "Link writer" at bounding box center [1497, 395] width 98 height 25
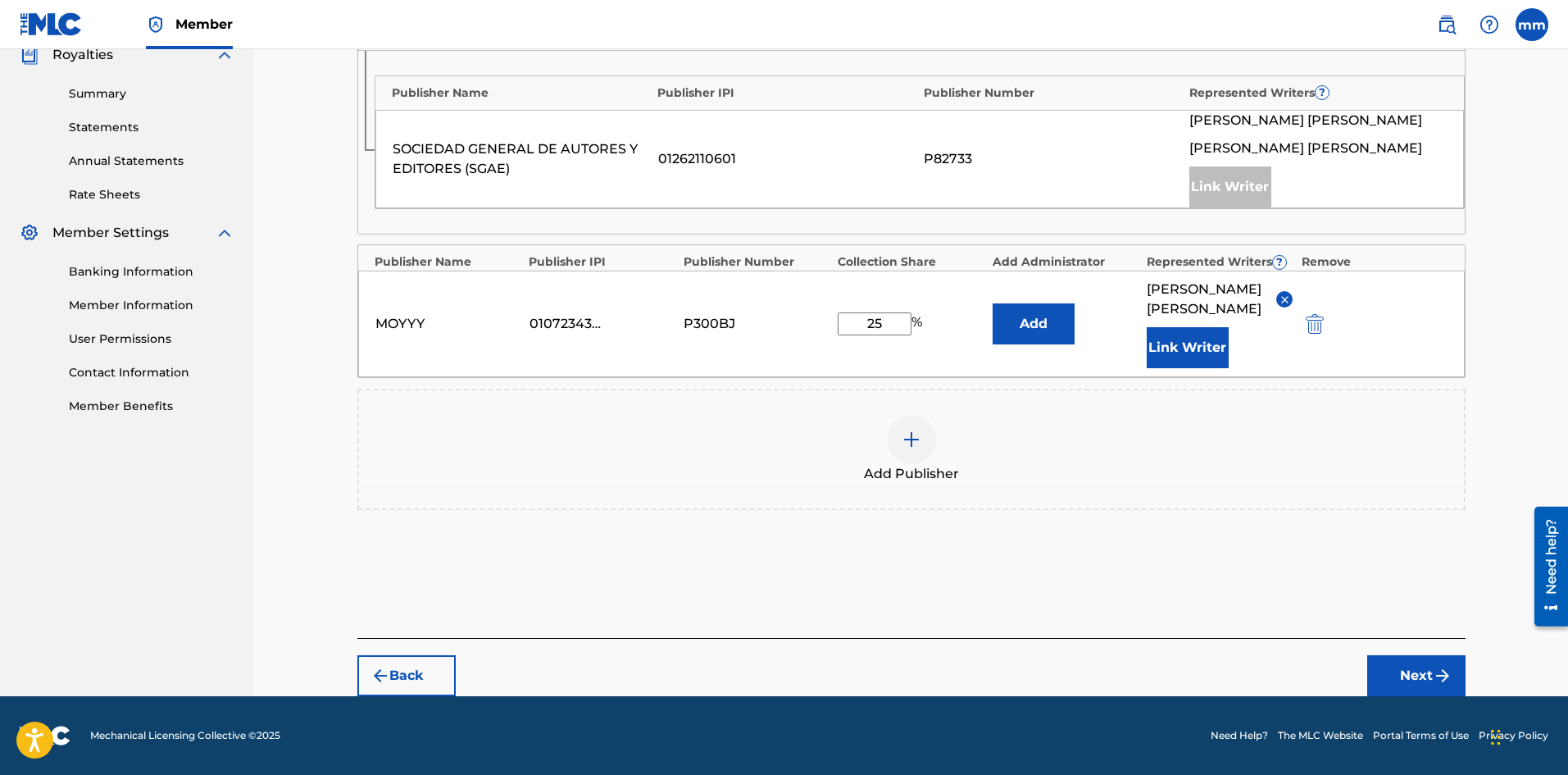
click at [1408, 672] on button "Next" at bounding box center [1416, 675] width 98 height 41
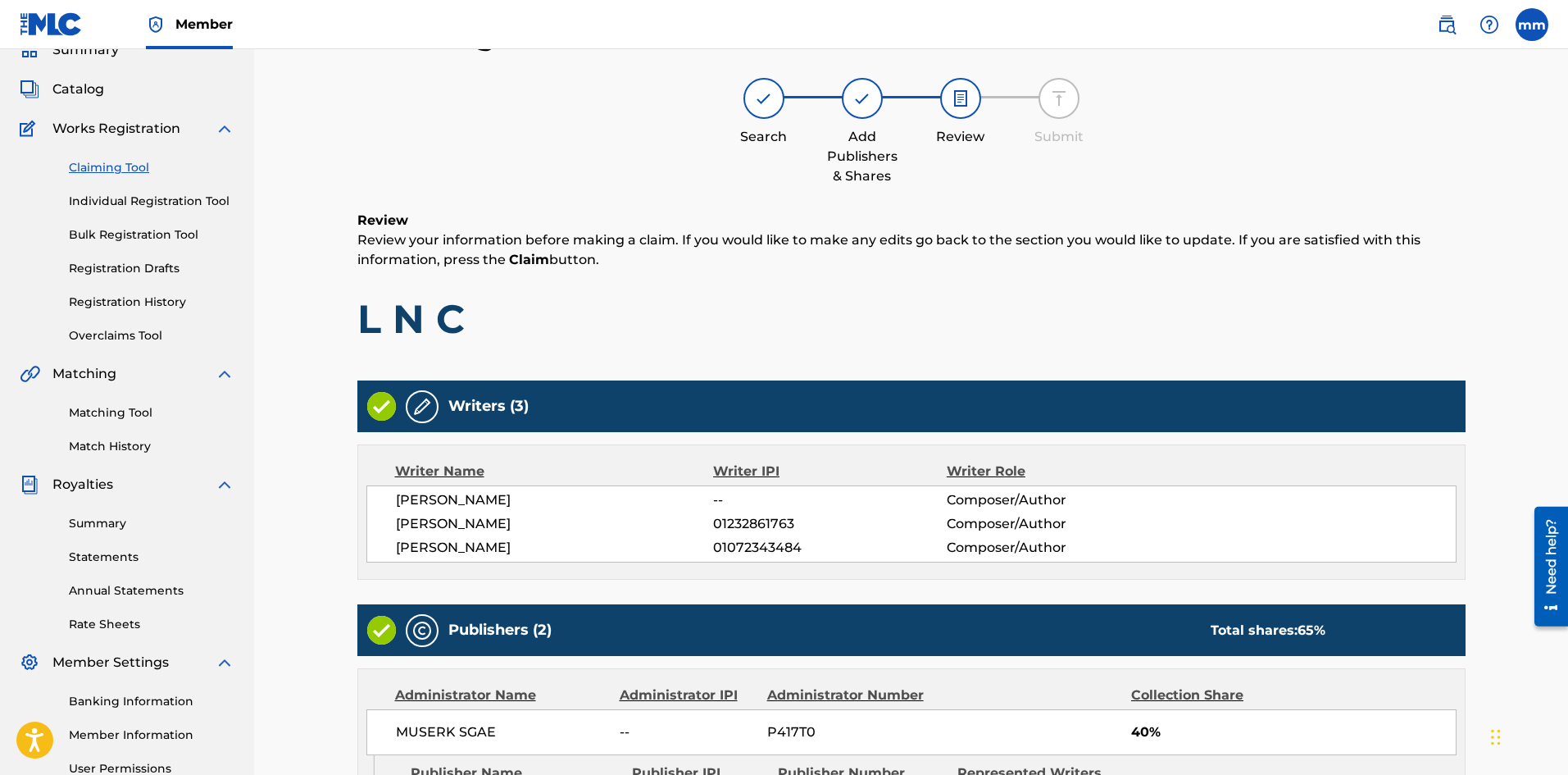
scroll to position [458, 0]
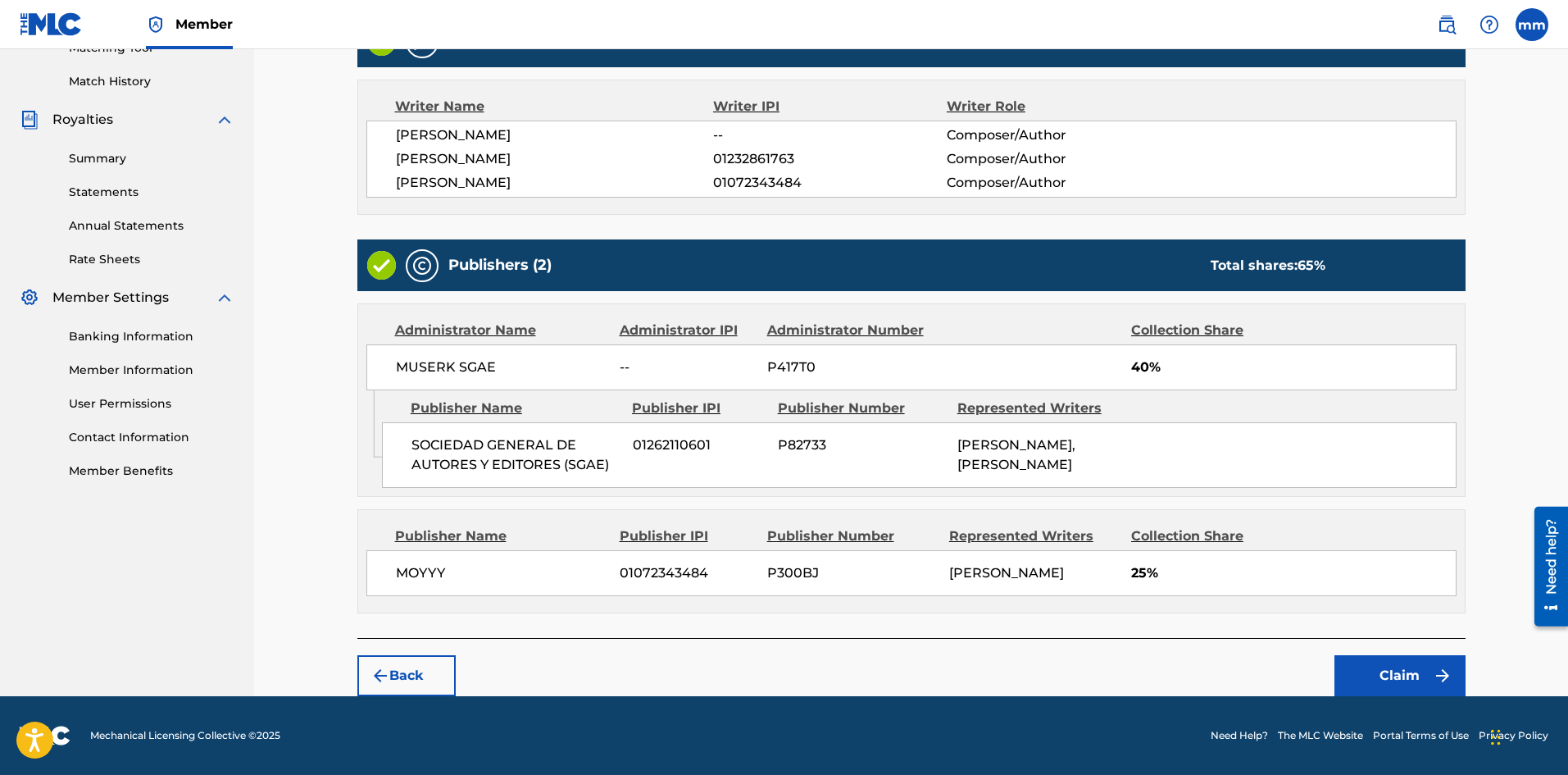
click at [1405, 667] on button "Claim" at bounding box center [1400, 675] width 131 height 41
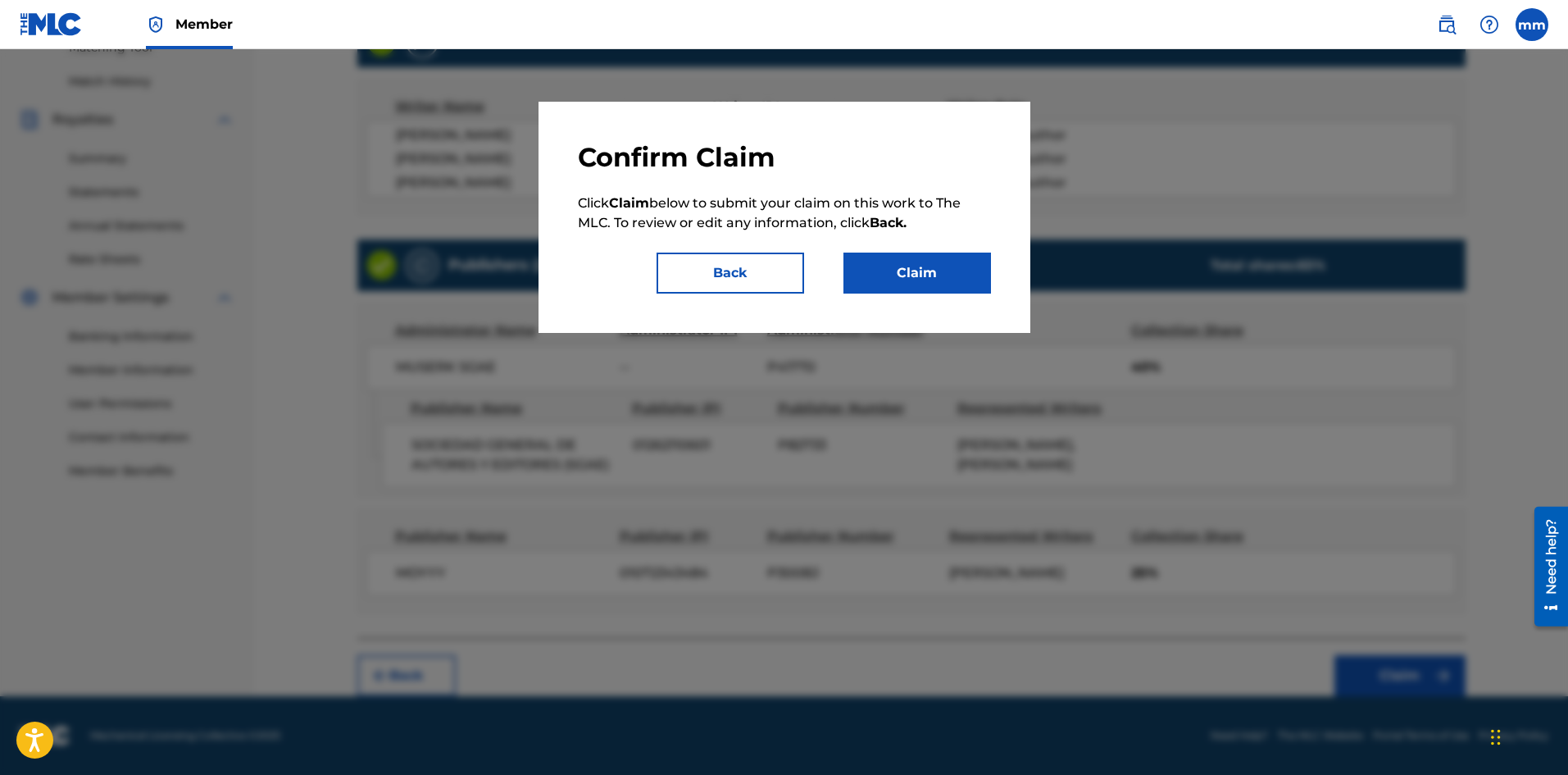
click at [911, 267] on button "Claim" at bounding box center [917, 273] width 147 height 41
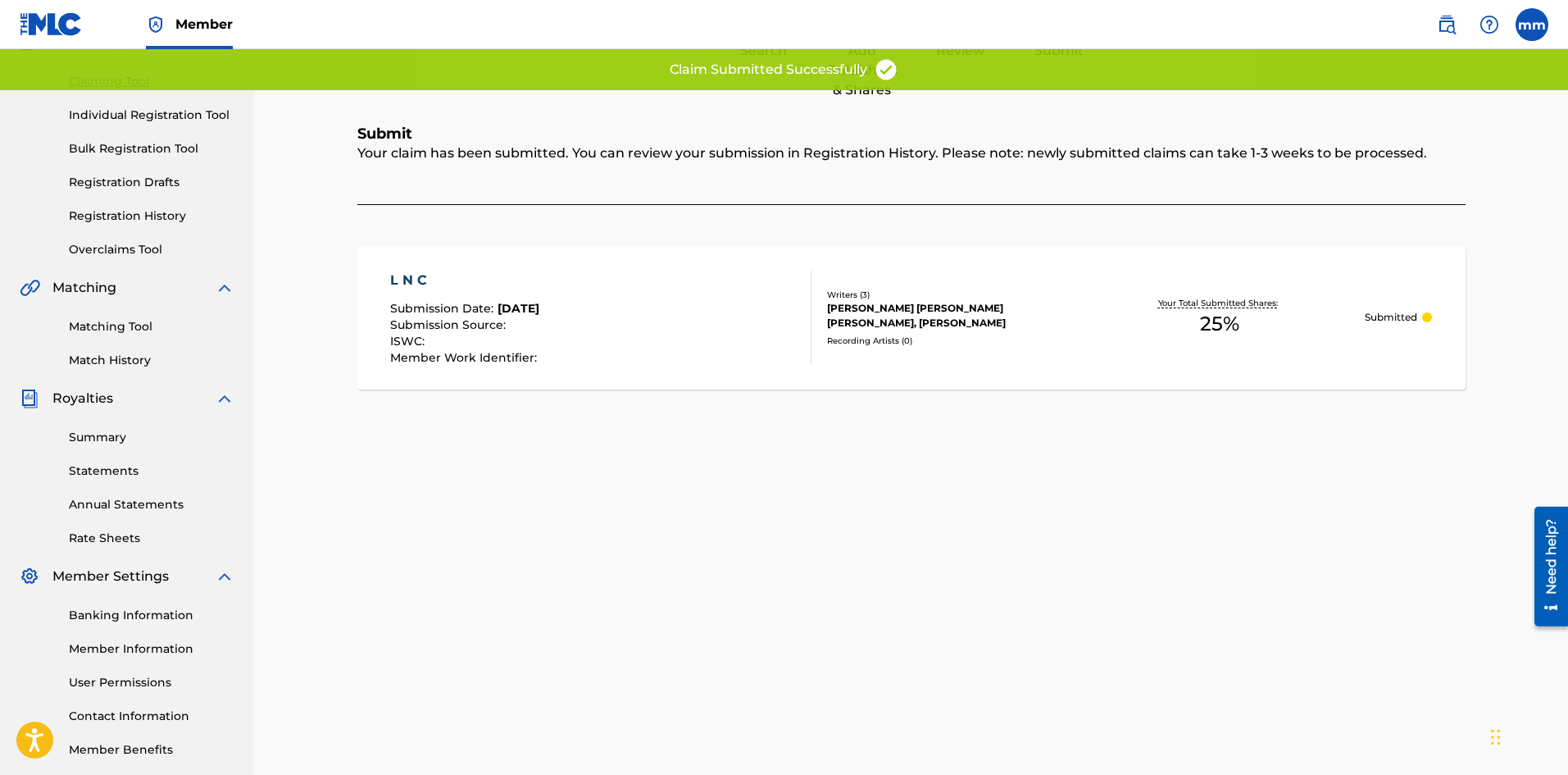
scroll to position [78, 0]
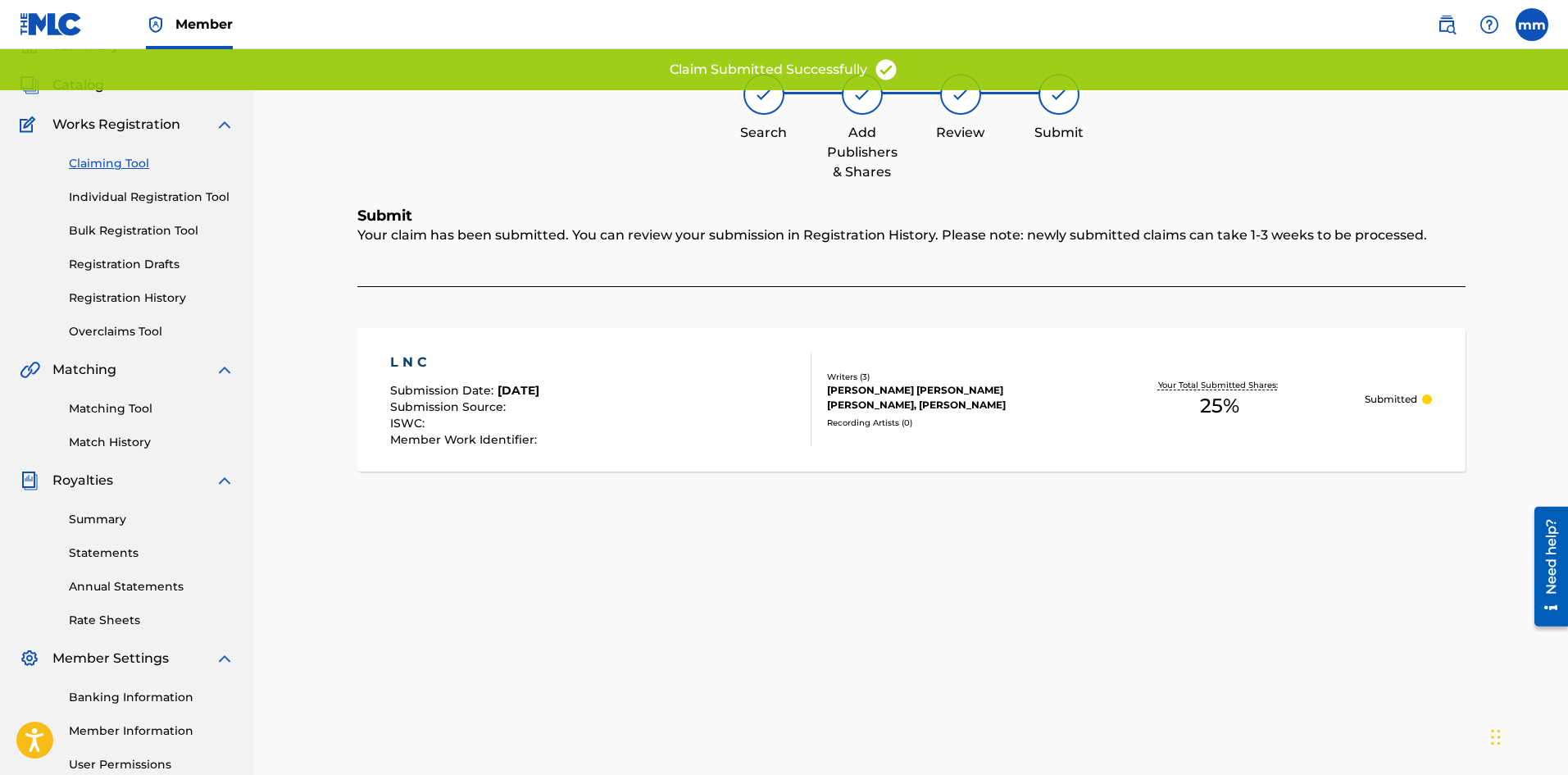
click at [129, 161] on link "Claiming Tool" at bounding box center [151, 163] width 165 height 17
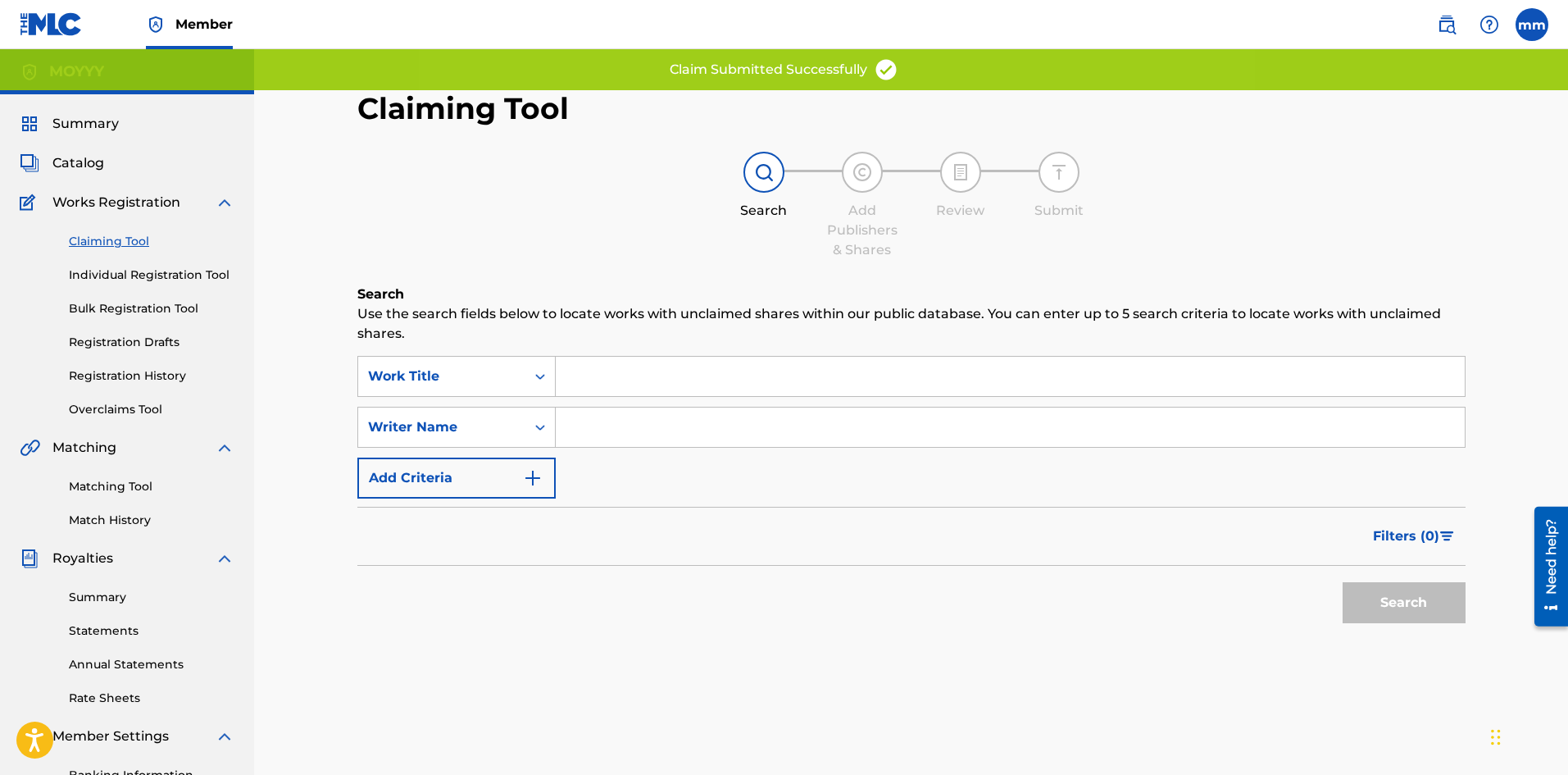
click at [634, 429] on input "Search Form" at bounding box center [1010, 427] width 909 height 39
type input "moises matos matos"
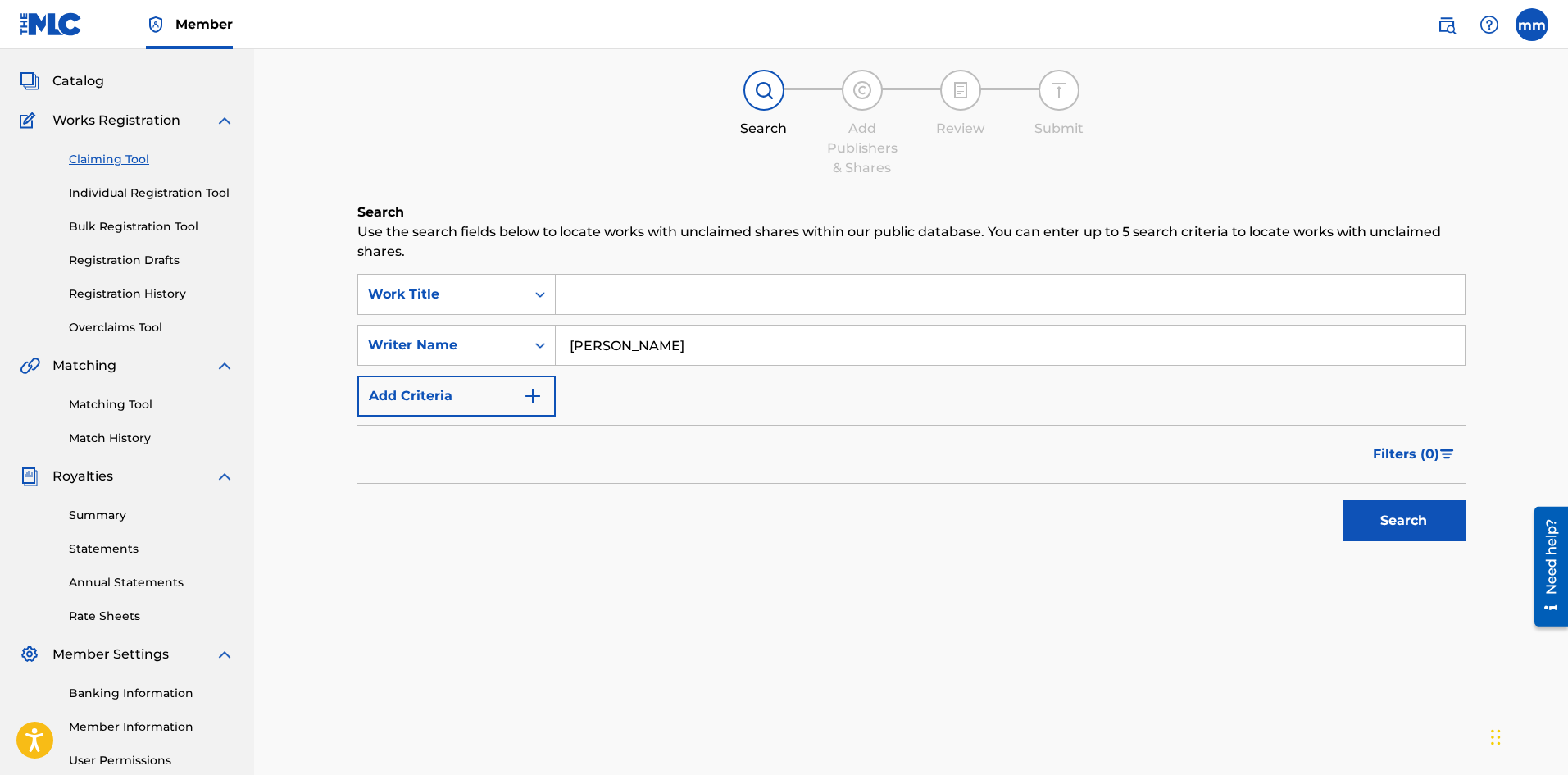
click at [1387, 516] on button "Search" at bounding box center [1404, 520] width 123 height 41
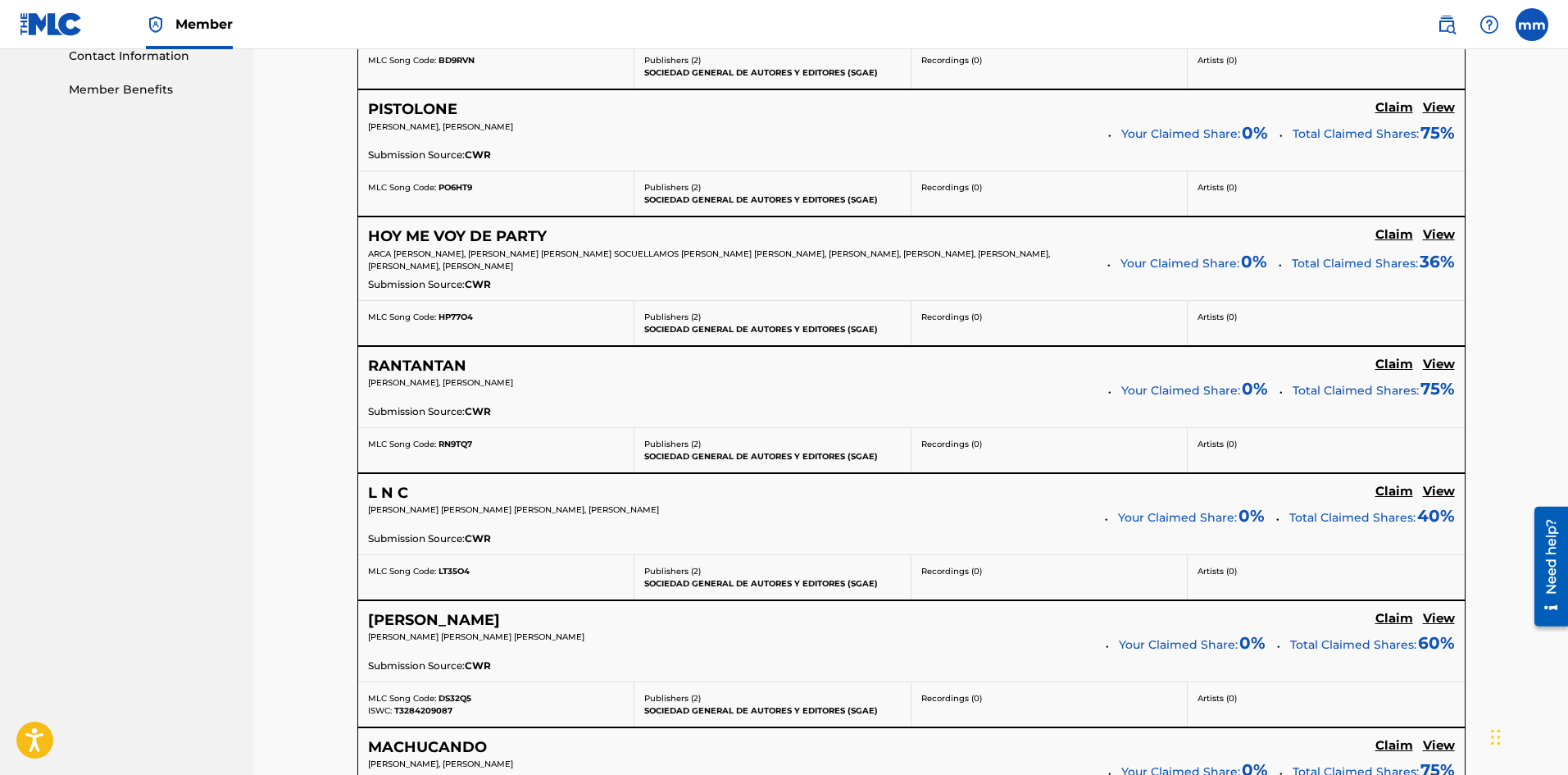
scroll to position [902, 0]
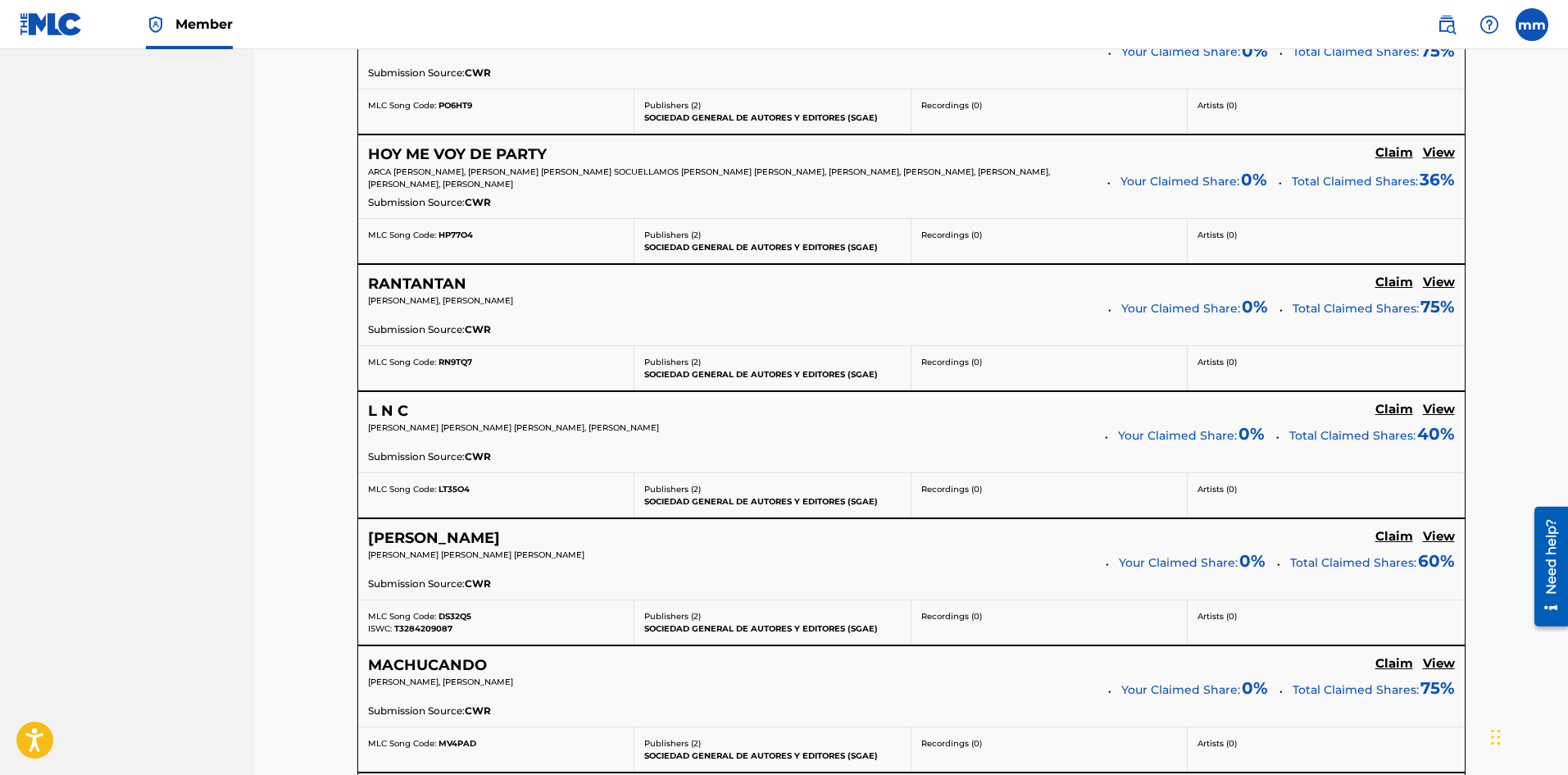
click at [1393, 535] on h5 "Claim" at bounding box center [1394, 536] width 38 height 15
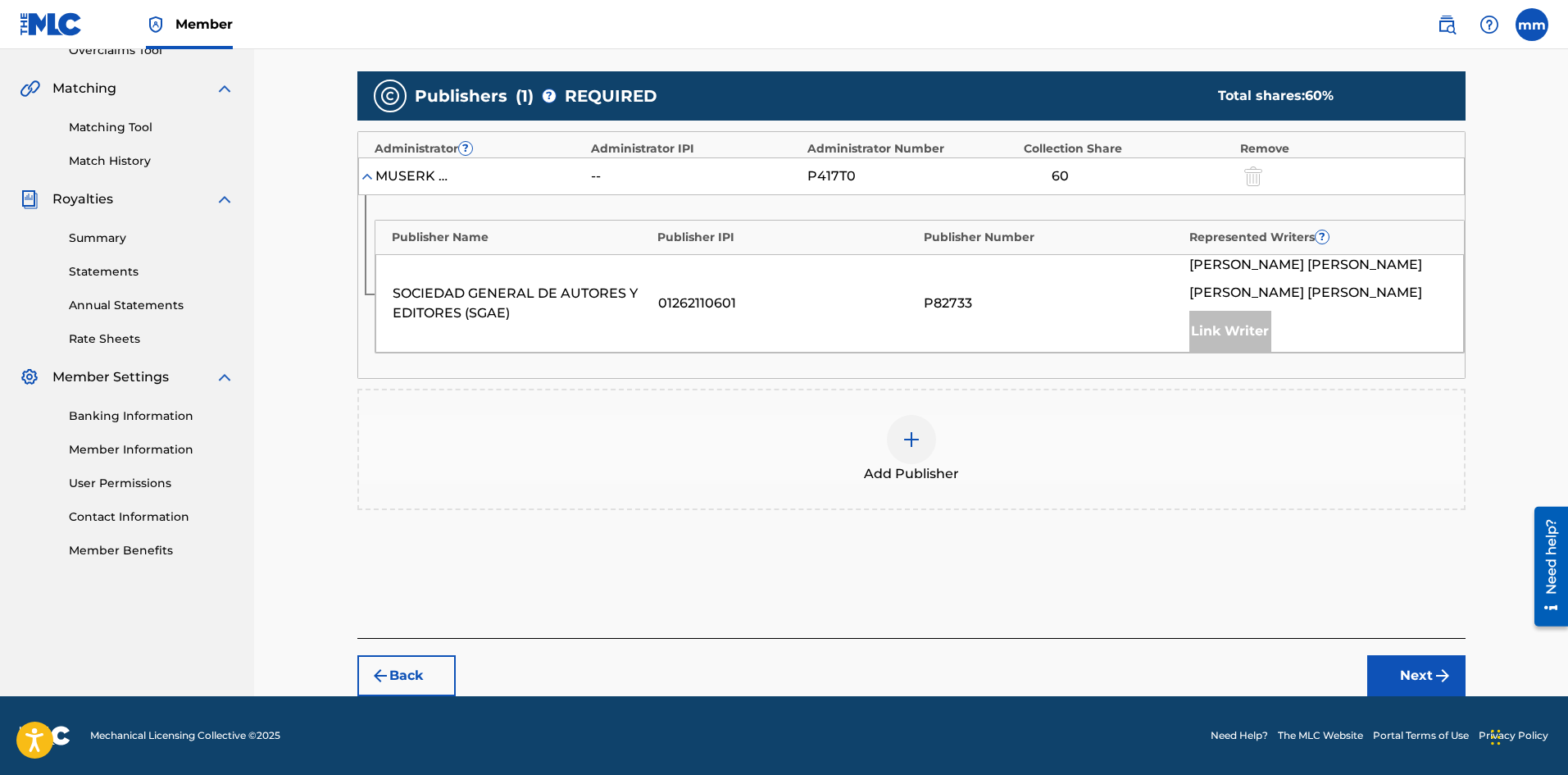
scroll to position [359, 0]
click at [924, 444] on div at bounding box center [911, 440] width 49 height 49
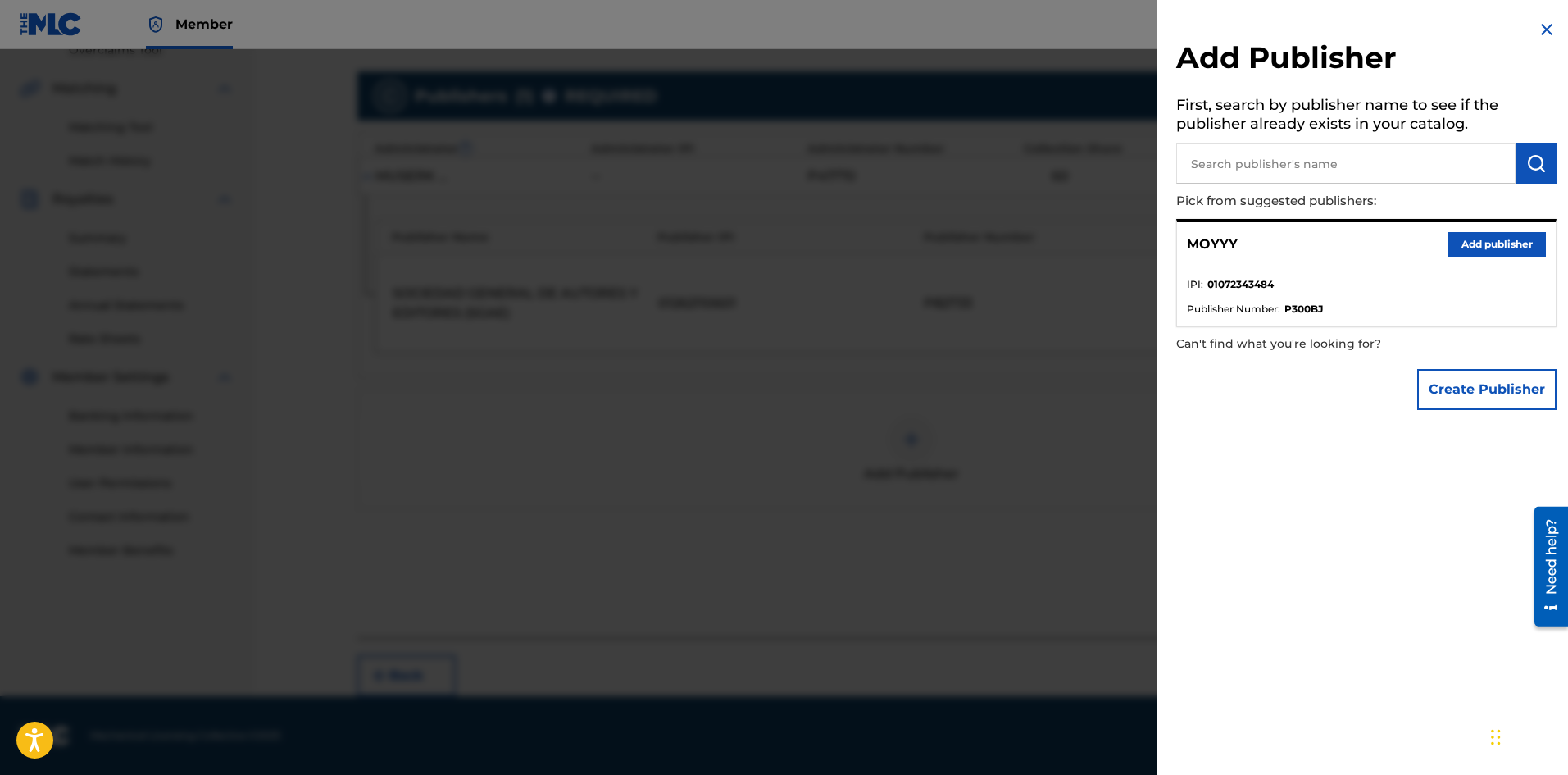
click at [1479, 252] on button "Add publisher" at bounding box center [1497, 244] width 98 height 25
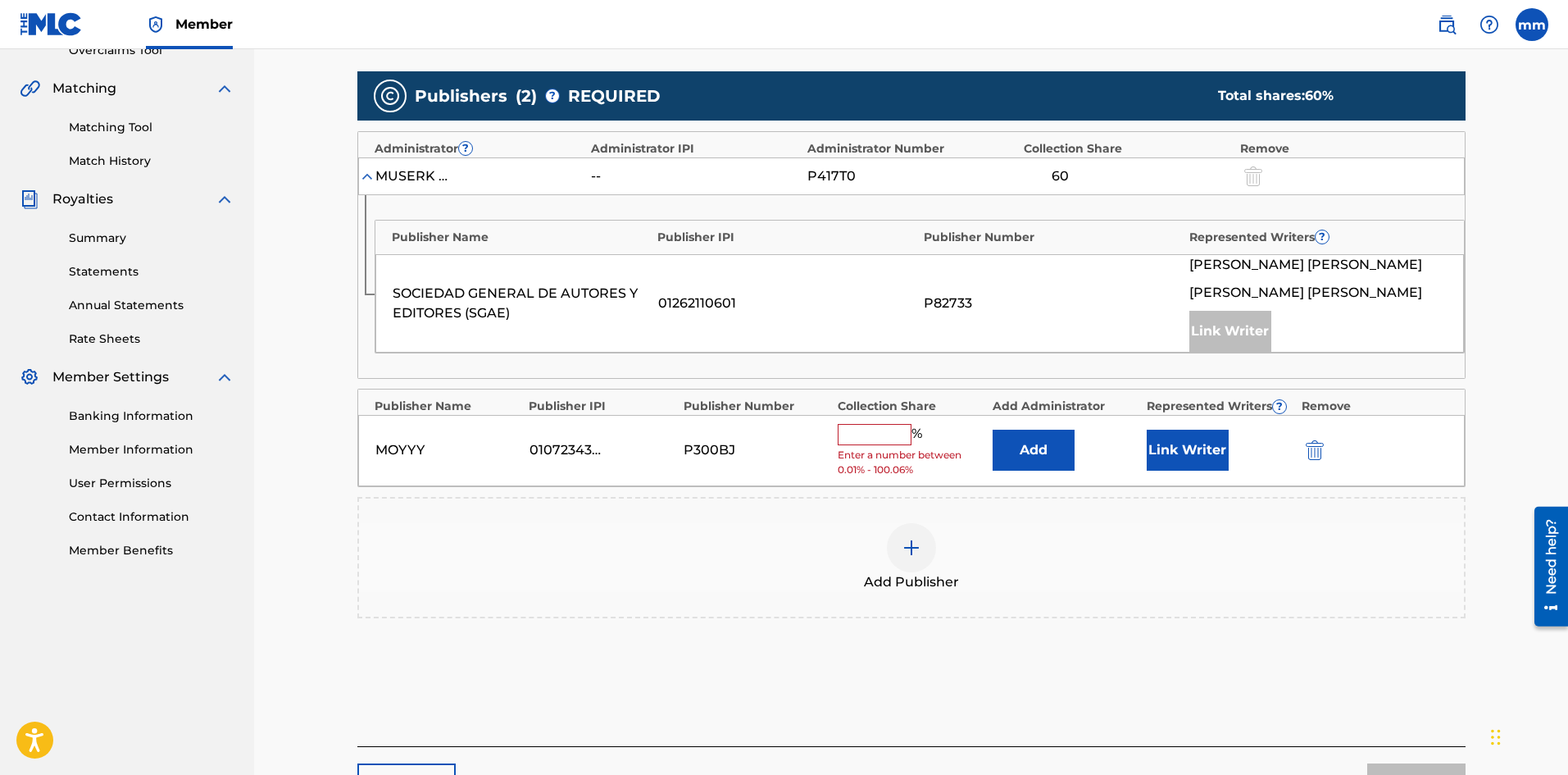
click at [872, 432] on input "text" at bounding box center [874, 434] width 74 height 21
type input "25"
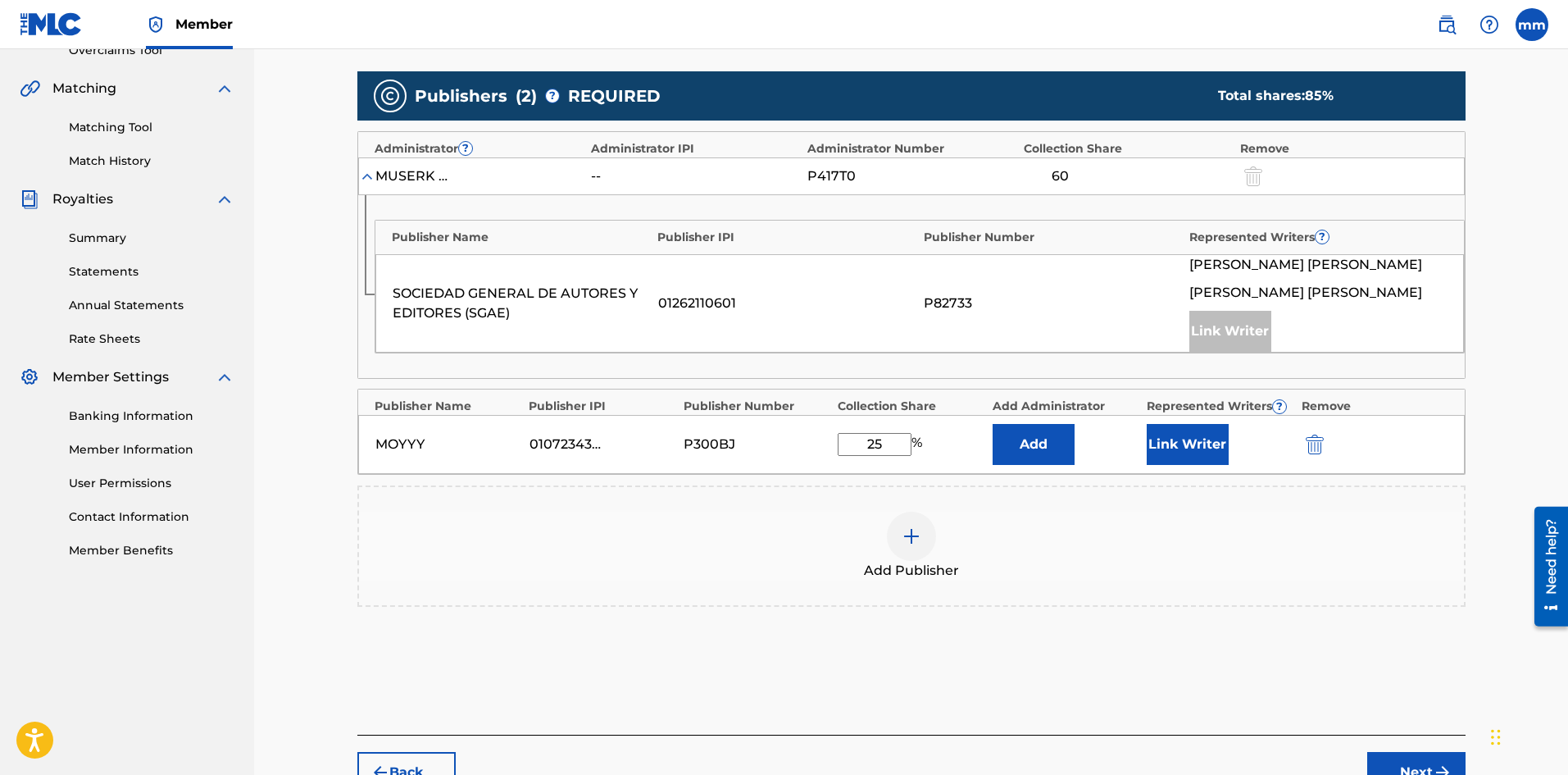
click at [1227, 437] on button "Link Writer" at bounding box center [1188, 444] width 82 height 41
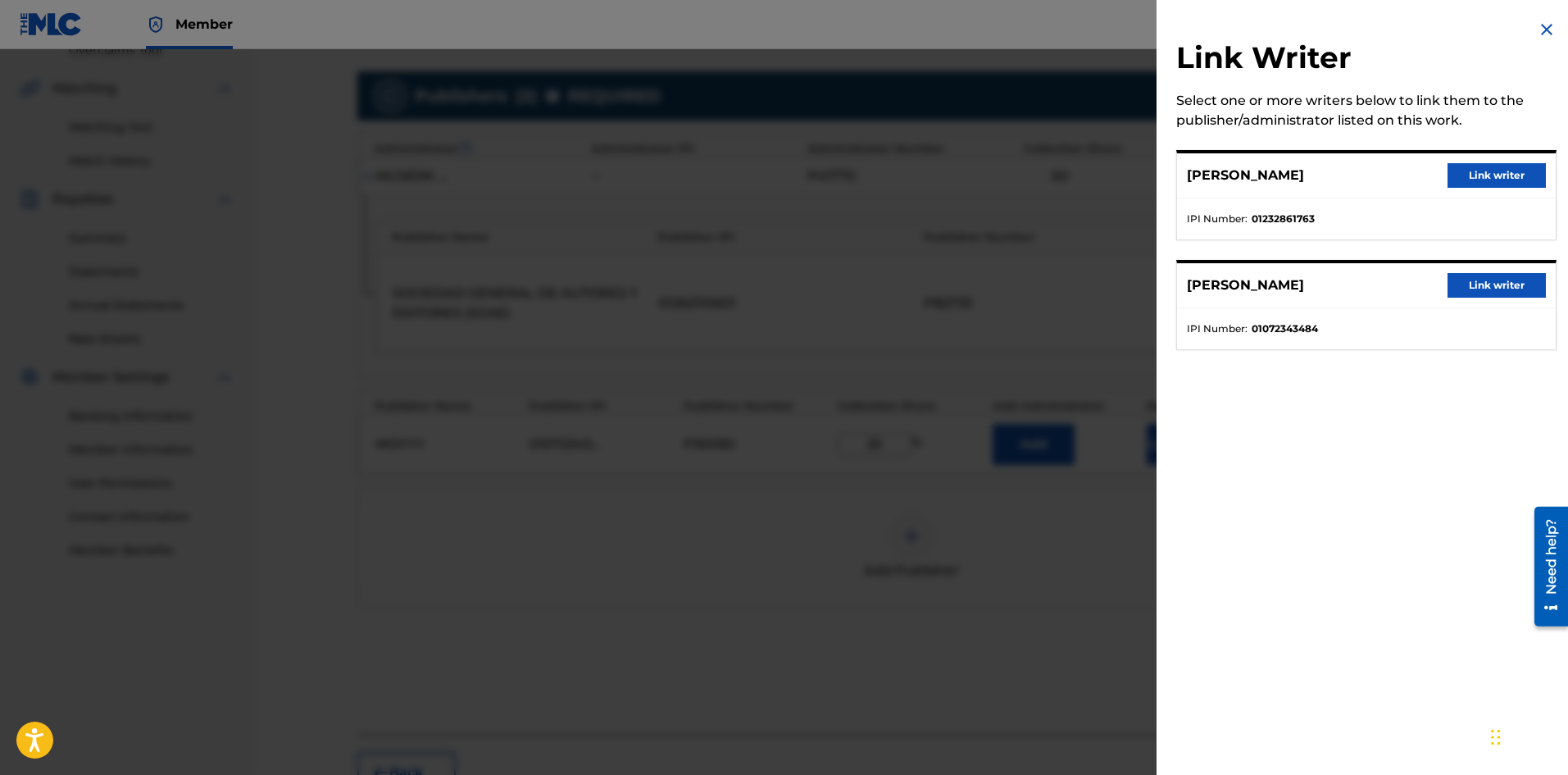
click at [1521, 284] on button "Link writer" at bounding box center [1497, 285] width 98 height 25
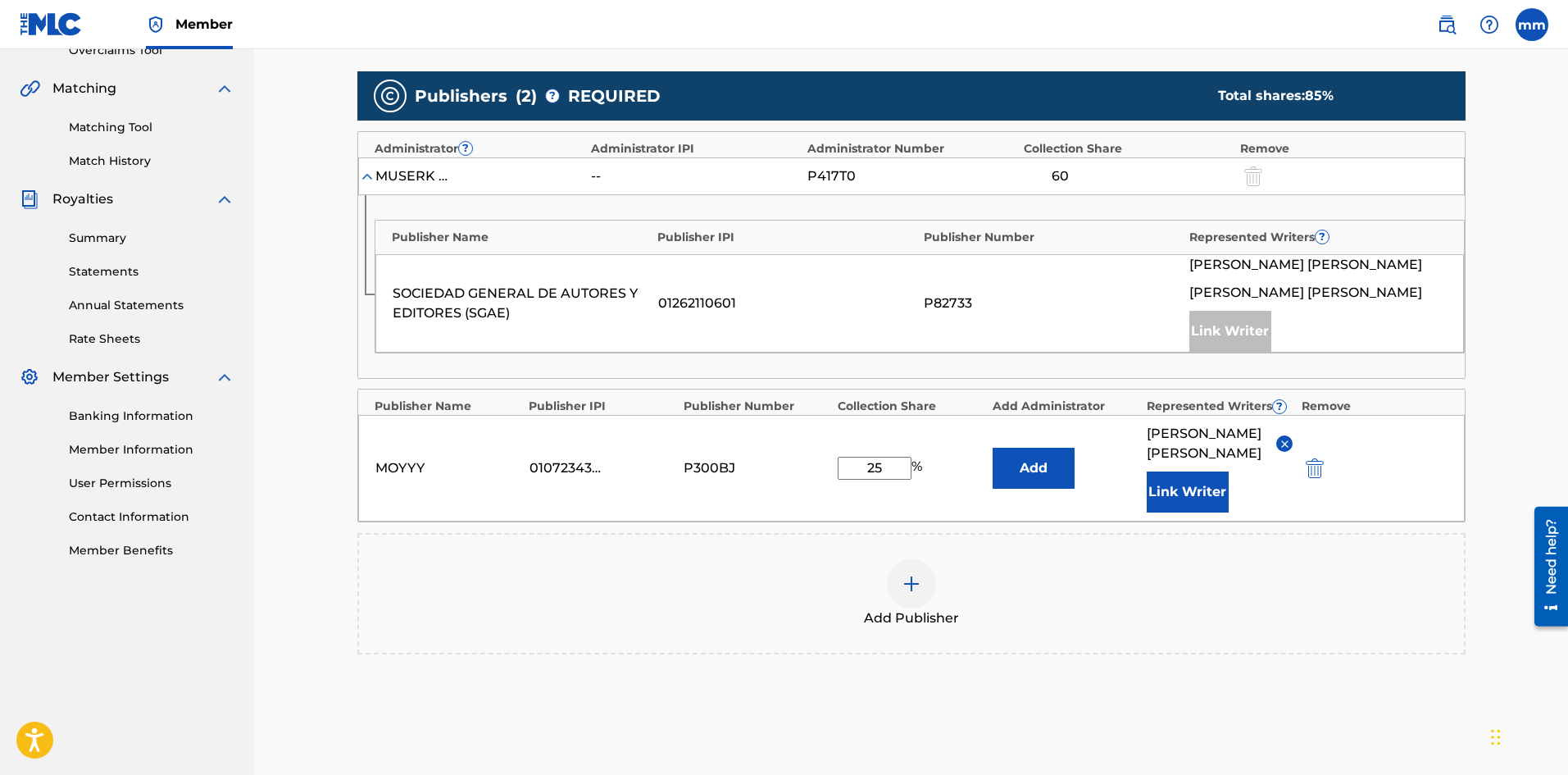
scroll to position [503, 0]
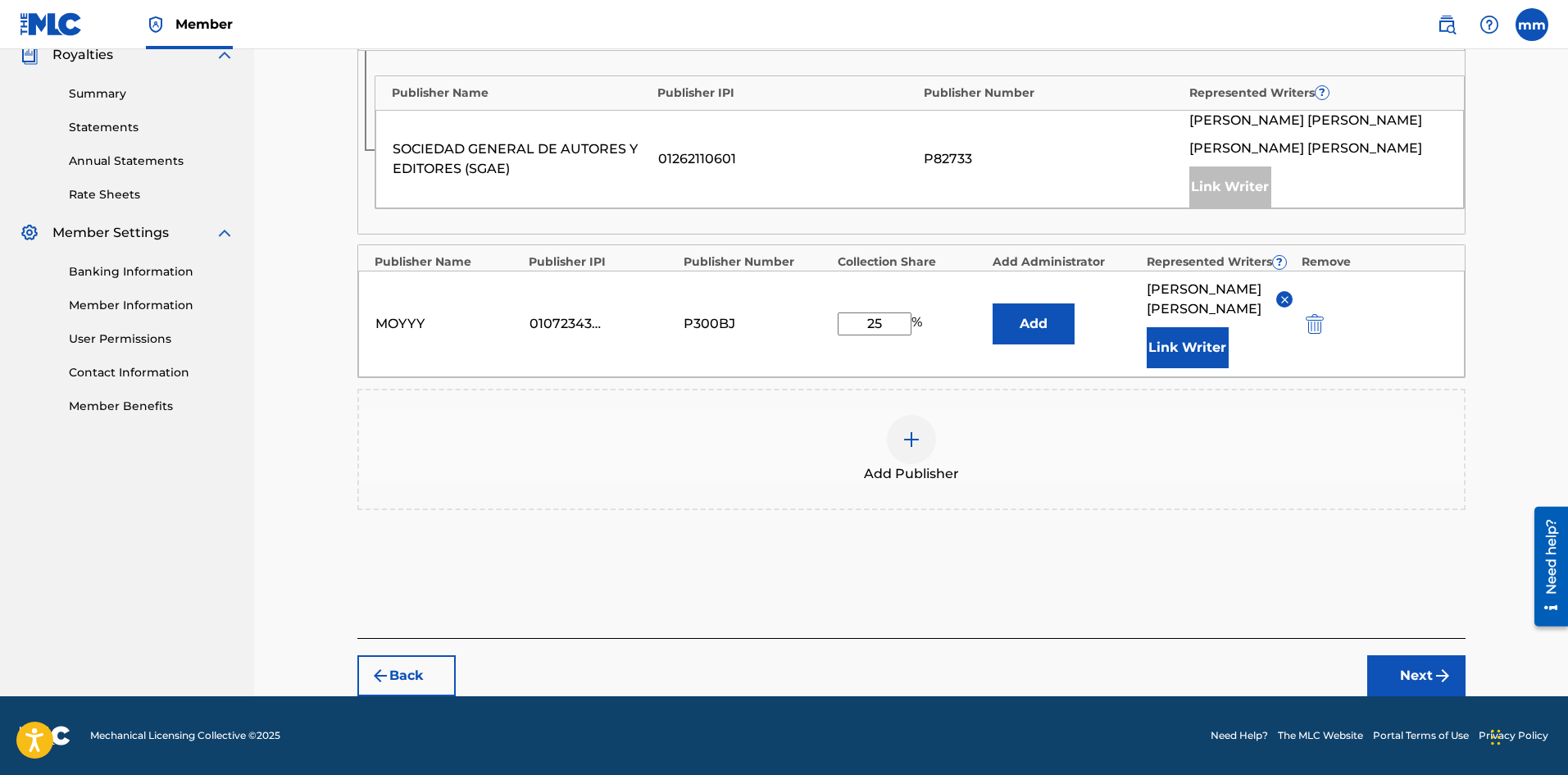
click at [1413, 669] on button "Next" at bounding box center [1416, 675] width 98 height 41
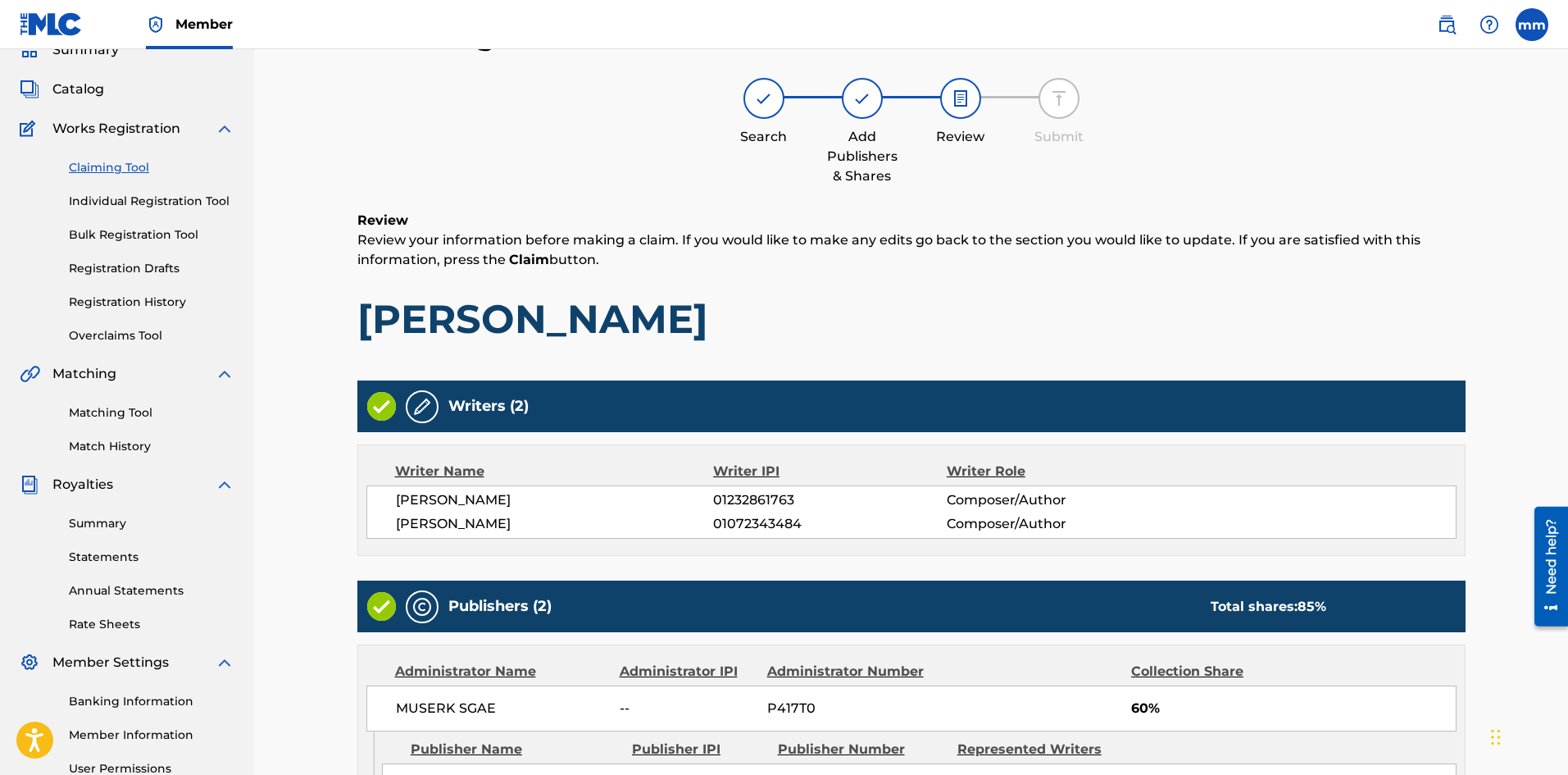
scroll to position [435, 0]
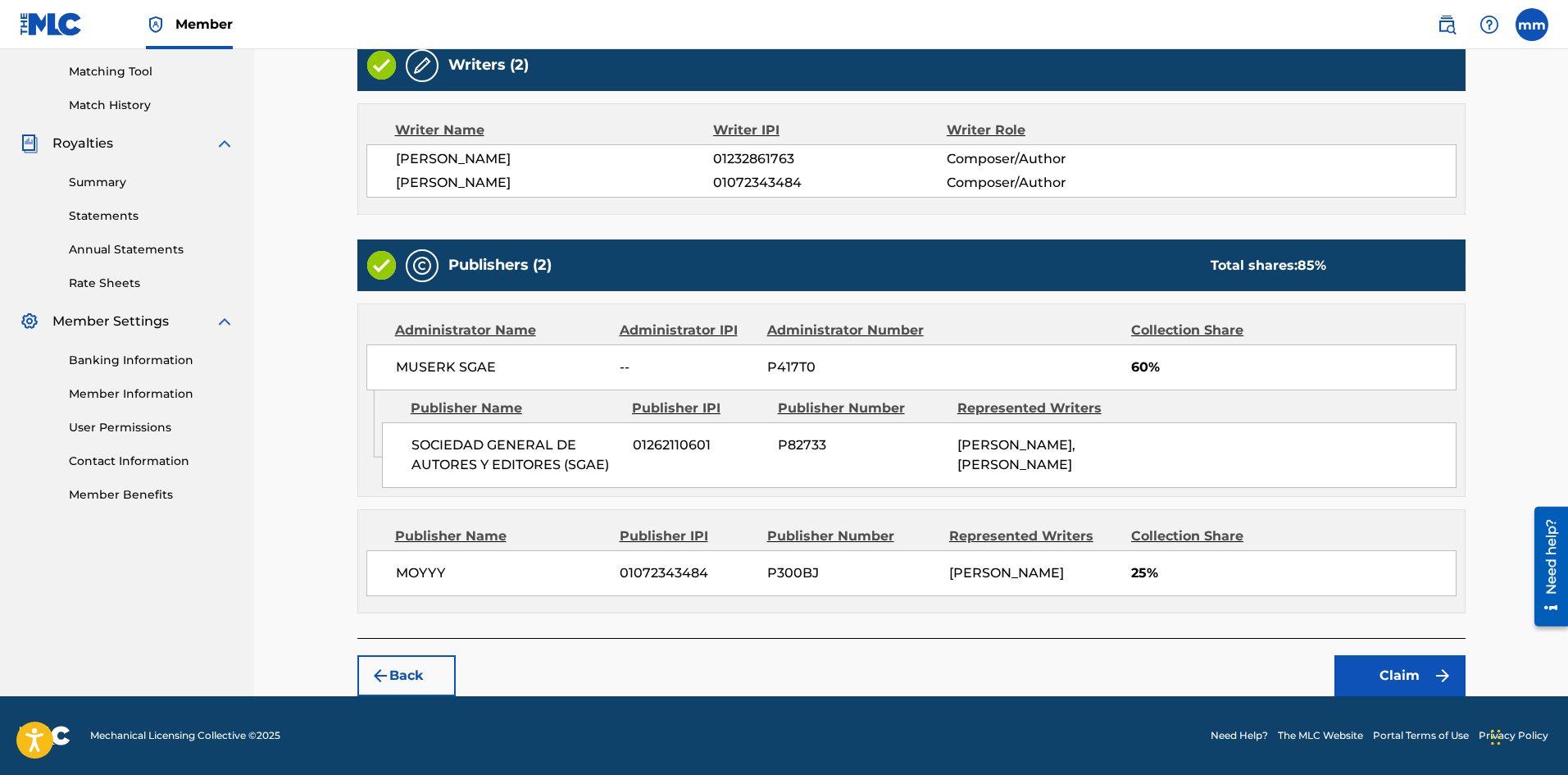
click at [1405, 667] on button "Claim" at bounding box center [1400, 675] width 131 height 41
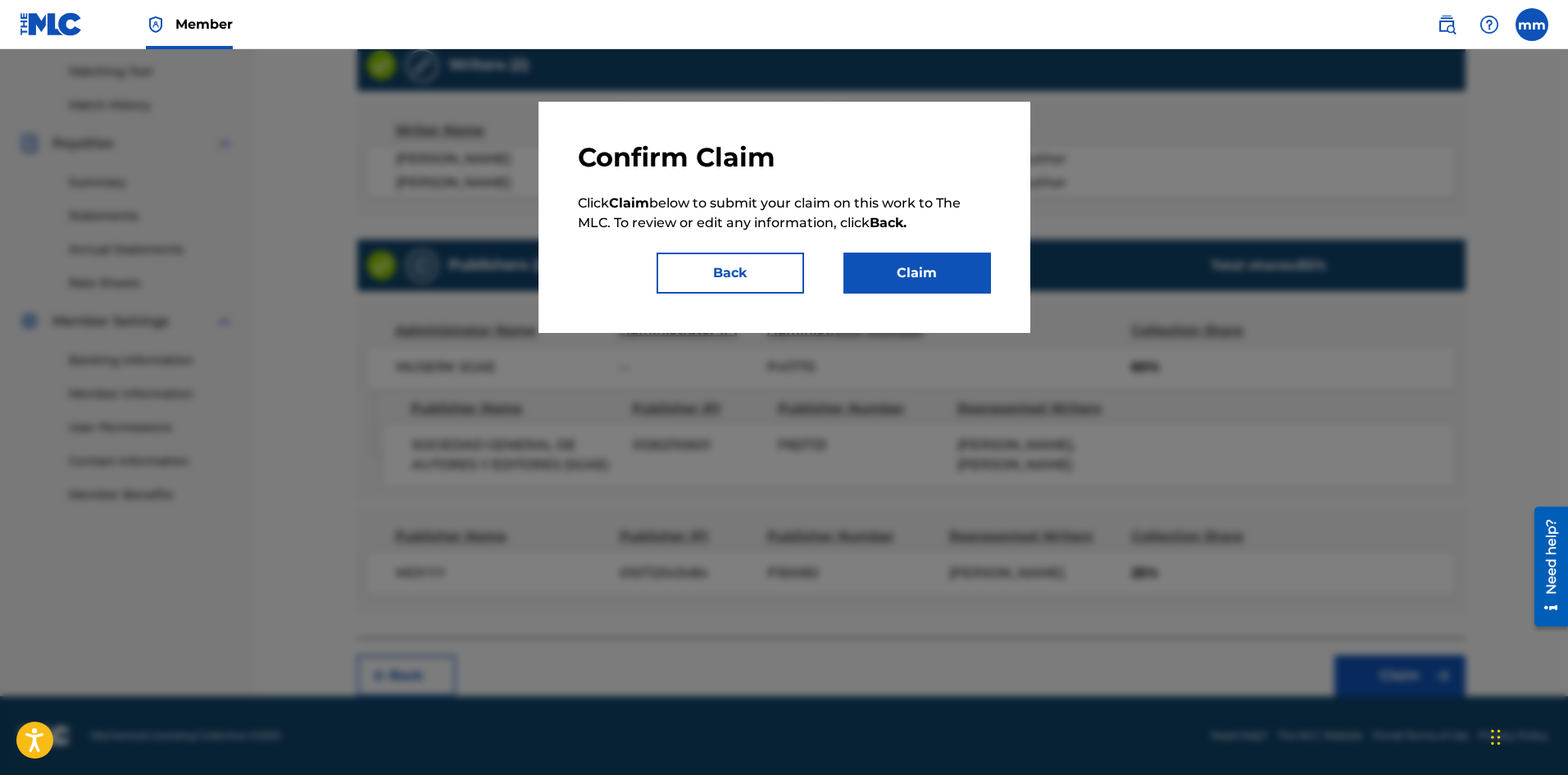
click at [919, 268] on button "Claim" at bounding box center [917, 273] width 147 height 41
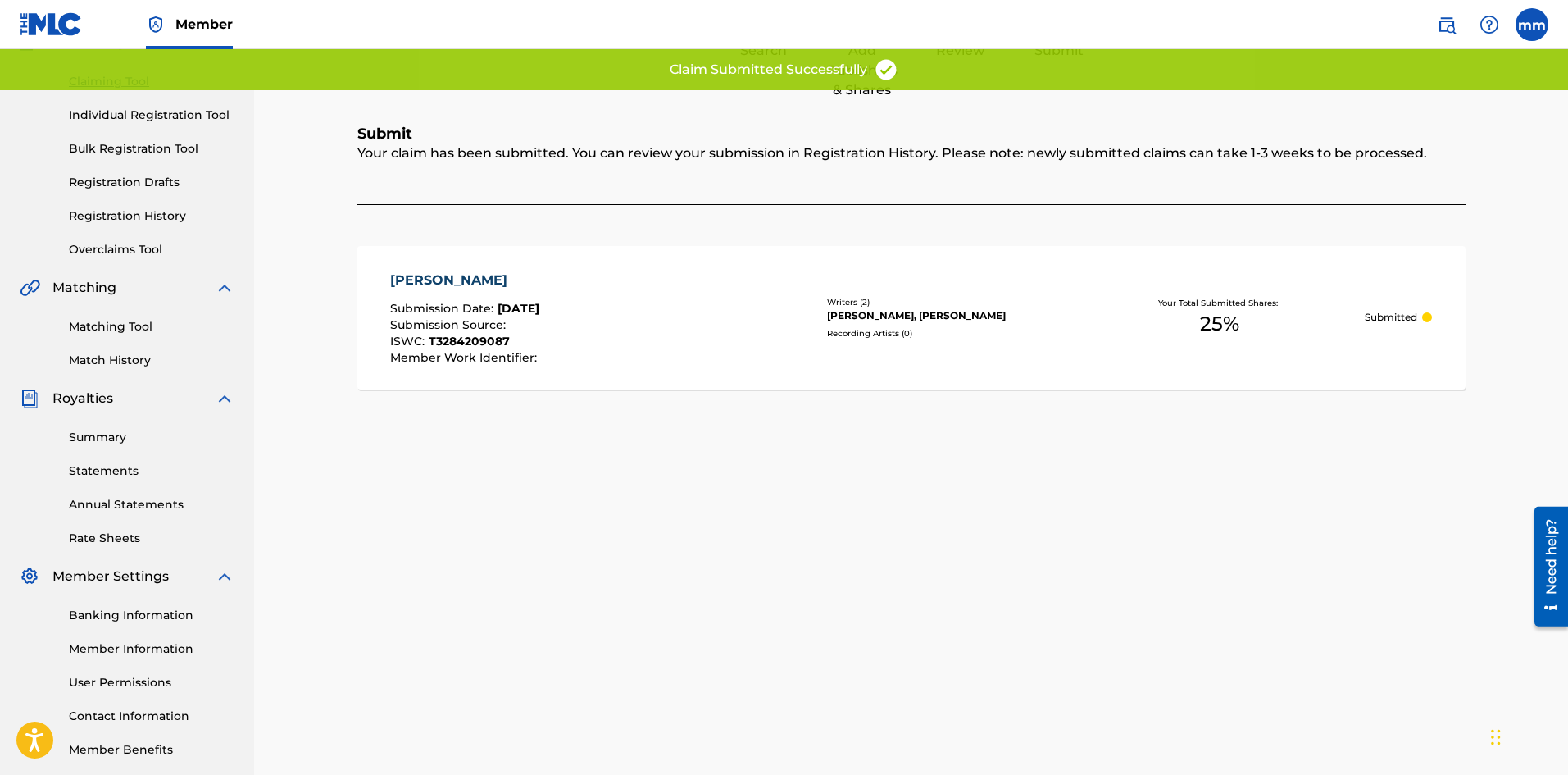
scroll to position [78, 0]
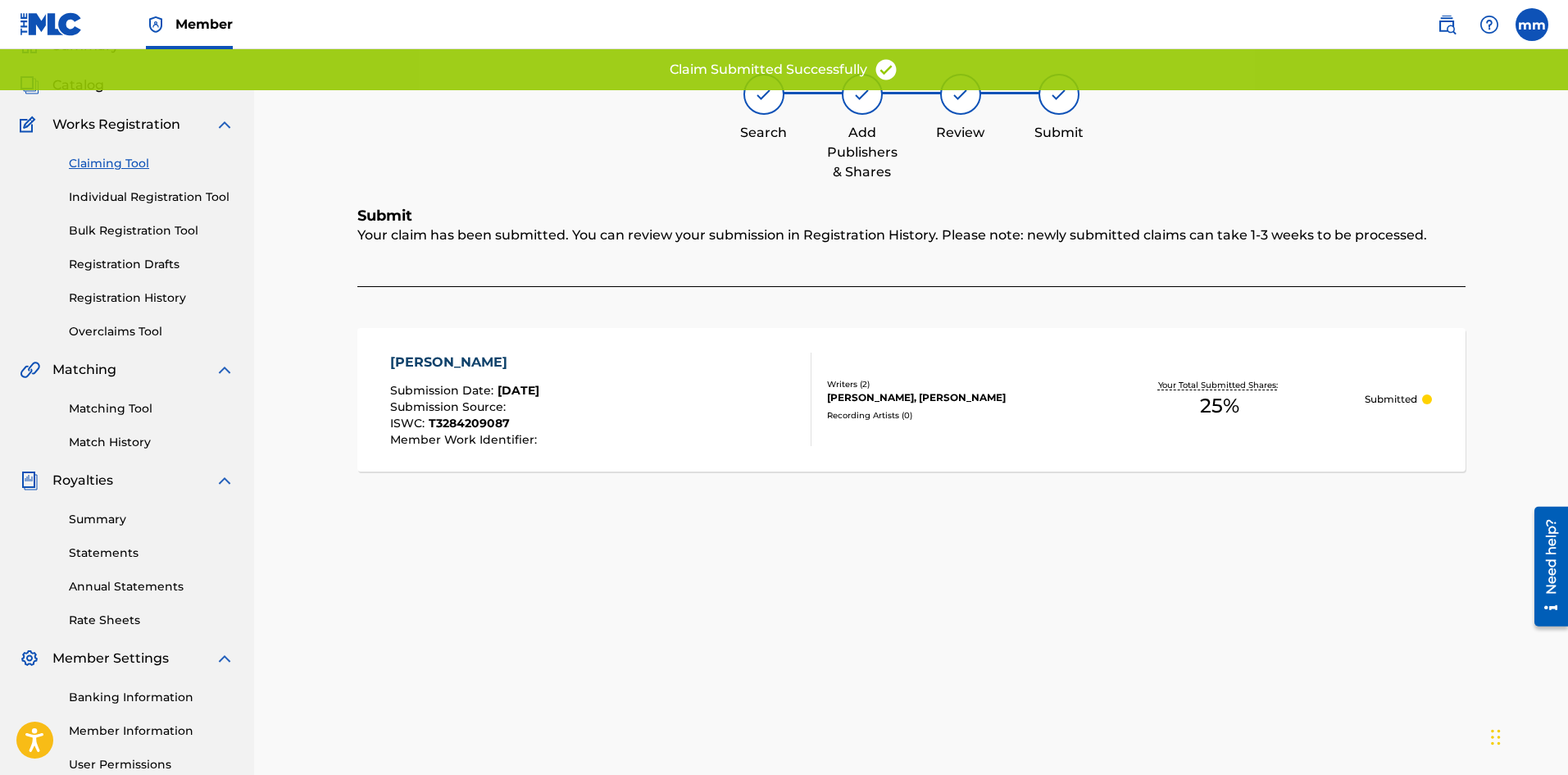
click at [116, 162] on link "Claiming Tool" at bounding box center [151, 163] width 165 height 17
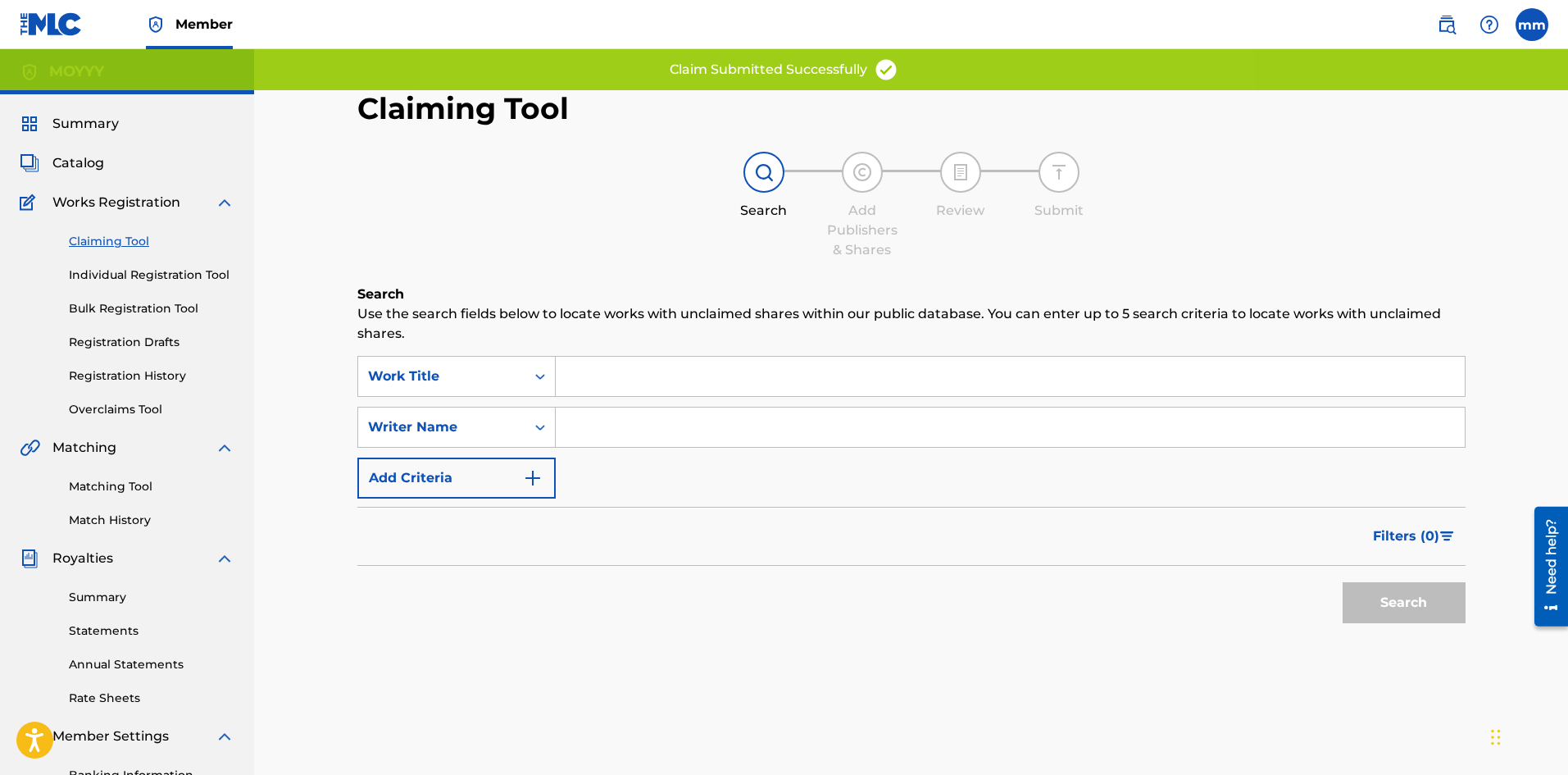
click at [629, 416] on input "Search Form" at bounding box center [1010, 427] width 909 height 39
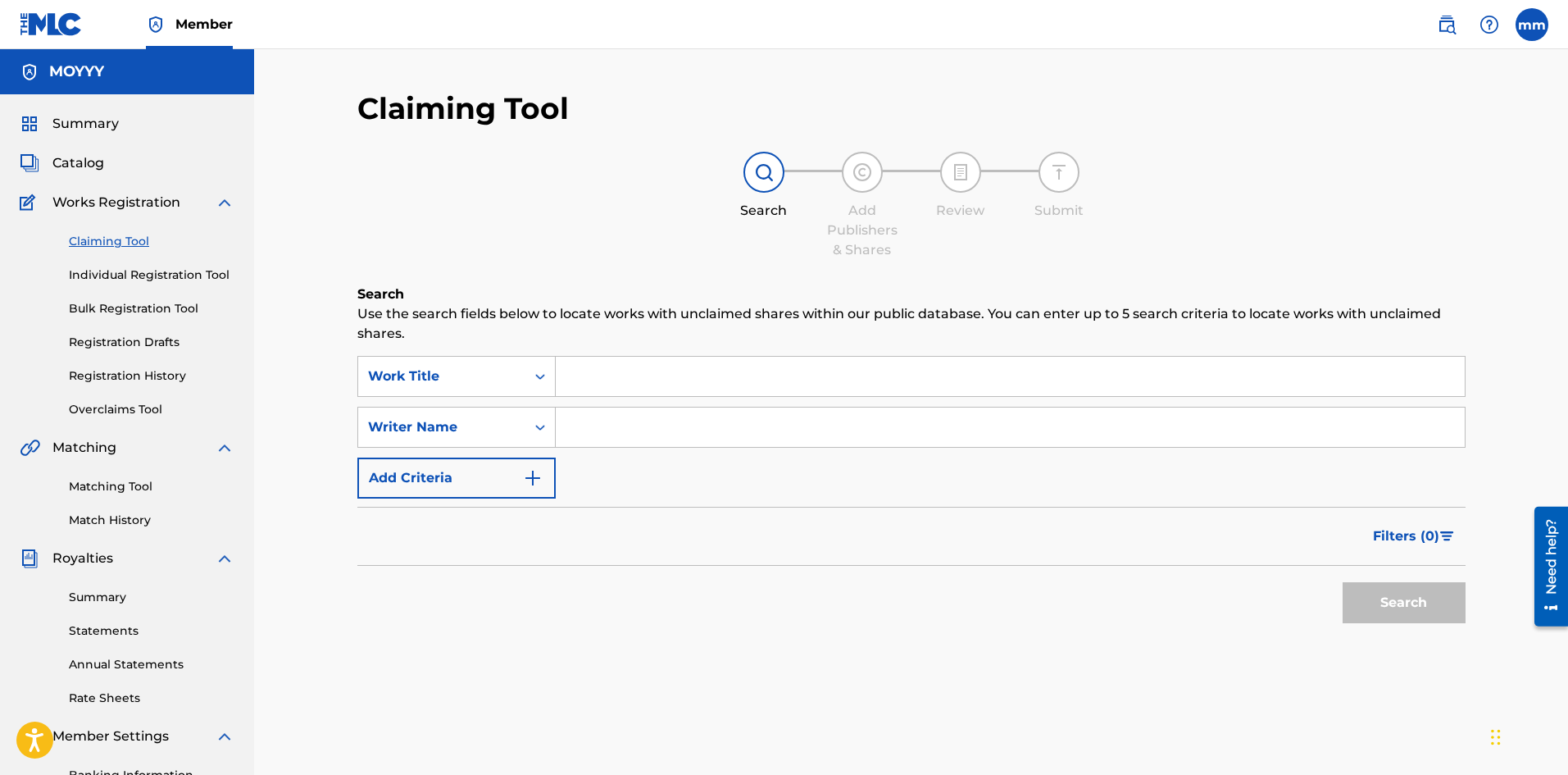
type input "moises matos matos"
click at [1377, 598] on button "Search" at bounding box center [1404, 602] width 123 height 41
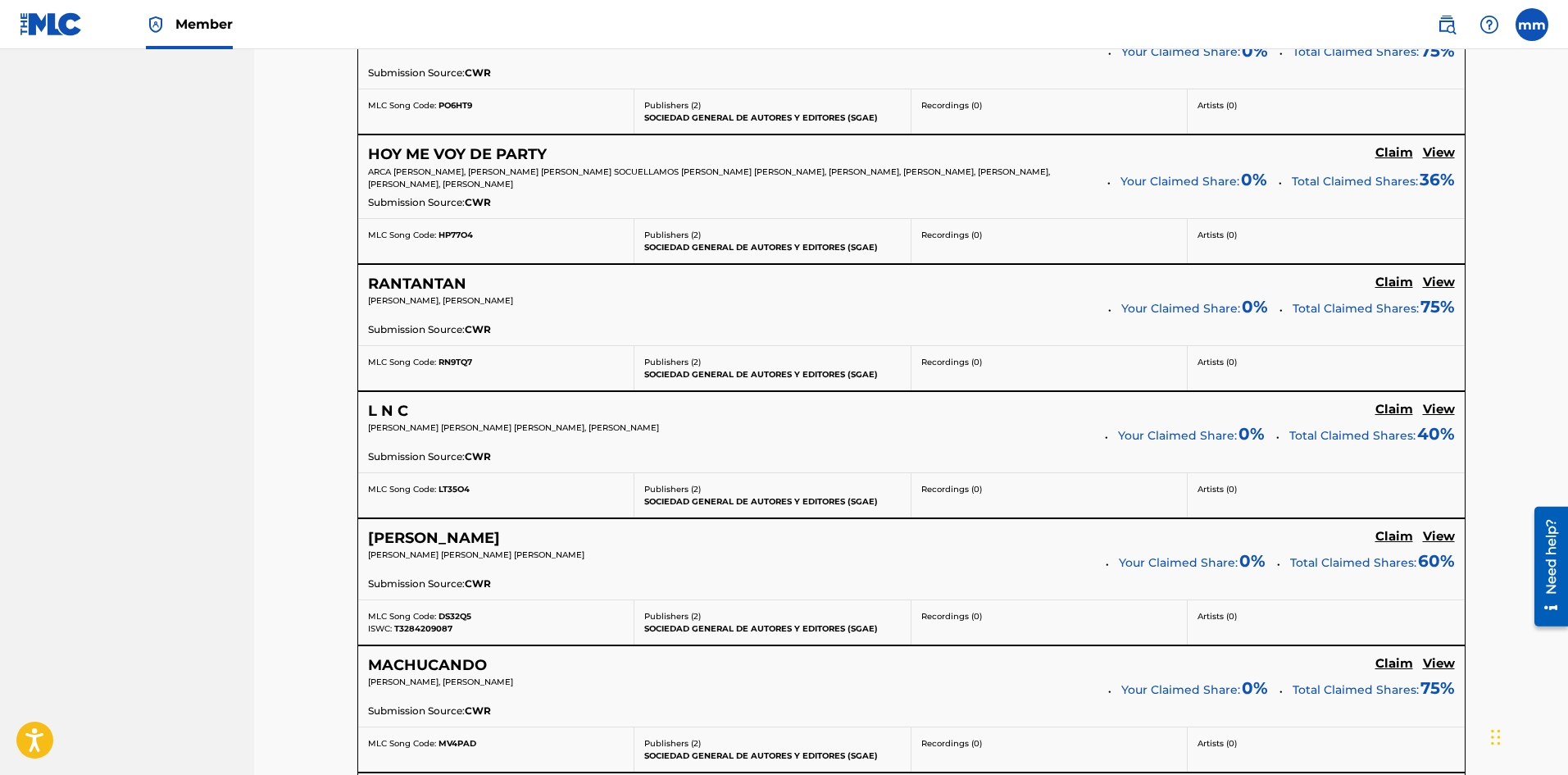
scroll to position [1148, 0]
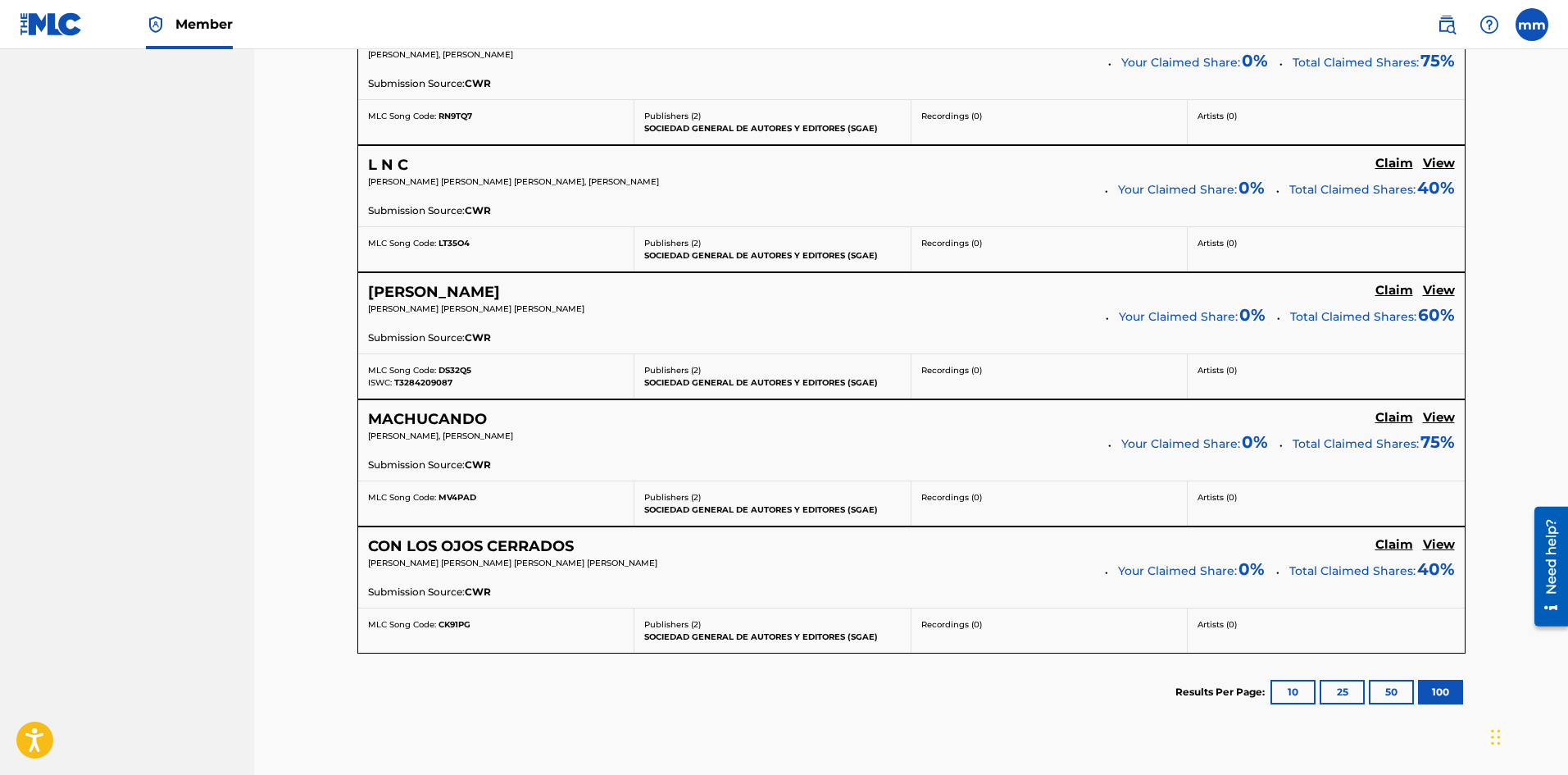
click at [1396, 416] on h5 "Claim" at bounding box center [1394, 418] width 38 height 15
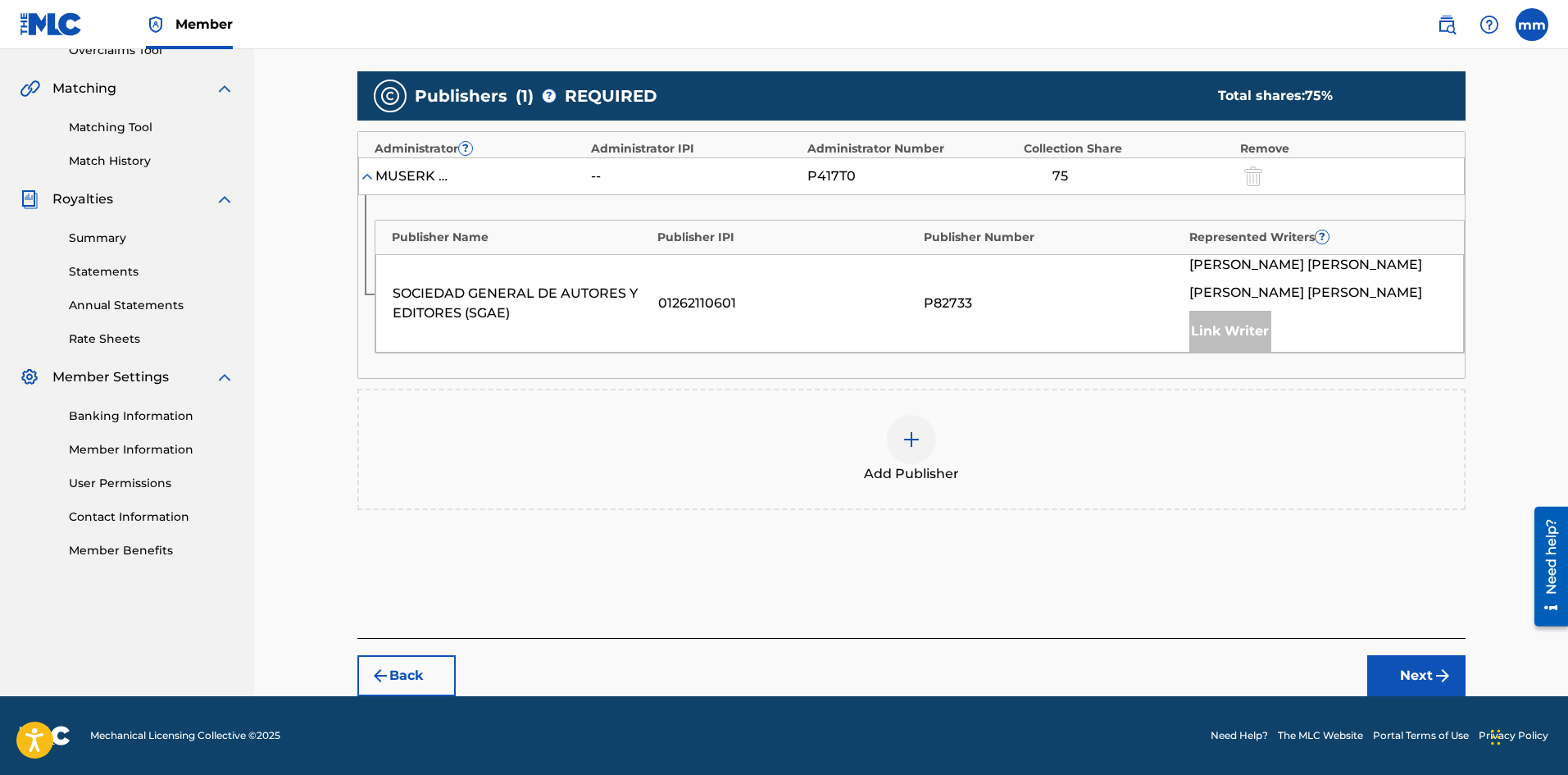
click at [906, 429] on img at bounding box center [911, 439] width 19 height 19
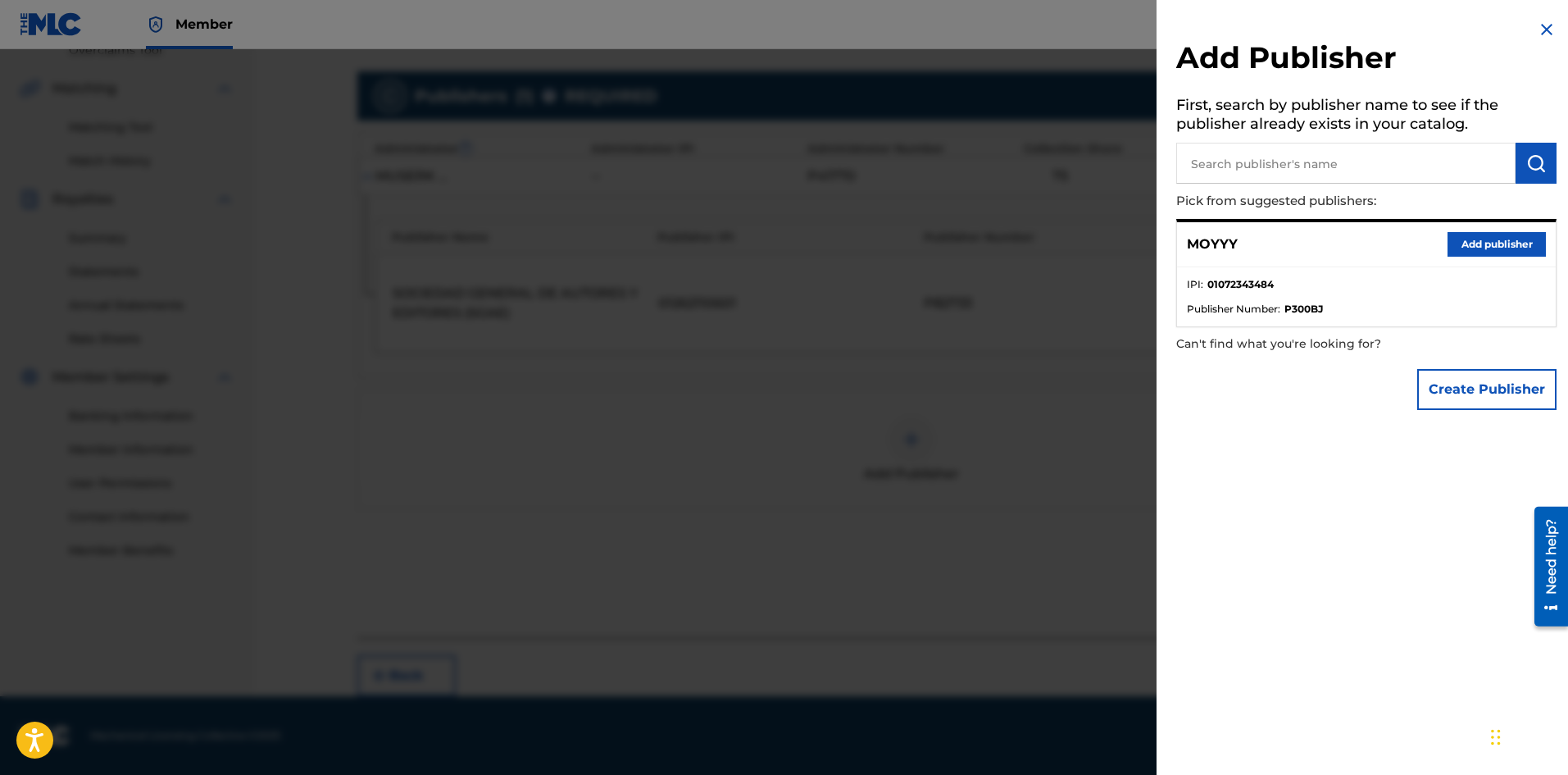
click at [1477, 244] on button "Add publisher" at bounding box center [1497, 244] width 98 height 25
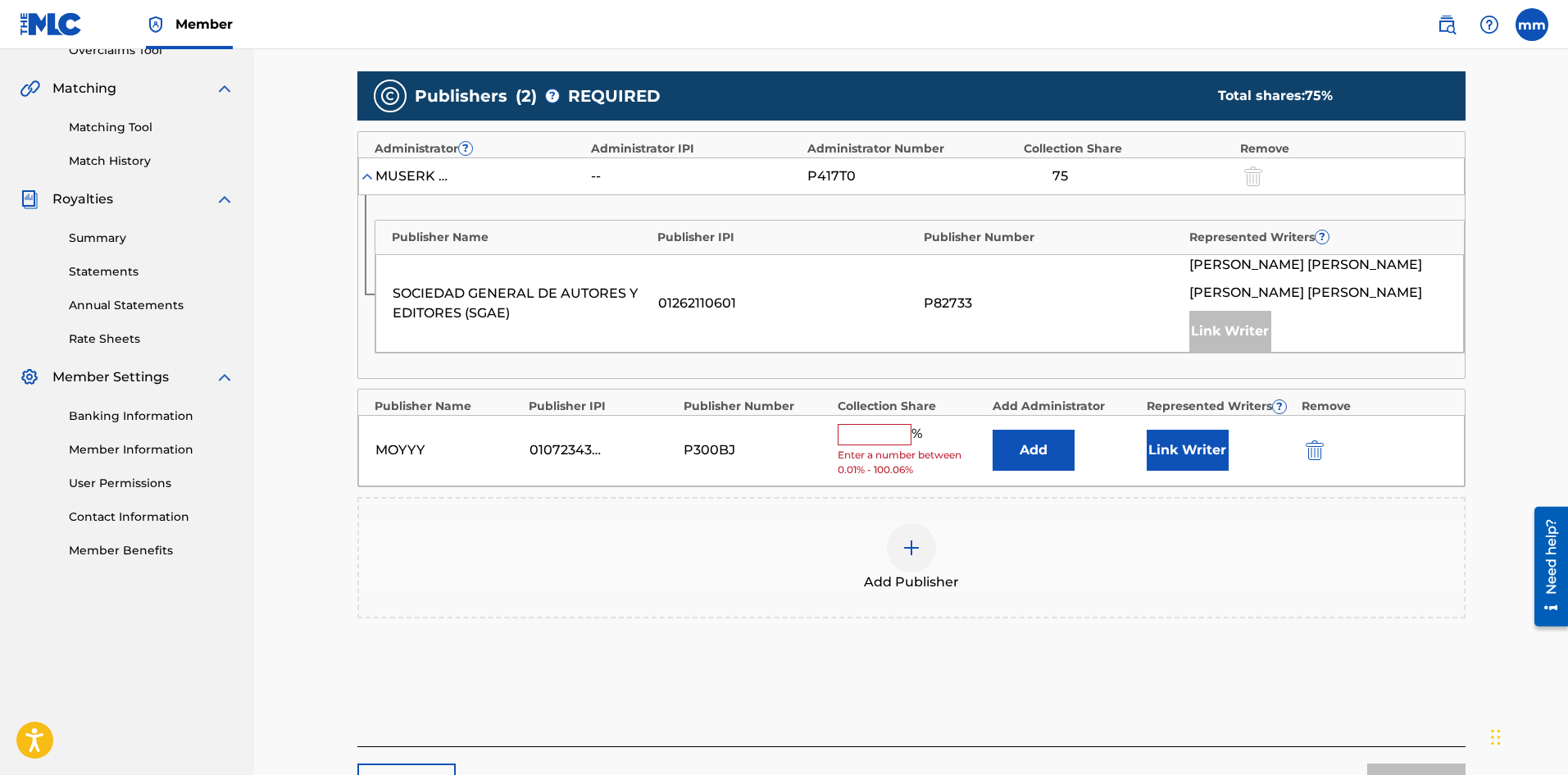
click at [897, 424] on input "text" at bounding box center [874, 434] width 74 height 21
type input "25"
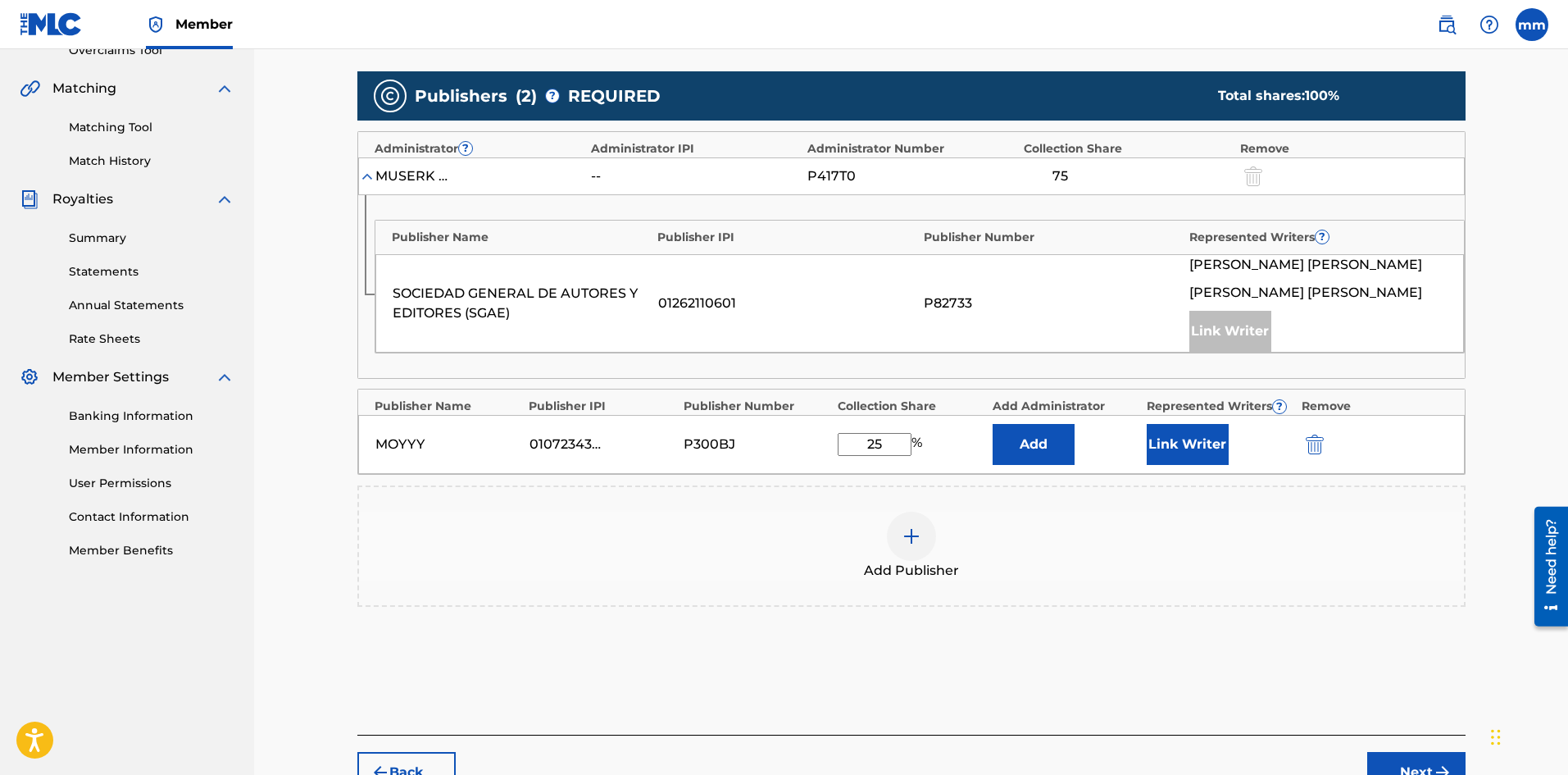
click at [1200, 447] on button "Link Writer" at bounding box center [1188, 444] width 82 height 41
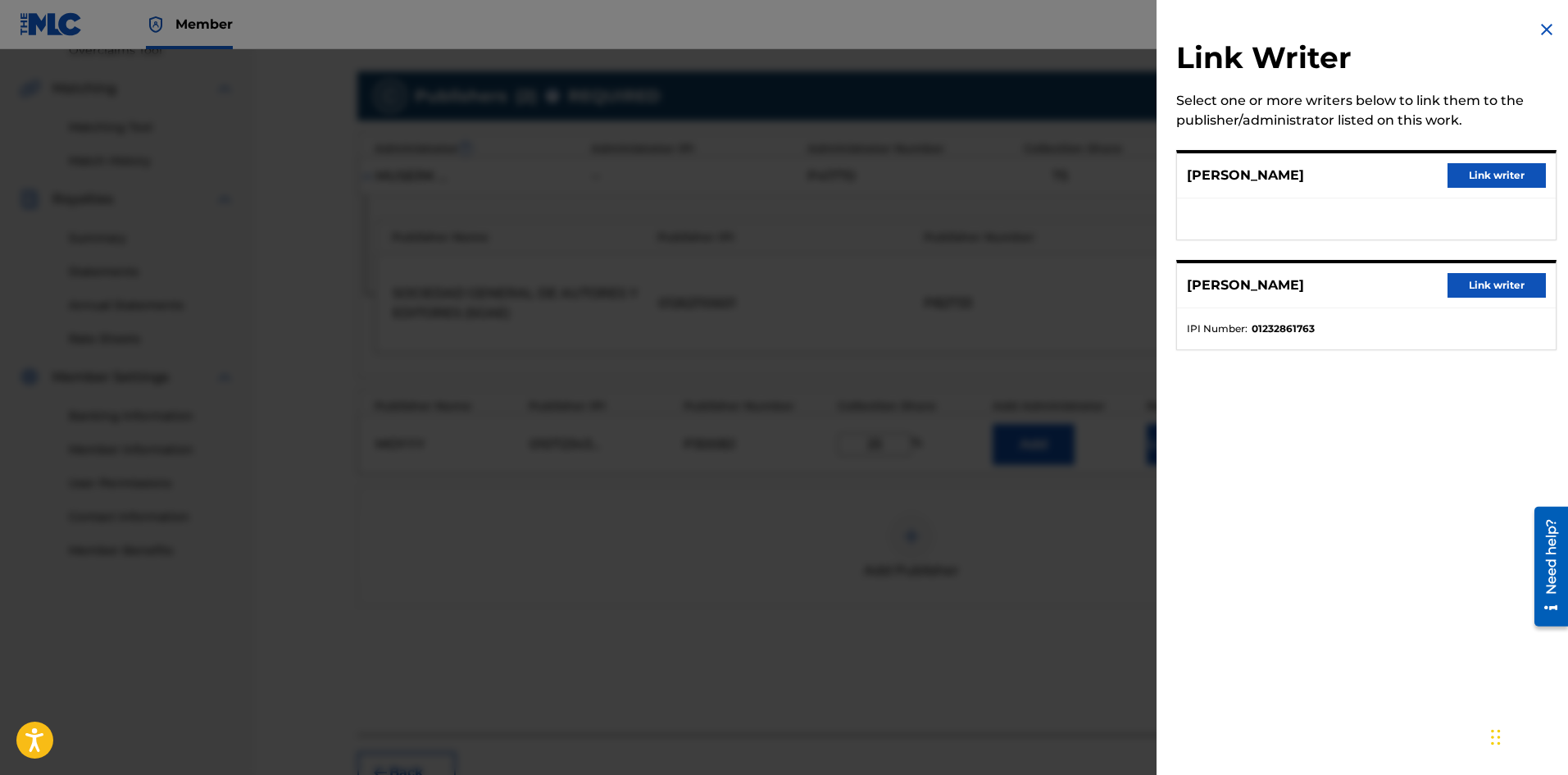
click at [1481, 177] on button "Link writer" at bounding box center [1497, 175] width 98 height 25
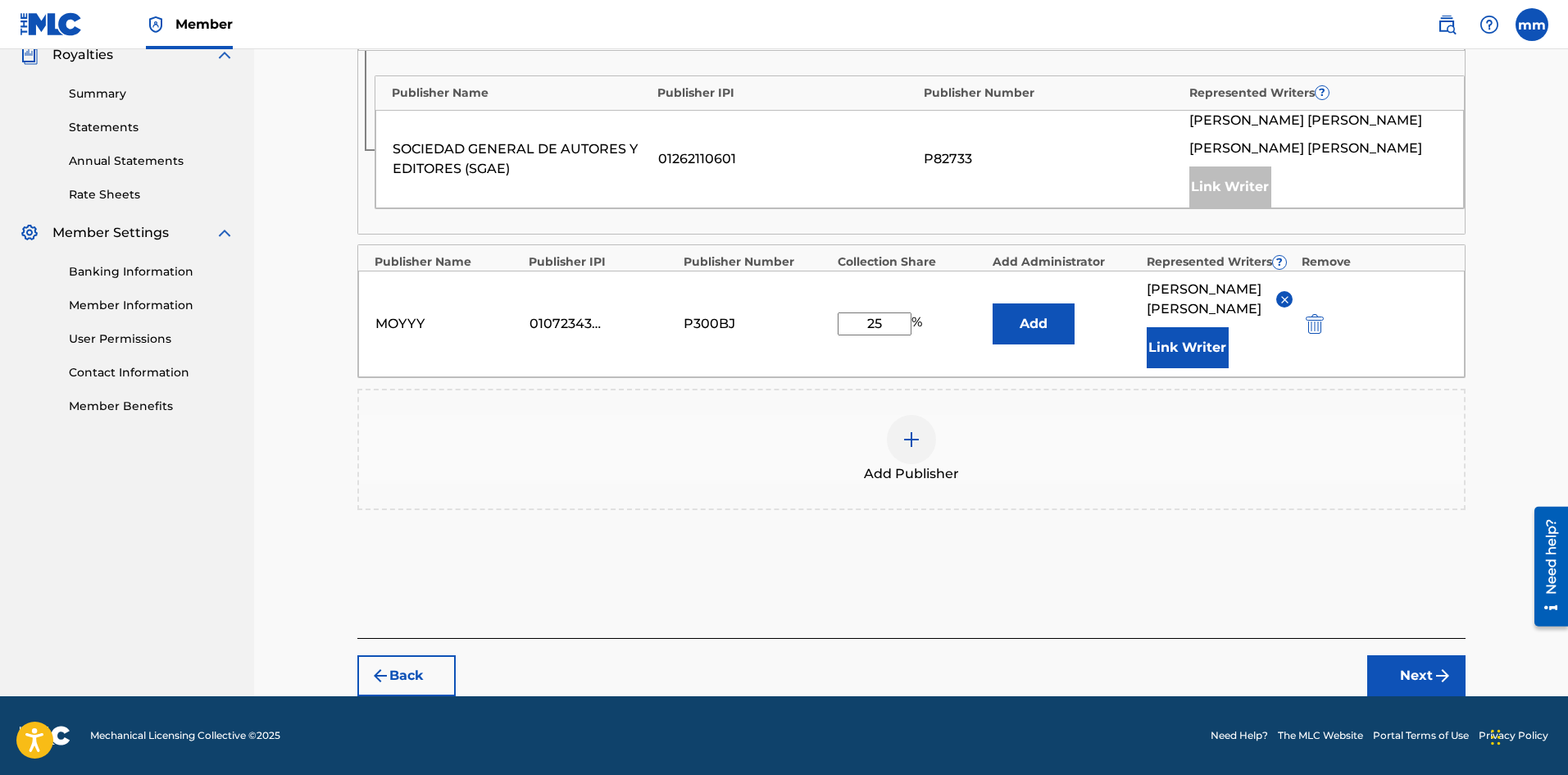
click at [1431, 667] on button "Next" at bounding box center [1416, 675] width 98 height 41
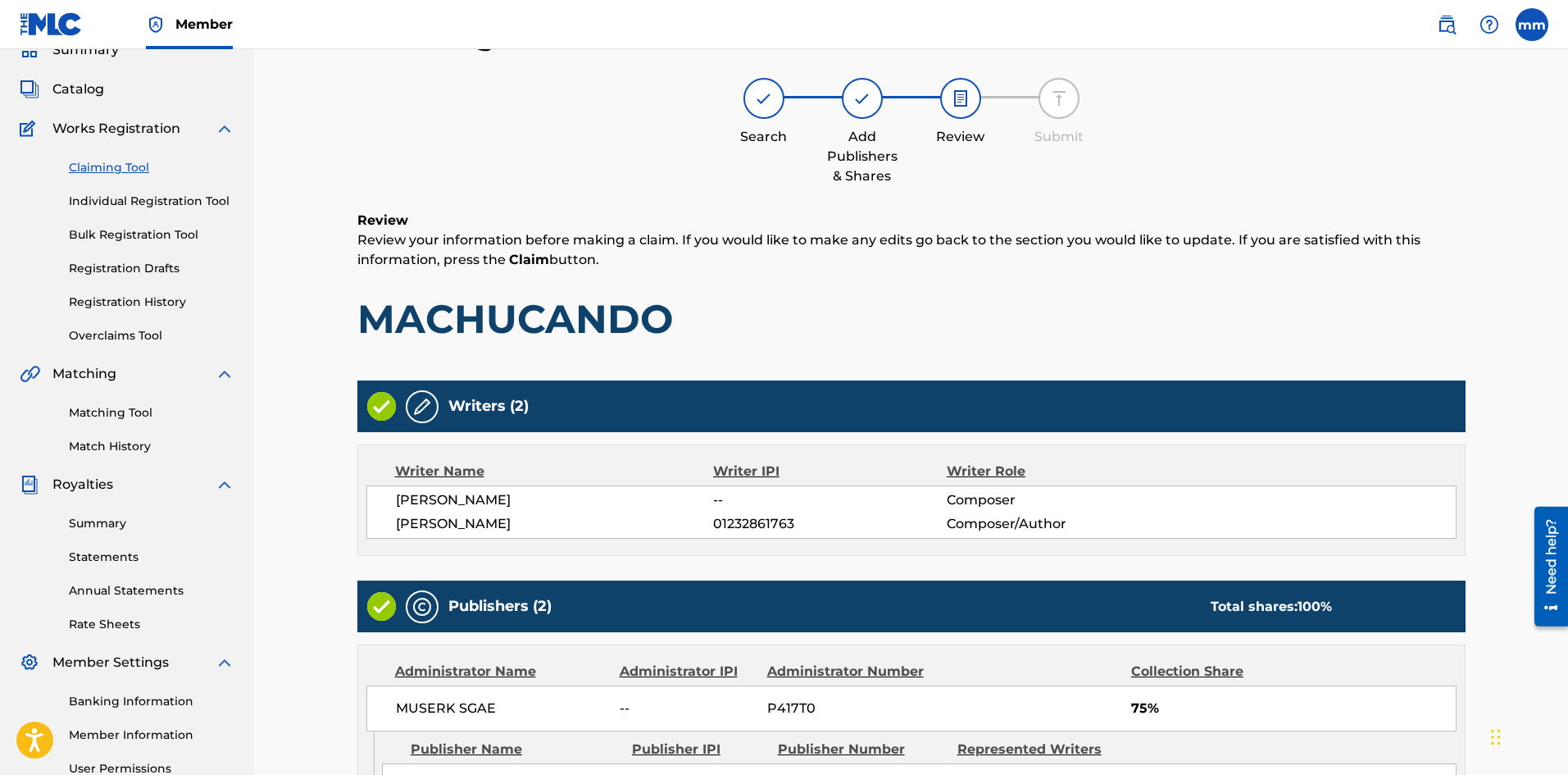
scroll to position [435, 0]
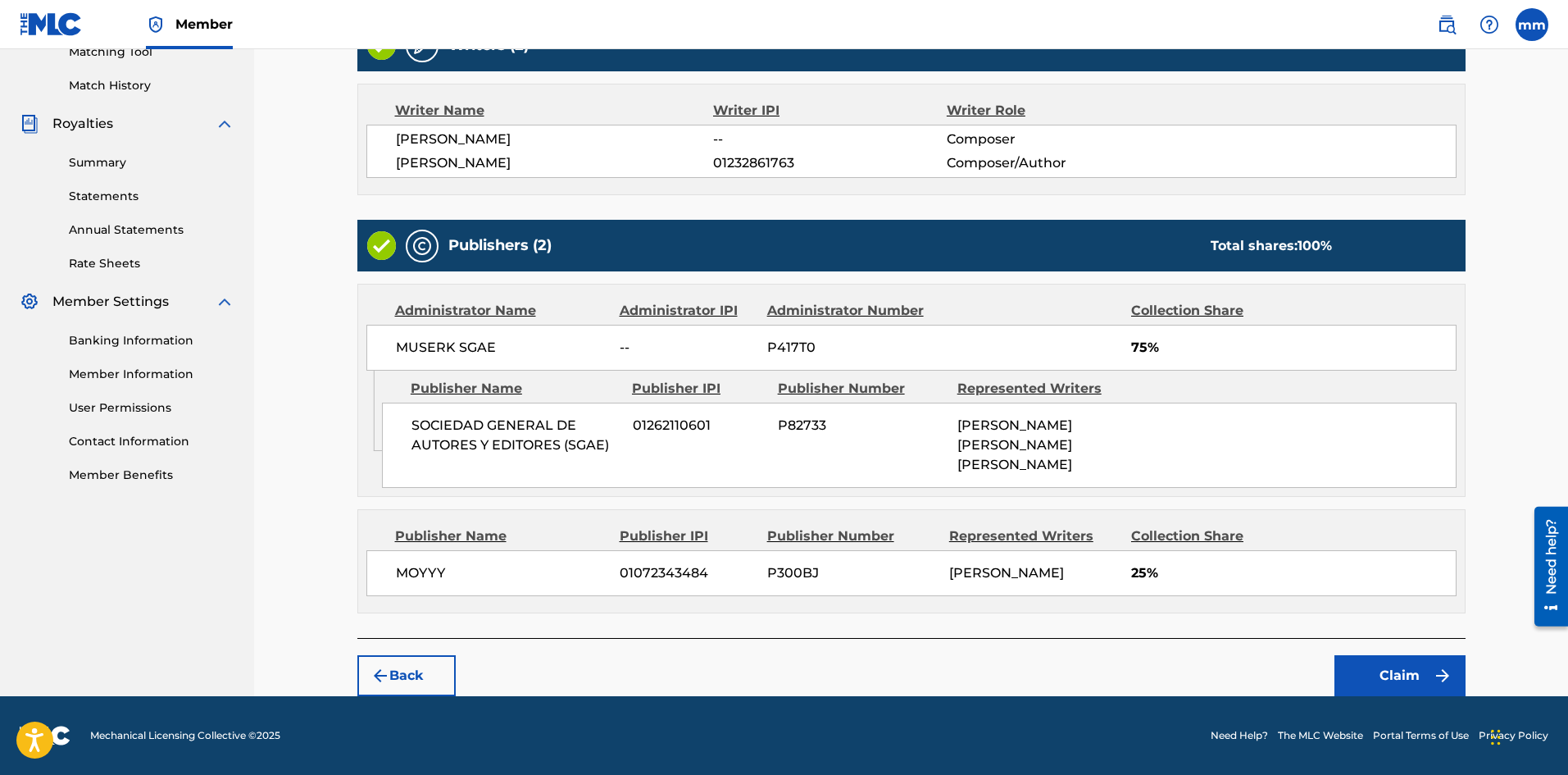
click at [1393, 669] on button "Claim" at bounding box center [1400, 675] width 131 height 41
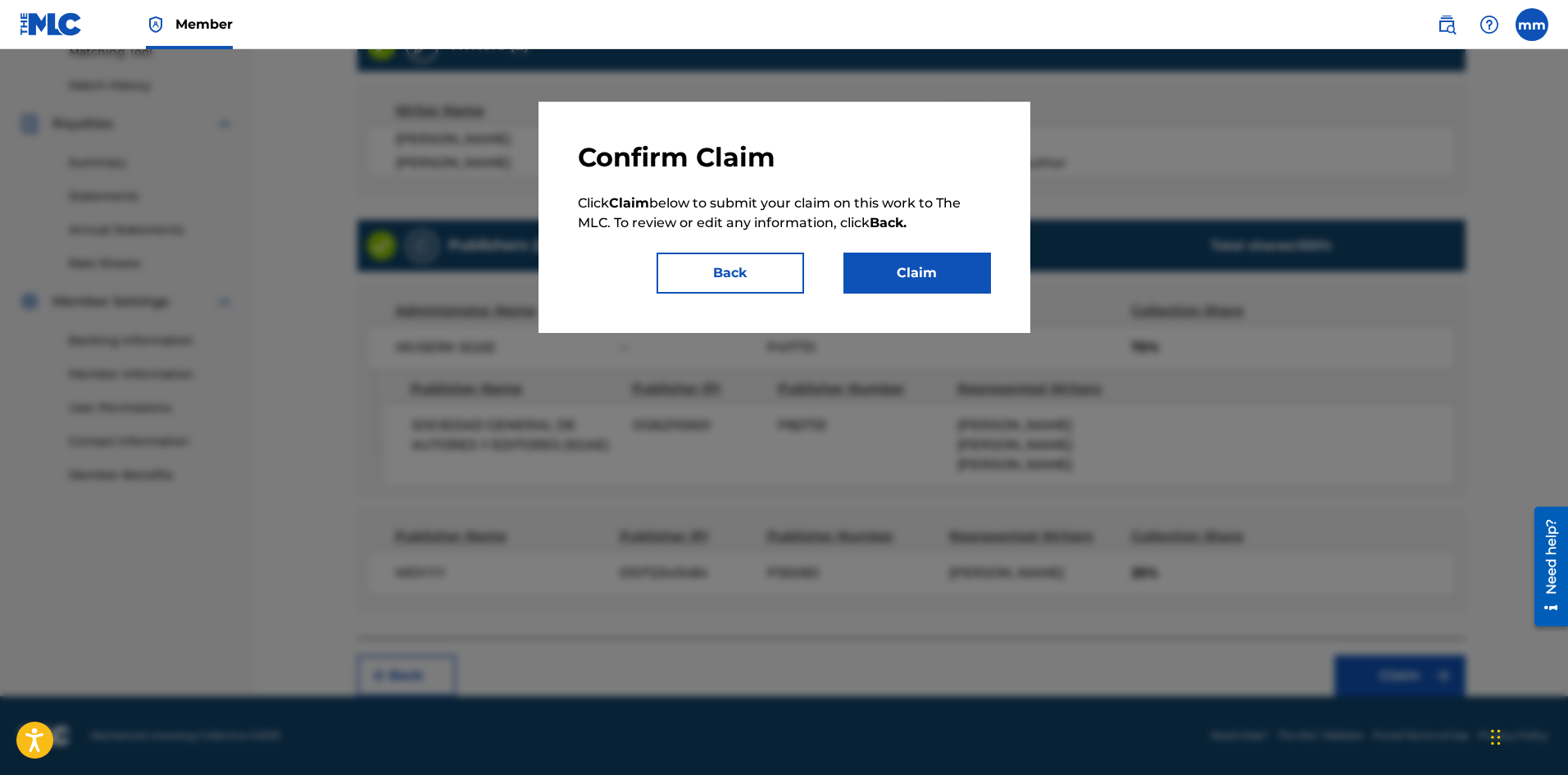
click at [939, 276] on button "Claim" at bounding box center [917, 273] width 147 height 41
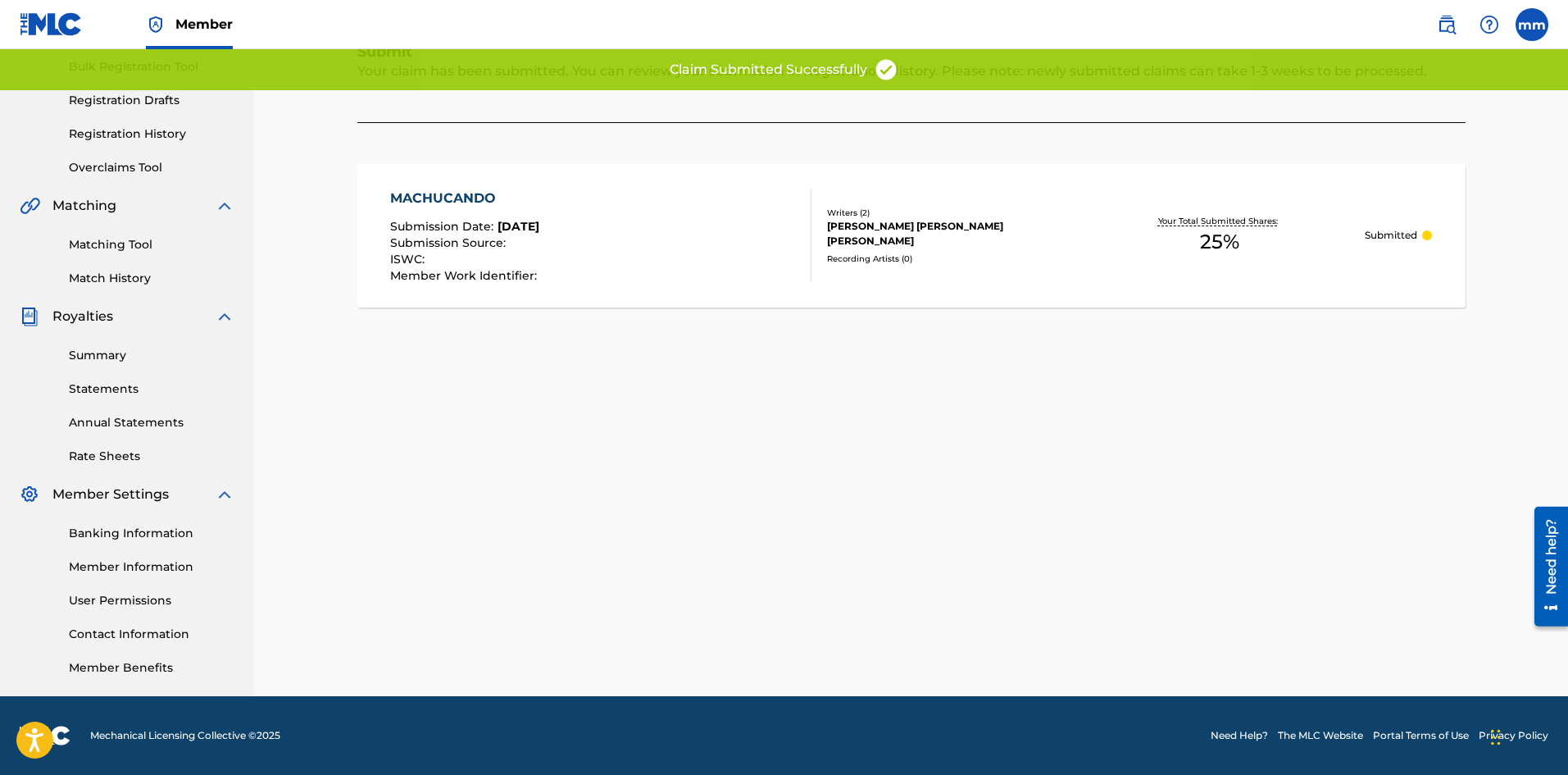
scroll to position [78, 0]
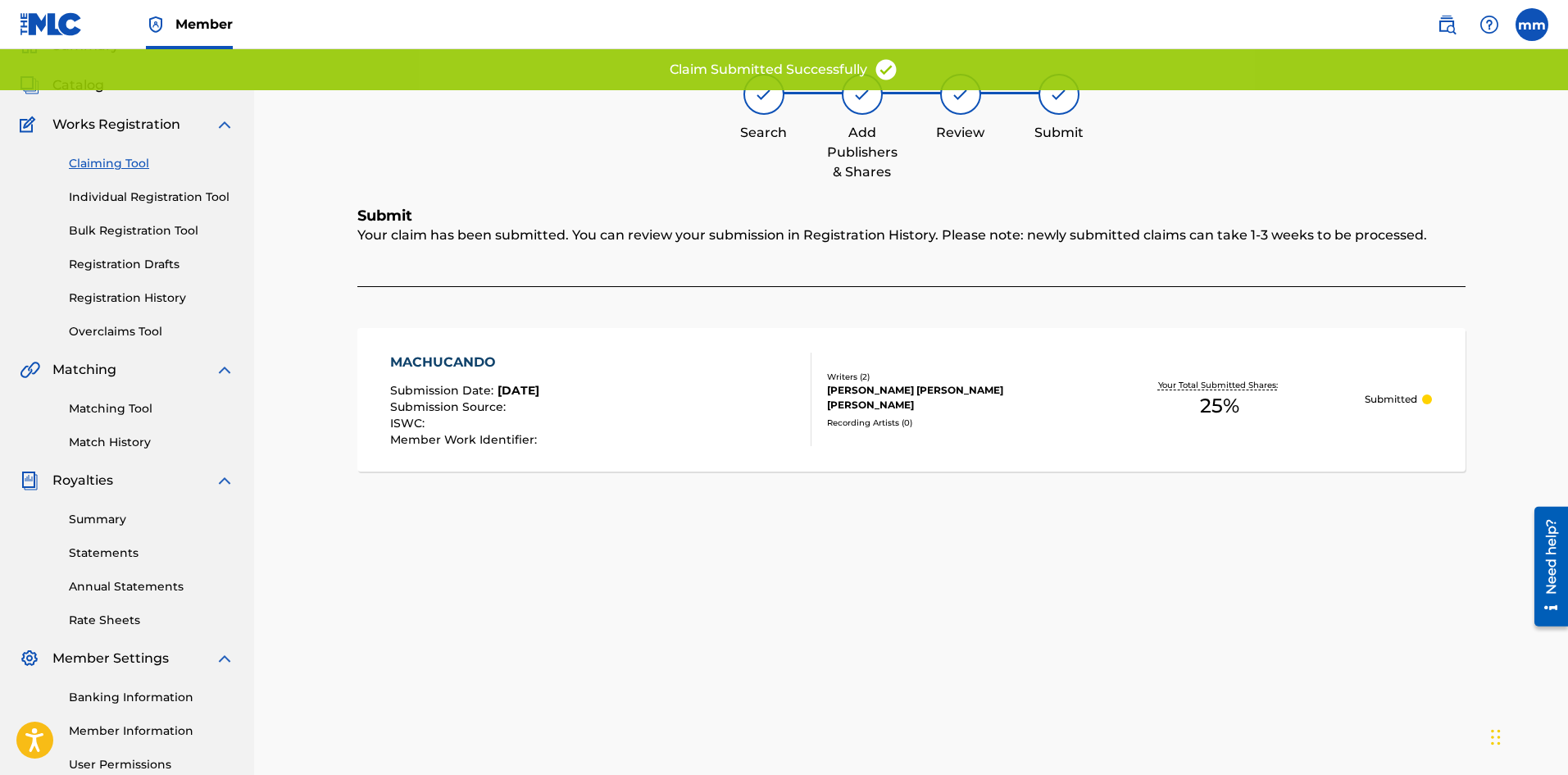
click at [140, 164] on link "Claiming Tool" at bounding box center [151, 163] width 165 height 17
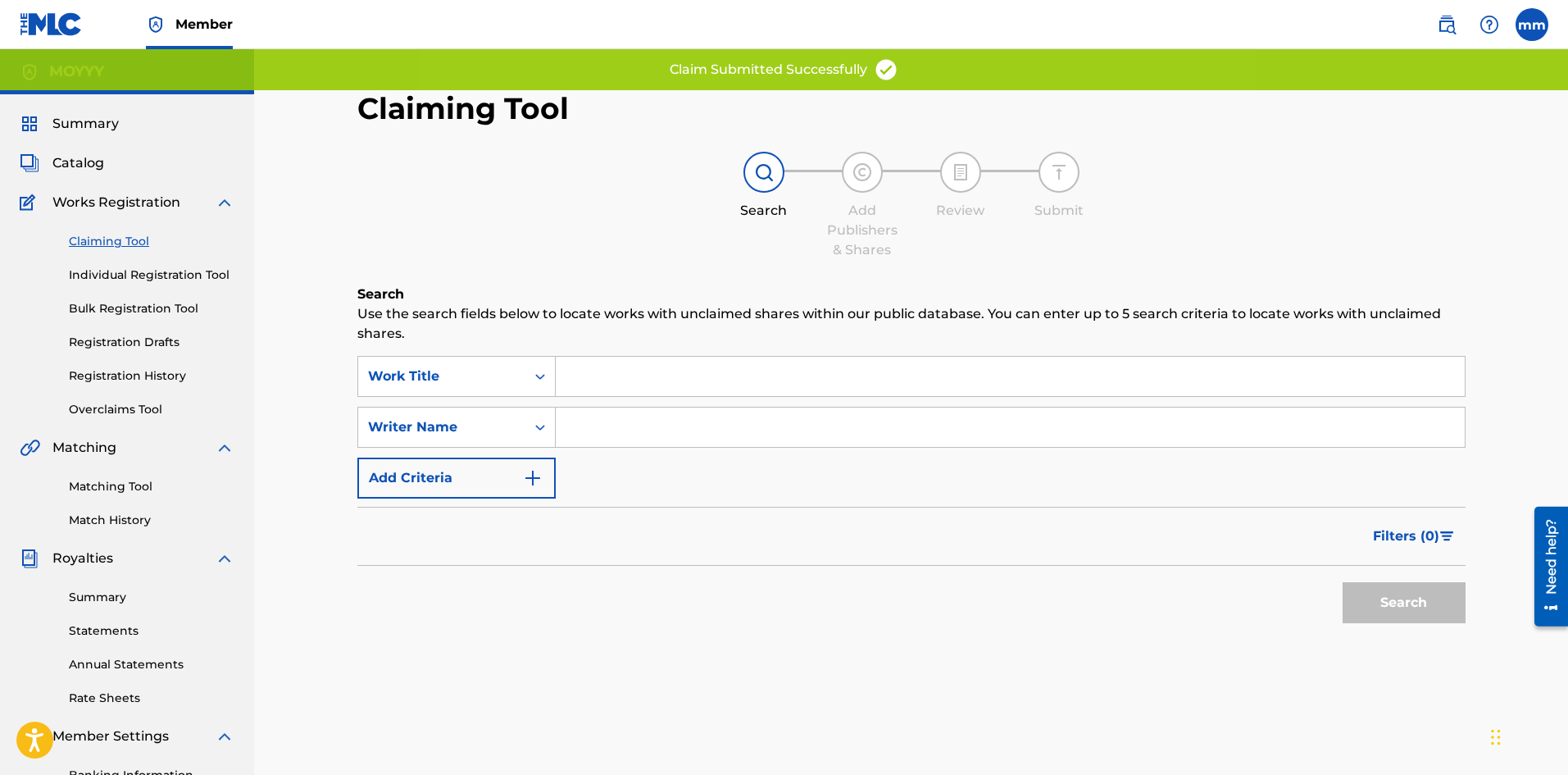
click at [635, 438] on input "Search Form" at bounding box center [1010, 427] width 909 height 39
type input "moises matos matos"
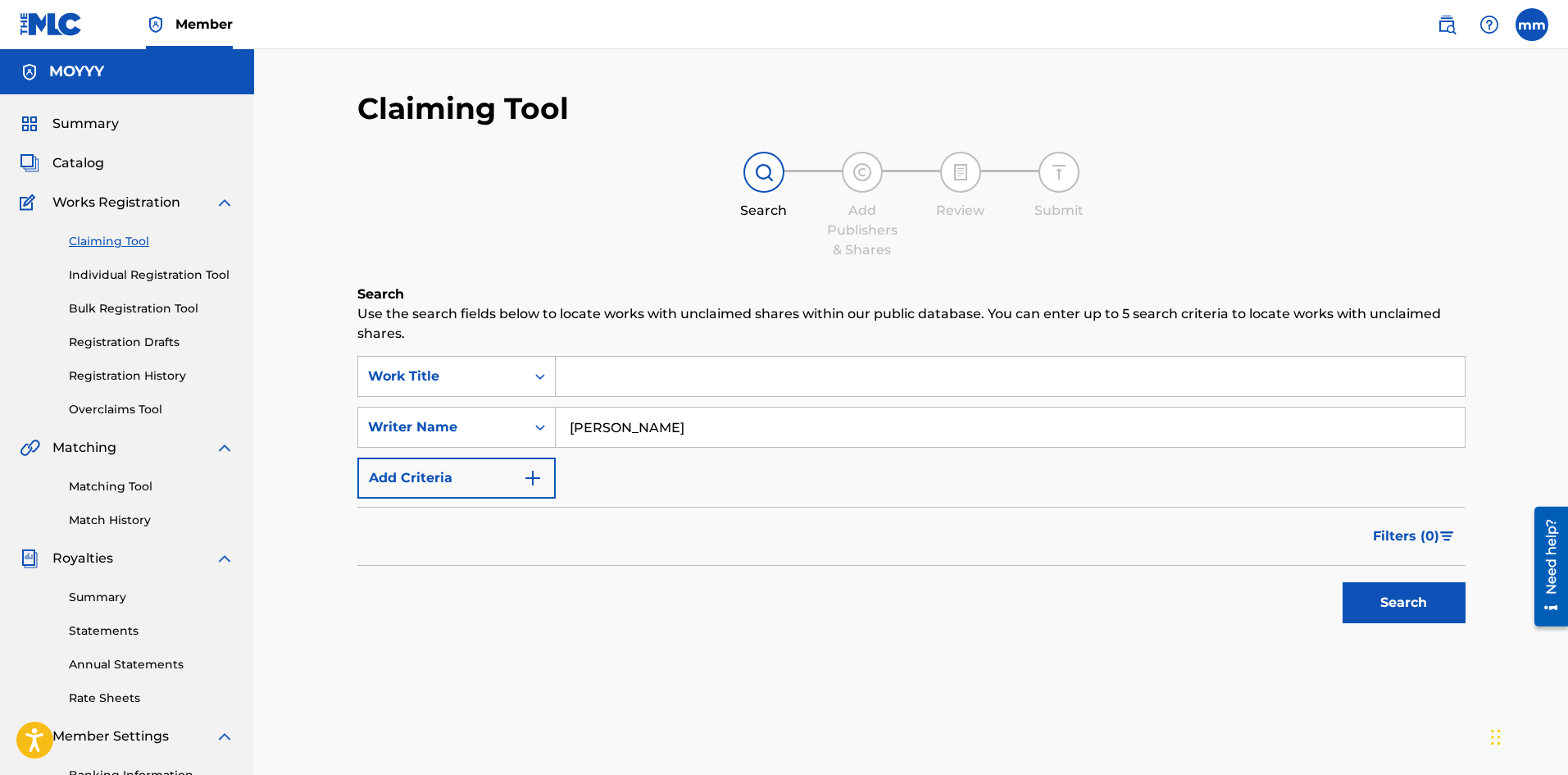
click at [1408, 600] on button "Search" at bounding box center [1404, 602] width 123 height 41
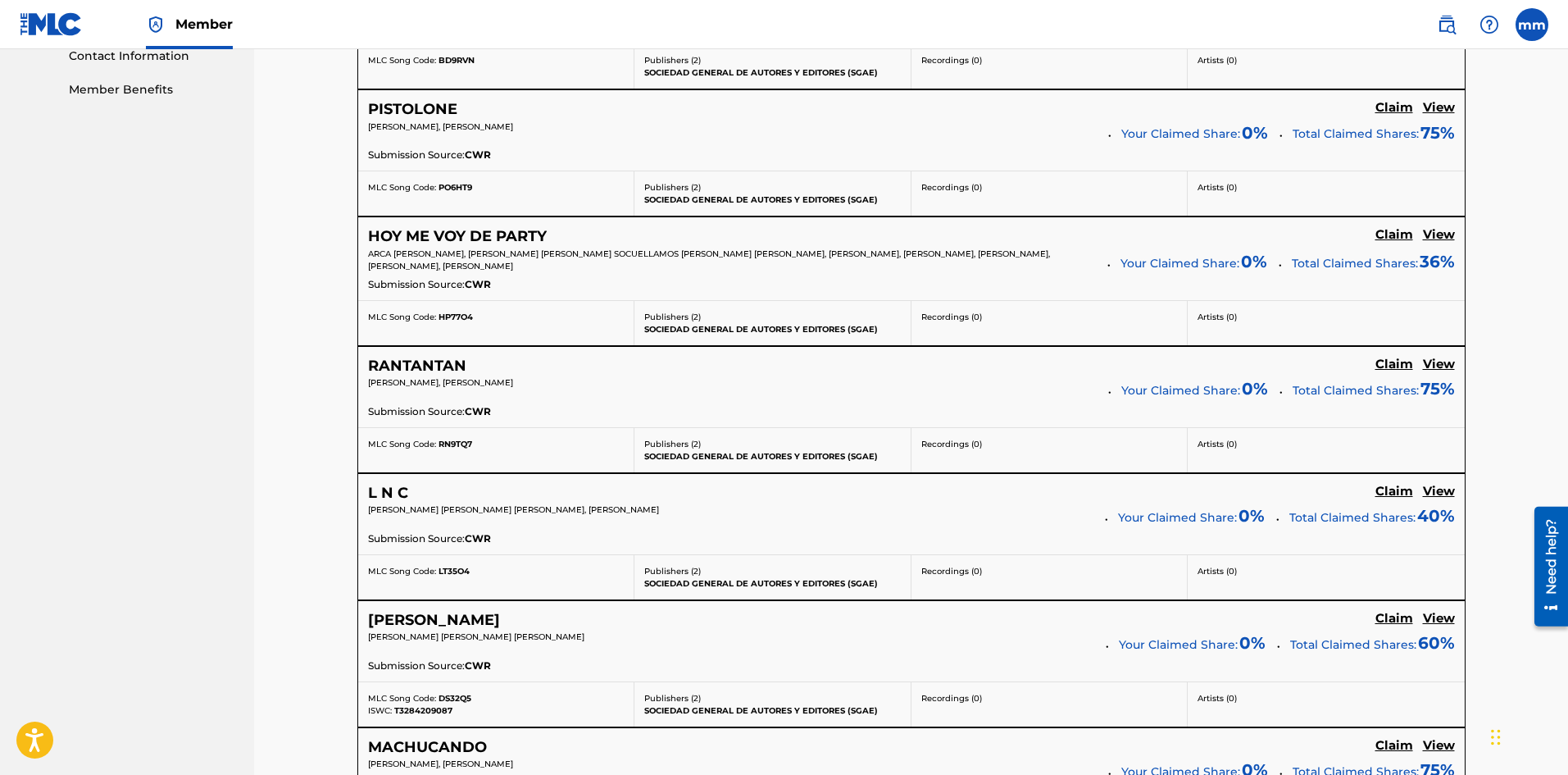
scroll to position [1148, 0]
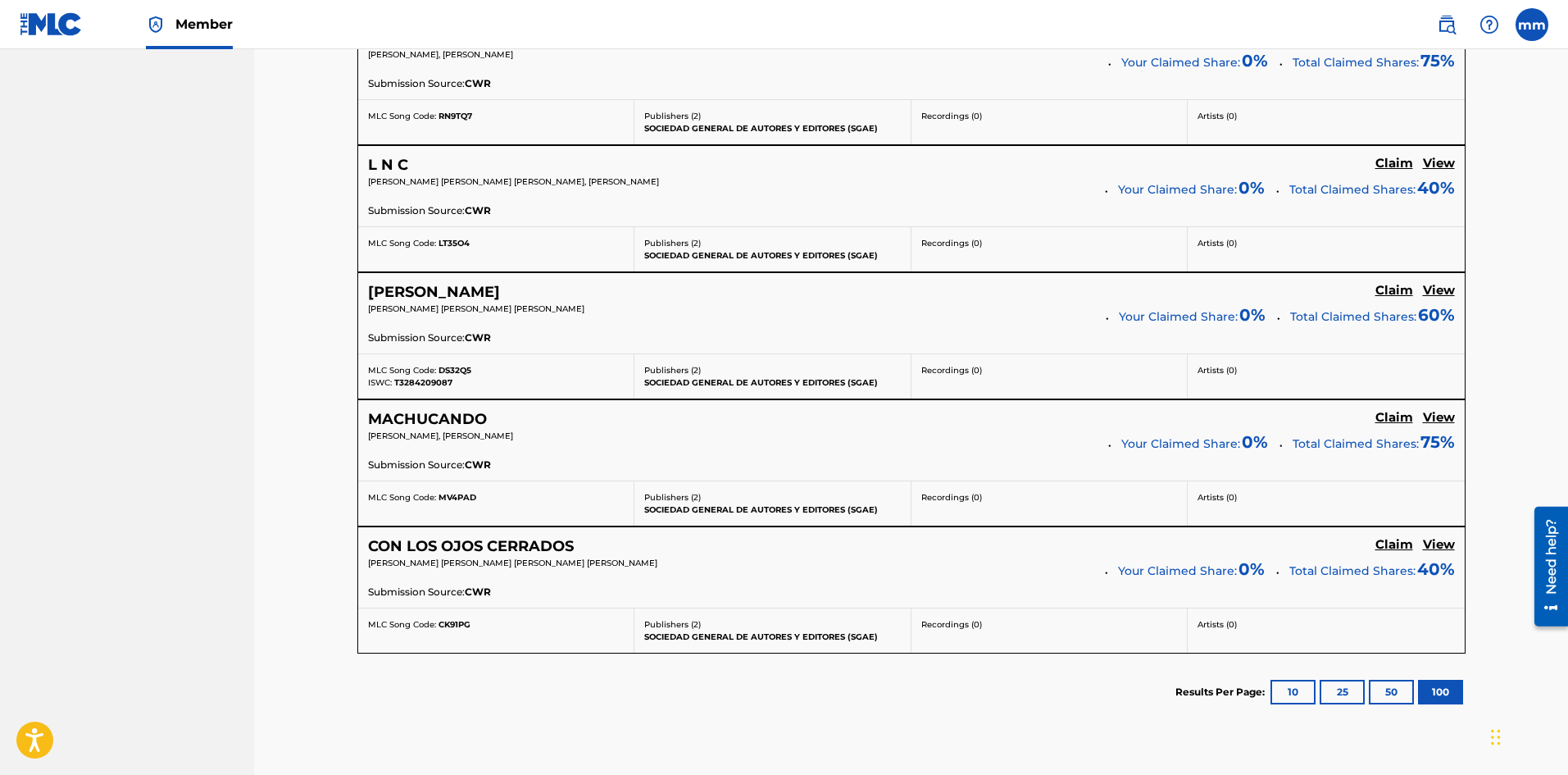
click at [1399, 546] on h5 "Claim" at bounding box center [1394, 545] width 38 height 15
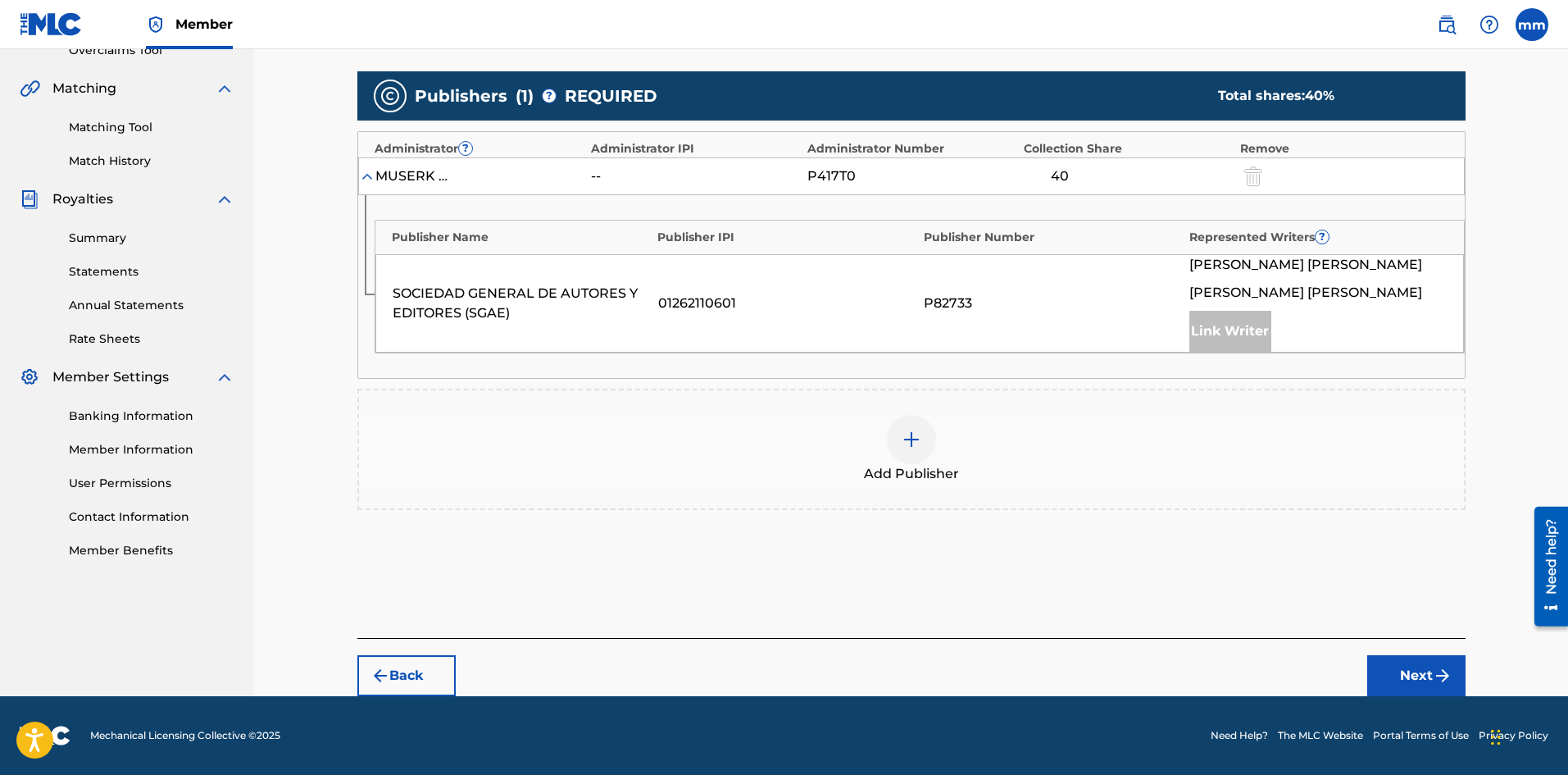
click at [925, 435] on div at bounding box center [911, 440] width 49 height 49
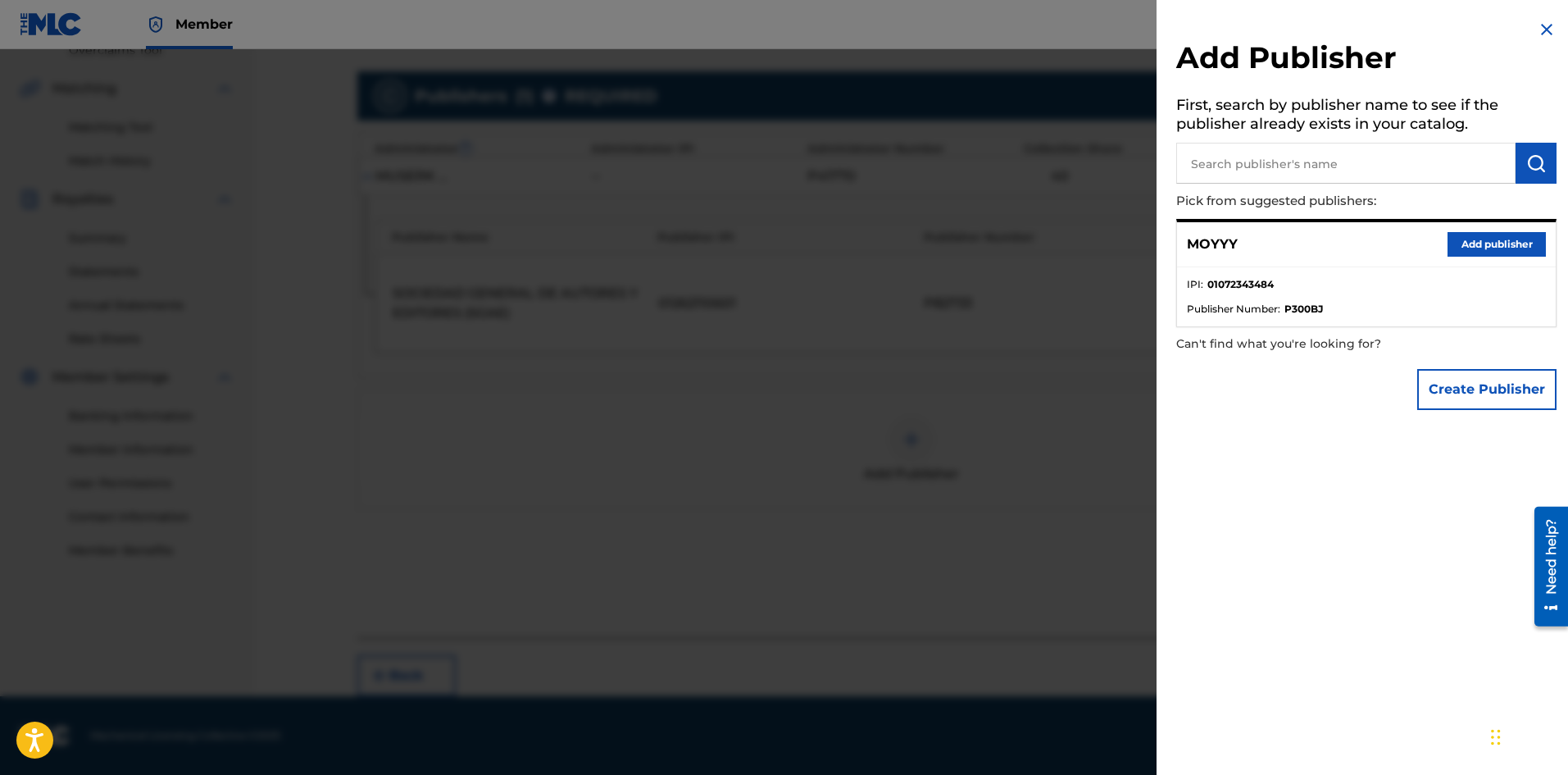
click at [1502, 250] on button "Add publisher" at bounding box center [1497, 244] width 98 height 25
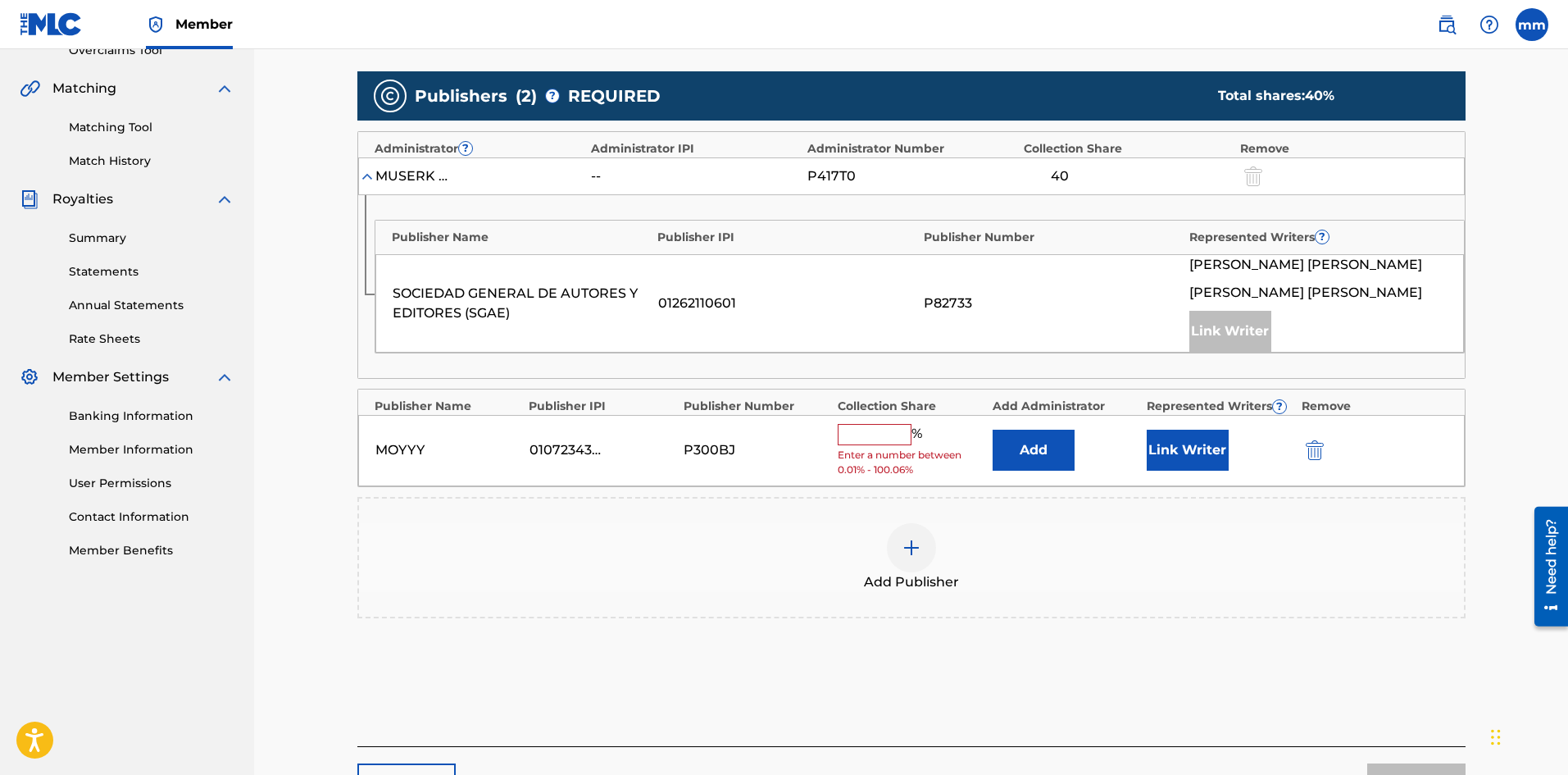
click at [888, 431] on input "text" at bounding box center [874, 434] width 74 height 21
type input "20"
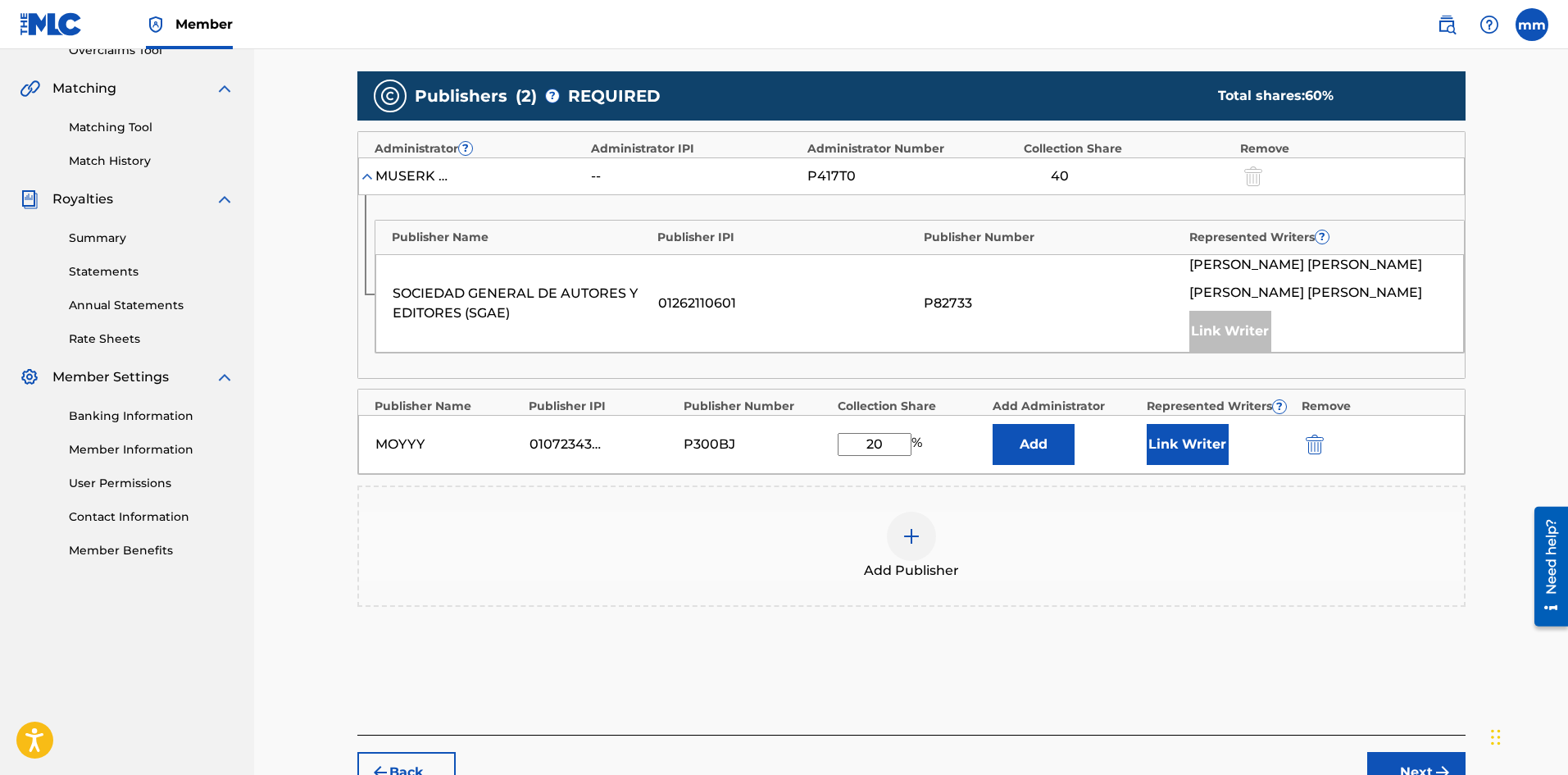
click at [1174, 433] on button "Link Writer" at bounding box center [1188, 444] width 82 height 41
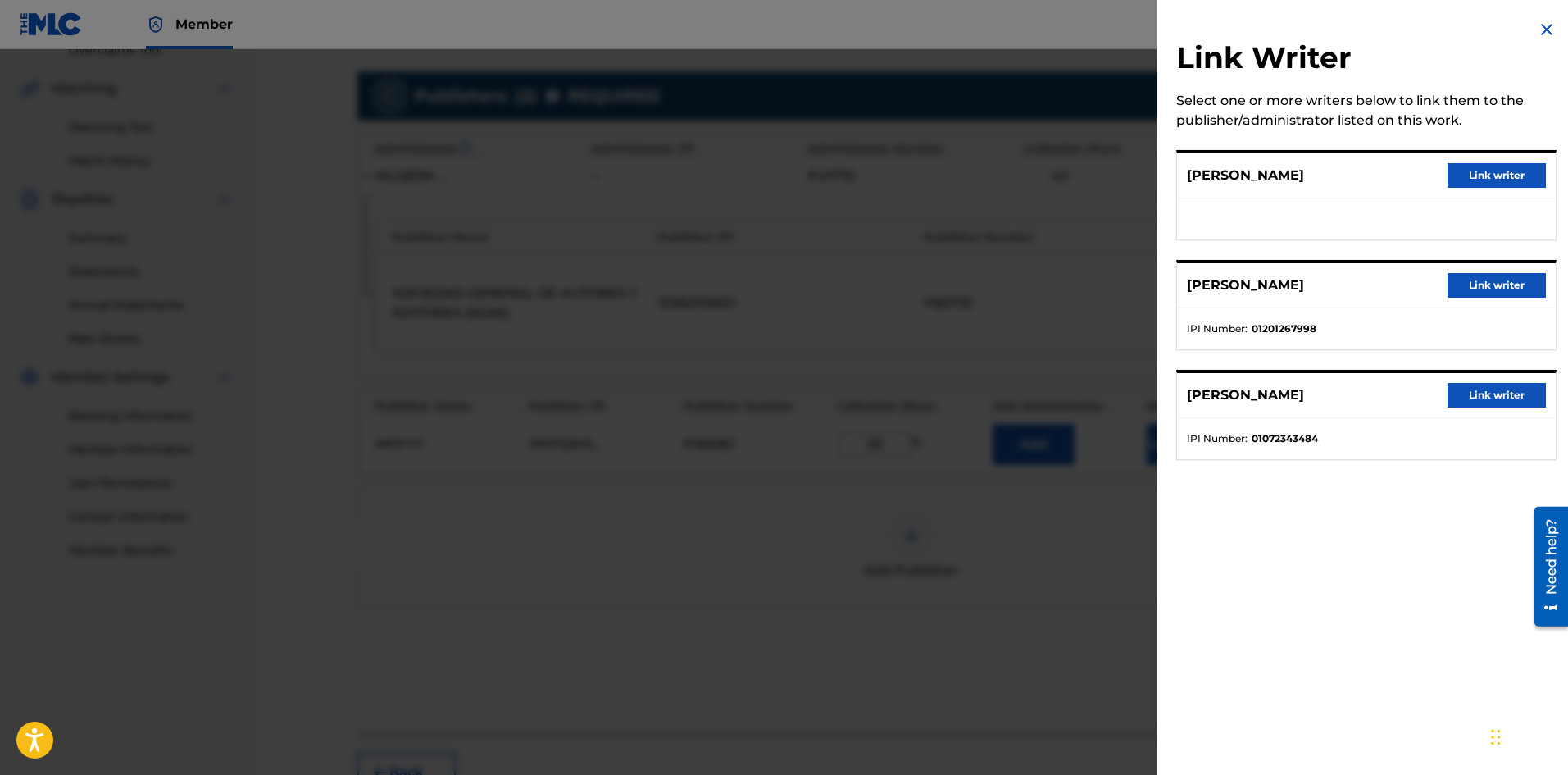
click at [1496, 391] on button "Link writer" at bounding box center [1497, 395] width 98 height 25
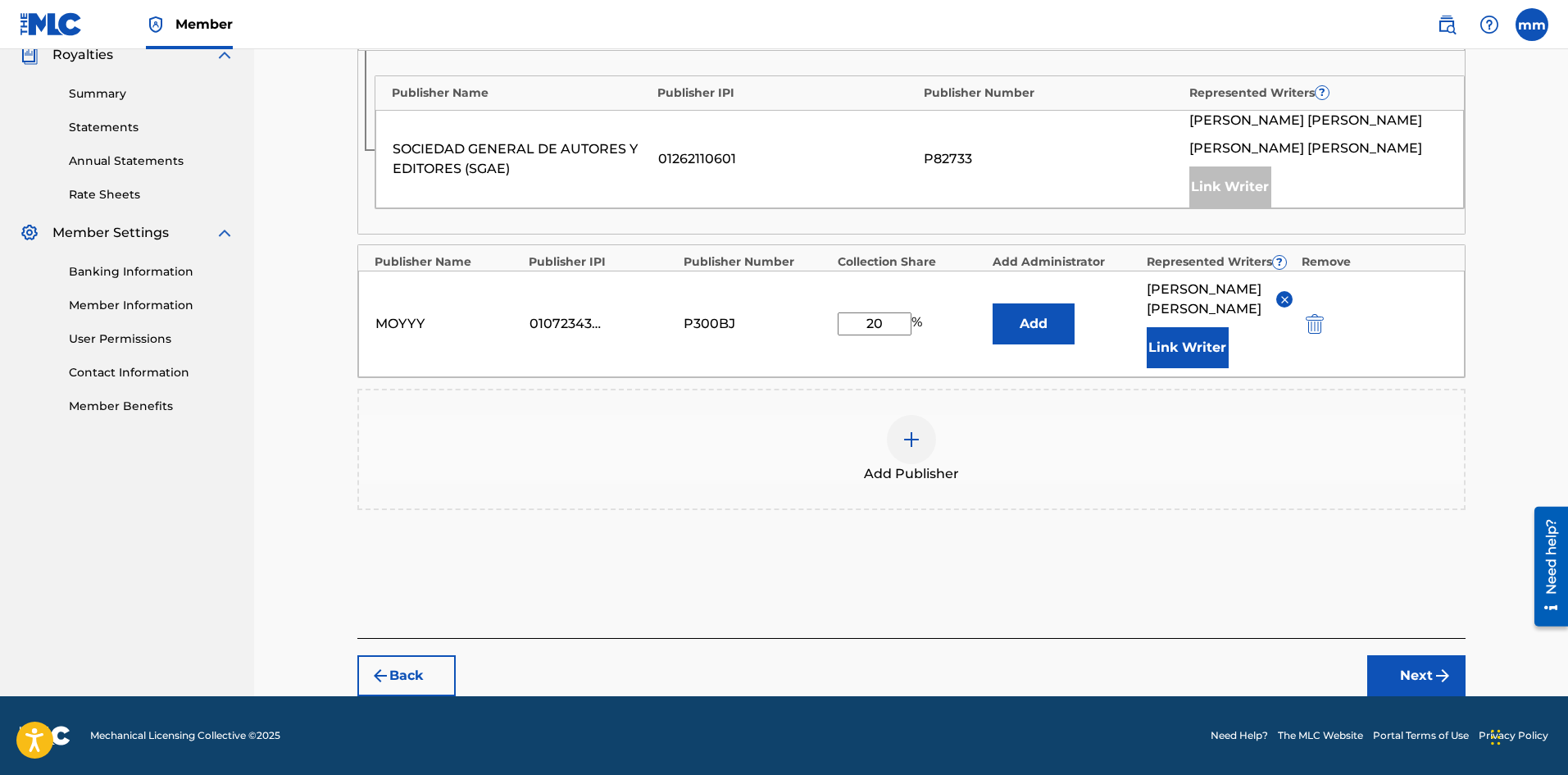
click at [1410, 665] on button "Next" at bounding box center [1416, 675] width 98 height 41
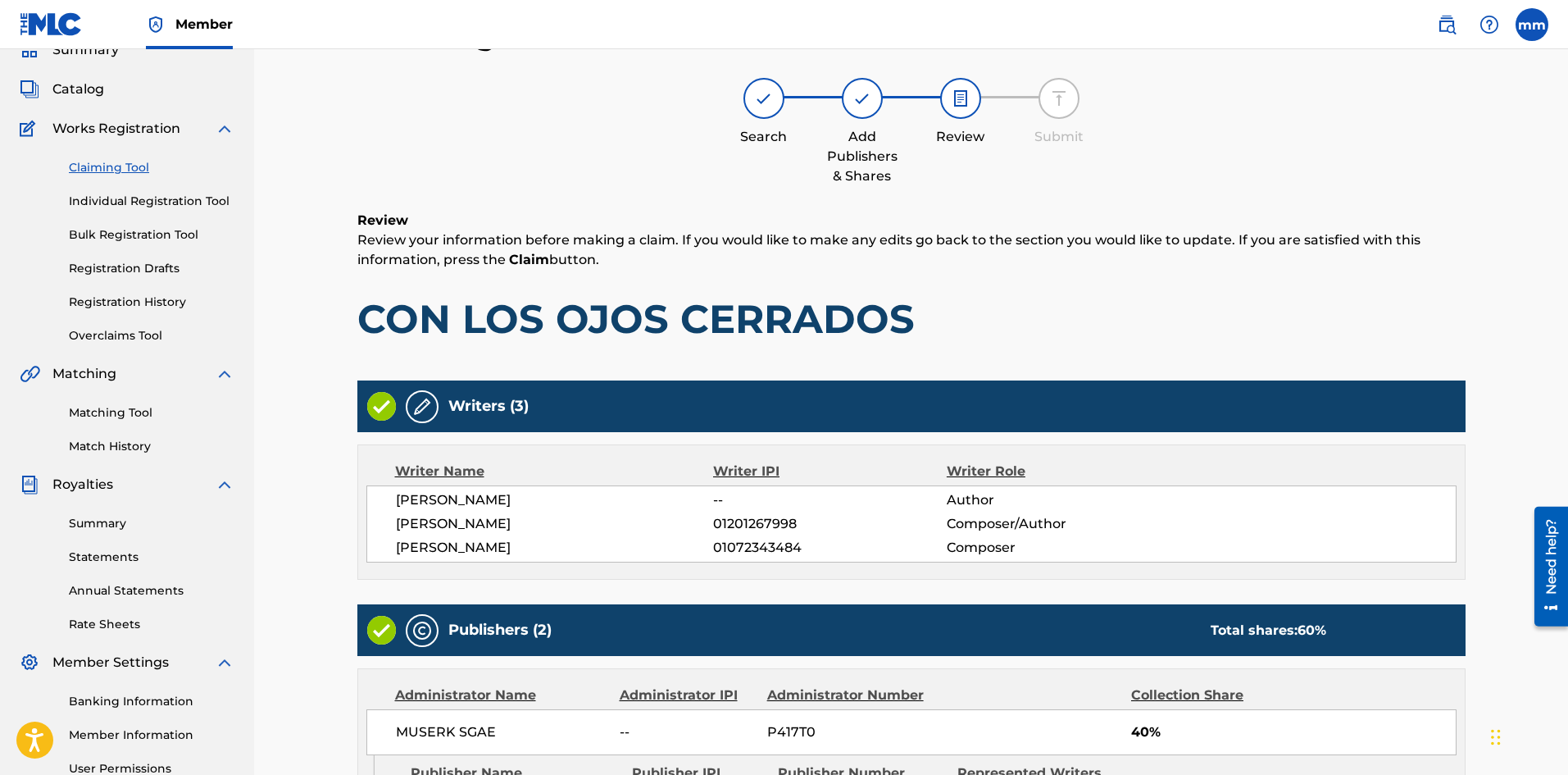
scroll to position [439, 0]
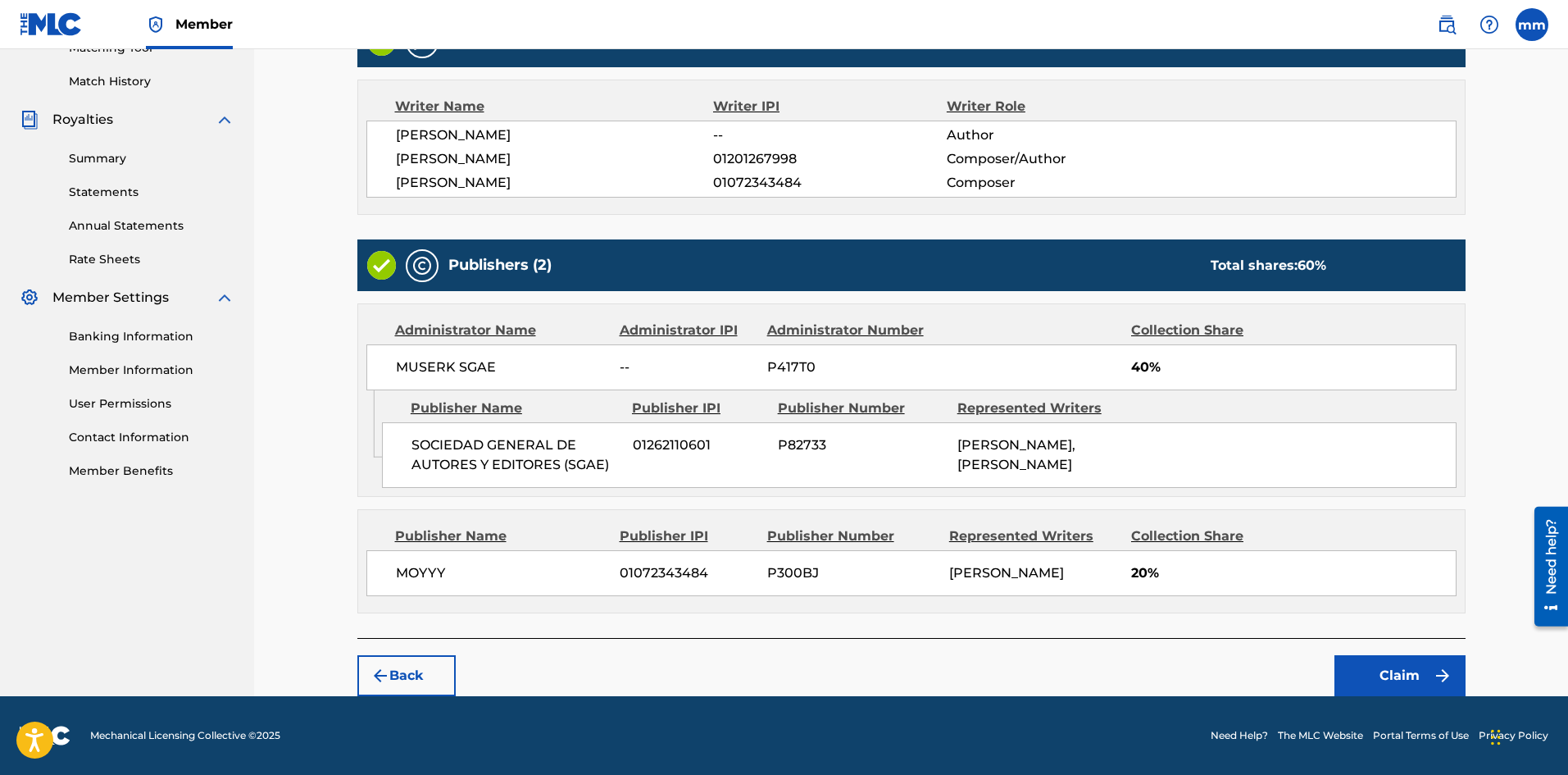
click at [1349, 670] on button "Claim" at bounding box center [1400, 675] width 131 height 41
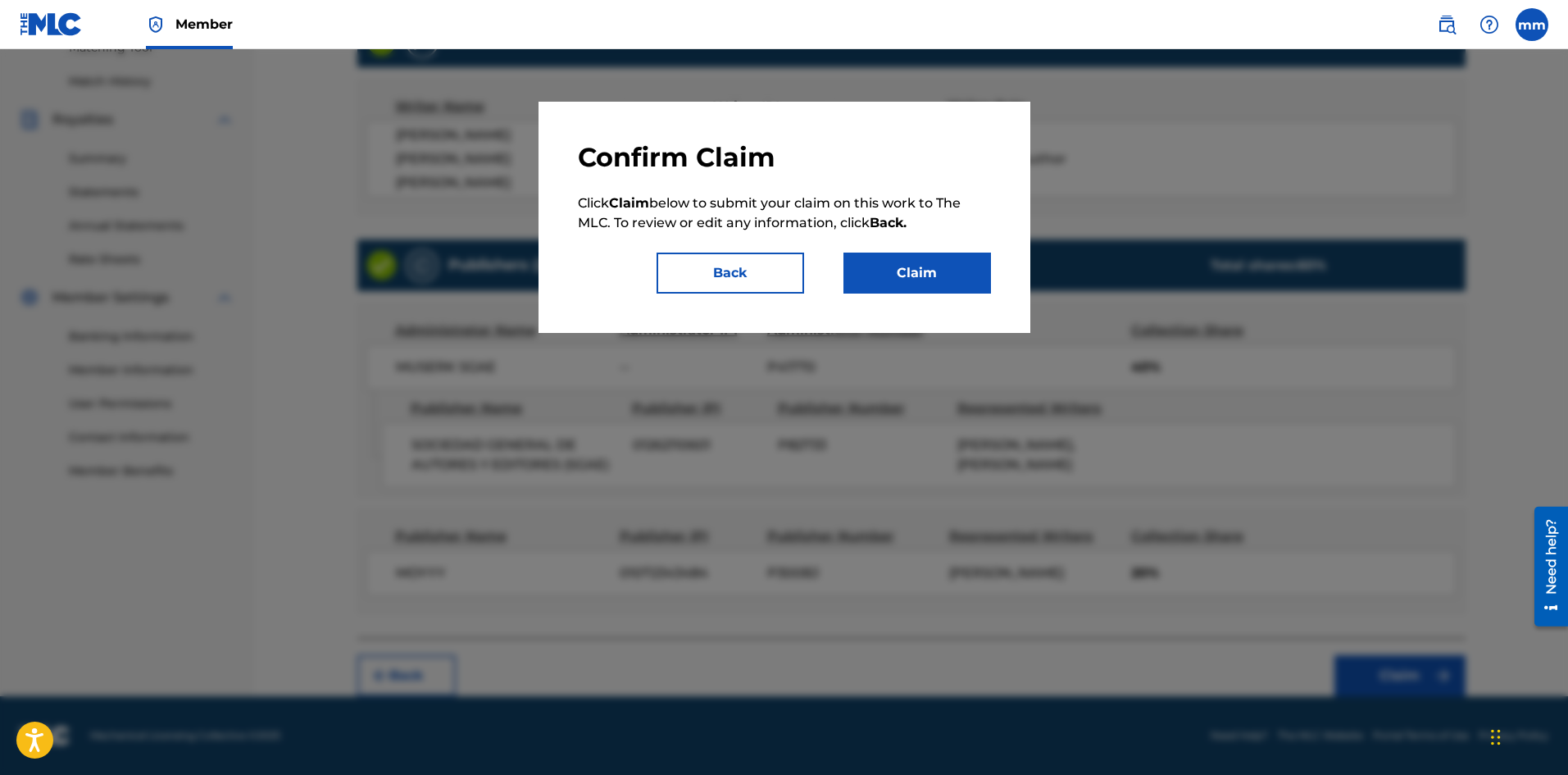
click at [950, 280] on button "Claim" at bounding box center [917, 273] width 147 height 41
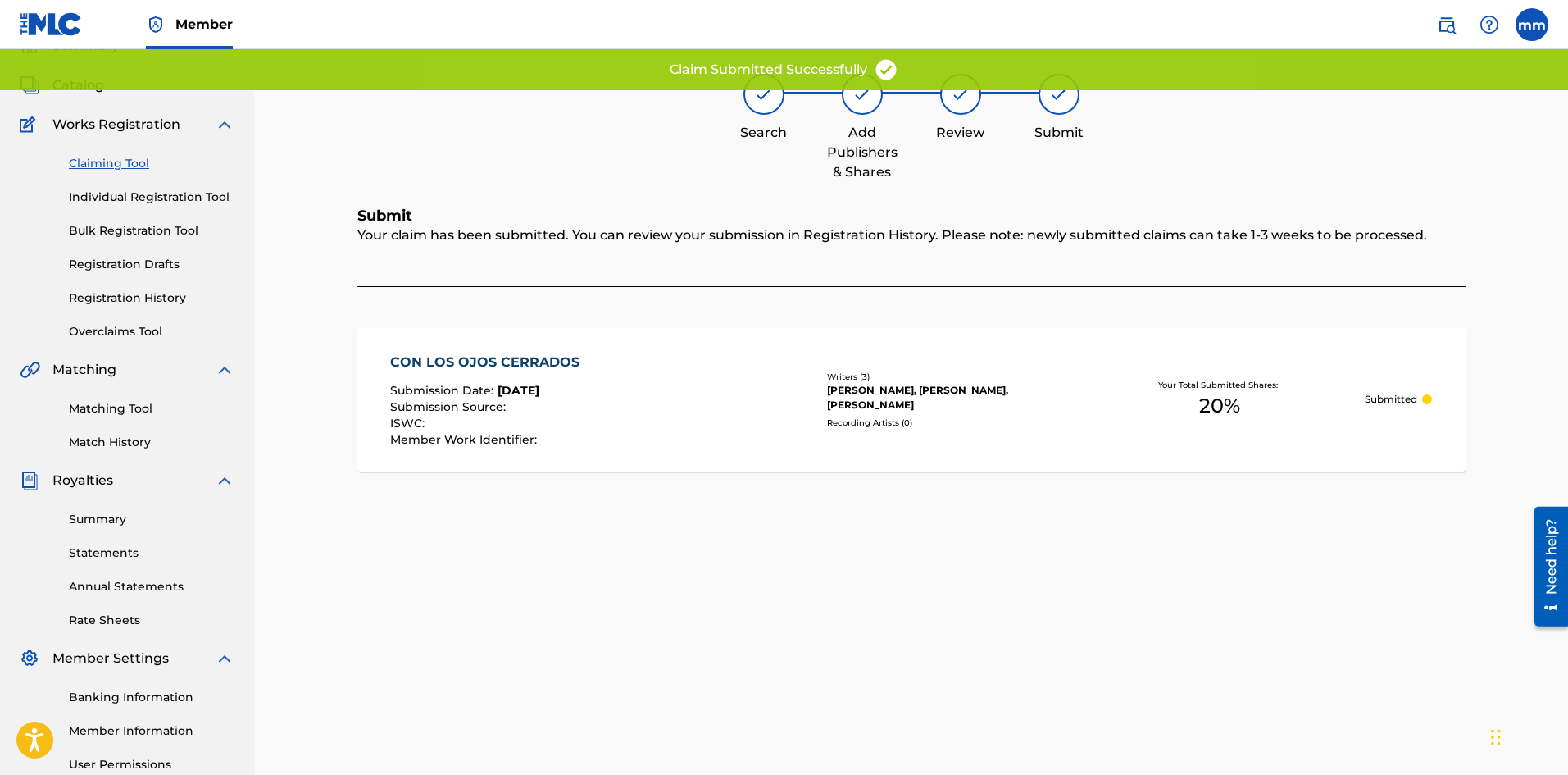
scroll to position [0, 0]
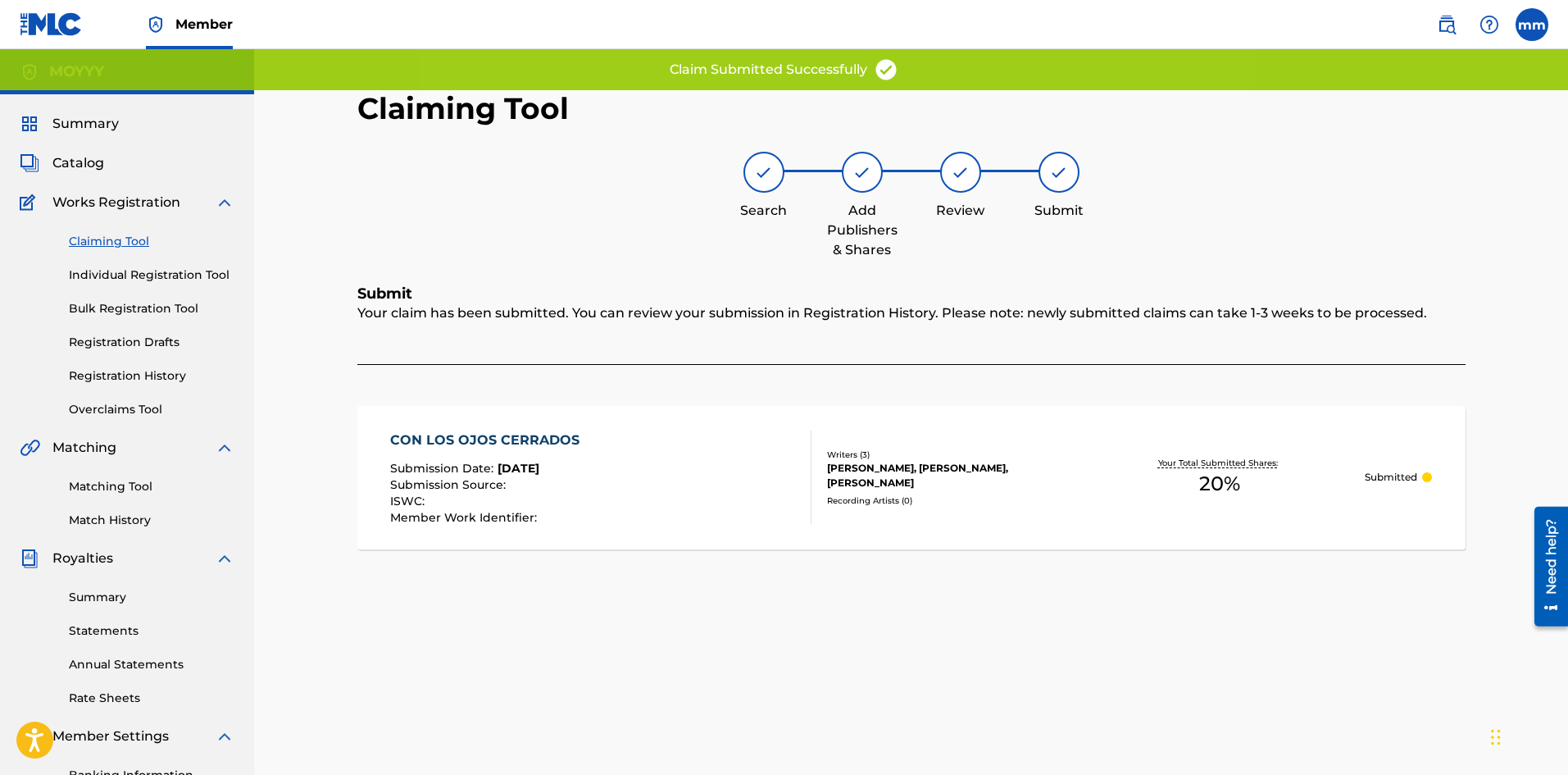
click at [121, 238] on link "Claiming Tool" at bounding box center [151, 241] width 165 height 17
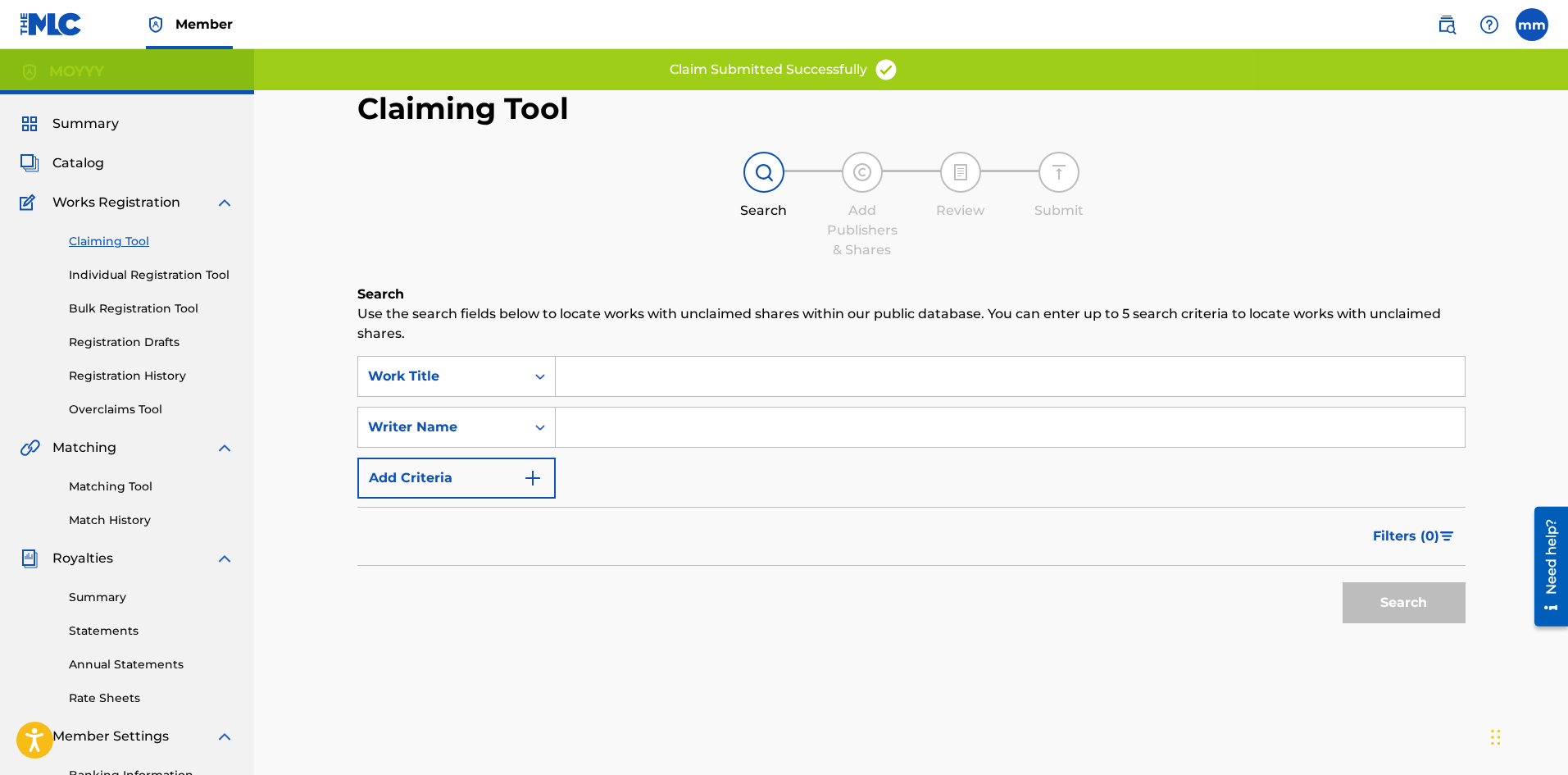
click at [630, 439] on input "Search Form" at bounding box center [1010, 427] width 909 height 39
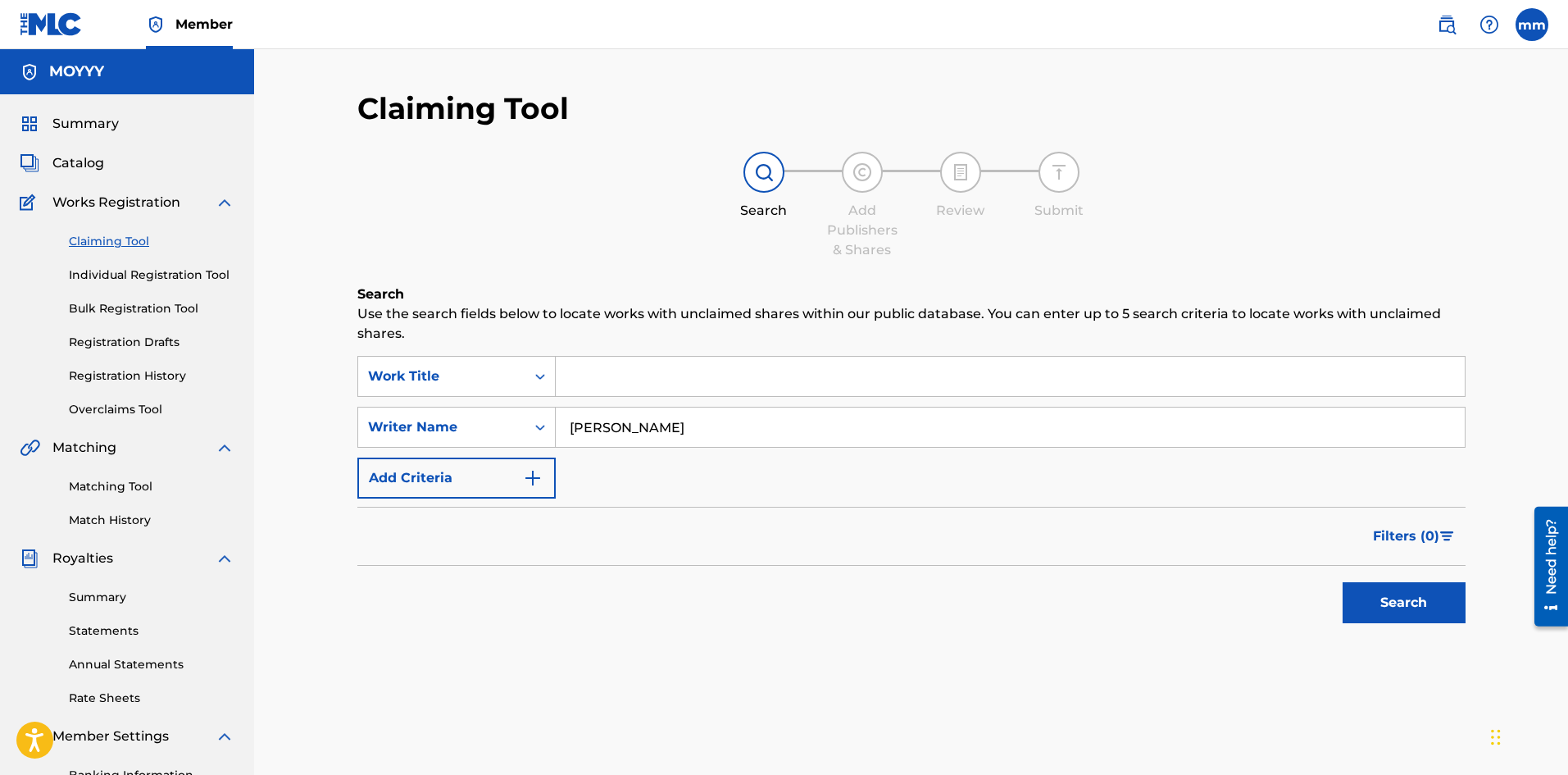
drag, startPoint x: 622, startPoint y: 424, endPoint x: 887, endPoint y: 462, distance: 267.7
click at [875, 462] on div "SearchWithCriteria3eb28562-db38-4416-8897-1854a7644c81 Work Title SearchWithCri…" at bounding box center [911, 427] width 1108 height 142
click at [1343, 582] on button "Search" at bounding box center [1404, 602] width 123 height 41
click at [821, 429] on input "[PERSON_NAME]" at bounding box center [1010, 427] width 909 height 39
type input "moises matos"
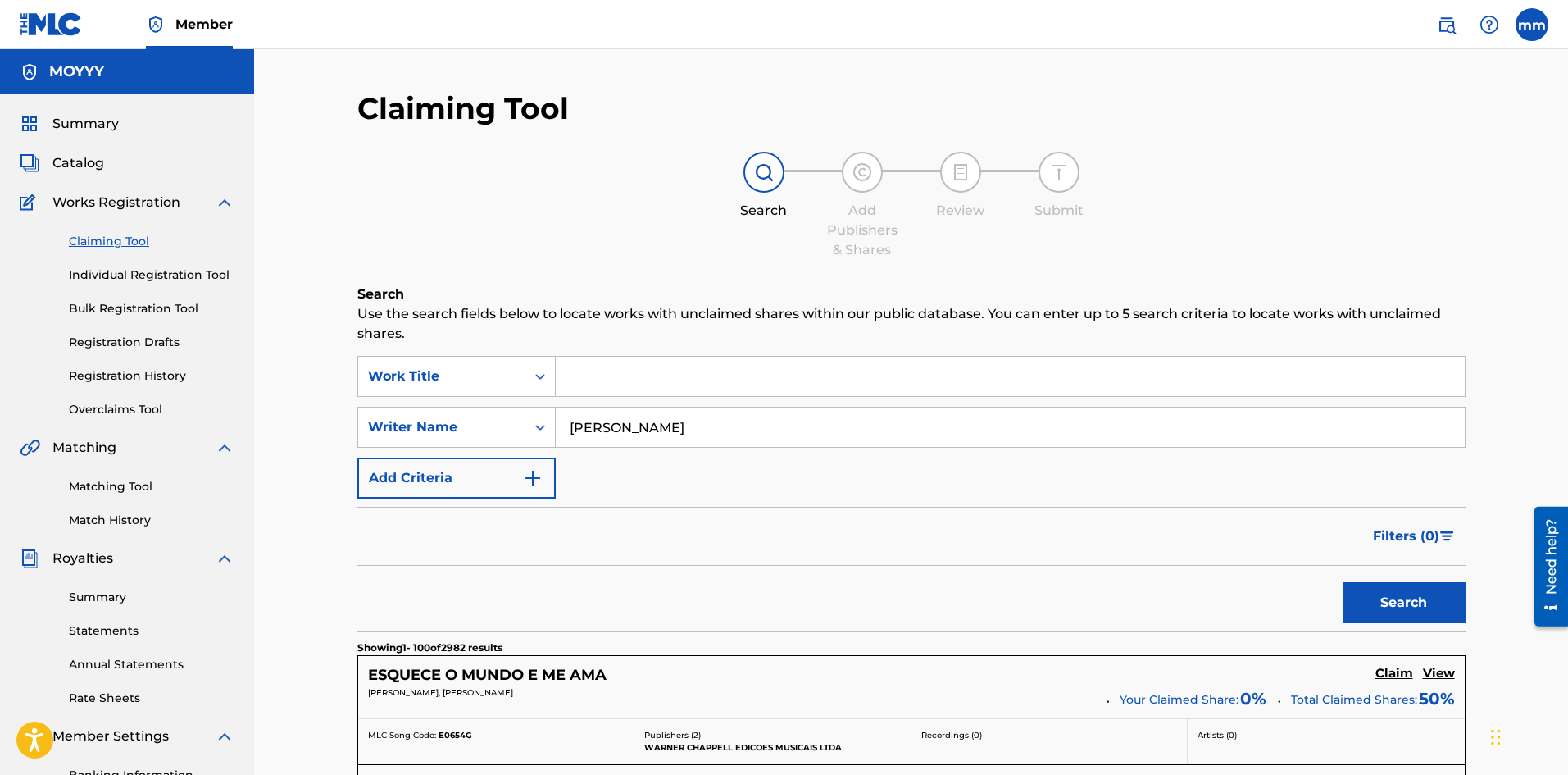
click at [1433, 590] on button "Search" at bounding box center [1404, 602] width 123 height 41
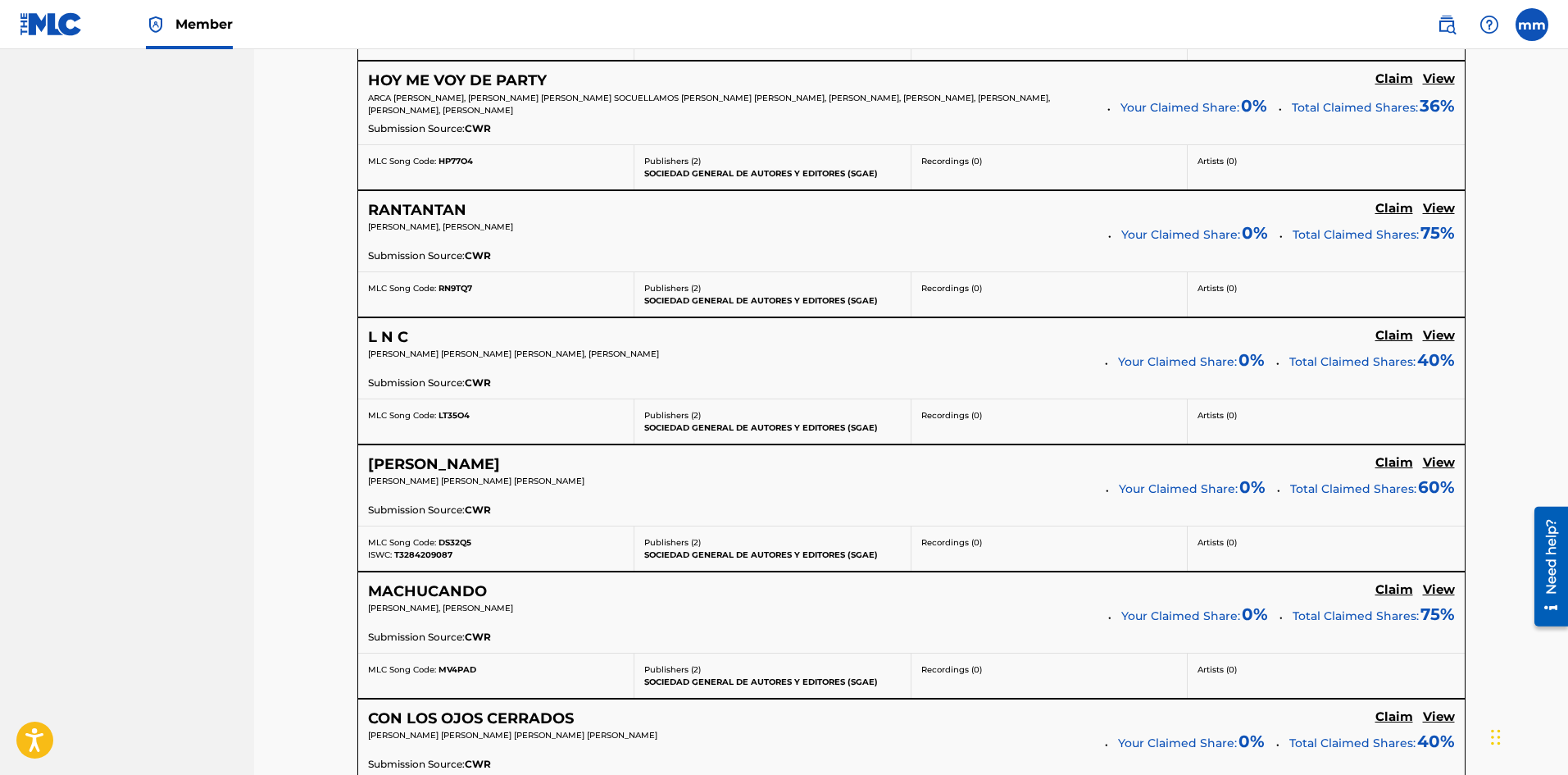
scroll to position [1393, 0]
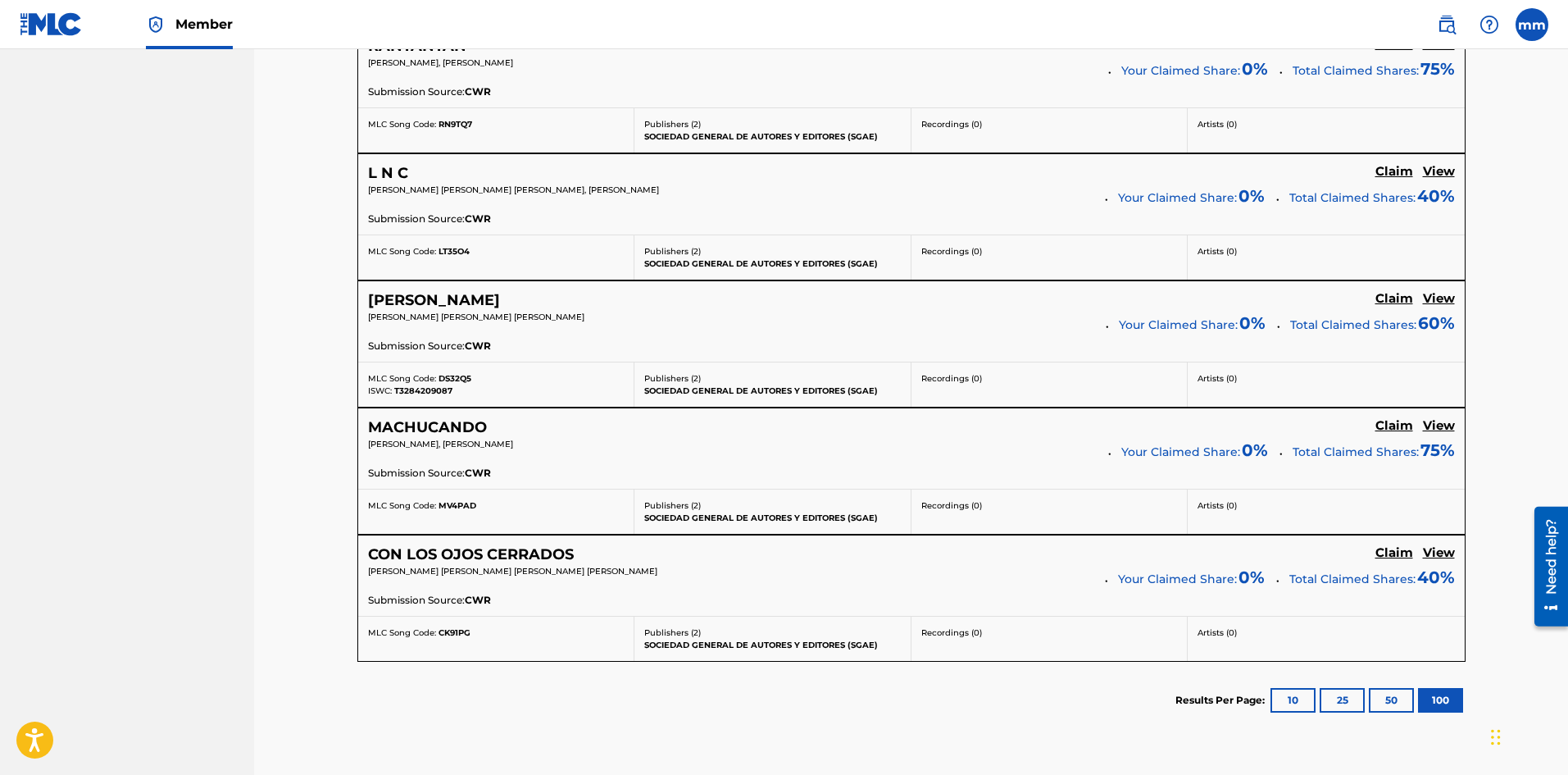
click at [1301, 700] on button "10" at bounding box center [1293, 700] width 45 height 25
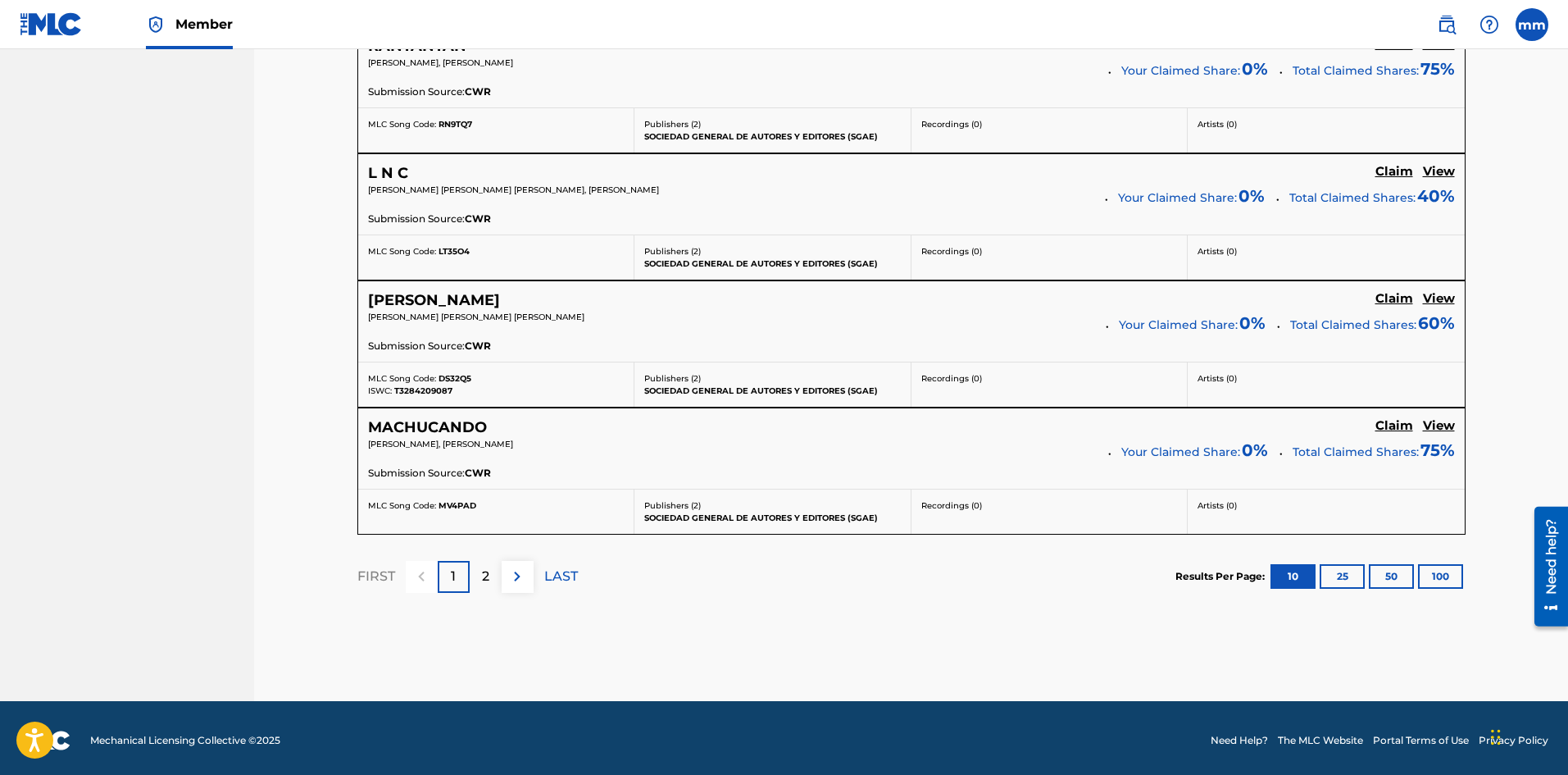
click at [516, 572] on img at bounding box center [517, 576] width 19 height 19
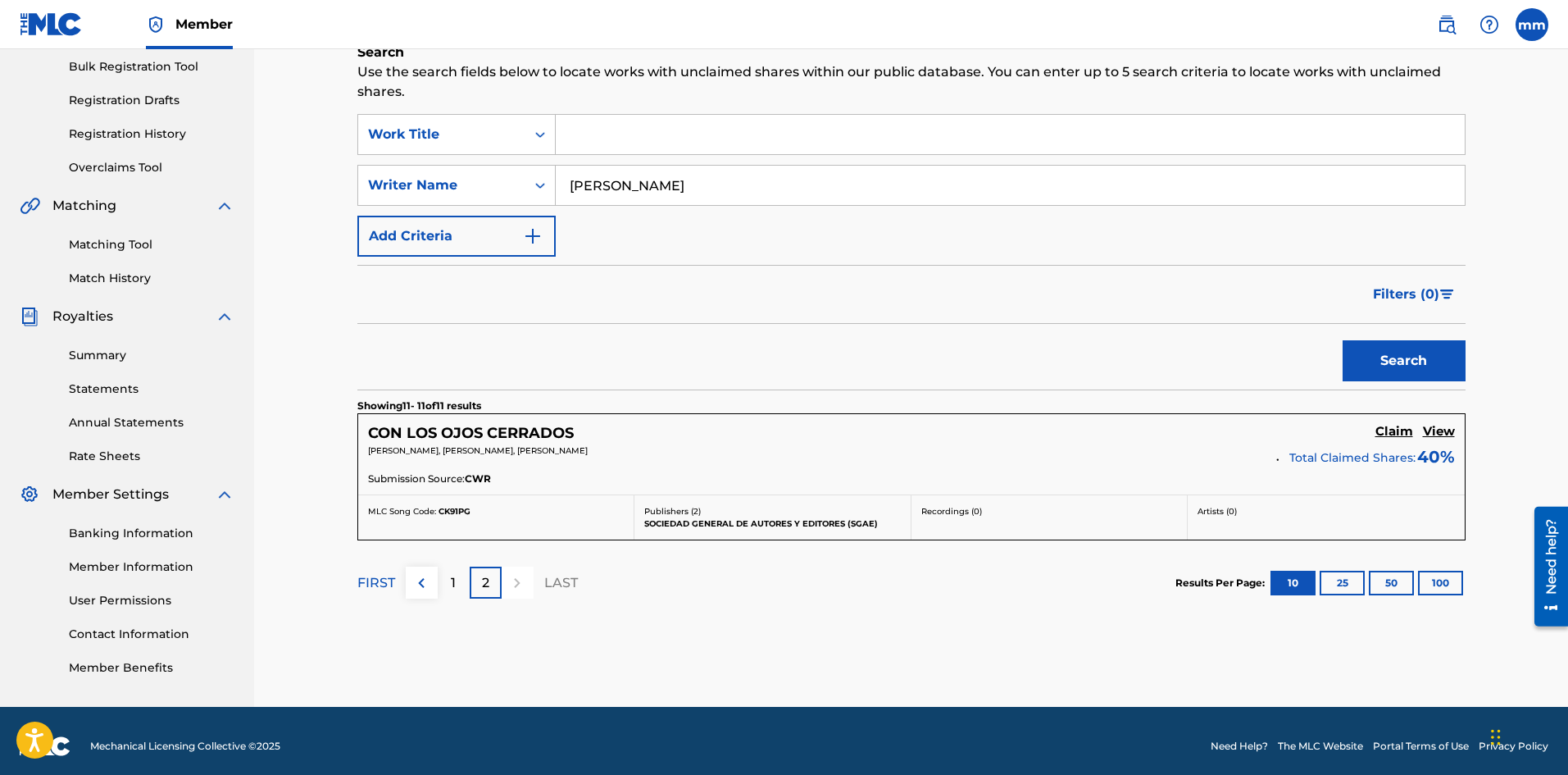
scroll to position [252, 0]
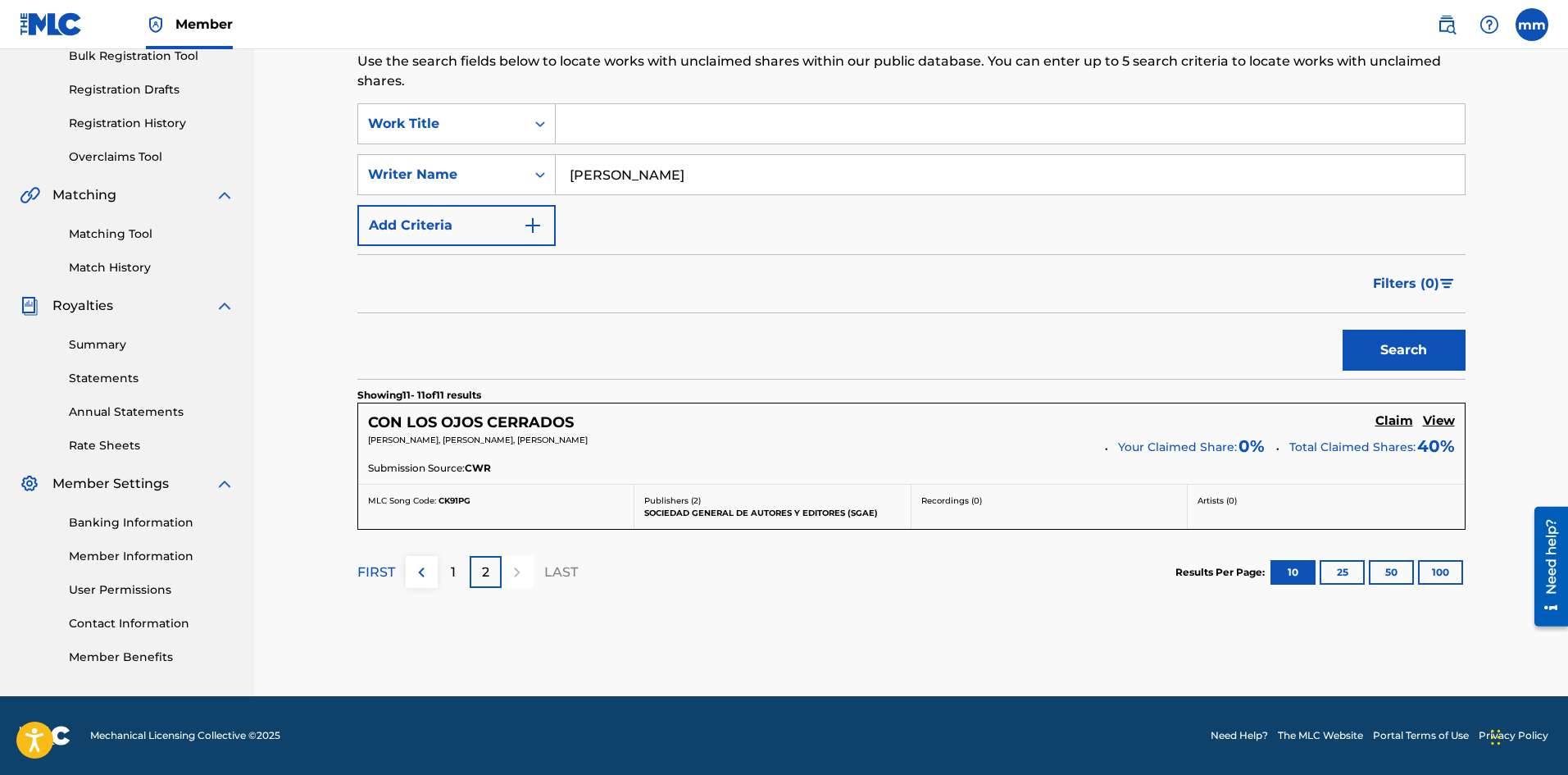
click at [520, 573] on div at bounding box center [518, 572] width 32 height 32
click at [557, 571] on p "LAST" at bounding box center [562, 572] width 34 height 19
click at [1338, 569] on button "25" at bounding box center [1342, 572] width 45 height 25
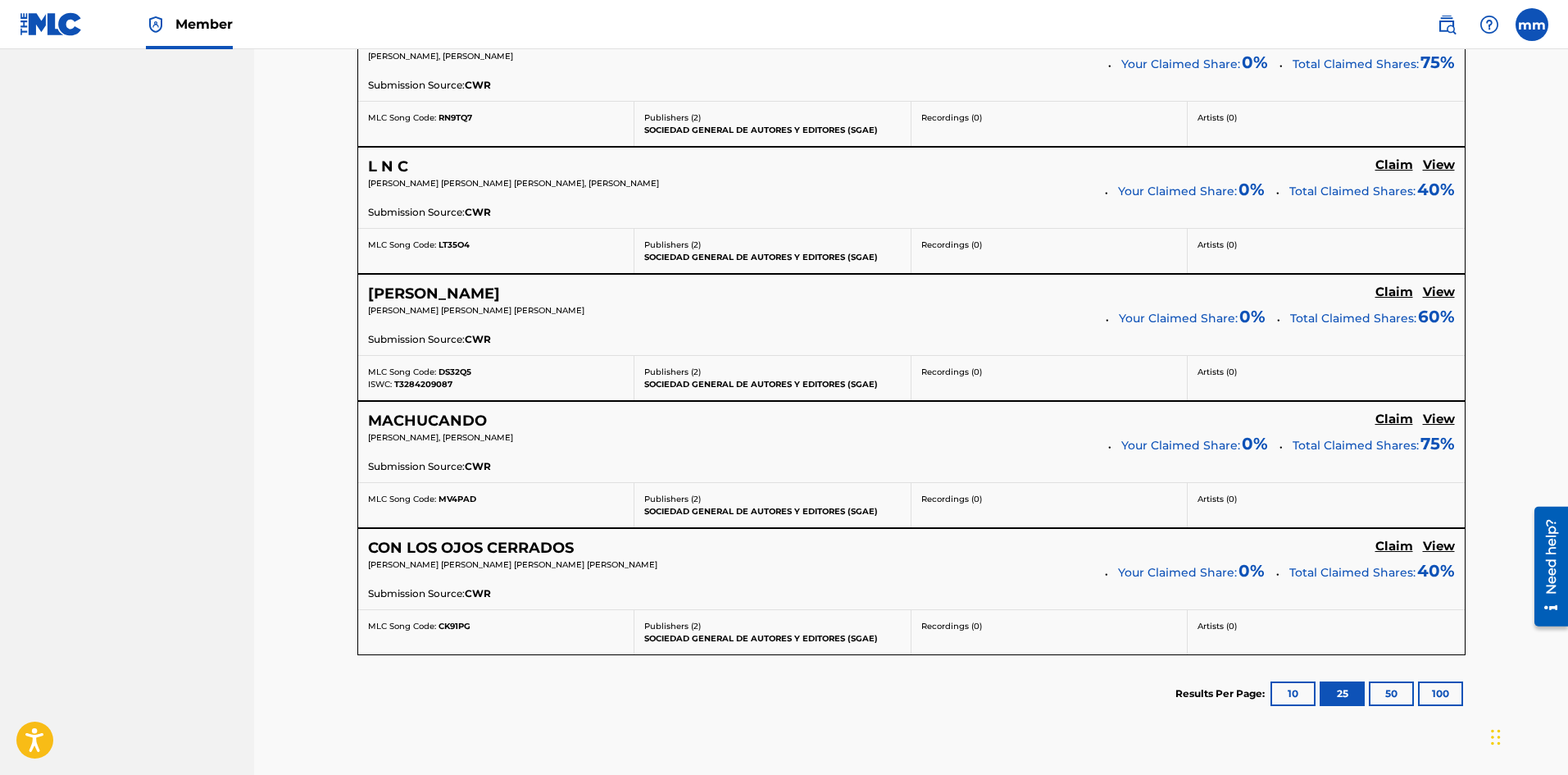
scroll to position [1518, 0]
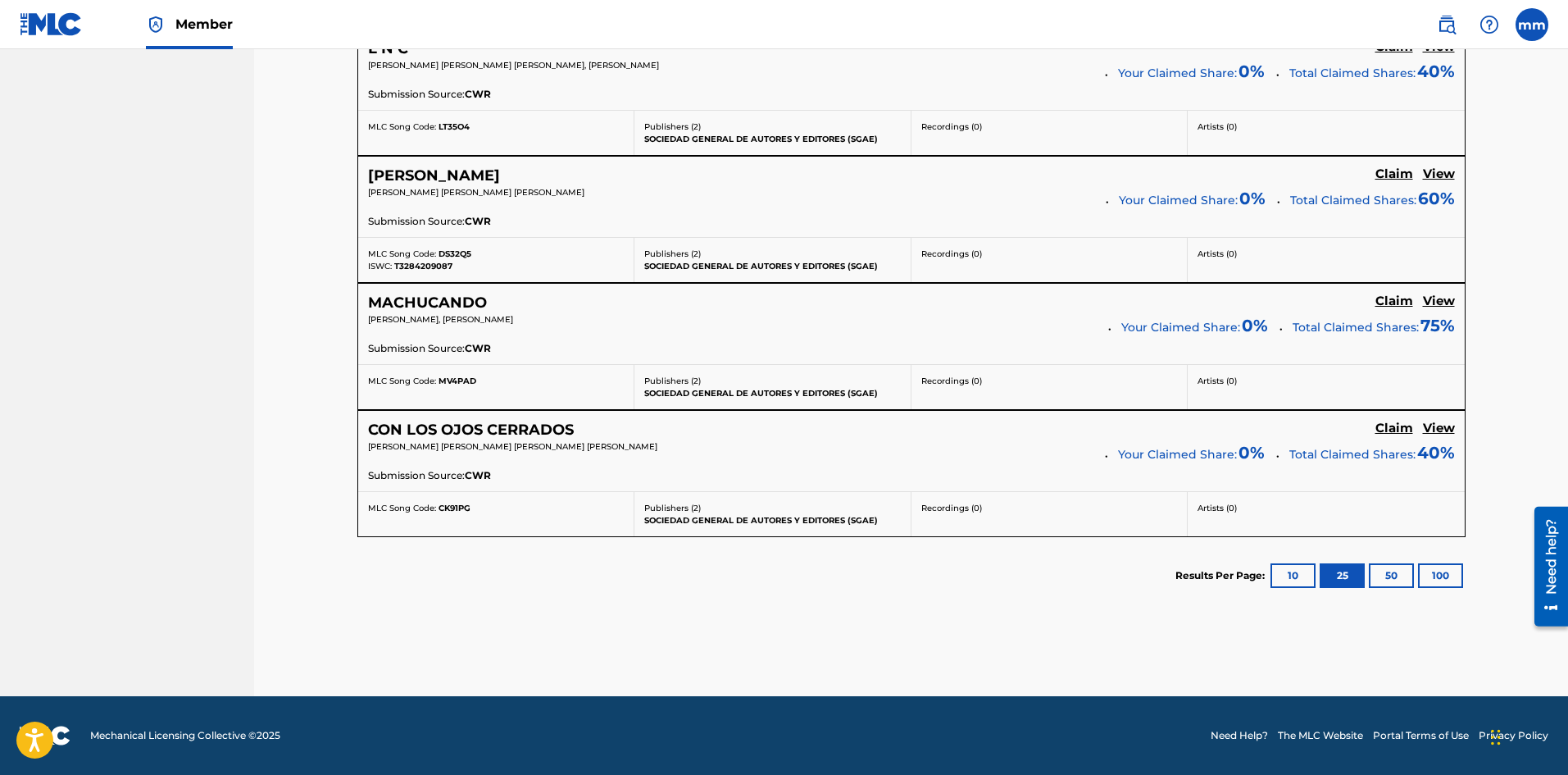
click at [1388, 581] on button "50" at bounding box center [1391, 575] width 45 height 25
click at [1446, 570] on button "100" at bounding box center [1440, 575] width 45 height 25
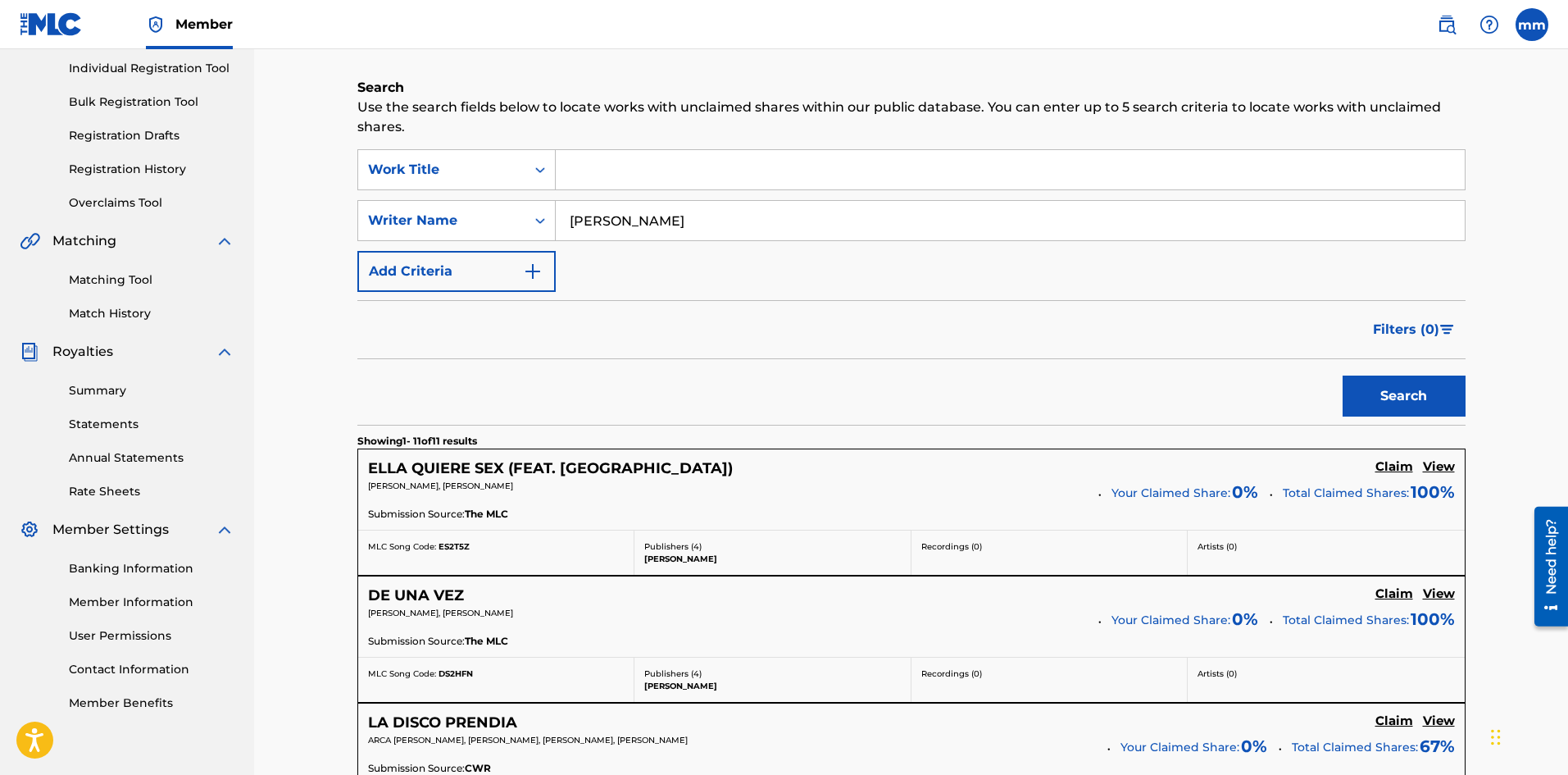
scroll to position [0, 0]
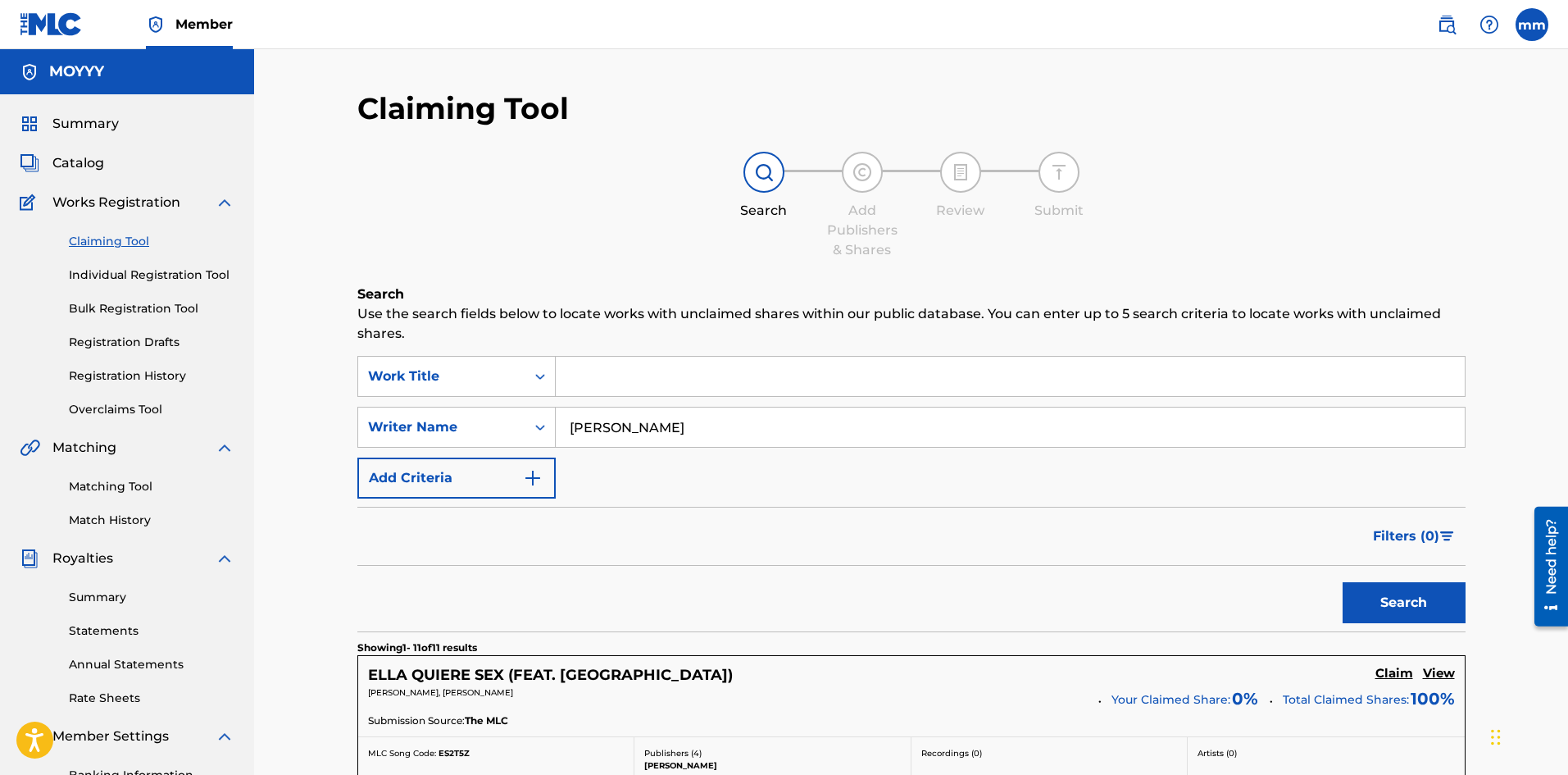
click at [91, 79] on h5 "MOYYY" at bounding box center [76, 72] width 55 height 19
click at [77, 119] on span "Summary" at bounding box center [86, 124] width 66 height 19
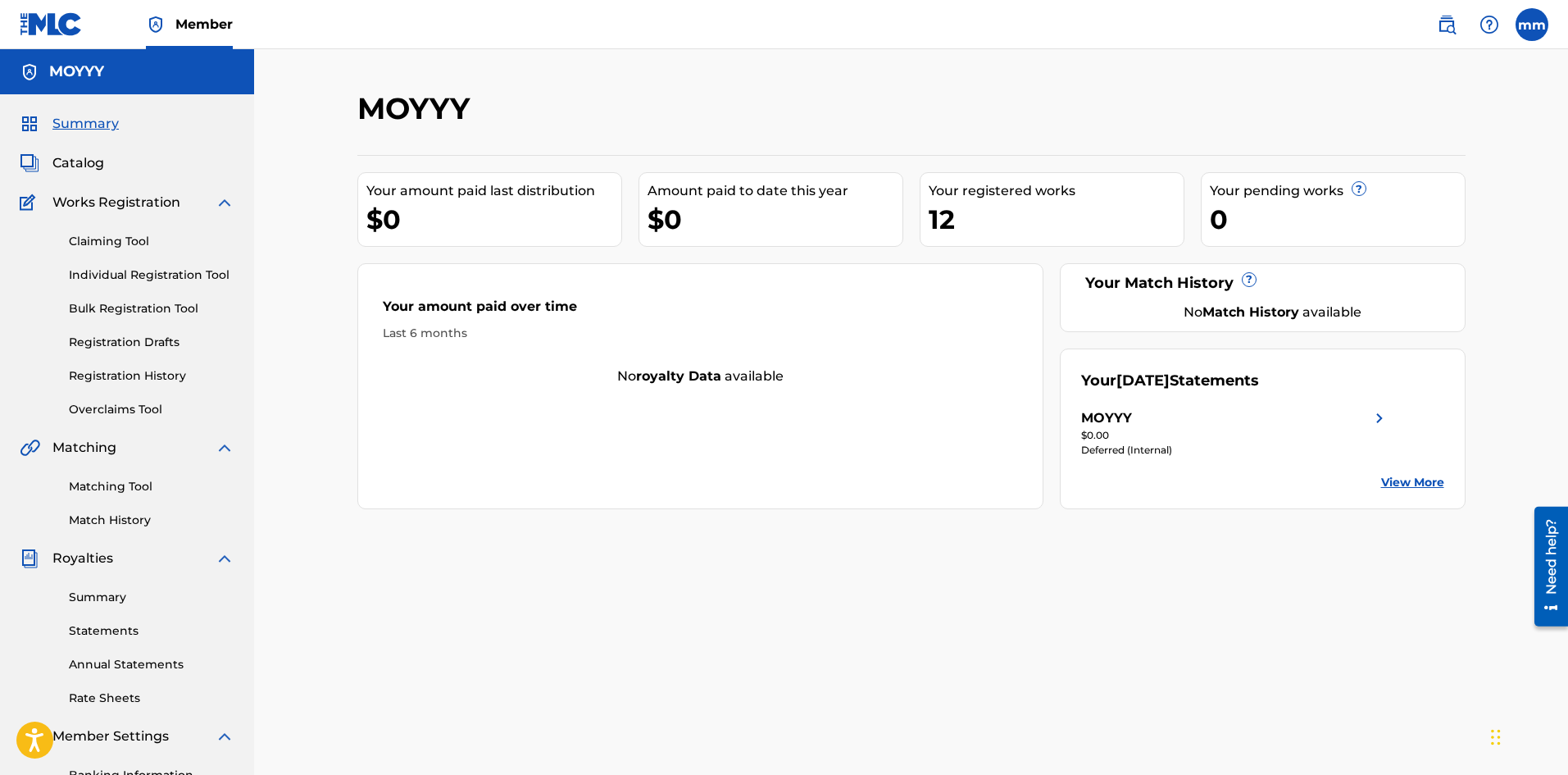
click at [84, 127] on span "Summary" at bounding box center [86, 124] width 66 height 19
click at [61, 125] on span "Summary" at bounding box center [86, 124] width 66 height 19
click at [69, 159] on span "Catalog" at bounding box center [78, 163] width 52 height 19
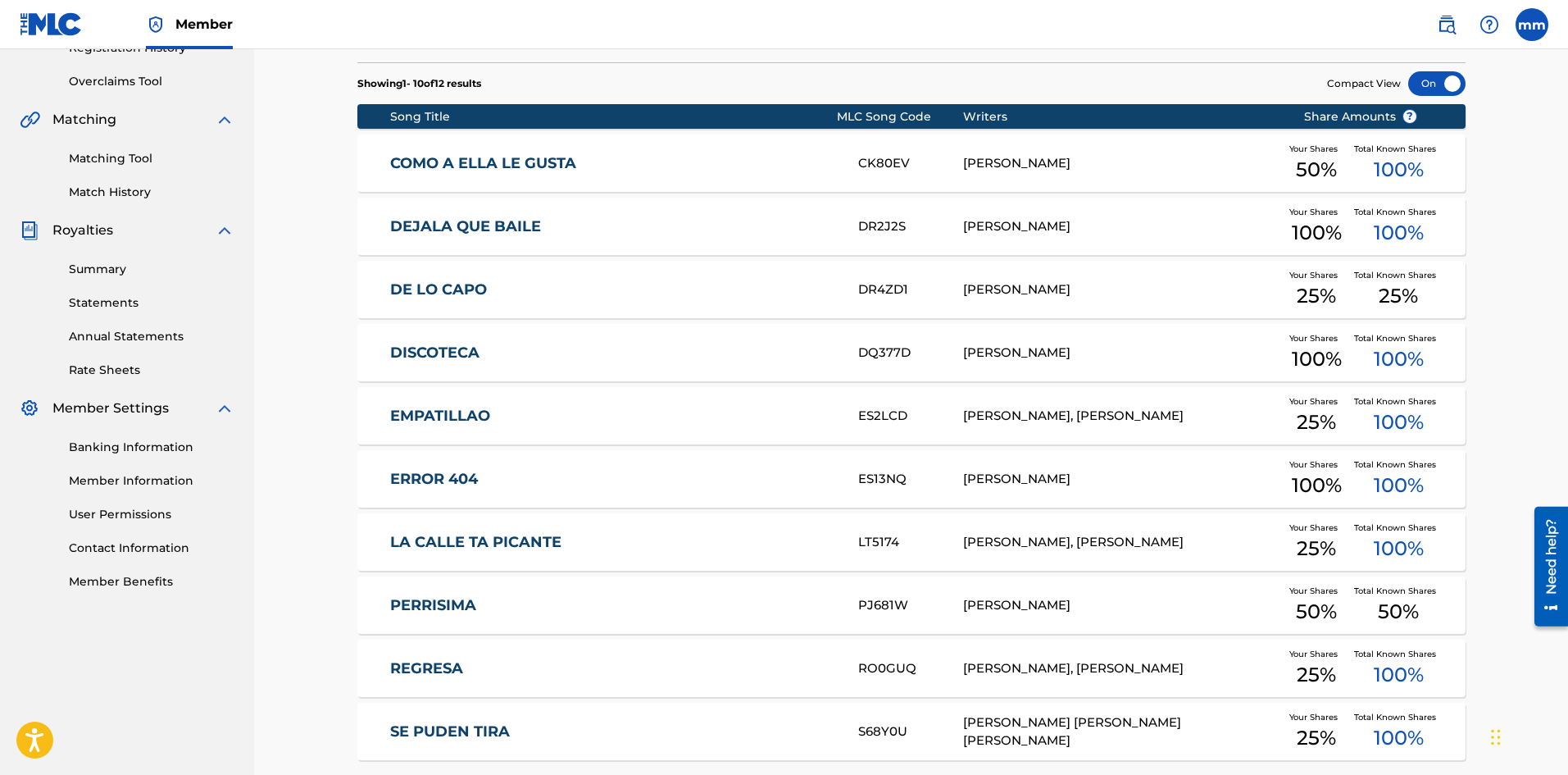
scroll to position [476, 0]
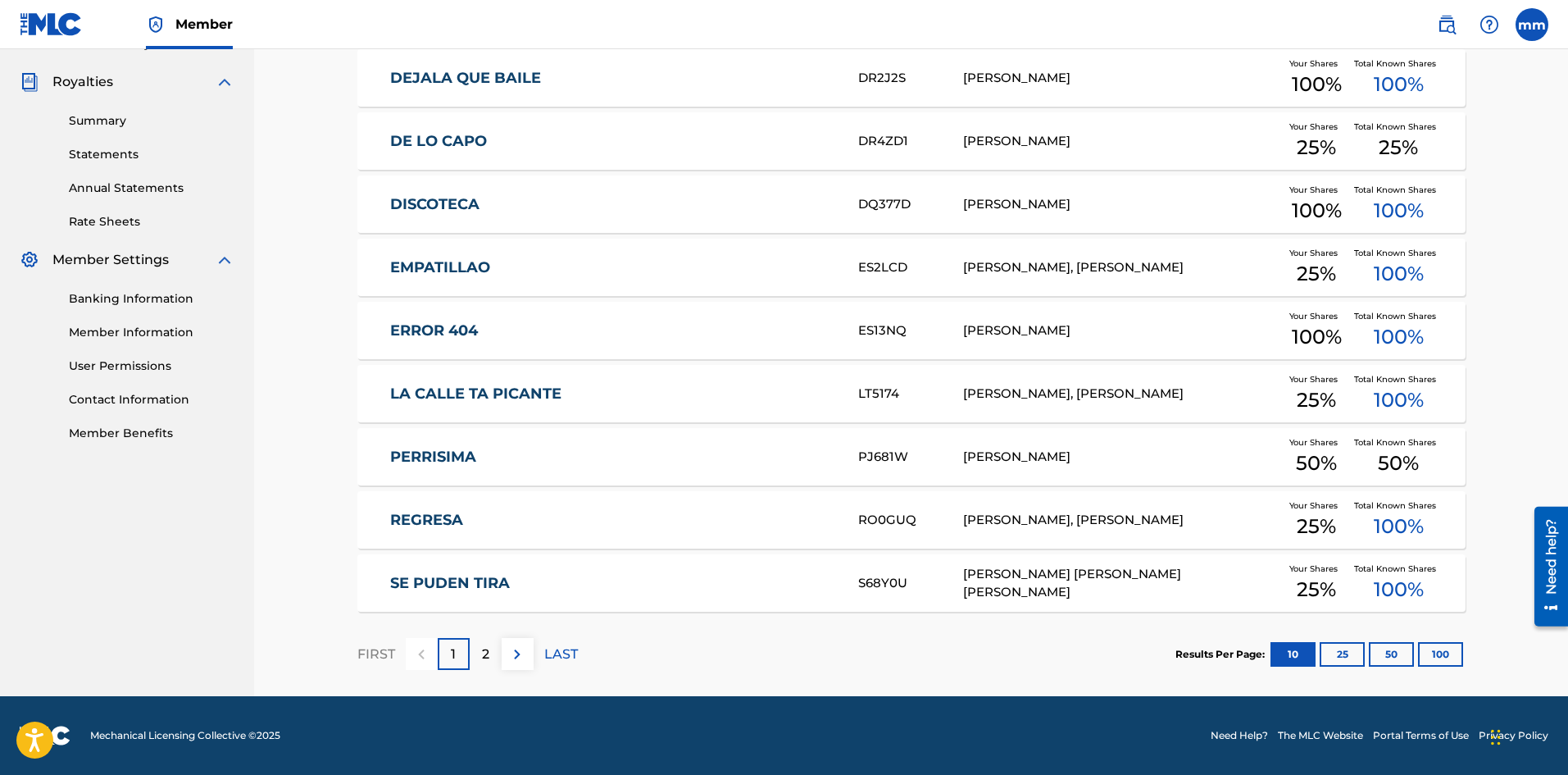
click at [524, 648] on img at bounding box center [517, 654] width 19 height 19
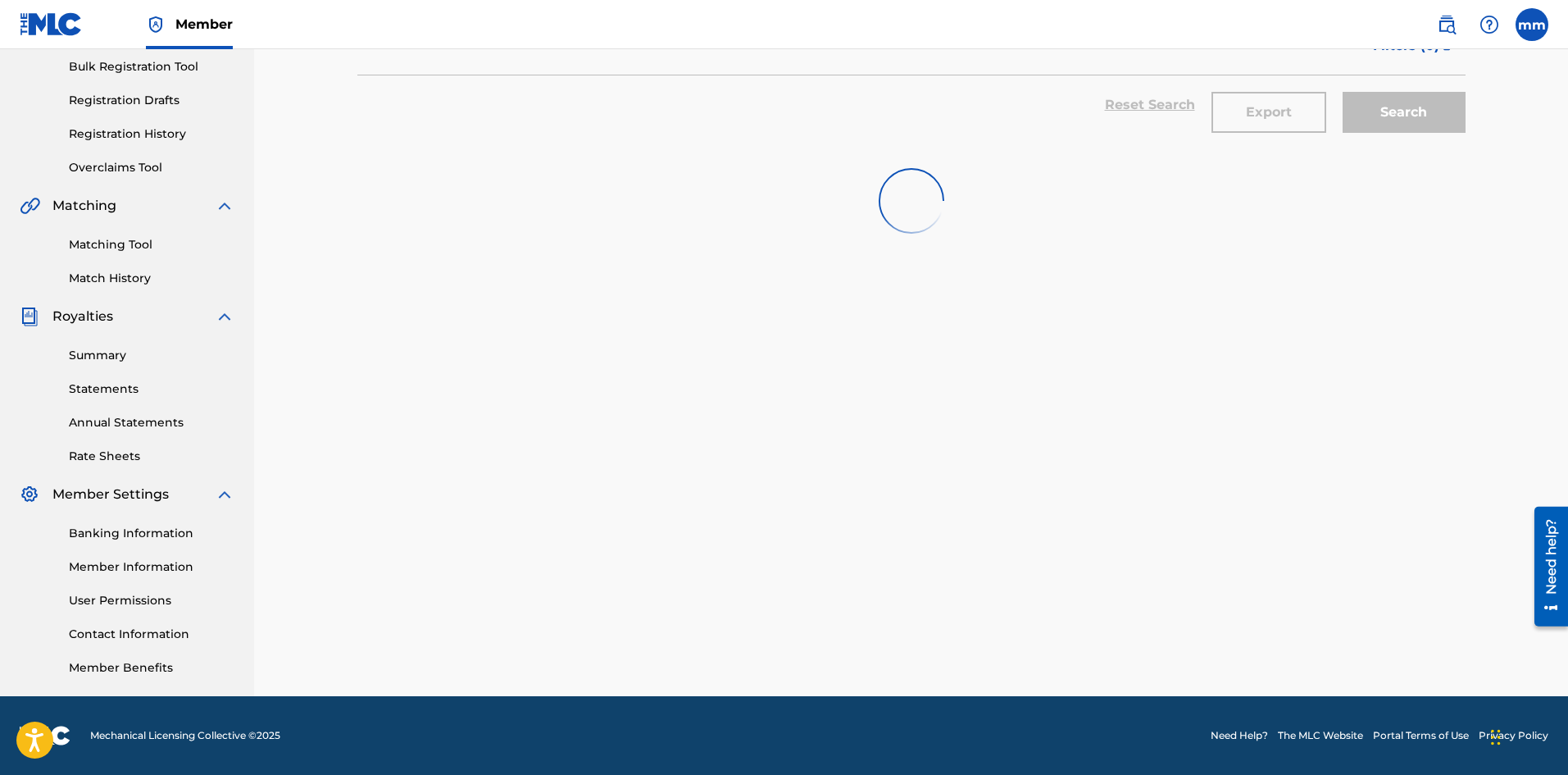
scroll to position [241, 0]
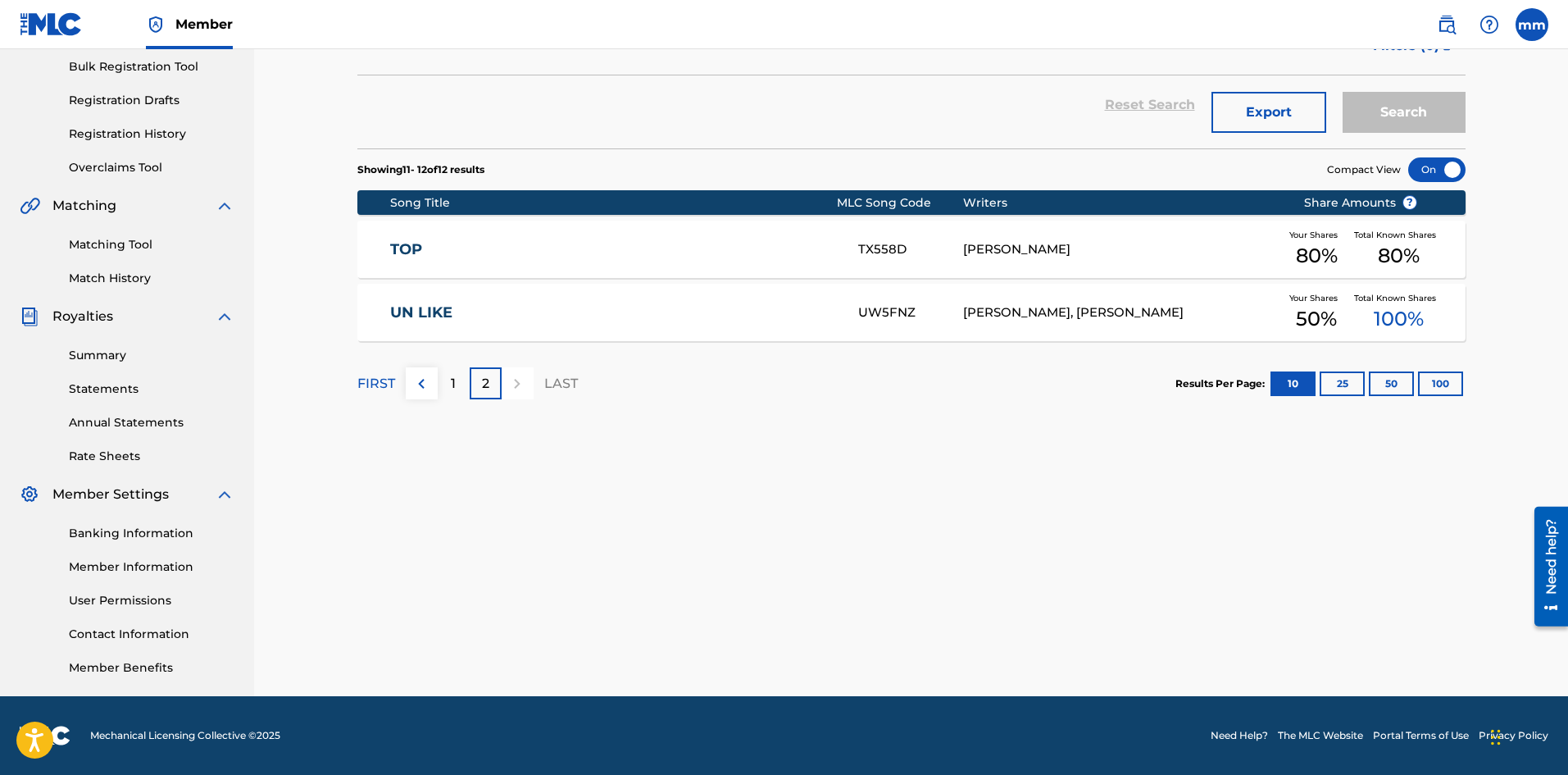
click at [421, 389] on img at bounding box center [421, 383] width 19 height 19
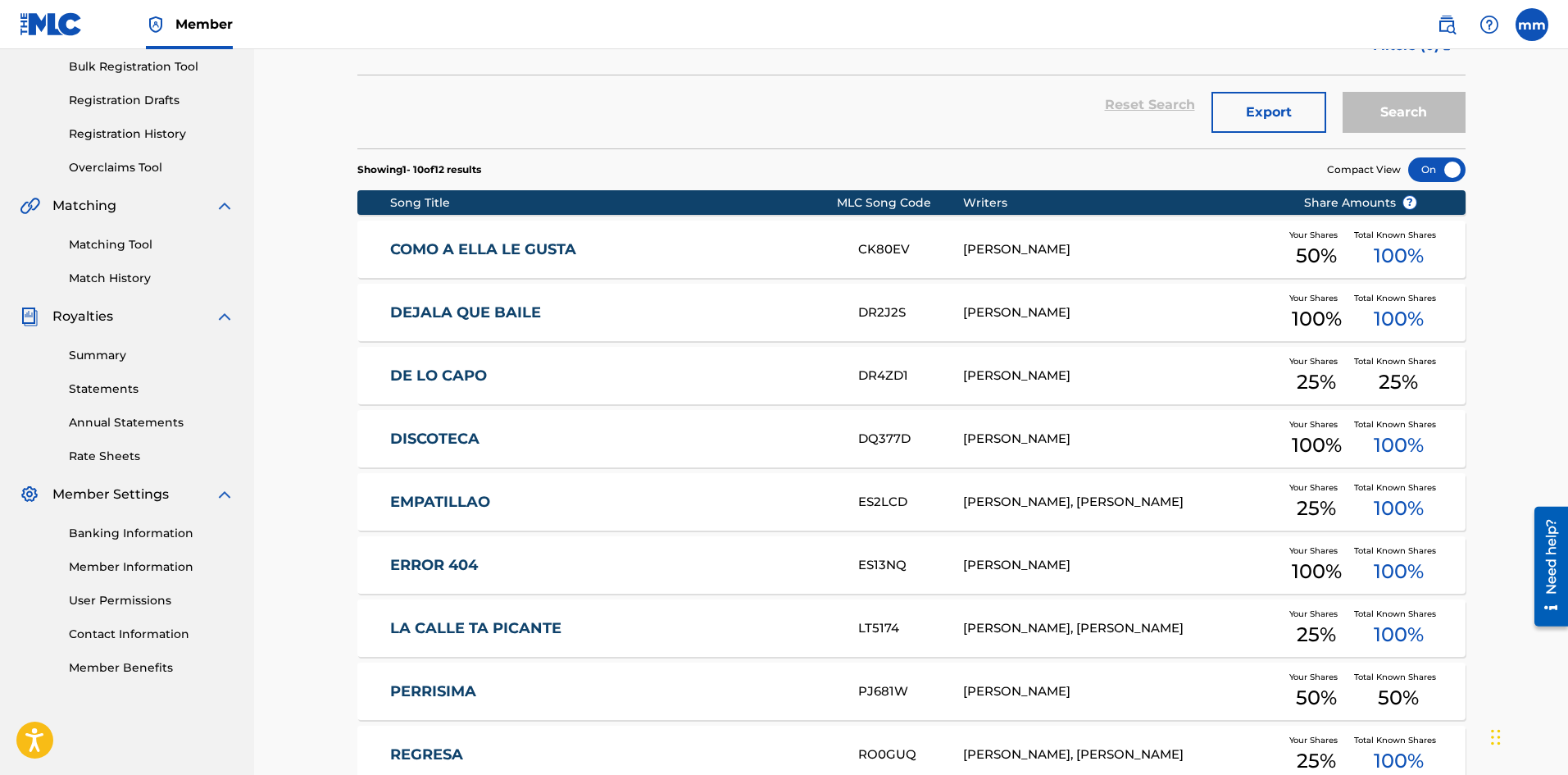
scroll to position [78, 0]
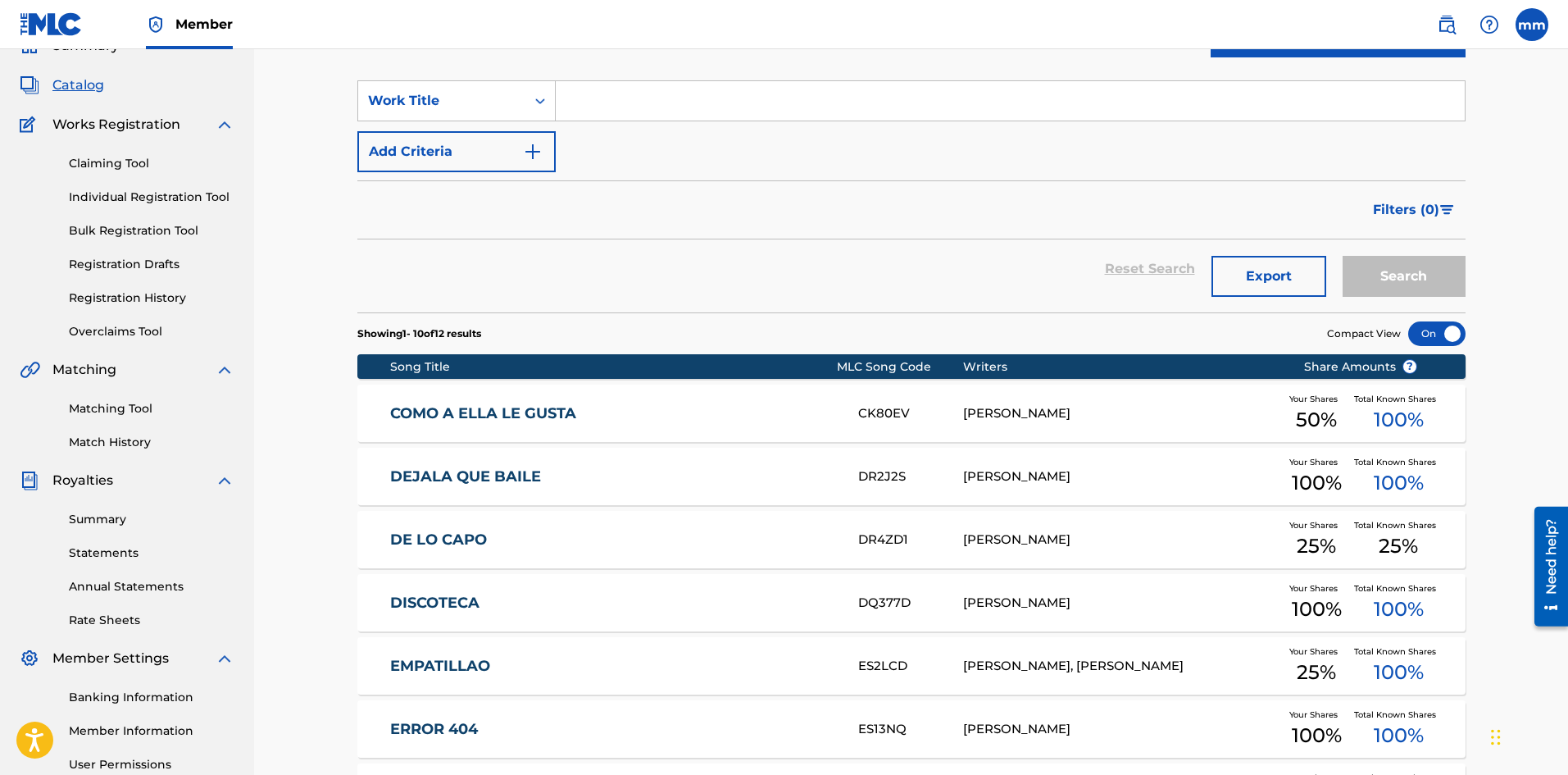
click at [127, 163] on link "Claiming Tool" at bounding box center [151, 163] width 165 height 17
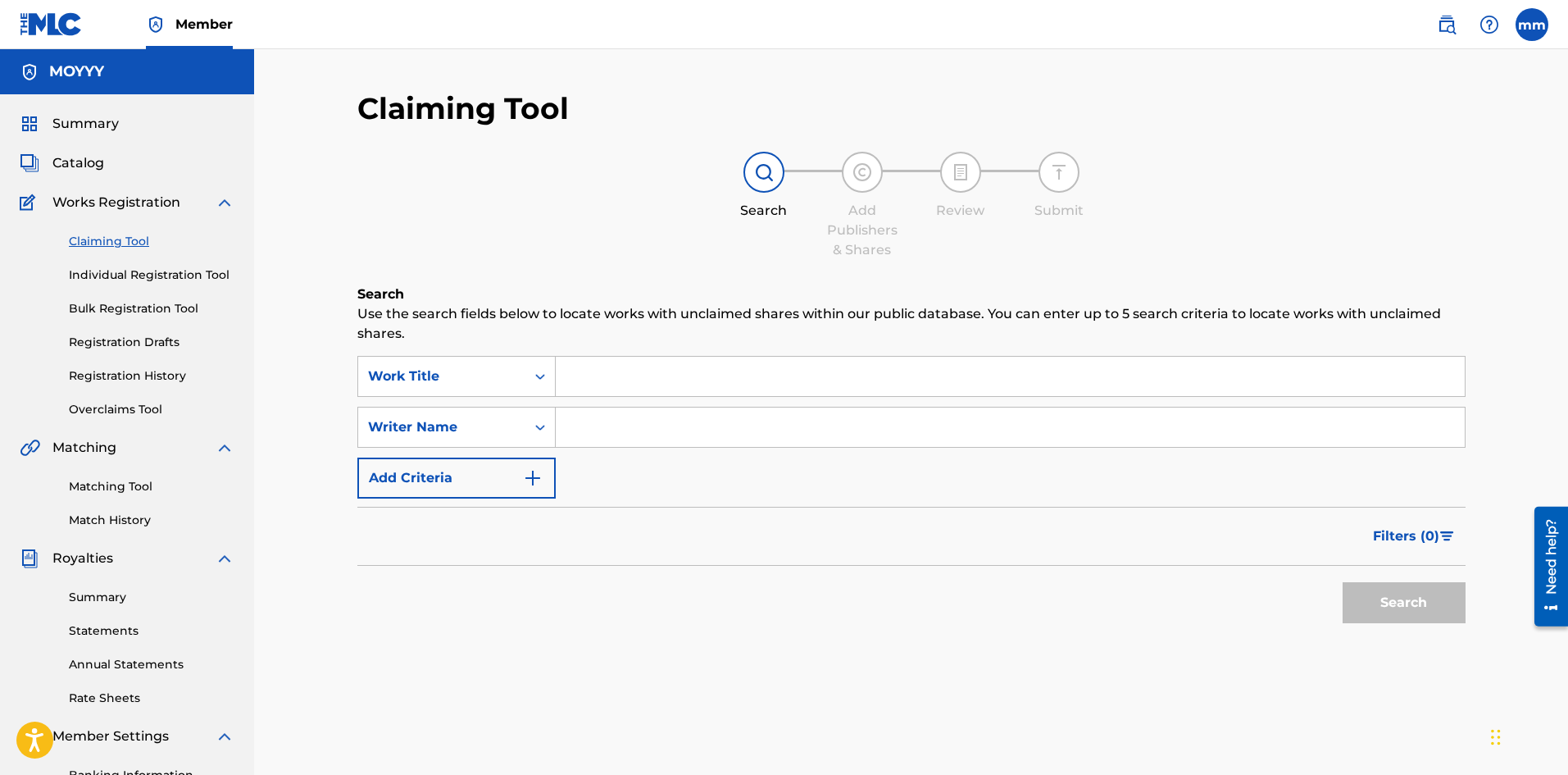
click at [128, 272] on link "Individual Registration Tool" at bounding box center [151, 275] width 165 height 17
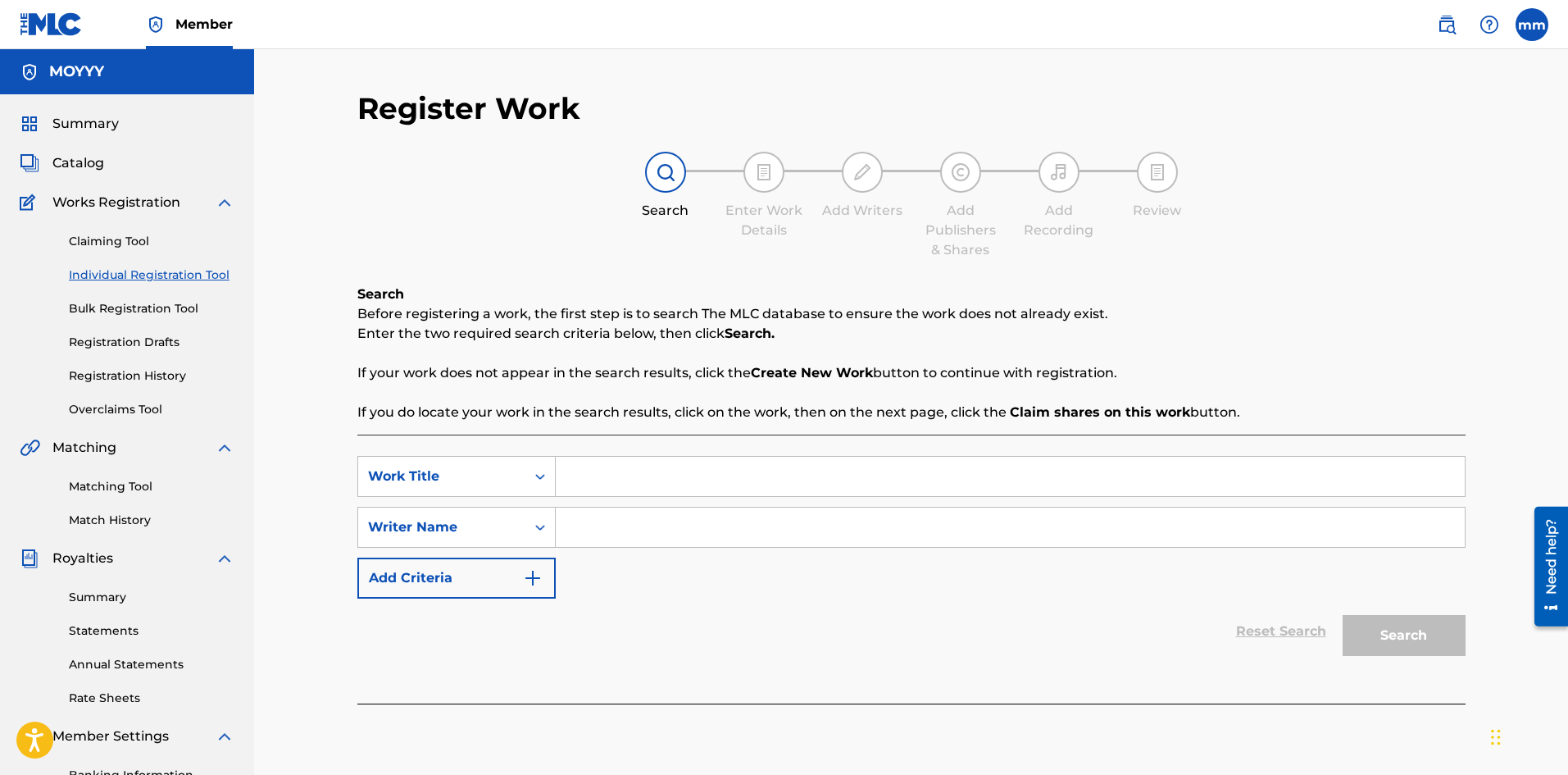
click at [128, 304] on link "Bulk Registration Tool" at bounding box center [151, 308] width 165 height 17
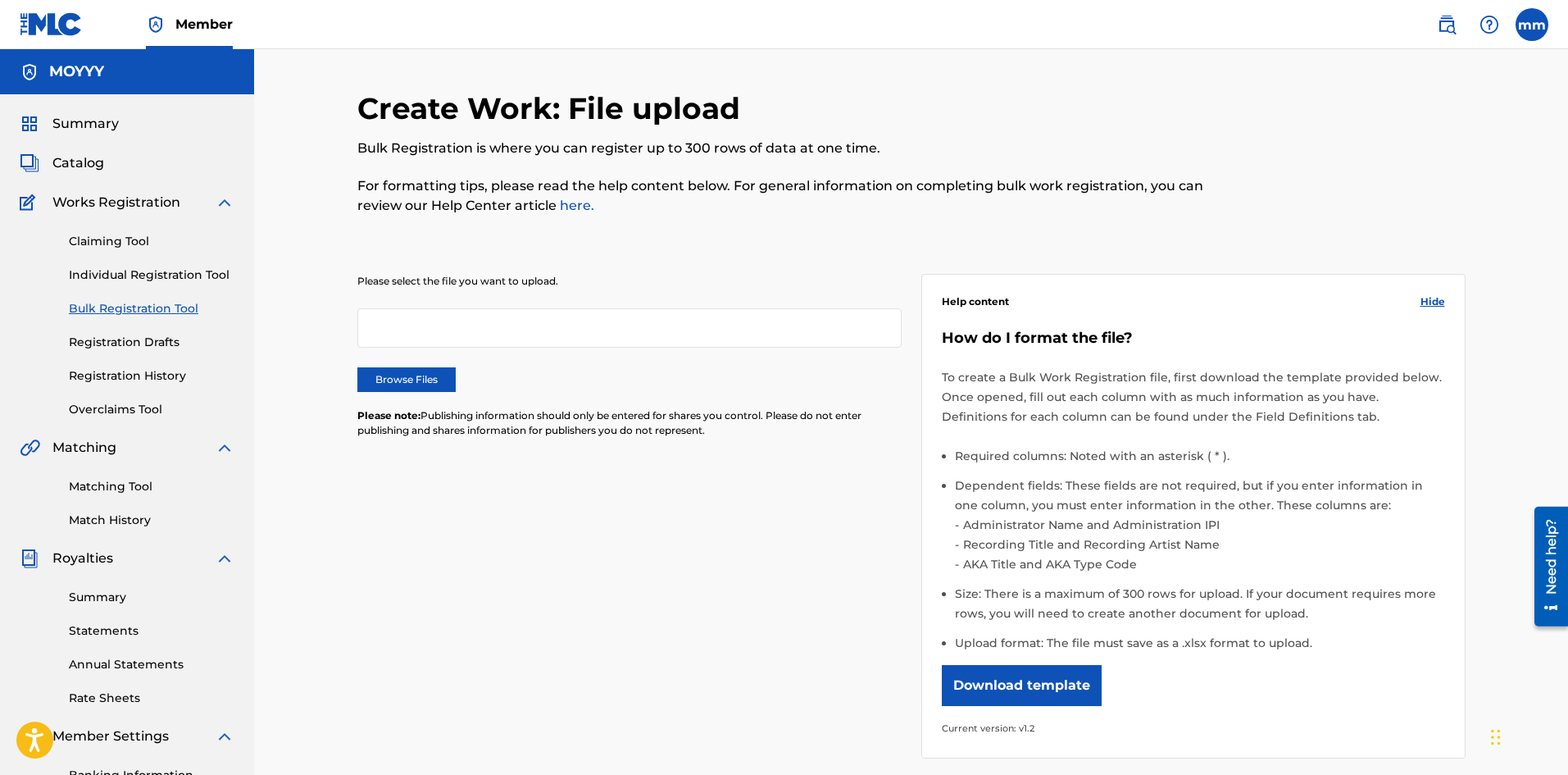
click at [136, 343] on link "Registration Drafts" at bounding box center [151, 342] width 165 height 17
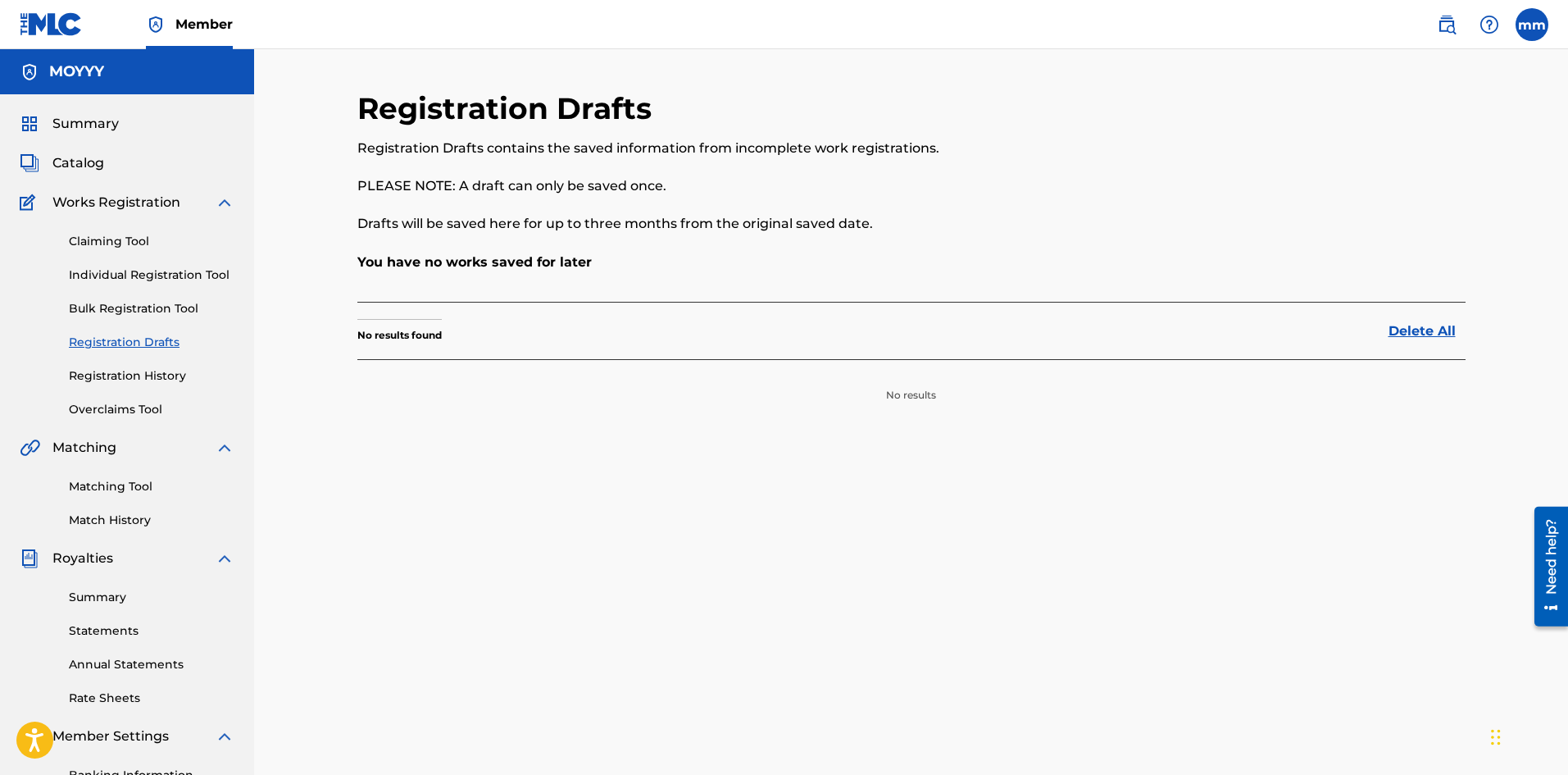
click at [141, 373] on link "Registration History" at bounding box center [151, 376] width 165 height 17
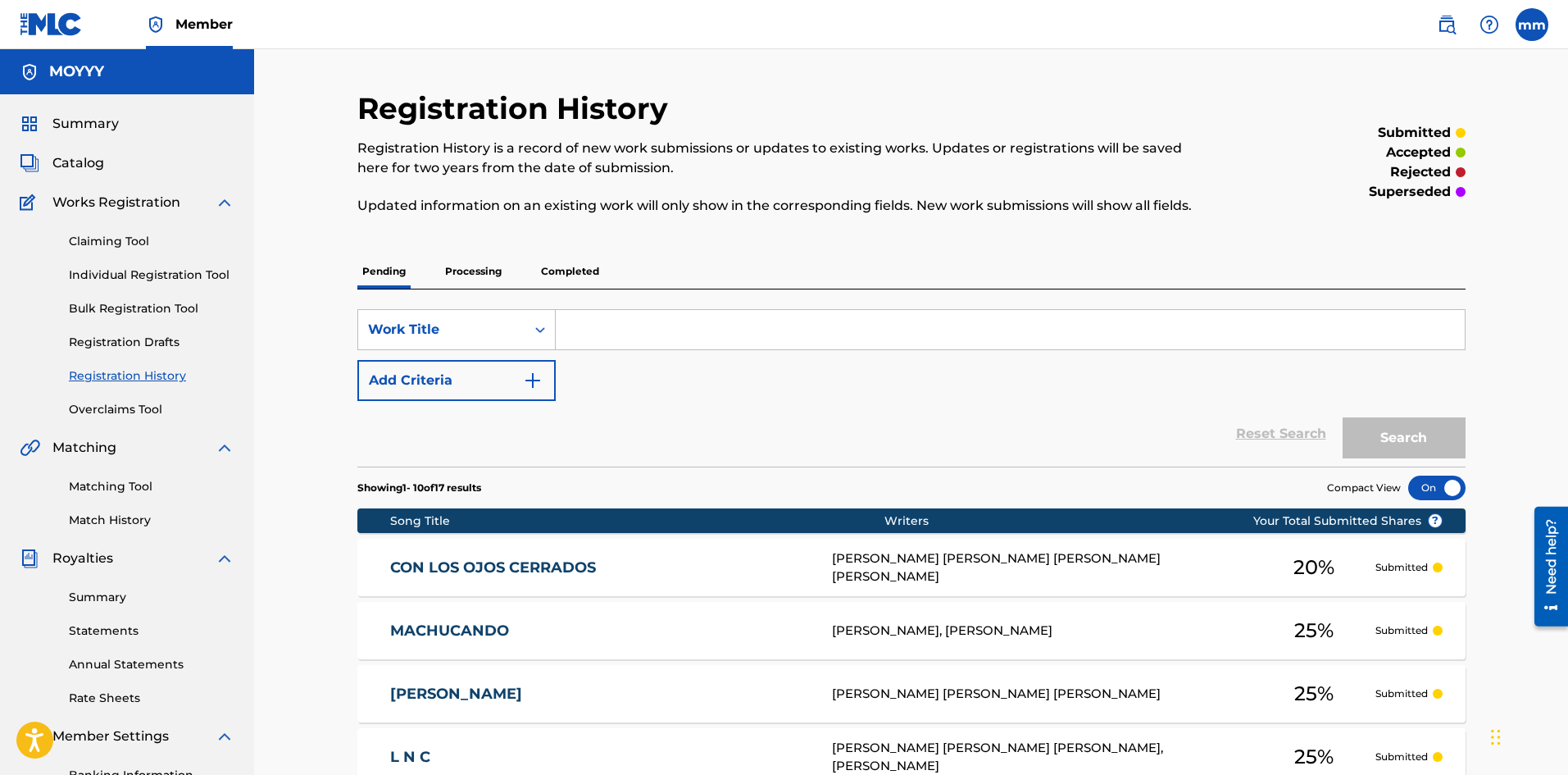
click at [125, 241] on link "Claiming Tool" at bounding box center [151, 241] width 165 height 17
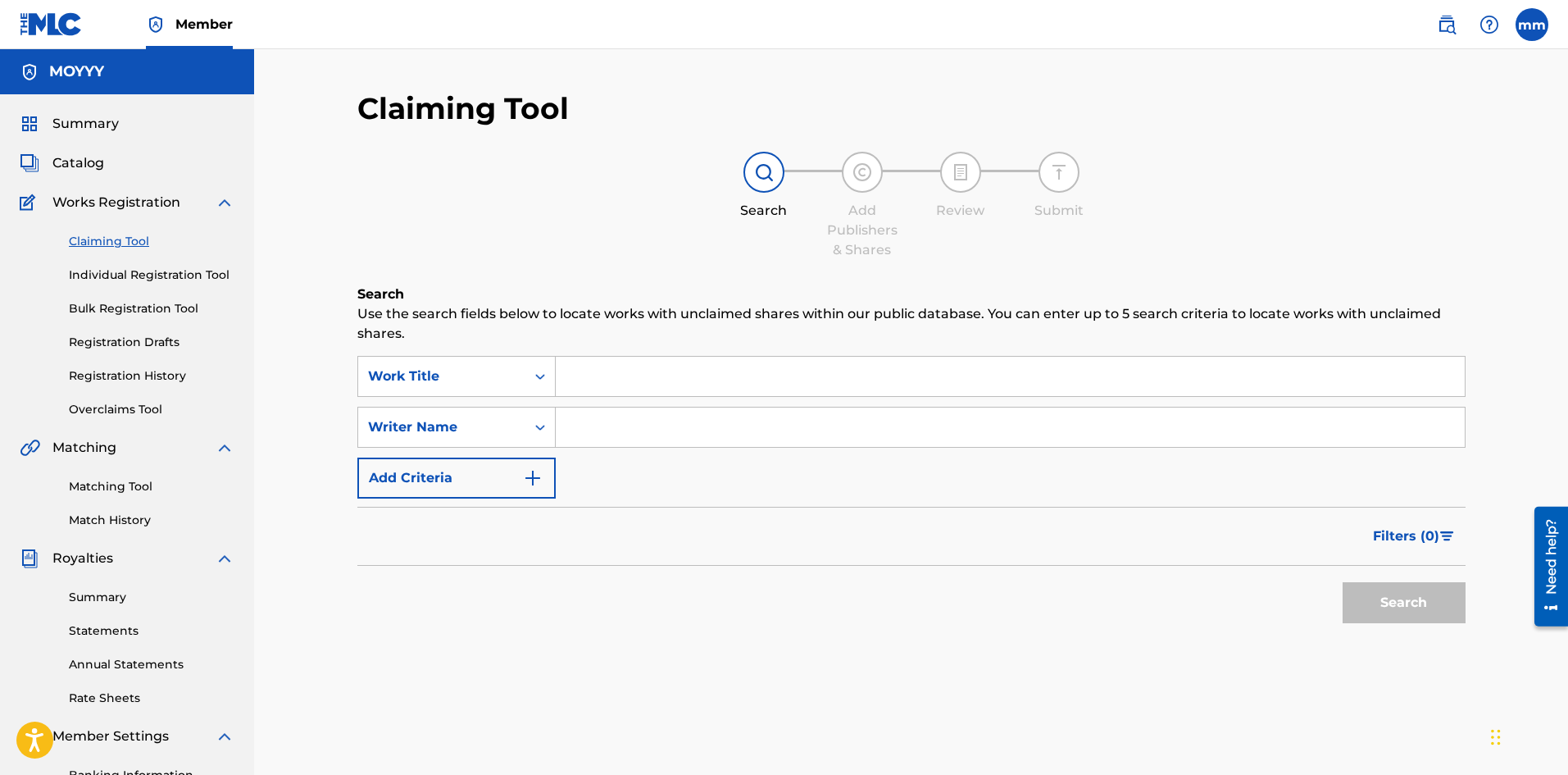
click at [129, 280] on link "Individual Registration Tool" at bounding box center [151, 275] width 165 height 17
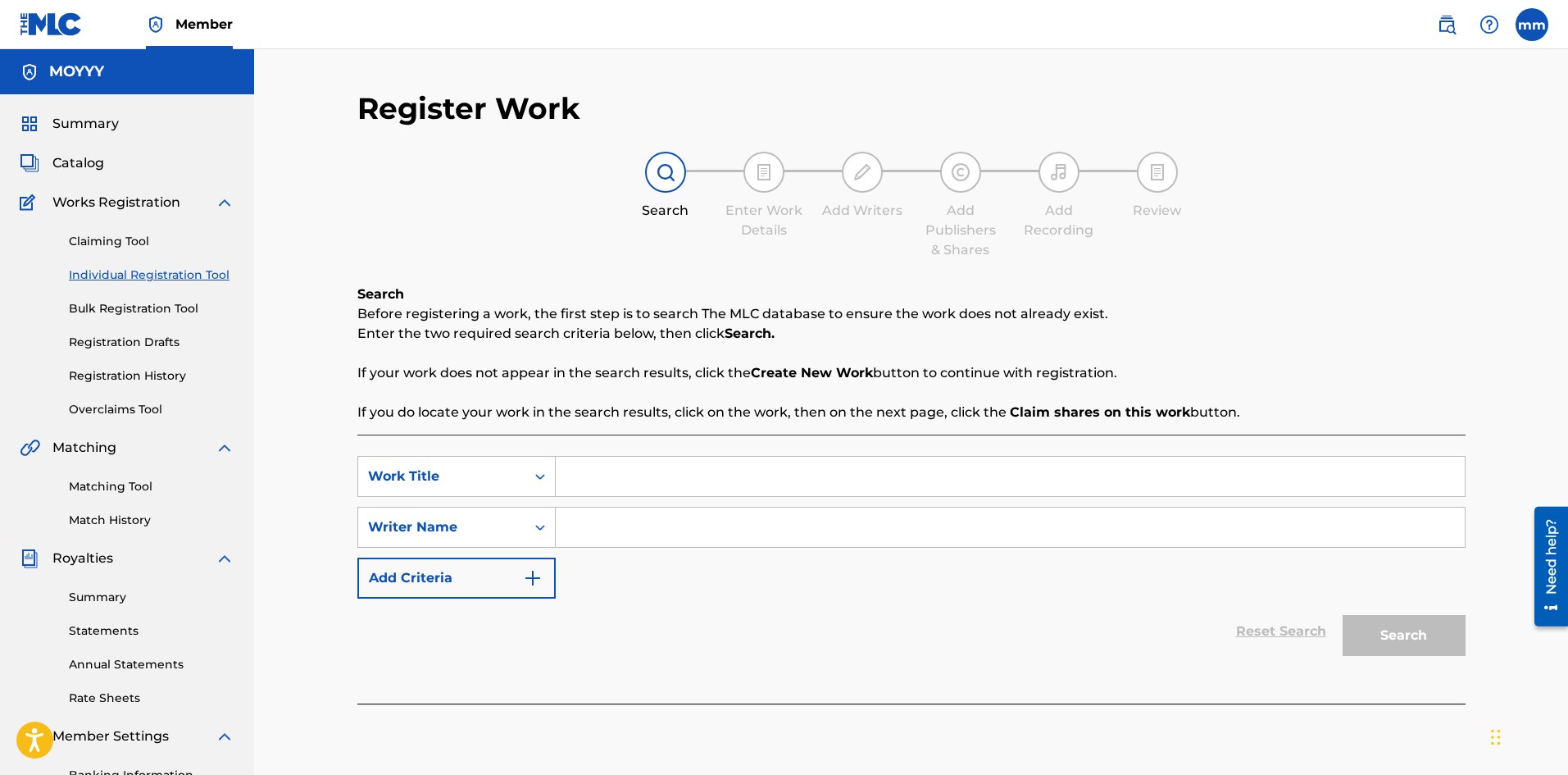
click at [79, 152] on div "Summary Catalog Works Registration Claiming Tool Individual Registration Tool B…" at bounding box center [127, 516] width 254 height 844
click at [87, 129] on span "Summary" at bounding box center [86, 124] width 66 height 19
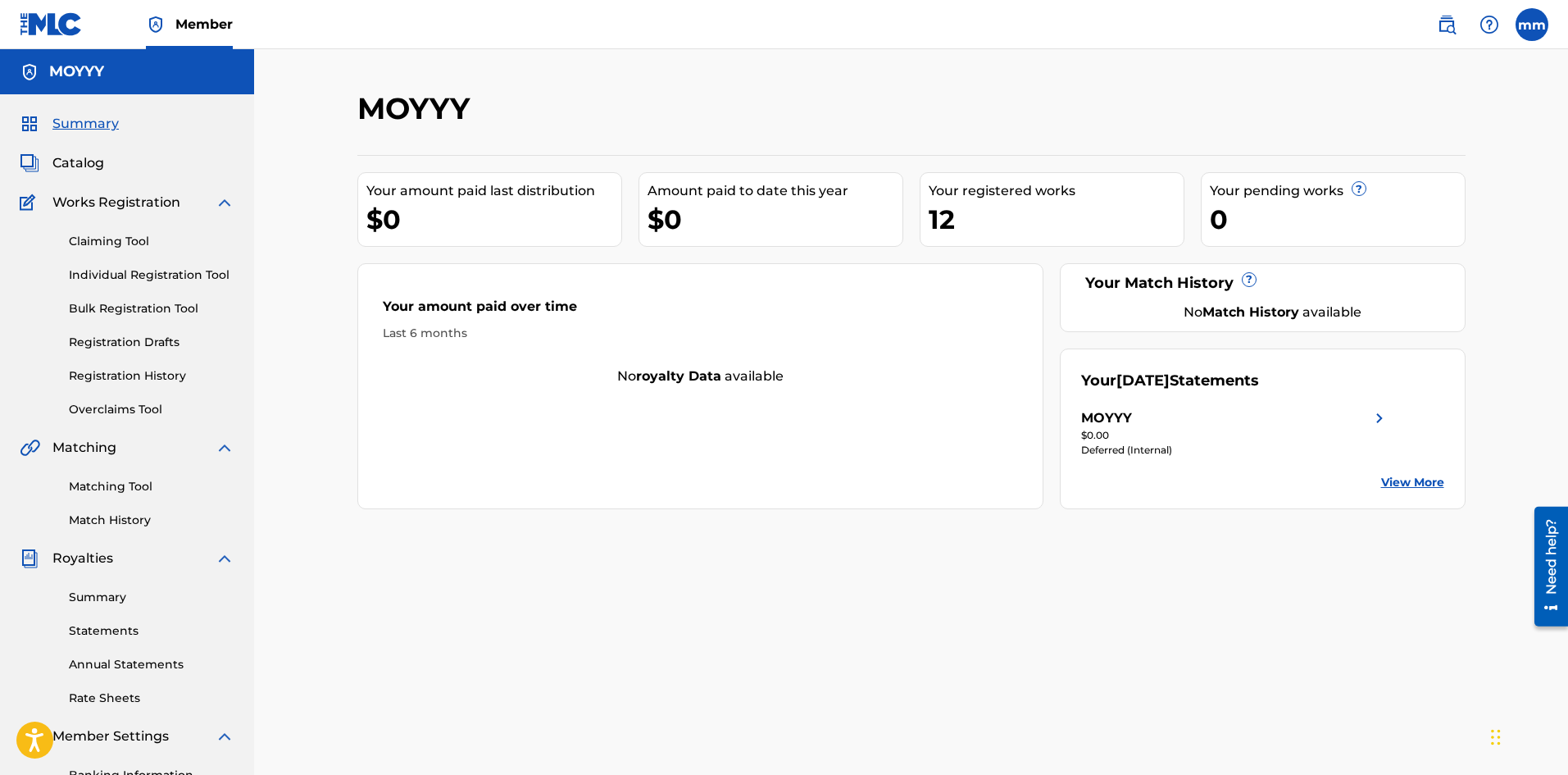
click at [94, 168] on span "Catalog" at bounding box center [78, 163] width 52 height 19
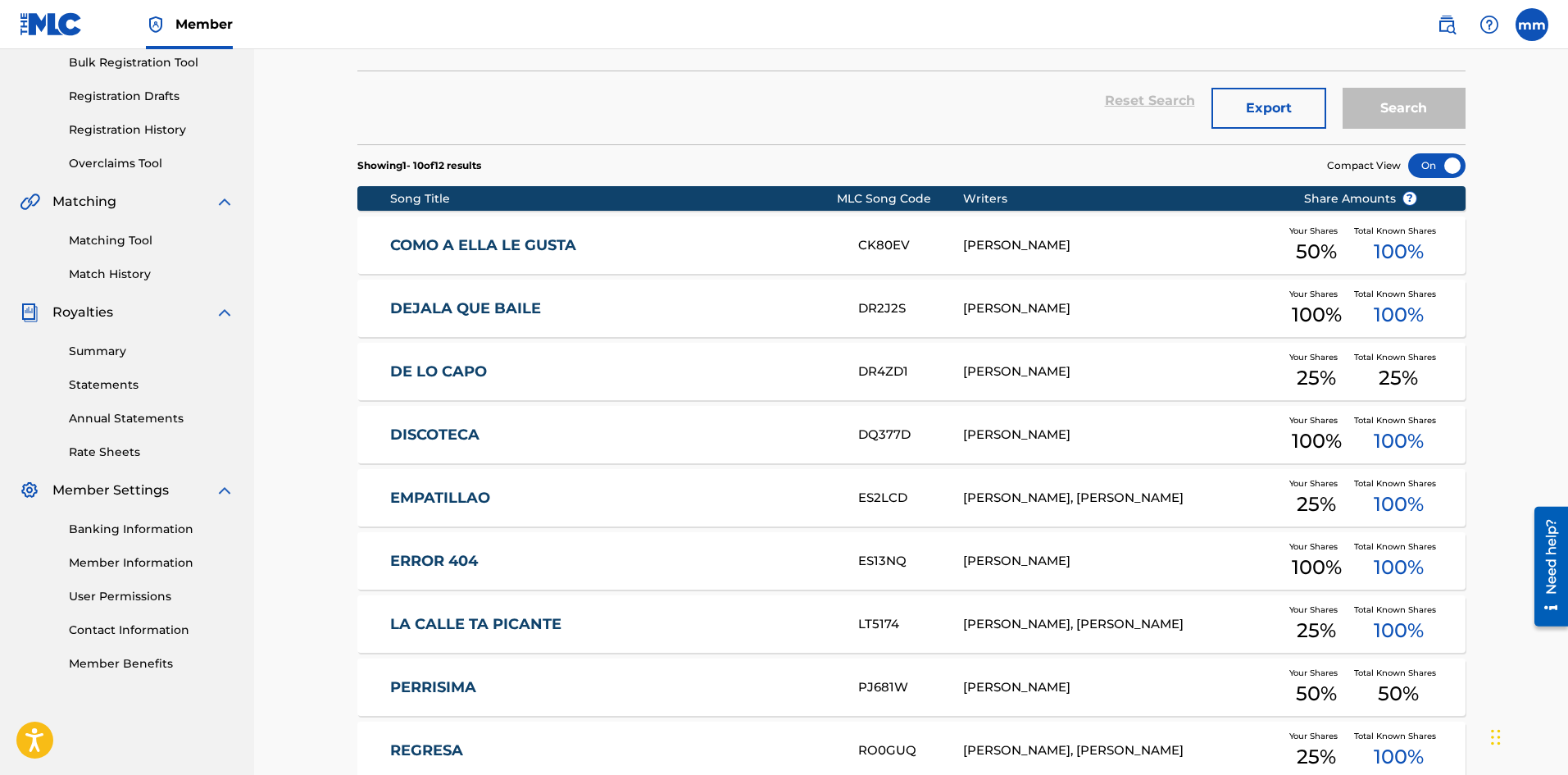
scroll to position [328, 0]
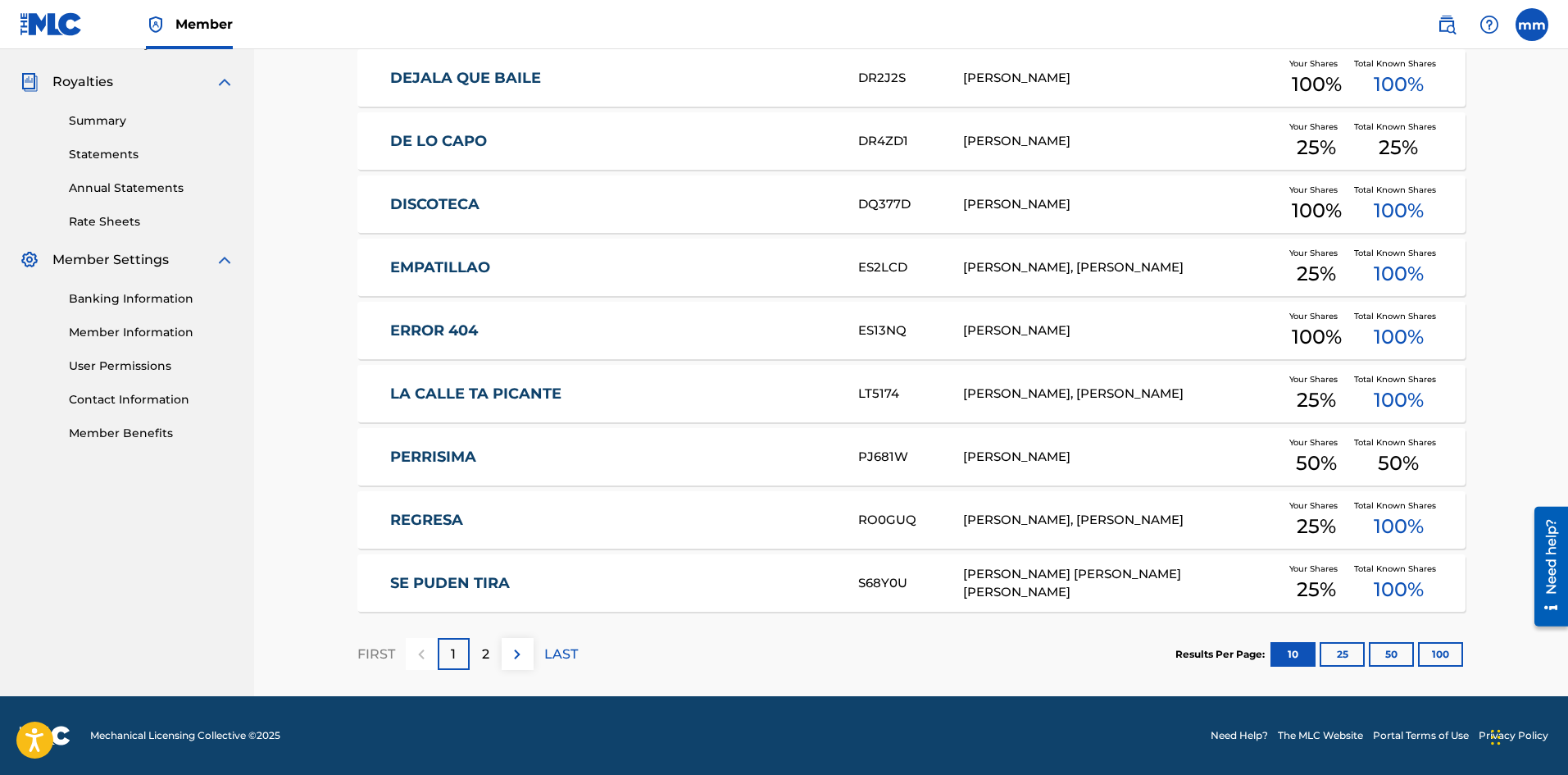
click at [523, 661] on img at bounding box center [517, 654] width 19 height 19
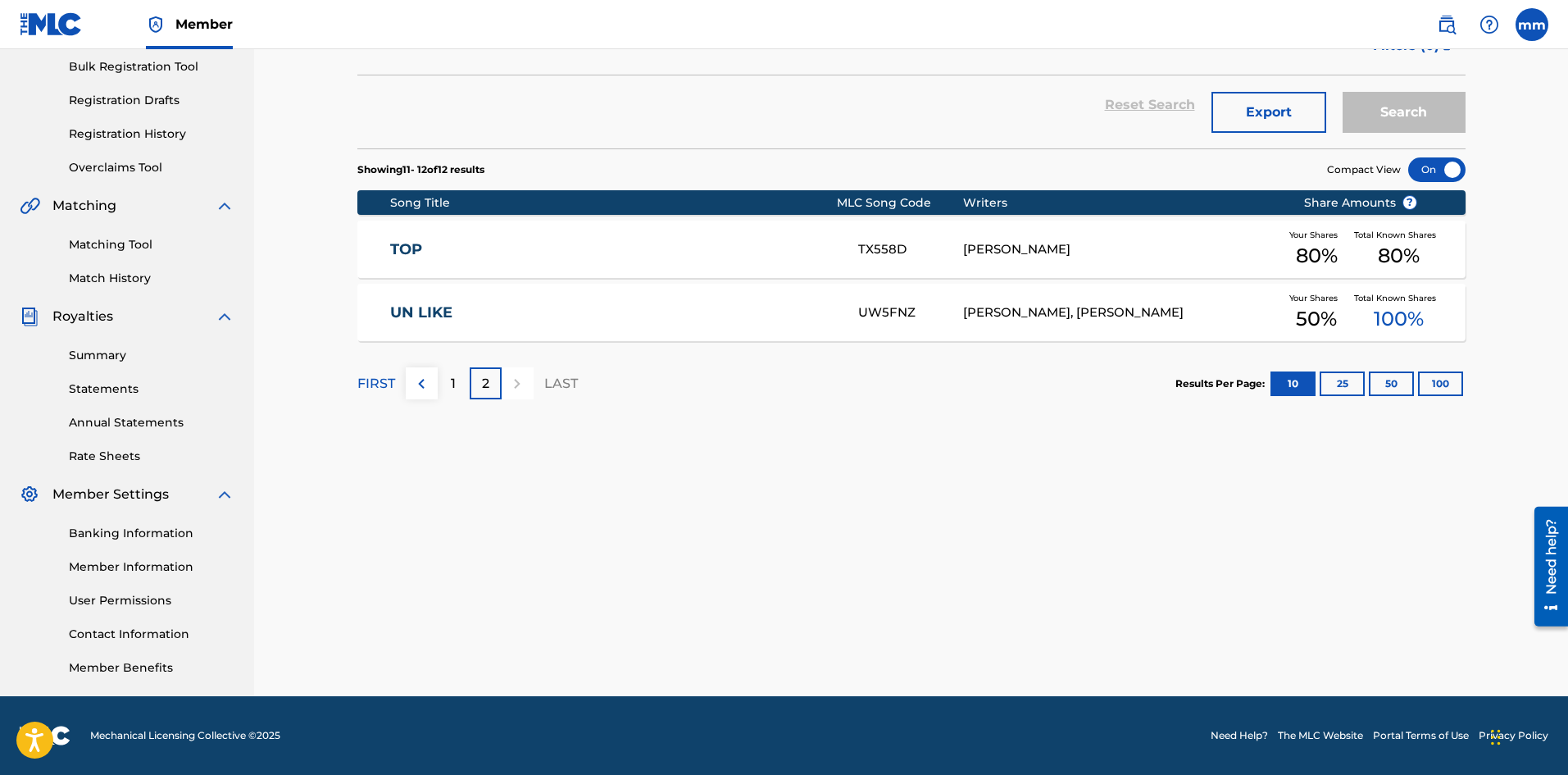
click at [422, 389] on img at bounding box center [421, 383] width 19 height 19
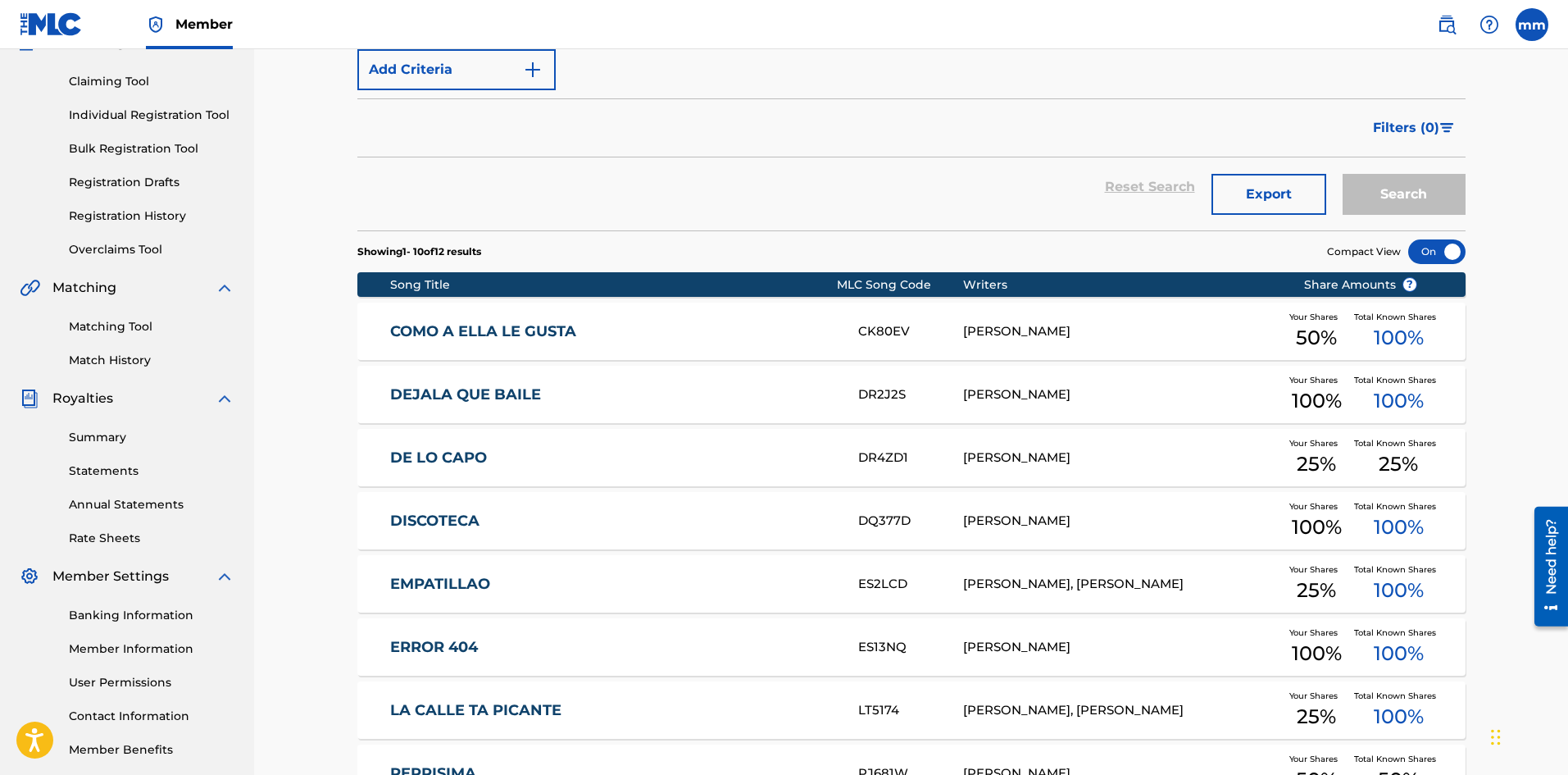
scroll to position [78, 0]
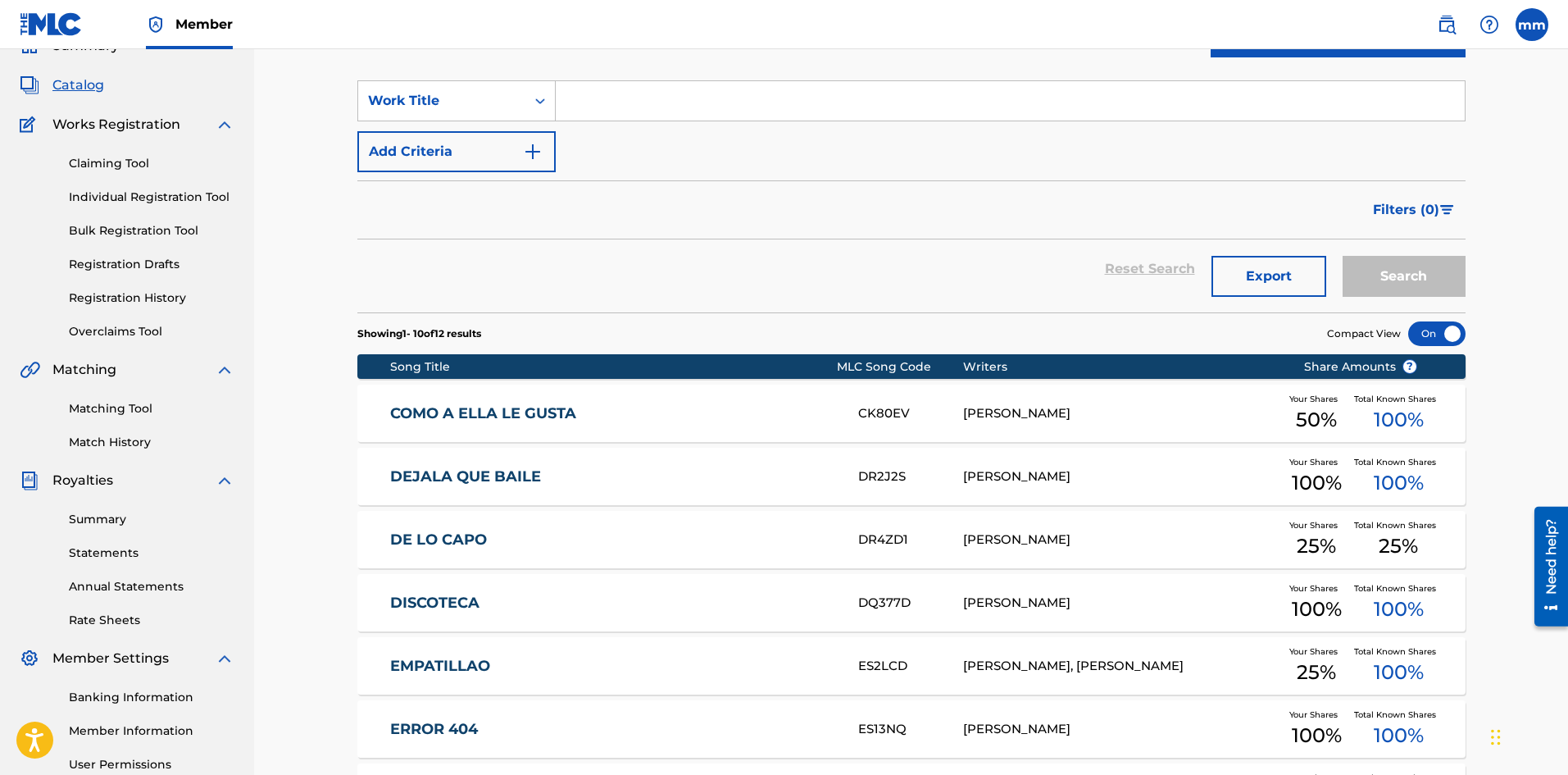
click at [129, 161] on link "Claiming Tool" at bounding box center [151, 163] width 165 height 17
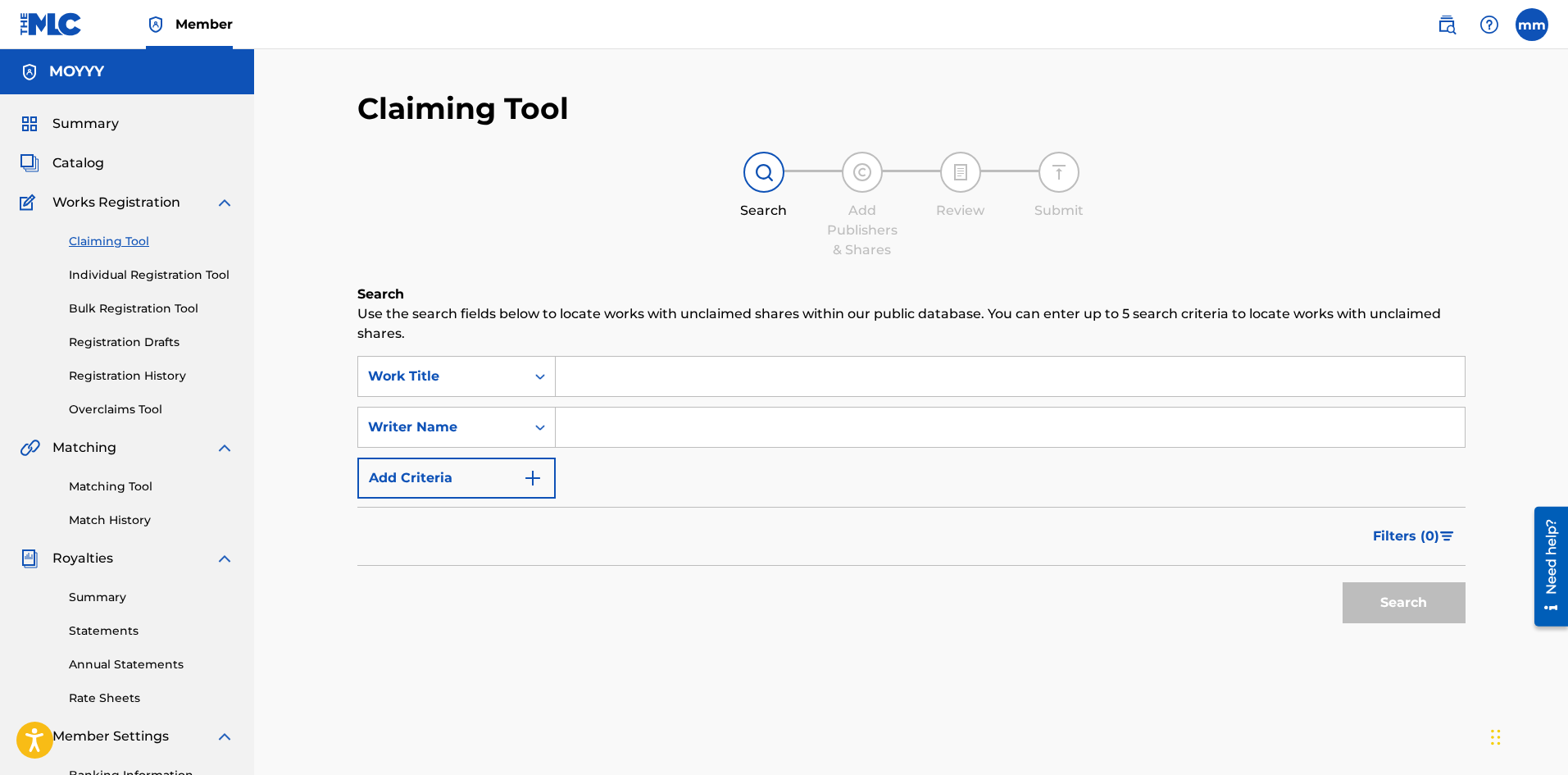
click at [100, 166] on span "Catalog" at bounding box center [78, 163] width 52 height 19
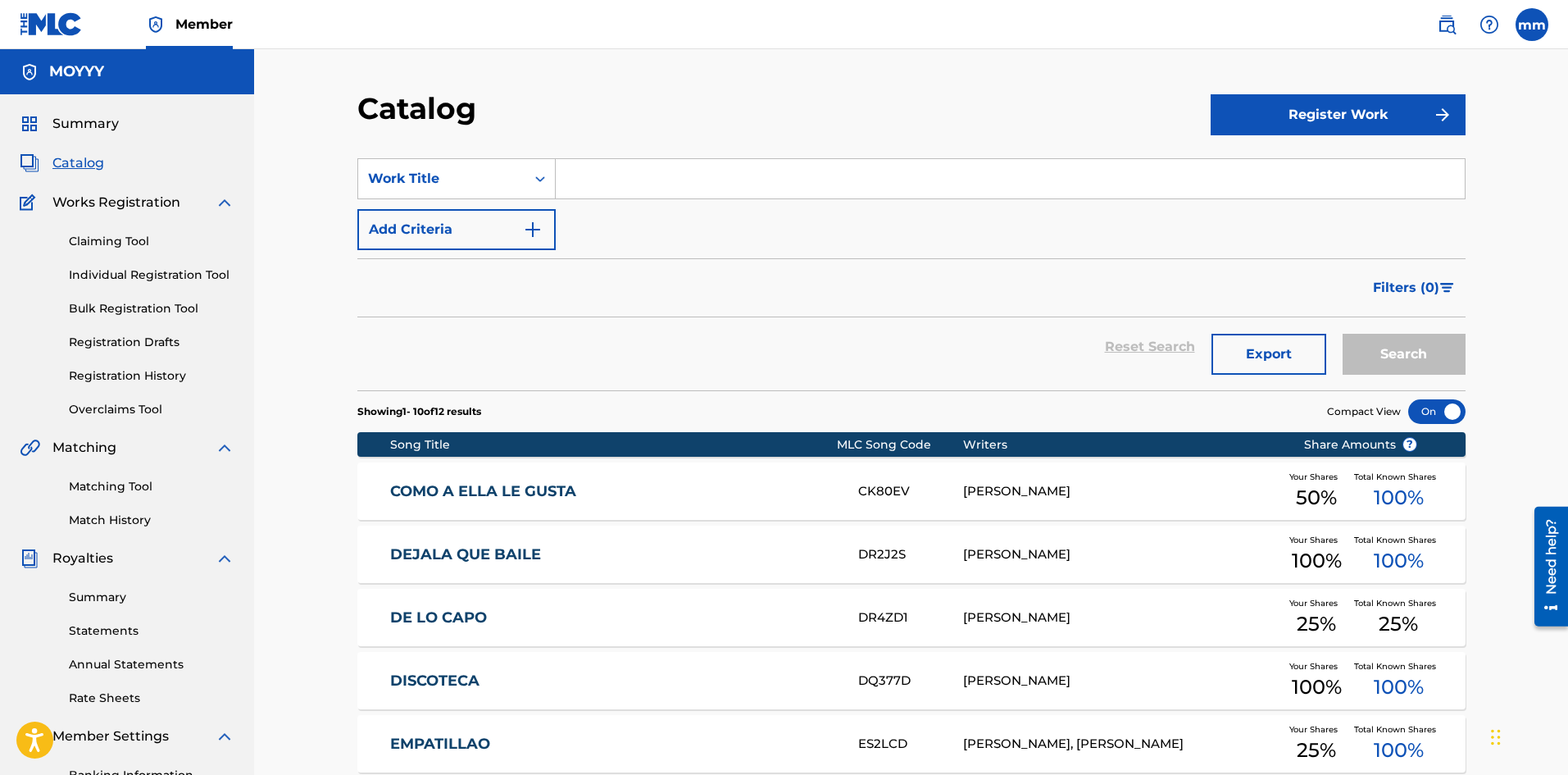
click at [1432, 289] on span "Filters ( 0 )" at bounding box center [1406, 287] width 66 height 19
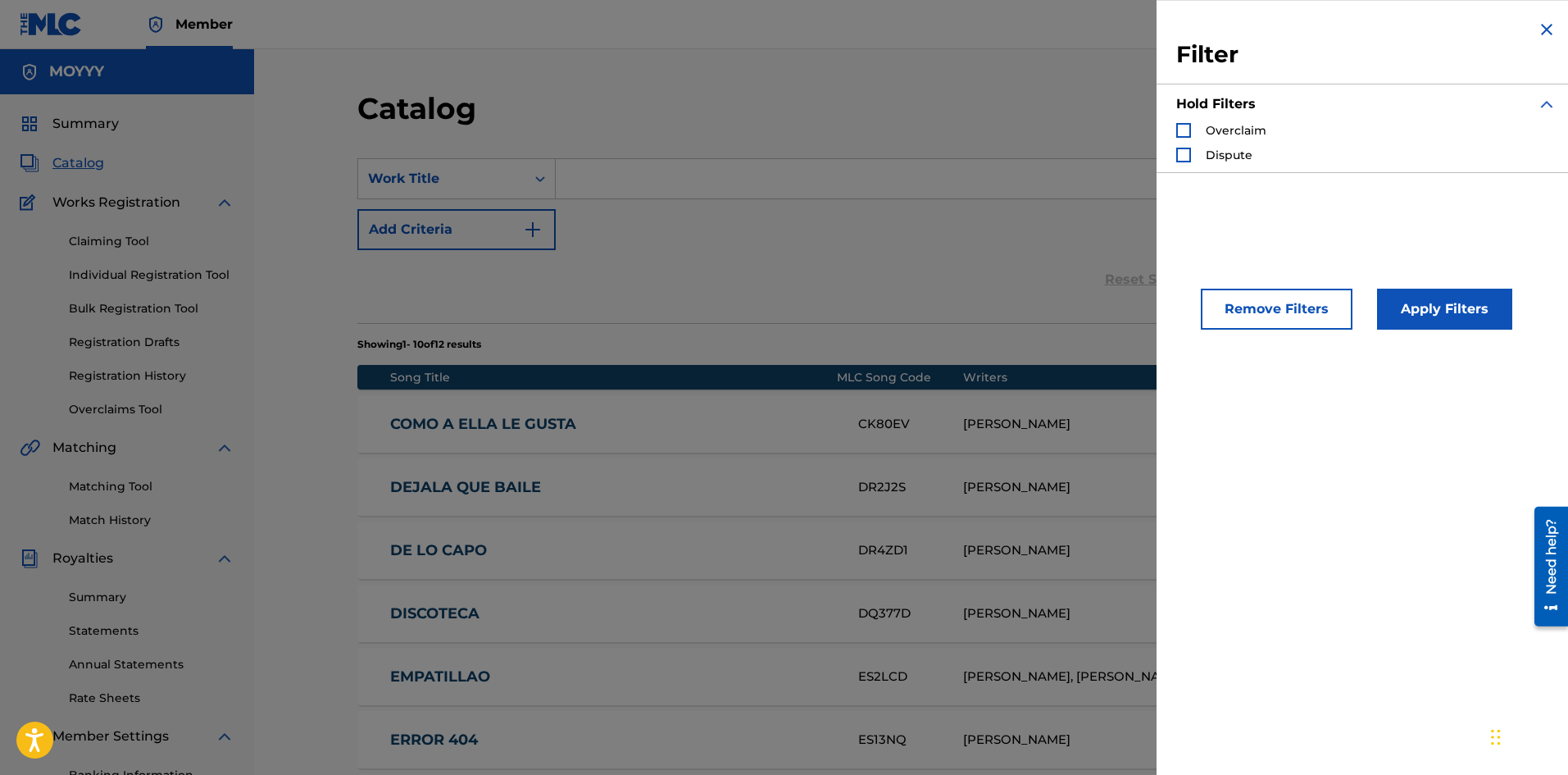
click at [1186, 131] on div "Search Form" at bounding box center [1183, 130] width 14 height 14
click at [1454, 300] on button "Apply Filters" at bounding box center [1445, 309] width 136 height 41
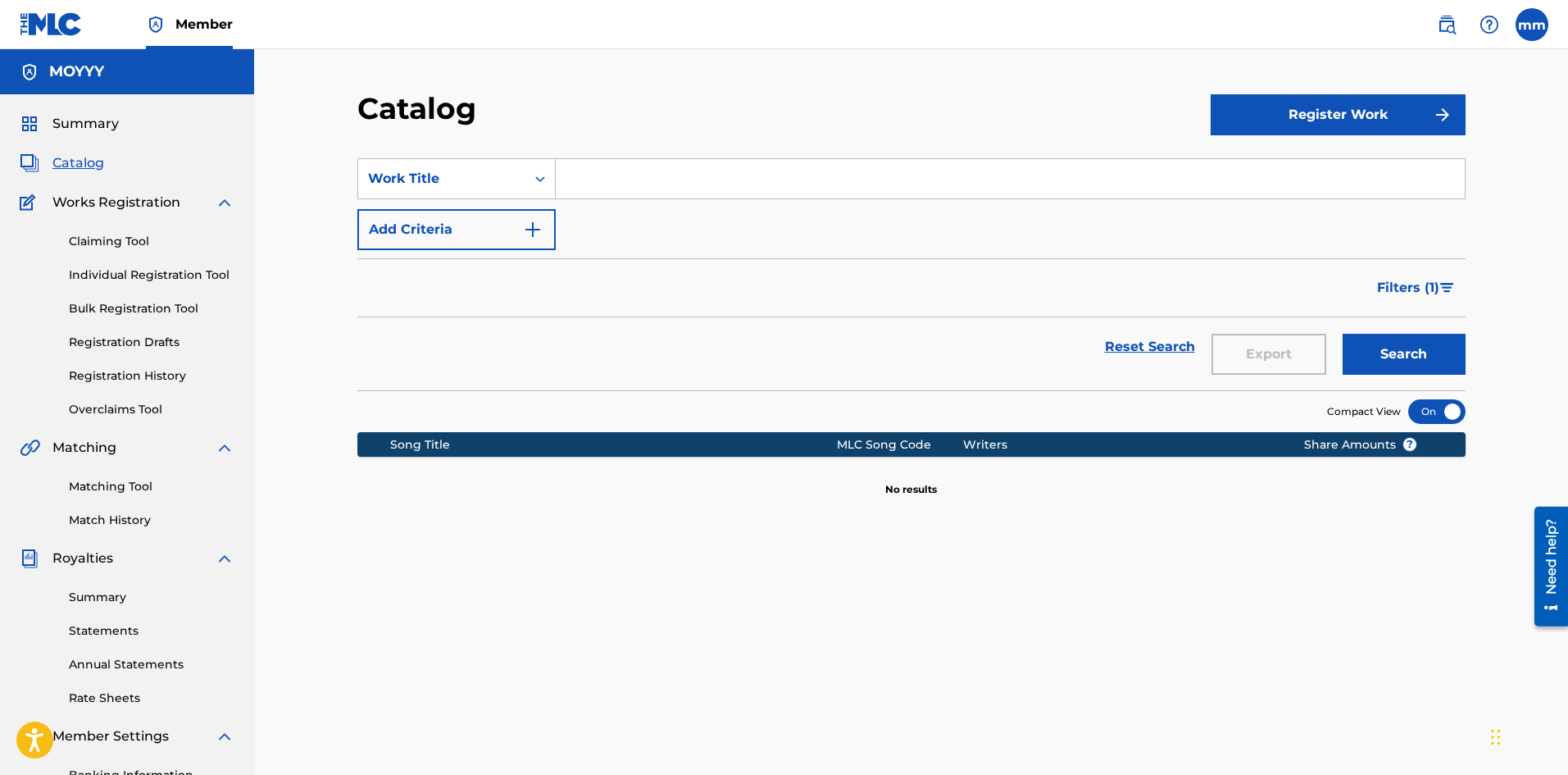
click at [1434, 293] on span "Filters ( 1 )" at bounding box center [1409, 287] width 63 height 19
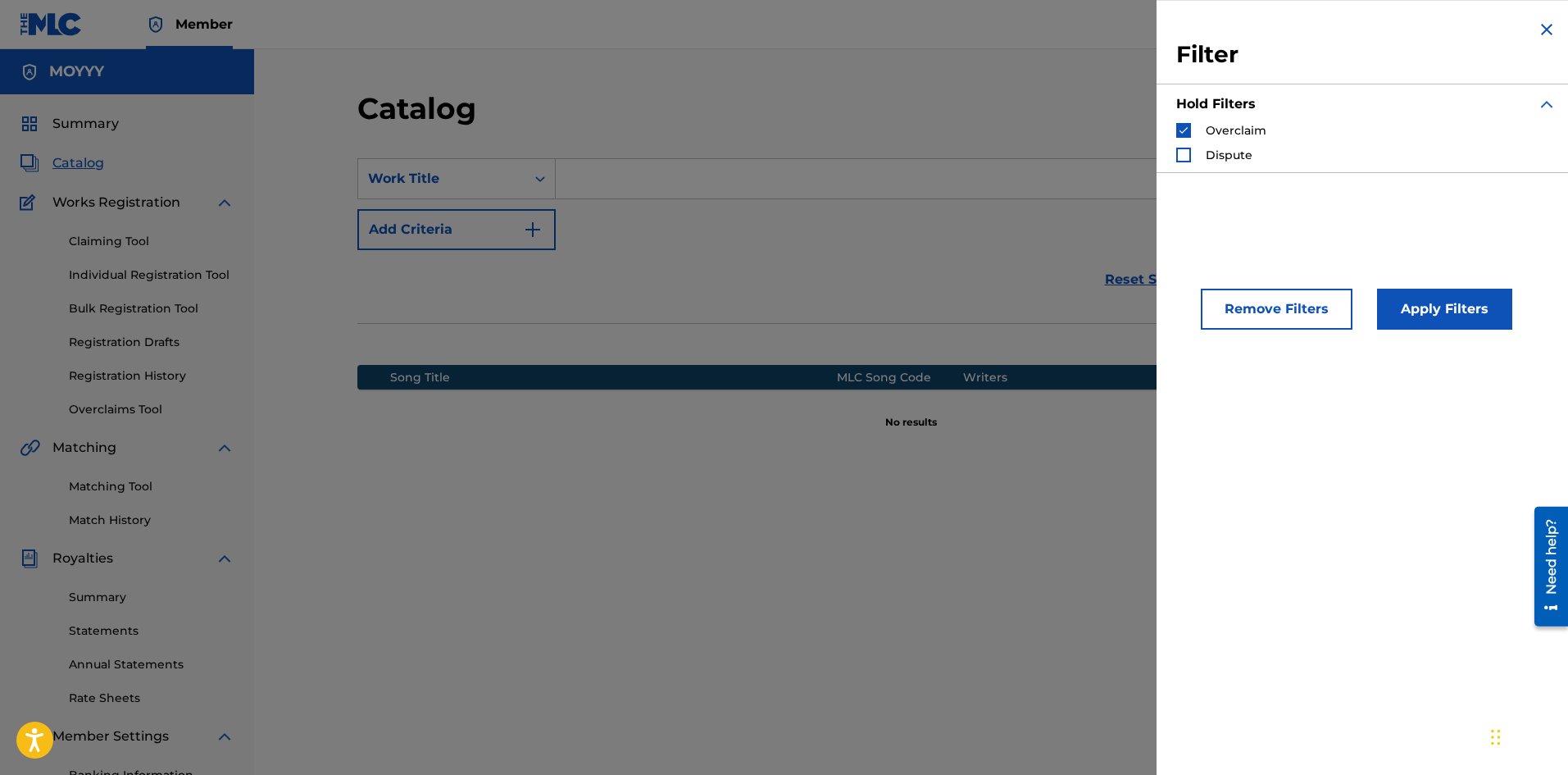
click at [1199, 158] on div "Dispute" at bounding box center [1215, 154] width 76 height 16
click at [1188, 137] on div "Search Form" at bounding box center [1183, 130] width 14 height 14
click at [1192, 163] on div "Dispute" at bounding box center [1215, 154] width 76 height 16
click at [1184, 156] on div "Search Form" at bounding box center [1183, 154] width 14 height 14
click at [1453, 305] on button "Apply Filters" at bounding box center [1445, 309] width 136 height 41
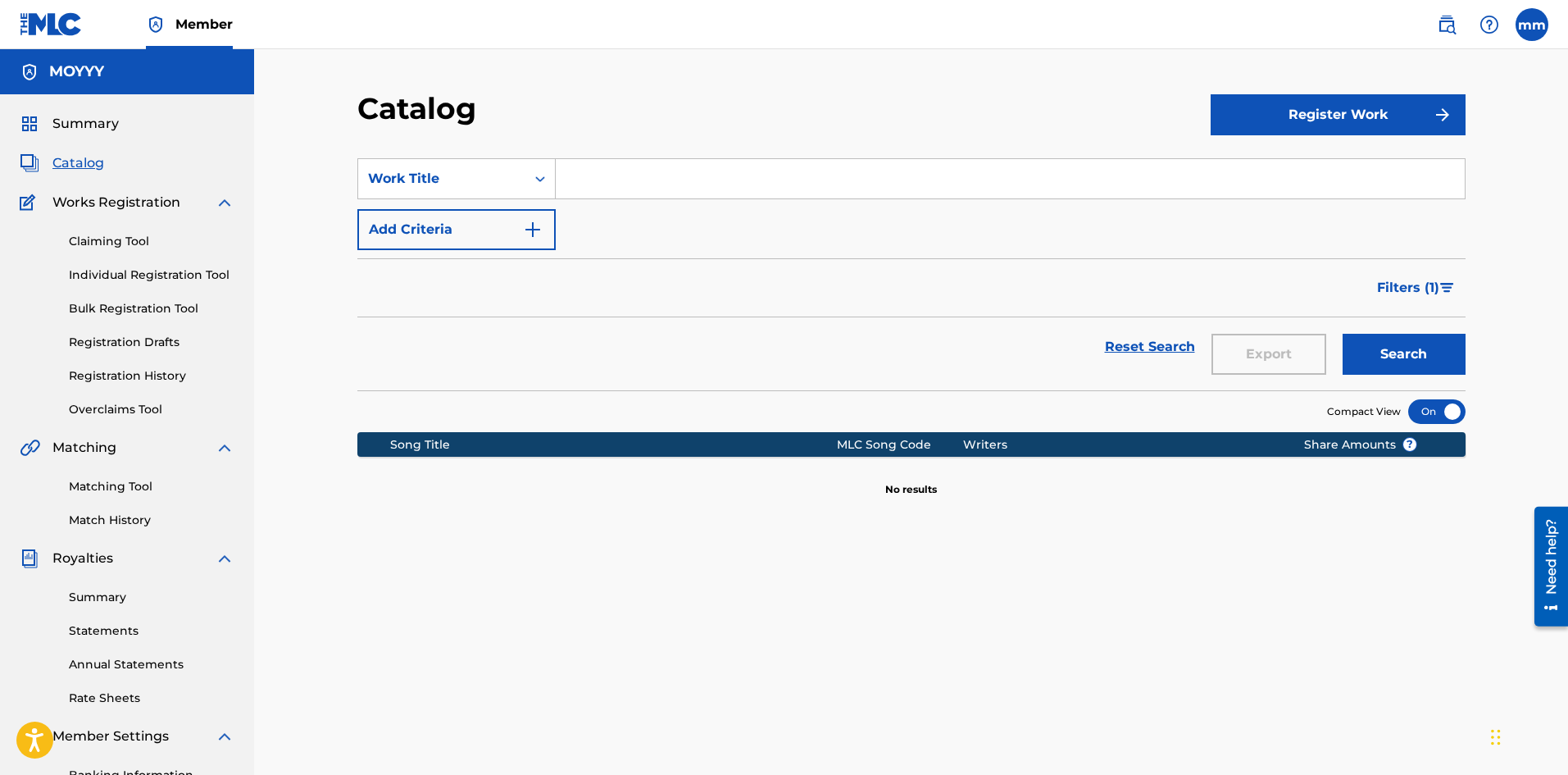
click at [1418, 285] on span "Filters ( 1 )" at bounding box center [1409, 287] width 63 height 19
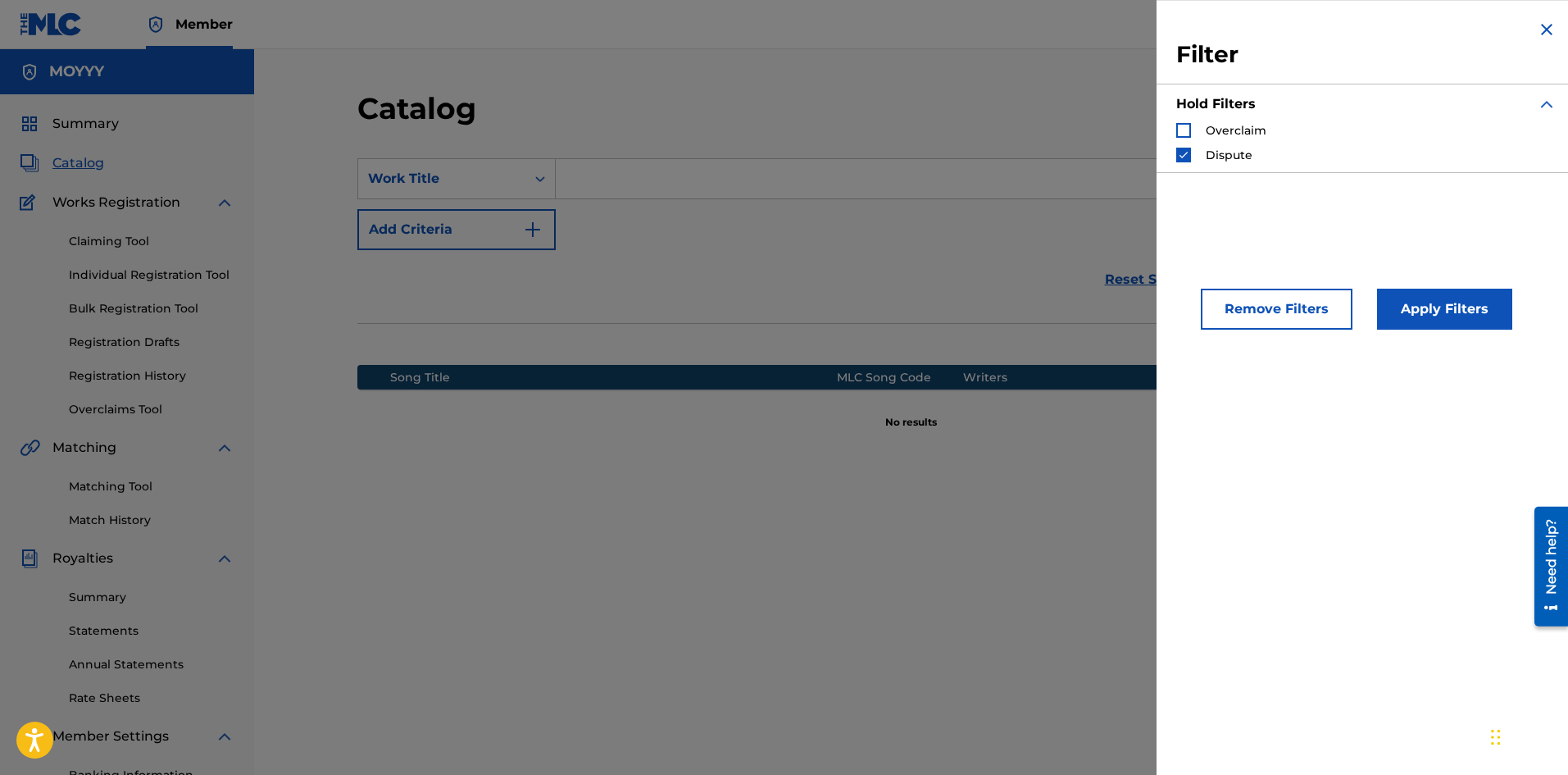
click at [1192, 158] on div "Dispute" at bounding box center [1215, 154] width 76 height 16
click at [1192, 136] on div "Overclaim" at bounding box center [1222, 130] width 90 height 16
click at [1543, 25] on img "Search Form" at bounding box center [1547, 29] width 19 height 19
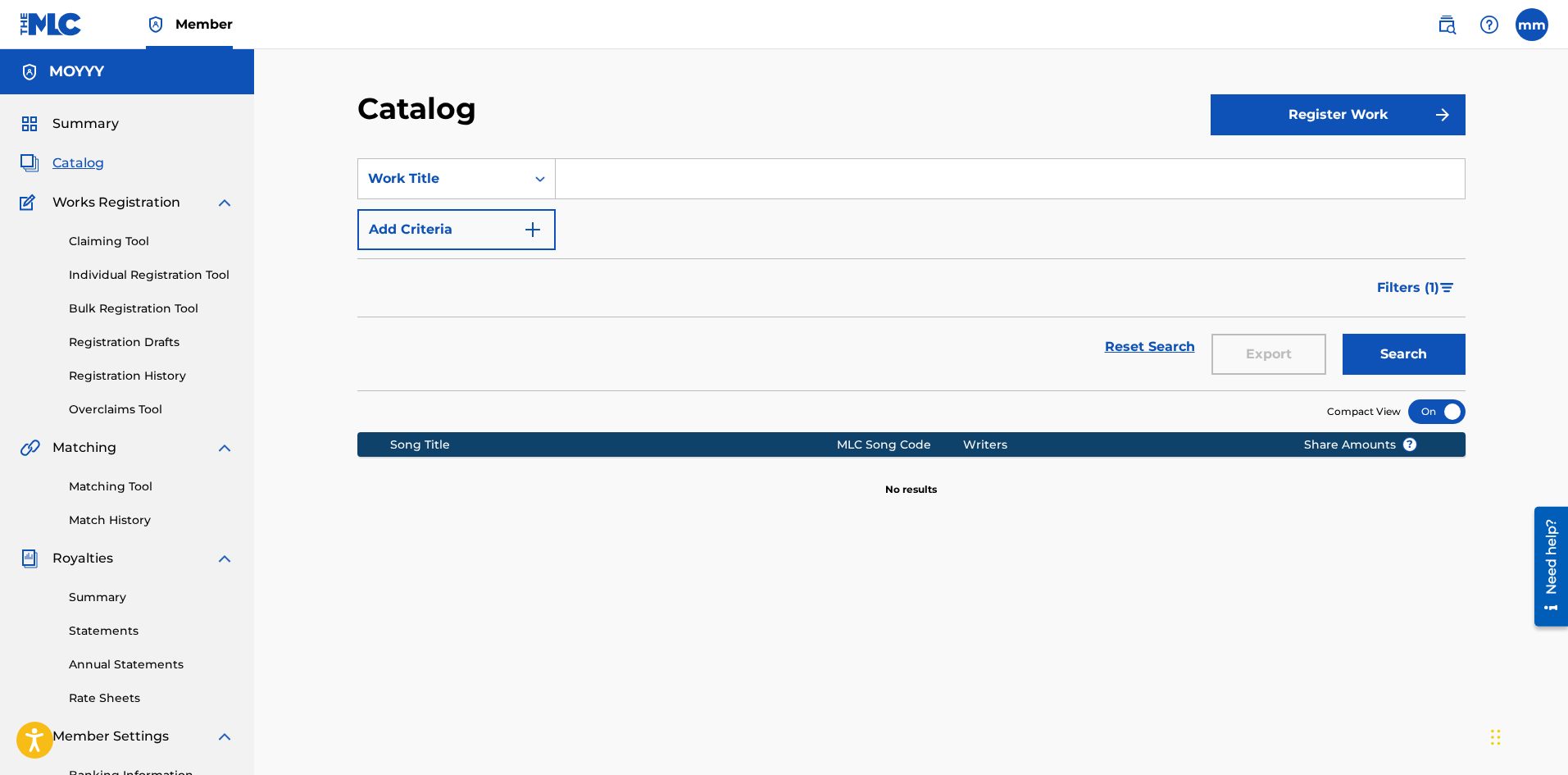
click at [80, 121] on span "Summary" at bounding box center [86, 124] width 66 height 19
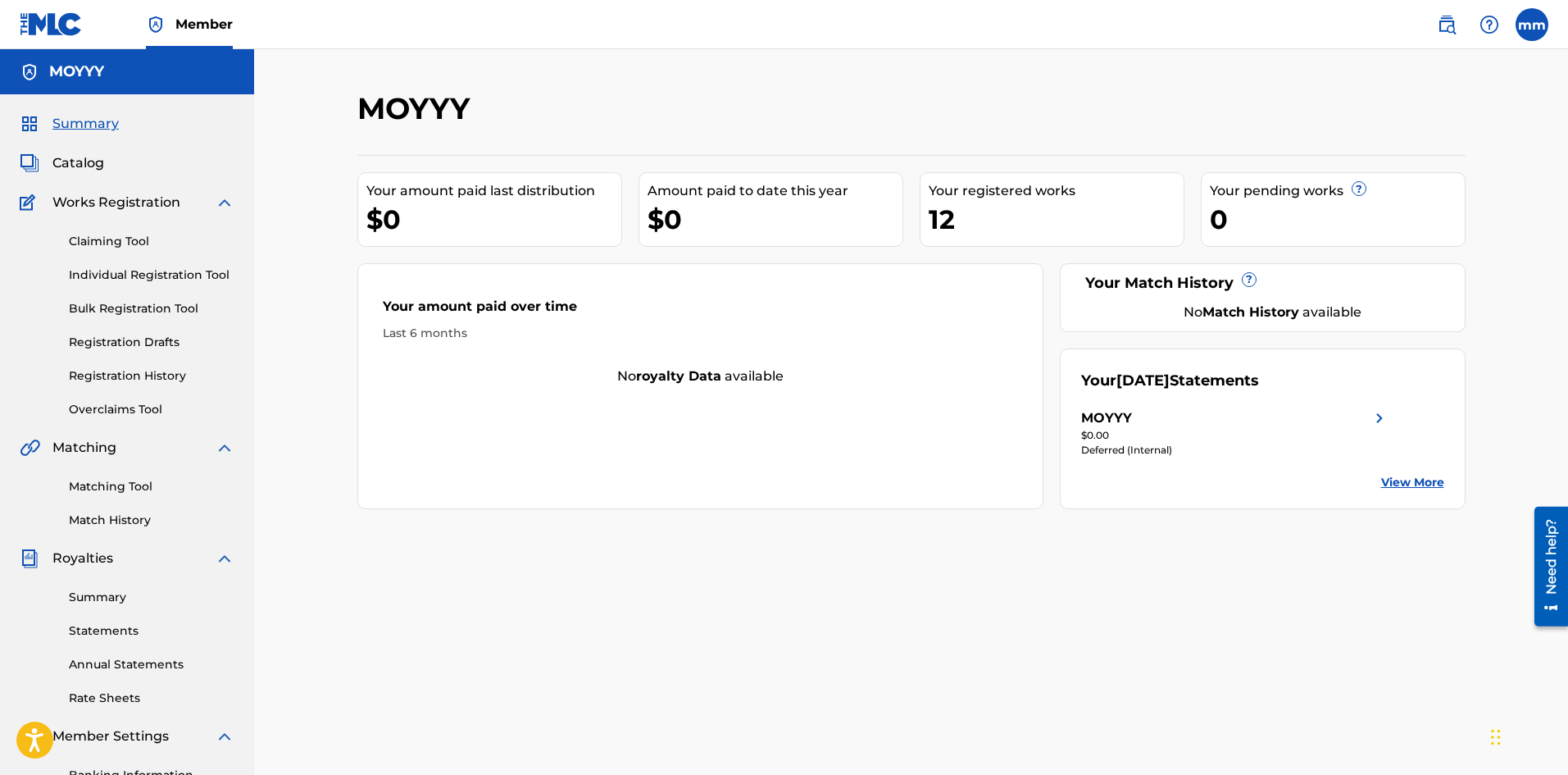
click at [1419, 482] on link "View More" at bounding box center [1413, 482] width 64 height 17
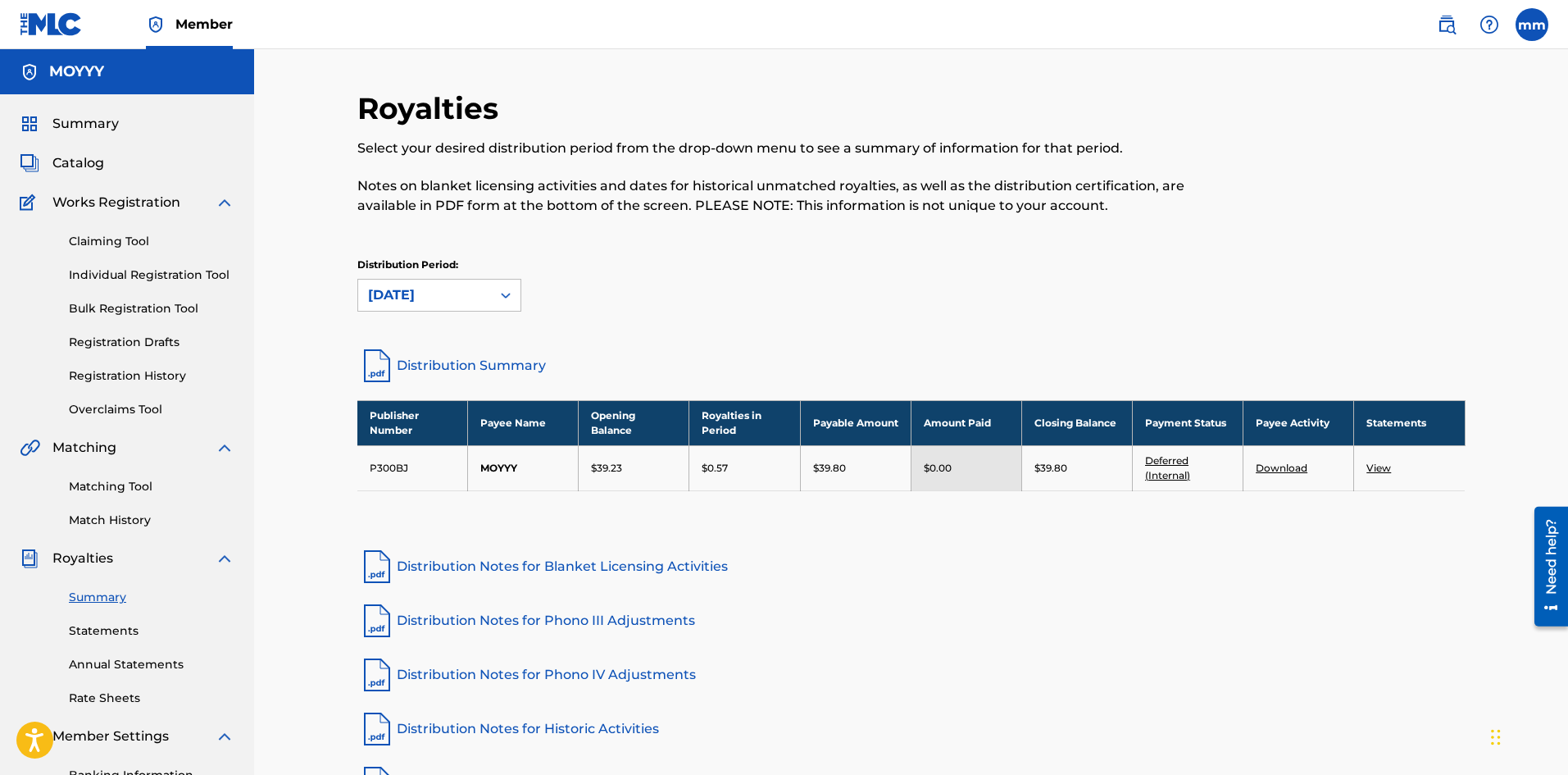
click at [91, 159] on span "Catalog" at bounding box center [78, 163] width 52 height 19
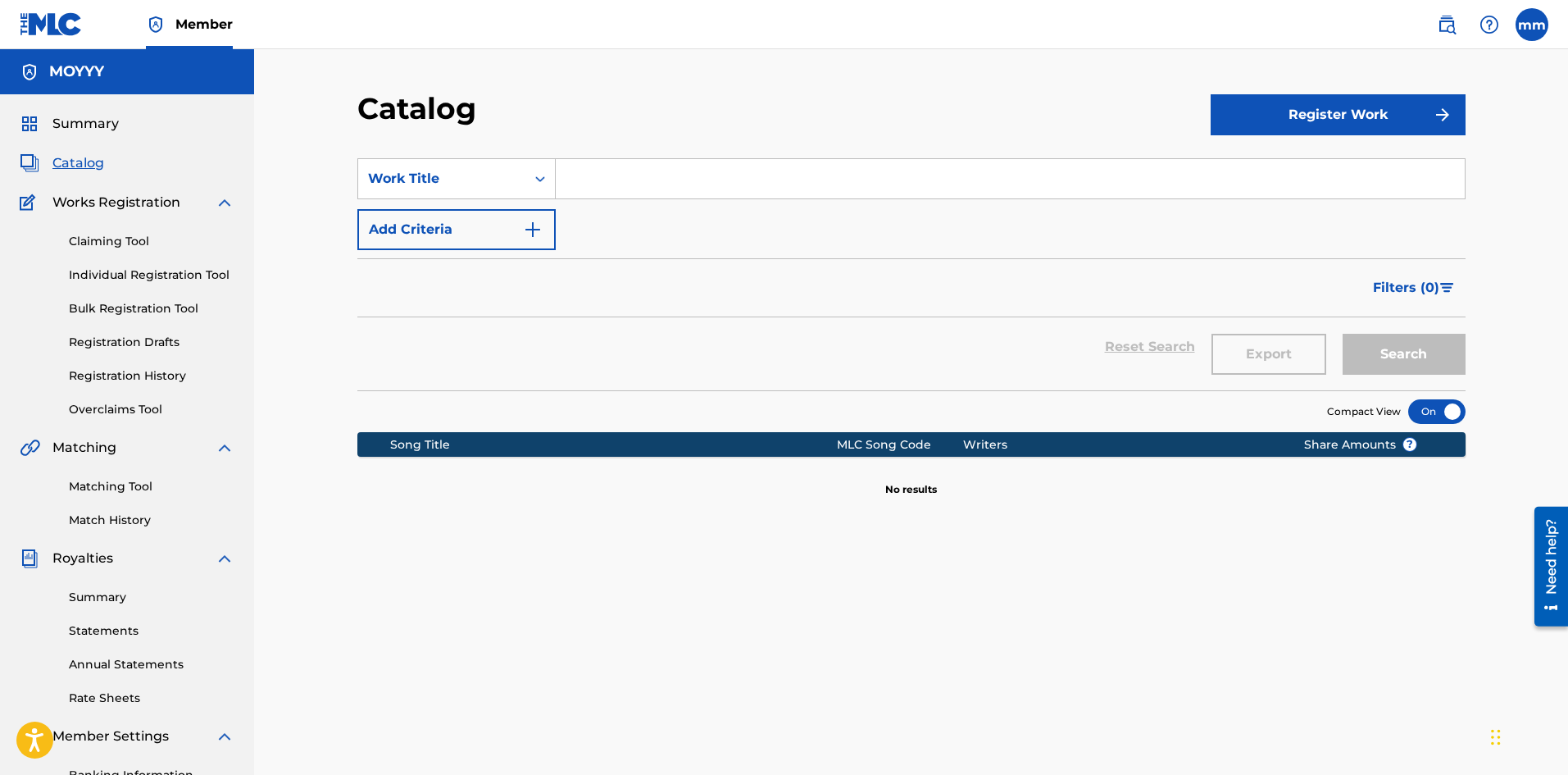
click at [94, 241] on link "Claiming Tool" at bounding box center [151, 241] width 165 height 17
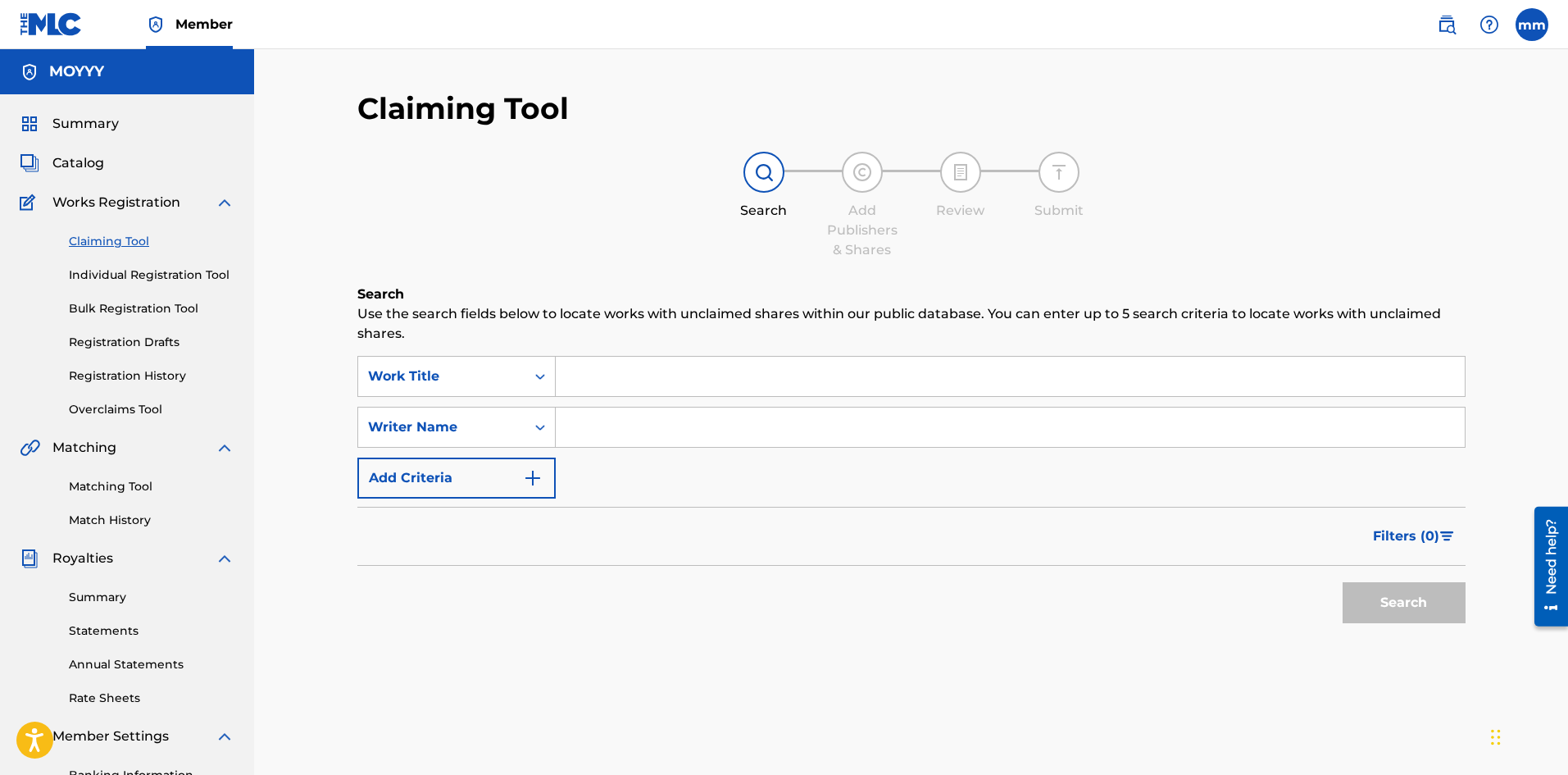
click at [152, 308] on link "Bulk Registration Tool" at bounding box center [151, 308] width 165 height 17
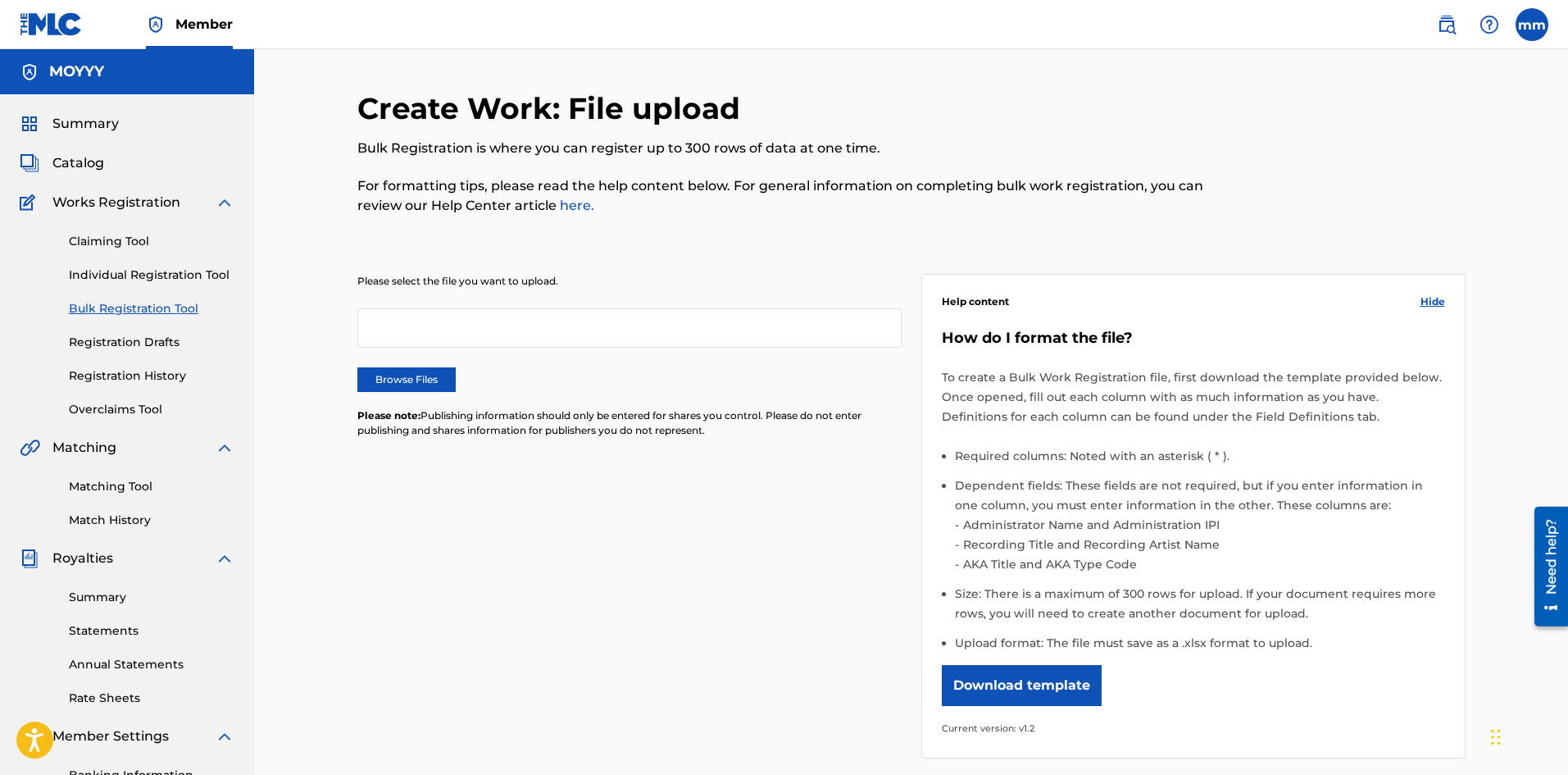
click at [130, 276] on link "Individual Registration Tool" at bounding box center [151, 275] width 165 height 17
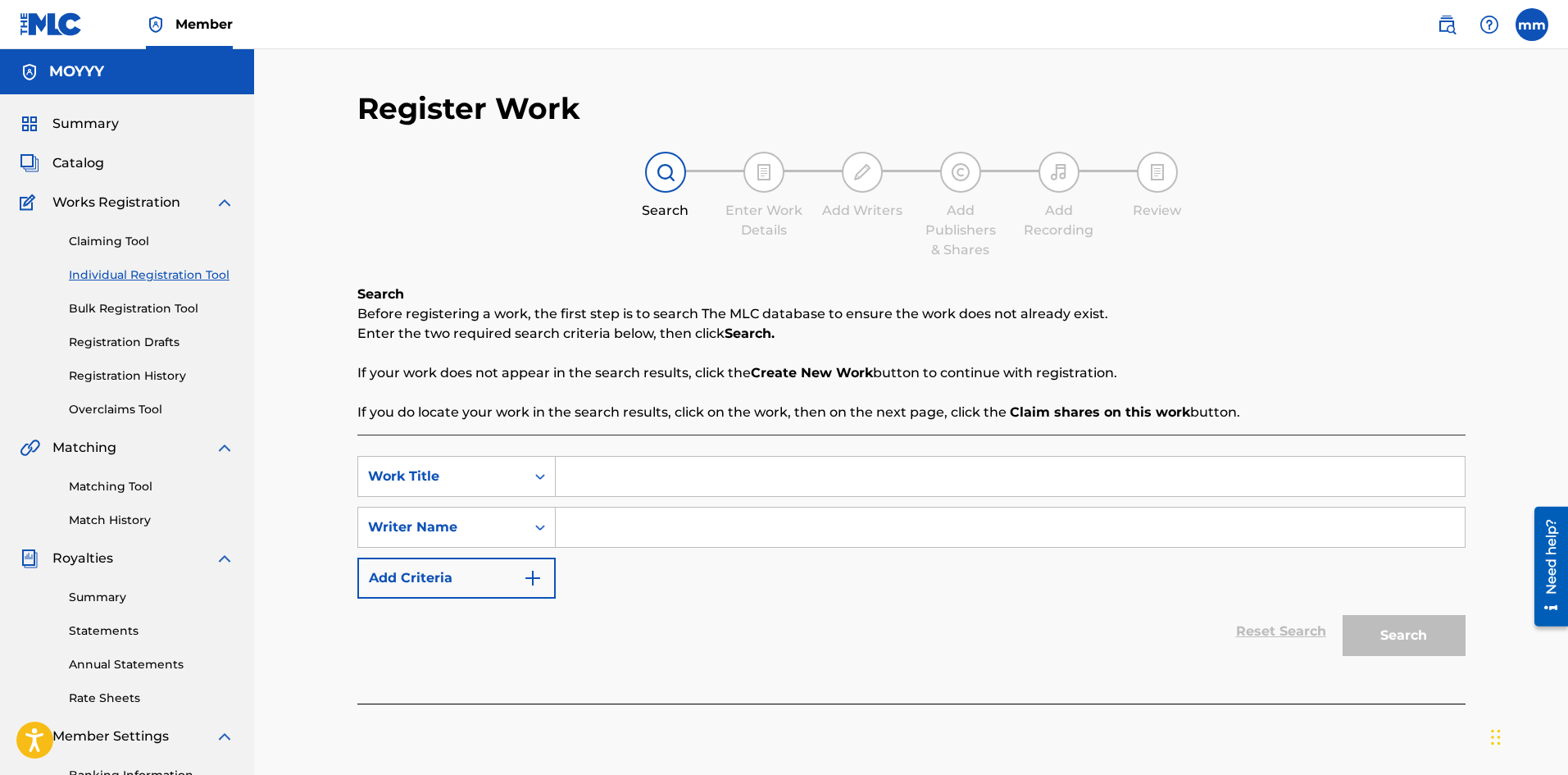
click at [116, 245] on link "Claiming Tool" at bounding box center [151, 241] width 165 height 17
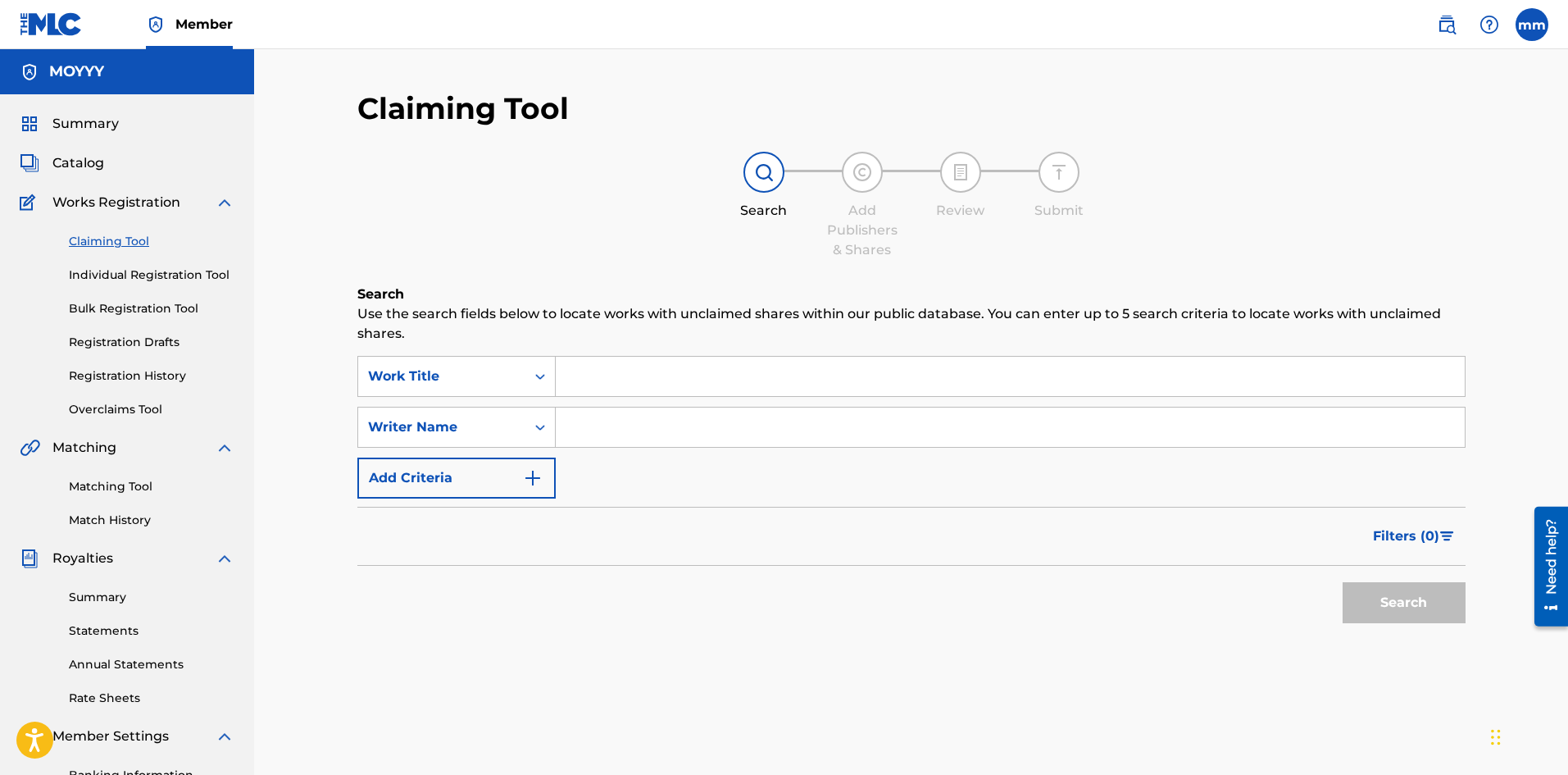
click at [130, 492] on link "Matching Tool" at bounding box center [151, 486] width 165 height 17
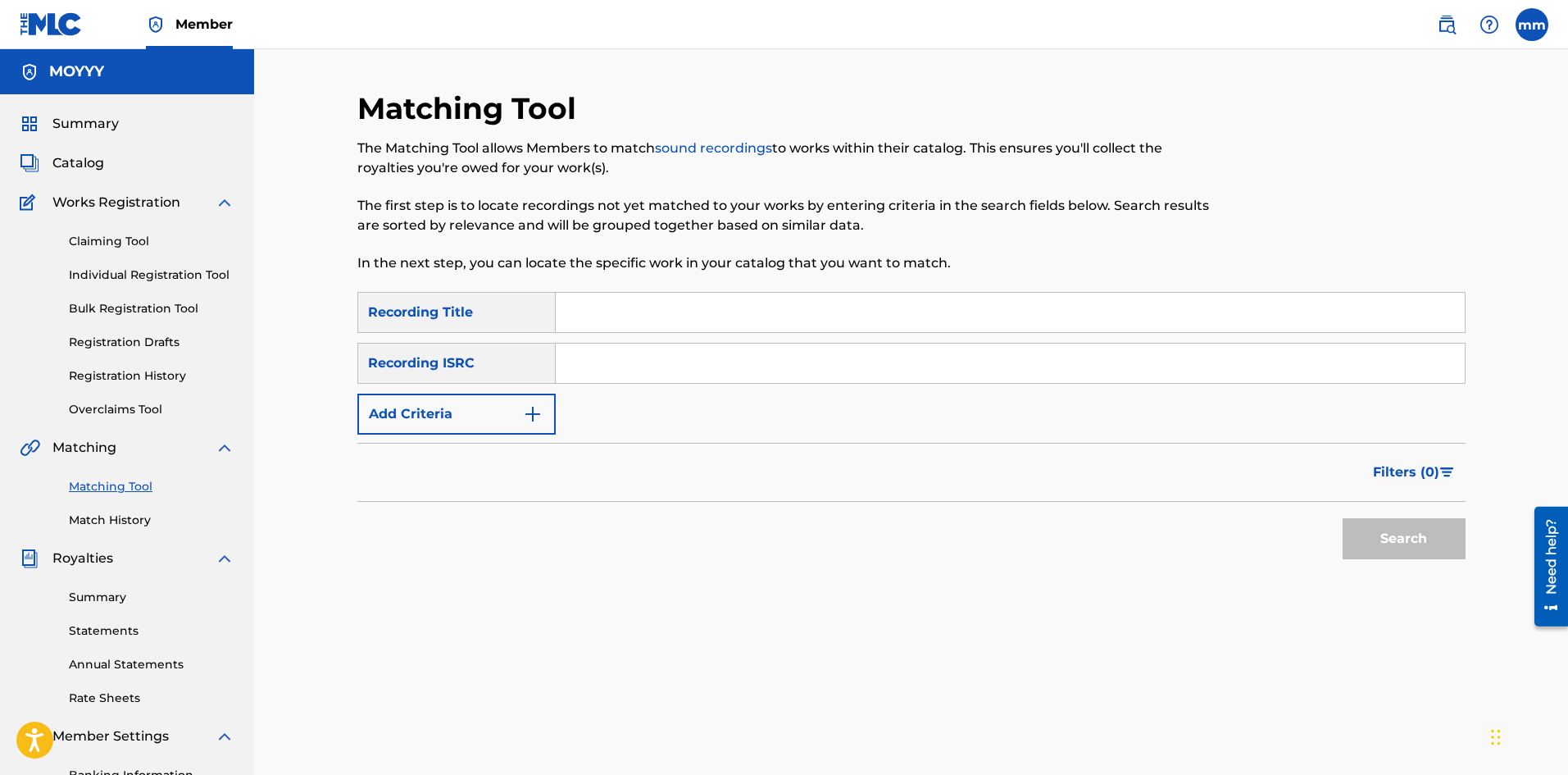
click at [122, 512] on link "Match History" at bounding box center [151, 520] width 165 height 17
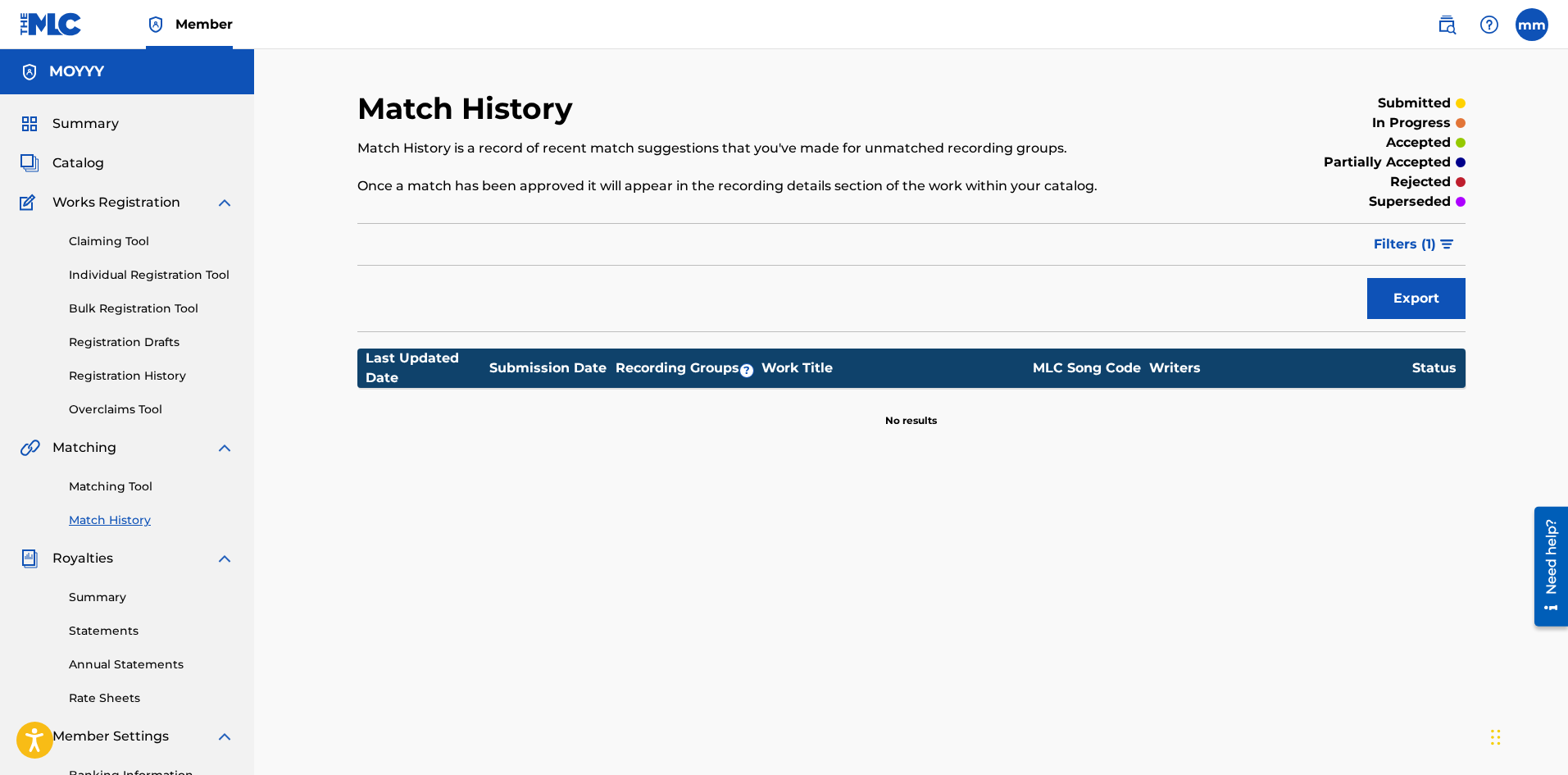
click at [66, 167] on span "Catalog" at bounding box center [78, 163] width 52 height 19
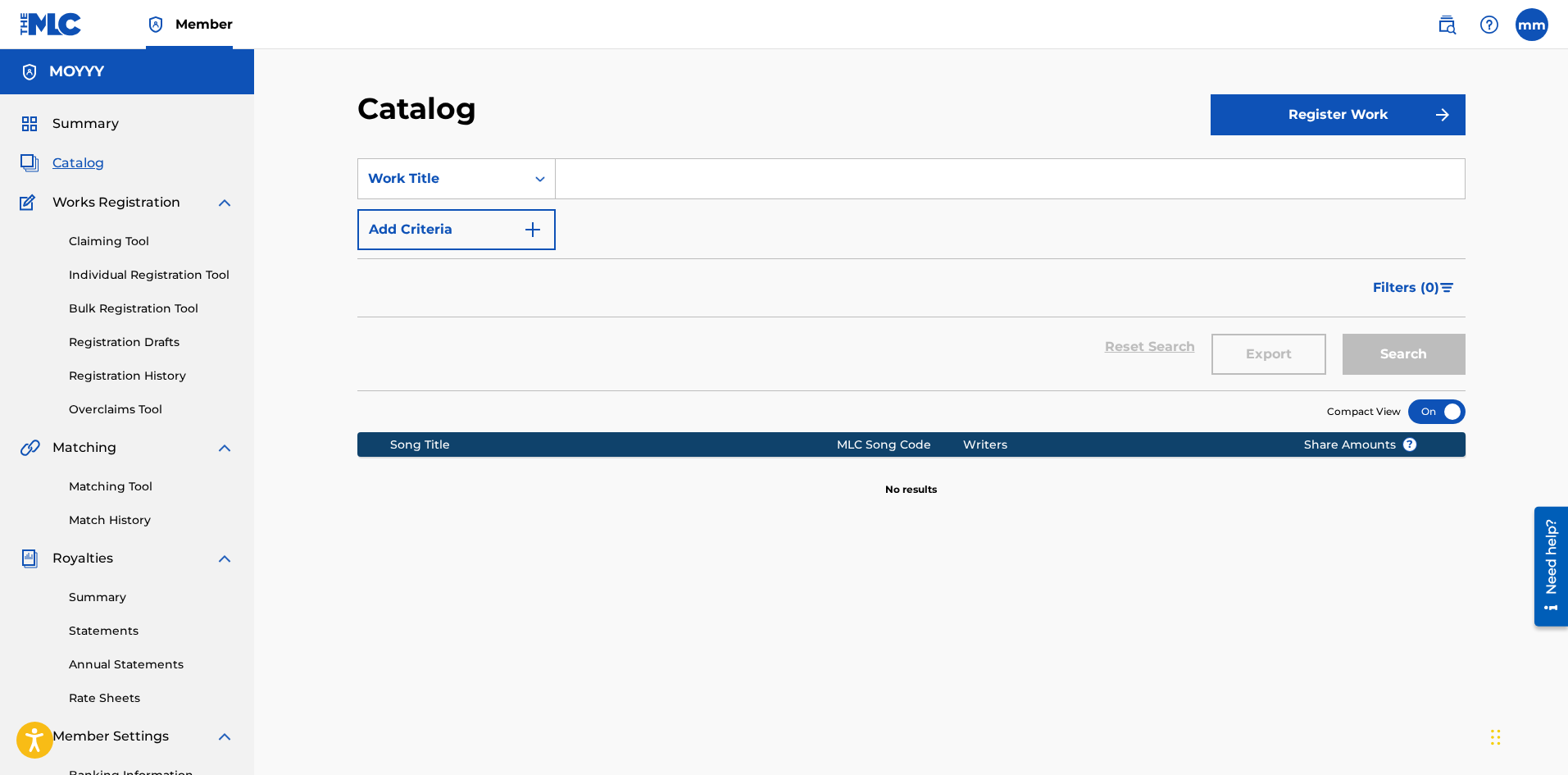
click at [100, 120] on span "Summary" at bounding box center [86, 124] width 66 height 19
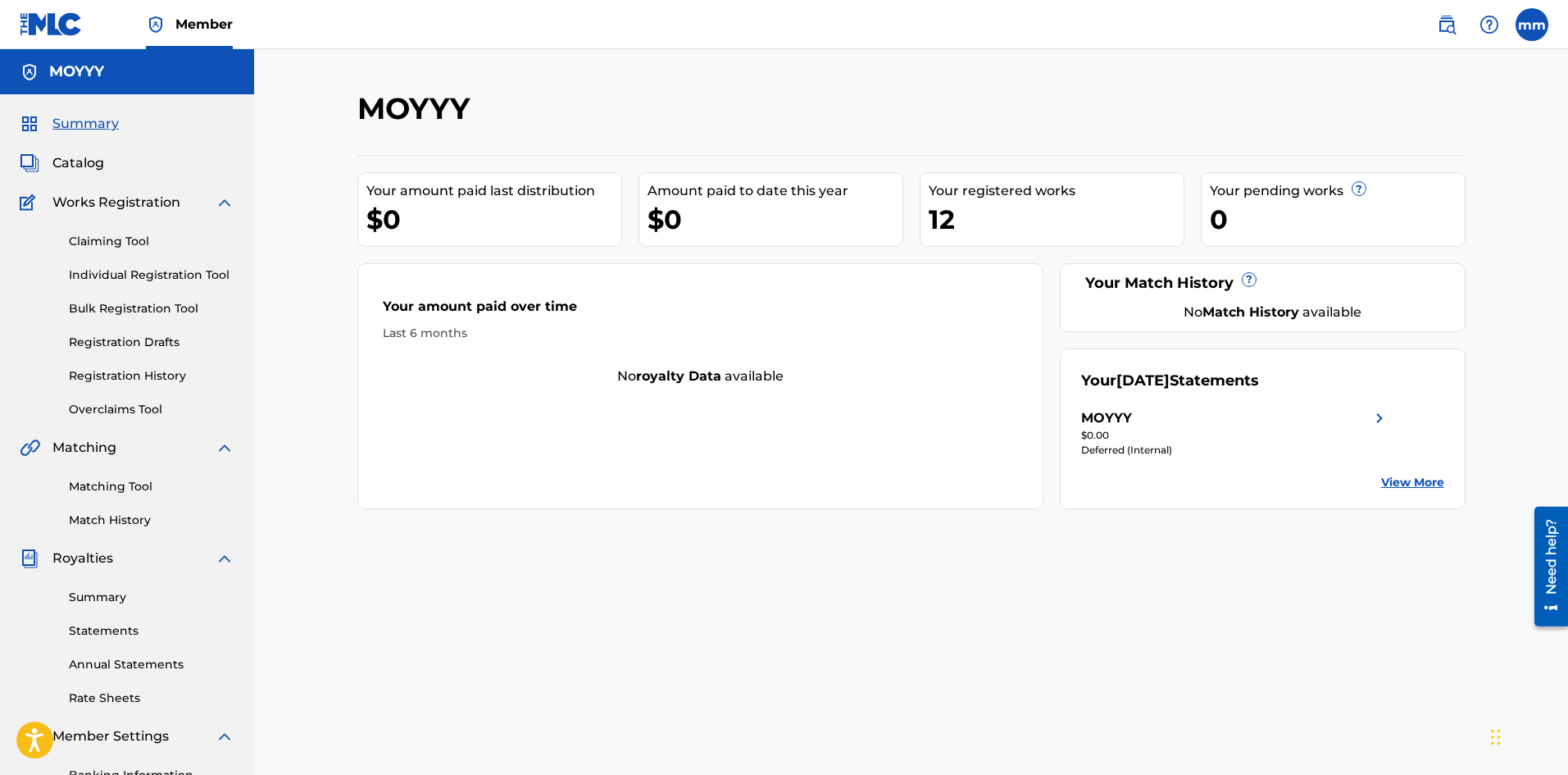
click at [185, 25] on span "Member" at bounding box center [204, 24] width 58 height 19
click at [86, 156] on span "Catalog" at bounding box center [78, 163] width 52 height 19
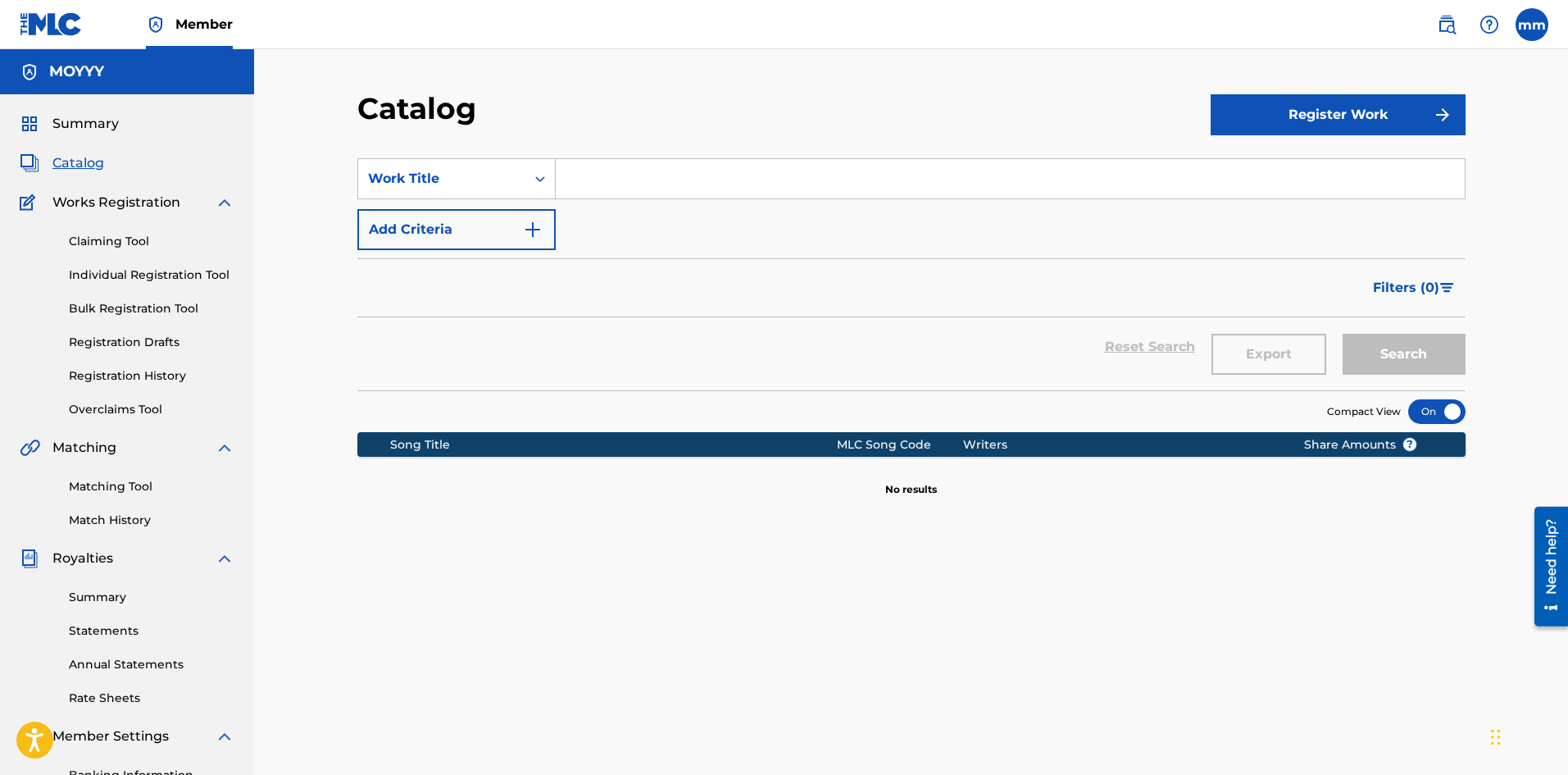
click at [59, 121] on span "Summary" at bounding box center [86, 124] width 66 height 19
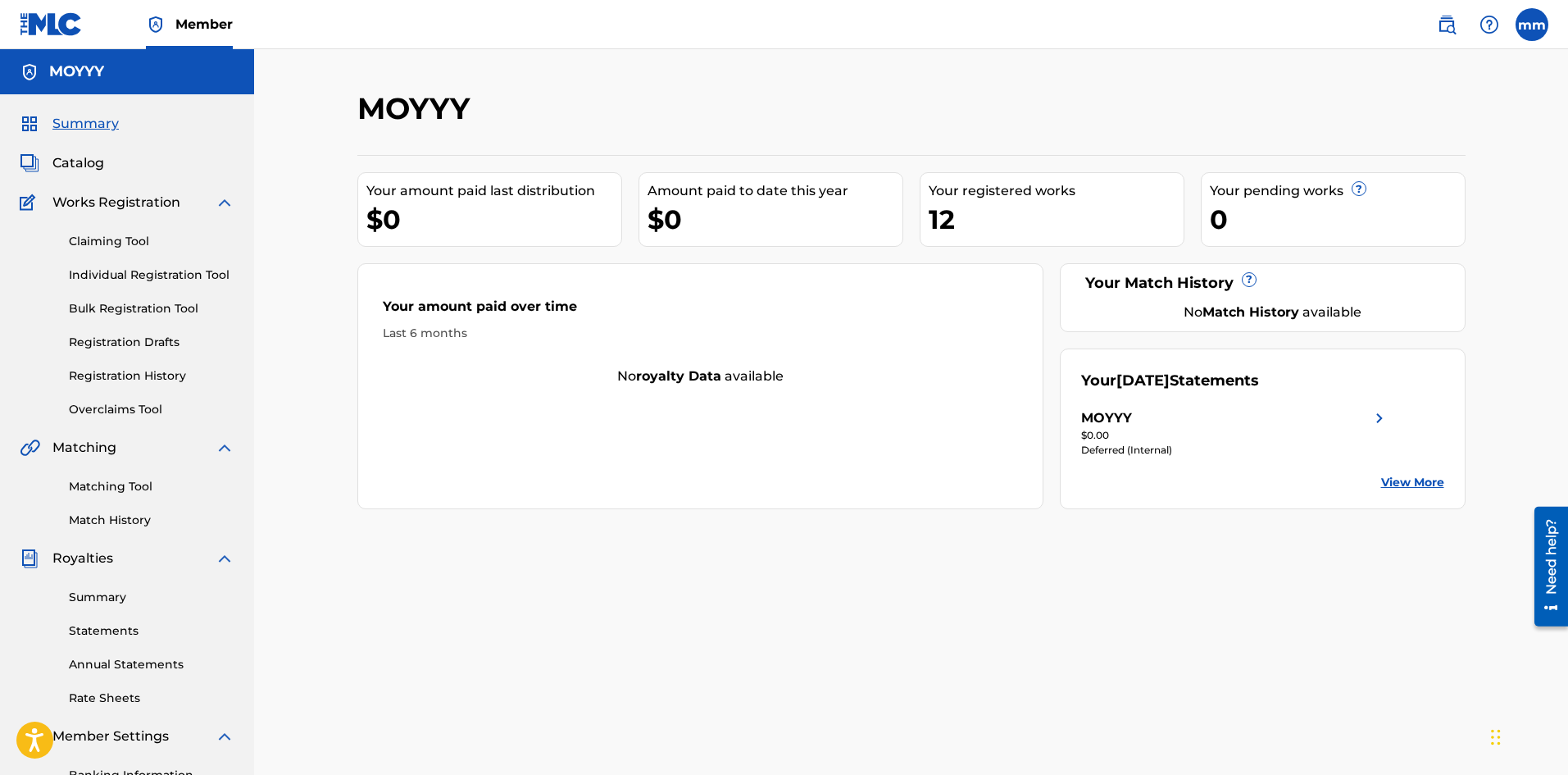
click at [1310, 414] on div "MOYYY" at bounding box center [1235, 418] width 308 height 19
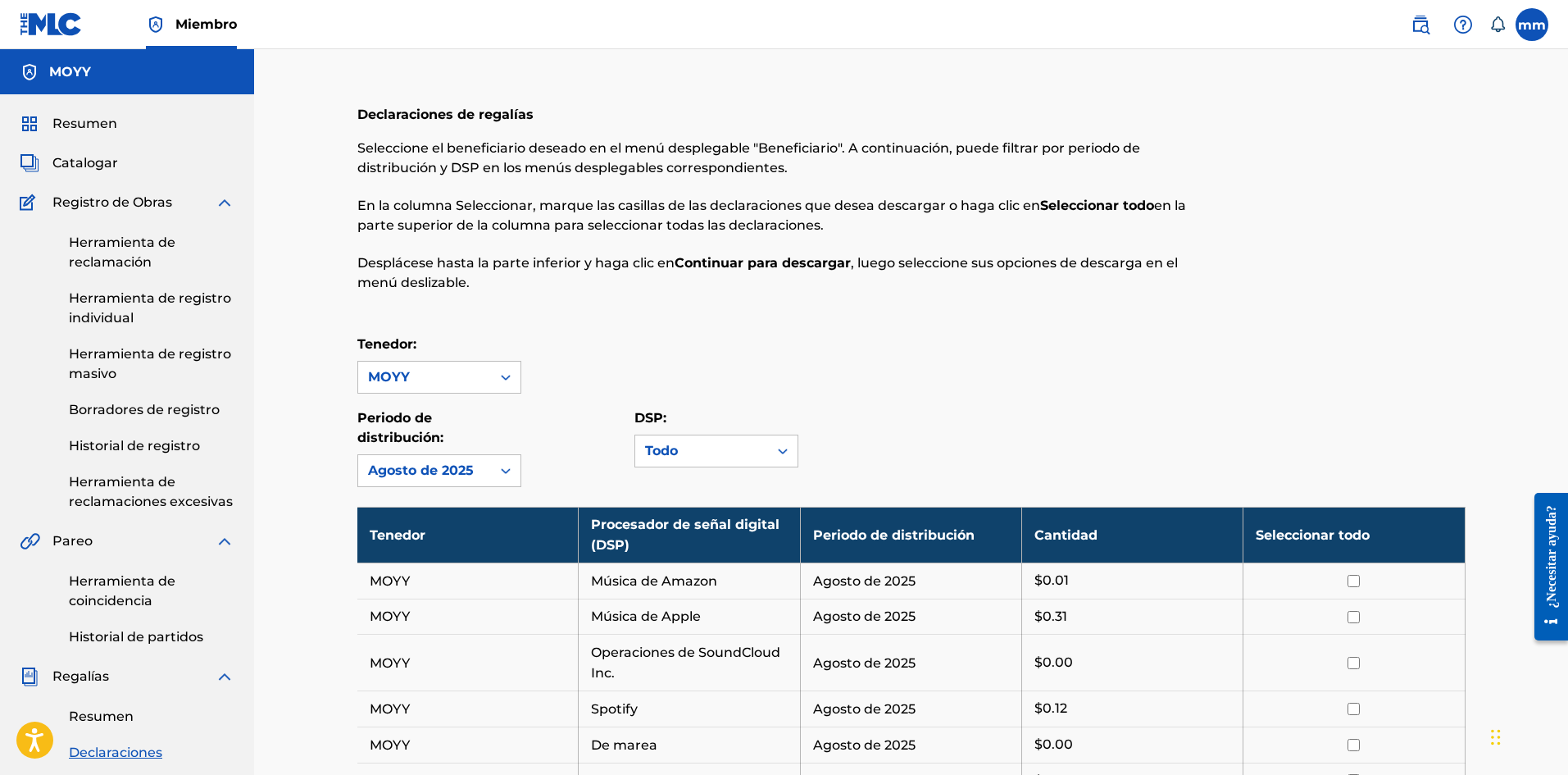
click at [108, 248] on font "Herramienta de reclamación" at bounding box center [122, 252] width 107 height 36
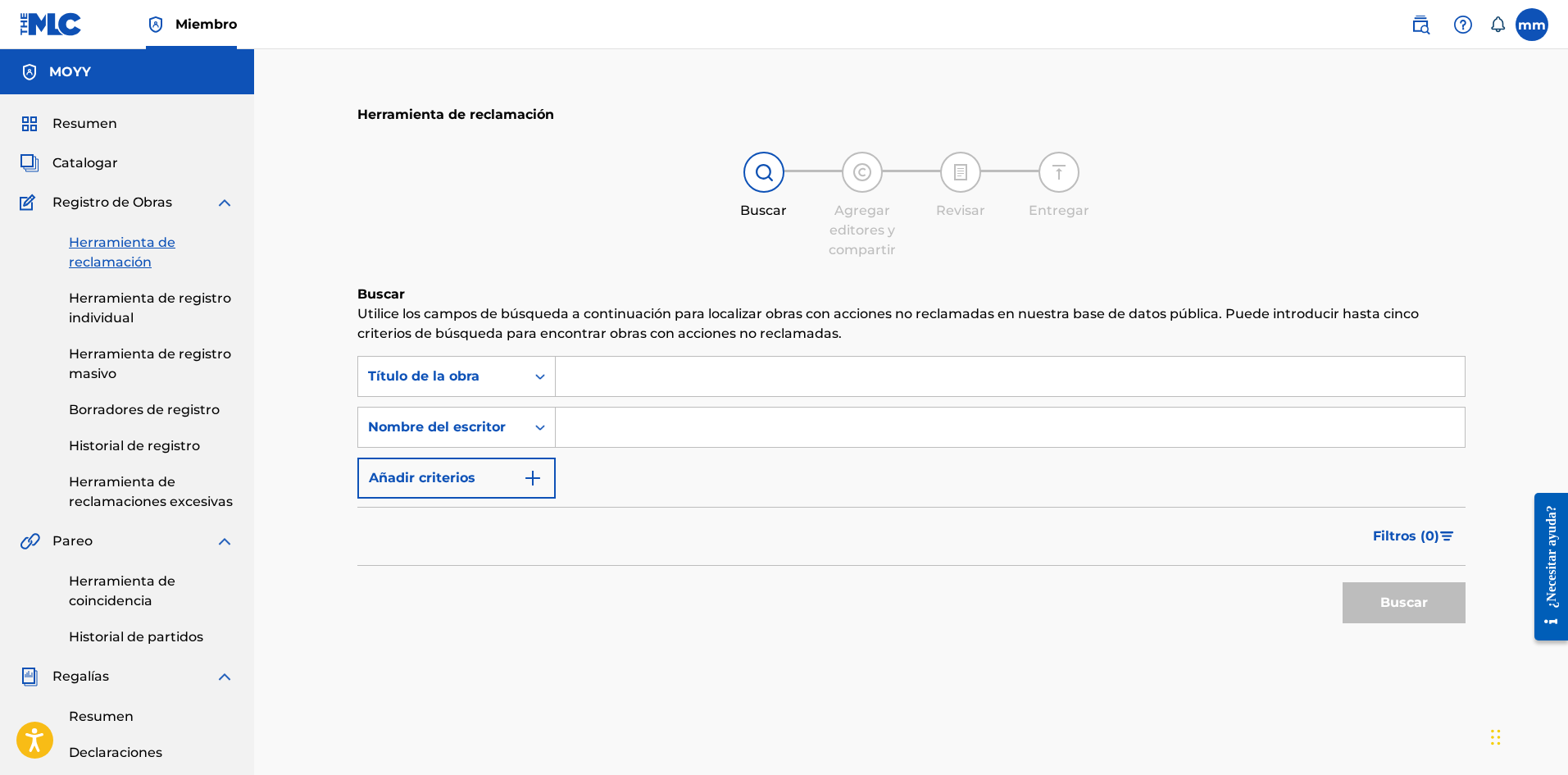
click at [80, 178] on div "Resumen Catalogar Registro de Obras Herramienta de reclamación Herramienta de r…" at bounding box center [127, 634] width 254 height 1082
click at [48, 127] on link "Resumen" at bounding box center [68, 124] width 97 height 19
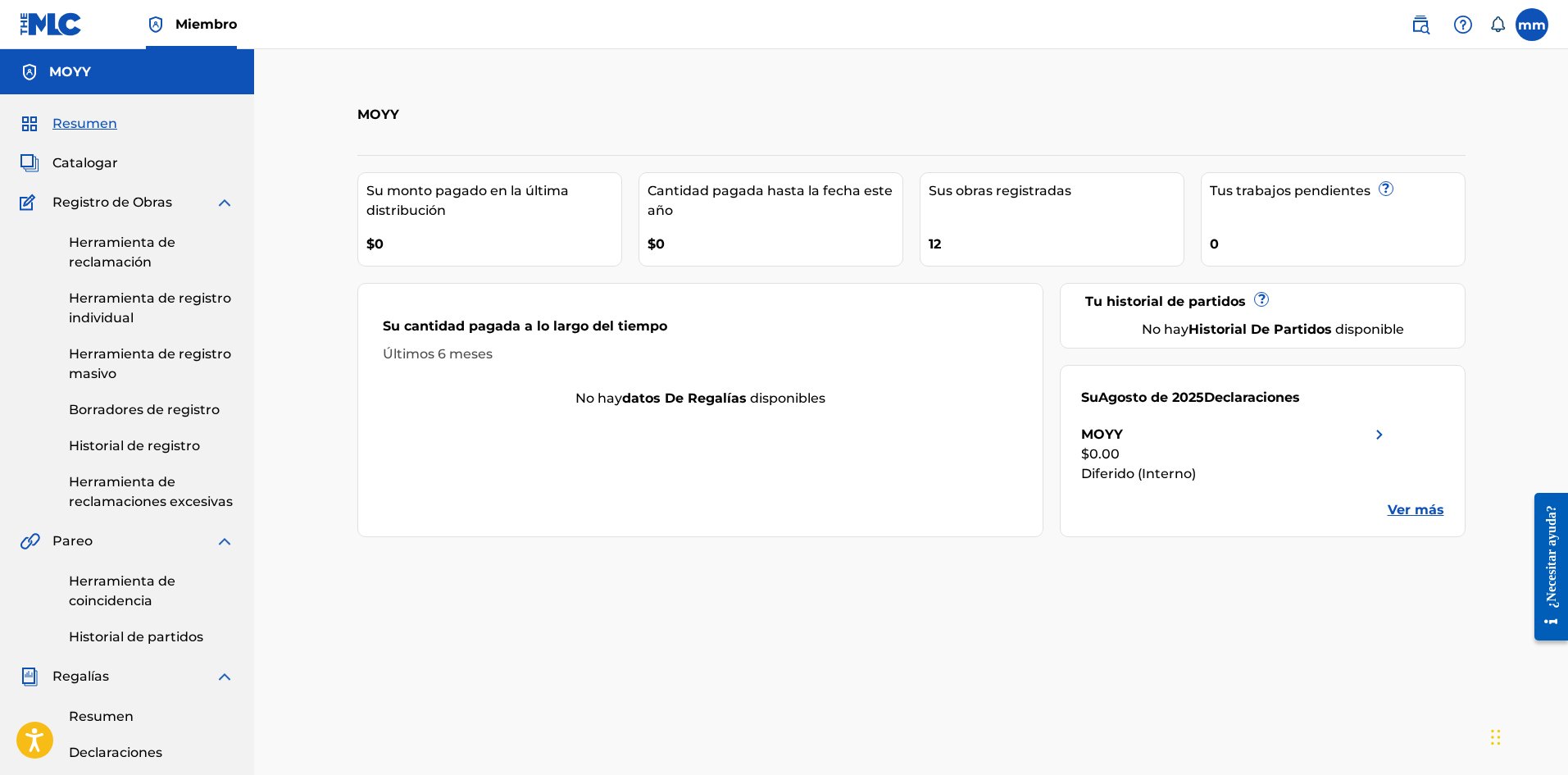
click at [59, 158] on font "Catalogar" at bounding box center [85, 163] width 65 height 15
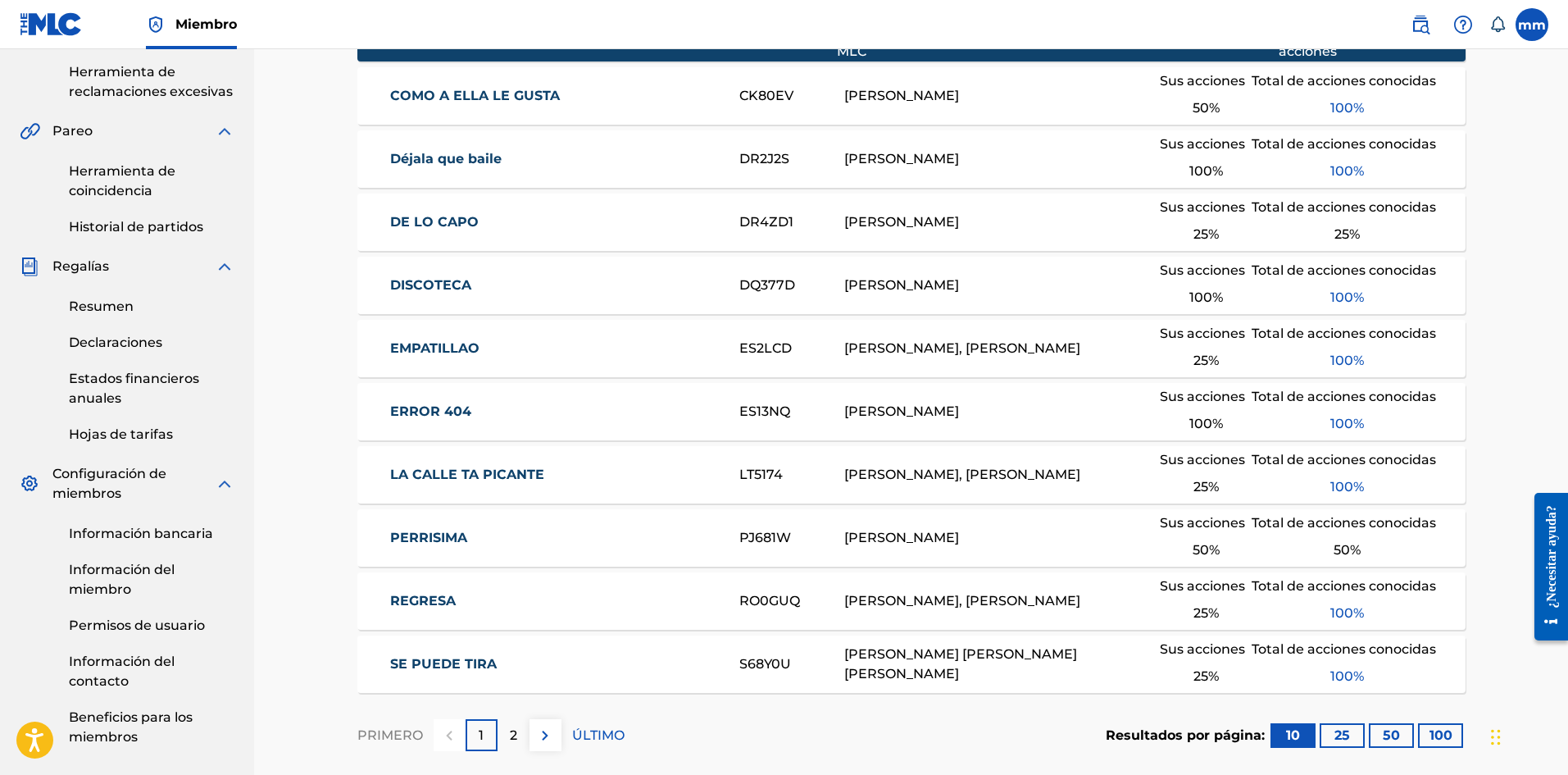
scroll to position [491, 0]
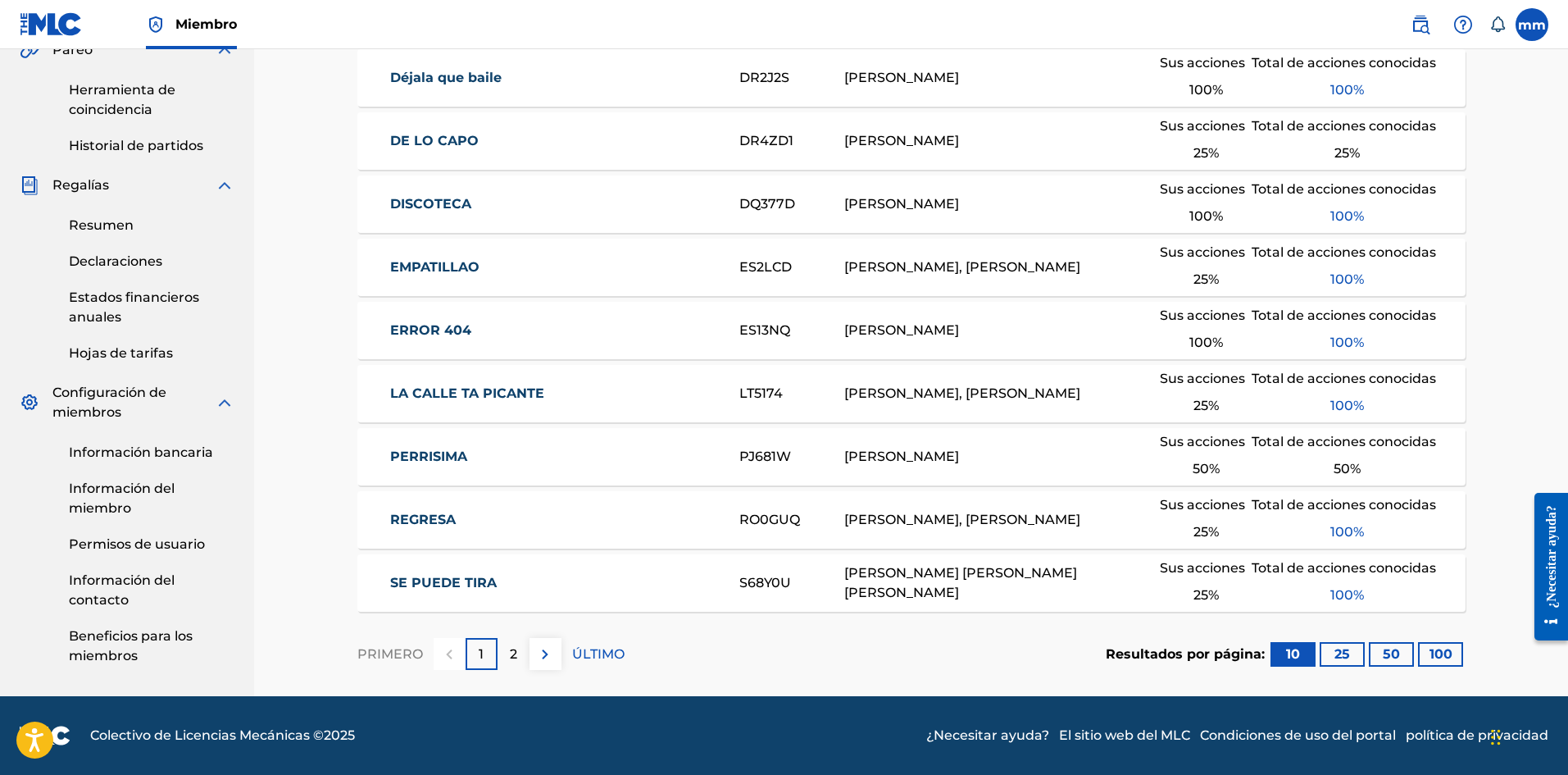
click at [538, 650] on img at bounding box center [545, 654] width 19 height 19
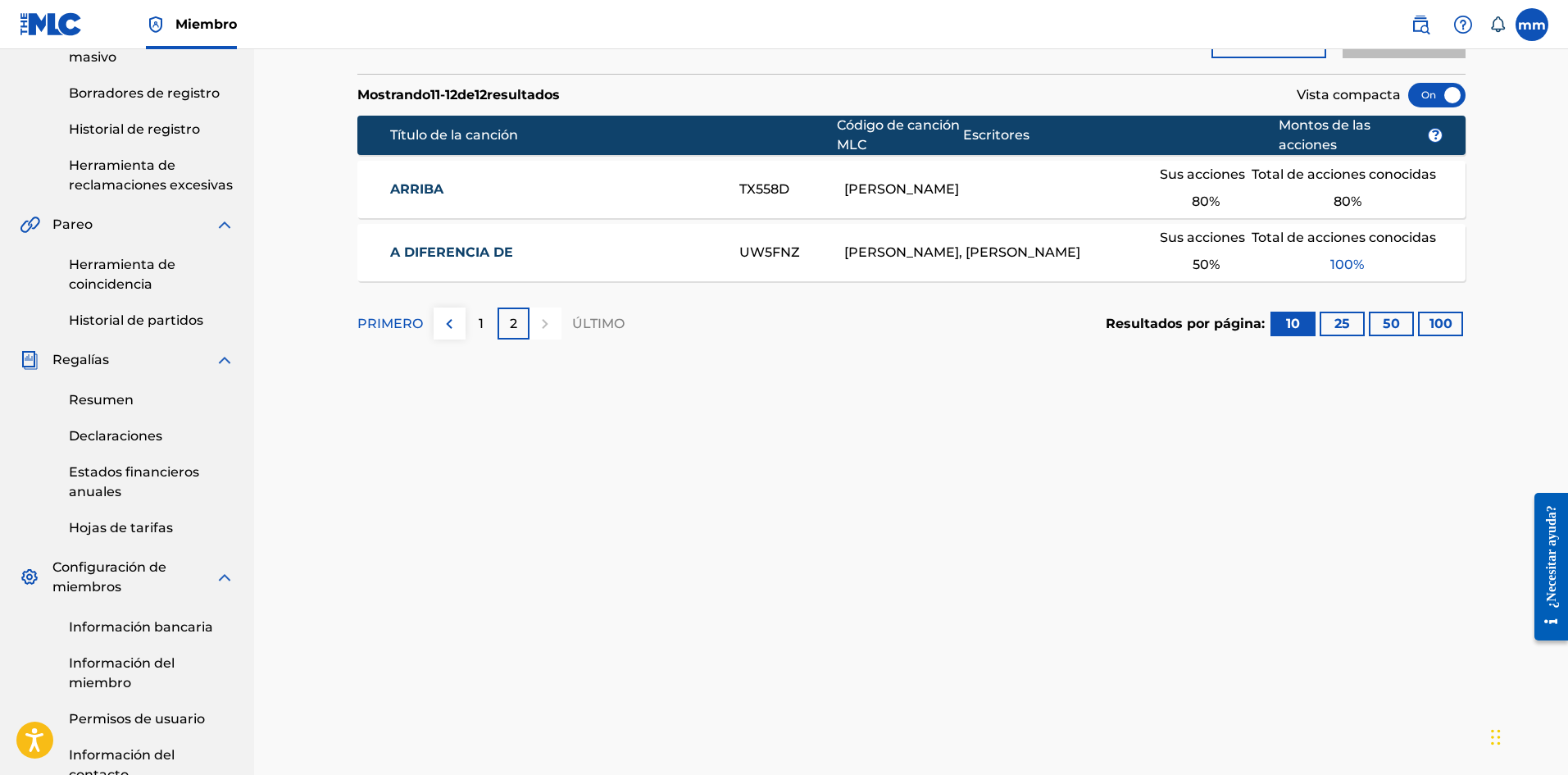
scroll to position [0, 0]
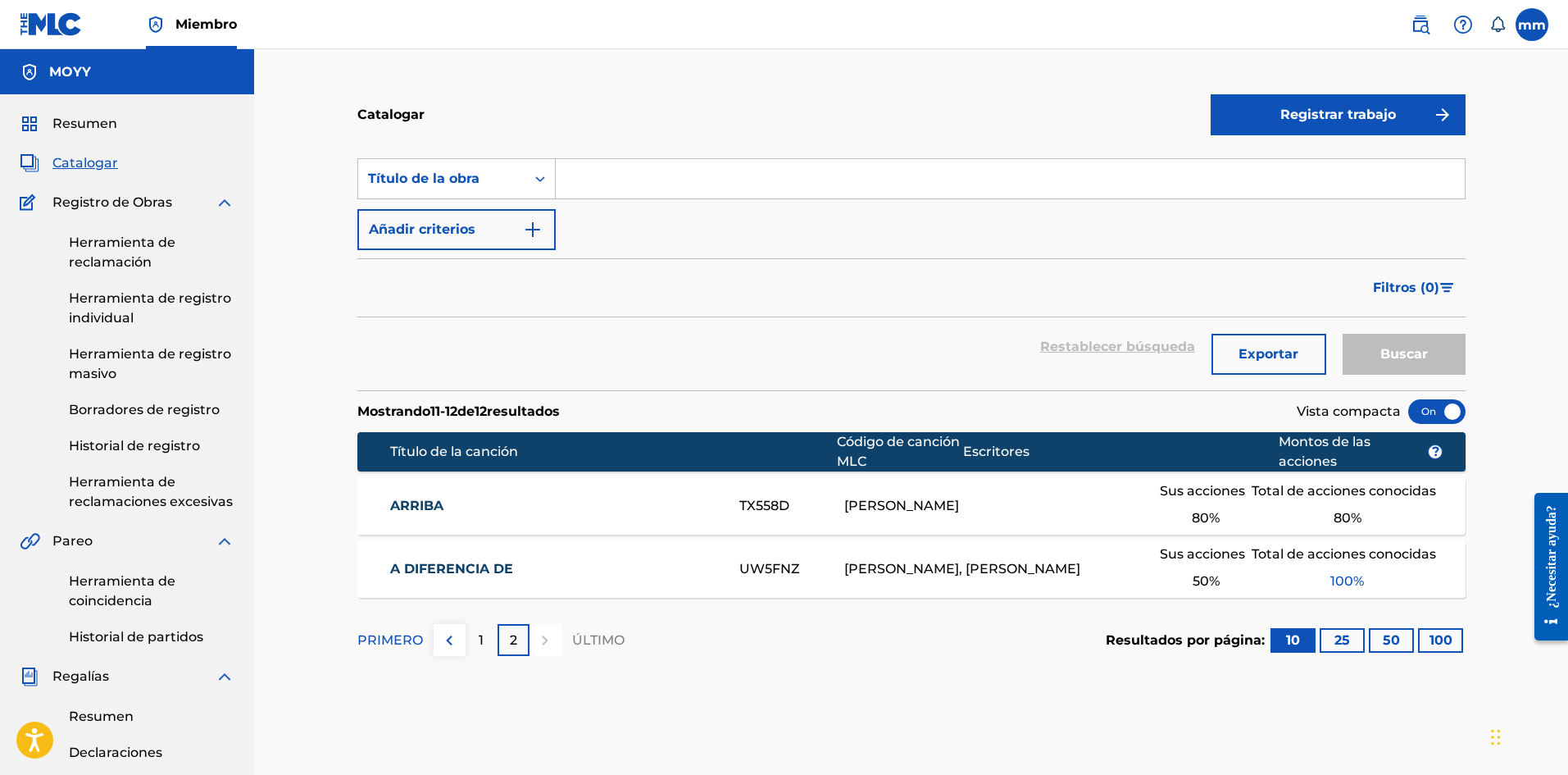
click at [71, 126] on font "Resumen" at bounding box center [85, 123] width 64 height 15
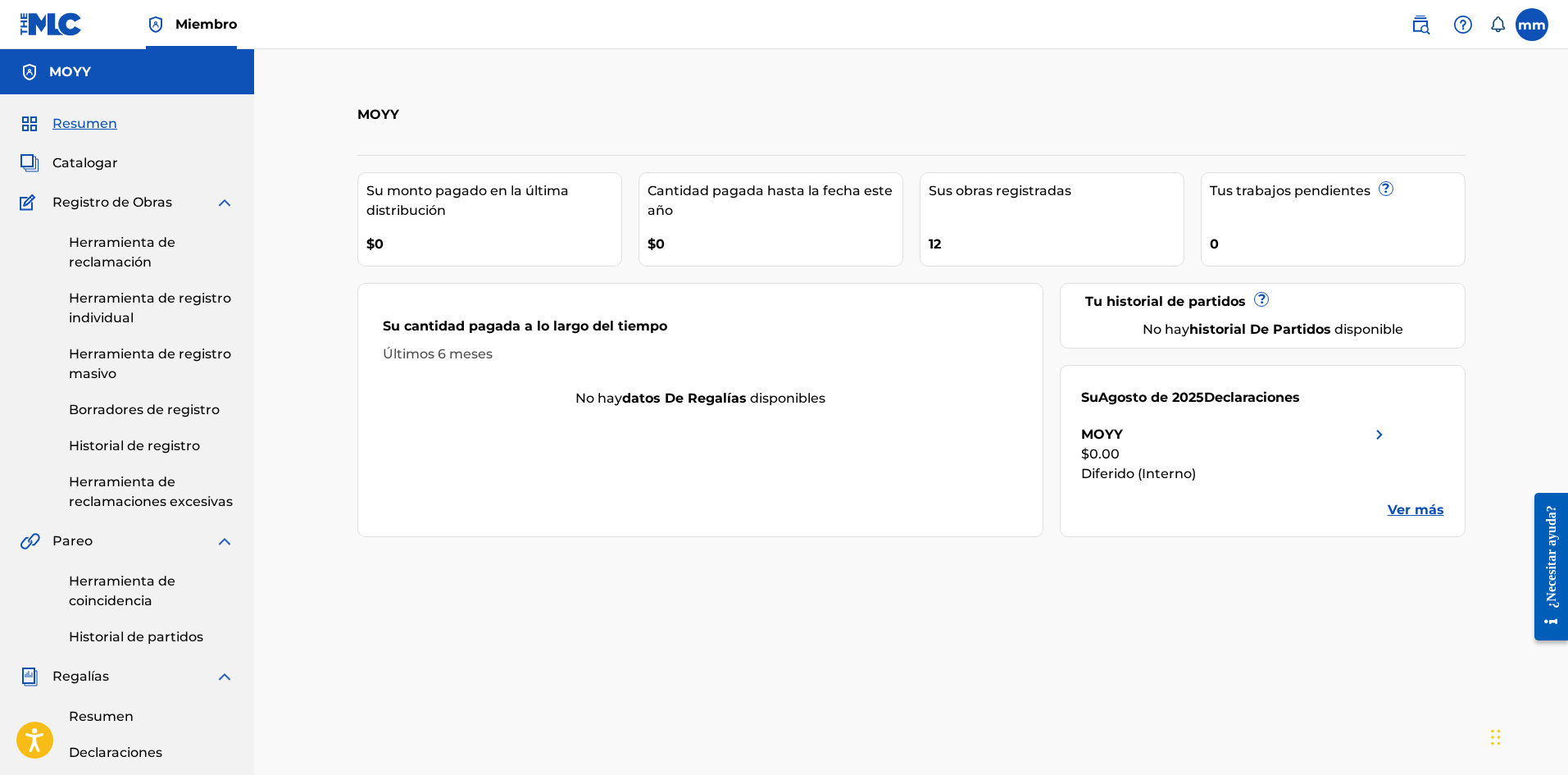
click at [171, 493] on link "Herramienta de reclamaciones excesivas" at bounding box center [151, 491] width 165 height 39
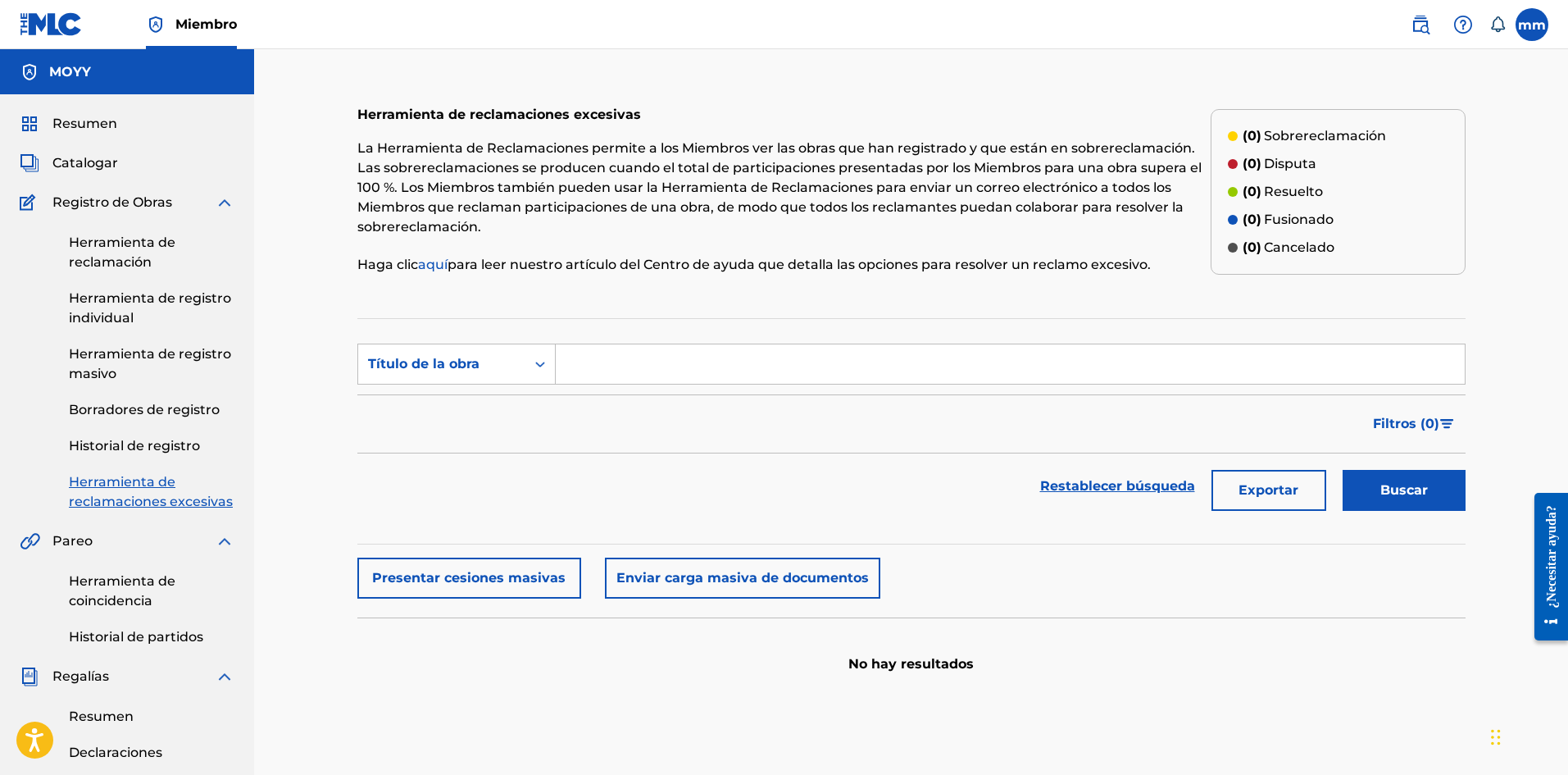
click at [191, 441] on font "Historial de registro" at bounding box center [134, 446] width 131 height 15
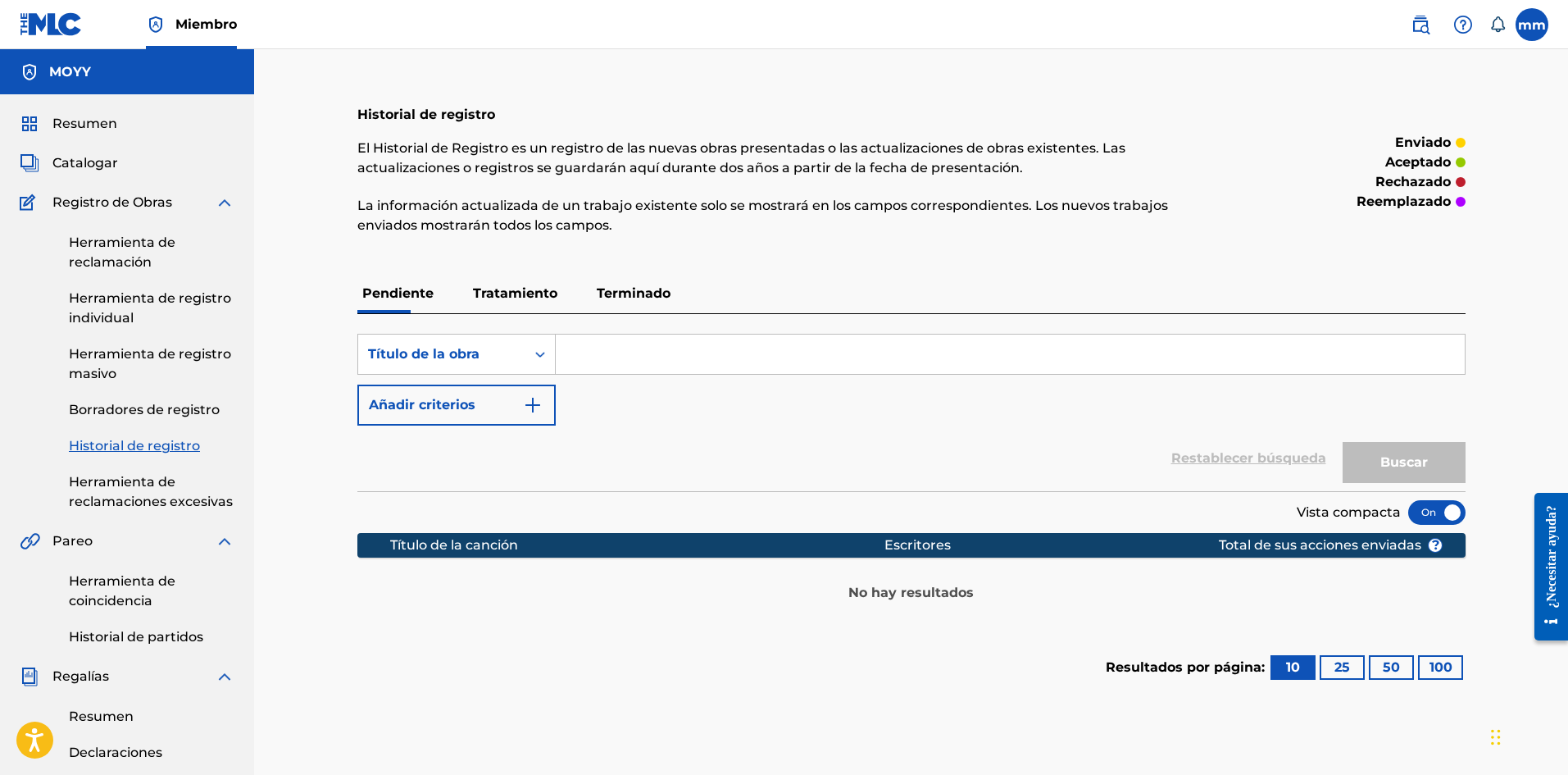
click at [141, 403] on font "Borradores de registro" at bounding box center [144, 409] width 151 height 15
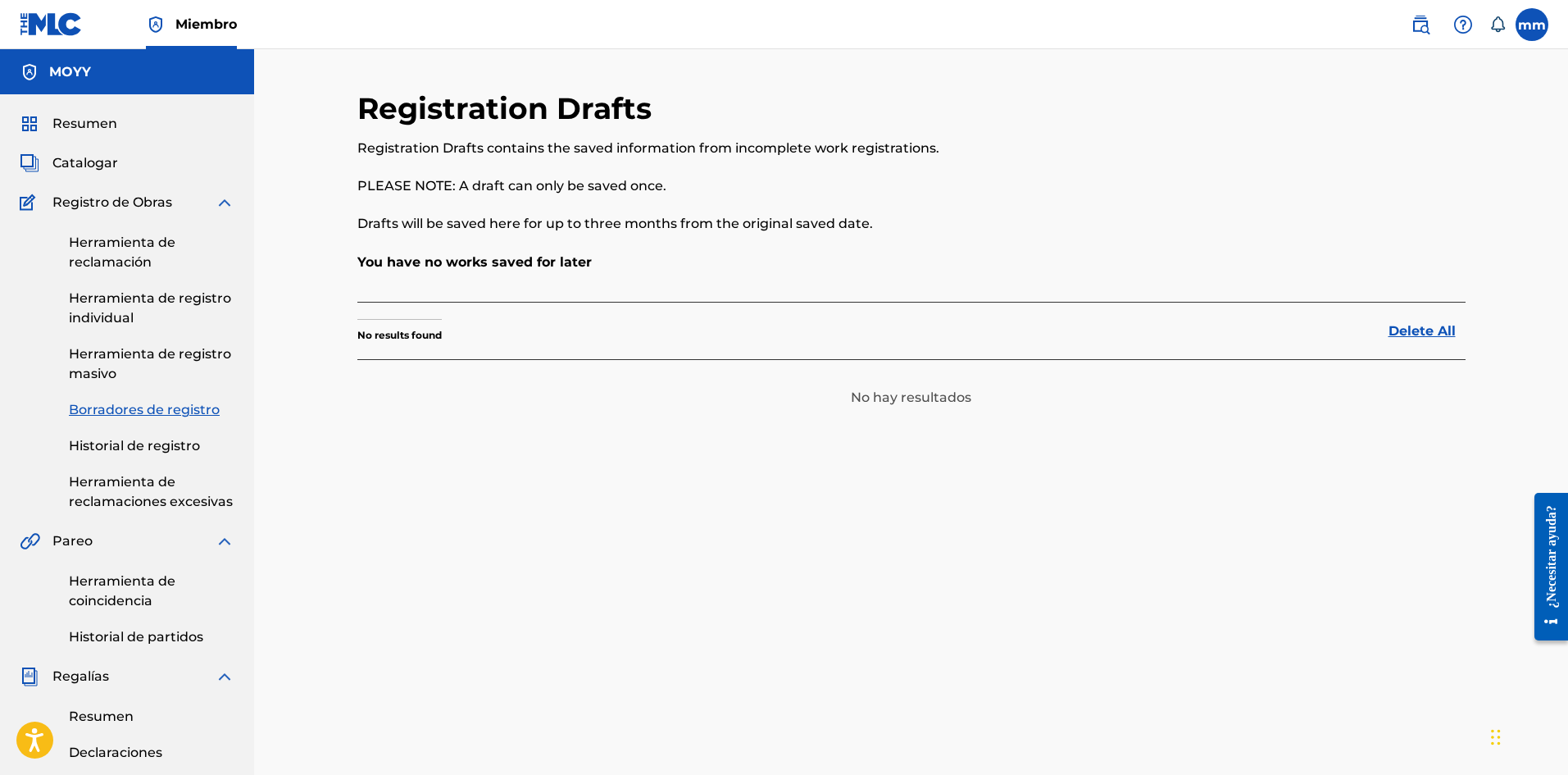
click at [130, 371] on link "Herramienta de registro masivo" at bounding box center [151, 363] width 165 height 39
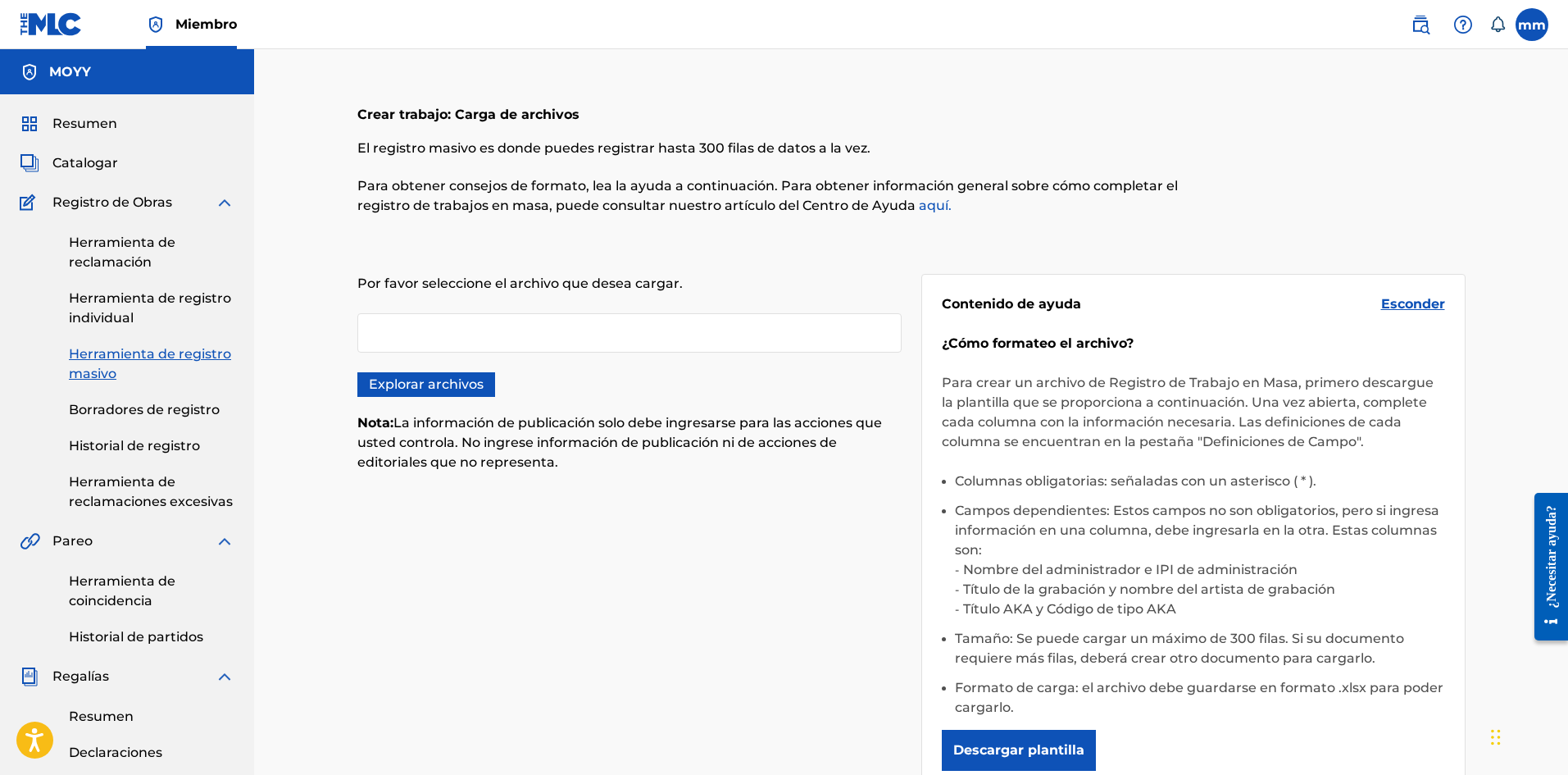
click at [121, 305] on font "Herramienta de registro individual" at bounding box center [150, 308] width 163 height 36
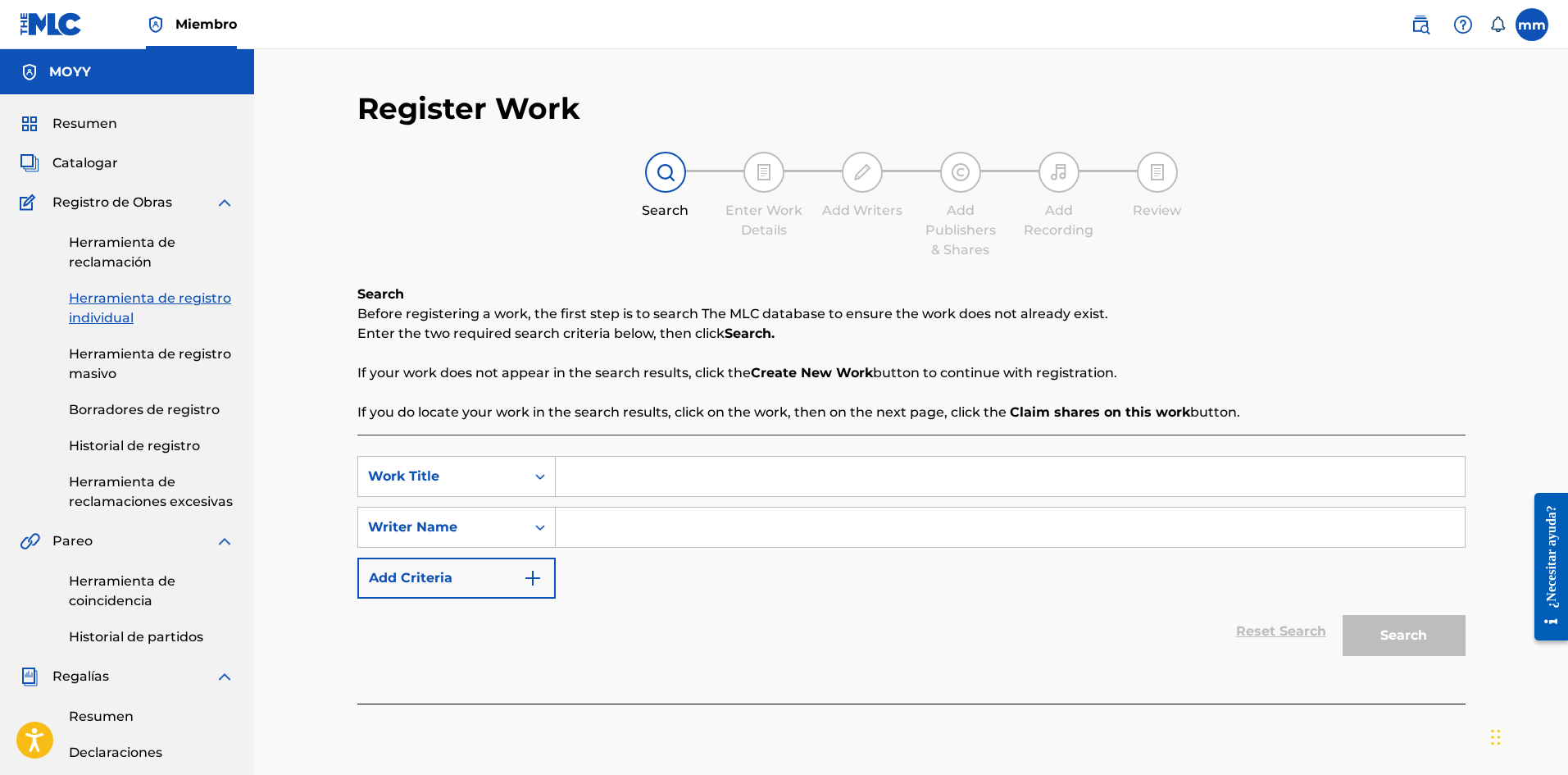
click at [119, 273] on div "Herramienta de reclamación Herramienta de registro individual Herramienta de re…" at bounding box center [127, 362] width 215 height 299
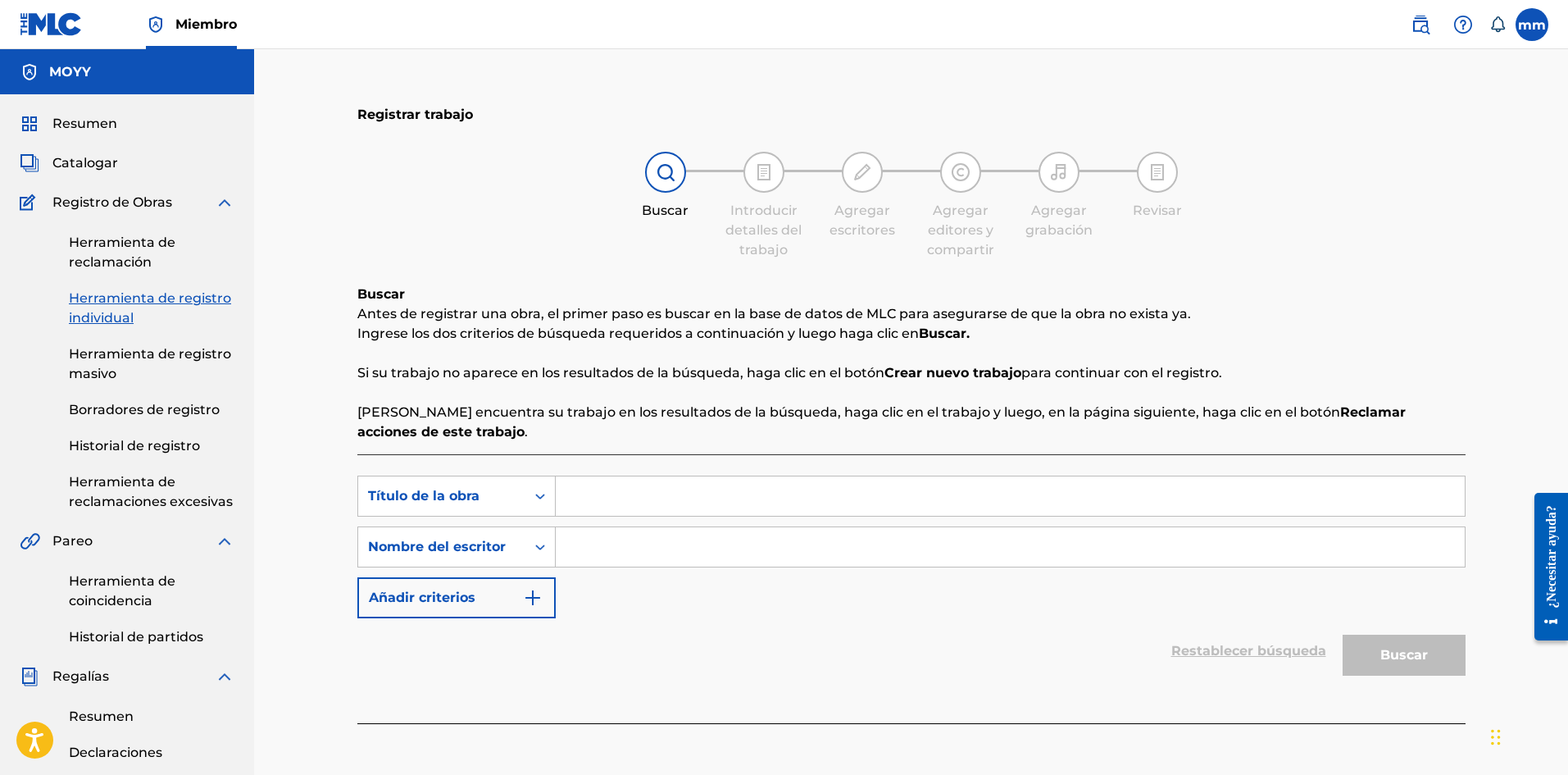
click at [112, 225] on div "Herramienta de reclamación Herramienta de registro individual Herramienta de re…" at bounding box center [127, 362] width 215 height 299
click at [85, 166] on font "Catalogar" at bounding box center [85, 163] width 65 height 15
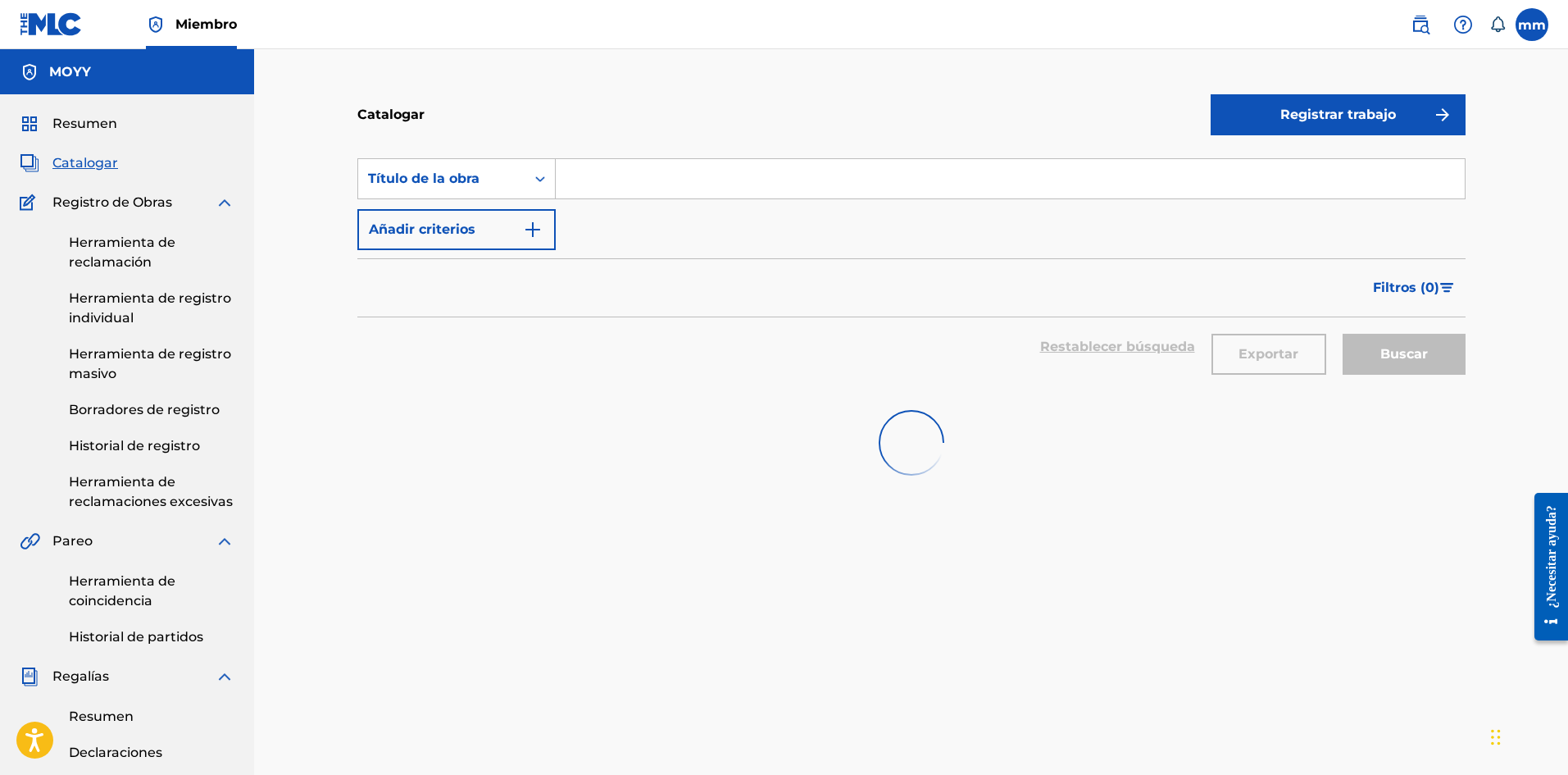
click at [76, 113] on div "Resumen Catalogar Registro de Obras Herramienta de reclamación Herramienta de r…" at bounding box center [127, 634] width 254 height 1082
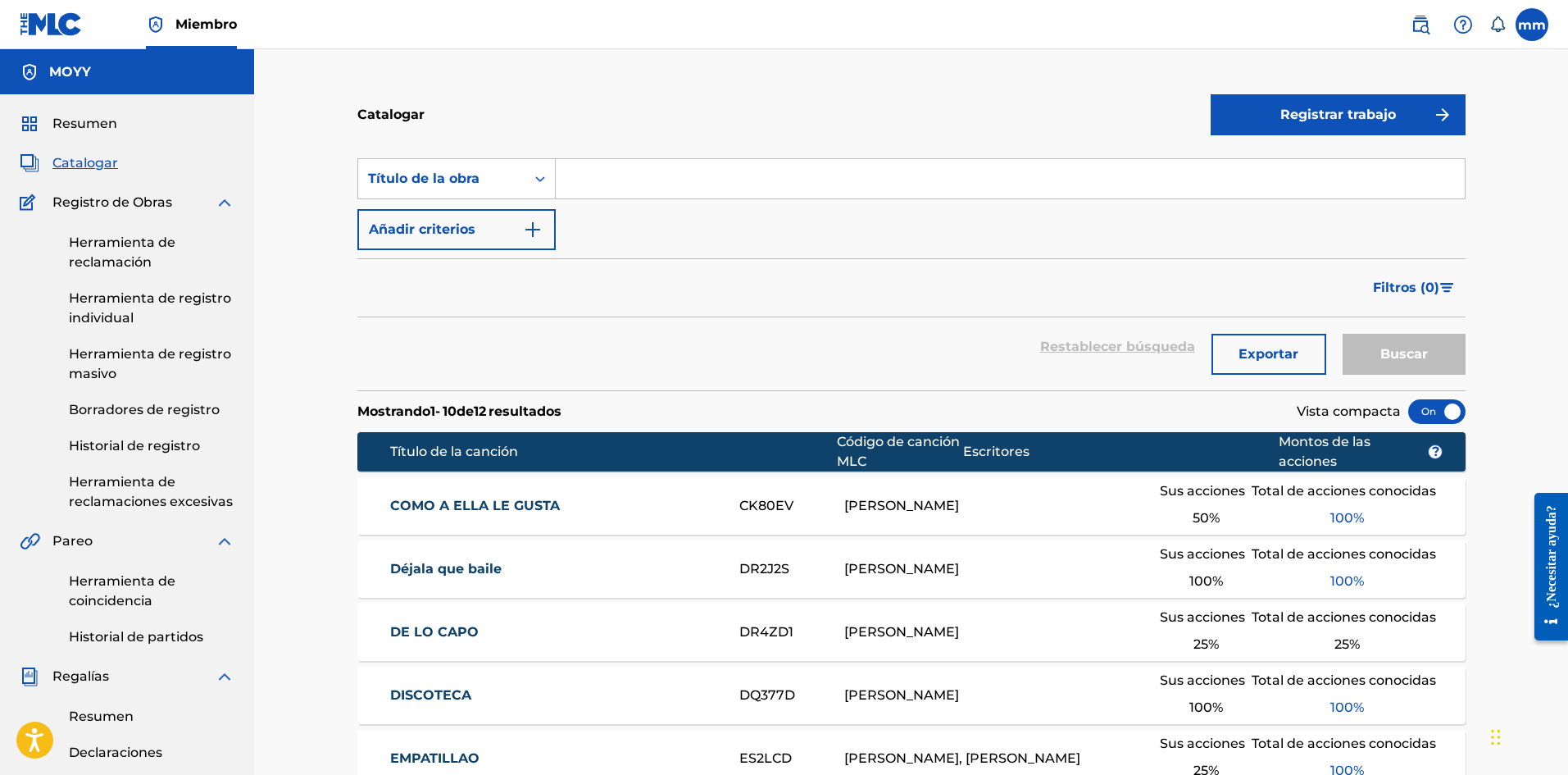
click at [473, 501] on font "COMO A ELLA LE GUSTA" at bounding box center [475, 505] width 169 height 15
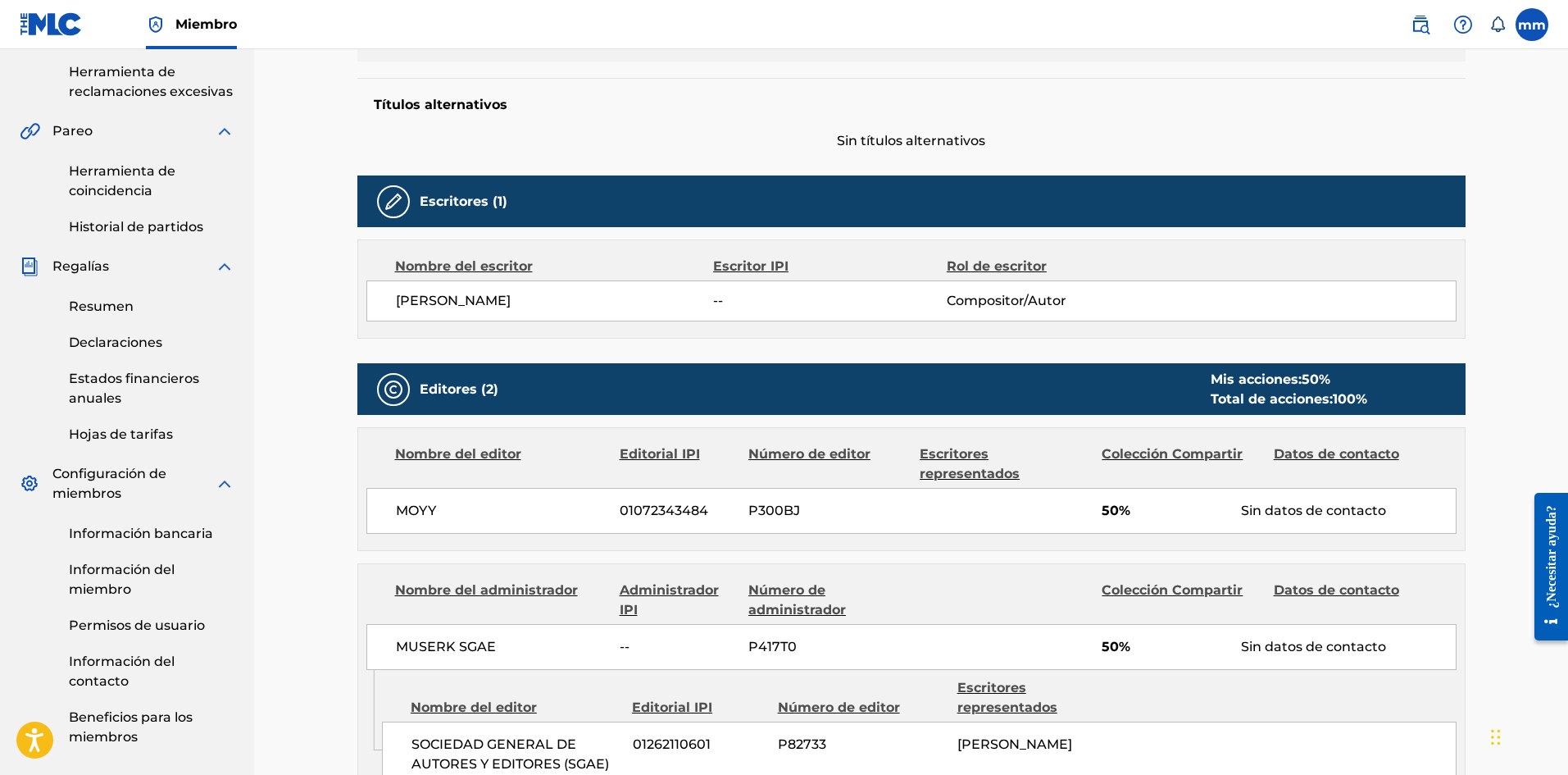
scroll to position [573, 0]
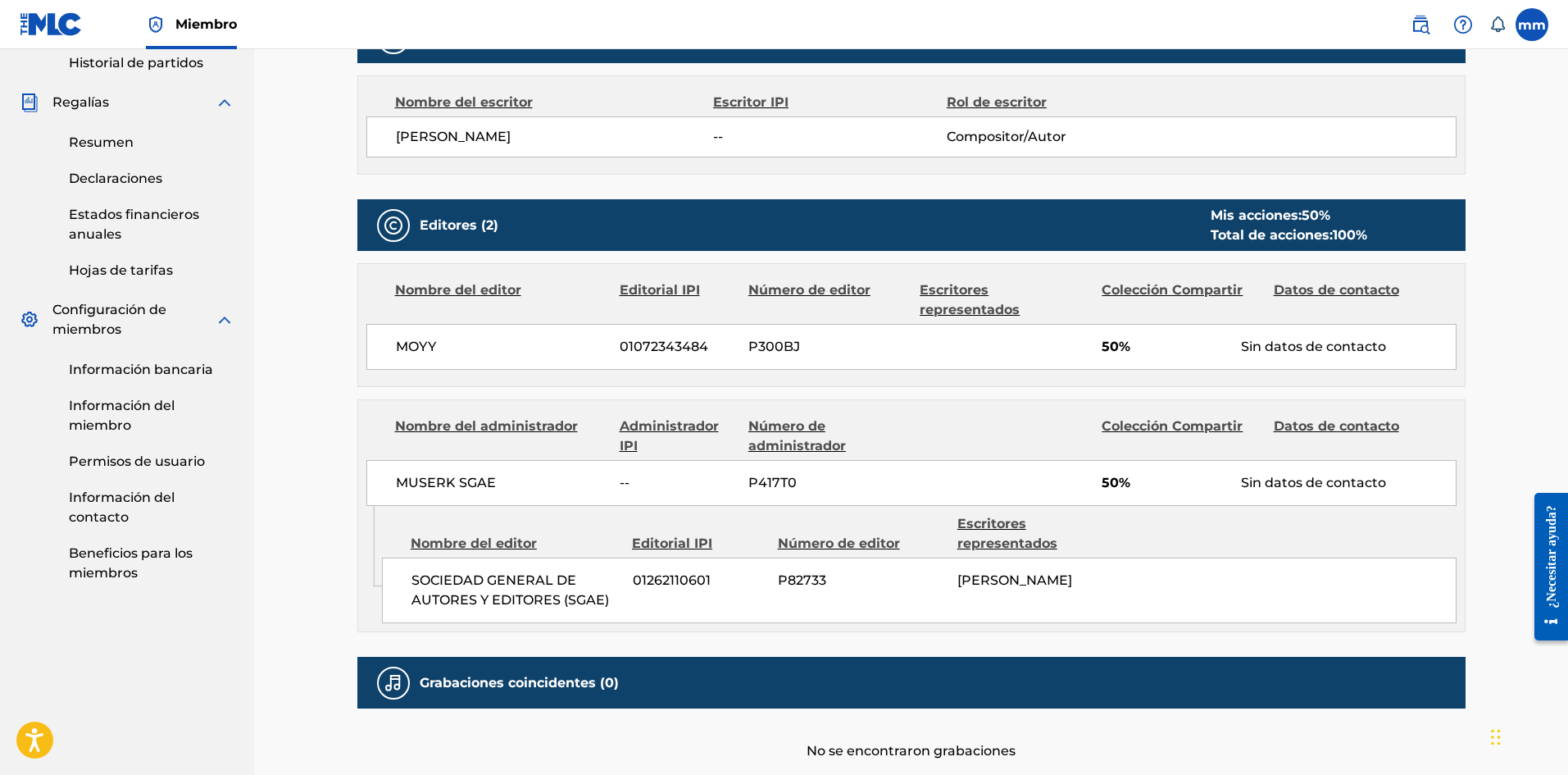
click at [94, 135] on font "Resumen" at bounding box center [101, 142] width 64 height 15
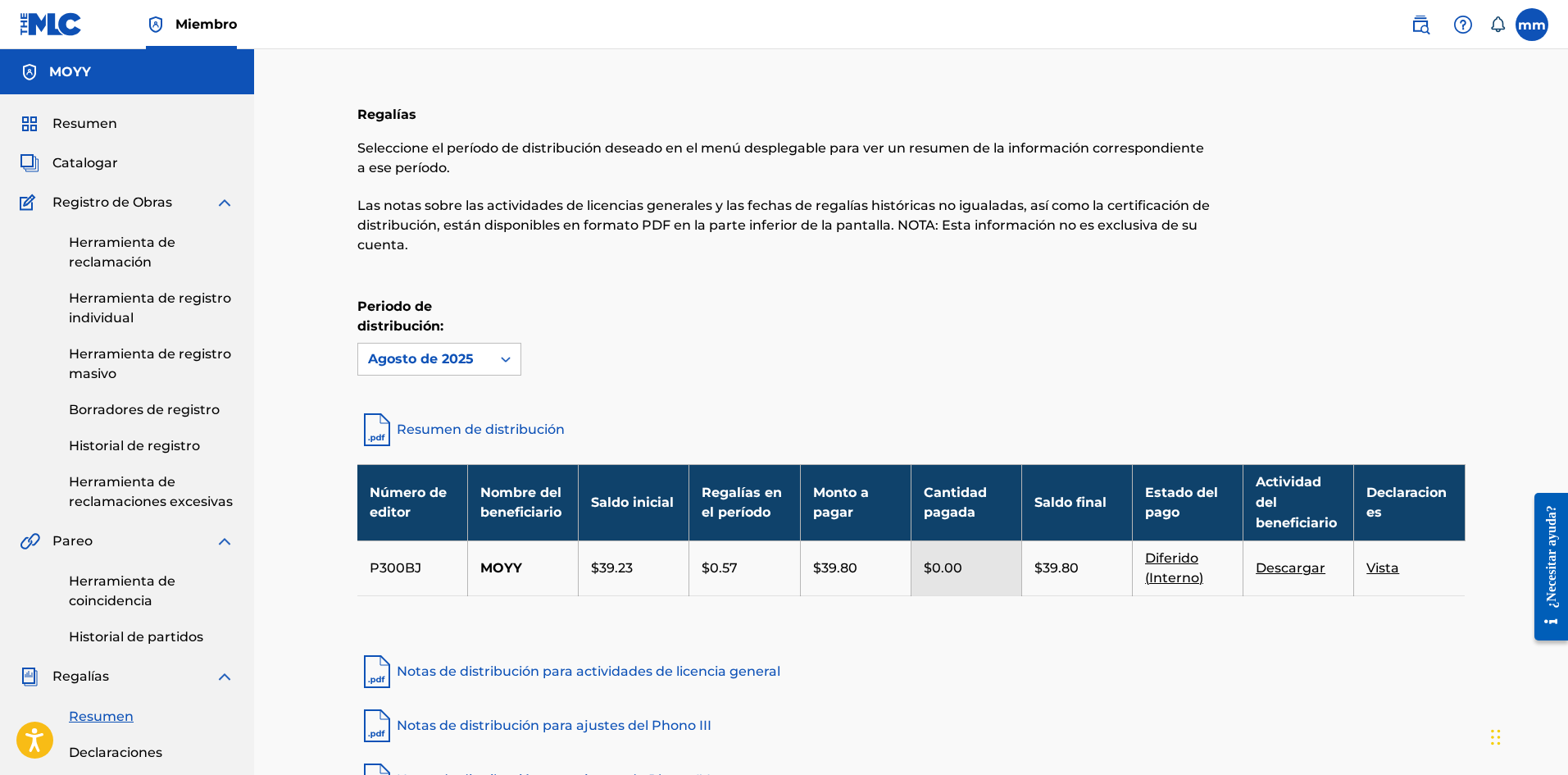
scroll to position [82, 0]
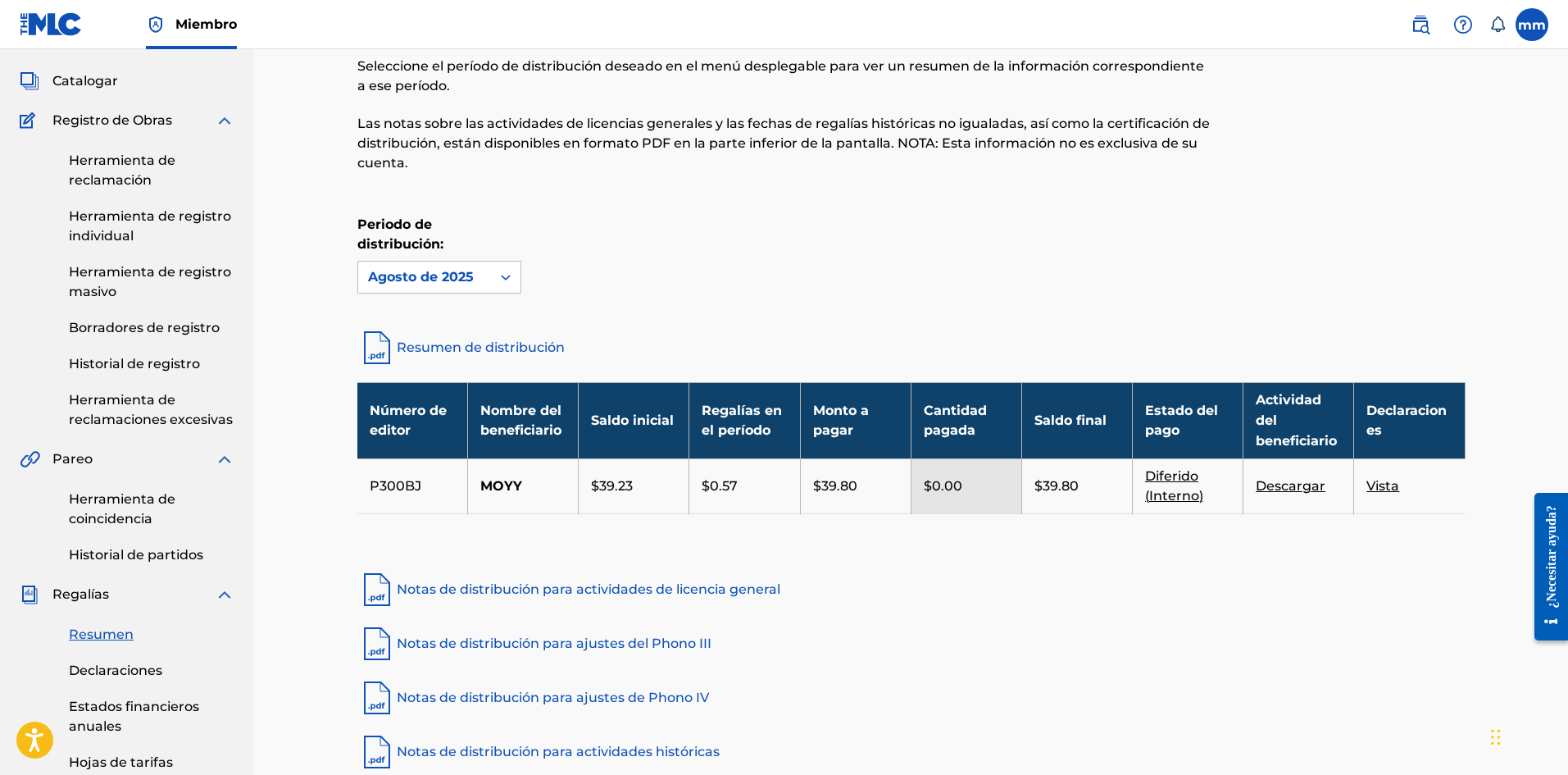
click at [114, 172] on font "Herramienta de reclamación" at bounding box center [122, 170] width 107 height 36
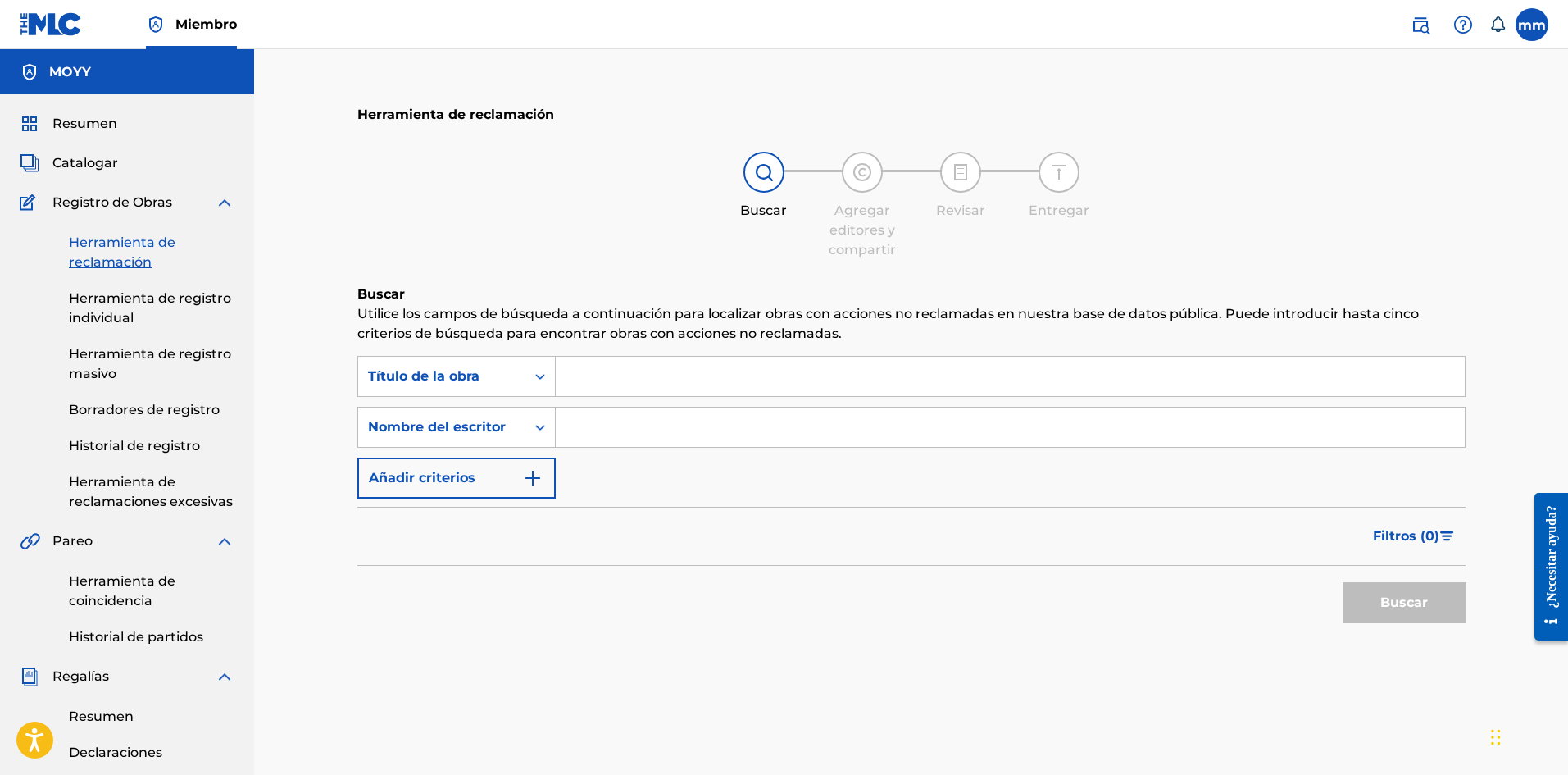
click at [100, 165] on font "Catalogar" at bounding box center [85, 163] width 65 height 15
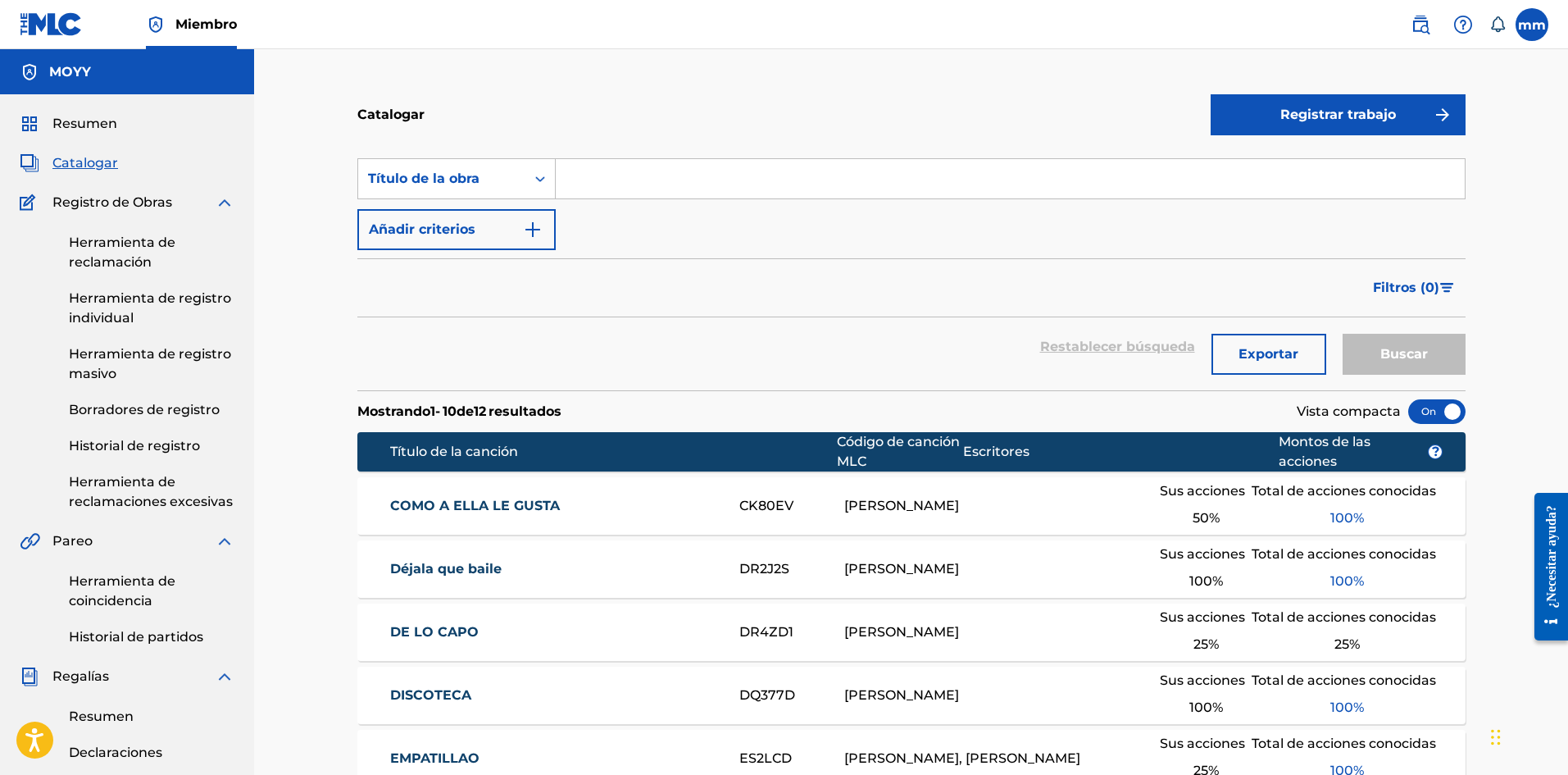
click at [97, 119] on font "Resumen" at bounding box center [85, 123] width 64 height 15
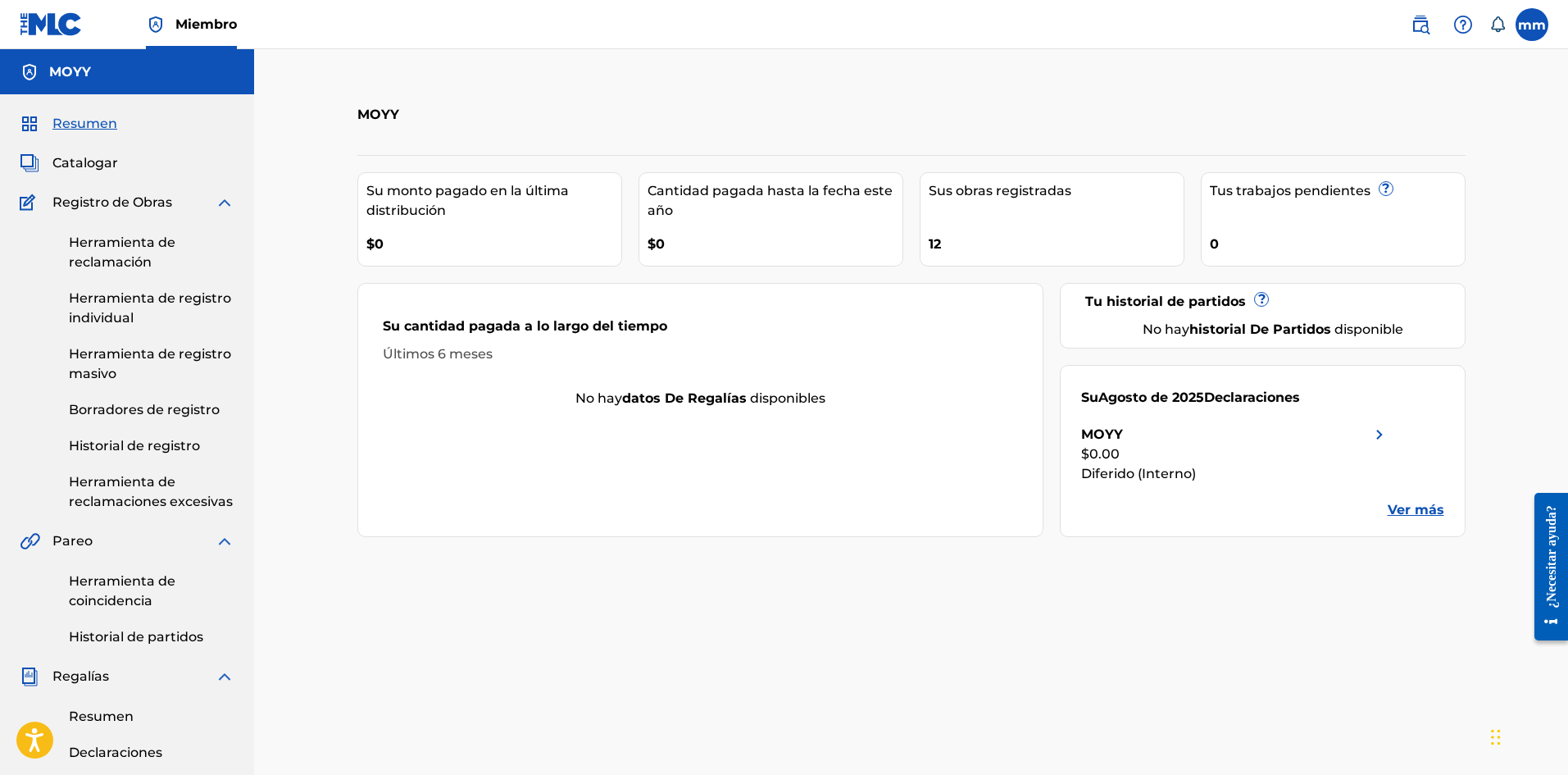
click at [1387, 436] on img at bounding box center [1379, 434] width 19 height 19
click at [929, 243] on font "12" at bounding box center [934, 244] width 13 height 15
click at [106, 154] on span "Catalogar" at bounding box center [85, 163] width 65 height 19
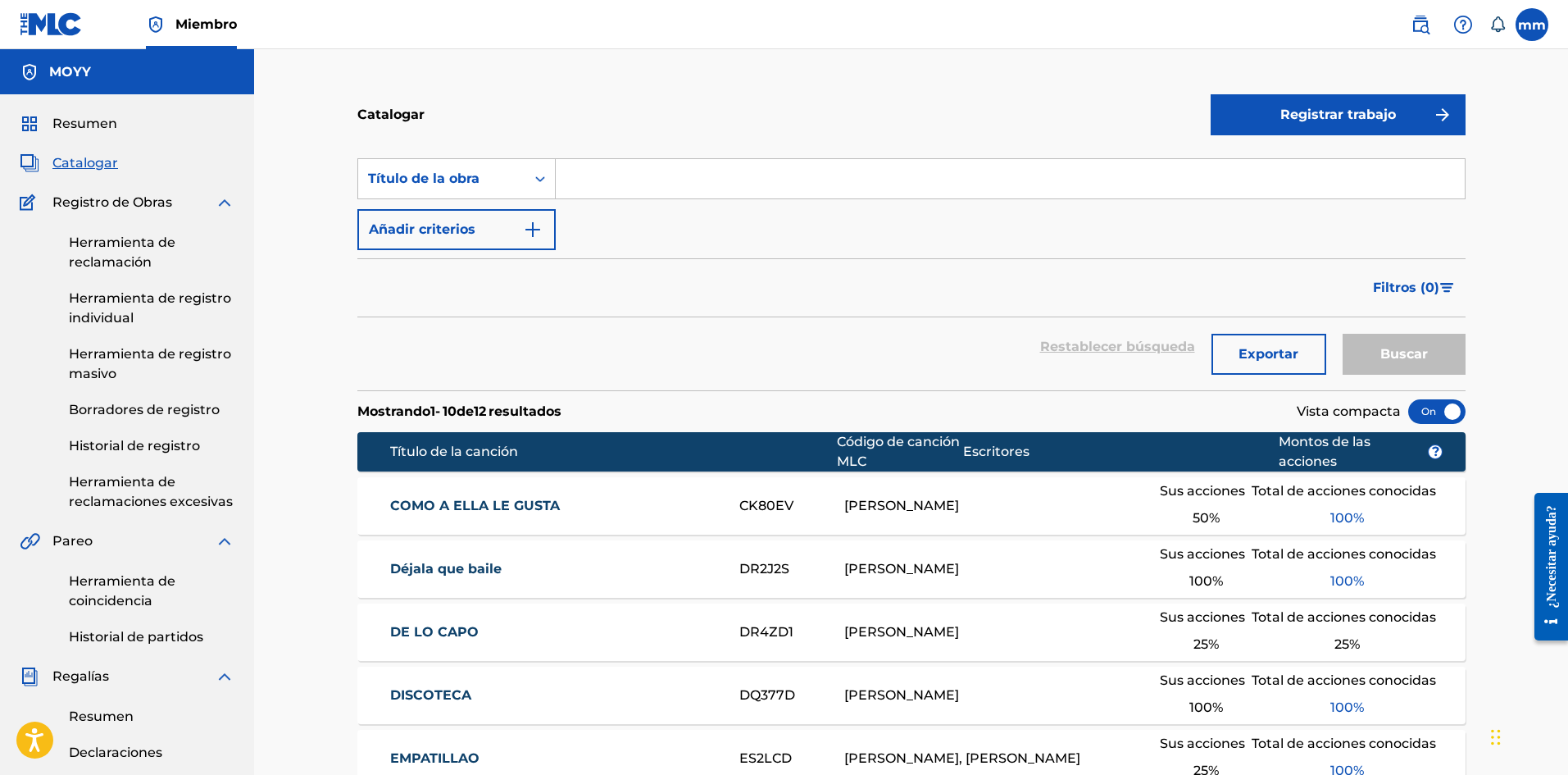
click at [130, 244] on font "Herramienta de reclamación" at bounding box center [122, 252] width 107 height 36
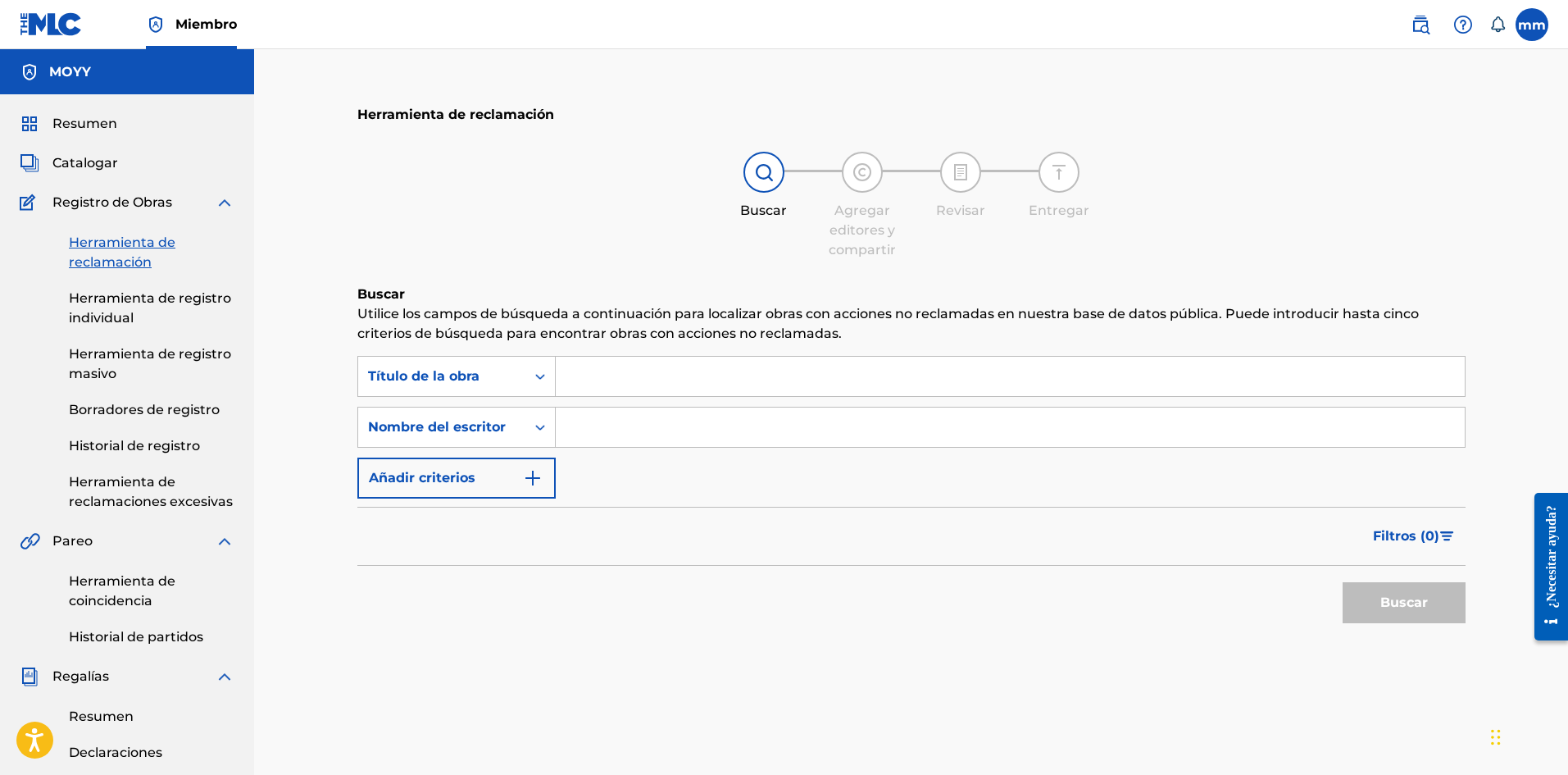
click at [151, 351] on font "Herramienta de registro masivo" at bounding box center [150, 363] width 163 height 36
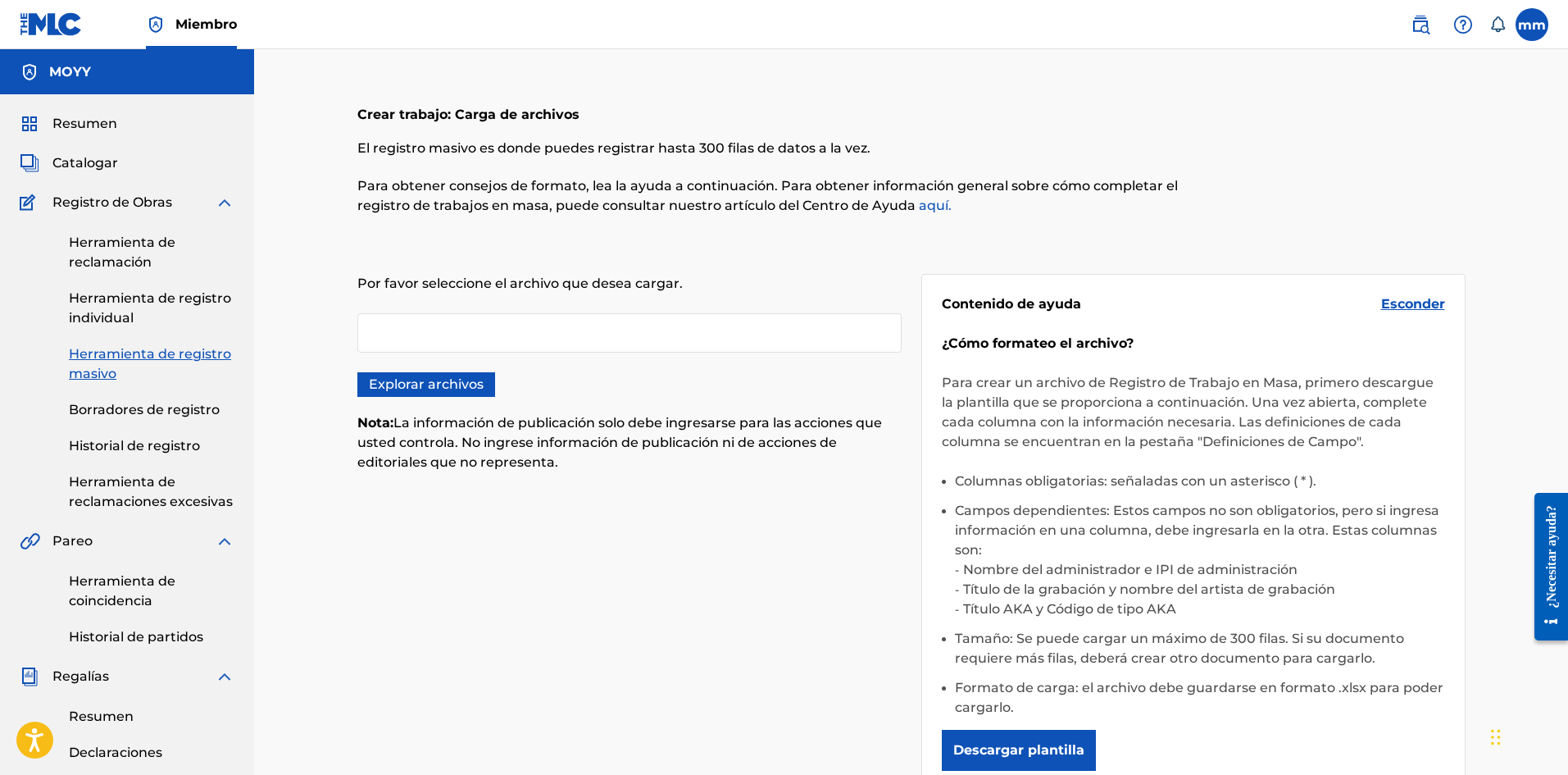
click at [114, 407] on font "Borradores de registro" at bounding box center [144, 409] width 151 height 15
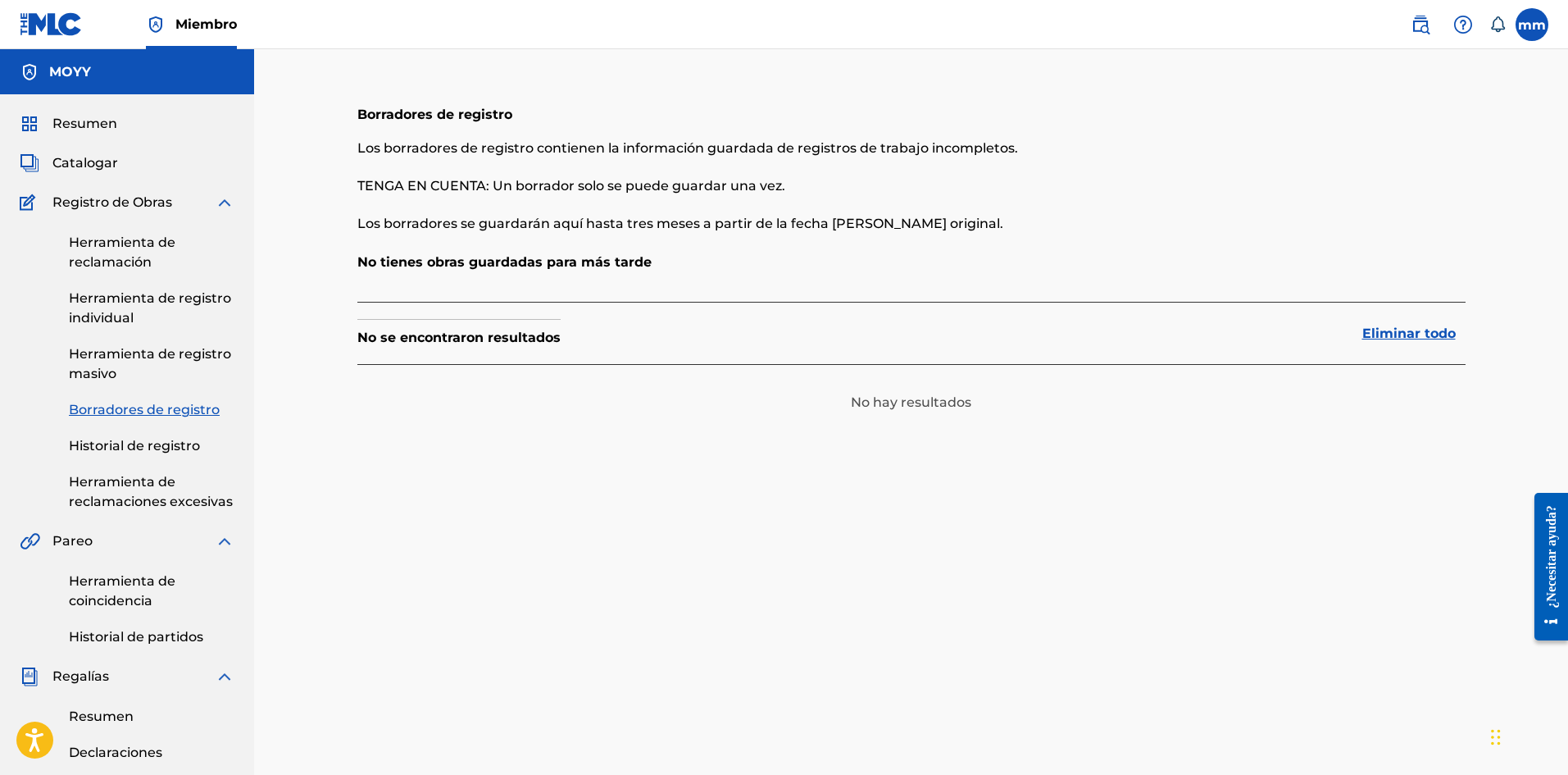
click at [167, 458] on div "Herramienta de reclamación Herramienta de registro individual Herramienta de re…" at bounding box center [127, 362] width 215 height 299
click at [153, 450] on font "Historial de registro" at bounding box center [134, 446] width 131 height 15
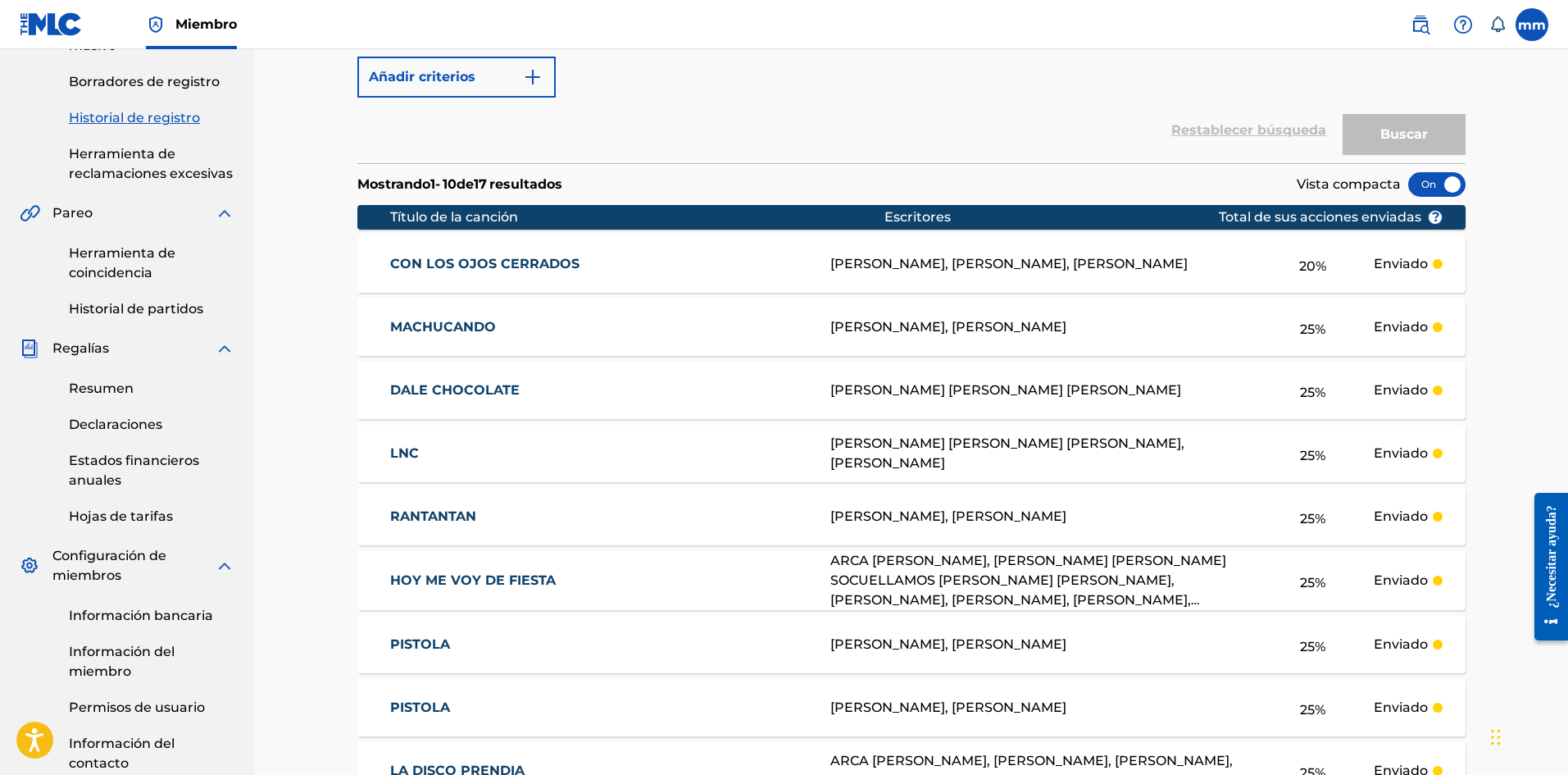
scroll to position [605, 0]
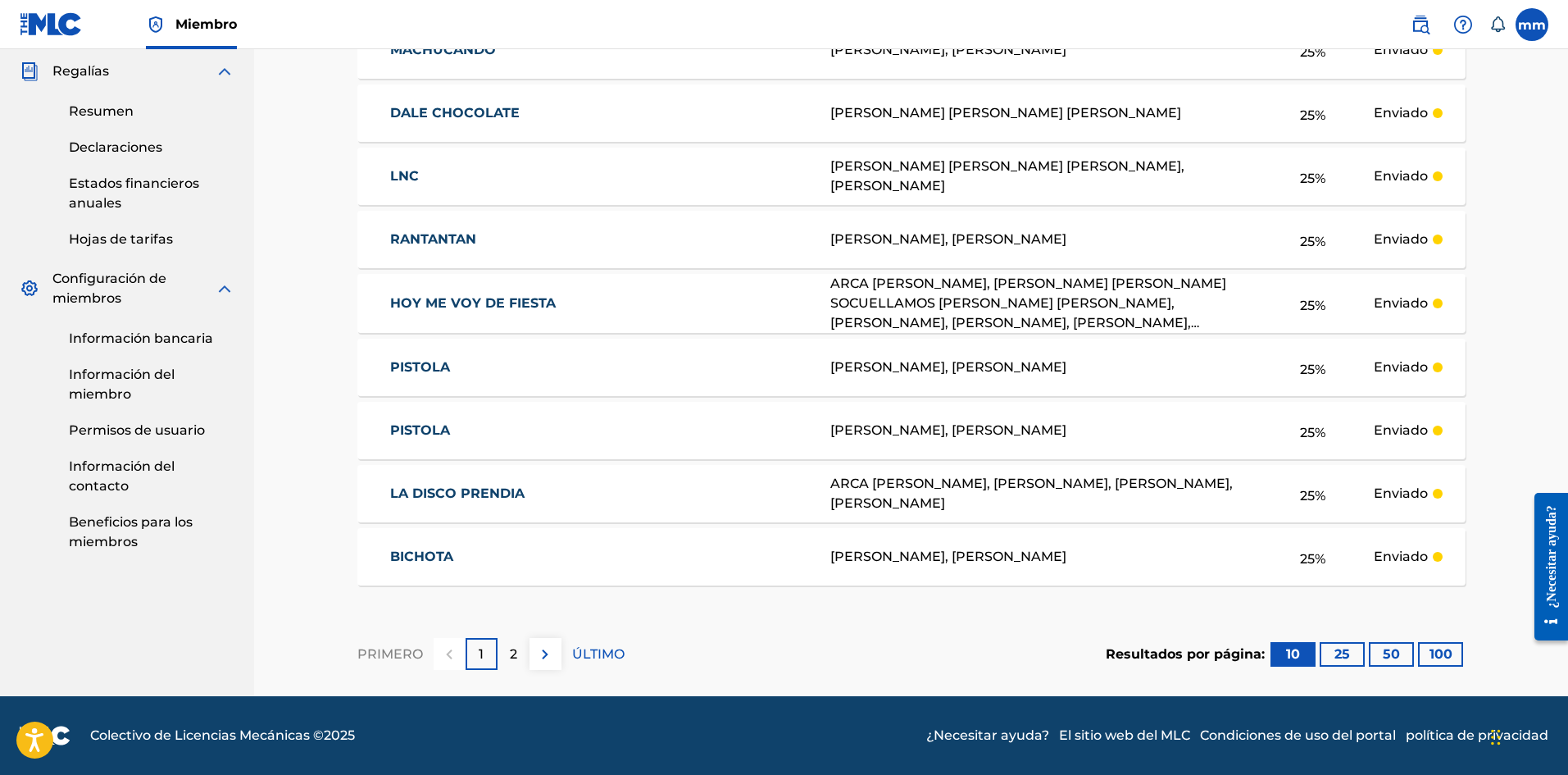
click at [1410, 423] on font "Enviado" at bounding box center [1401, 429] width 54 height 15
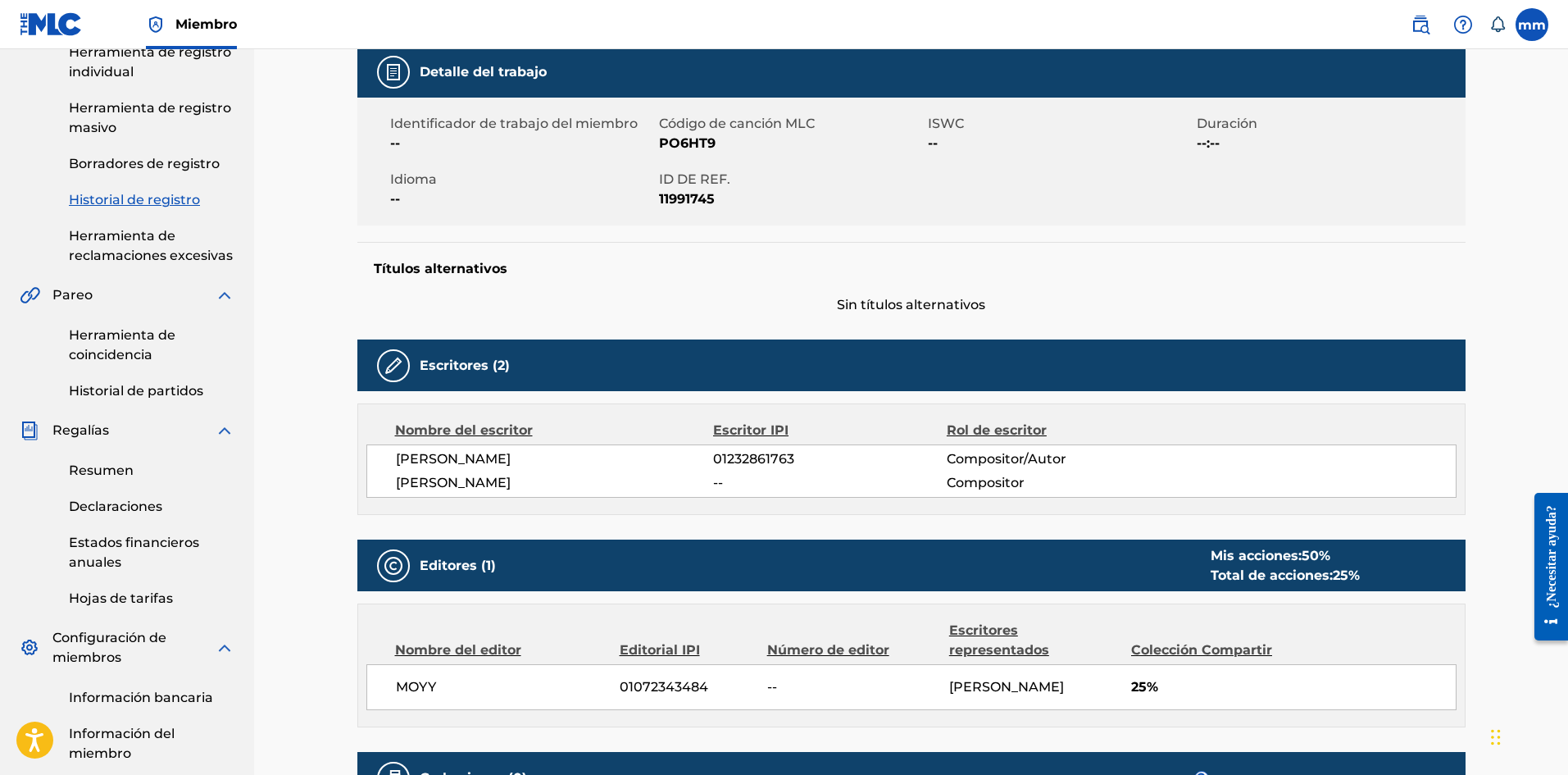
scroll to position [328, 0]
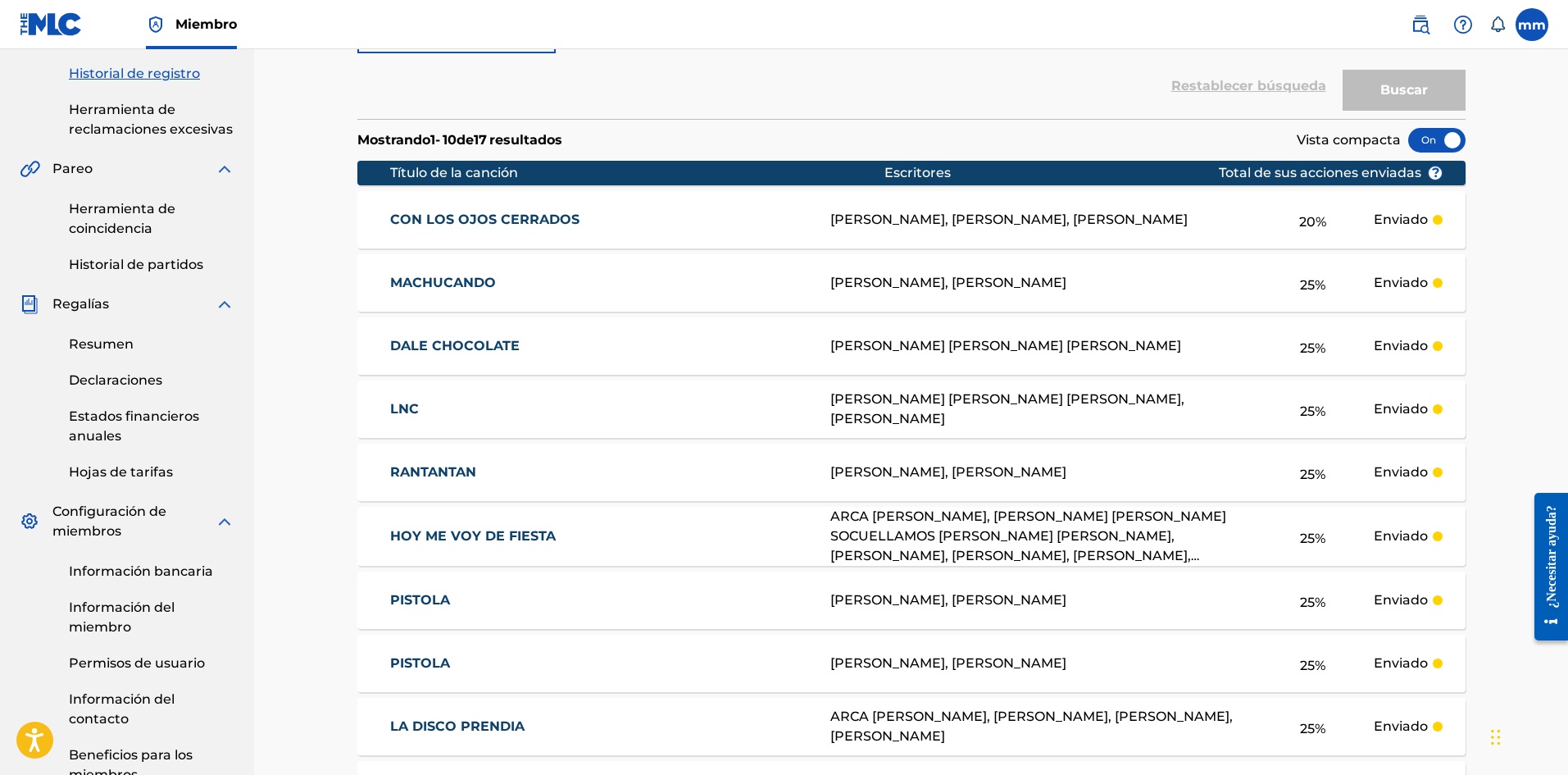
scroll to position [291, 0]
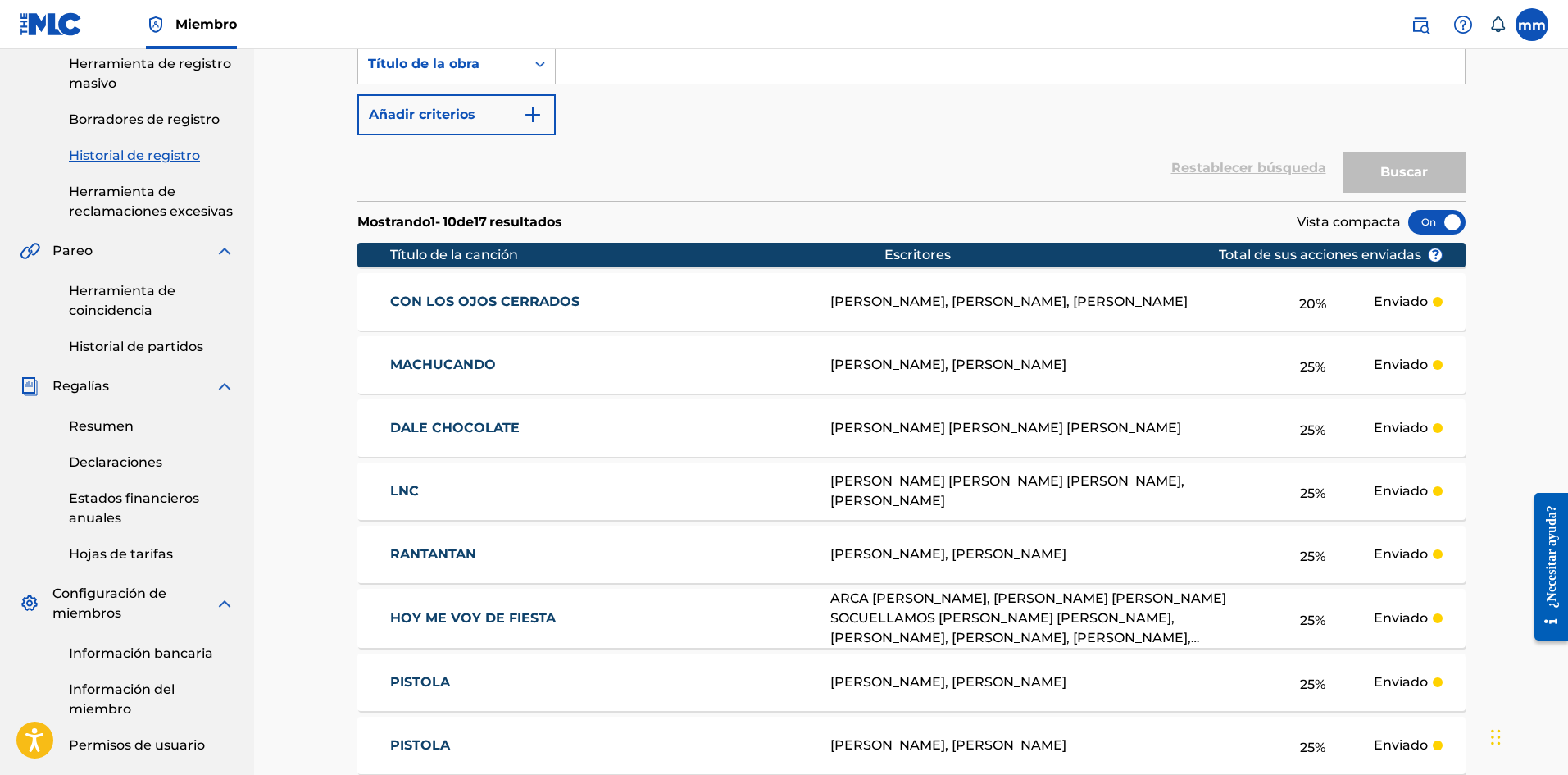
click at [1439, 225] on div at bounding box center [1438, 222] width 58 height 25
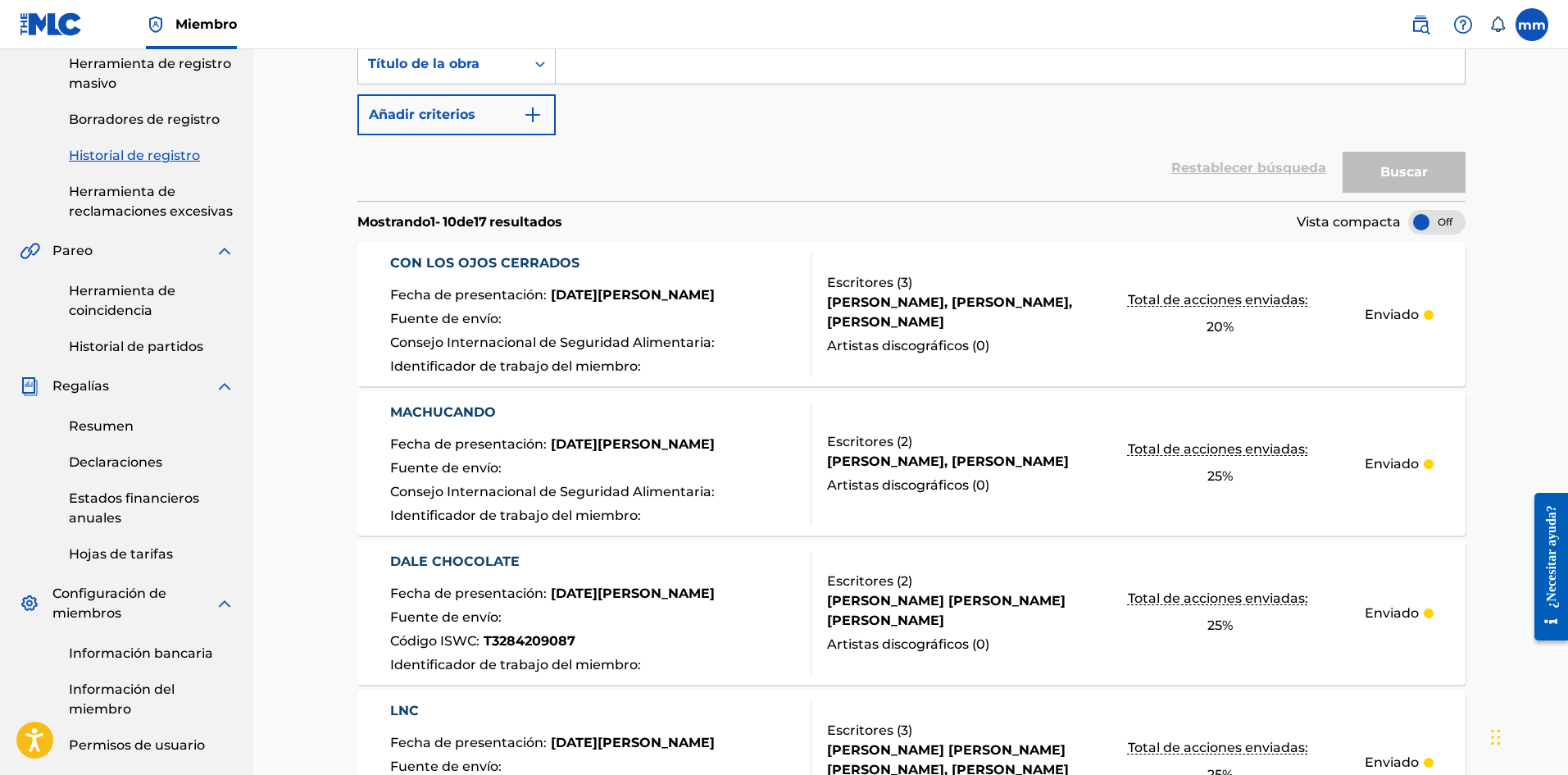
click at [1441, 224] on div at bounding box center [1438, 222] width 58 height 25
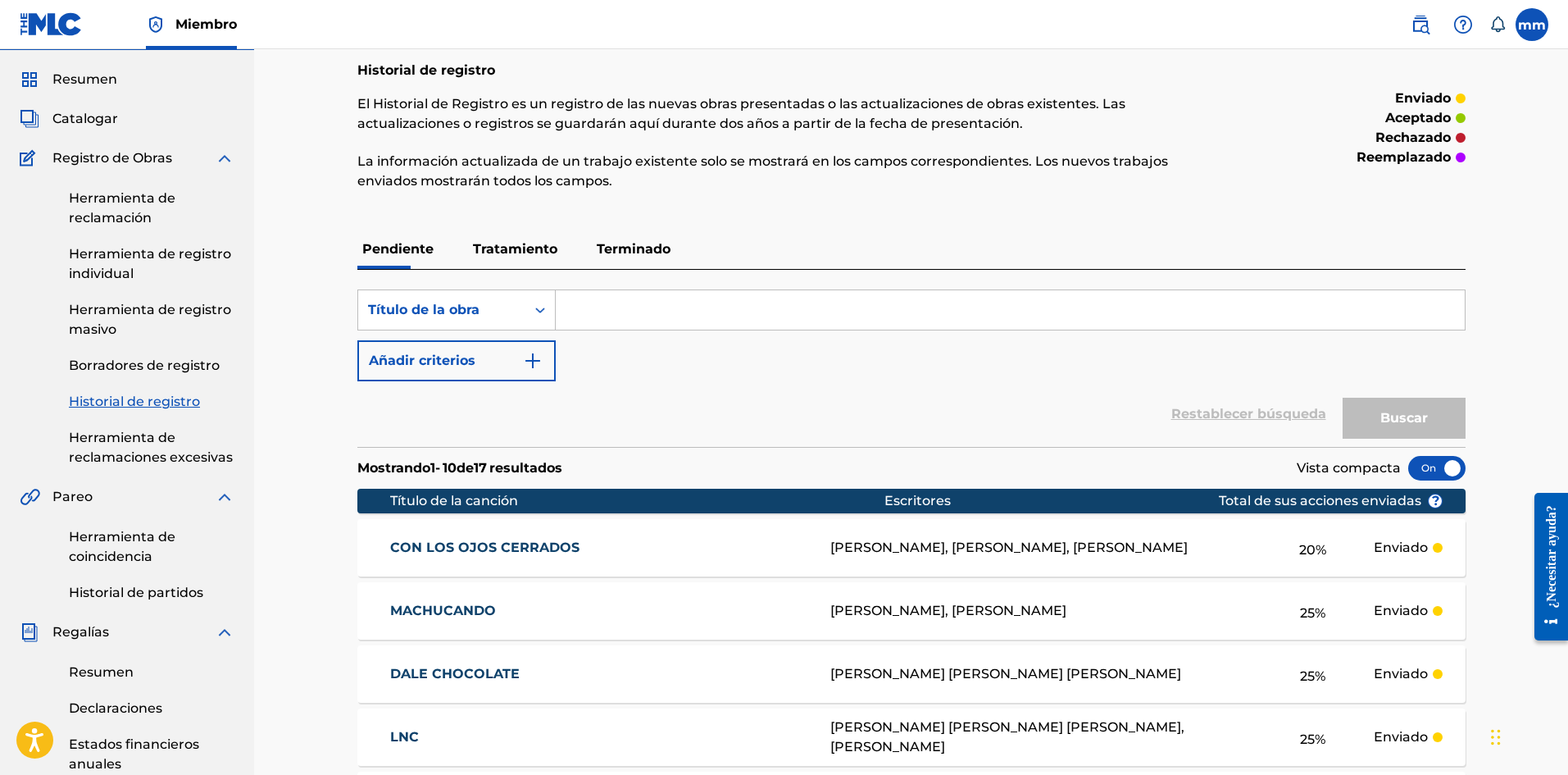
scroll to position [0, 0]
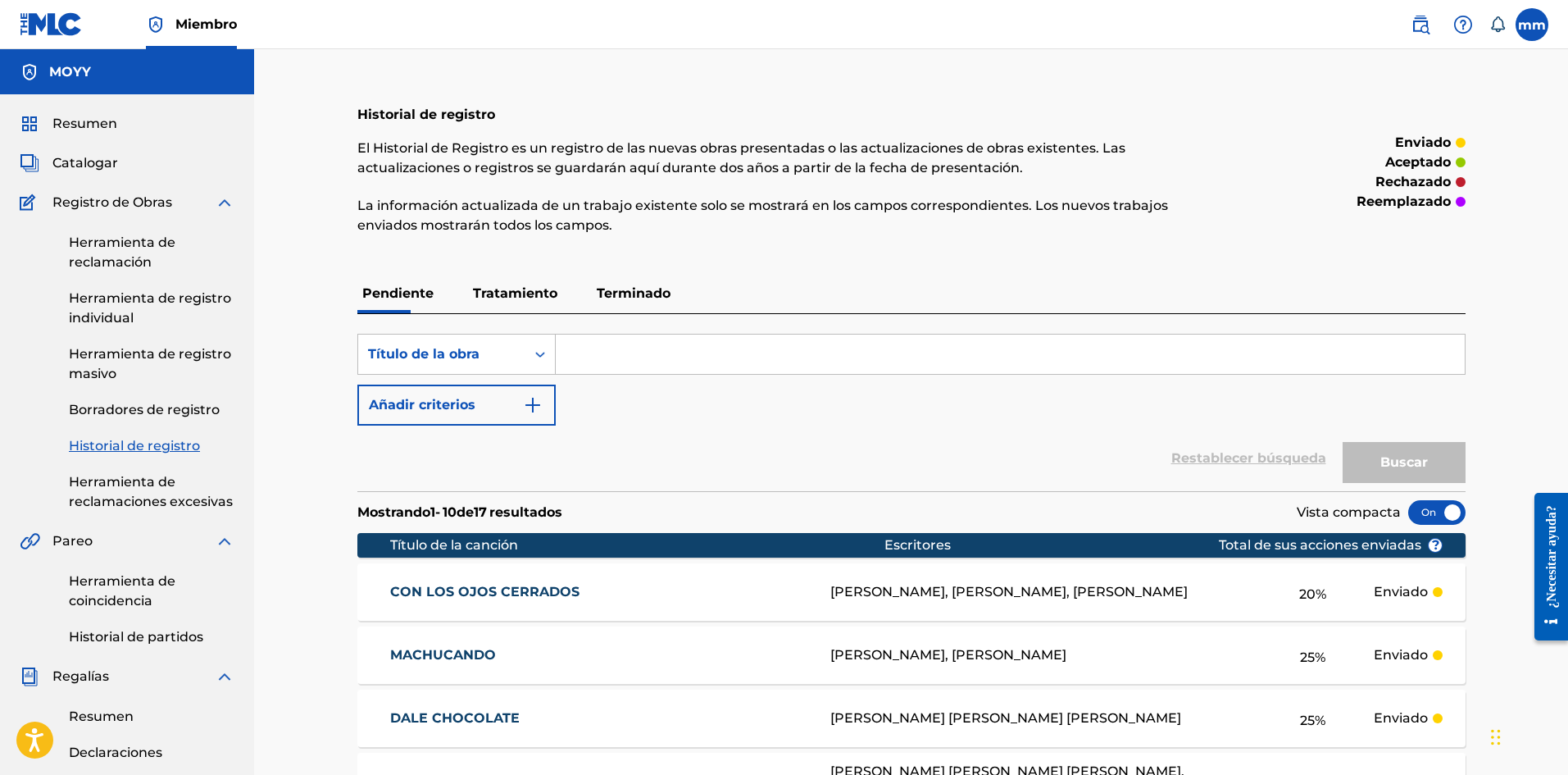
click at [526, 291] on font "Tratamiento" at bounding box center [515, 293] width 85 height 15
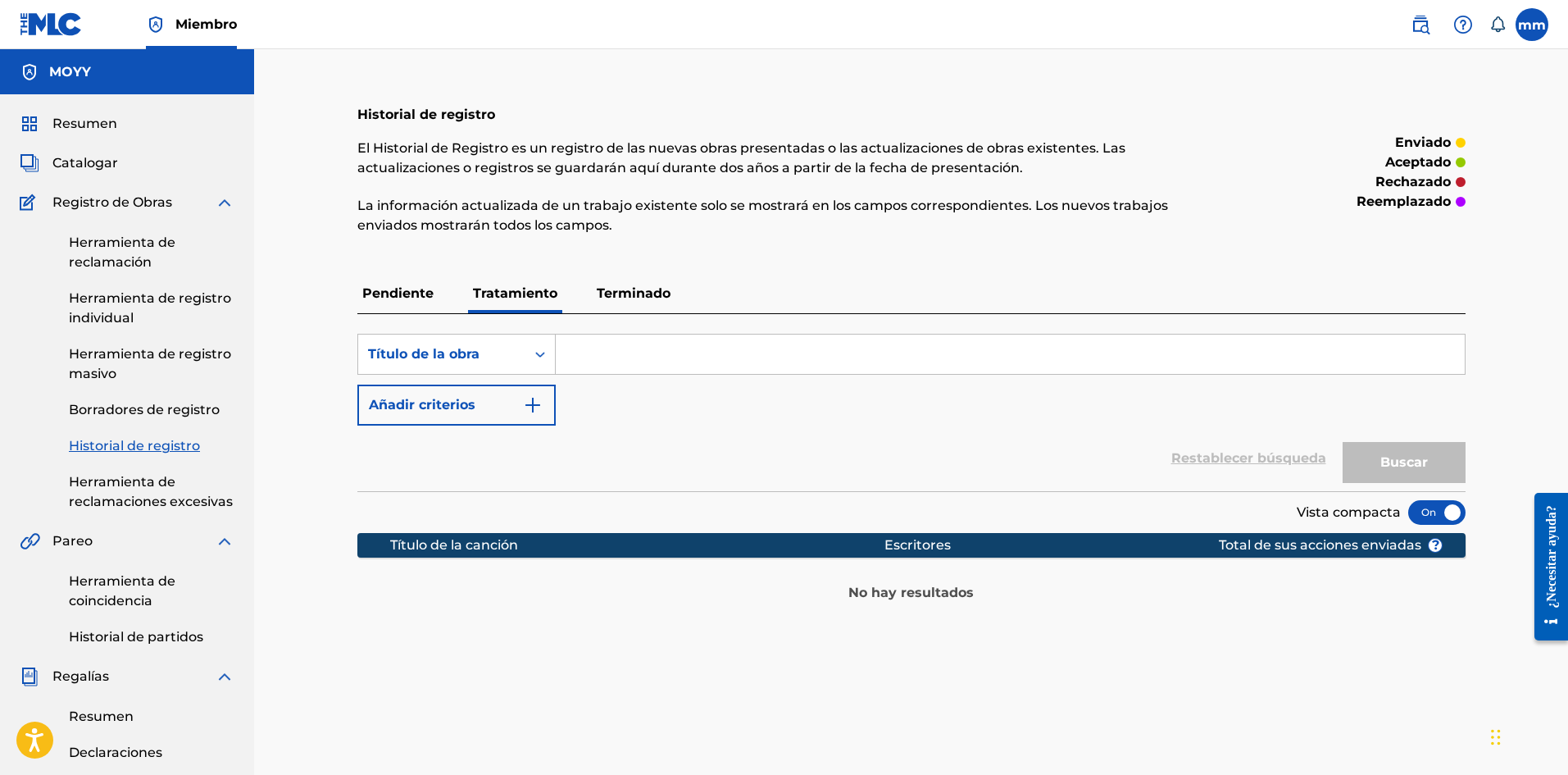
click at [652, 291] on font "Terminado" at bounding box center [634, 293] width 74 height 15
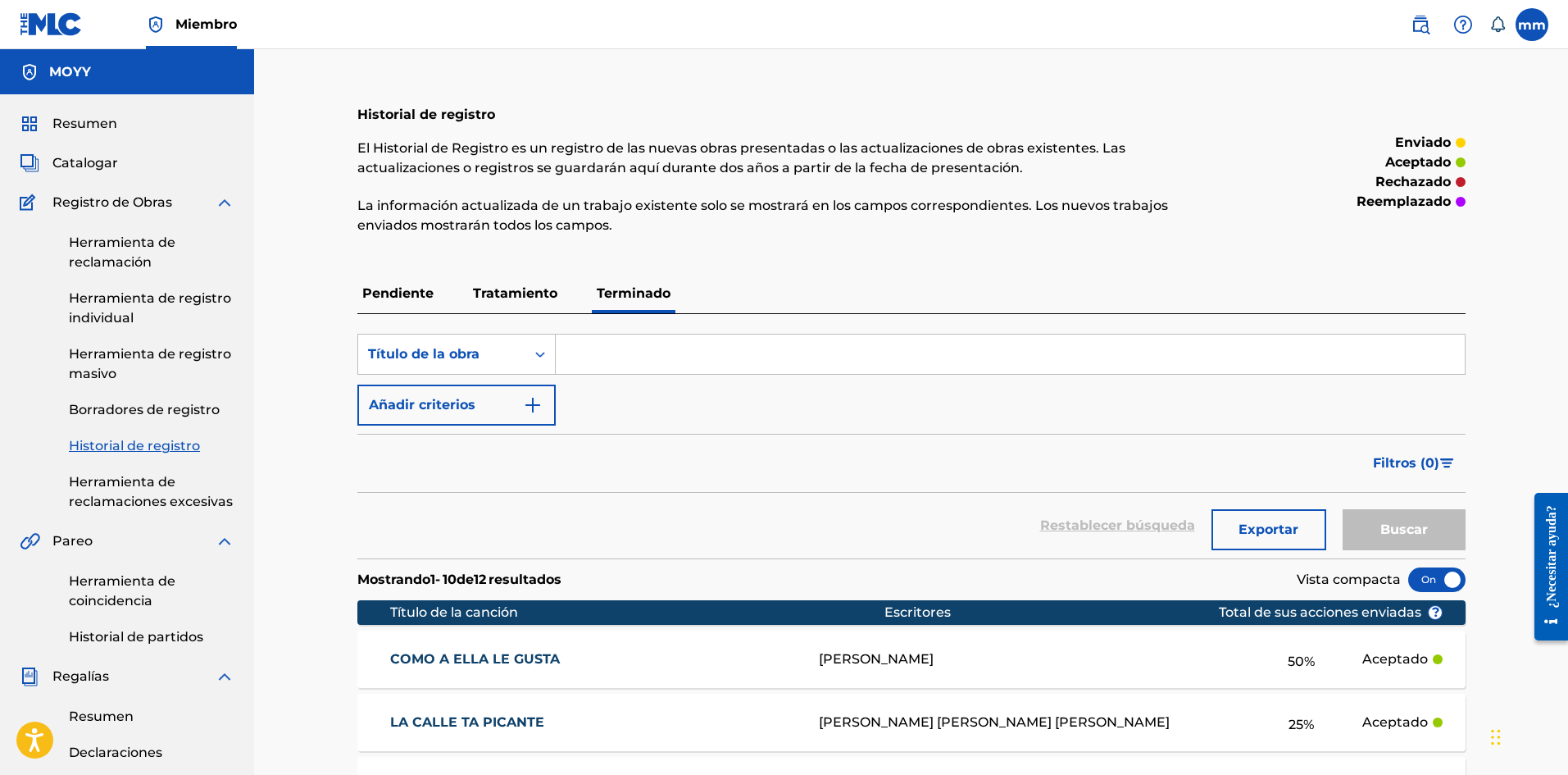
click at [418, 288] on font "Pendiente" at bounding box center [398, 293] width 71 height 15
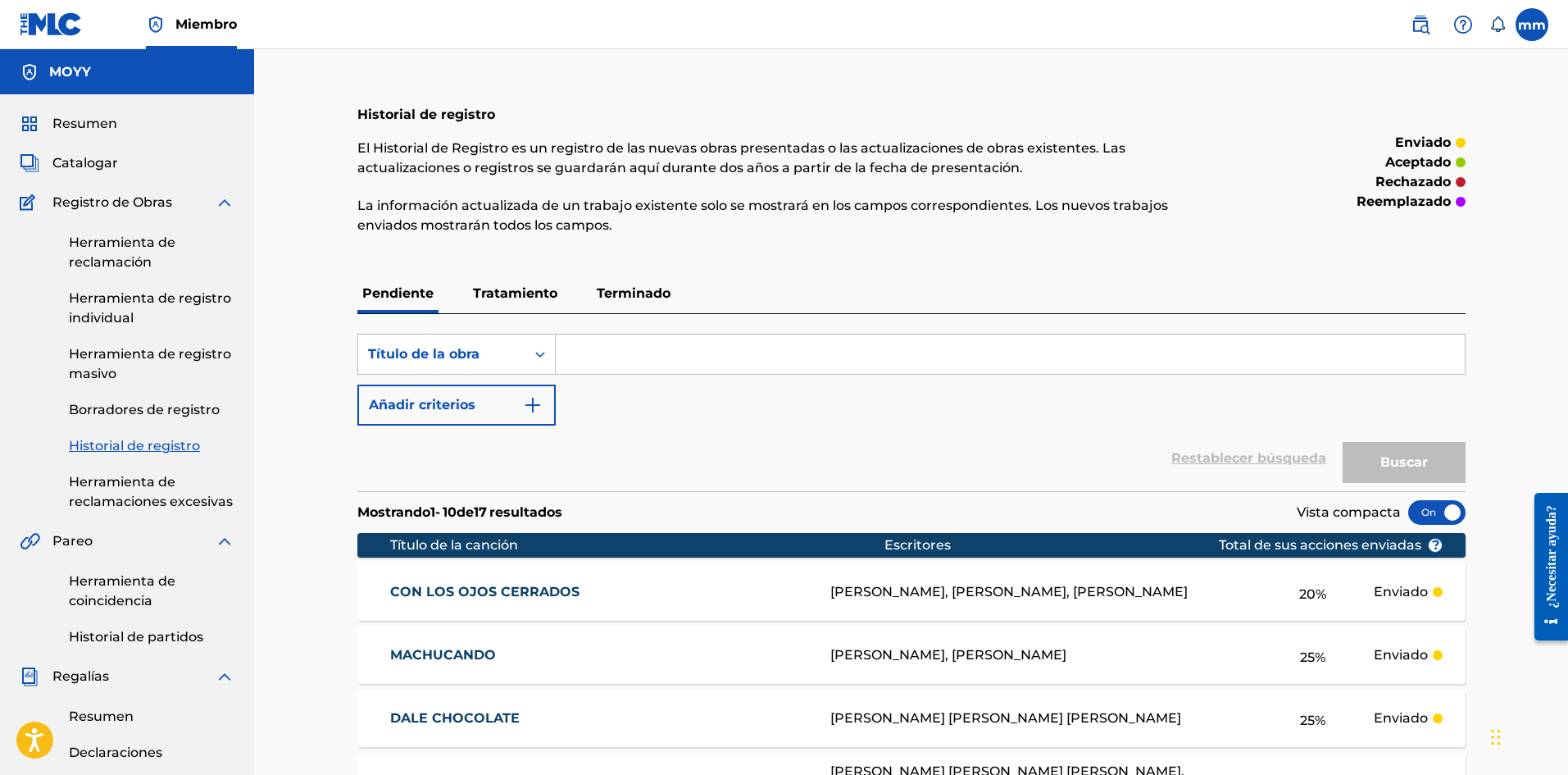
click at [546, 294] on font "Tratamiento" at bounding box center [515, 293] width 85 height 15
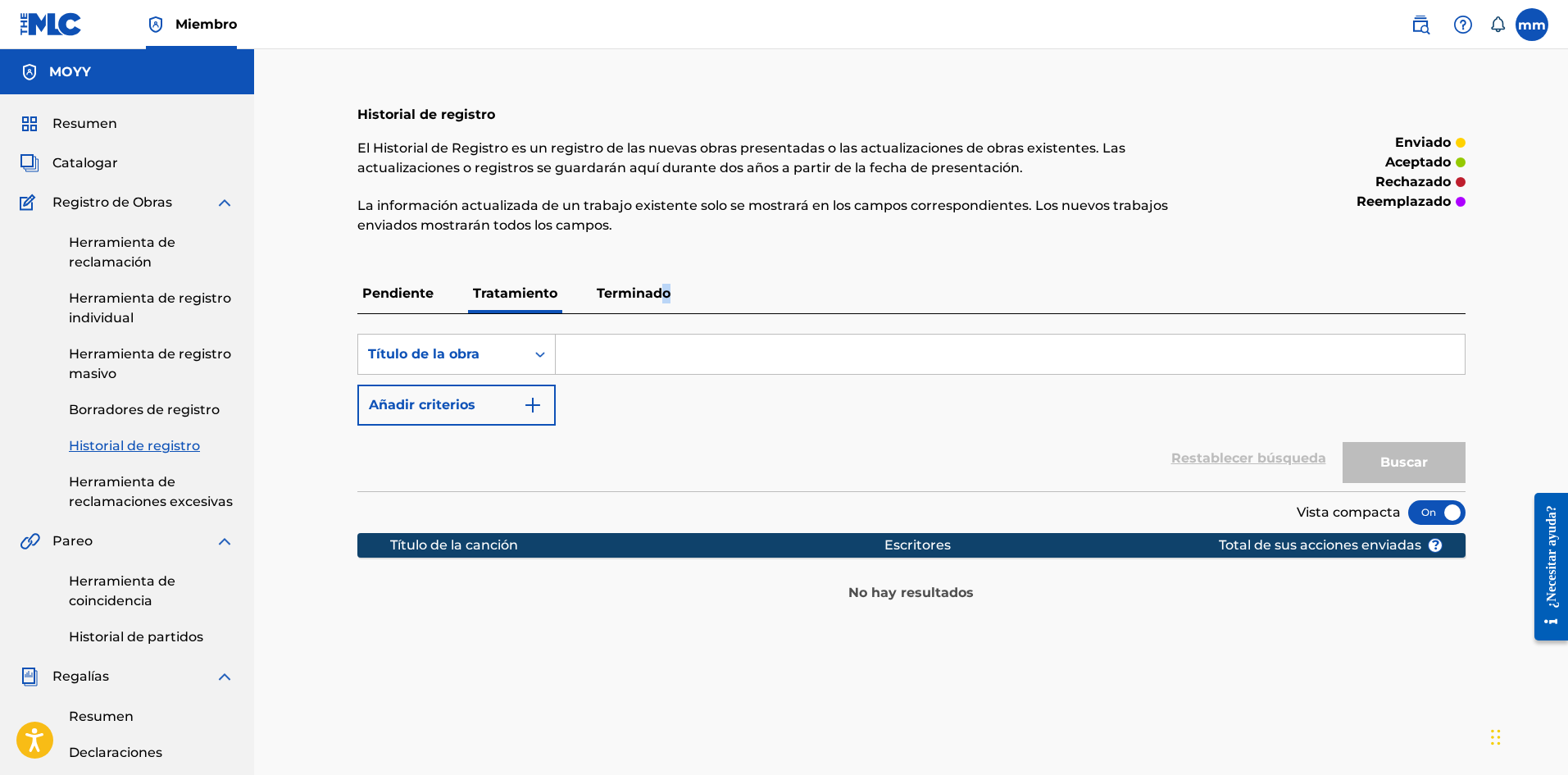
click at [669, 285] on p "Terminado" at bounding box center [634, 293] width 84 height 39
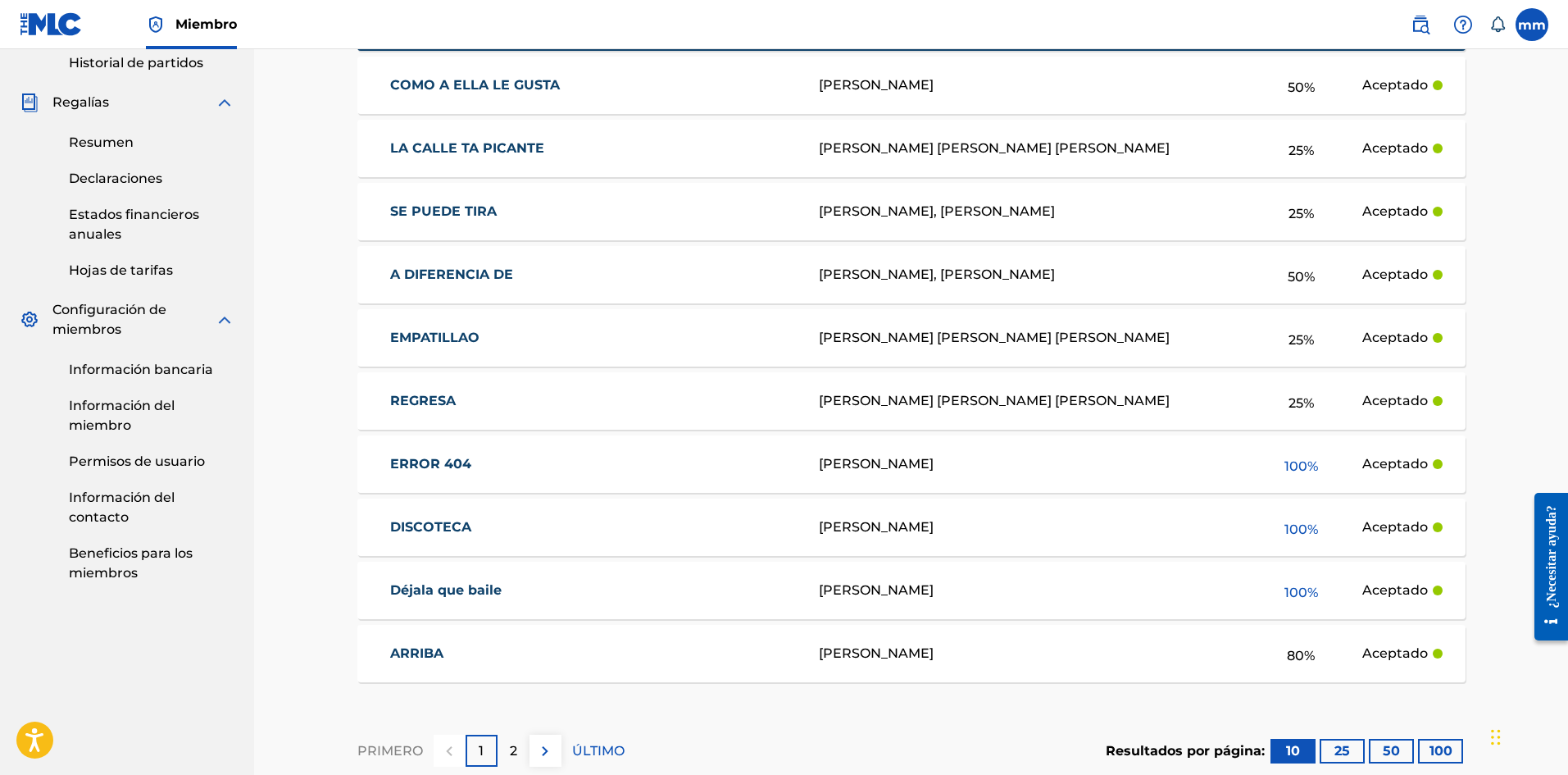
scroll to position [656, 0]
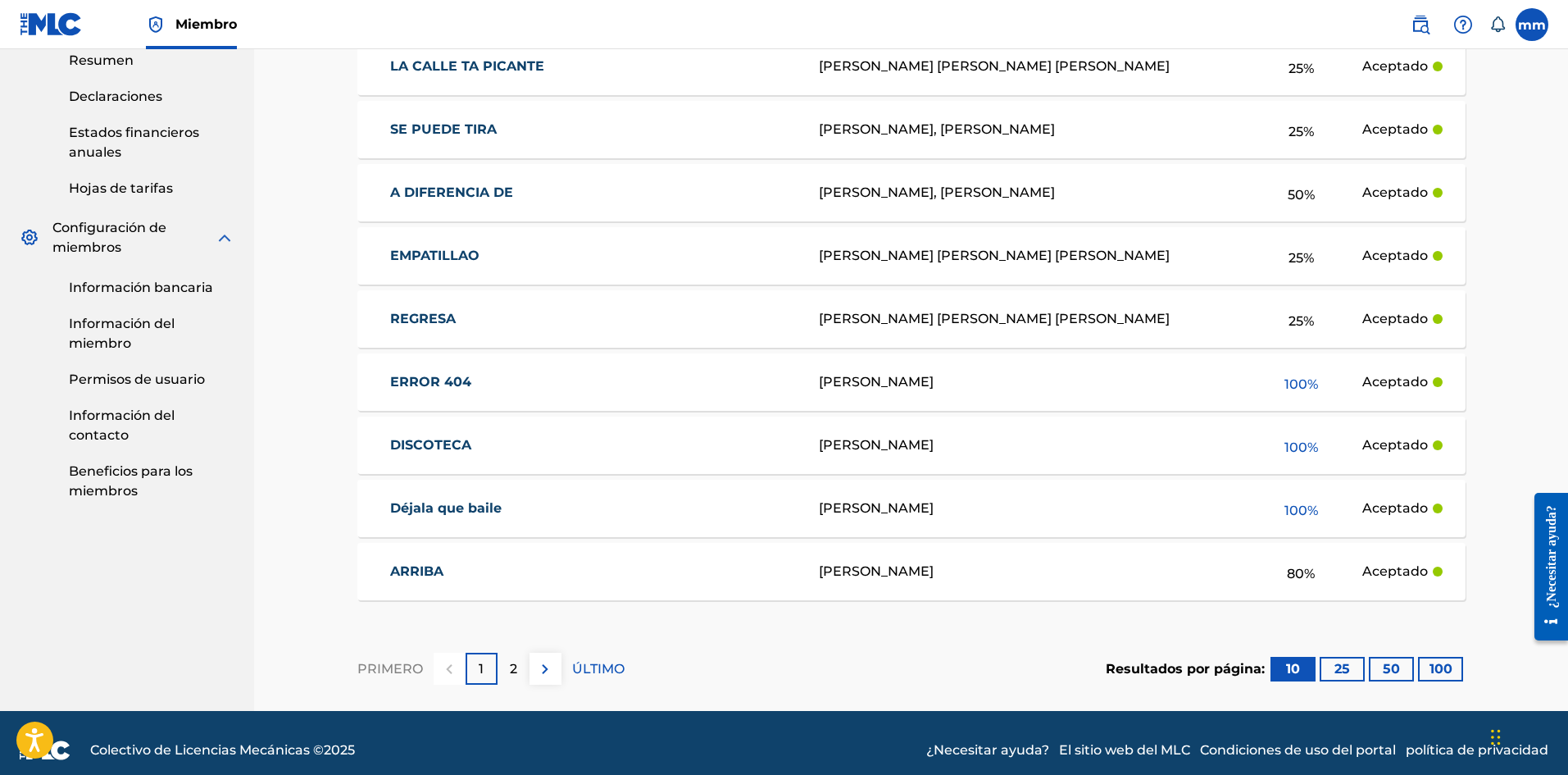
click at [545, 670] on img at bounding box center [545, 668] width 19 height 19
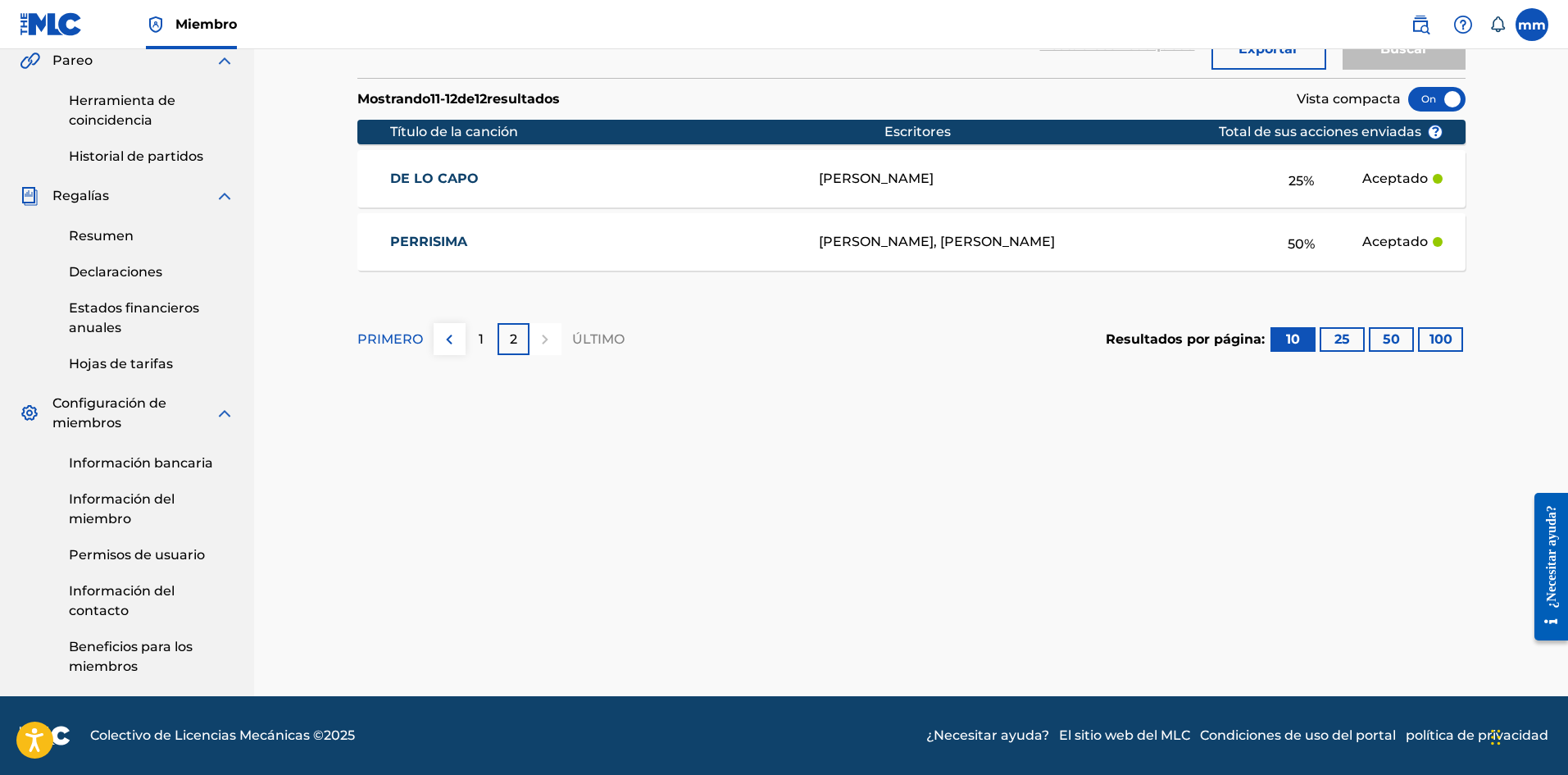
scroll to position [152, 0]
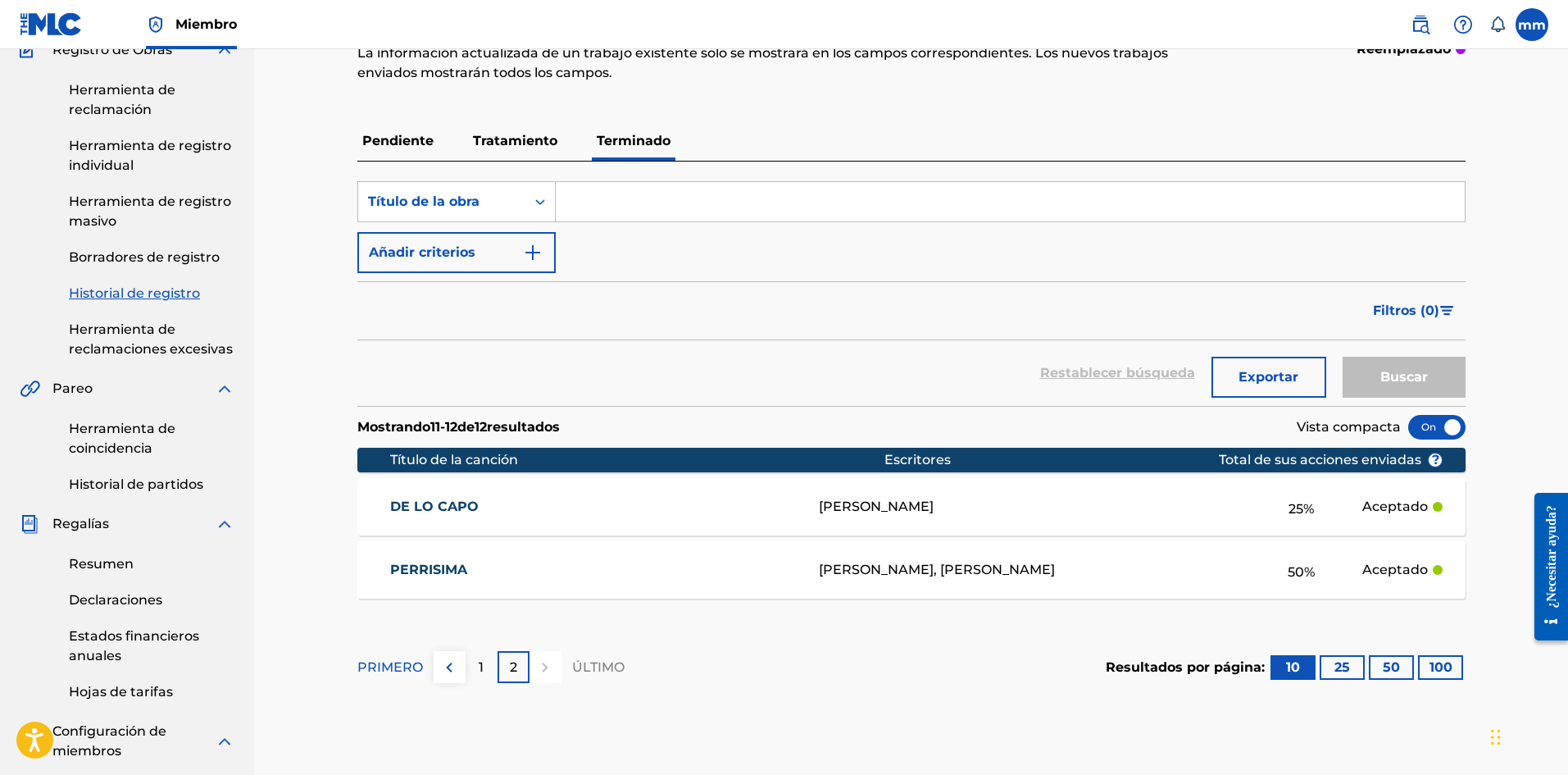
click at [515, 136] on font "Tratamiento" at bounding box center [515, 141] width 85 height 15
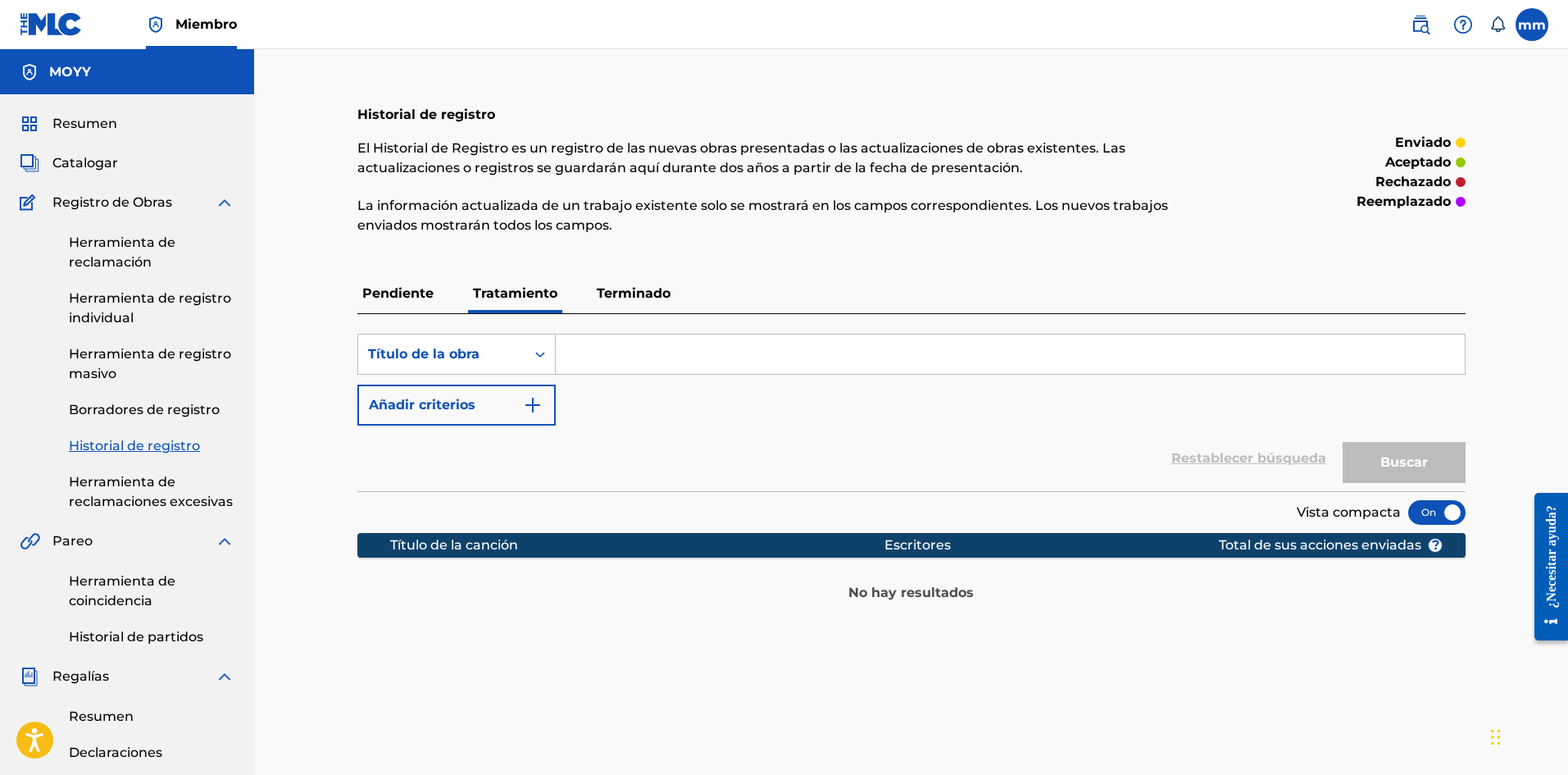
click at [429, 291] on font "Pendiente" at bounding box center [398, 293] width 71 height 15
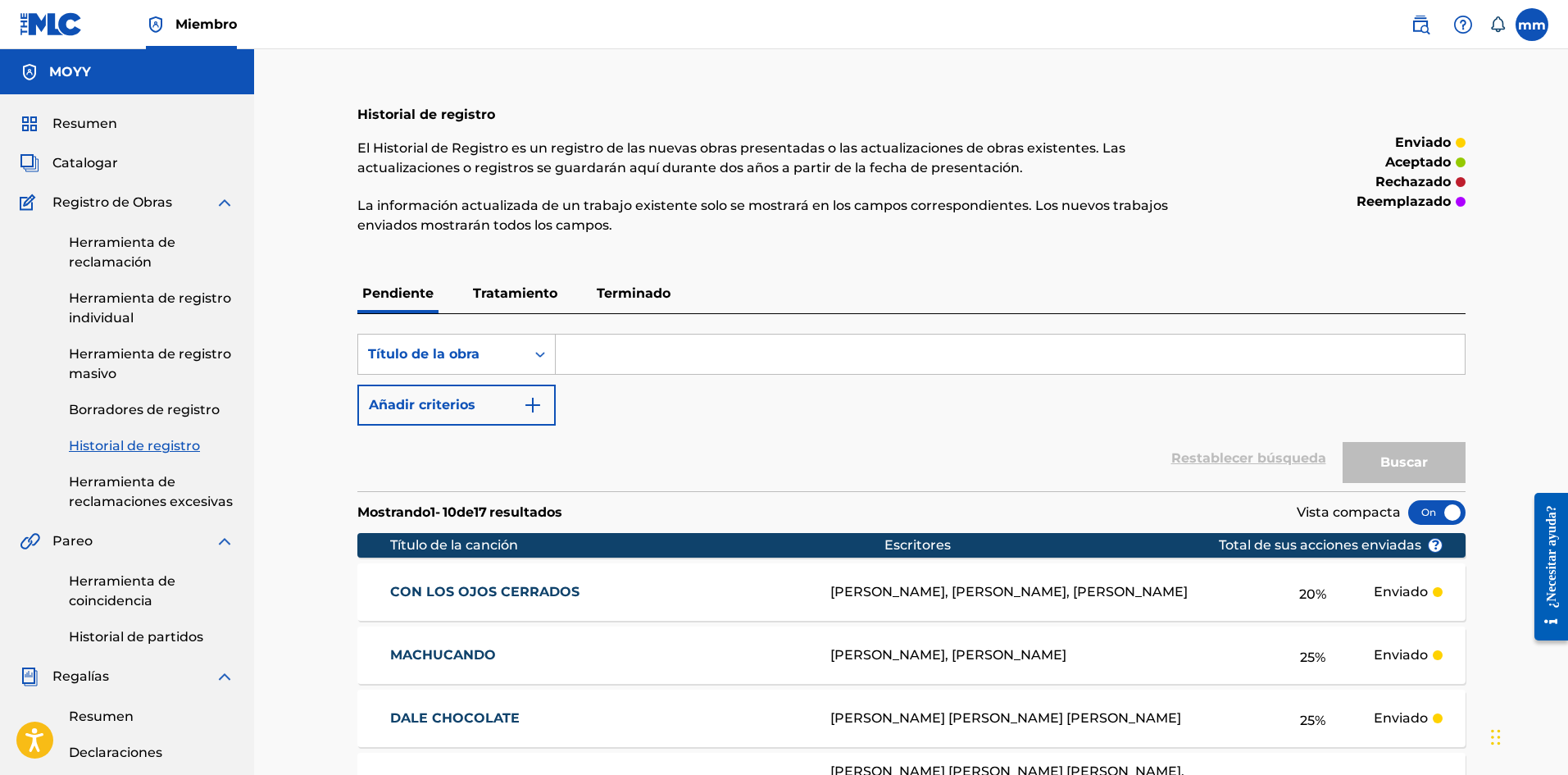
click at [1422, 30] on img at bounding box center [1421, 24] width 19 height 19
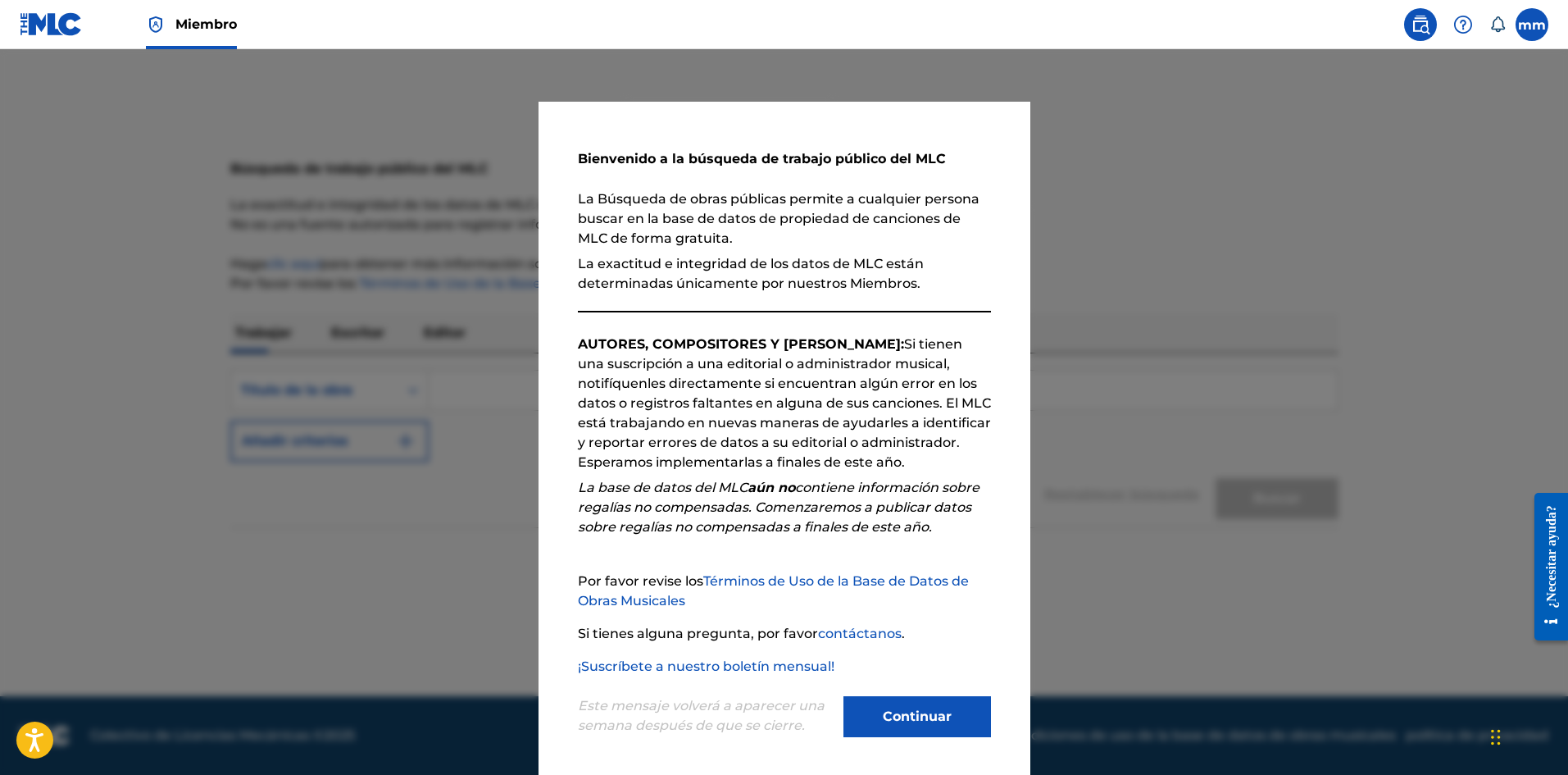
click at [945, 701] on button "Continuar" at bounding box center [917, 717] width 147 height 41
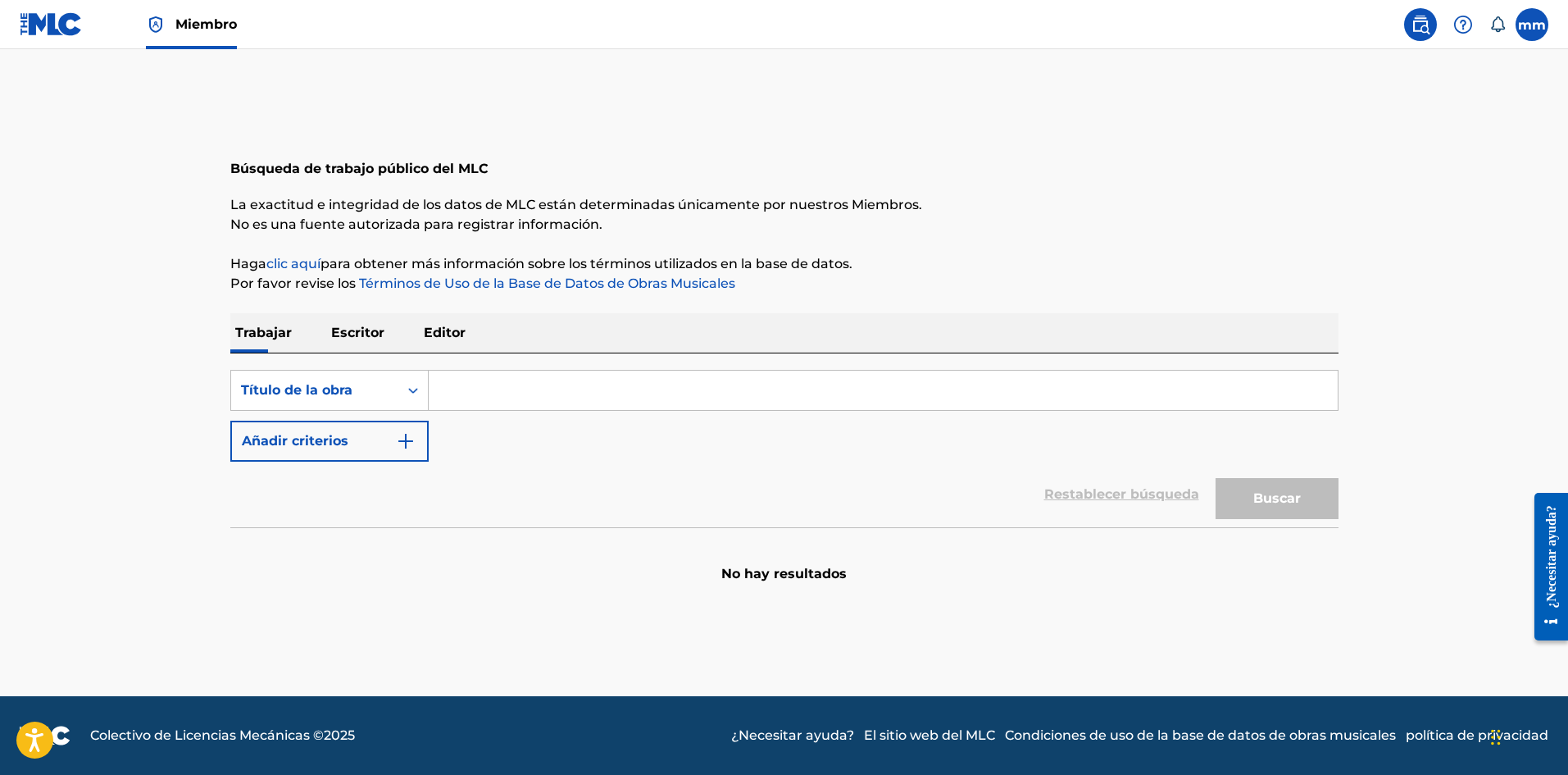
click at [366, 334] on font "Escritor" at bounding box center [357, 332] width 53 height 15
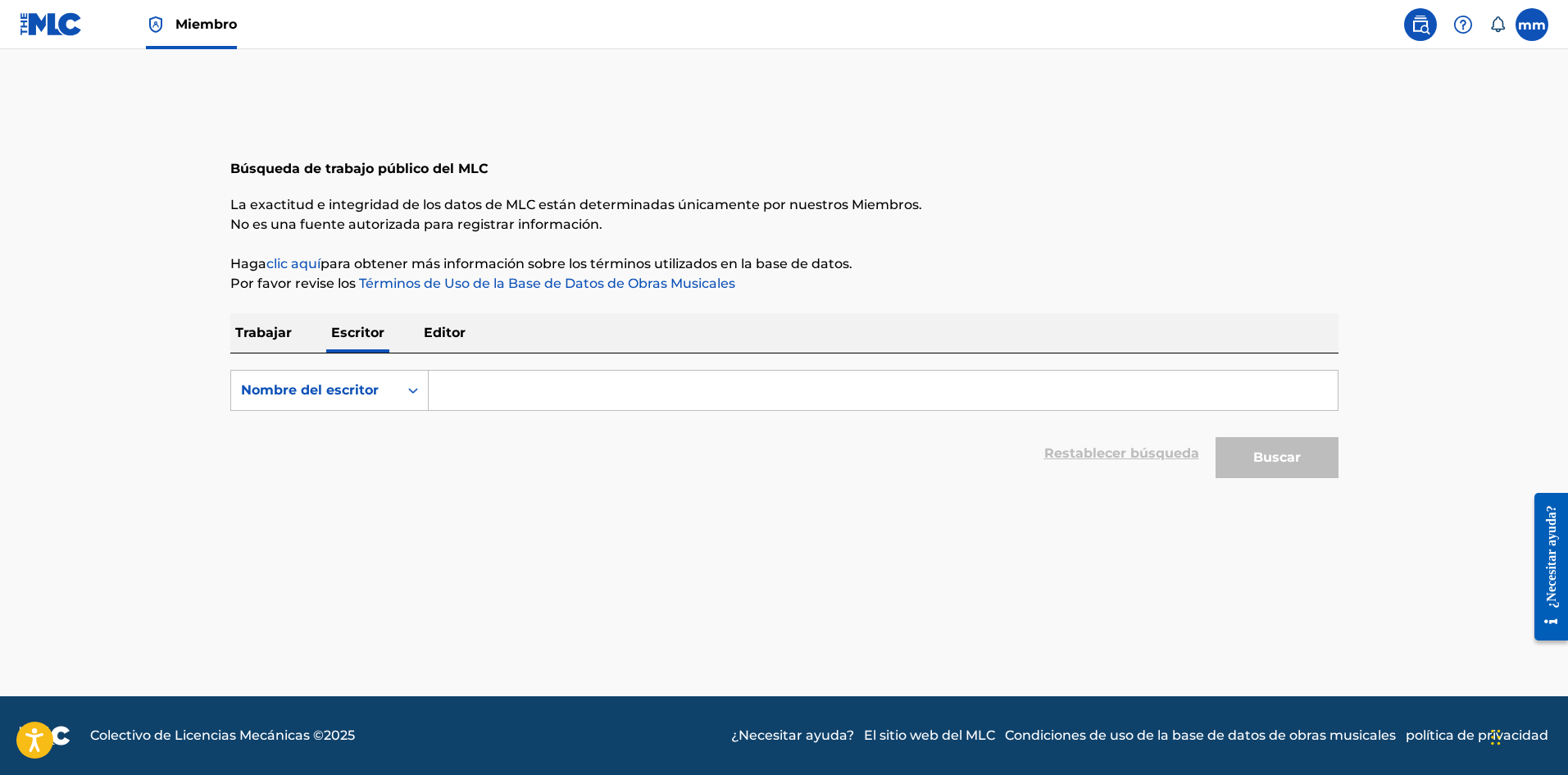
click at [64, 30] on img at bounding box center [51, 25] width 64 height 24
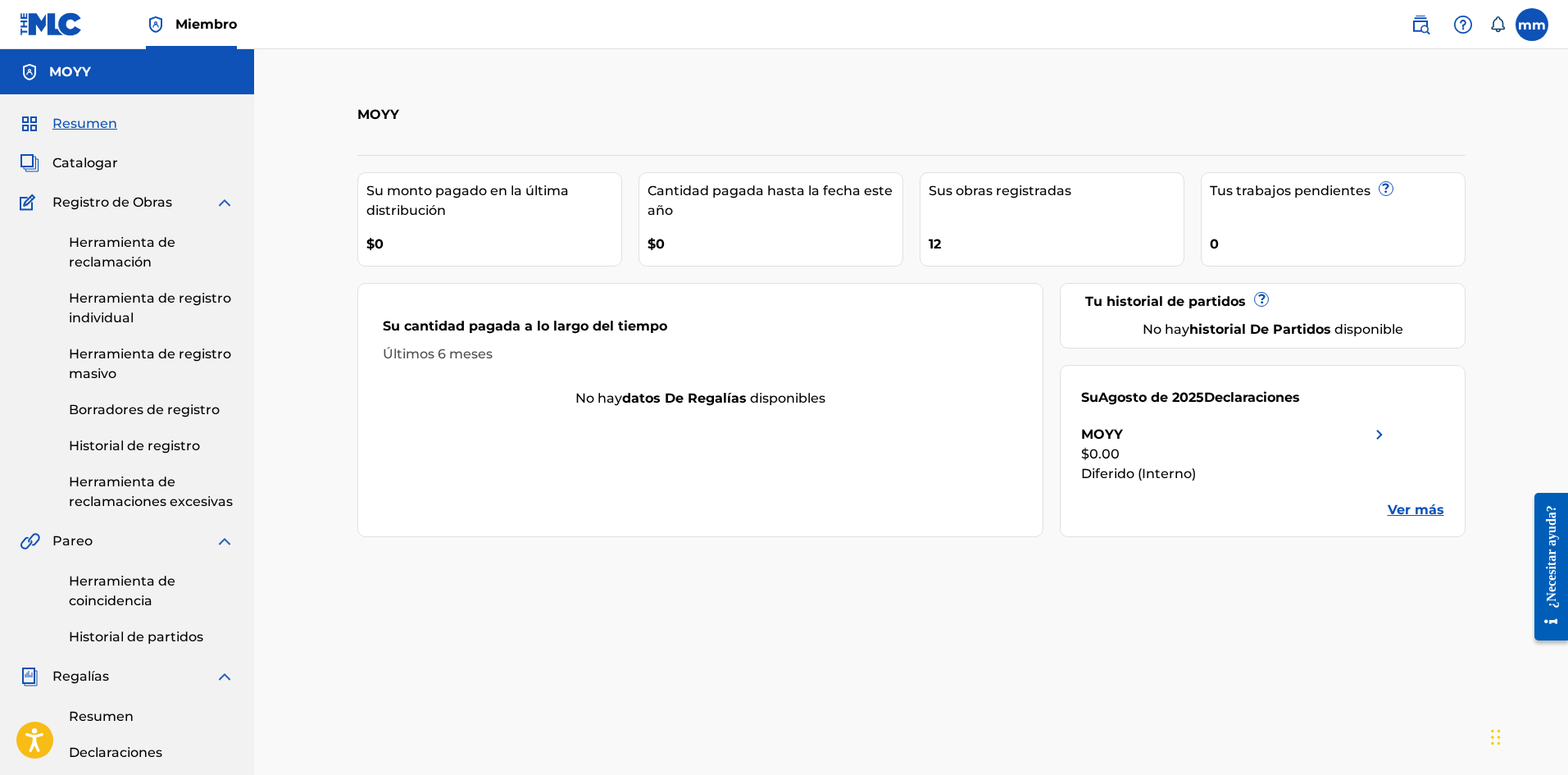
click at [1338, 439] on div "MOYY" at bounding box center [1235, 434] width 308 height 19
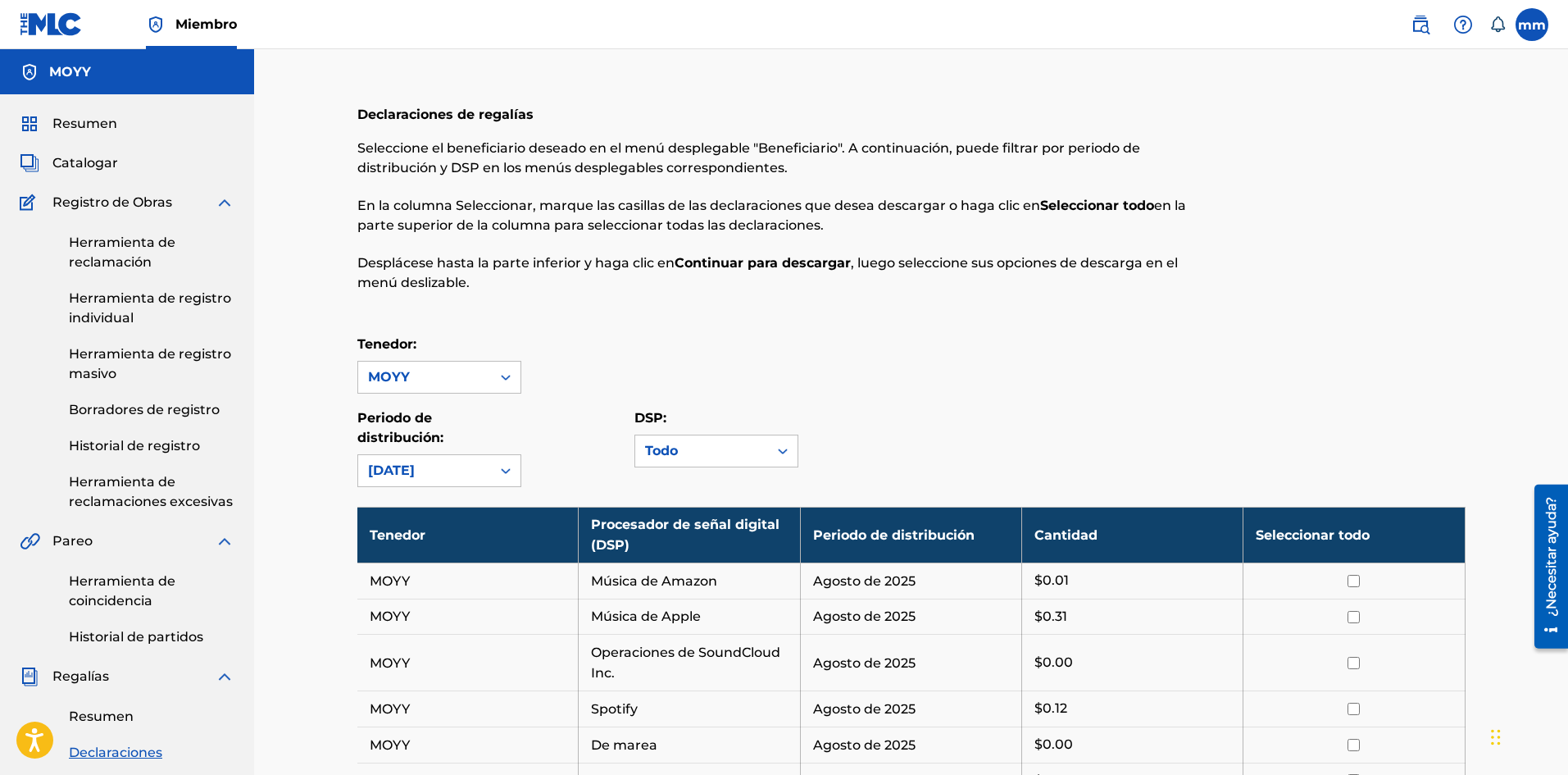
click at [79, 166] on font "Catalogar" at bounding box center [85, 163] width 65 height 15
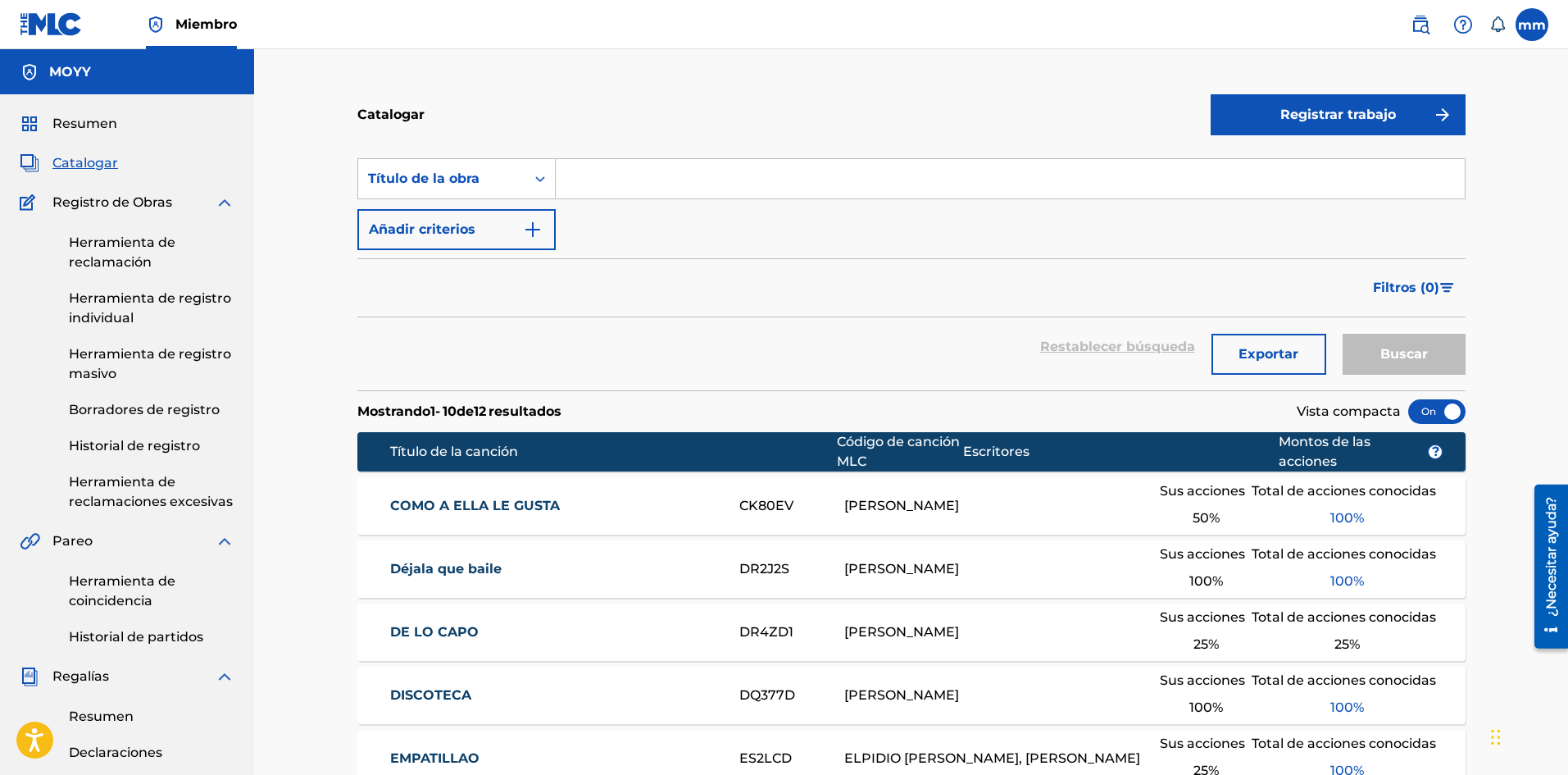
click at [78, 25] on img at bounding box center [51, 25] width 64 height 24
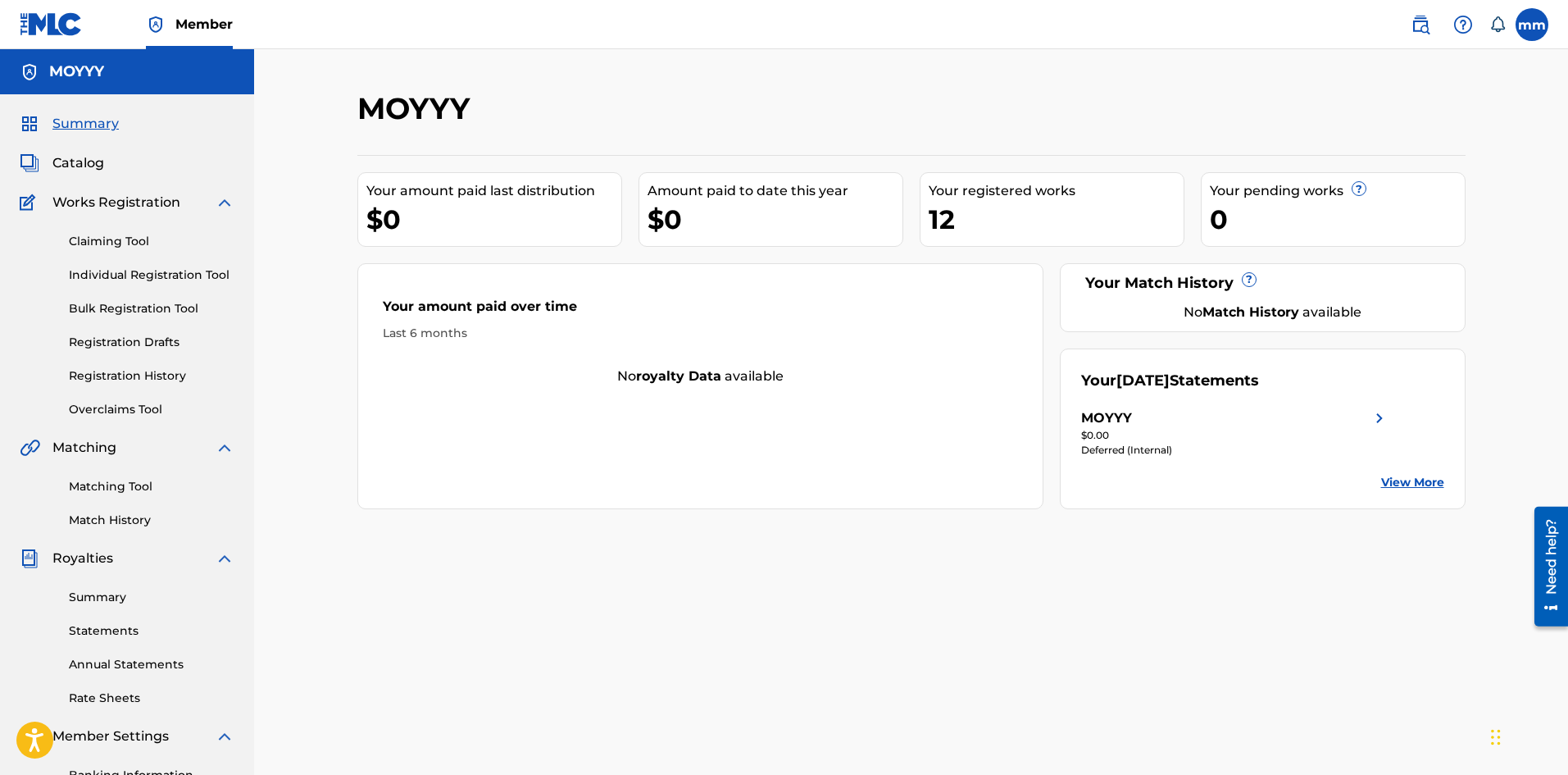
click at [950, 213] on div "12" at bounding box center [1055, 219] width 255 height 37
click at [1426, 484] on link "View More" at bounding box center [1413, 482] width 64 height 17
